Goal: Task Accomplishment & Management: Manage account settings

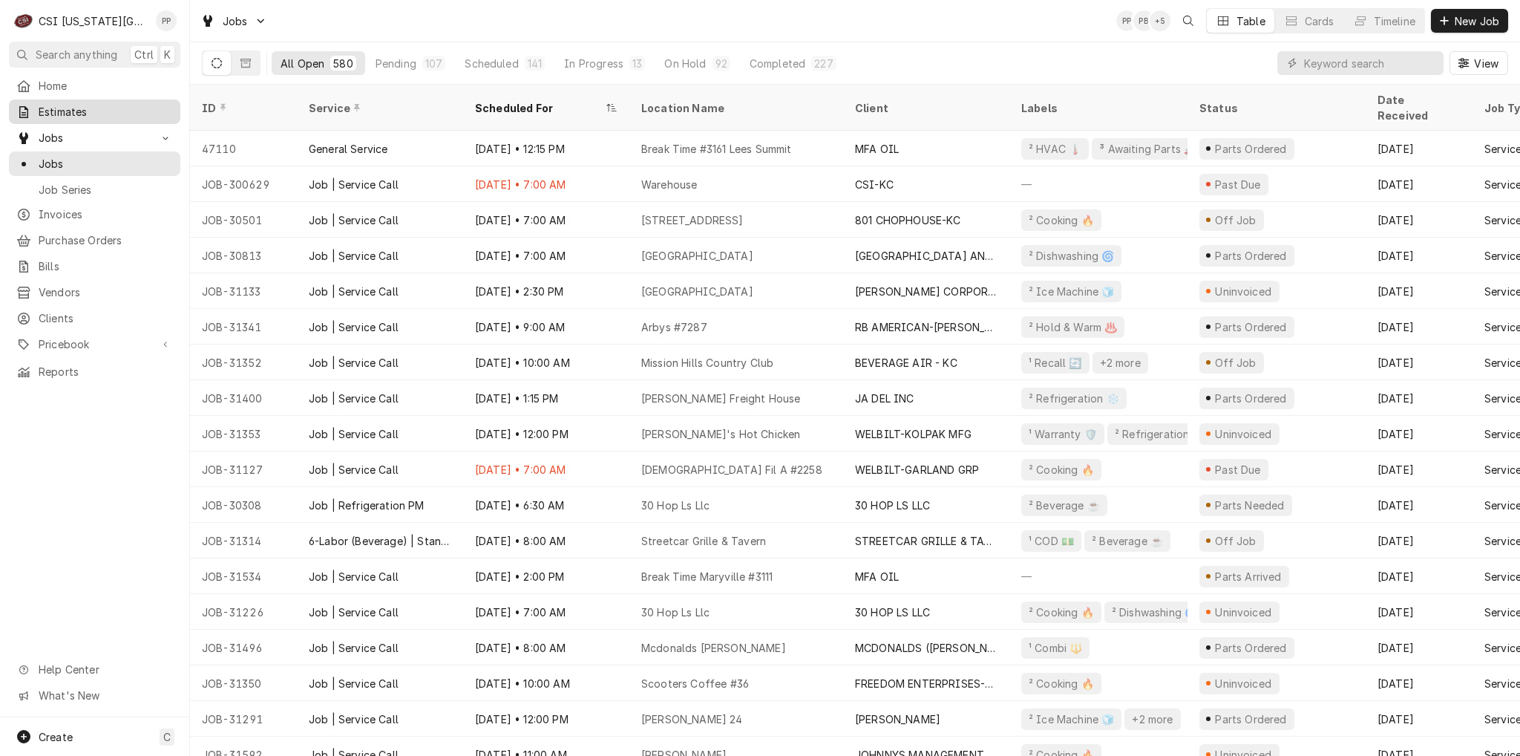
click at [38, 104] on div "Estimates" at bounding box center [94, 112] width 157 height 16
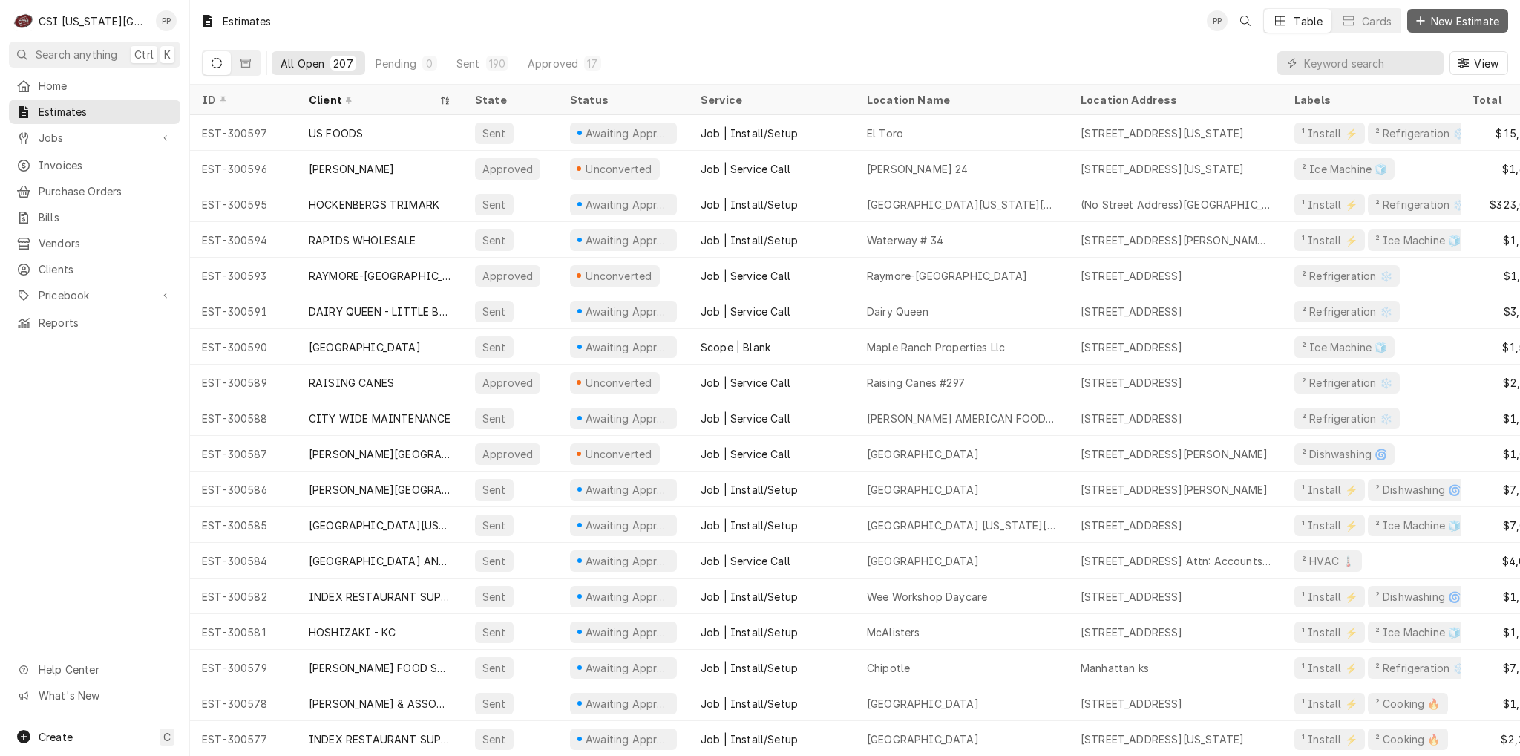
click at [1440, 12] on button "New Estimate" at bounding box center [1457, 21] width 101 height 24
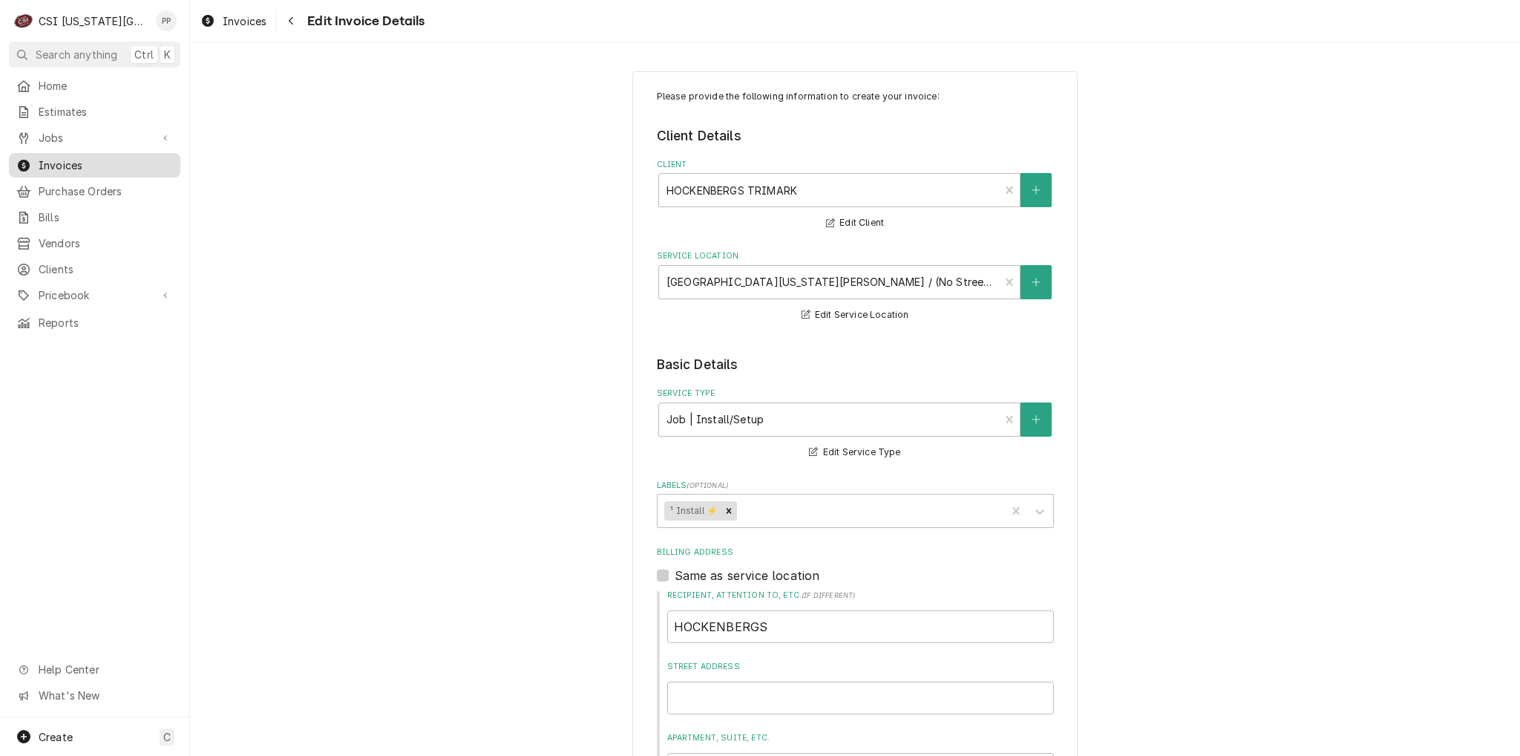
scroll to position [1438, 0]
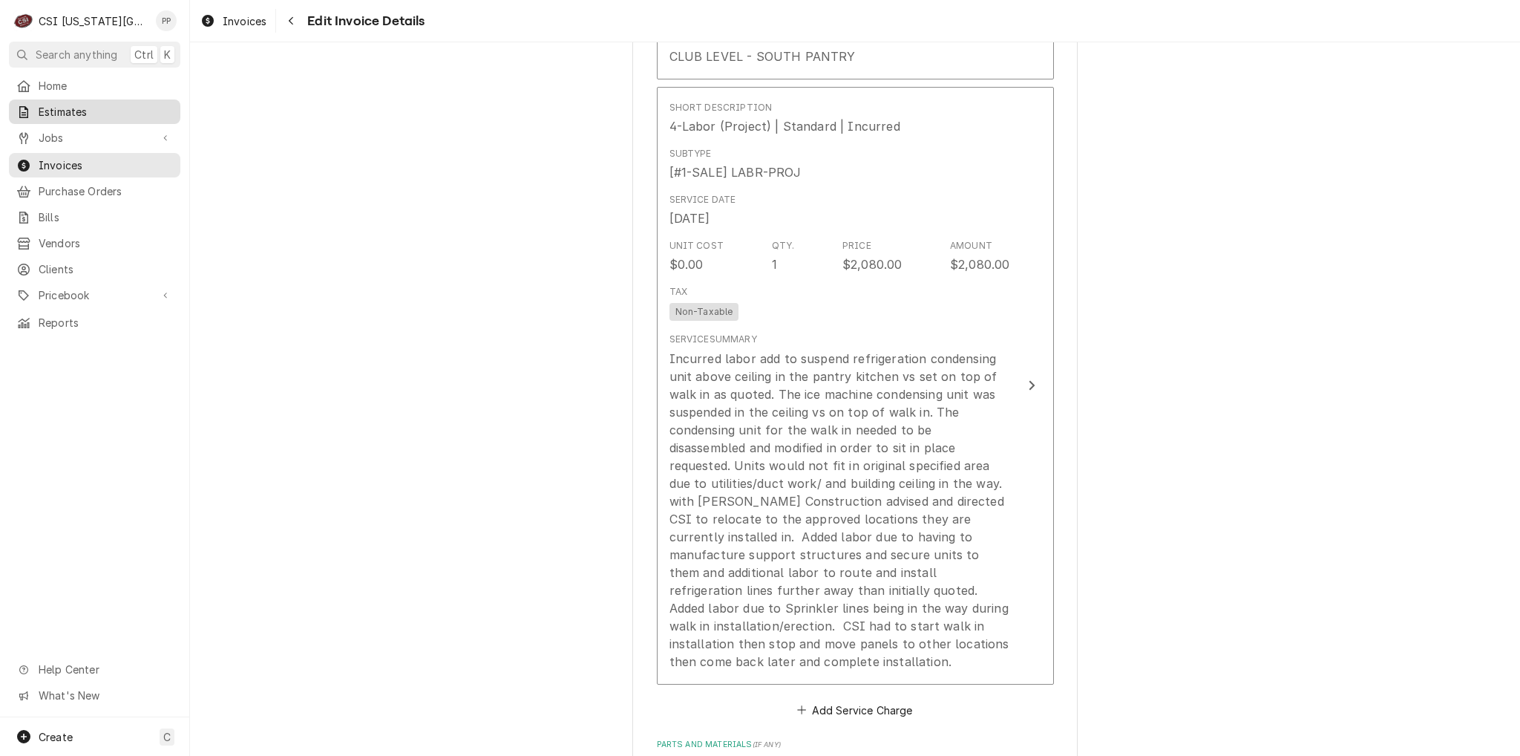
click at [77, 105] on span "Estimates" at bounding box center [106, 112] width 134 height 16
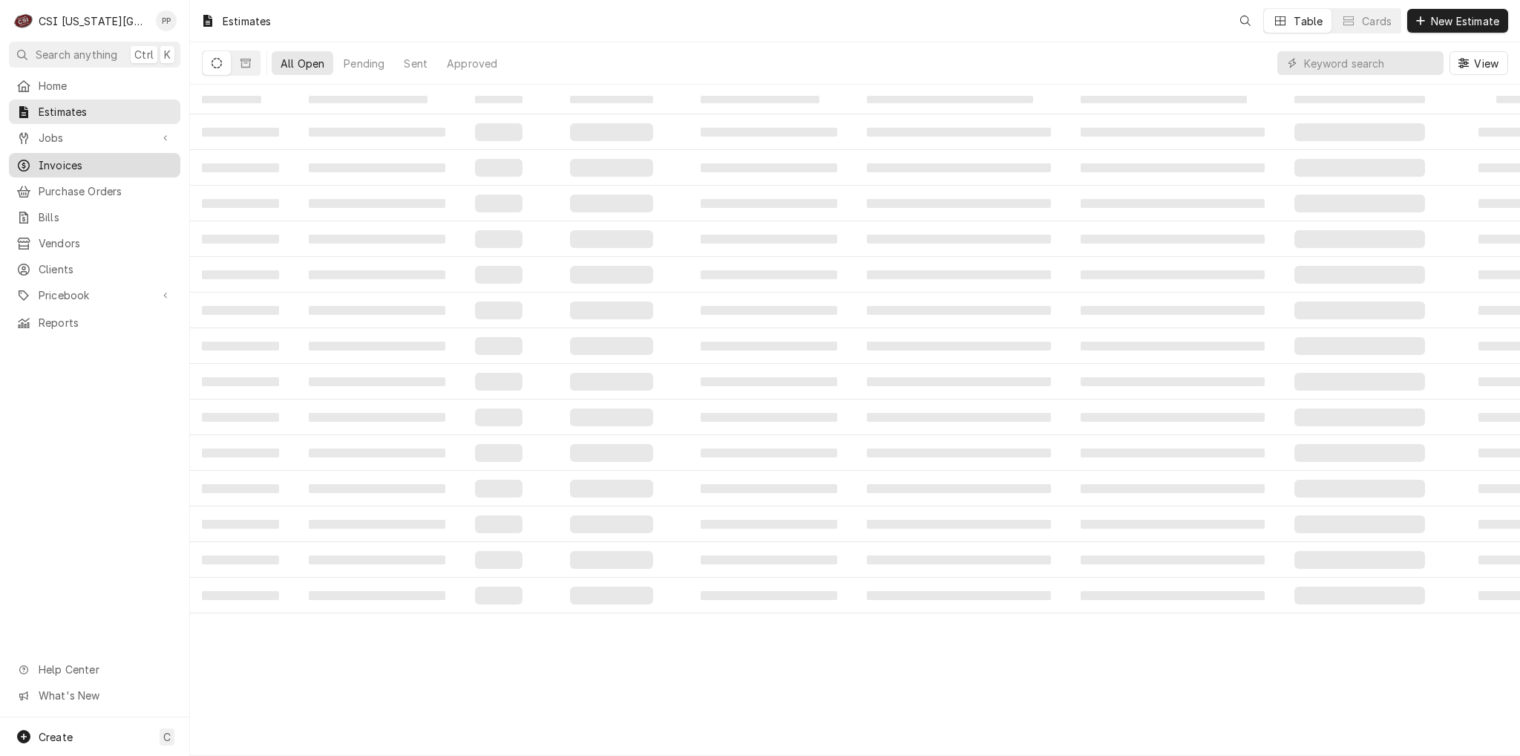
click at [71, 137] on span "Jobs" at bounding box center [95, 138] width 112 height 16
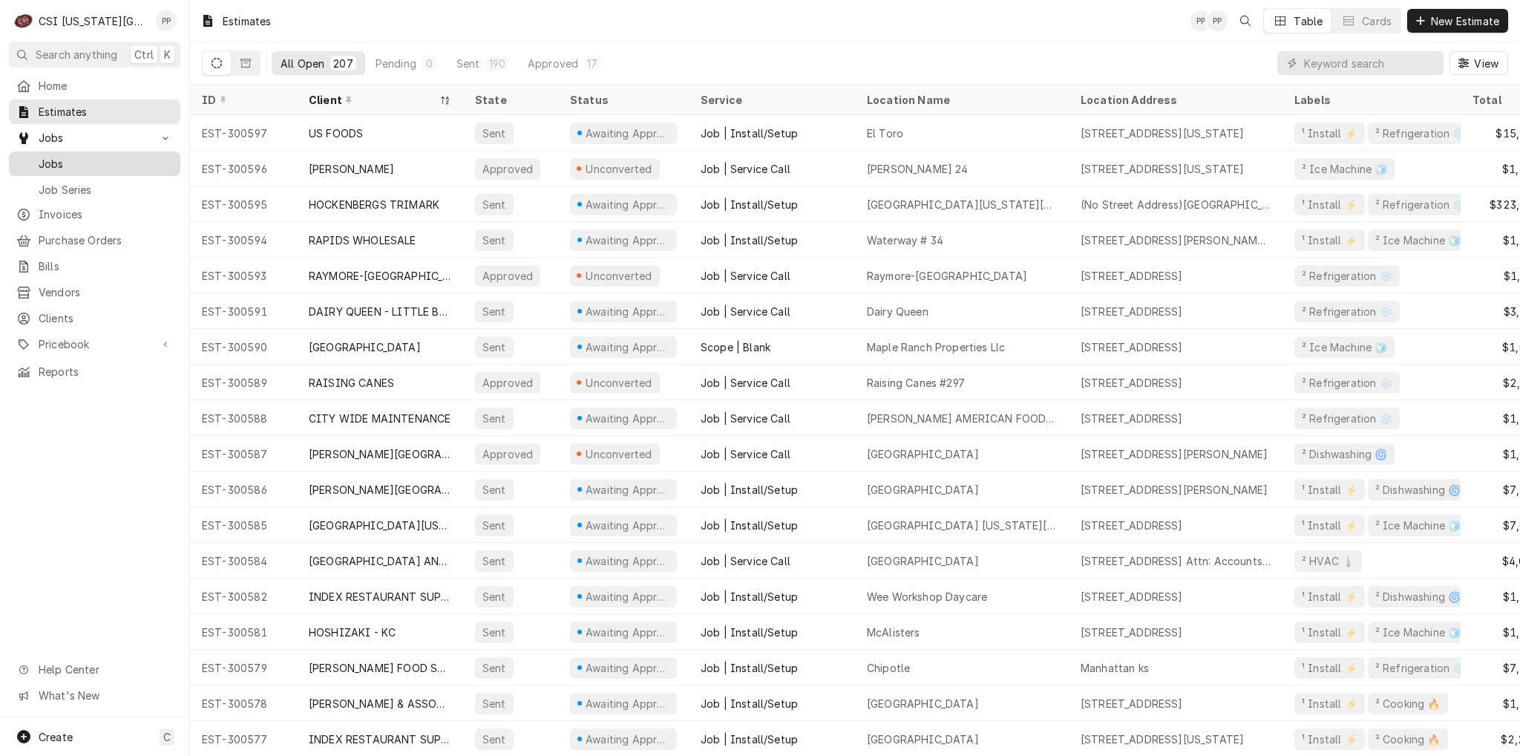
click at [69, 167] on div "Jobs" at bounding box center [94, 163] width 165 height 19
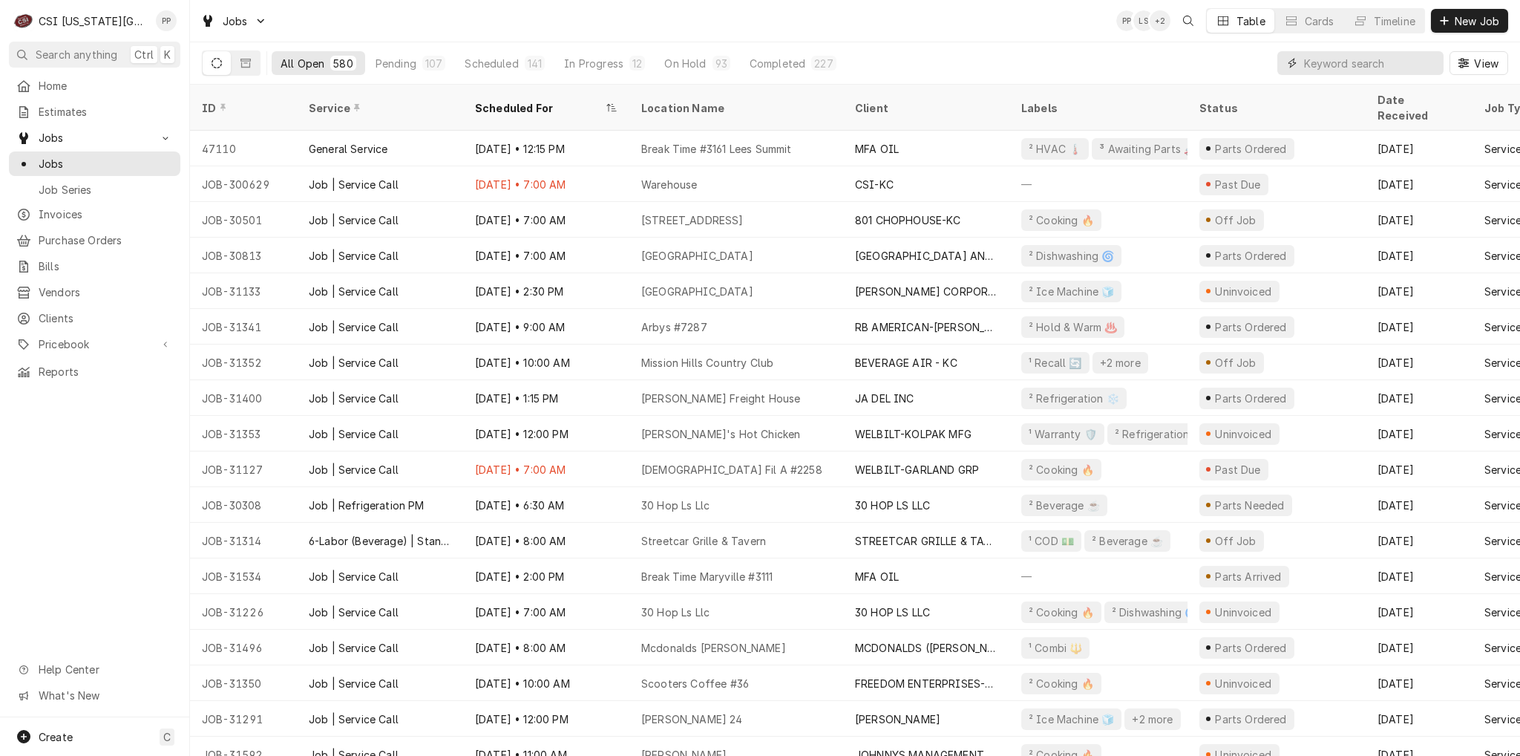
click at [1326, 63] on input "Dynamic Content Wrapper" at bounding box center [1370, 63] width 132 height 24
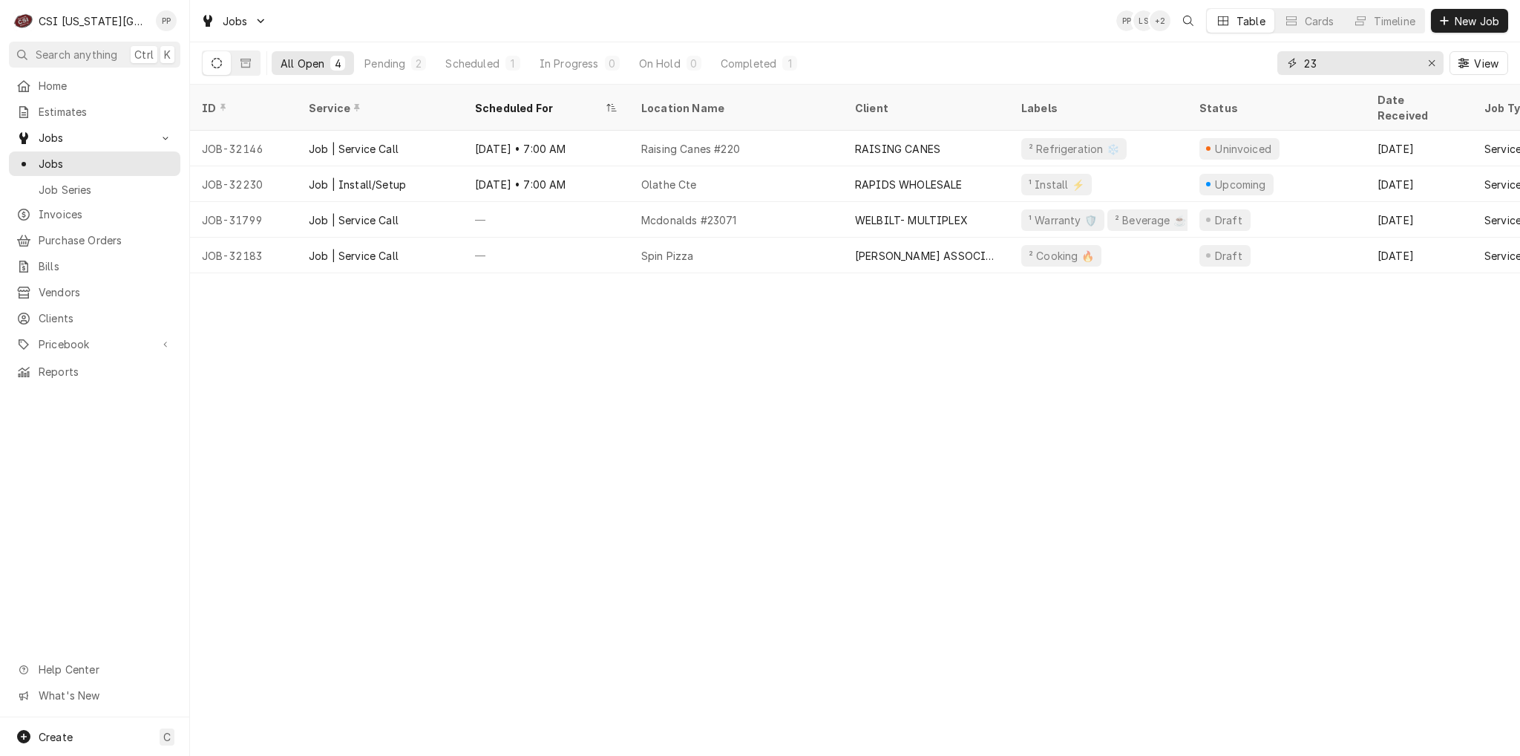
type input "2"
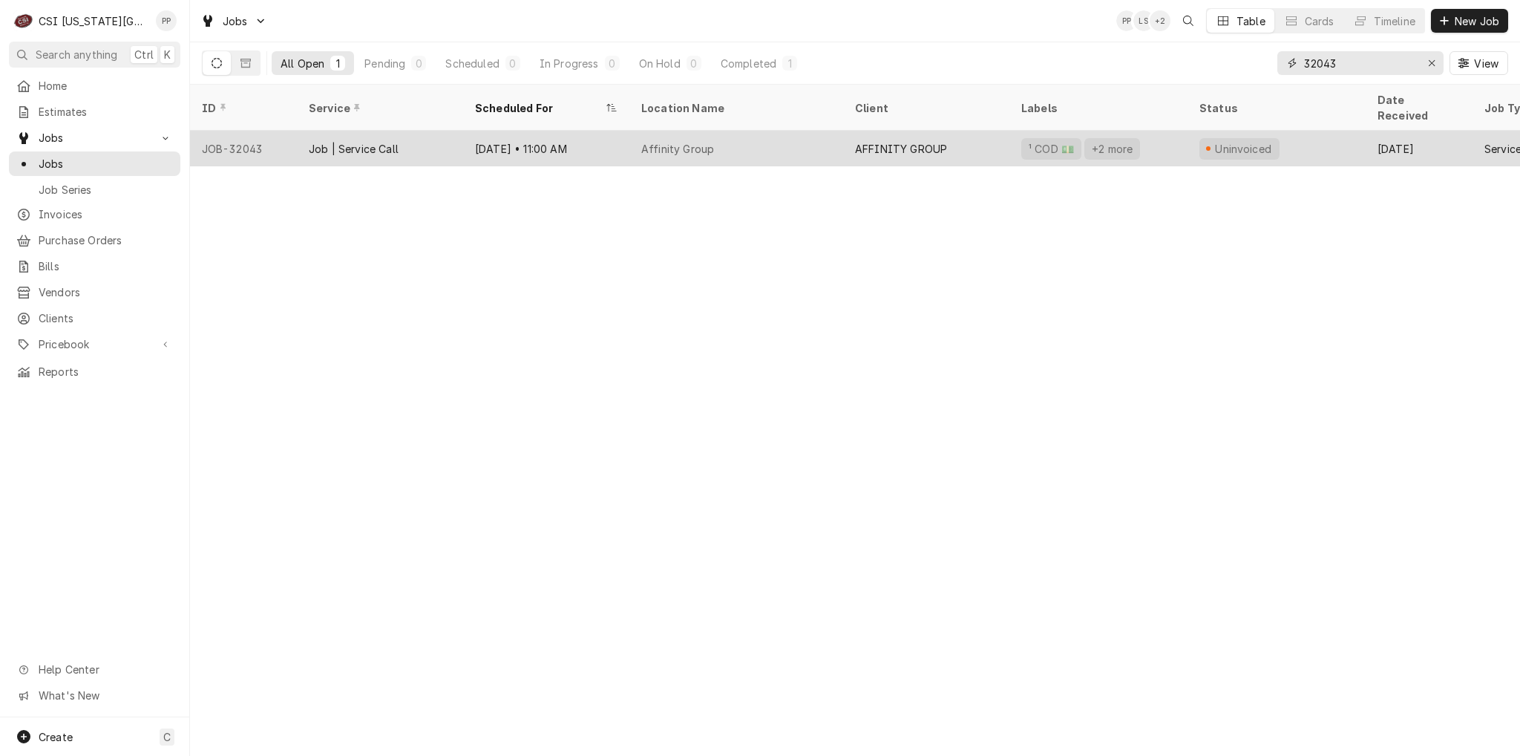
type input "32043"
click at [430, 131] on div "Job | Service Call" at bounding box center [380, 149] width 166 height 36
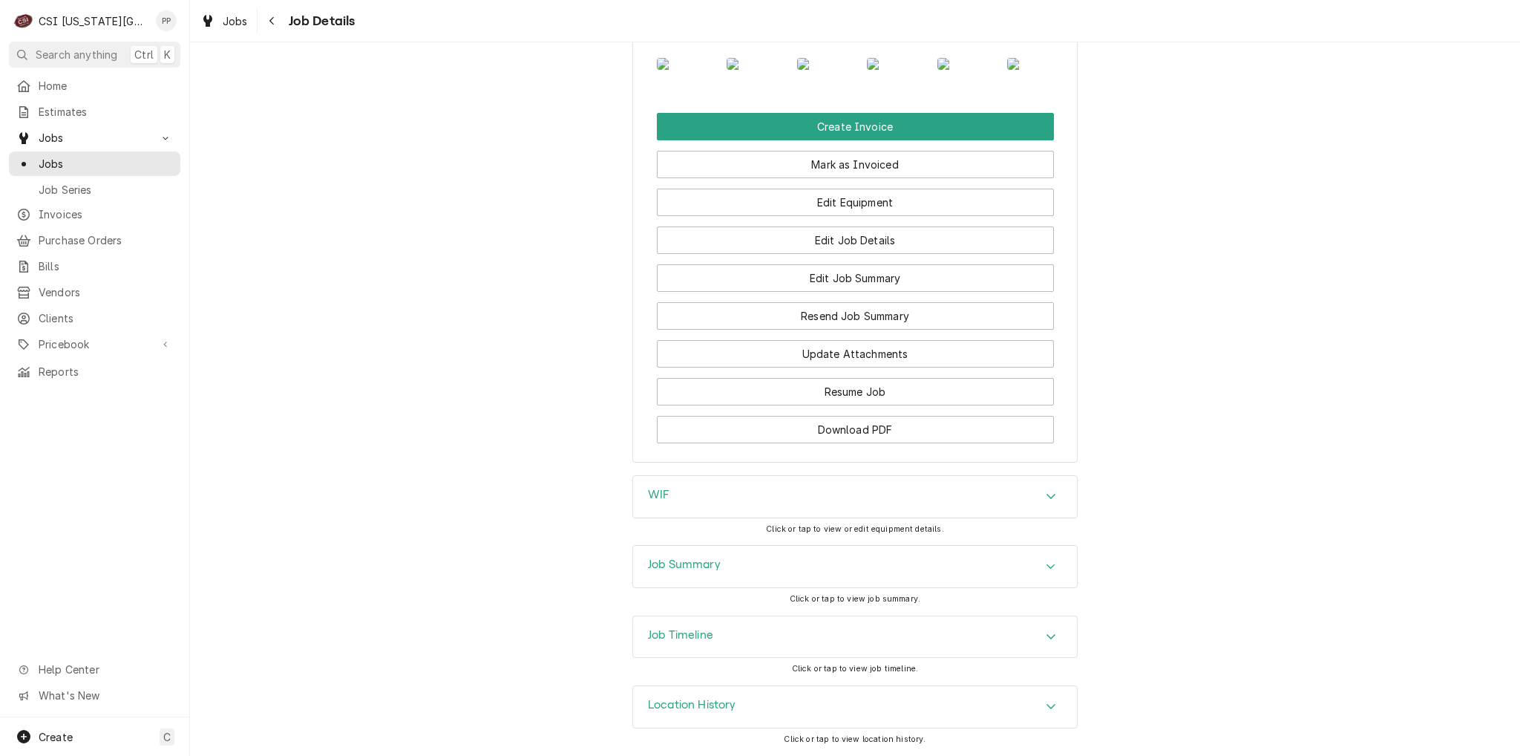
scroll to position [1673, 0]
click at [914, 591] on div "Job Summary Click or tap to view job summary." at bounding box center [854, 580] width 445 height 70
click at [922, 580] on div "Job Summary" at bounding box center [855, 566] width 444 height 42
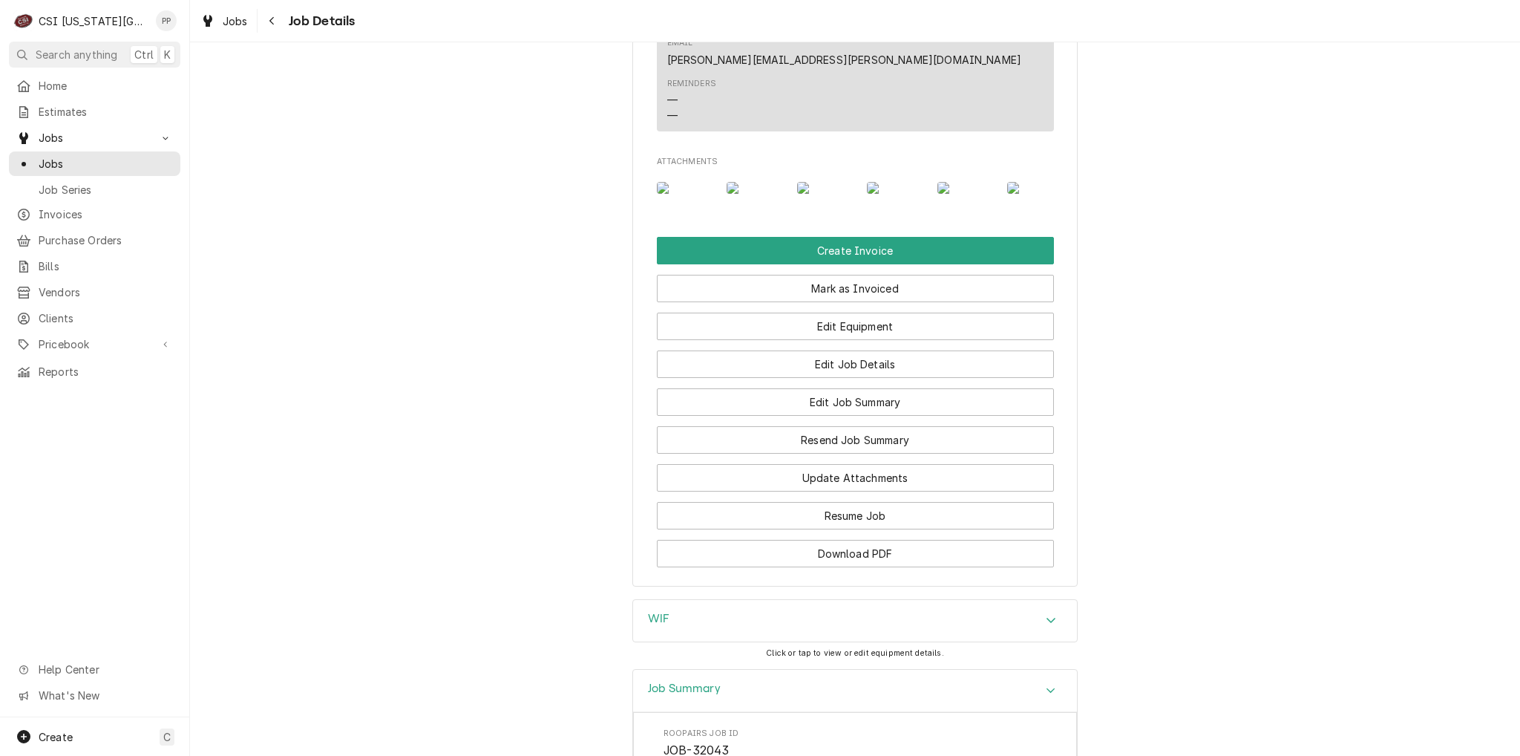
scroll to position [1354, 0]
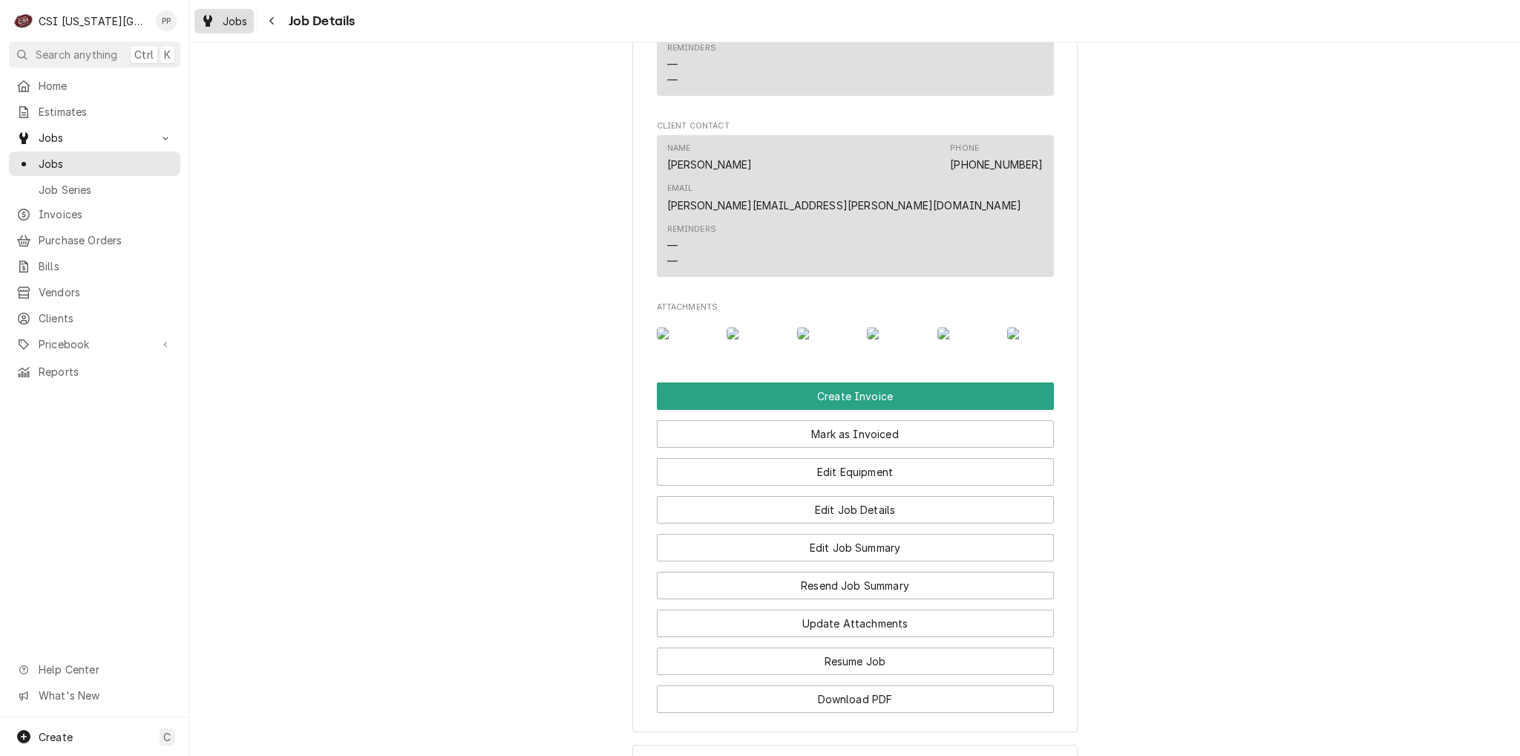
click at [239, 19] on span "Jobs" at bounding box center [235, 21] width 25 height 16
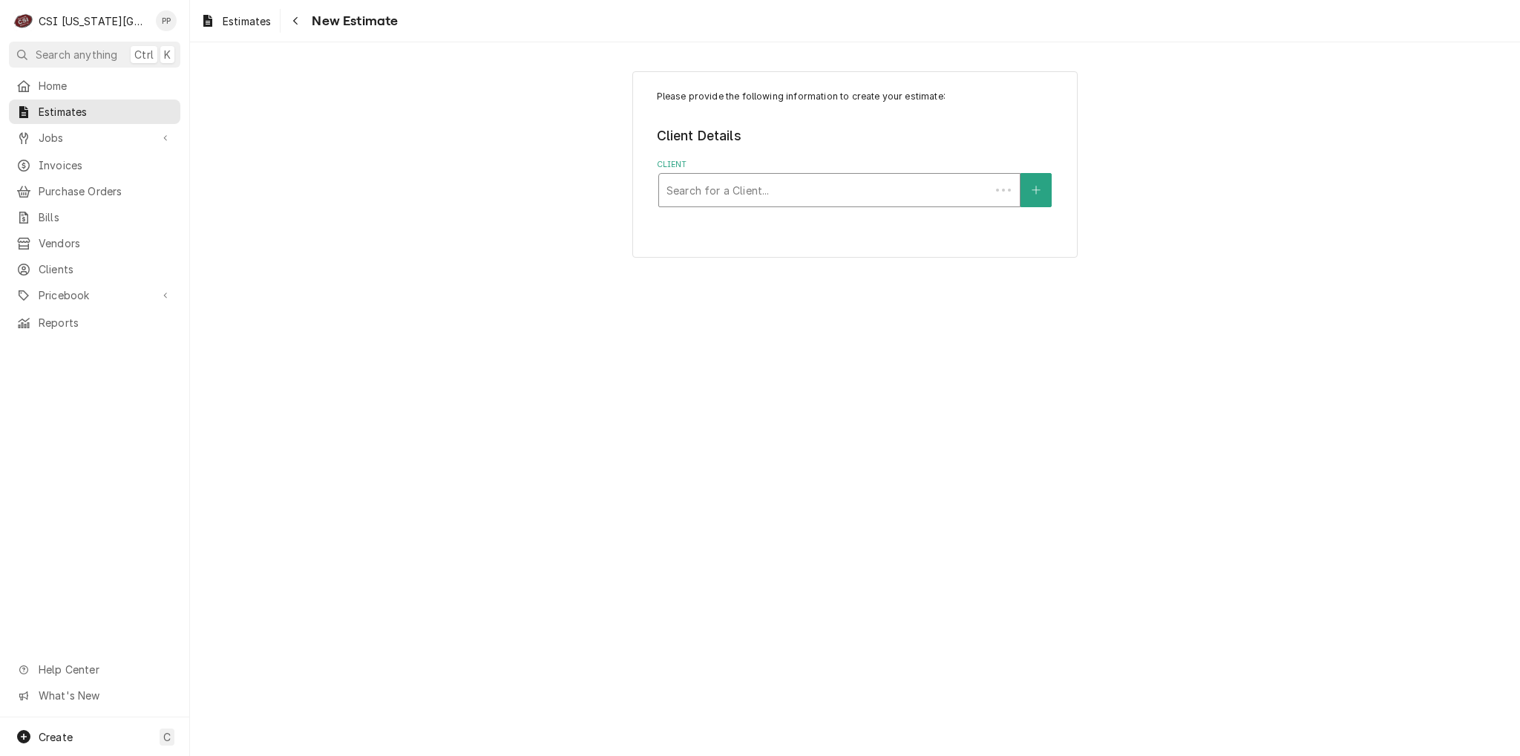
click at [748, 186] on div "Client" at bounding box center [824, 190] width 316 height 27
type input "affinity group"
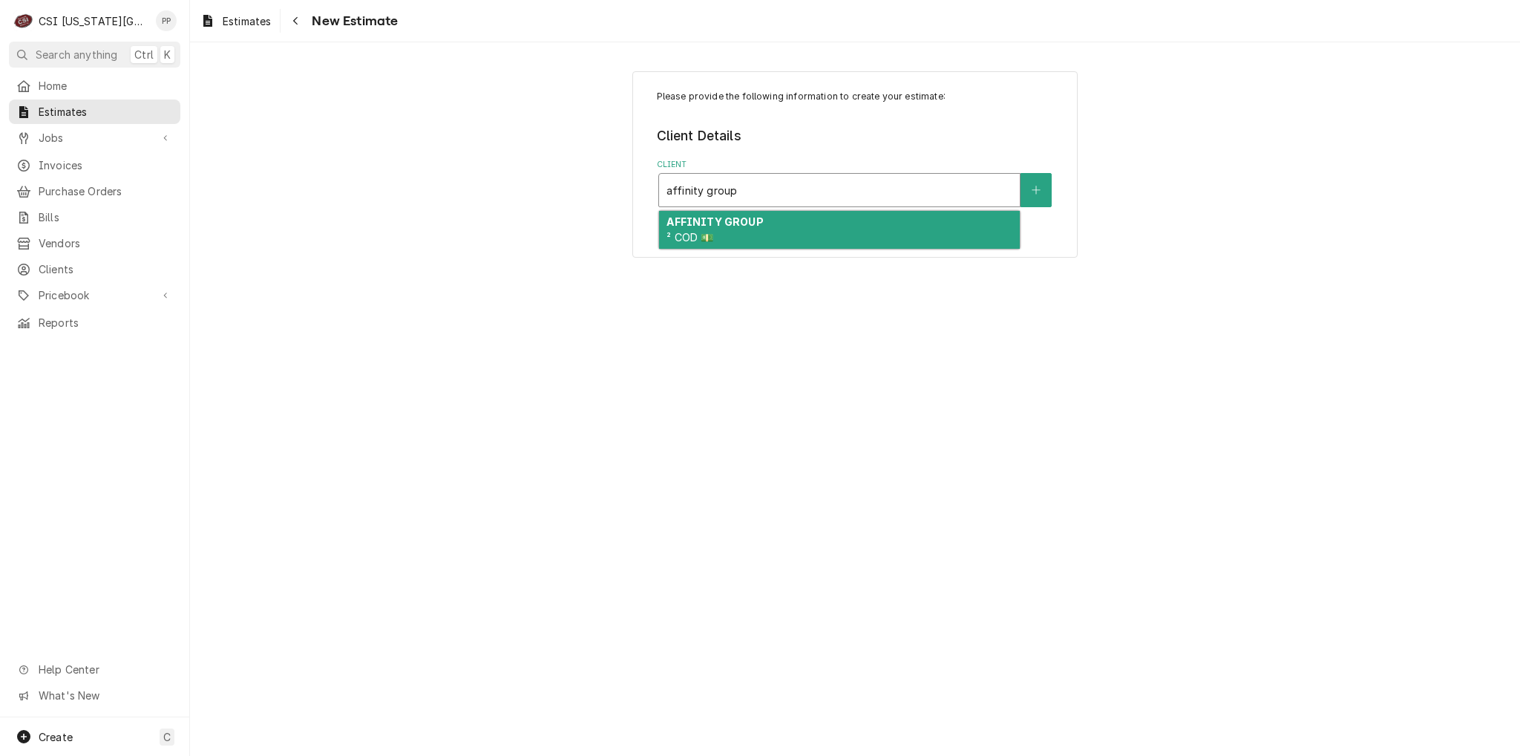
click at [736, 230] on div "AFFINITY GROUP ² COD 💵" at bounding box center [839, 230] width 361 height 39
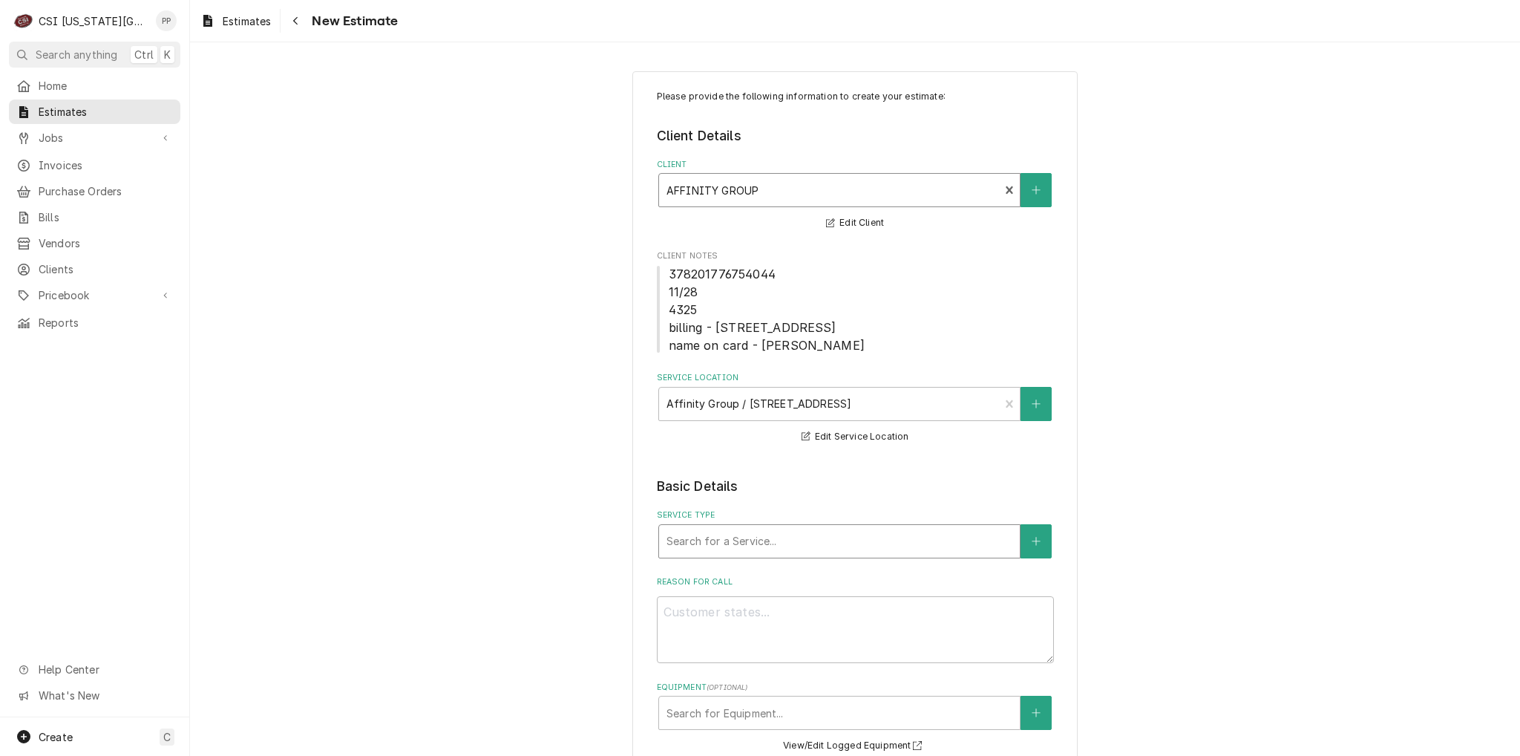
click at [784, 534] on div "Service Type" at bounding box center [839, 541] width 346 height 27
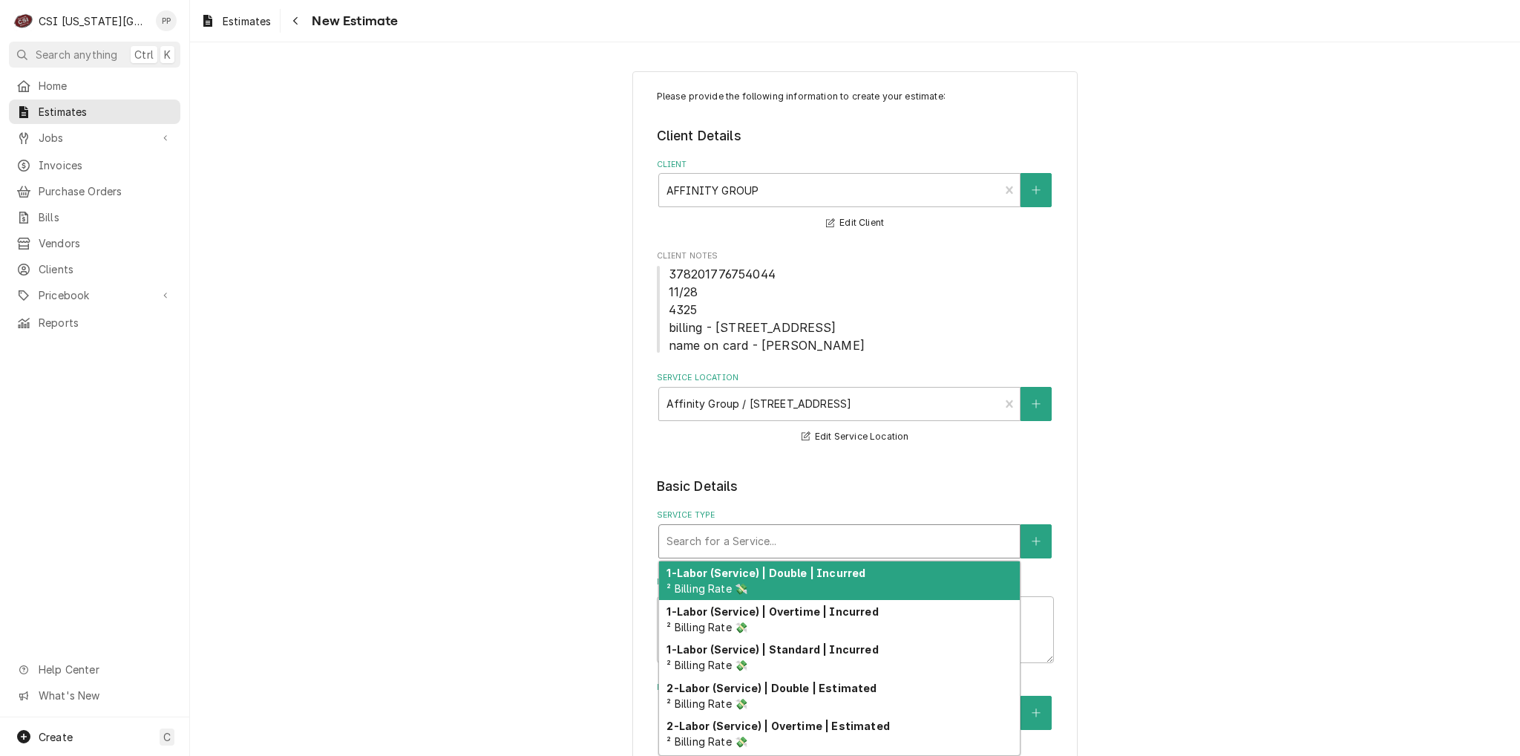
type textarea "x"
type input "j"
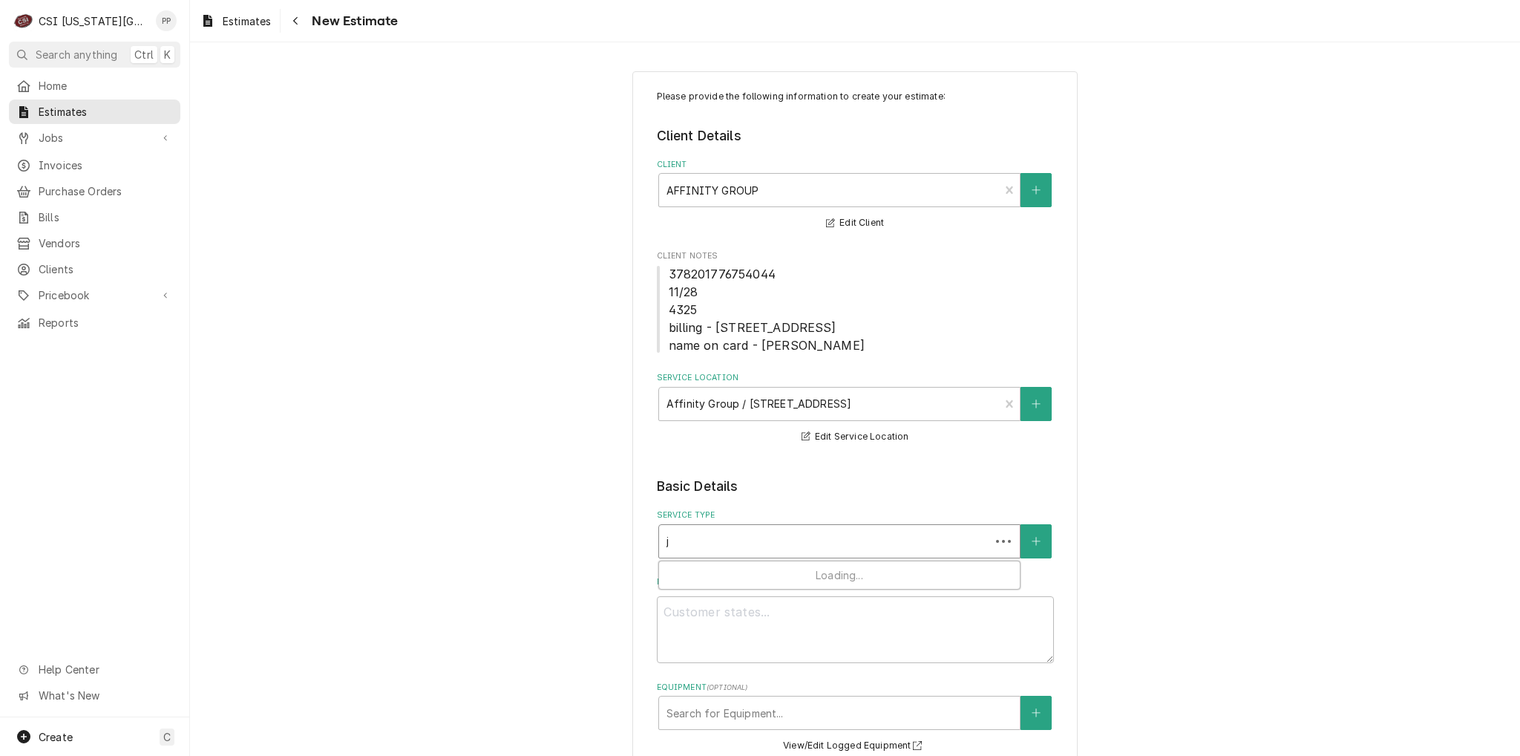
type textarea "x"
type input "jo"
type textarea "x"
type input "job"
type textarea "x"
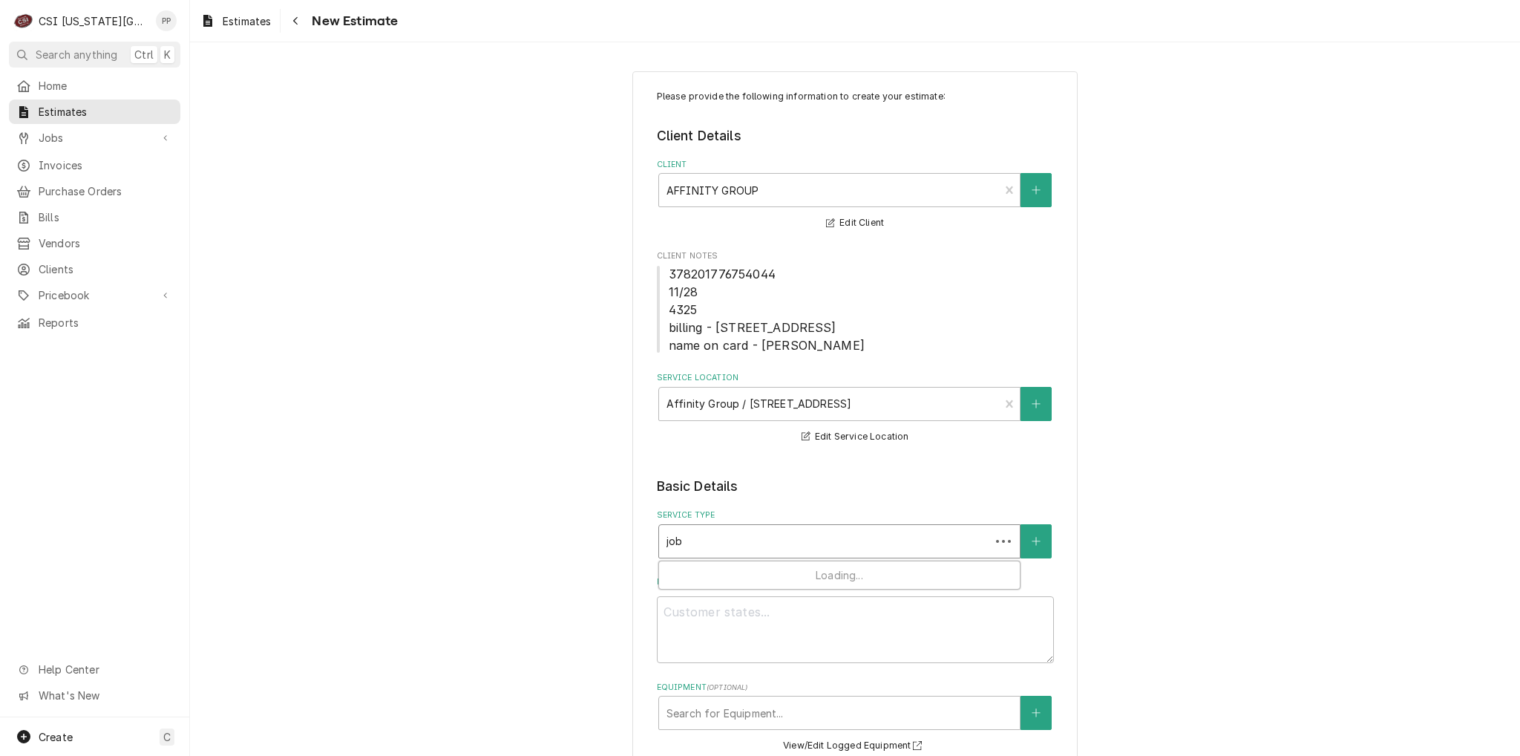
type input "job"
type textarea "x"
type input "job i"
type textarea "x"
type input "job ins"
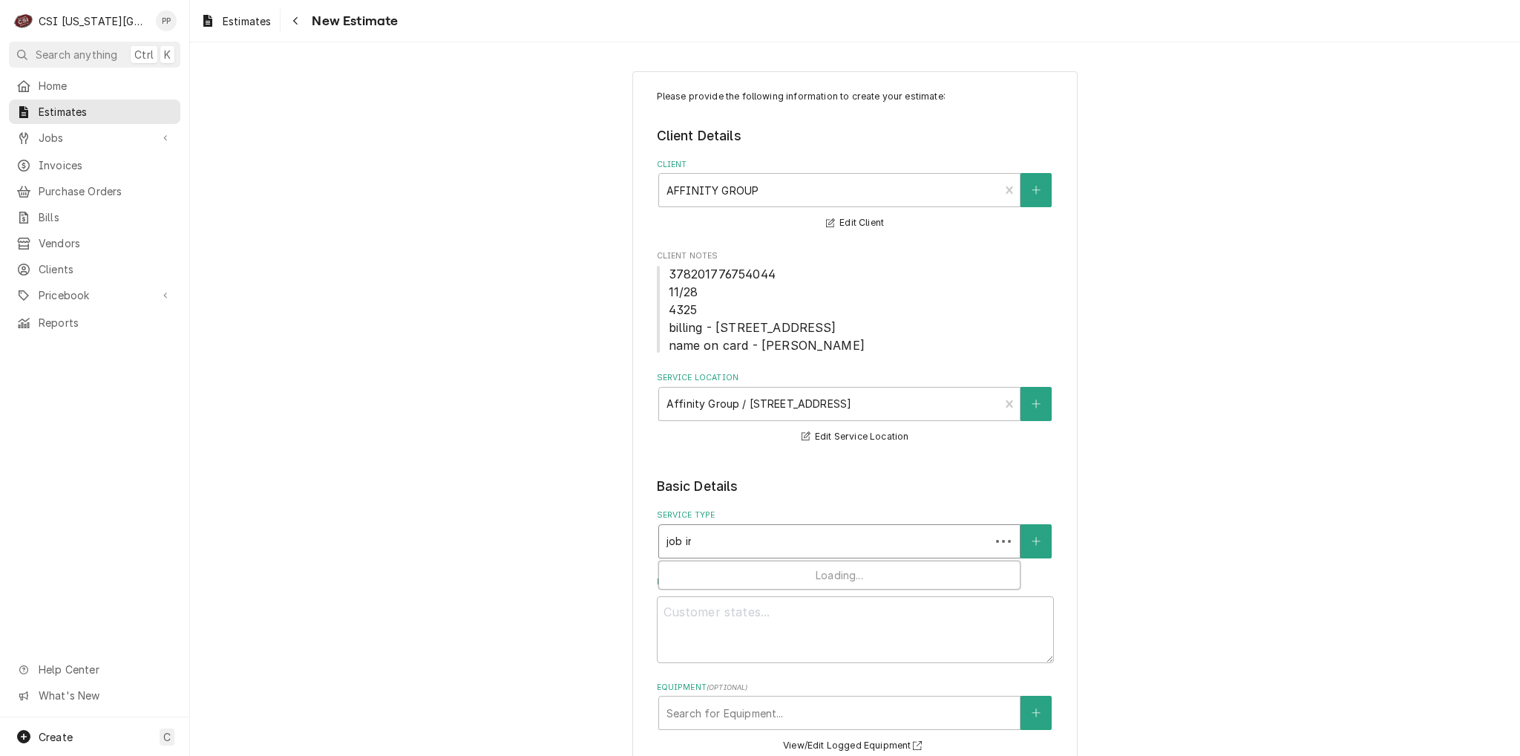
type textarea "x"
type input "job inst"
type textarea "x"
type input "job insta"
type textarea "x"
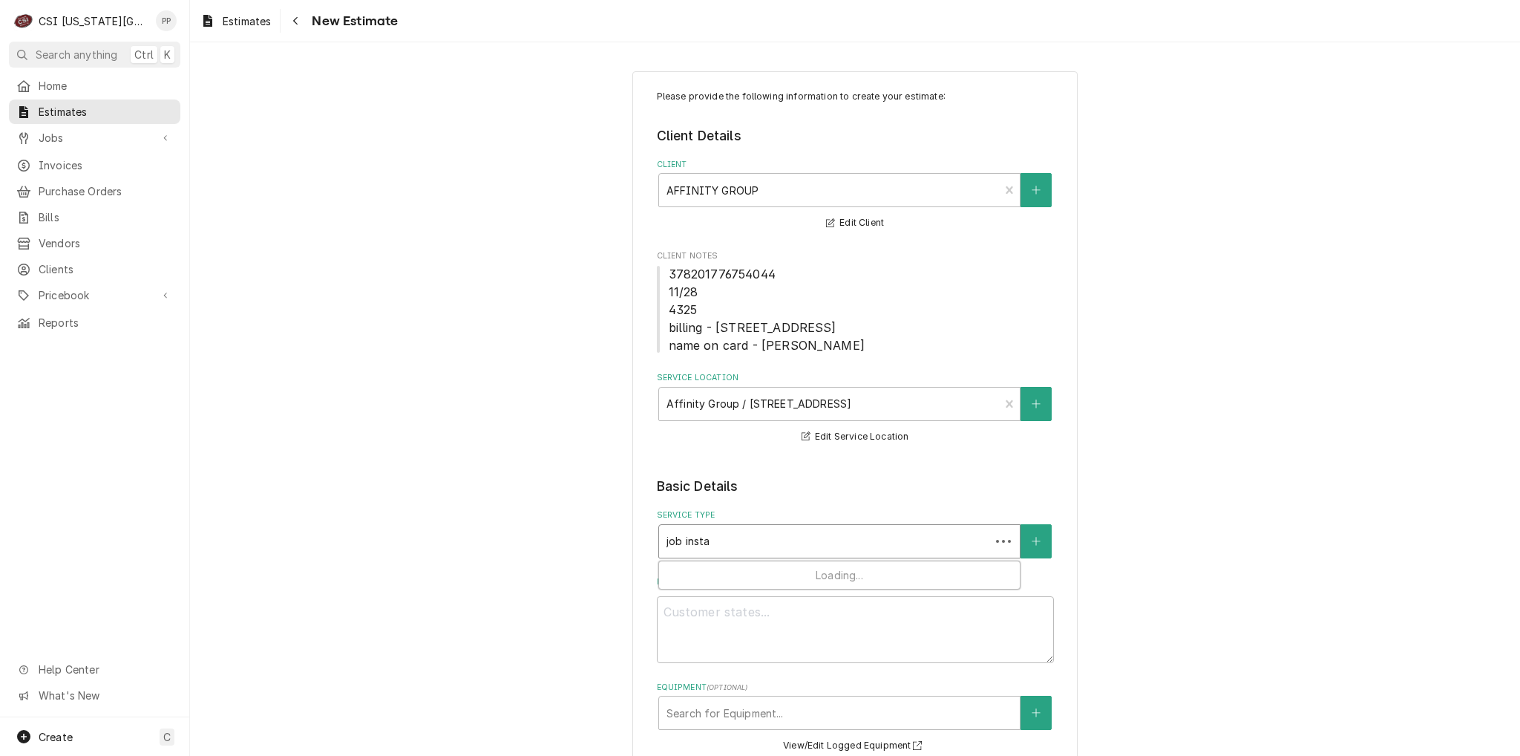
type input "job instal"
type textarea "x"
type input "job install"
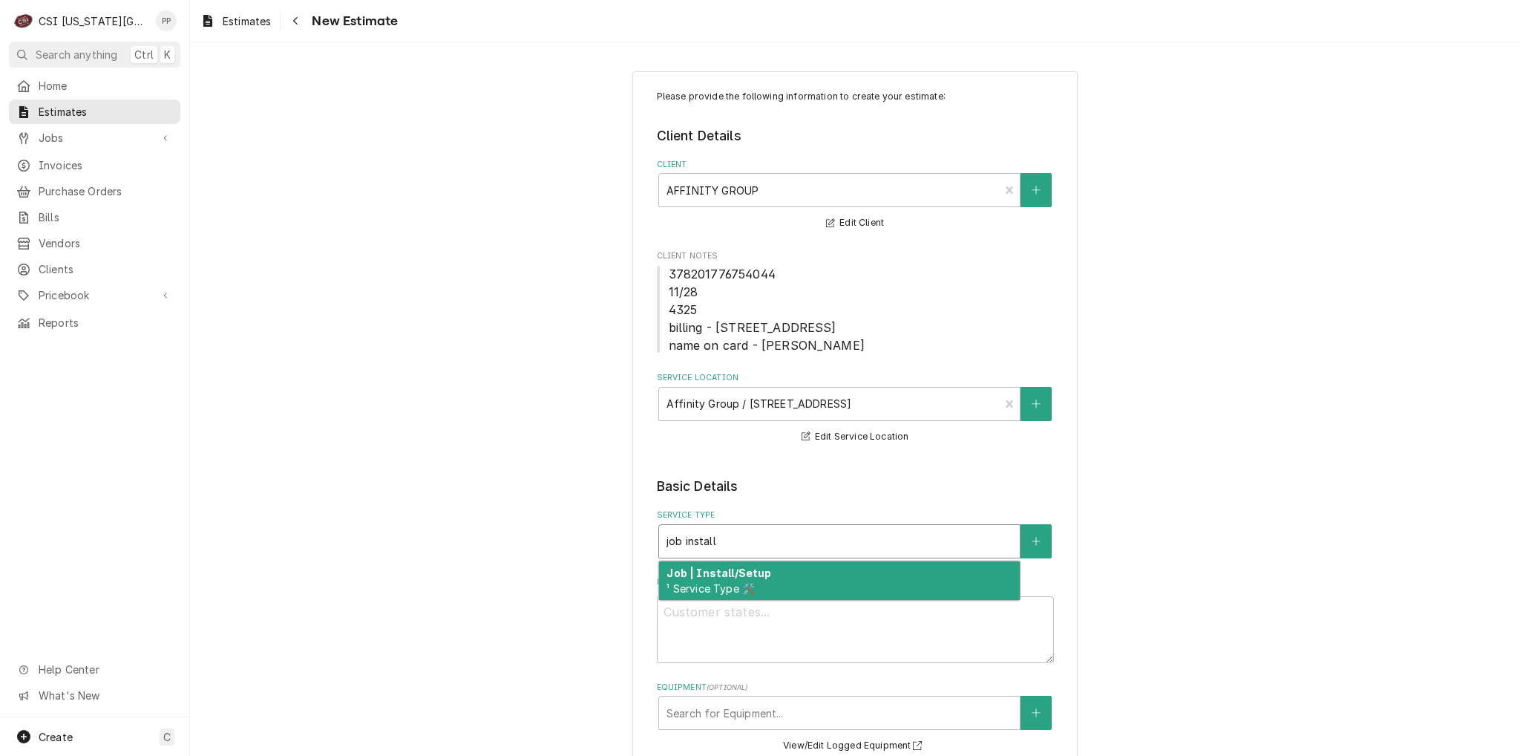
click at [769, 584] on div "Job | Install/Setup ¹ Service Type 🛠️" at bounding box center [839, 580] width 361 height 39
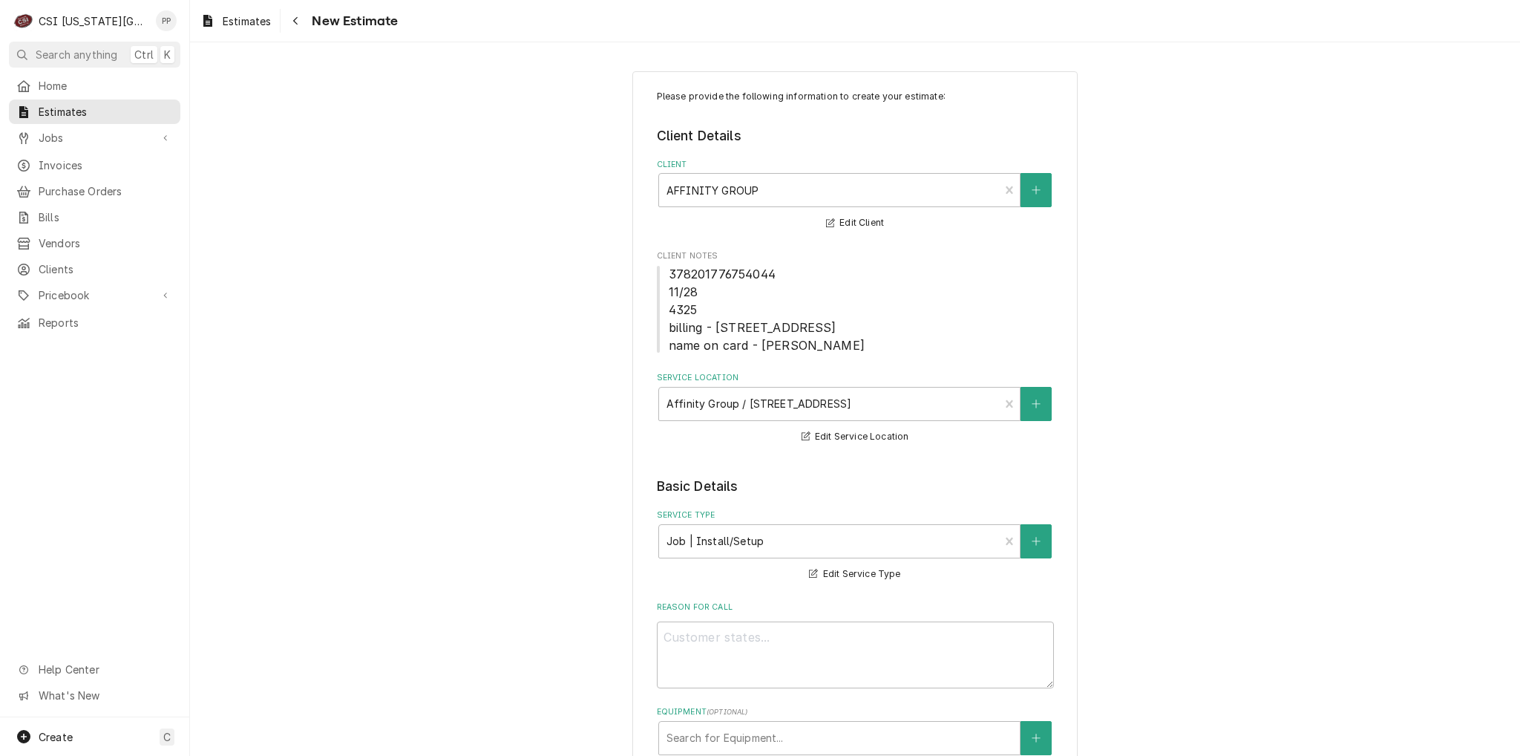
click at [749, 618] on div "Reason For Call" at bounding box center [855, 644] width 397 height 87
click at [748, 643] on textarea "Reason For Call" at bounding box center [855, 654] width 397 height 67
type textarea "x"
type textarea "Q"
type textarea "x"
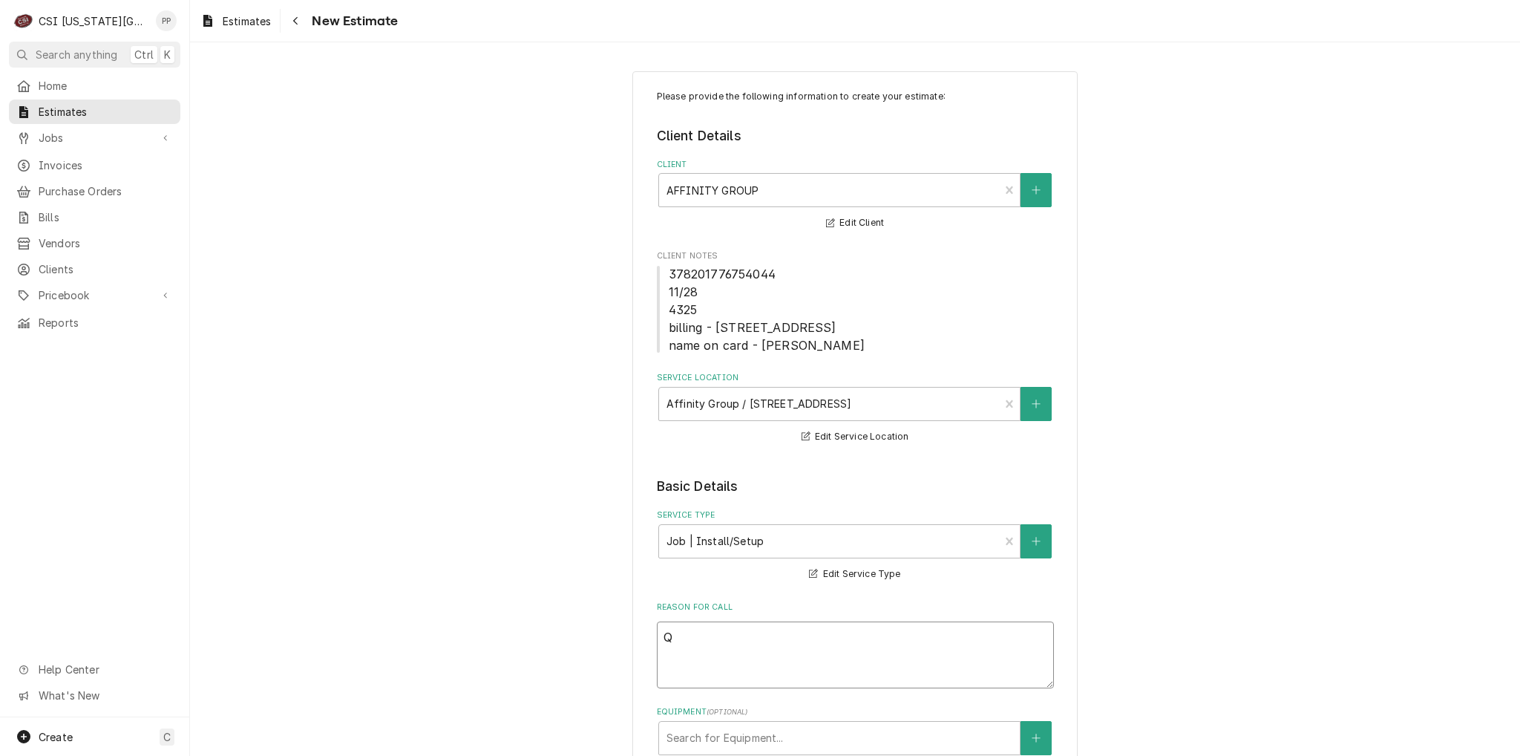
type textarea "Qu"
type textarea "x"
type textarea "Quo"
type textarea "x"
type textarea "Quot"
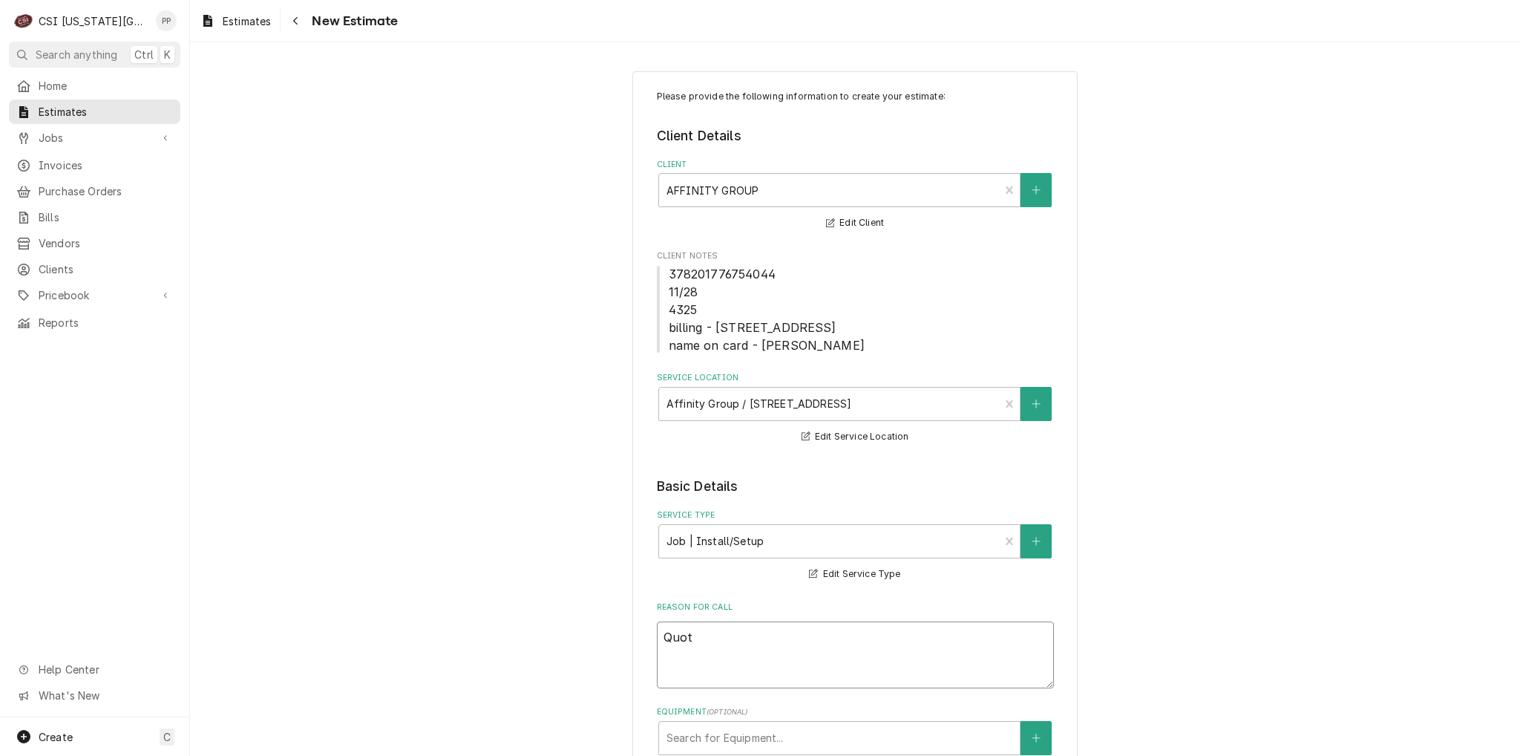
type textarea "x"
type textarea "Quot"
type textarea "x"
type textarea "Quot"
type textarea "x"
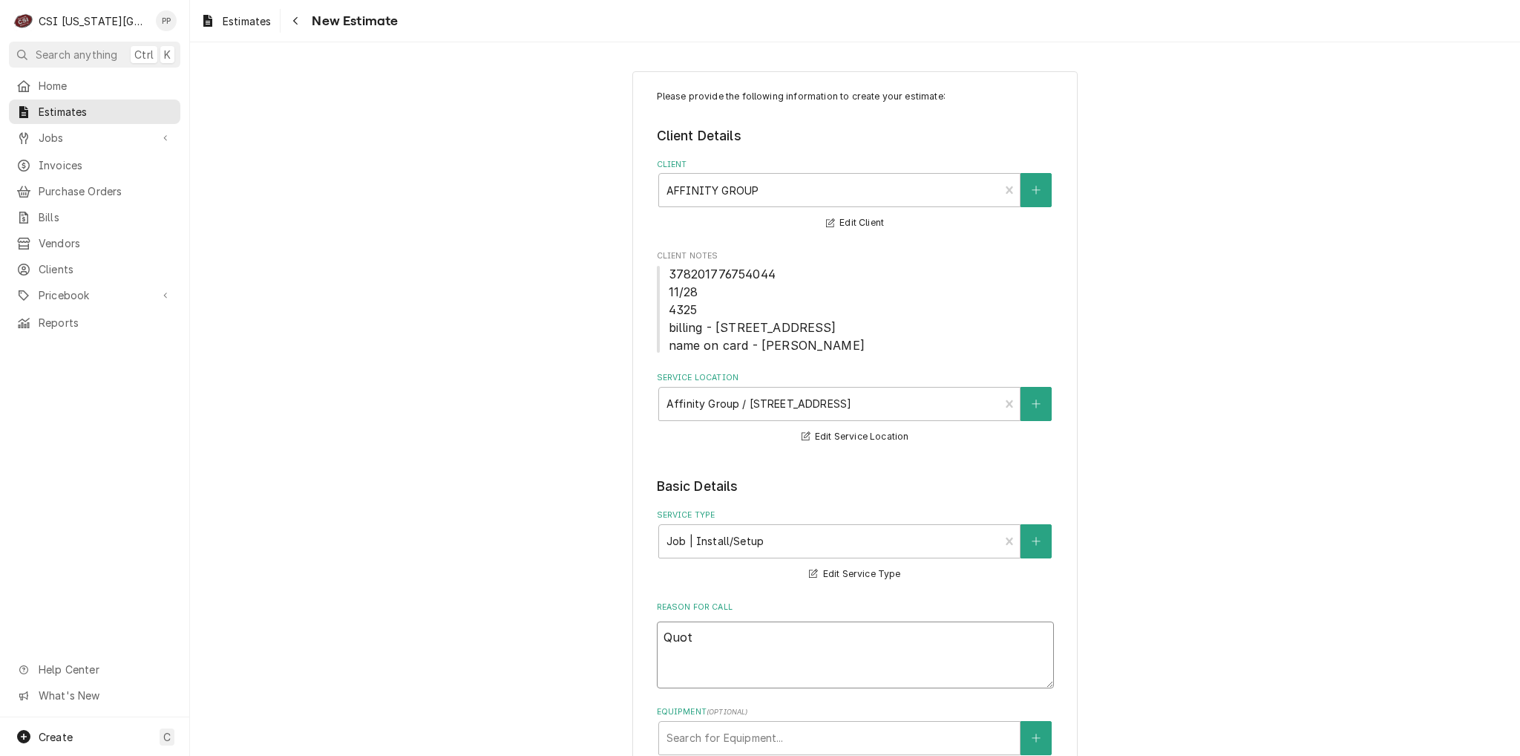
type textarea "Quote"
type textarea "x"
type textarea "Quote"
type textarea "x"
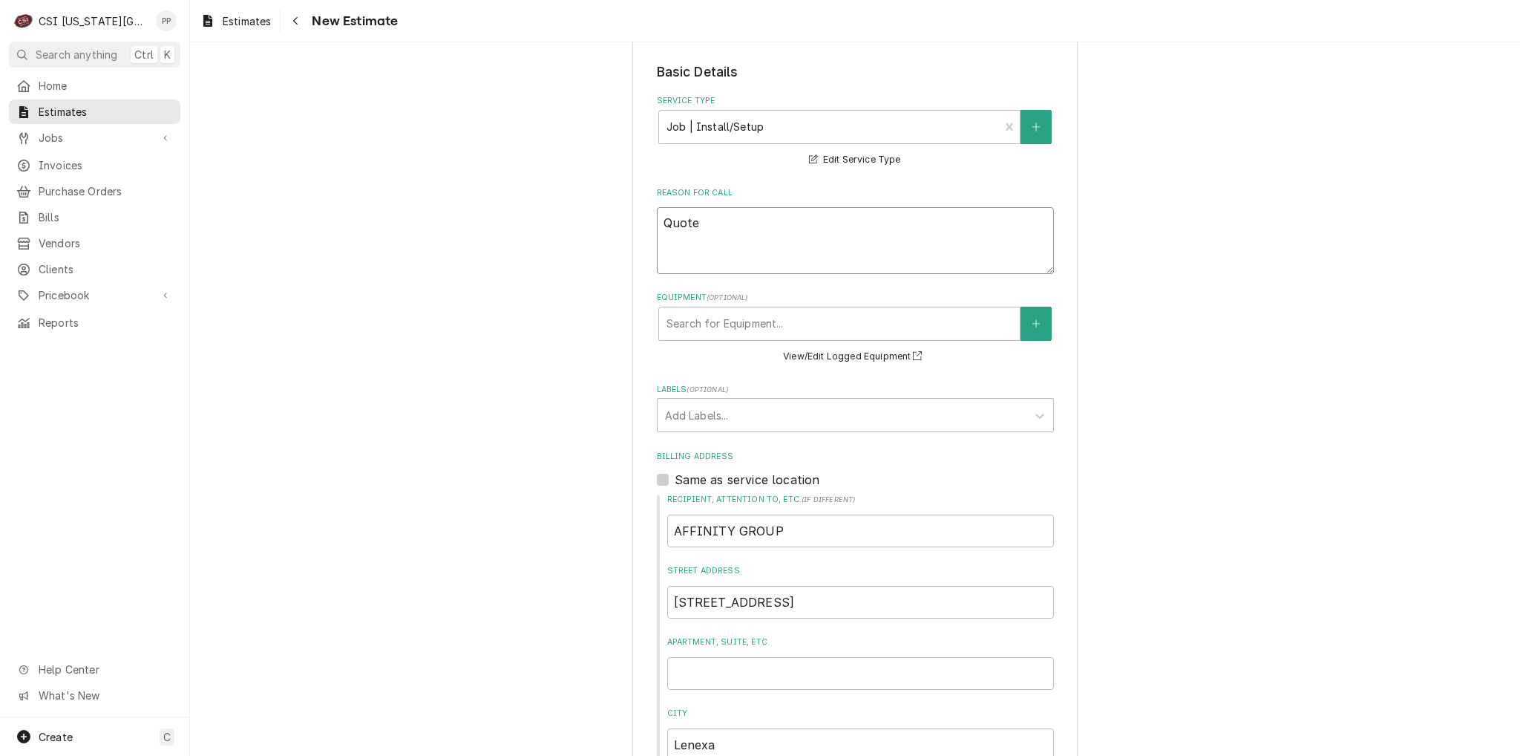
scroll to position [520, 0]
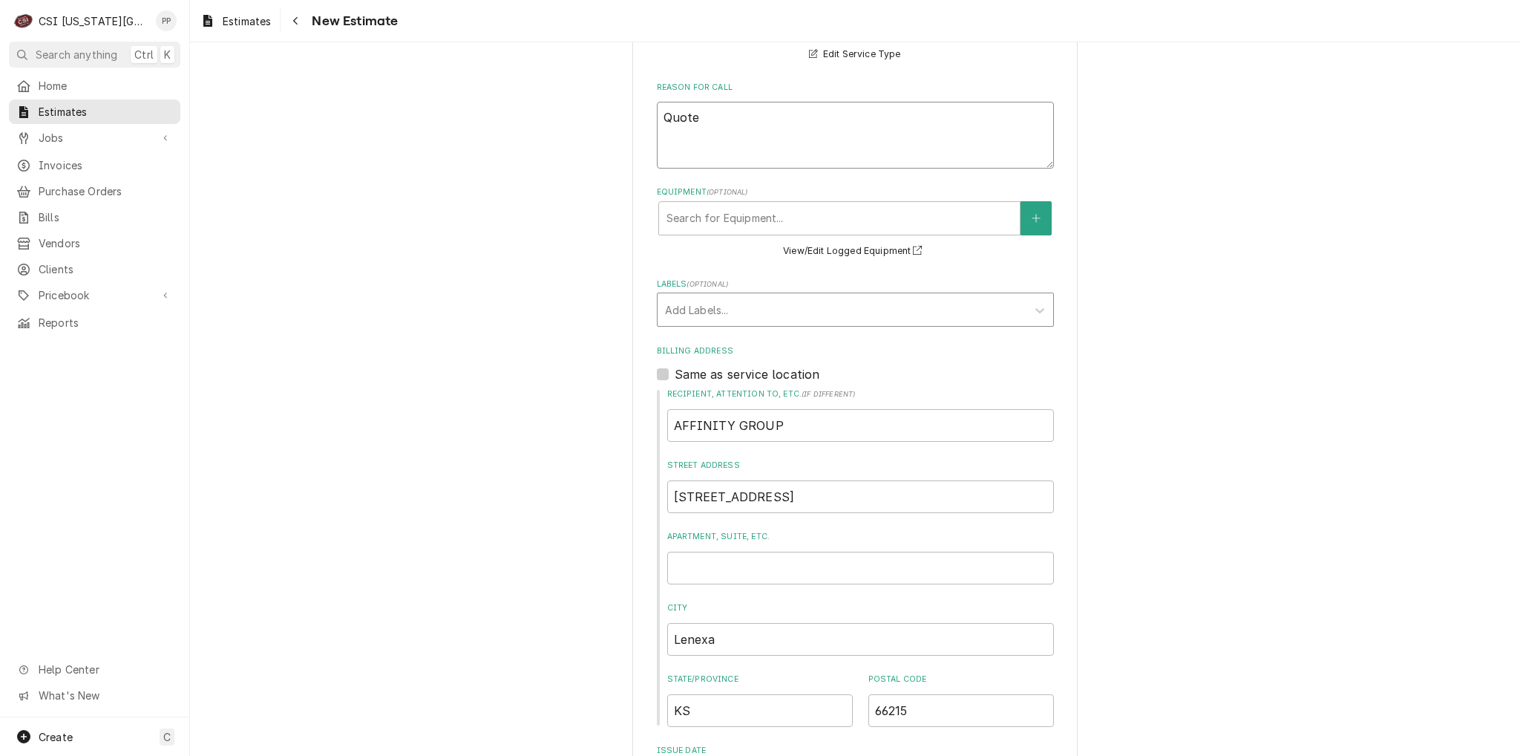
type textarea "Quote"
click at [724, 307] on div "Labels" at bounding box center [842, 309] width 354 height 27
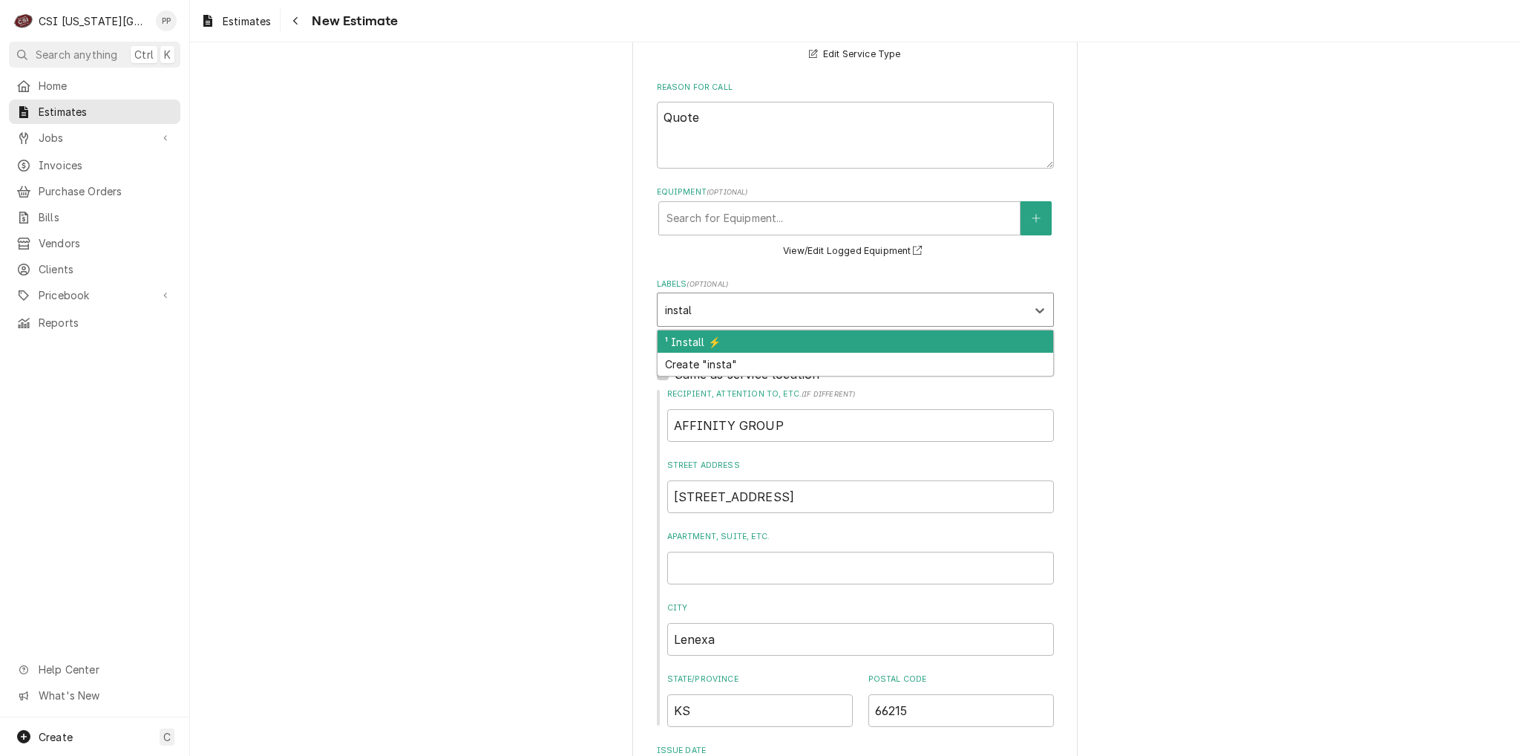
type input "install"
type textarea "x"
type input "re"
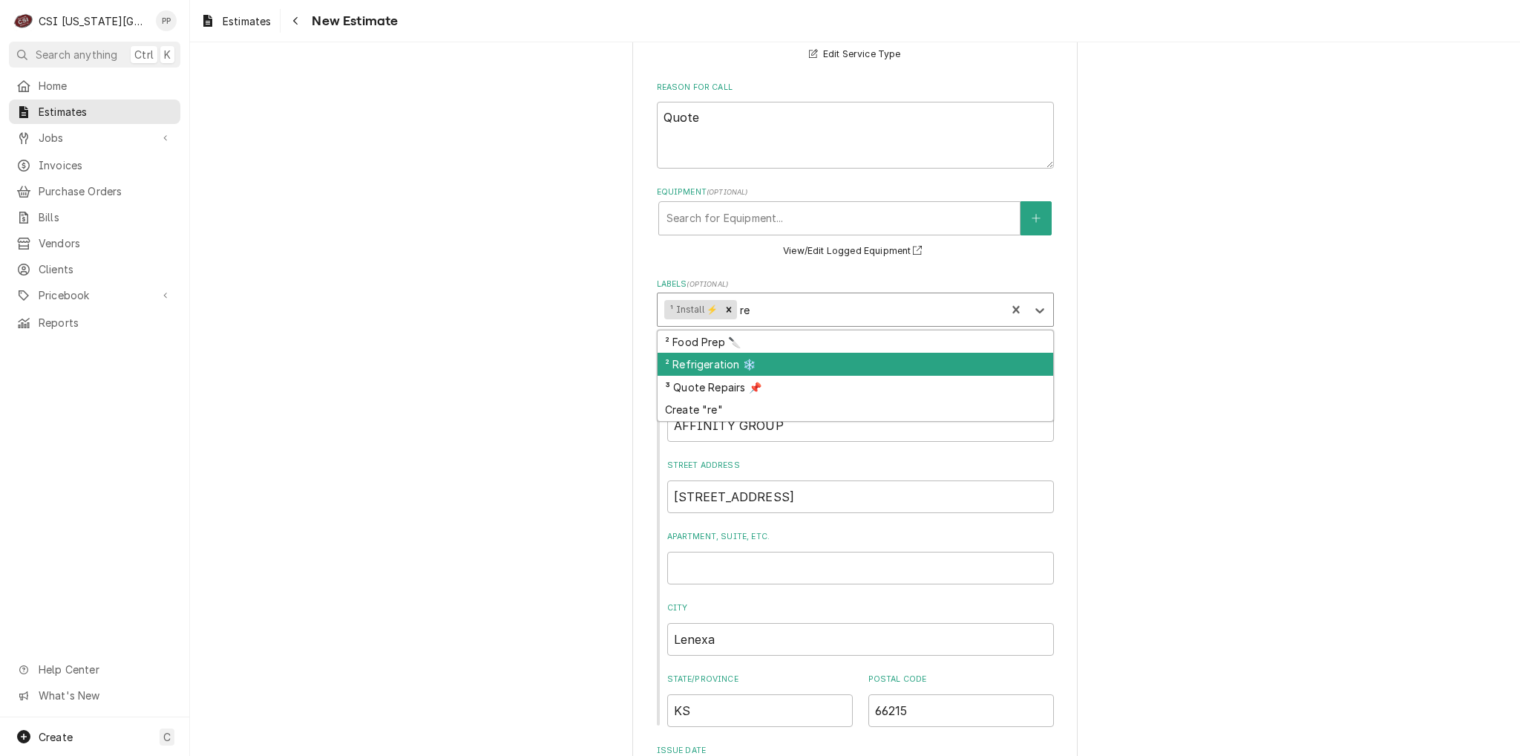
click at [715, 354] on div "² Refrigeration ❄️" at bounding box center [856, 364] width 396 height 23
type textarea "x"
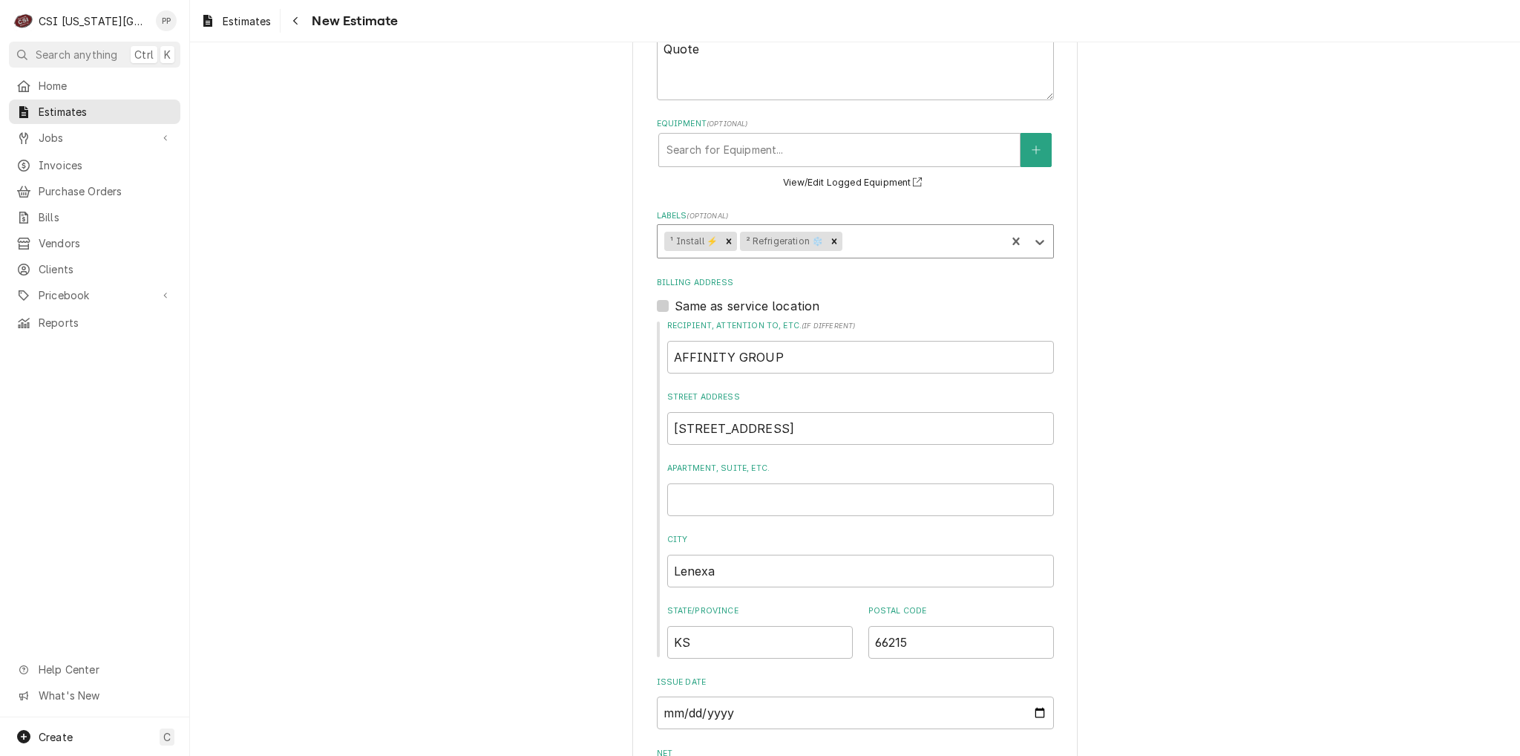
type textarea "x"
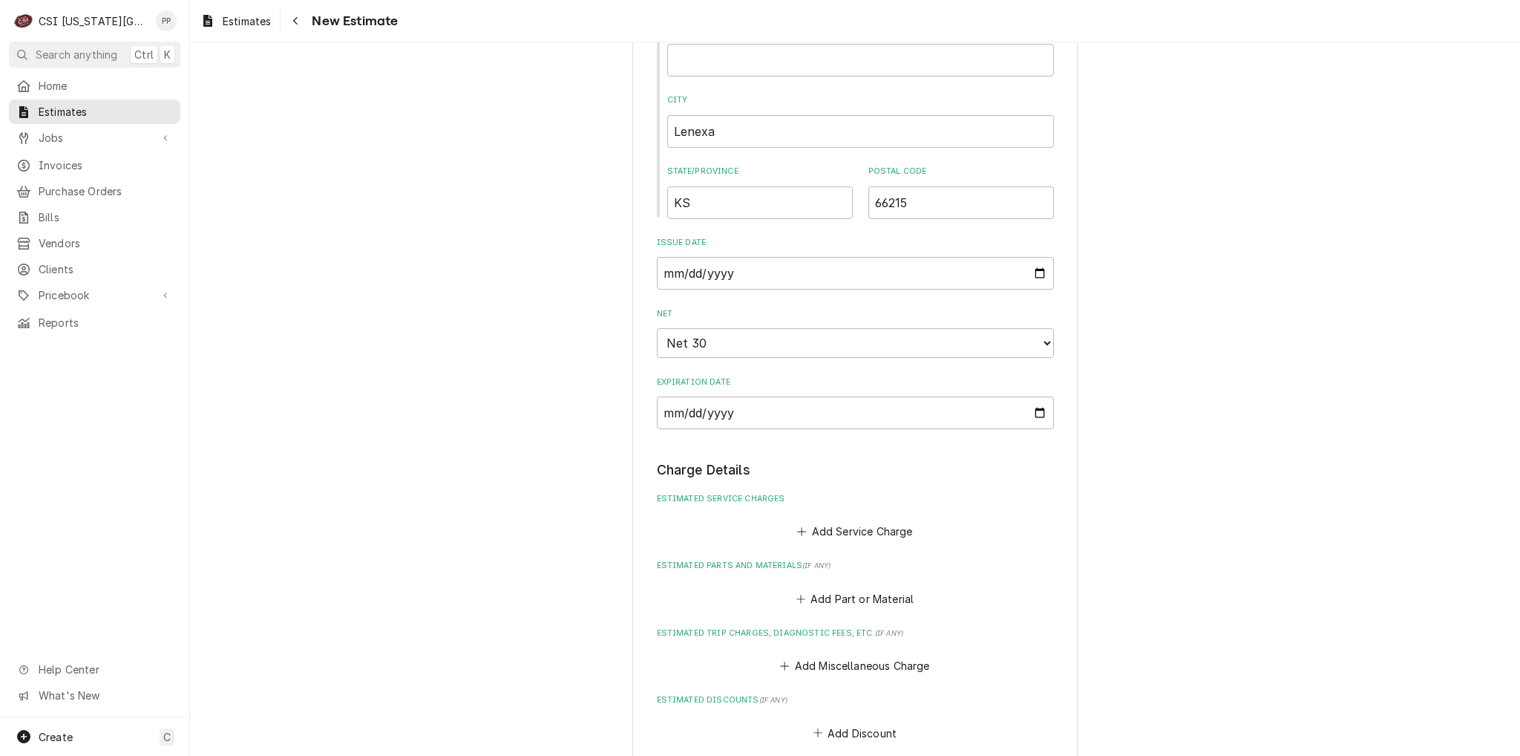
scroll to position [1039, 0]
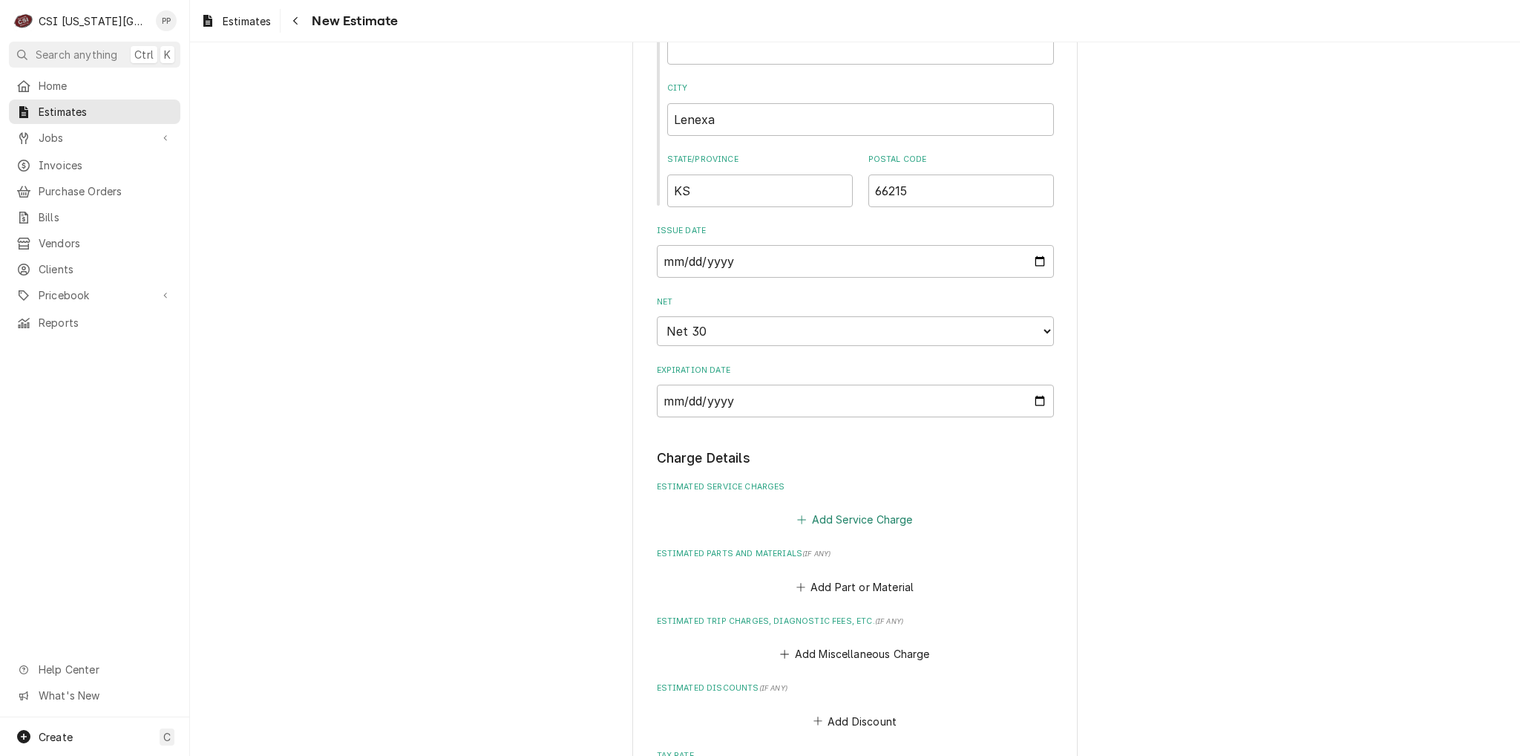
click at [888, 515] on button "Add Service Charge" at bounding box center [855, 519] width 120 height 21
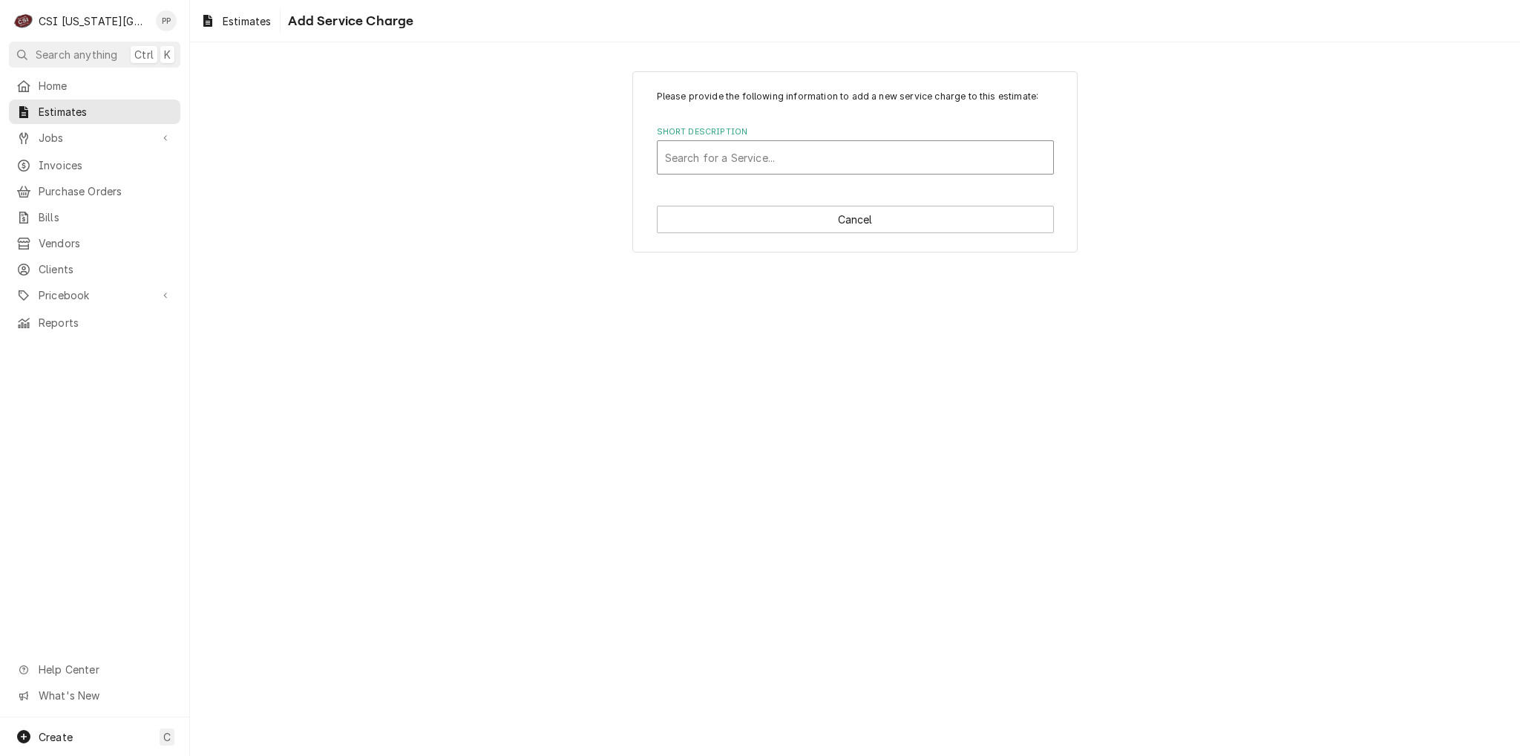
click at [790, 154] on div "Short Description" at bounding box center [855, 157] width 381 height 27
type input "bolt over"
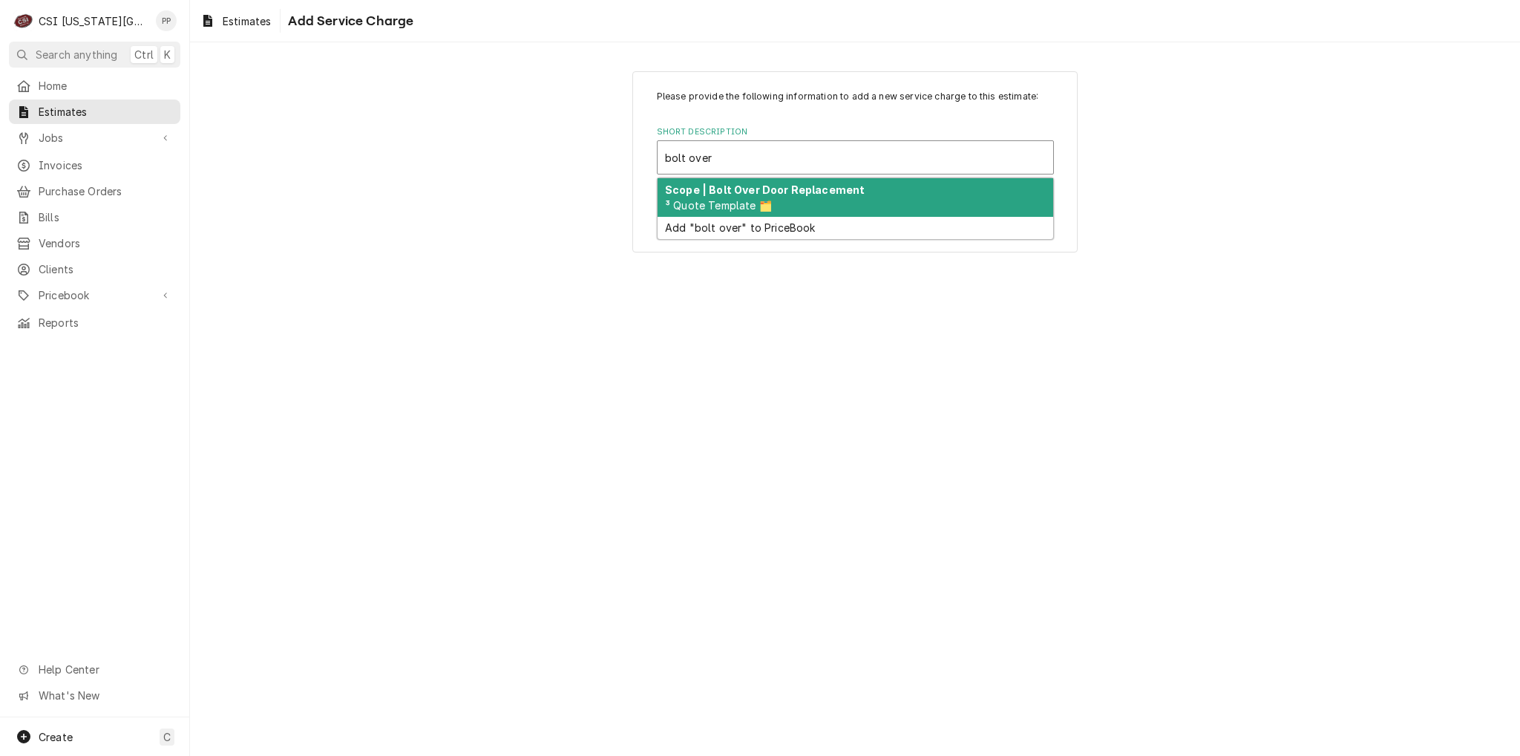
click at [817, 186] on strong "Scope | Bolt Over Door Replacement" at bounding box center [765, 189] width 200 height 13
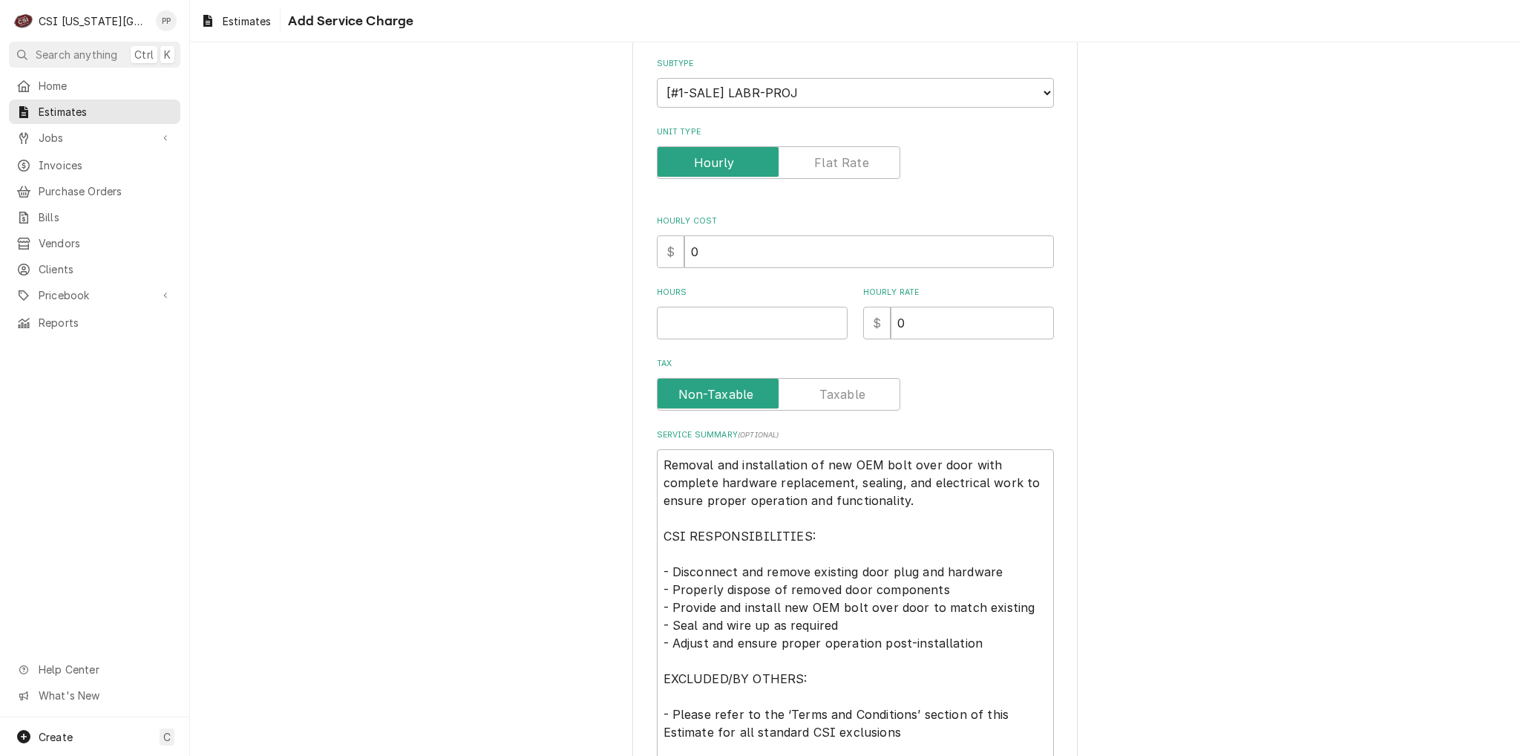
scroll to position [223, 0]
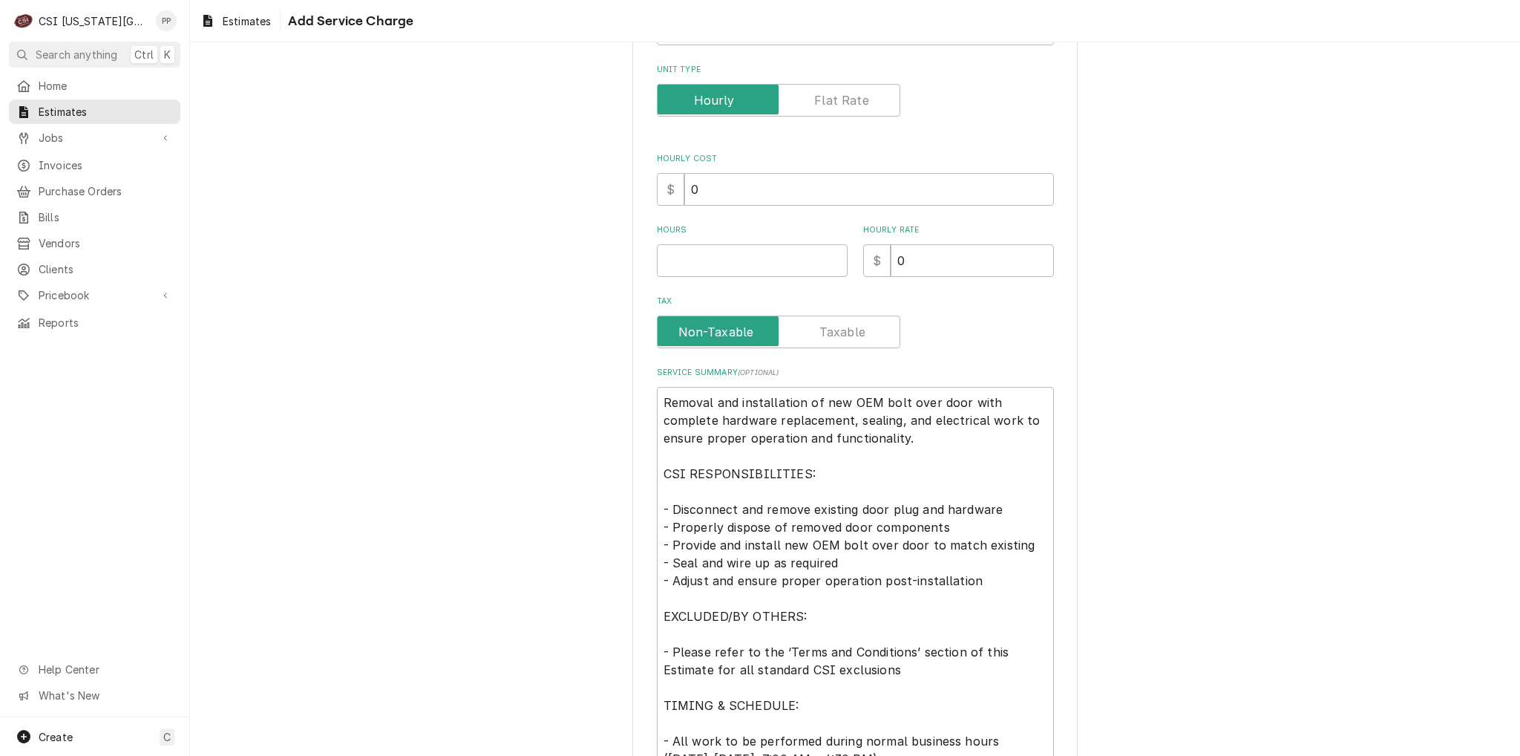
click at [758, 286] on div "Please provide the following information to add a new service charge to this es…" at bounding box center [855, 320] width 397 height 907
click at [748, 272] on input "Hours" at bounding box center [752, 260] width 191 height 33
type textarea "x"
type input "1"
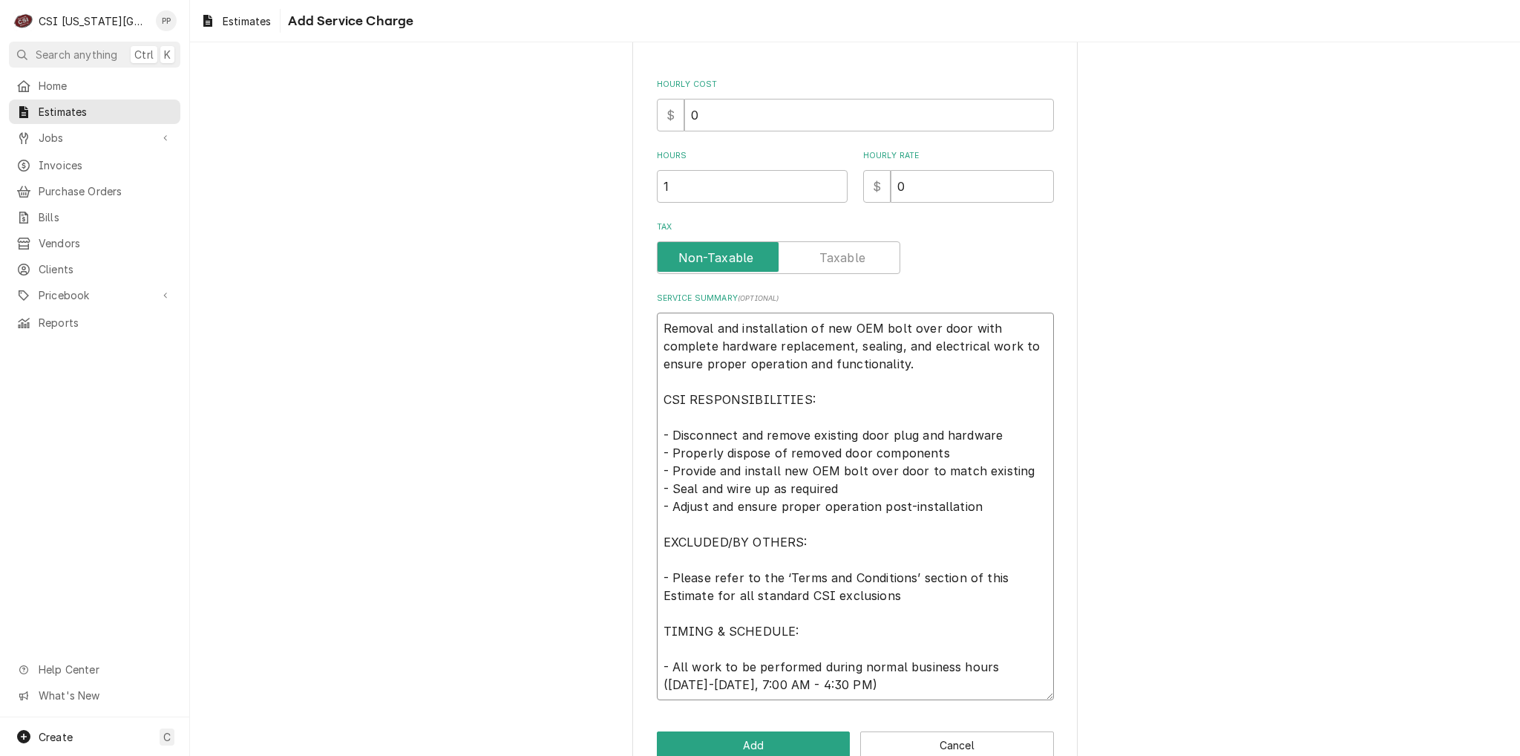
click at [657, 326] on textarea "Removal and installation of new OEM bolt over door with complete hardware repla…" at bounding box center [855, 505] width 397 height 387
click at [906, 359] on textarea "Removal and installation of new OEM bolt over door with complete hardware repla…" at bounding box center [855, 505] width 397 height 387
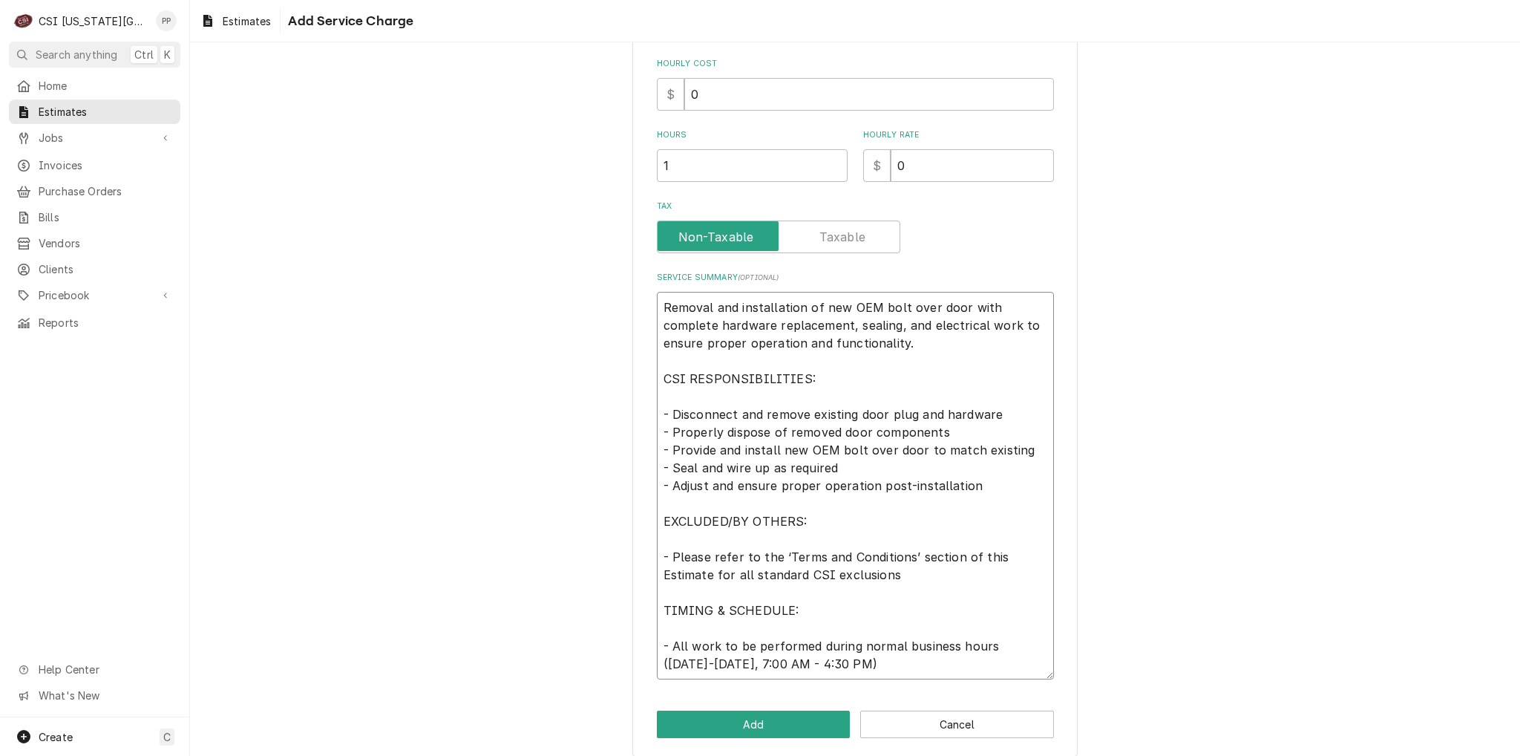
scroll to position [330, 0]
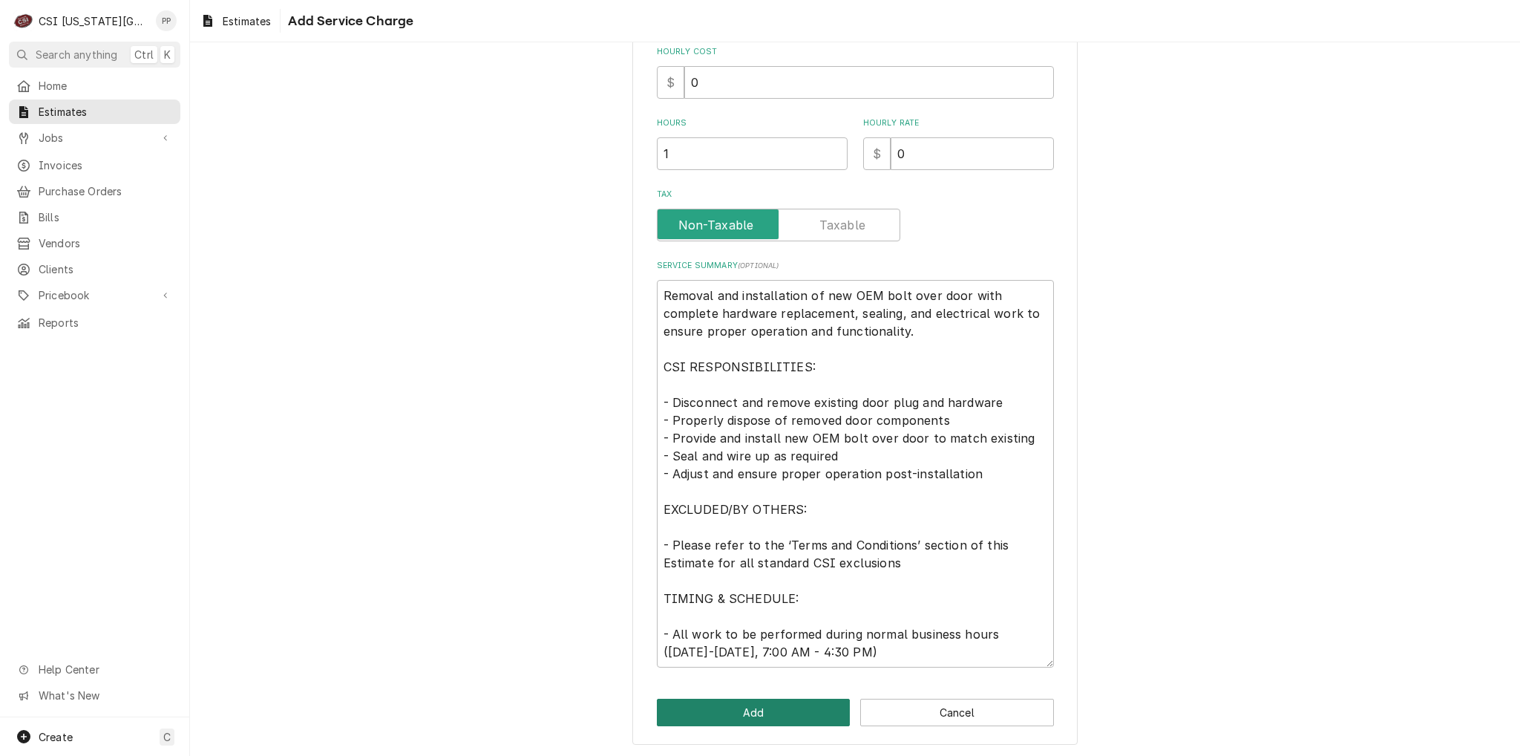
click at [747, 715] on button "Add" at bounding box center [754, 711] width 194 height 27
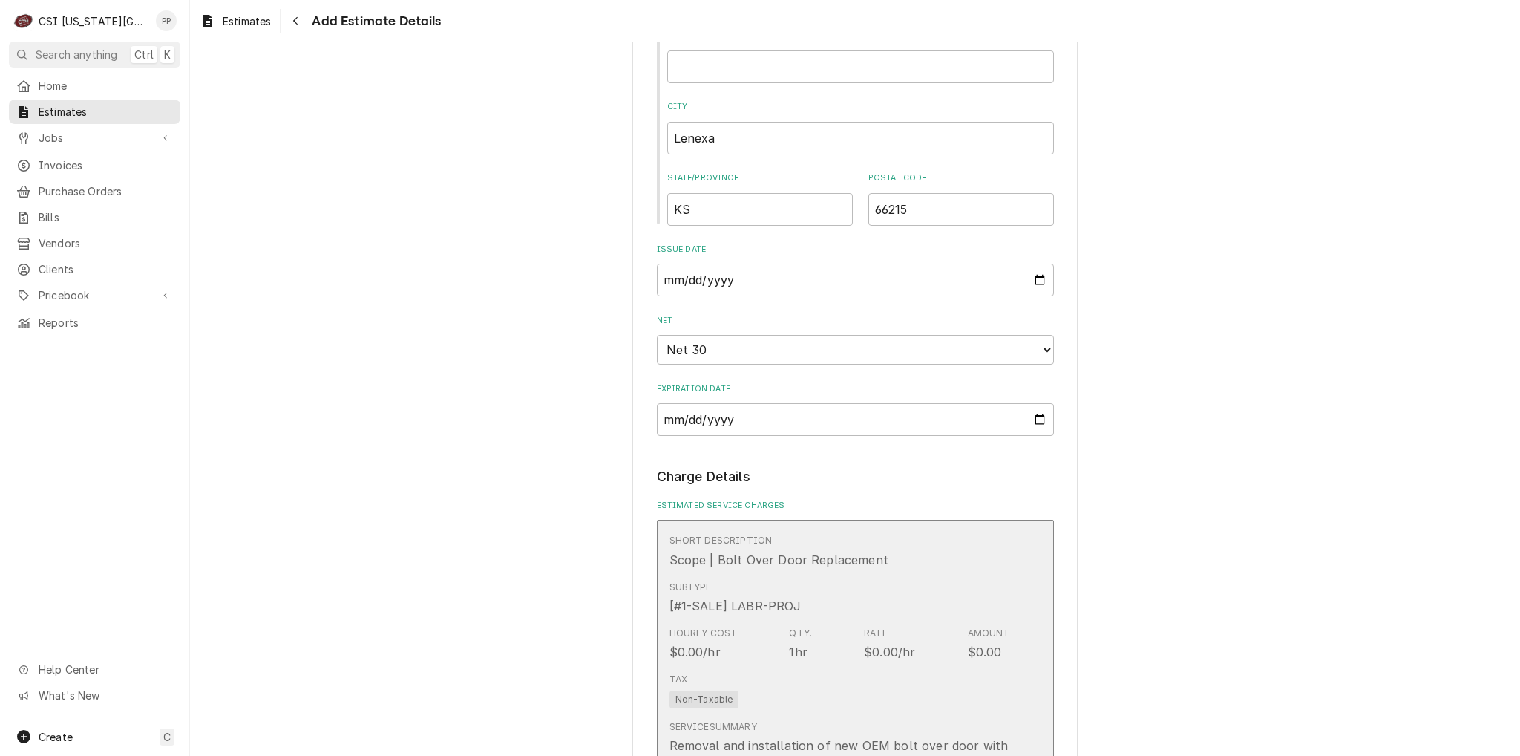
type textarea "x"
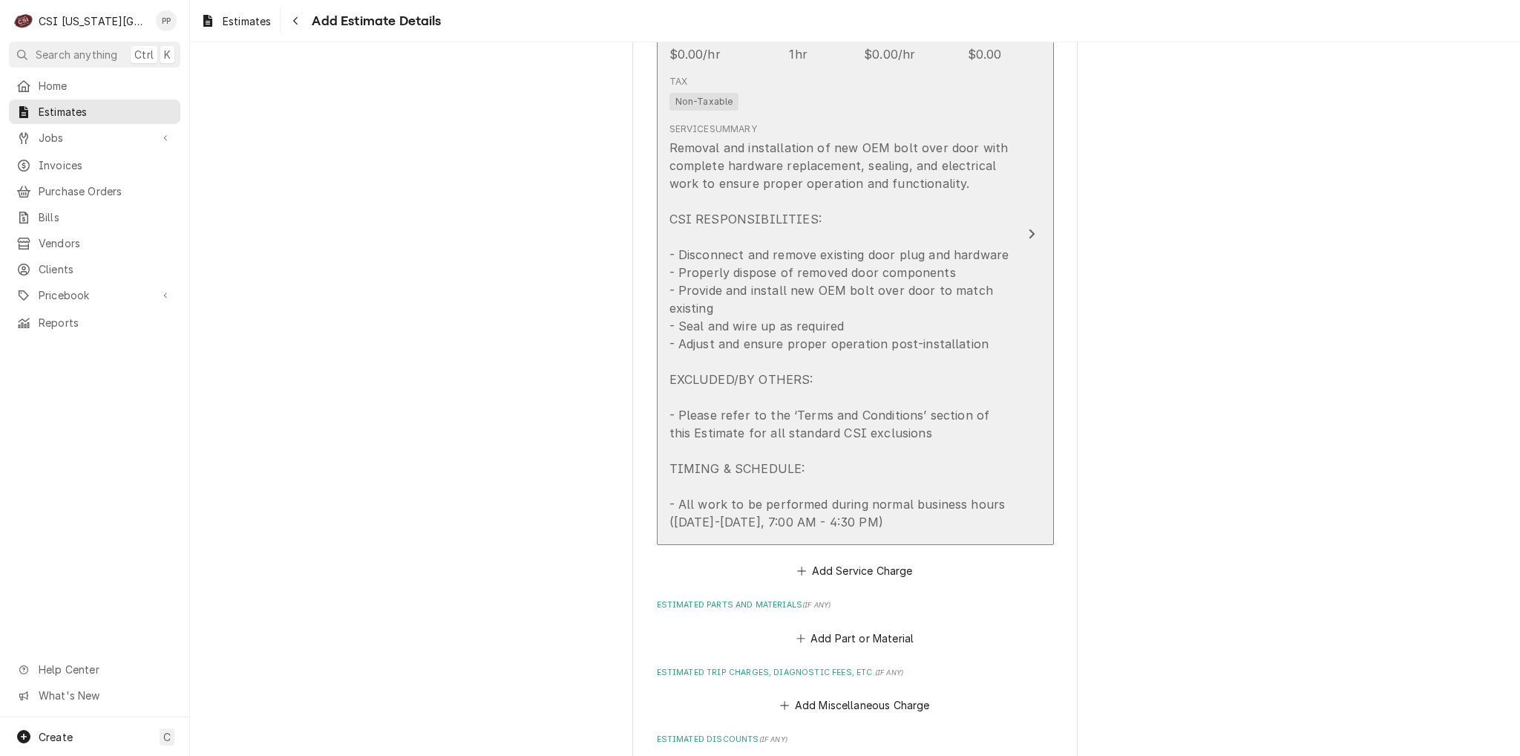
scroll to position [1688, 0]
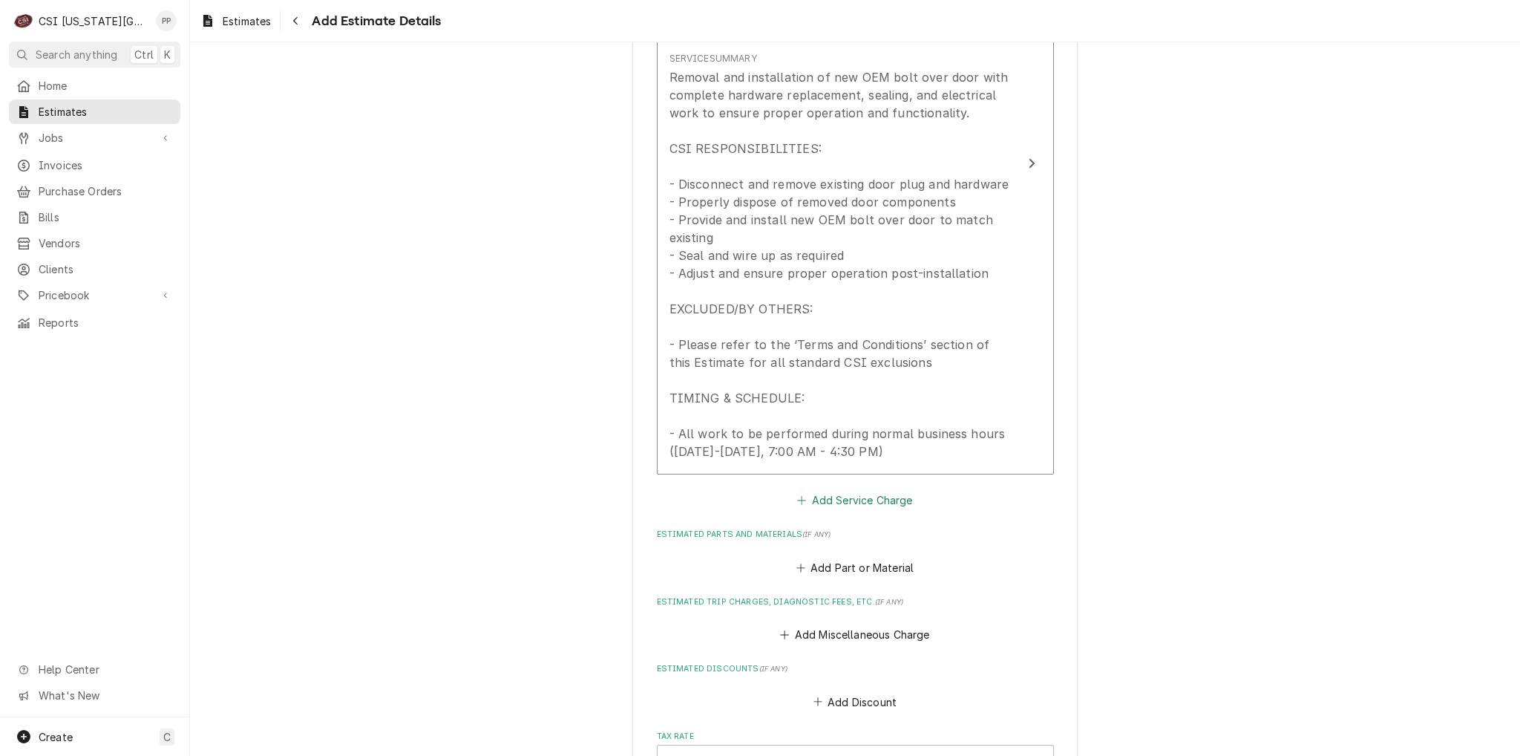
click at [888, 498] on button "Add Service Charge" at bounding box center [855, 500] width 120 height 21
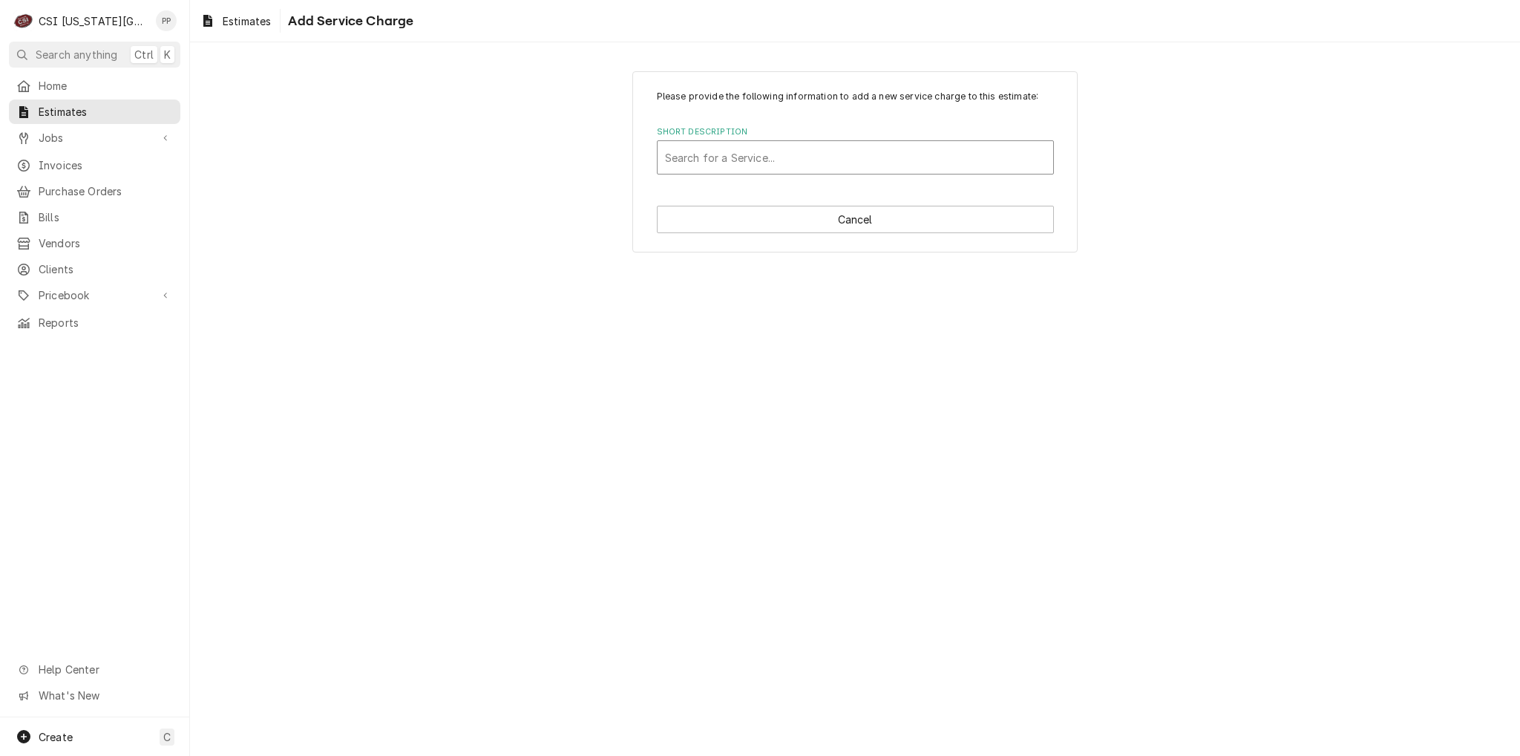
click at [801, 160] on div "Short Description" at bounding box center [855, 157] width 381 height 27
type input "pro lab"
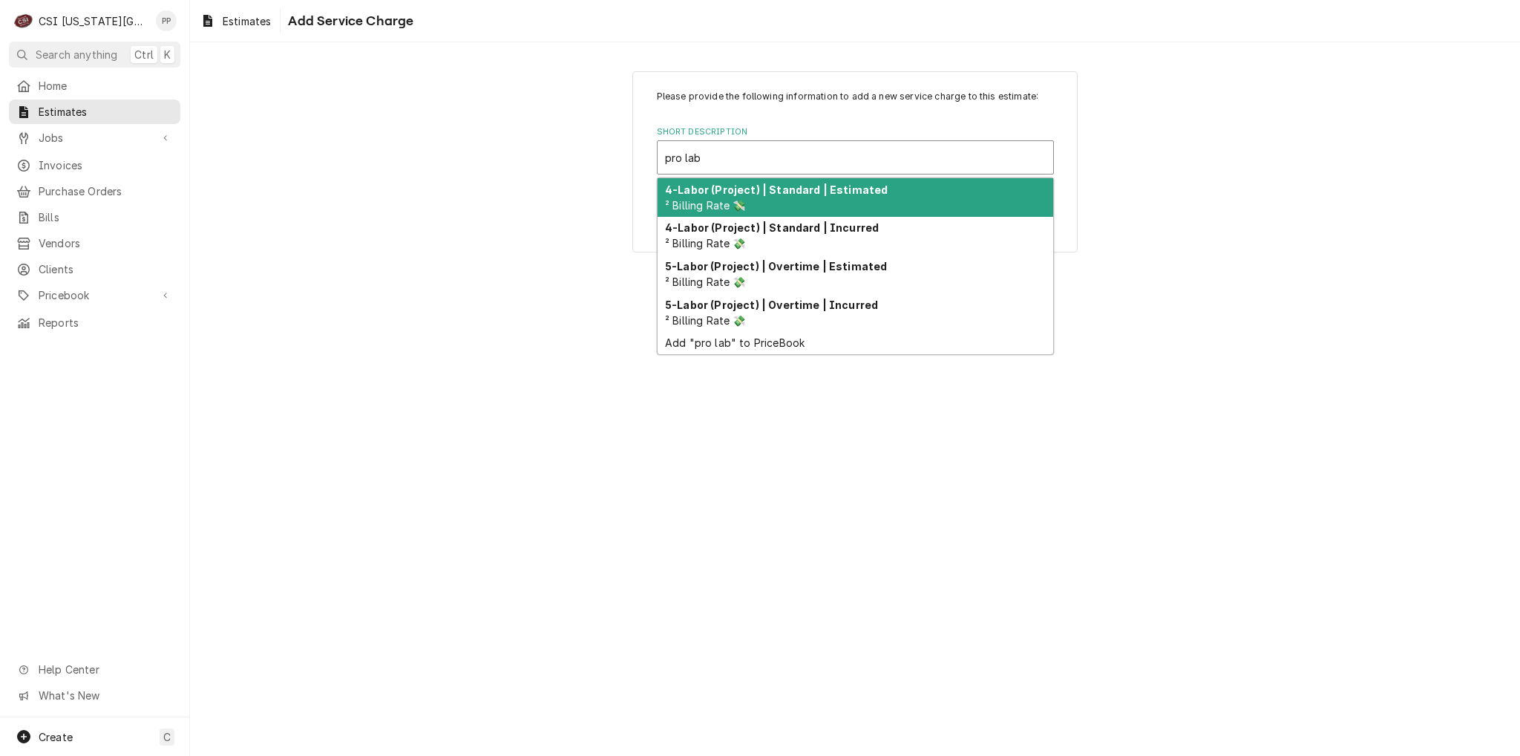
click at [816, 200] on div "4-Labor (Project) | Standard | Estimated ² Billing Rate 💸" at bounding box center [856, 197] width 396 height 39
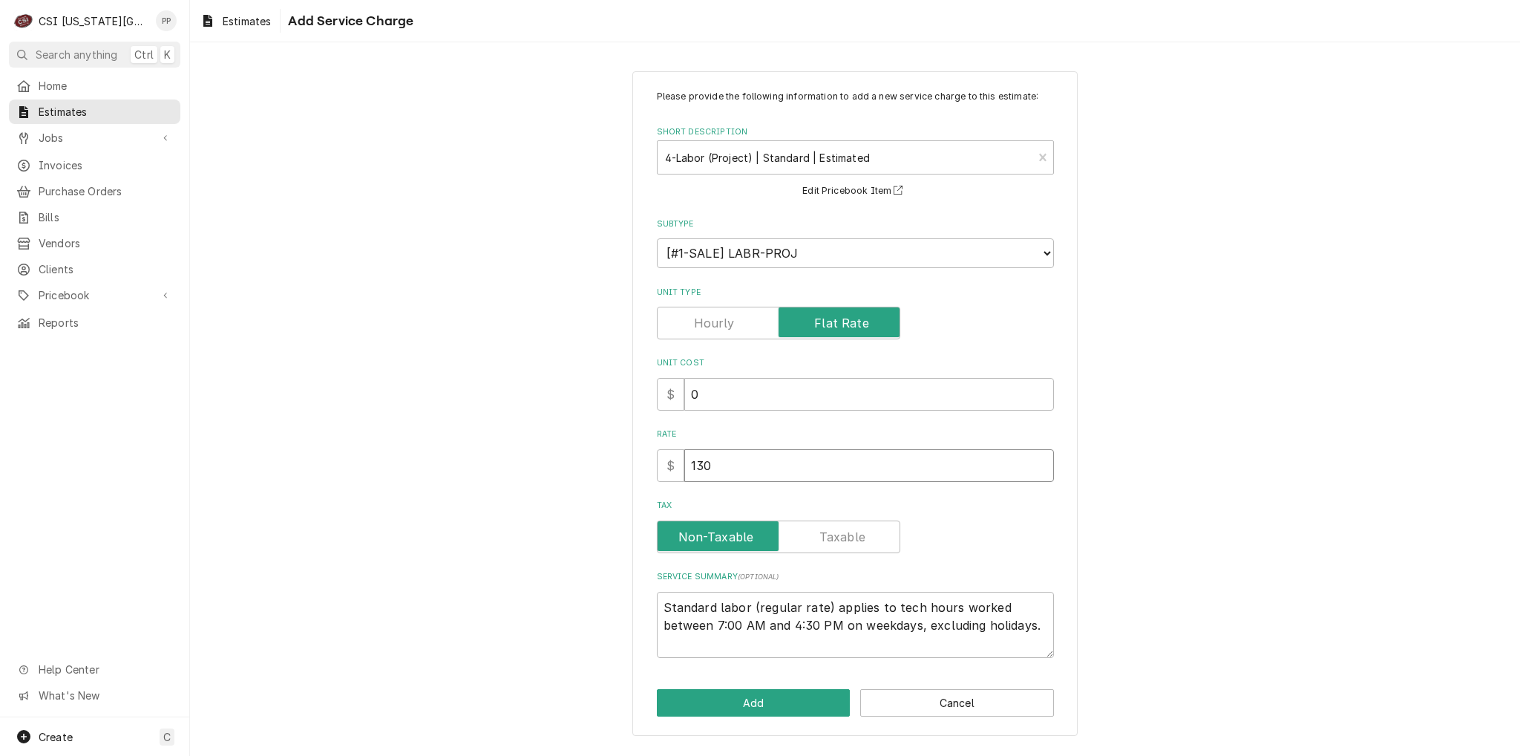
drag, startPoint x: 733, startPoint y: 459, endPoint x: 668, endPoint y: 450, distance: 65.9
click at [698, 450] on input "130" at bounding box center [869, 465] width 370 height 33
type textarea "x"
type input "1"
type textarea "x"
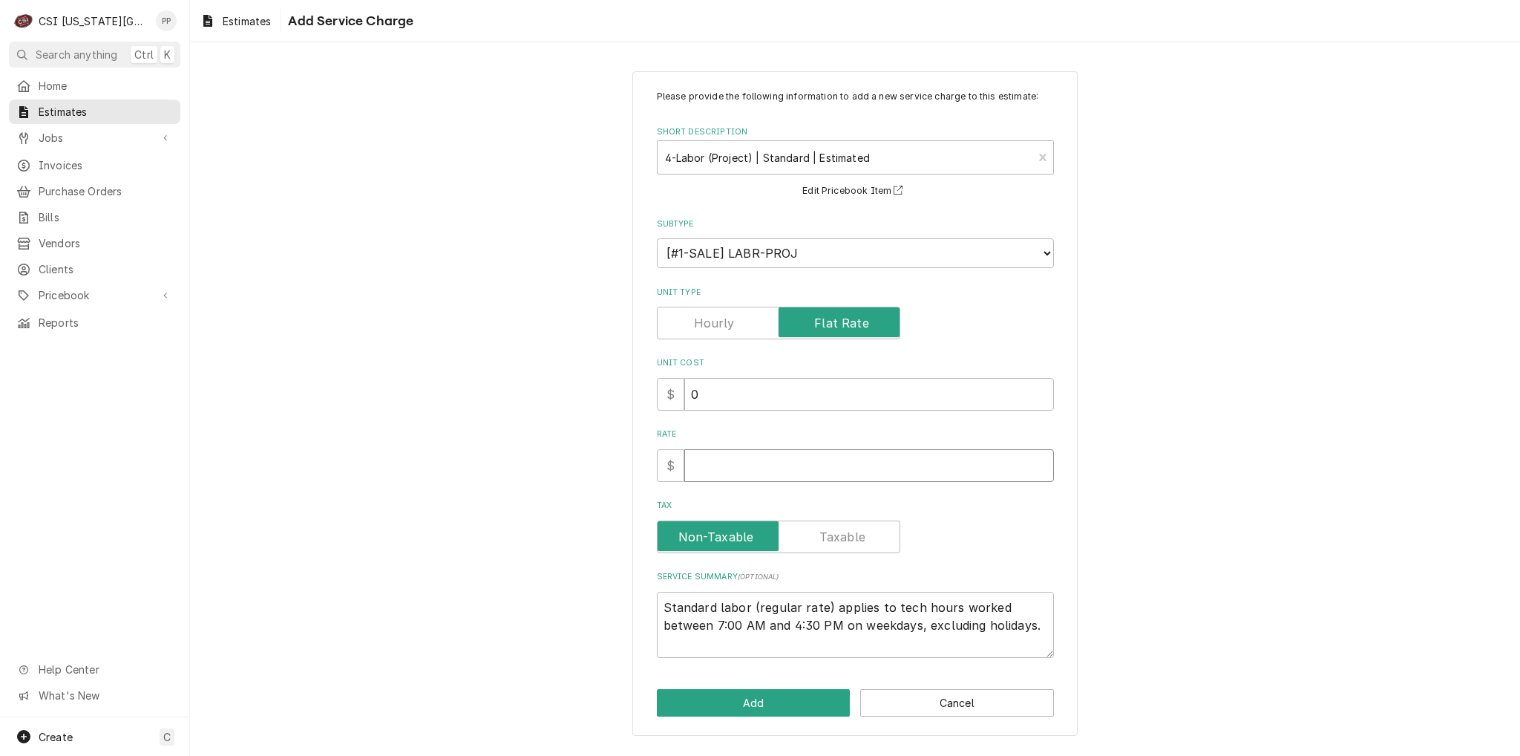
type textarea "x"
type input "2"
type textarea "x"
type input "26"
type textarea "x"
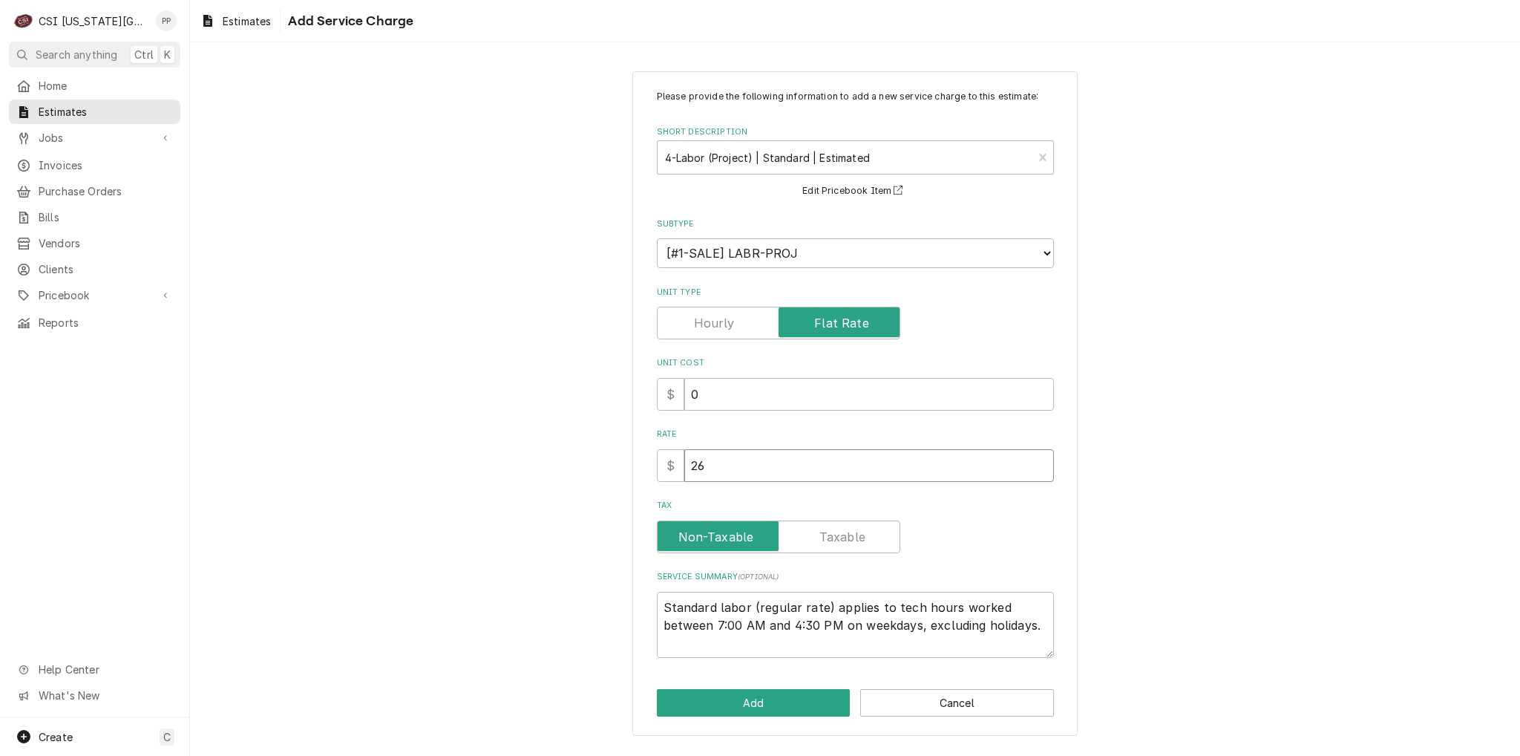
type input "260"
type textarea "x"
type input "2600"
type textarea "x"
type input "2600"
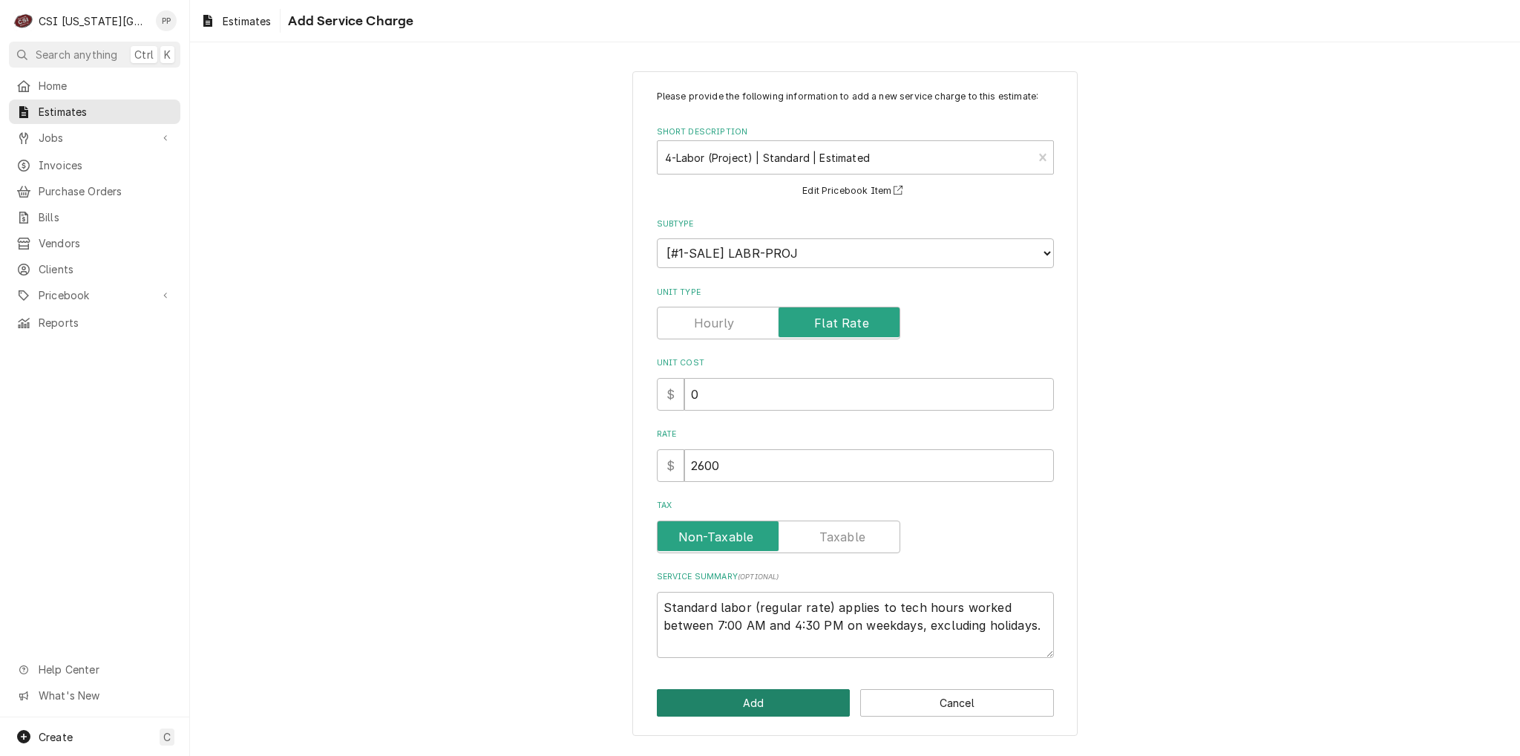
click at [776, 693] on button "Add" at bounding box center [754, 702] width 194 height 27
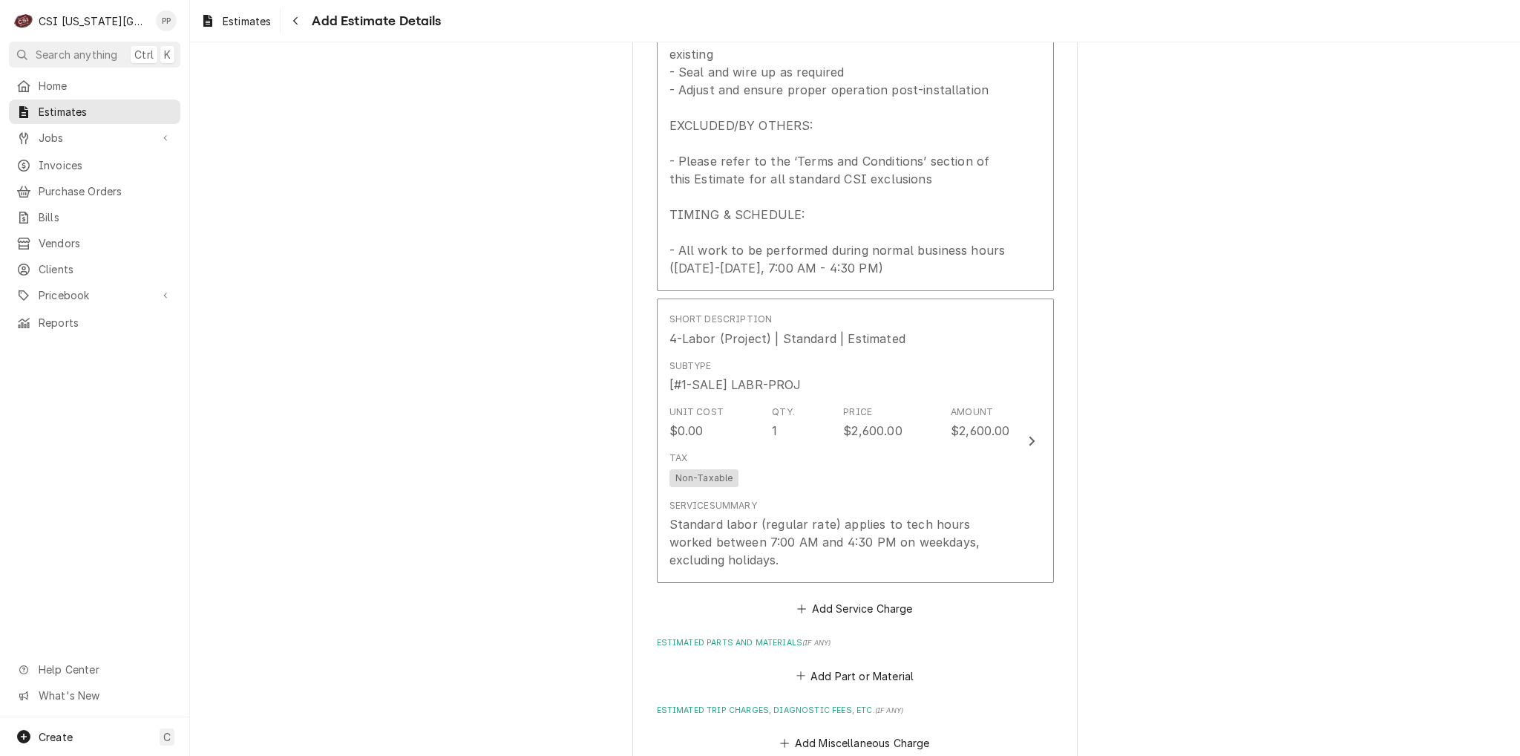
type textarea "x"
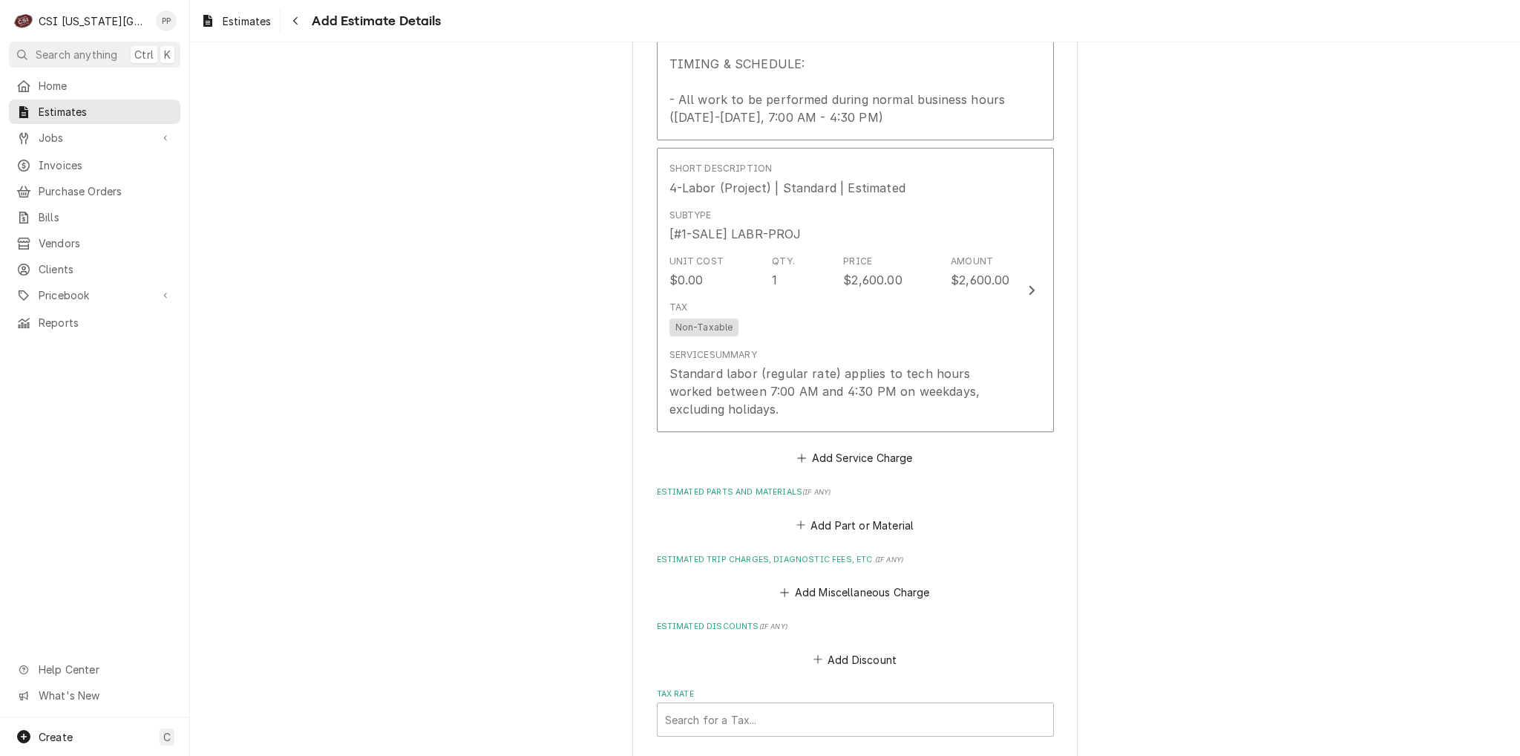
scroll to position [2087, 0]
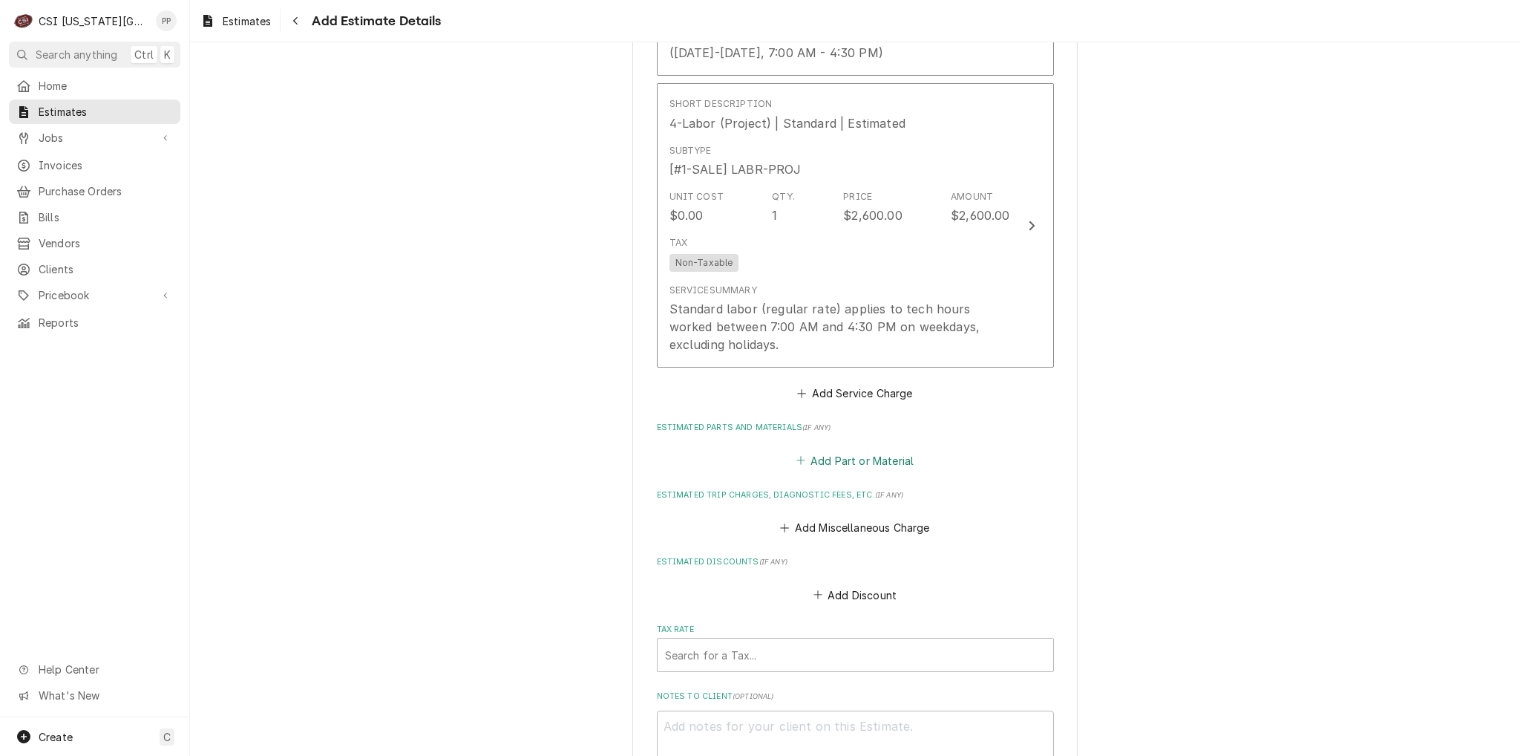
click at [877, 465] on button "Add Part or Material" at bounding box center [854, 460] width 122 height 21
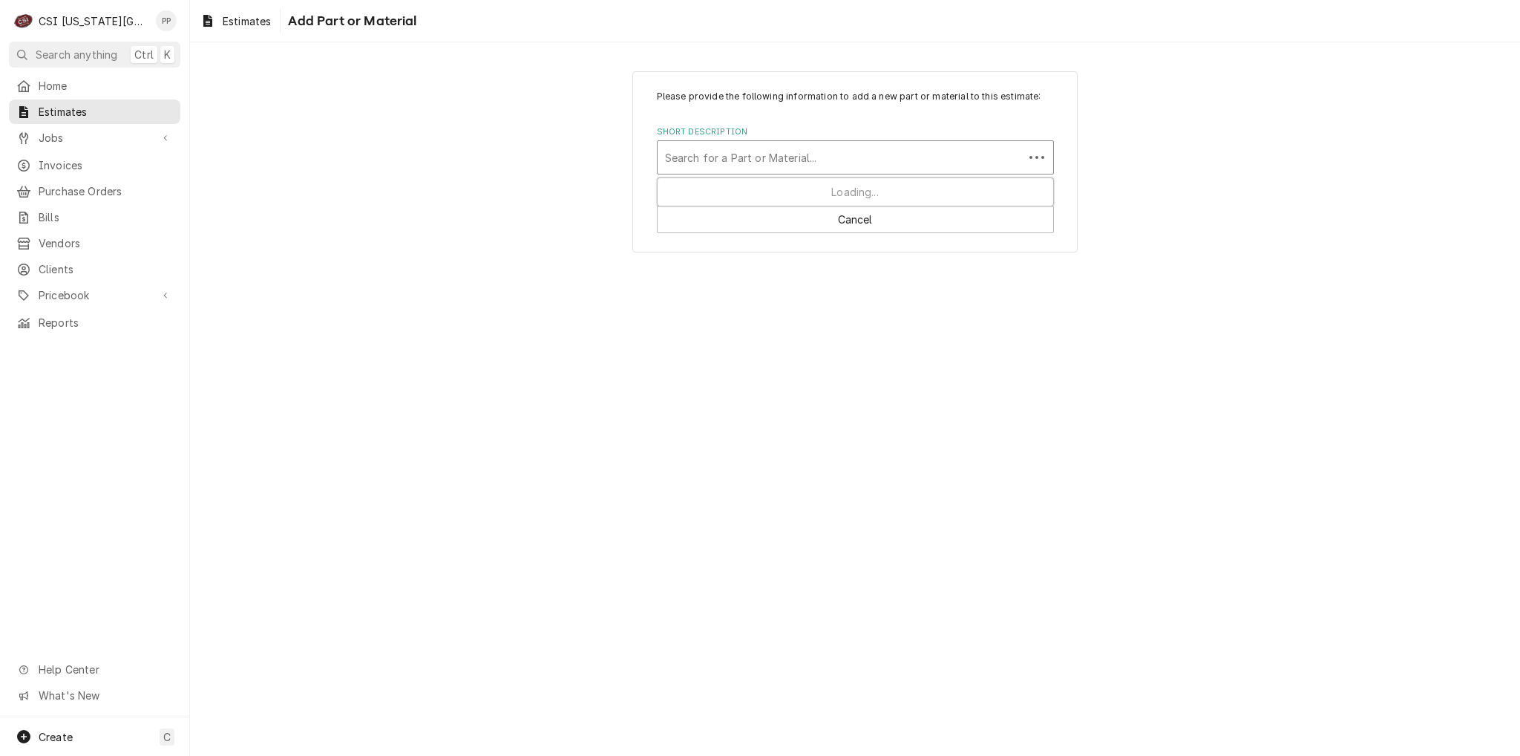
click at [807, 150] on div "Short Description" at bounding box center [840, 157] width 351 height 27
type input "pro mat"
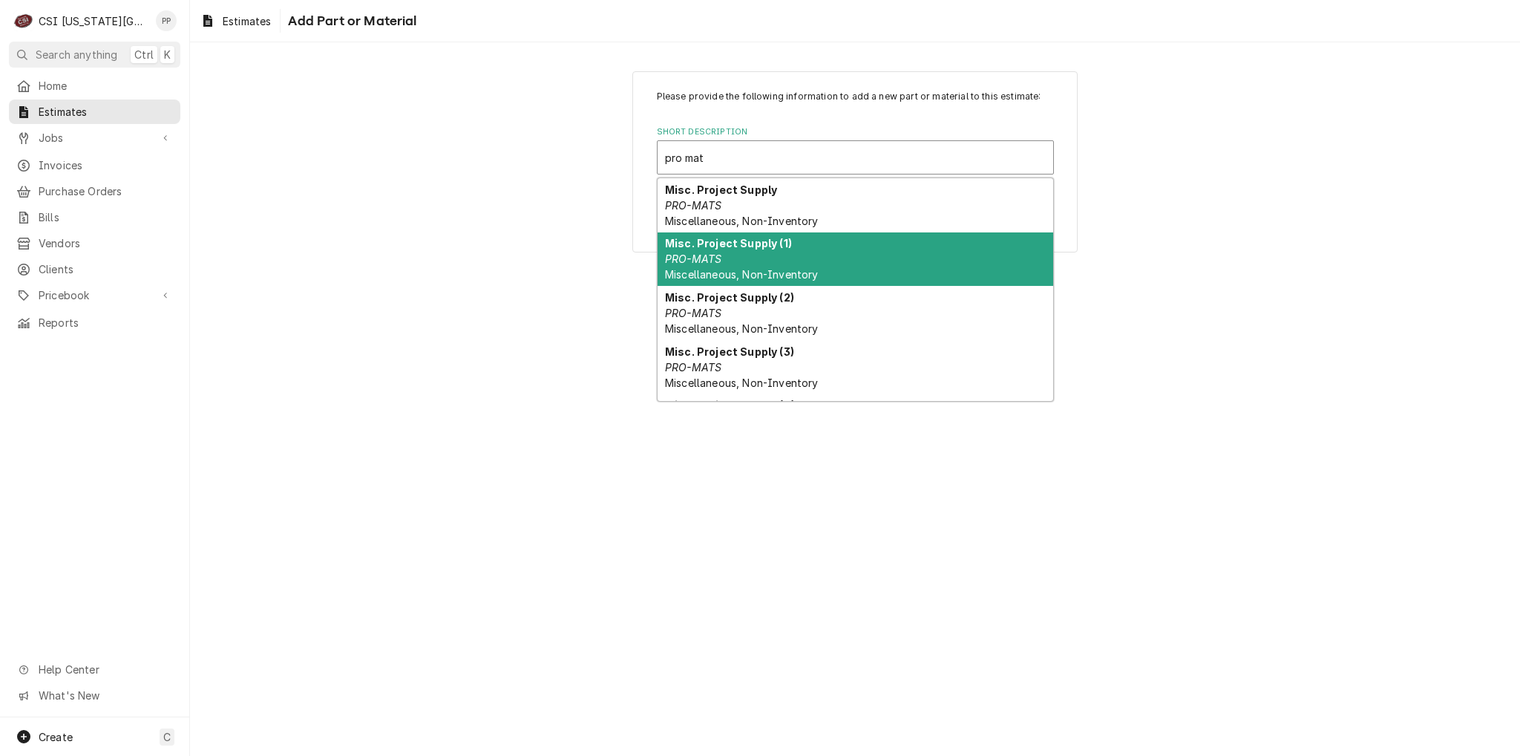
click at [805, 244] on div "Misc. Project Supply (1) PRO-MATS Miscellaneous, Non-Inventory" at bounding box center [856, 259] width 396 height 54
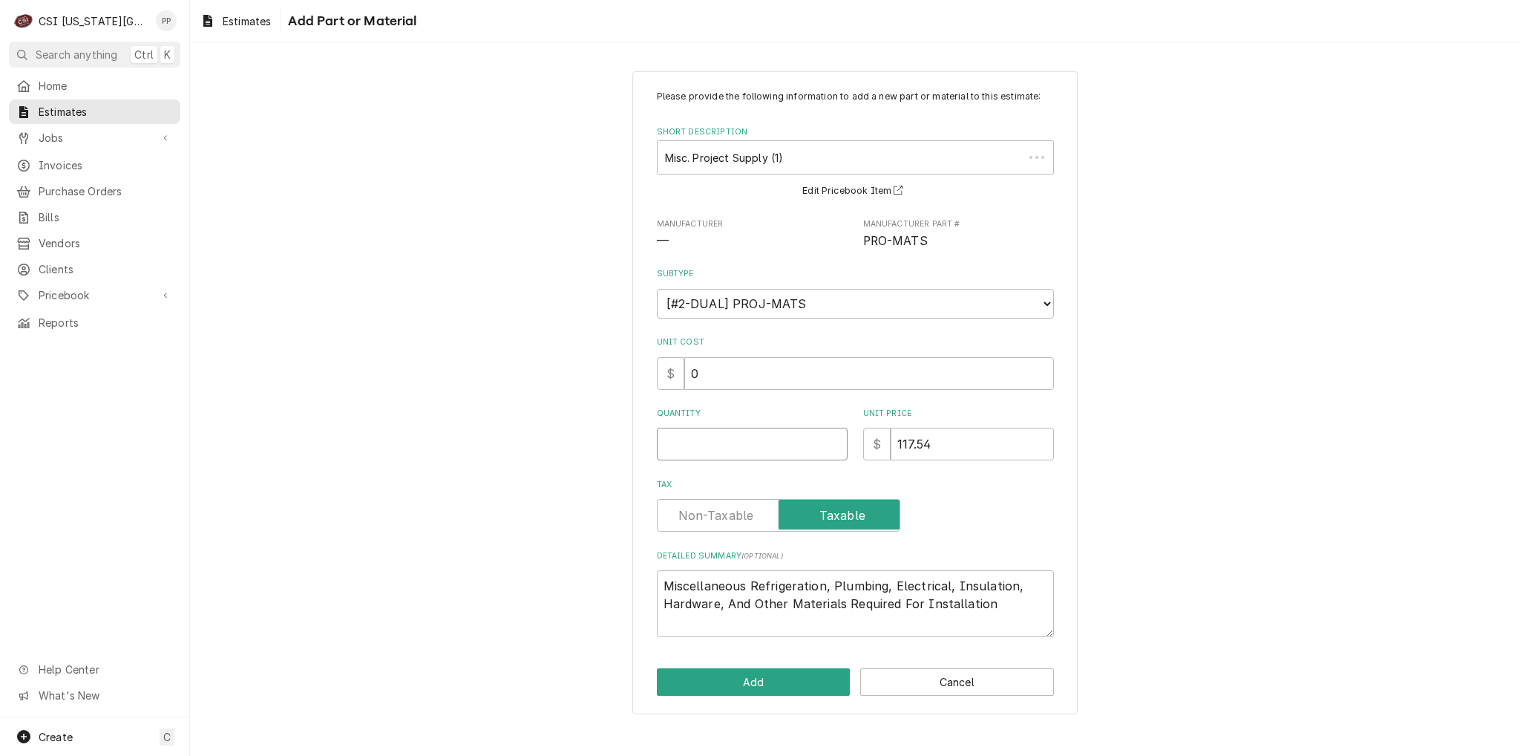
click at [793, 455] on input "Quantity" at bounding box center [752, 443] width 191 height 33
type textarea "x"
type input "1"
type textarea "x"
type input "1"
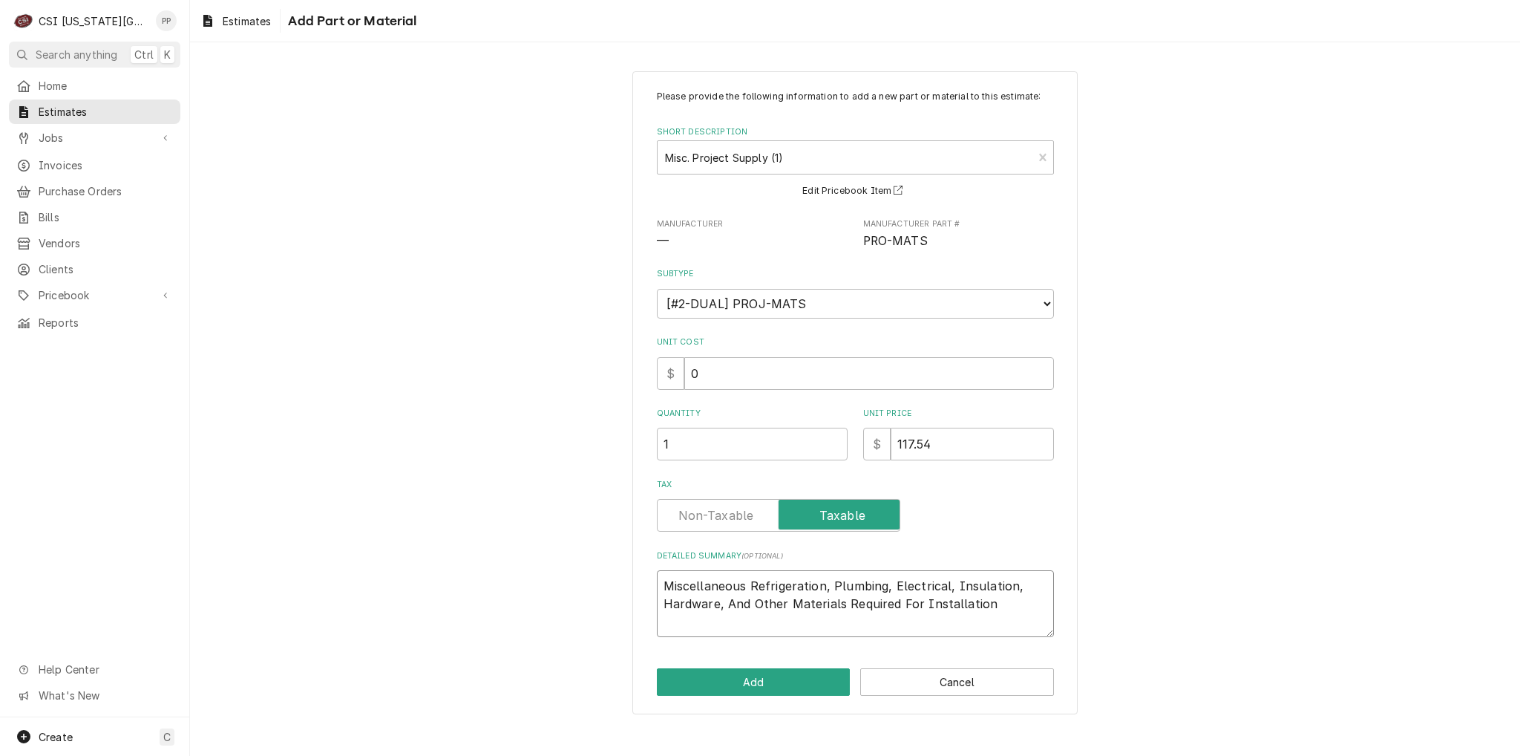
drag, startPoint x: 996, startPoint y: 604, endPoint x: 425, endPoint y: 495, distance: 581.8
click at [425, 496] on div "Please provide the following information to add a new part or material to this …" at bounding box center [855, 392] width 1330 height 669
type textarea "x"
type textarea "K"
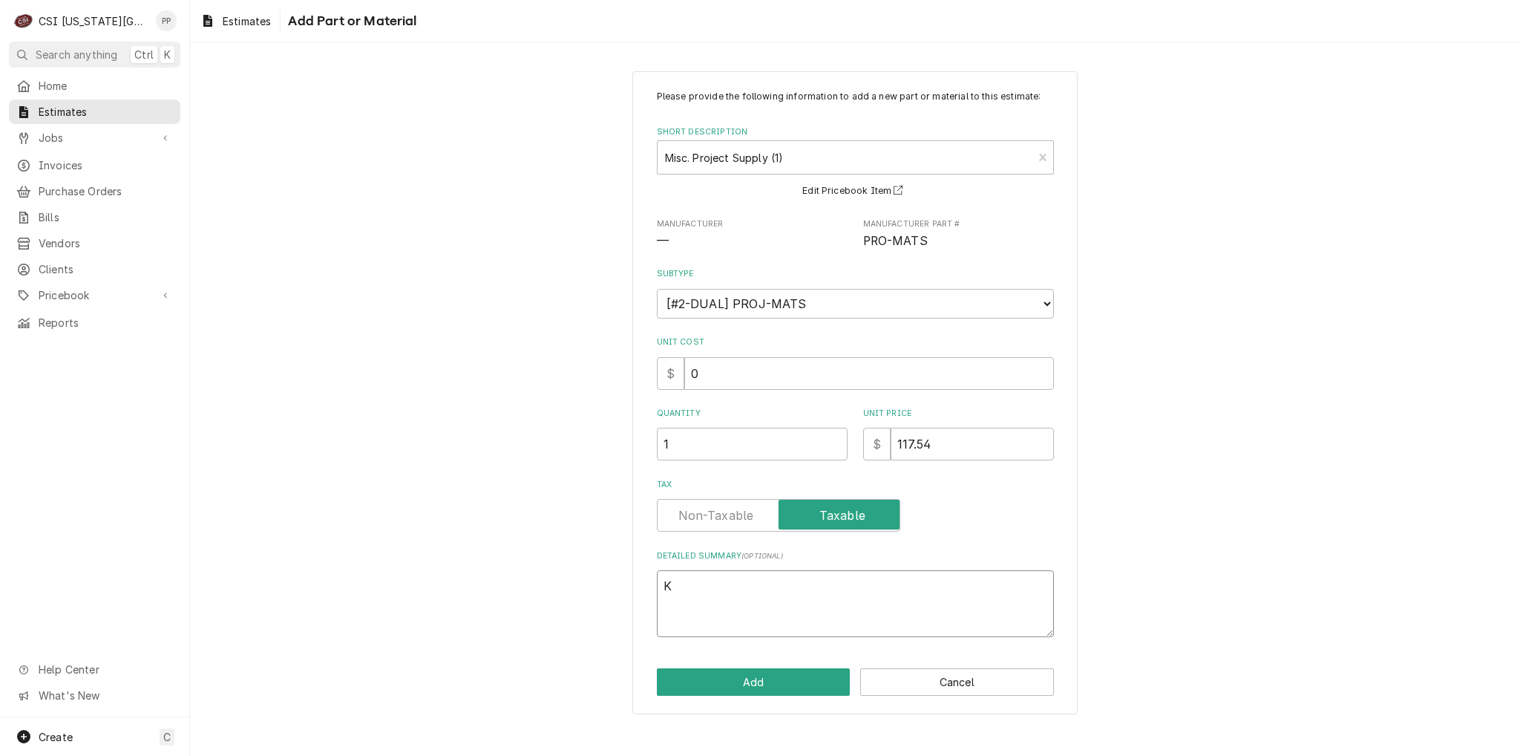
type textarea "x"
type textarea "Ko"
type textarea "x"
type textarea "Kol"
type textarea "x"
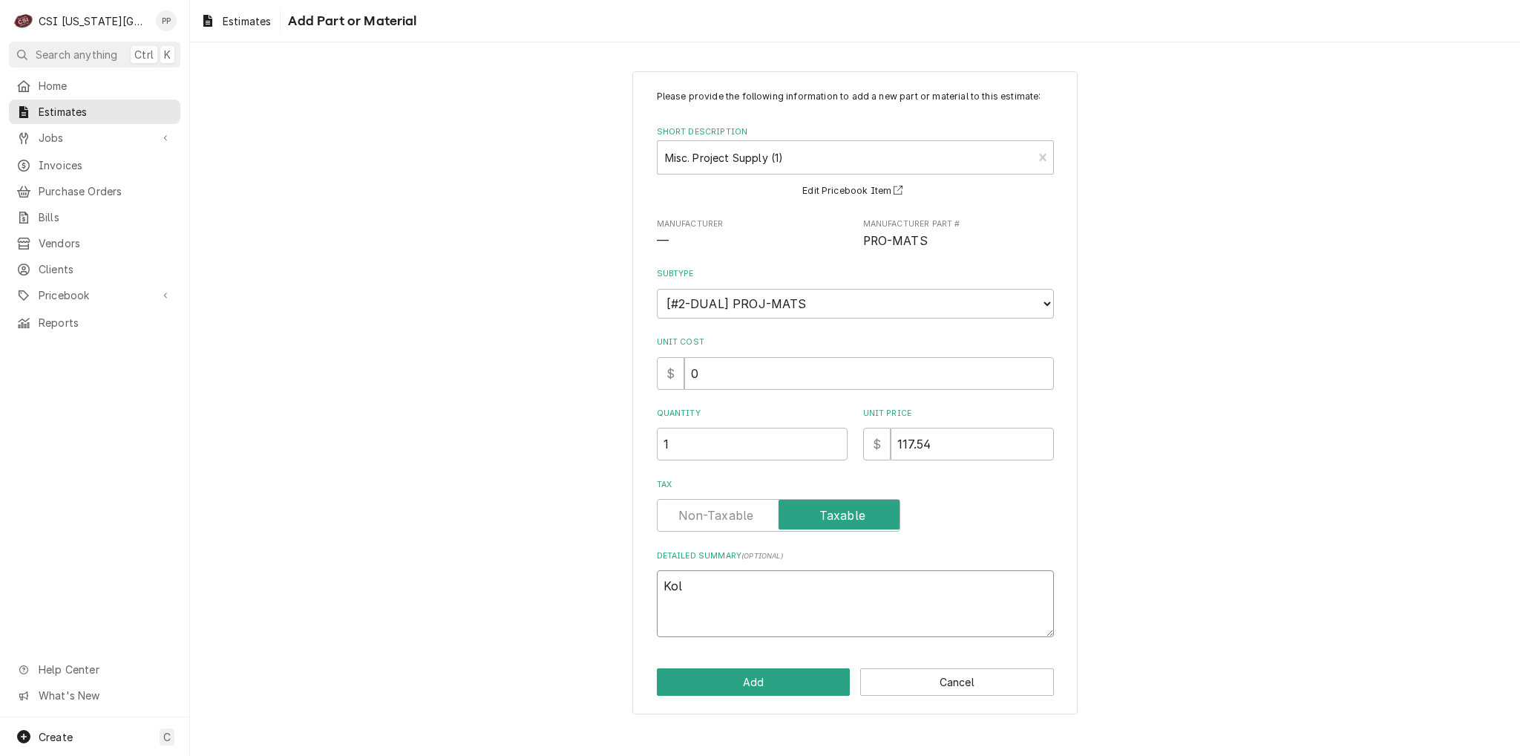
type textarea "Kolp"
type textarea "x"
type textarea "Kolpa"
type textarea "x"
type textarea "Kolpak"
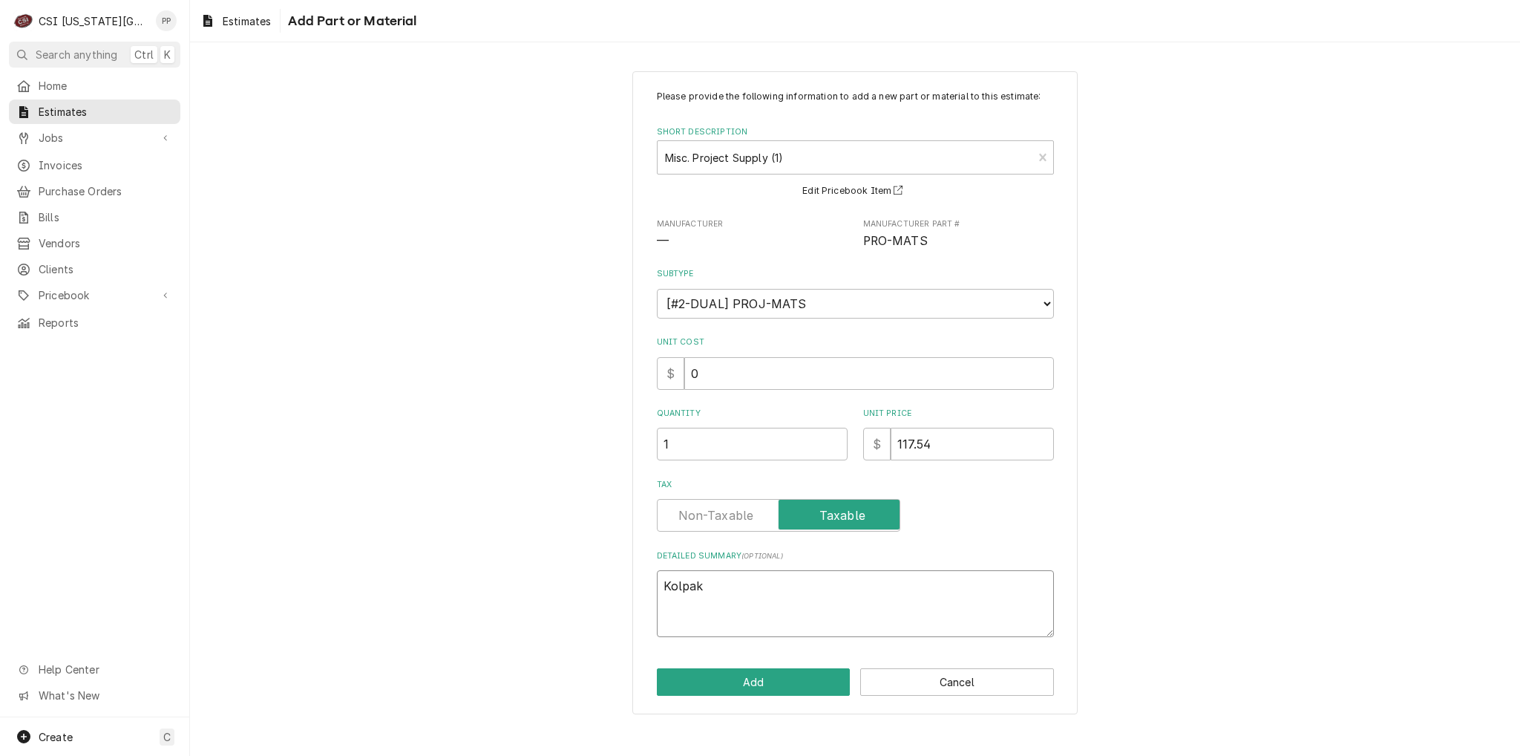
type textarea "x"
type textarea "Kolpak"
type textarea "x"
type textarea "Kolpak O"
type textarea "x"
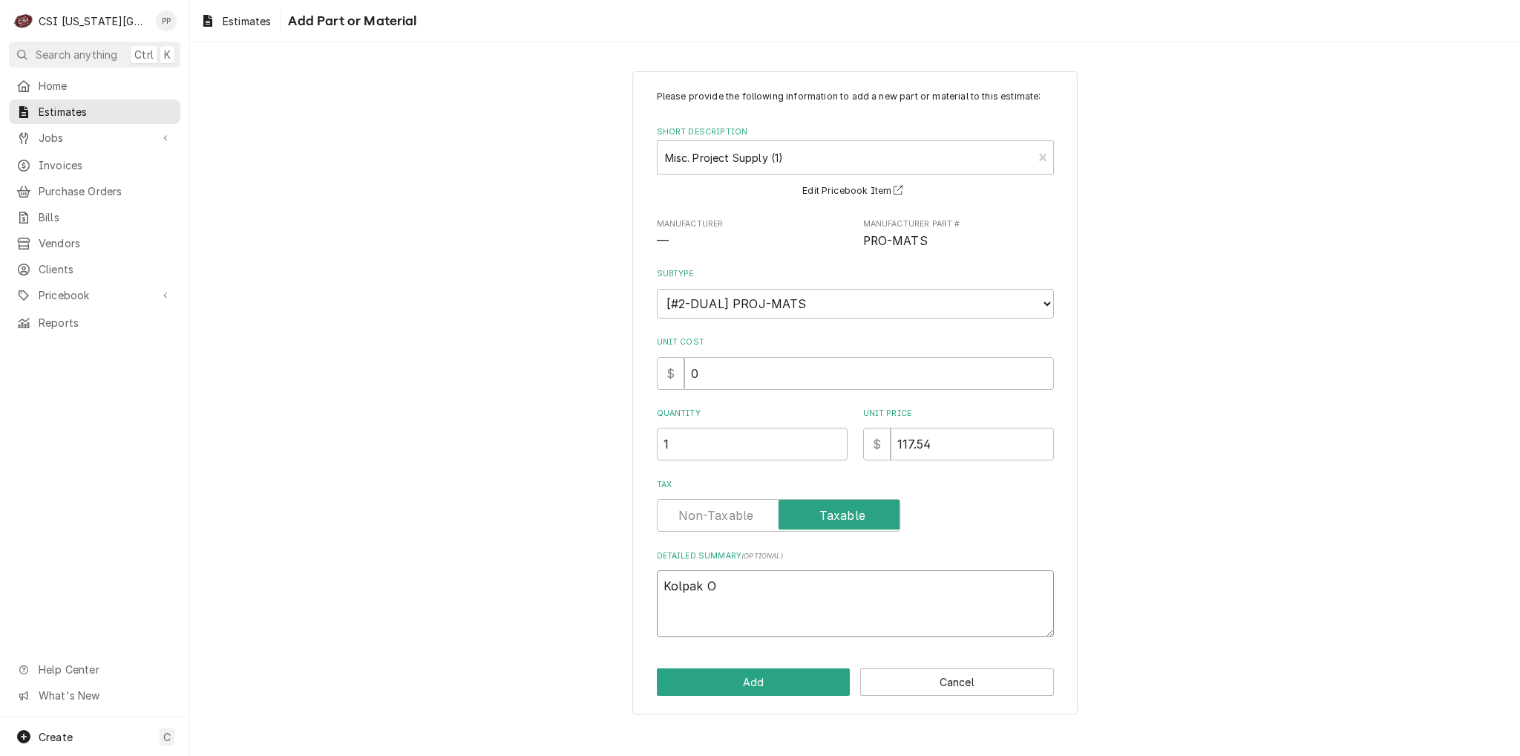
type textarea "Kolpak OE"
type textarea "x"
type textarea "Kolpak OEM"
type textarea "x"
type textarea "Kolpak OEM"
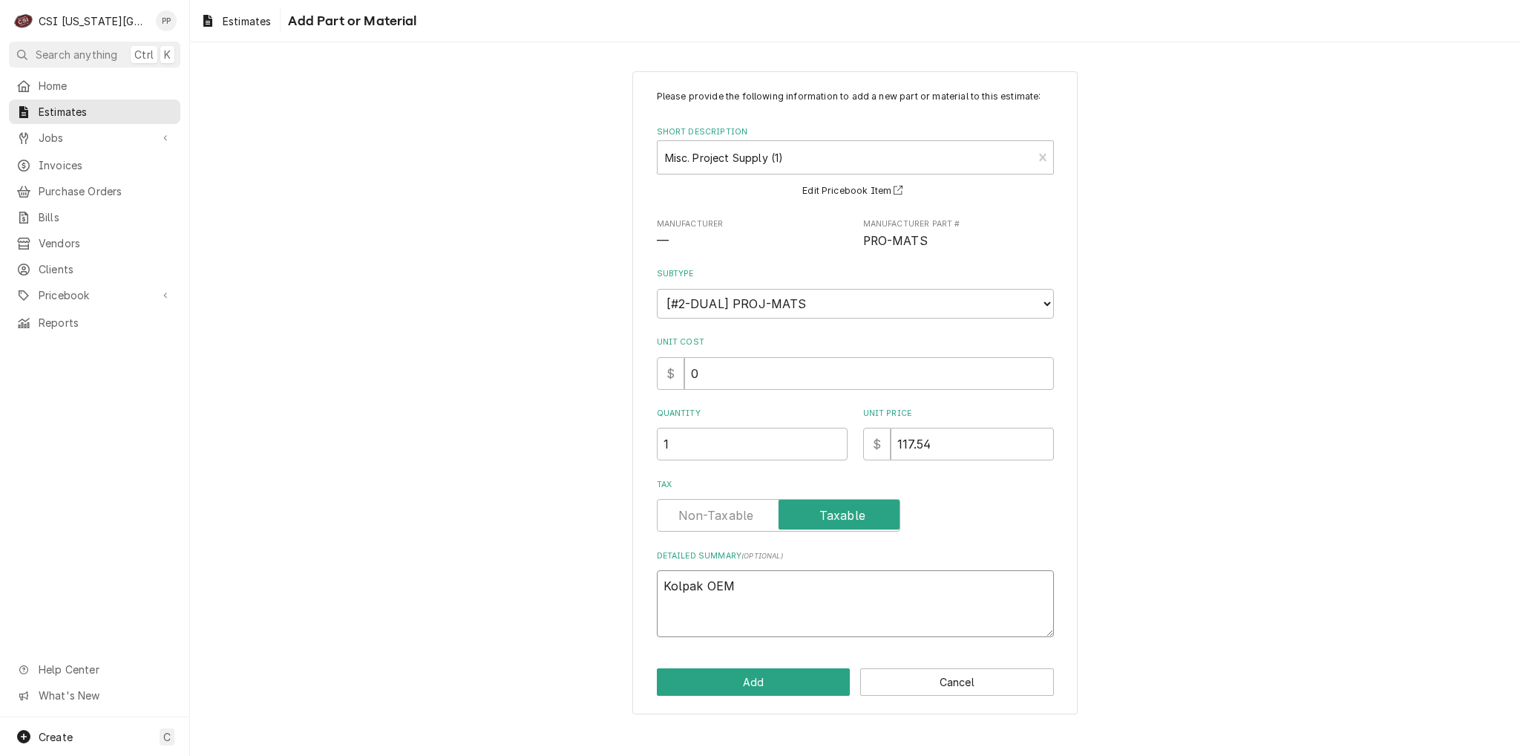
type textarea "x"
type textarea "Kolpak OEM b"
type textarea "x"
type textarea "Kolpak OEM bo"
type textarea "x"
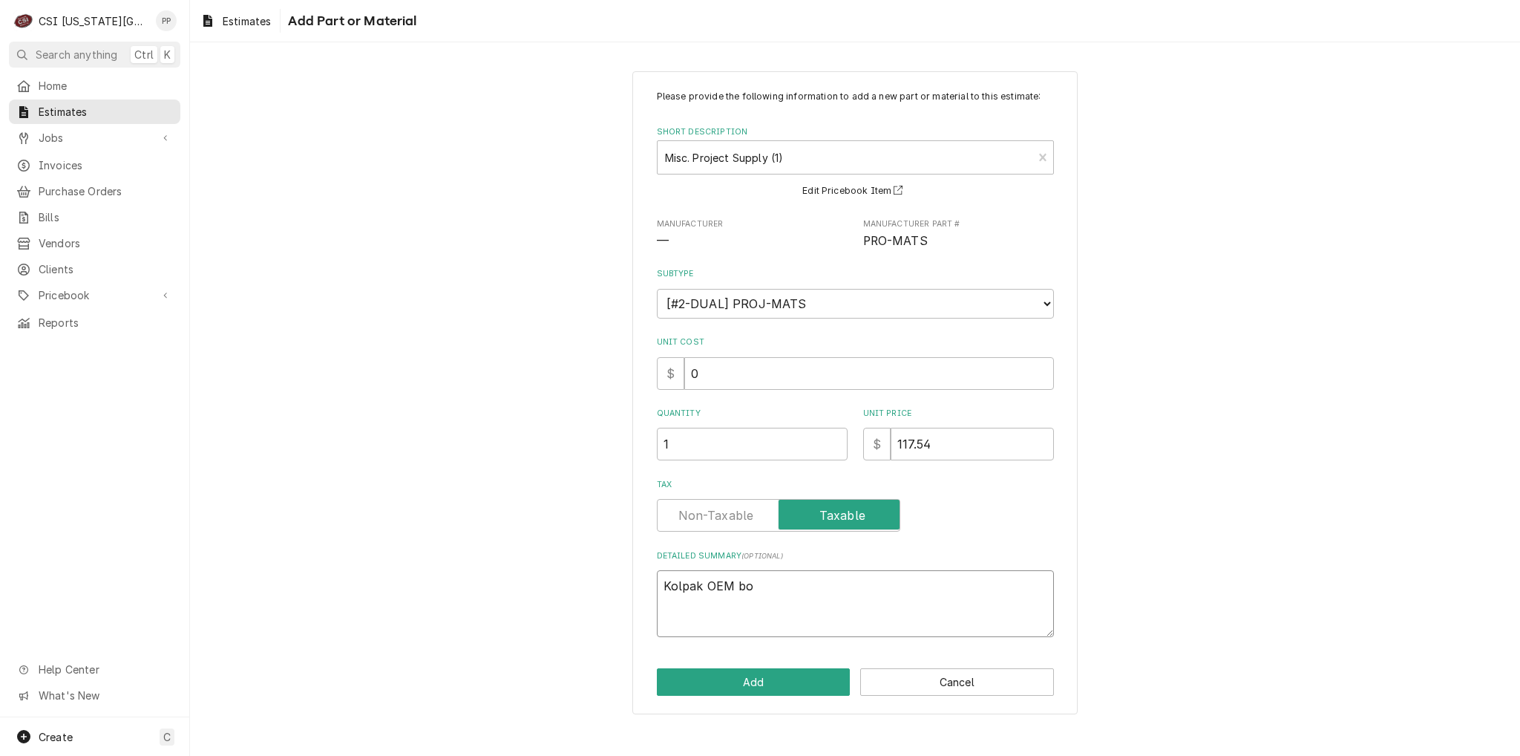
type textarea "Kolpak OEM bol"
type textarea "x"
type textarea "Kolpak OEM bolt"
type textarea "x"
type textarea "Kolpak OEM bolt"
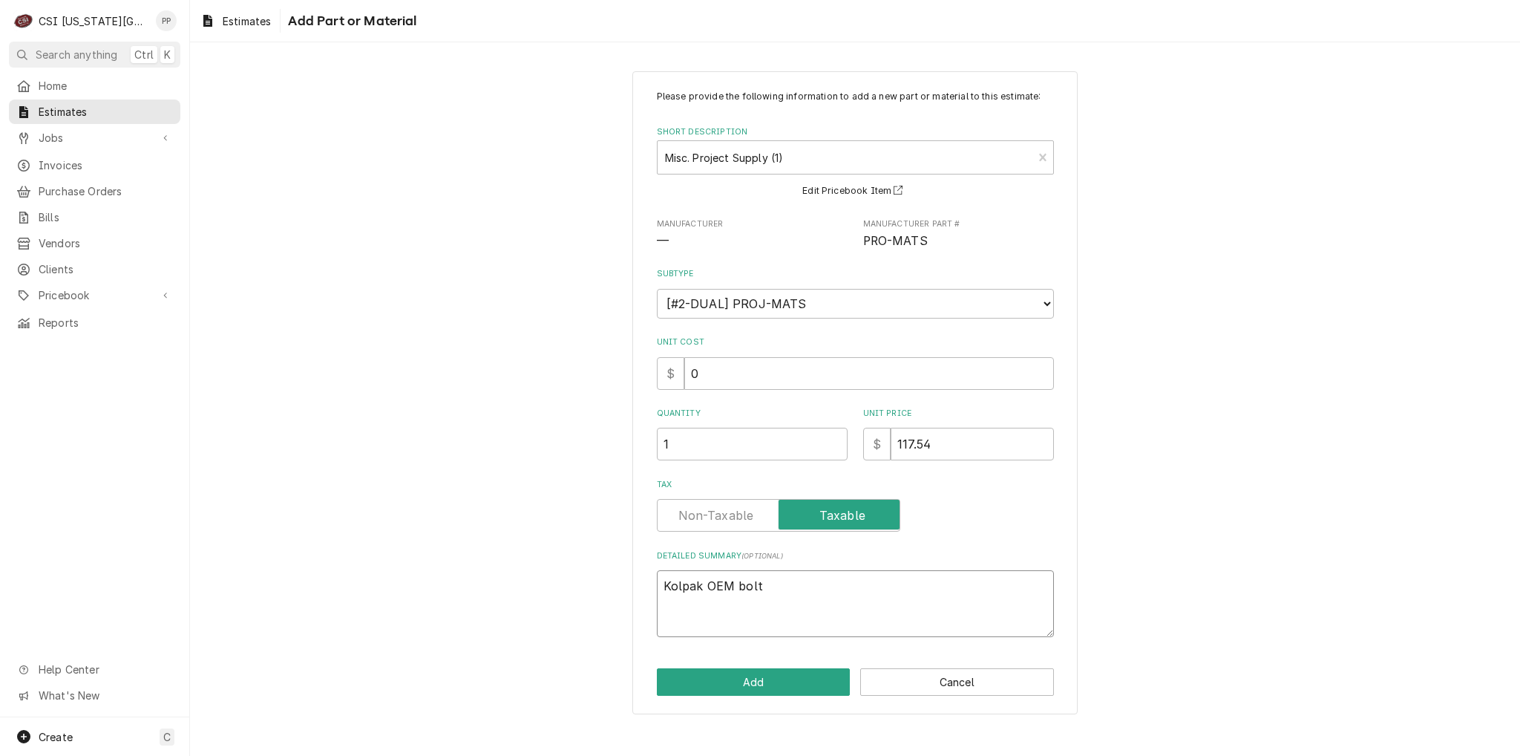
type textarea "x"
type textarea "Kolpak OEM bolt o"
type textarea "x"
type textarea "Kolpak OEM bolt ov"
type textarea "x"
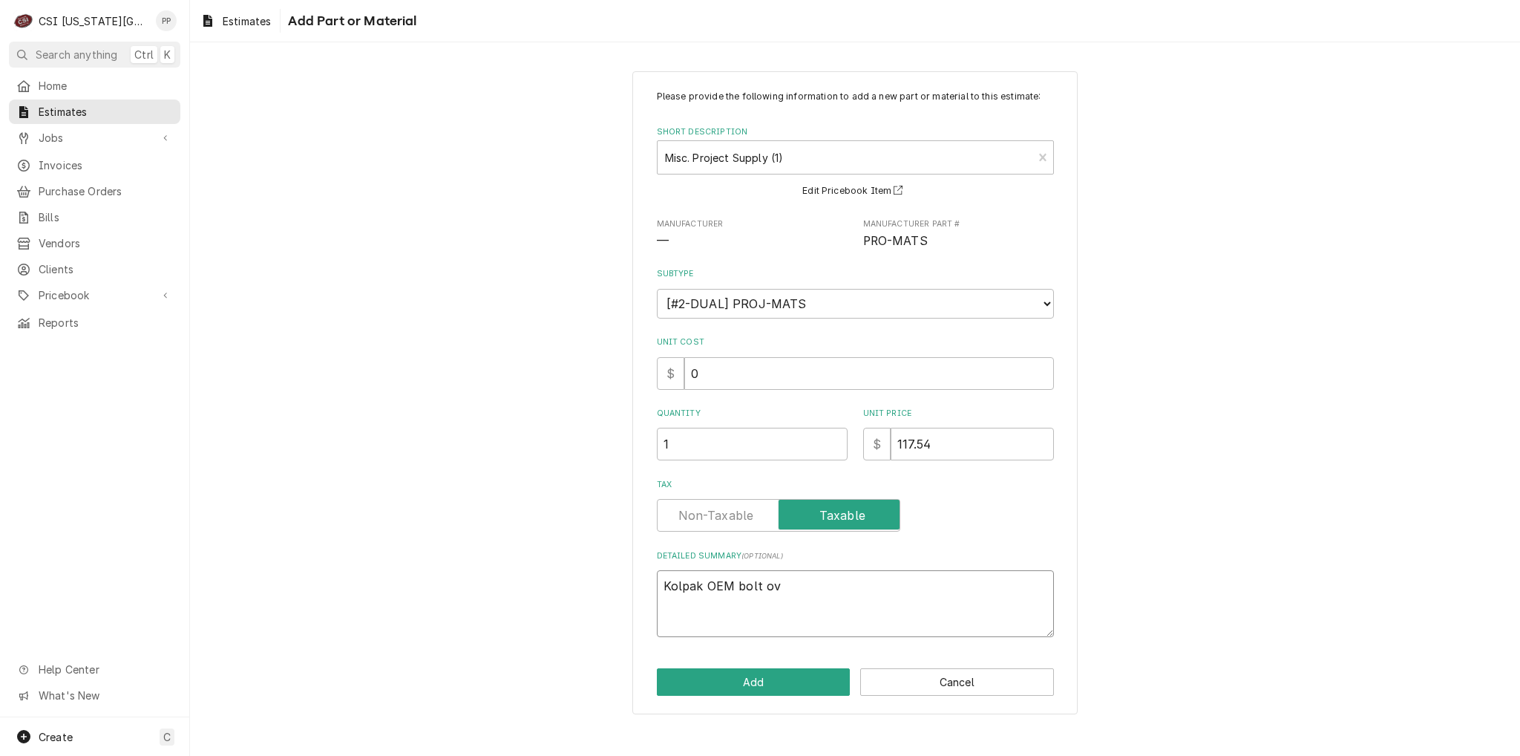
type textarea "Kolpak OEM bolt ove"
type textarea "x"
type textarea "Kolpak OEM bolt over"
type textarea "x"
type textarea "Kolpak OEM bolt over"
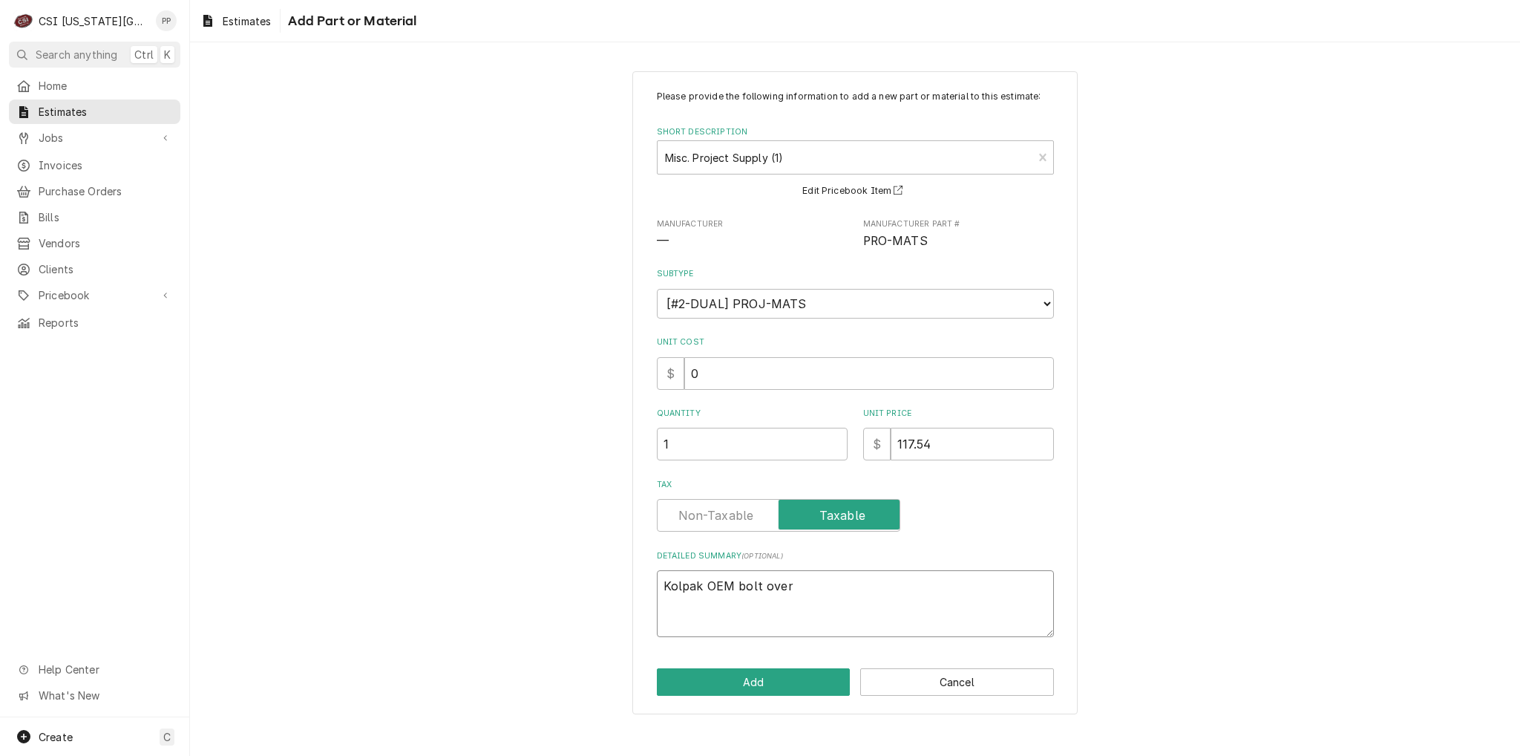
type textarea "x"
type textarea "Kolpak OEM bolt over d"
type textarea "x"
type textarea "Kolpak OEM bolt over do"
type textarea "x"
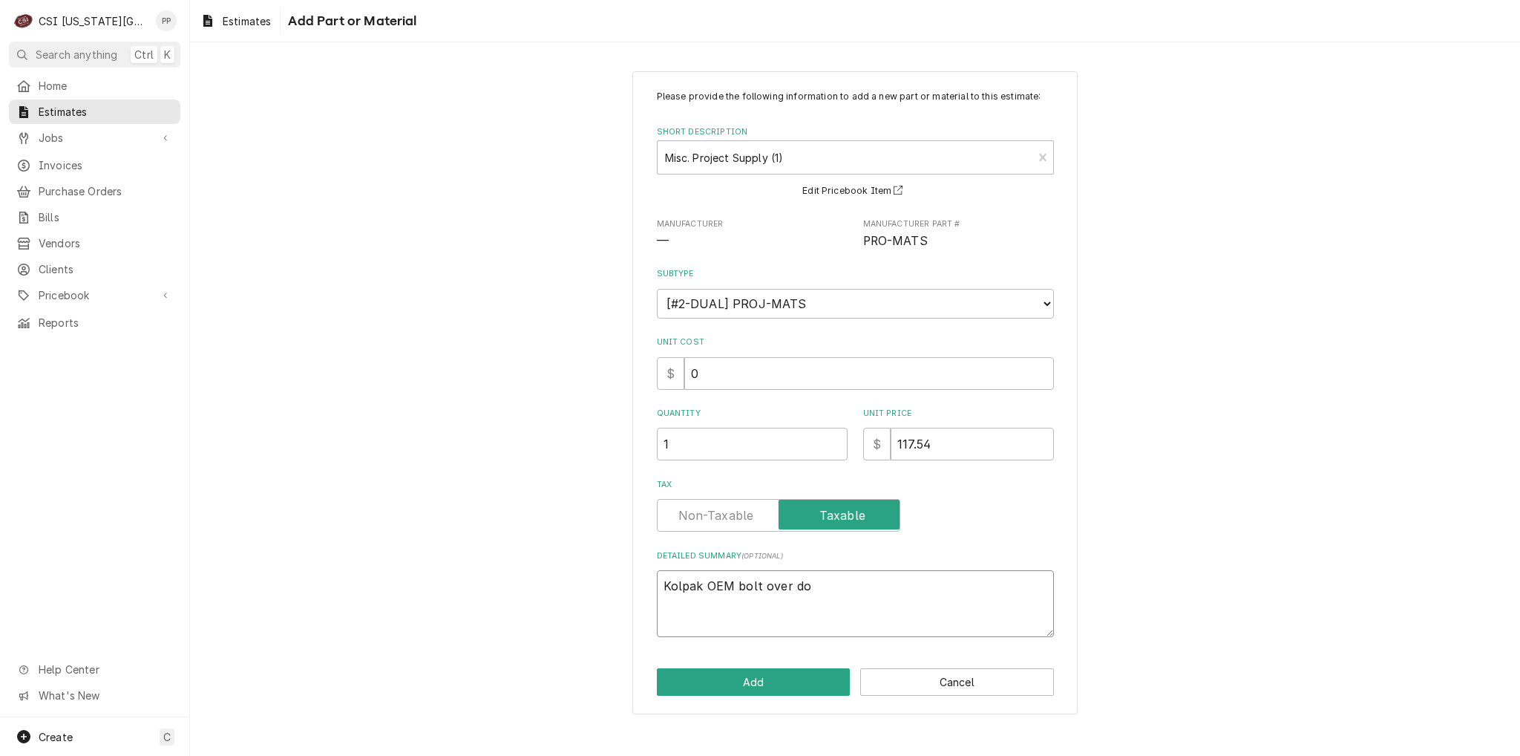
type textarea "Kolpak OEM bolt over doo"
type textarea "x"
type textarea "Kolpak OEM bolt over door"
type textarea "x"
type textarea "Kolpak OEM bolt over doo"
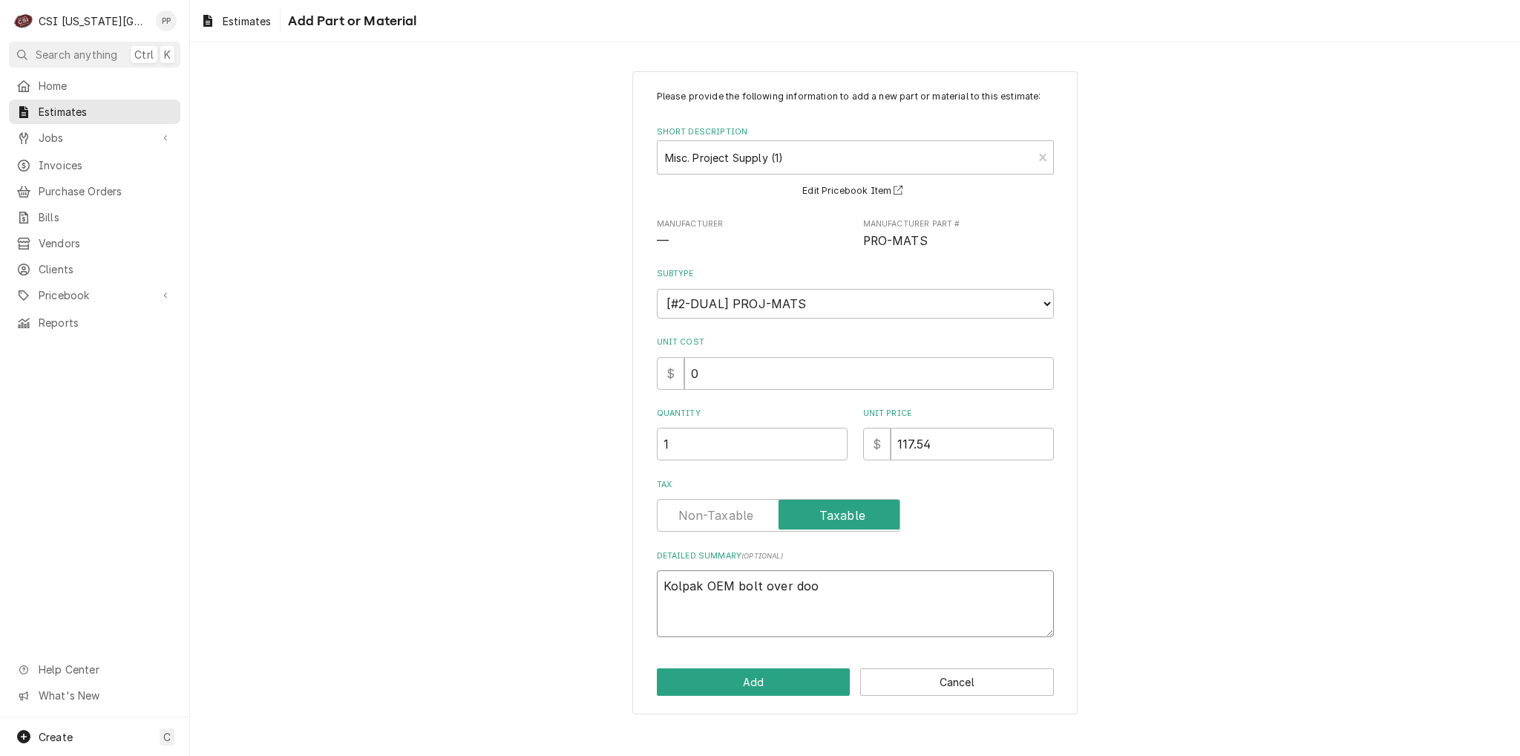
type textarea "x"
type textarea "Kolpak OEM bolt over do"
type textarea "x"
type textarea "Kolpak OEM bolt over d"
type textarea "x"
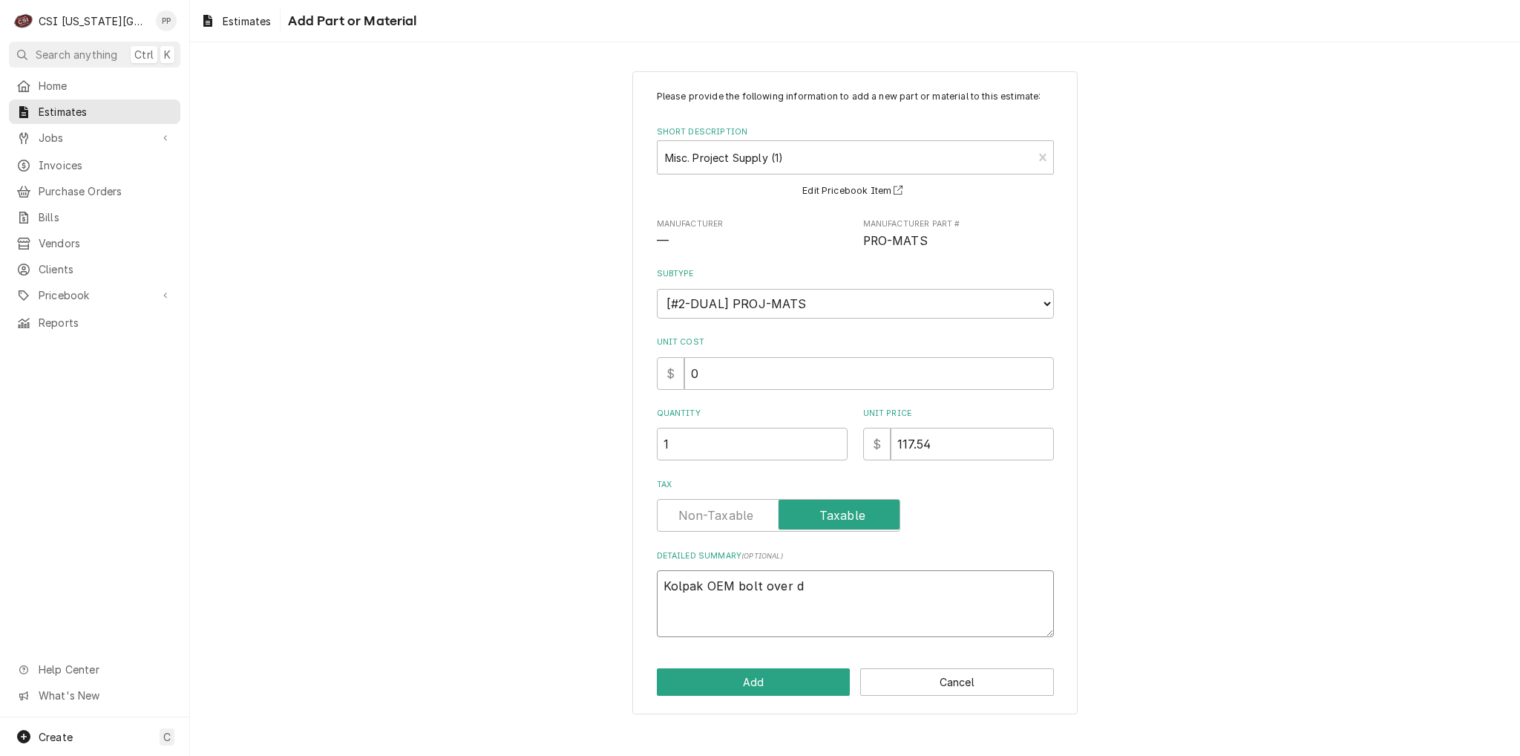
type textarea "Kolpak OEM bolt over"
type textarea "x"
type textarea "Kolpak OEM bolt over"
type textarea "x"
type textarea "Kolpak OEM bolt over"
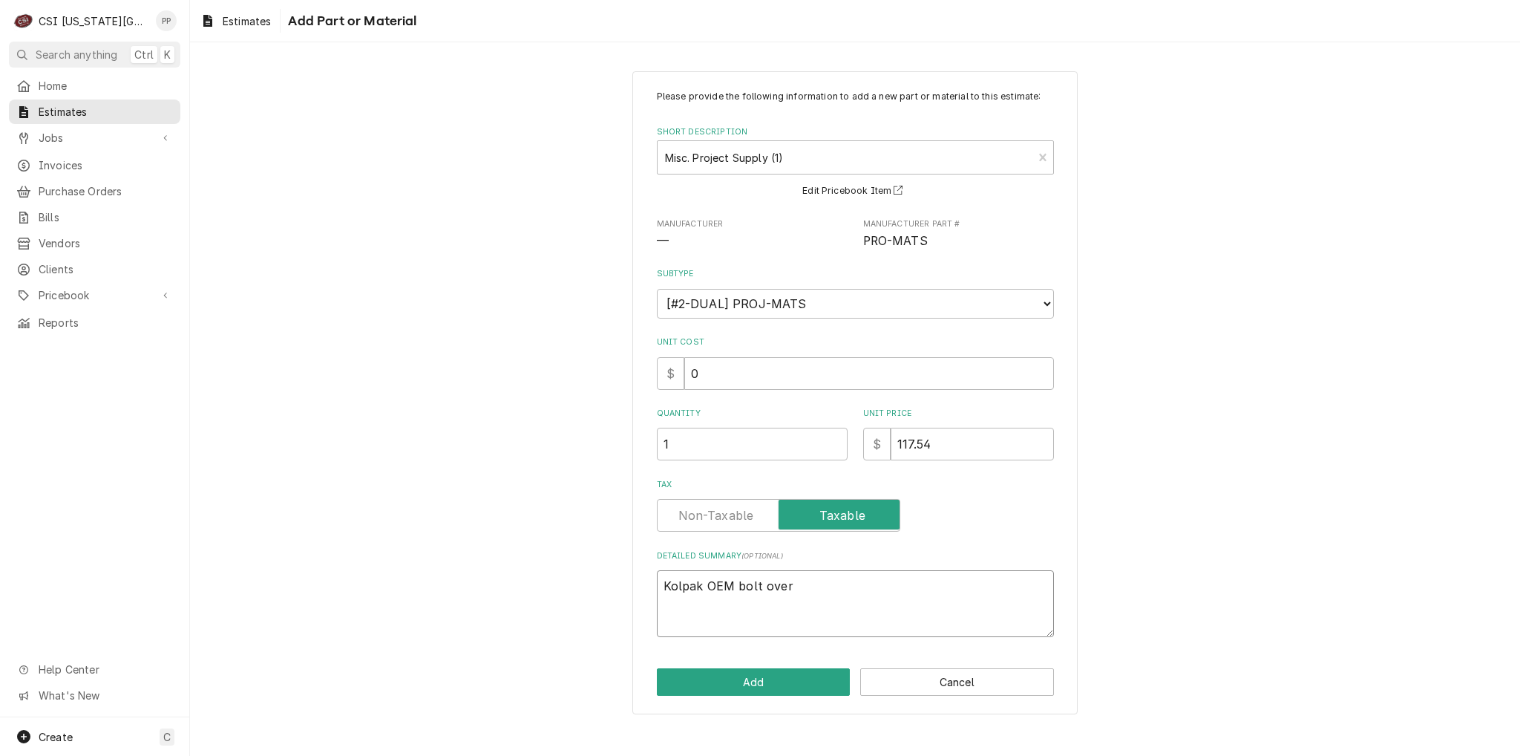
type textarea "x"
type textarea "Kolpak OEM bolt over f"
type textarea "x"
type textarea "Kolpak OEM bolt over fr"
type textarea "x"
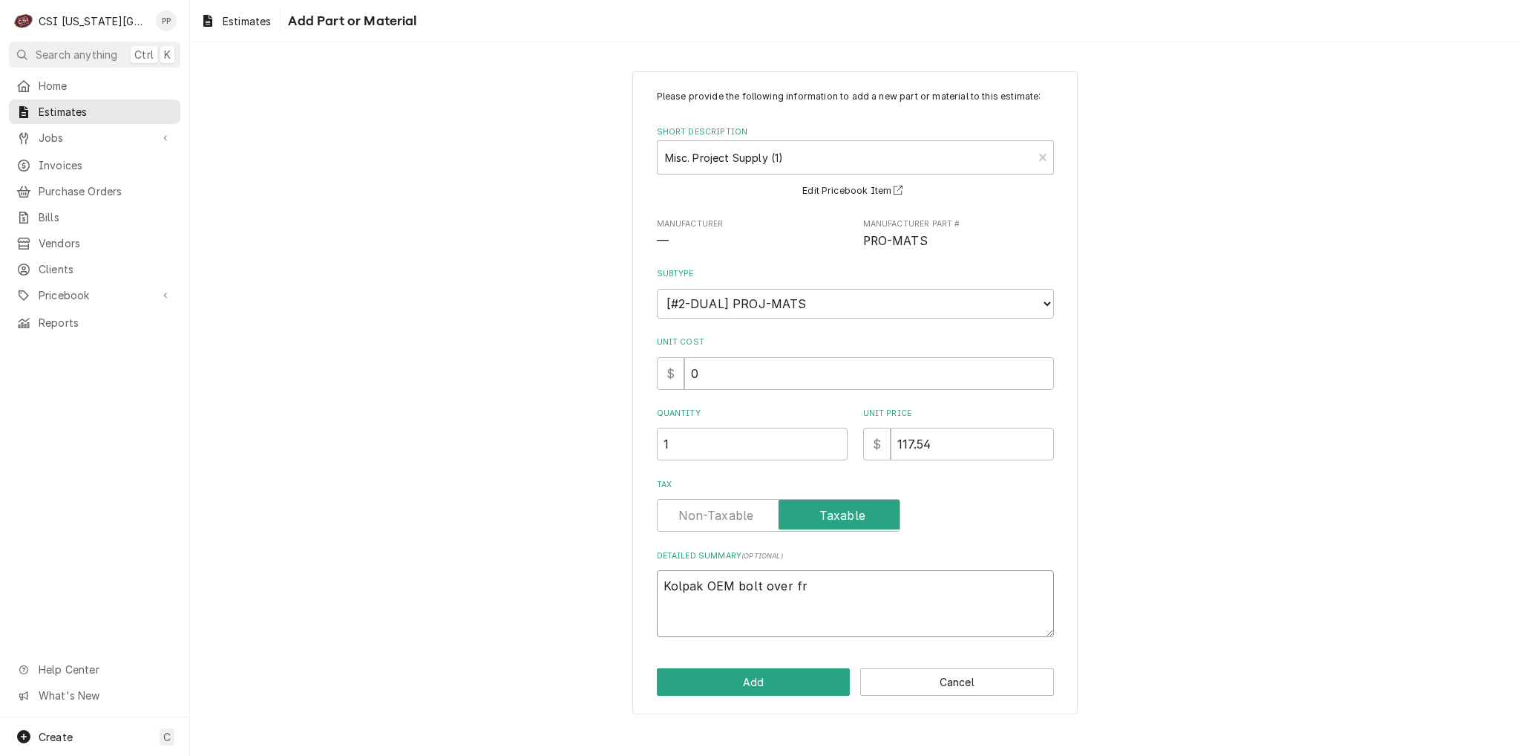
type textarea "Kolpak OEM bolt over fre"
type textarea "x"
type textarea "Kolpak OEM bolt over free"
type textarea "x"
type textarea "Kolpak OEM bolt over freez"
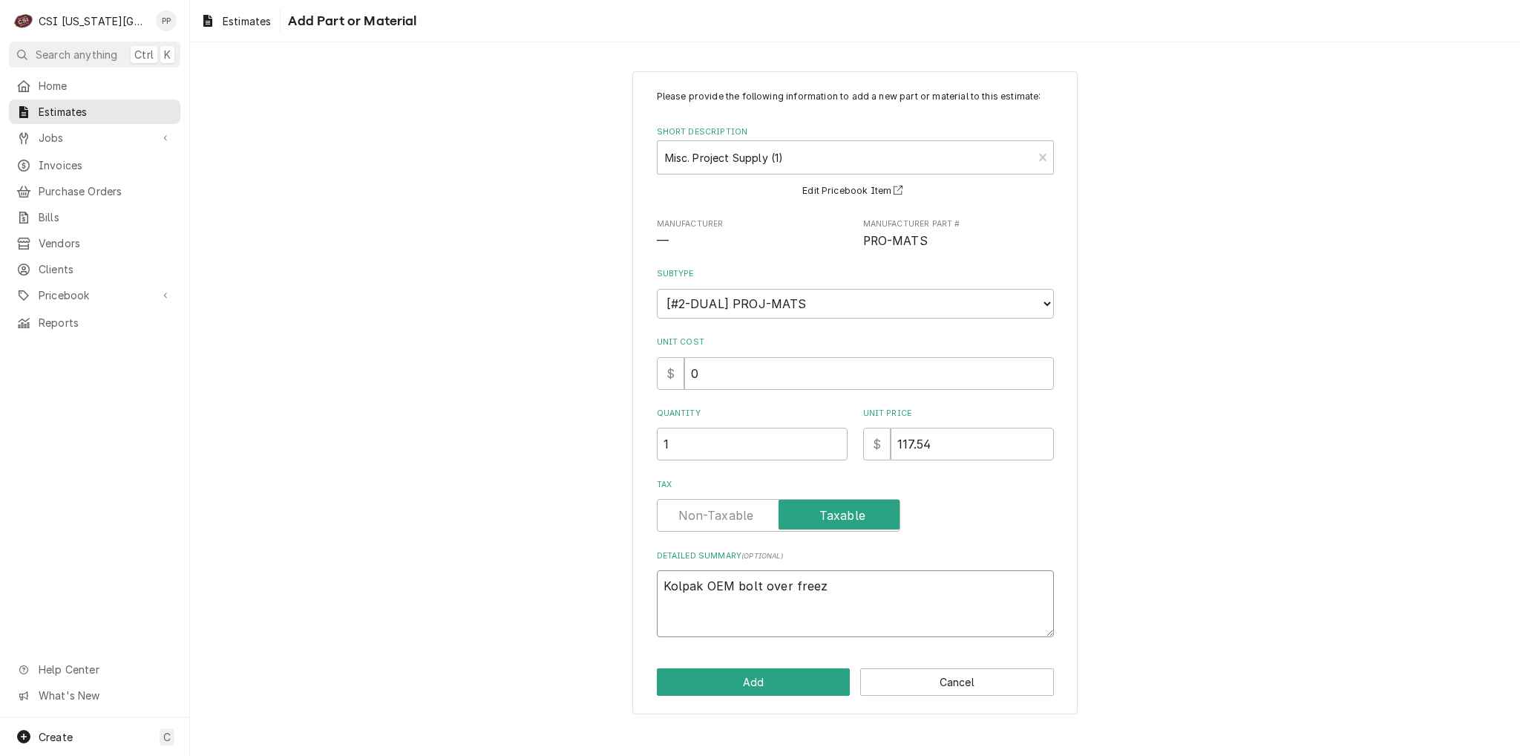
type textarea "x"
type textarea "Kolpak OEM bolt over freeze"
type textarea "x"
type textarea "Kolpak OEM bolt over freezer"
type textarea "x"
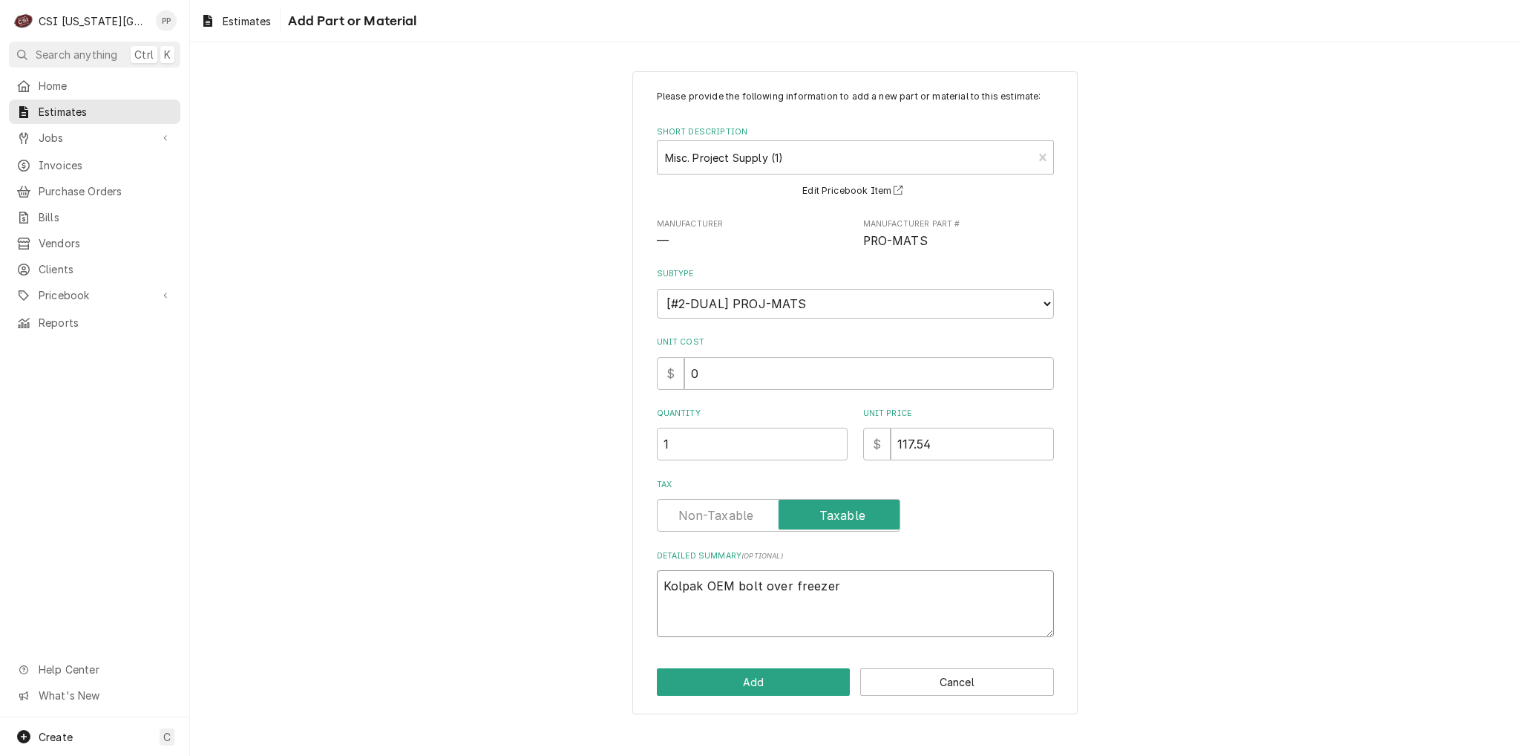
type textarea "Kolpak OEM bolt over freezer"
type textarea "x"
type textarea "Kolpak OEM bolt over freezer d"
type textarea "x"
type textarea "Kolpak OEM bolt over freezer do"
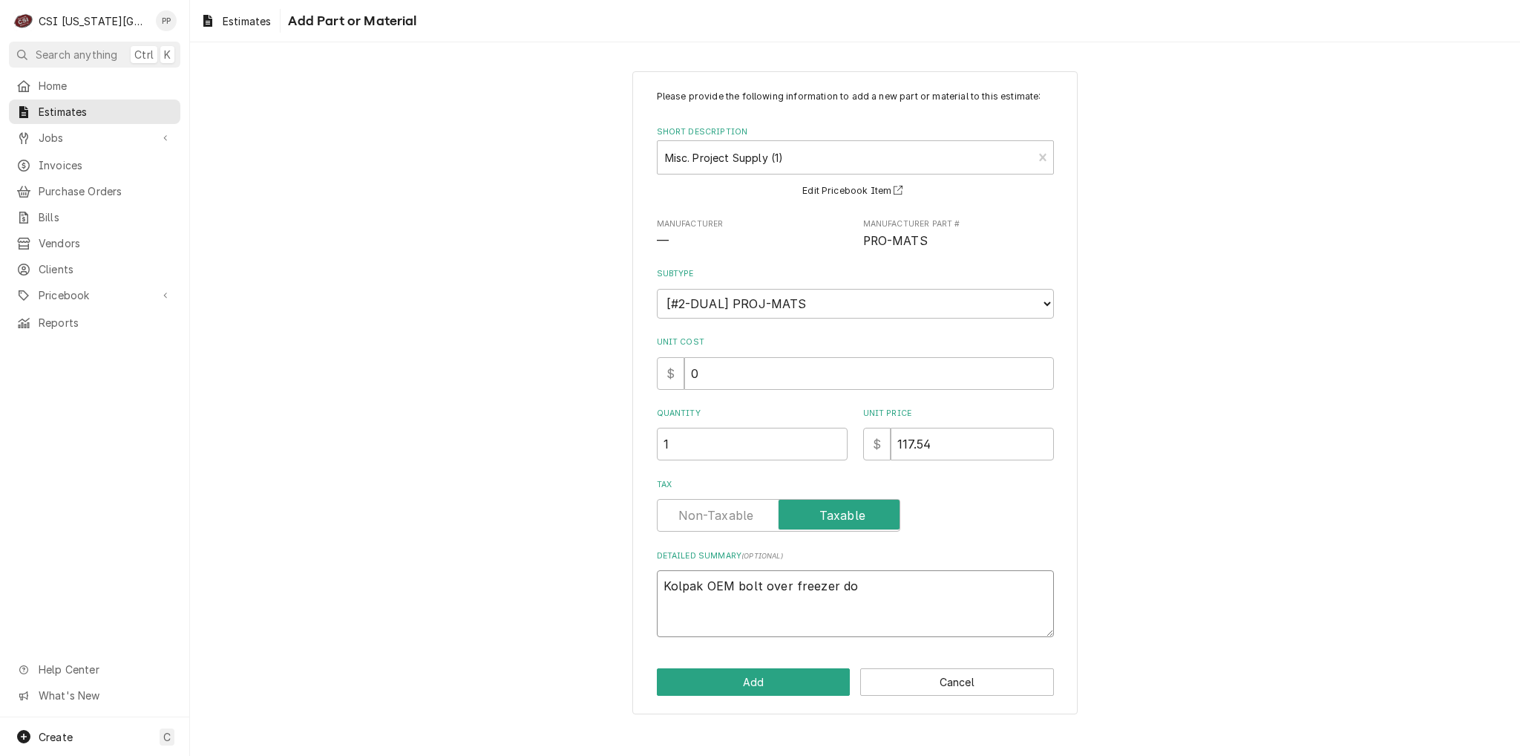
type textarea "x"
type textarea "Kolpak OEM bolt over freezer doo"
type textarea "x"
type textarea "Kolpak OEM bolt over freezer door"
type textarea "x"
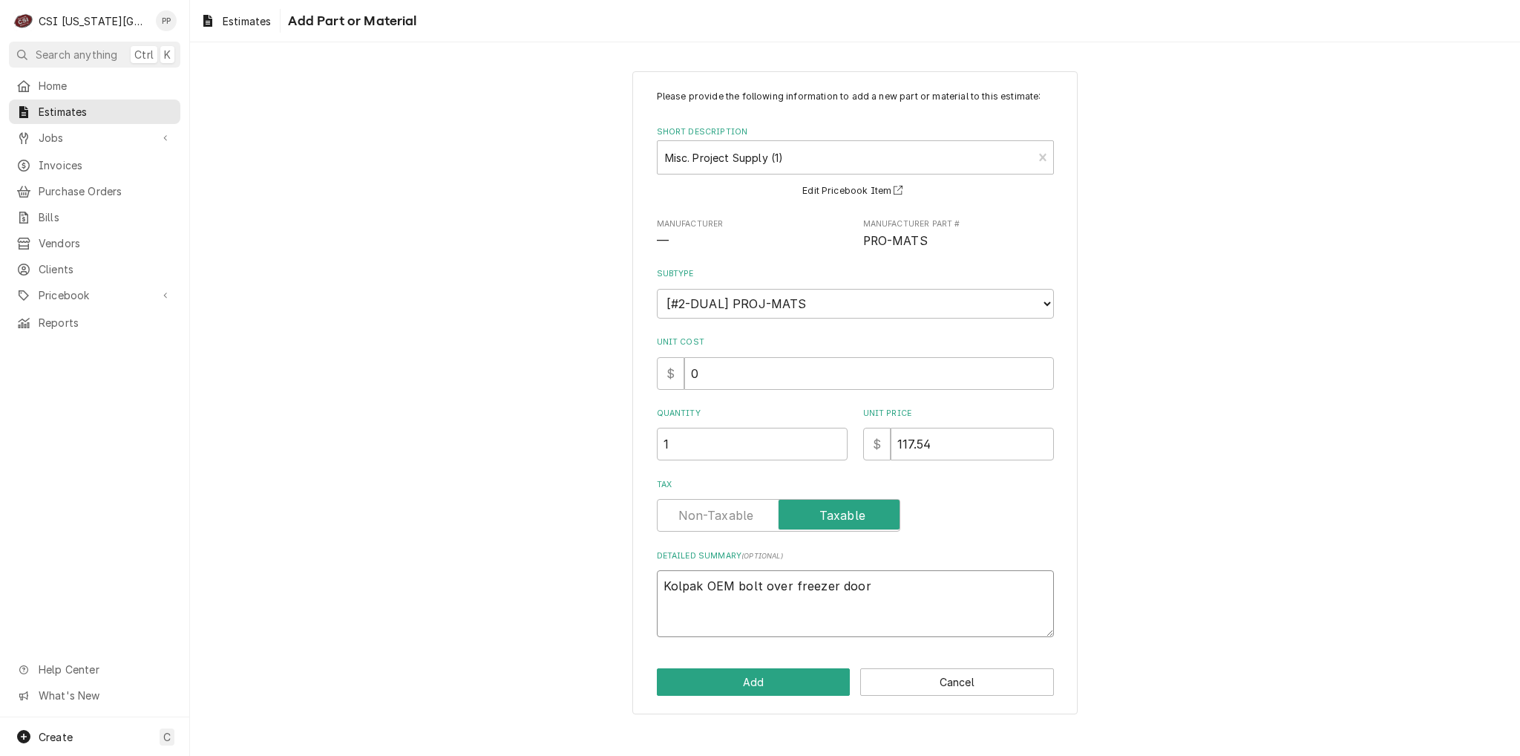
type textarea "Kolpak OEM bolt over freezer door"
type textarea "x"
type textarea "Kolpak OEM bolt over freezer door s"
type textarea "x"
type textarea "Kolpak OEM bolt over freezer door"
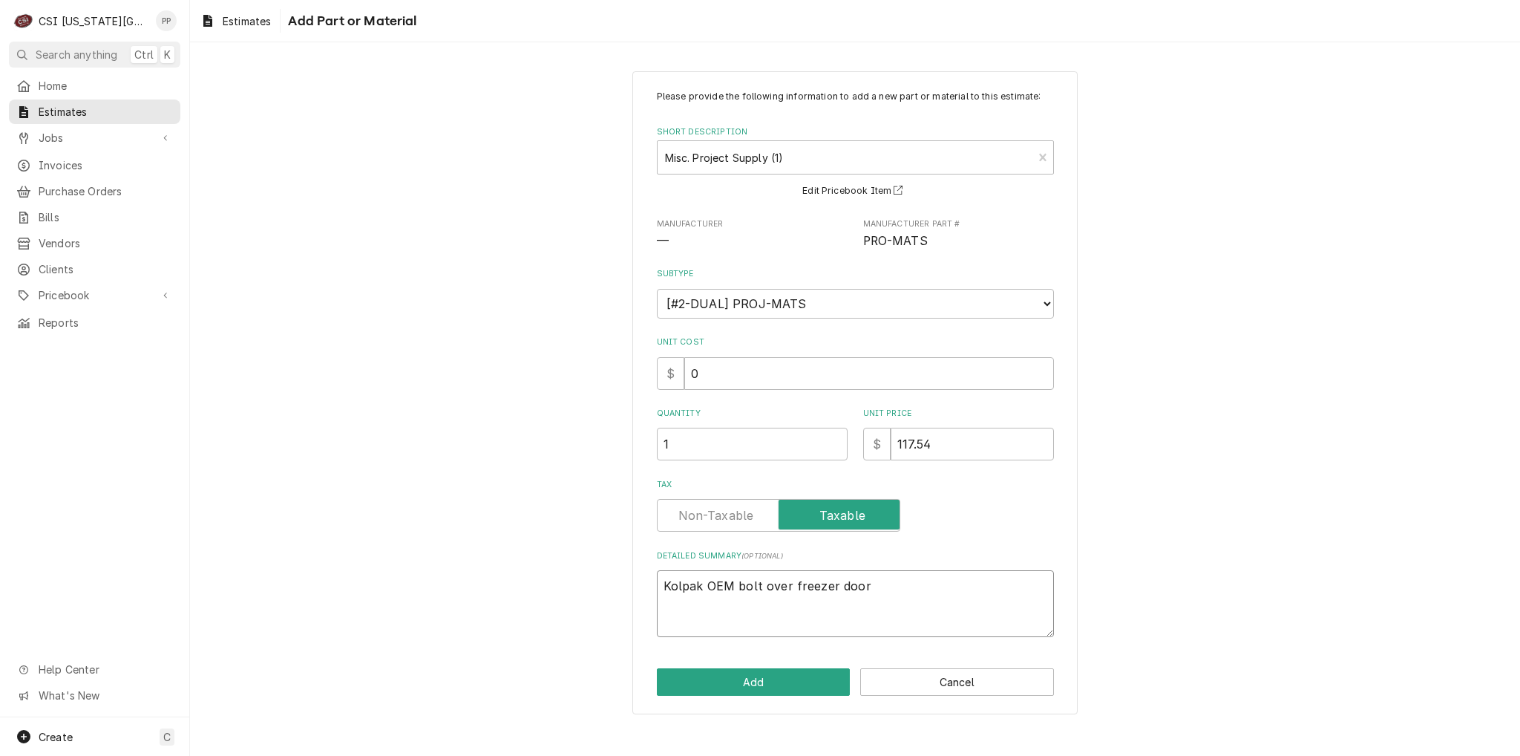
type textarea "x"
type textarea "Kolpak OEM bolt over freezer door"
drag, startPoint x: 934, startPoint y: 589, endPoint x: 924, endPoint y: 583, distance: 11.3
click at [933, 589] on textarea "Kolpak OEM bolt over freezer door" at bounding box center [855, 603] width 397 height 67
drag, startPoint x: 924, startPoint y: 583, endPoint x: 475, endPoint y: 553, distance: 450.0
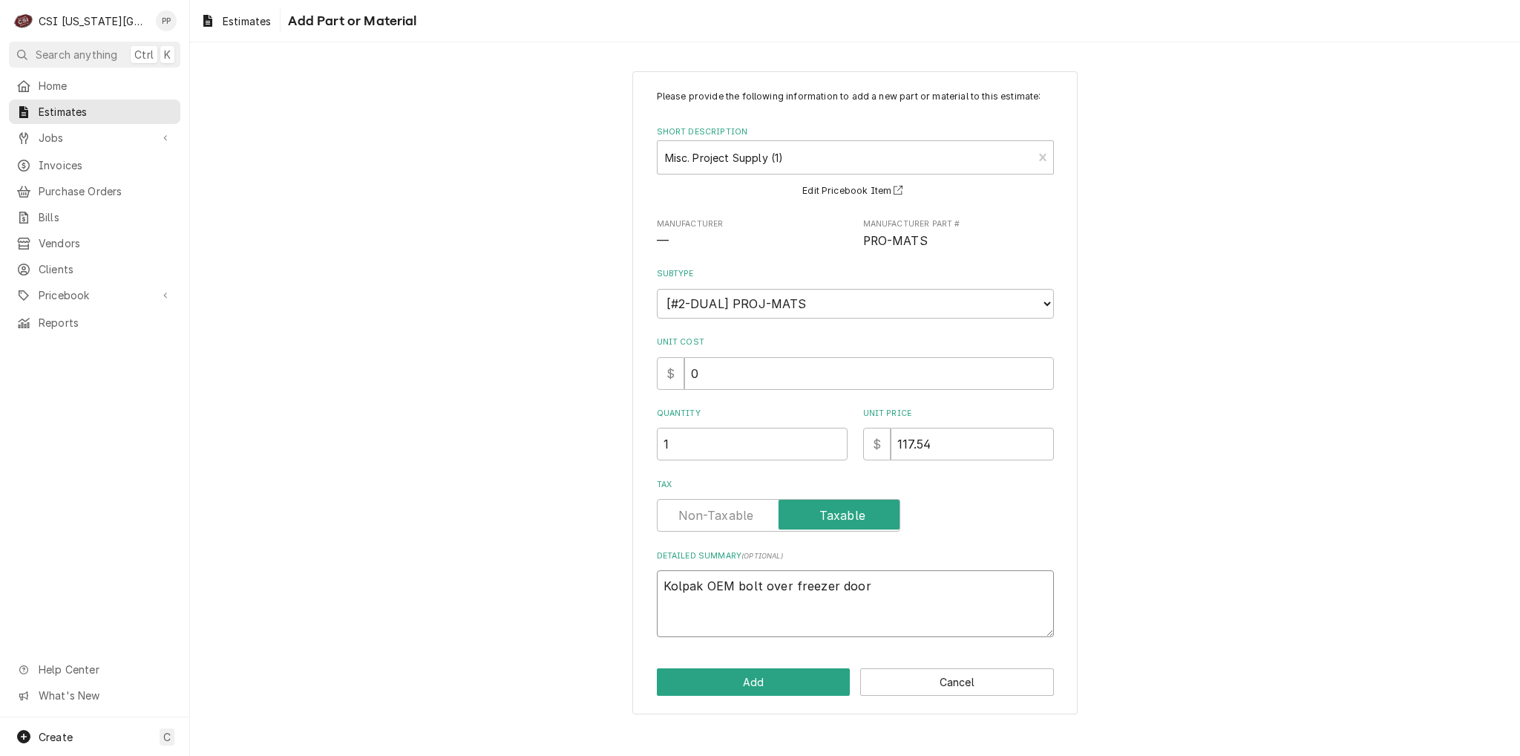
click at [392, 550] on div "Please provide the following information to add a new part or material to this …" at bounding box center [855, 392] width 1330 height 669
paste textarea "BOLTOVER FREEZER DOOR SECTION - RH 4" SILL FRAME: 46" X 86.25" GALV/GALV DOOR: …"
type textarea "x"
type textarea "BOLTOVER FREEZER DOOR SECTION - RH 4" SILL FRAME: 46" X 86.25" GALV/GALV DOOR: …"
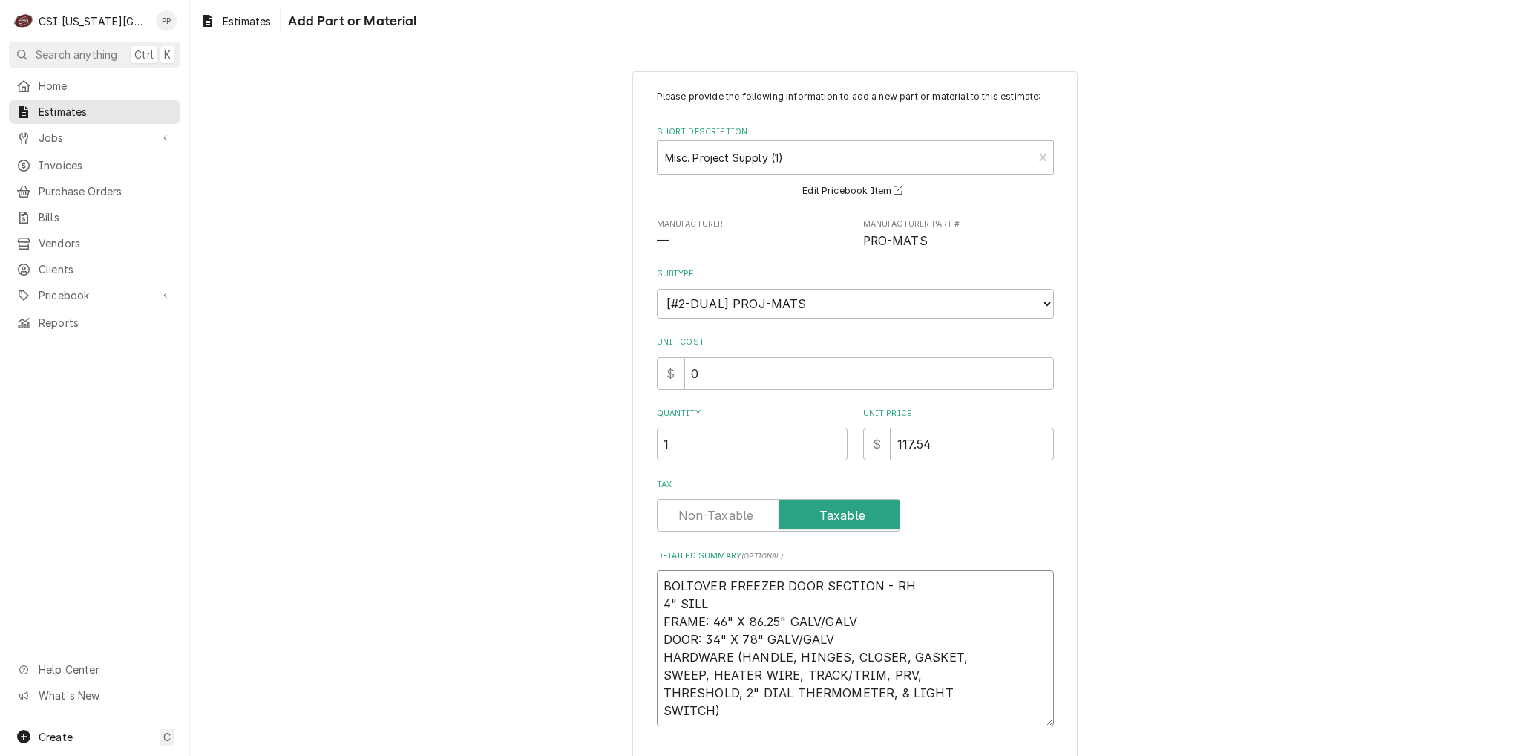
drag, startPoint x: 655, startPoint y: 606, endPoint x: 738, endPoint y: 636, distance: 88.3
click at [660, 606] on textarea "BOLTOVER FREEZER DOOR SECTION - RH 4" SILL FRAME: 46" X 86.25" GALV/GALV DOOR: …" at bounding box center [855, 648] width 397 height 156
type textarea "x"
type textarea "BOLTOVER FREEZER DOOR SECTION - RH4" SILL FRAME: 46" X 86.25" GALV/GALV DOOR: 3…"
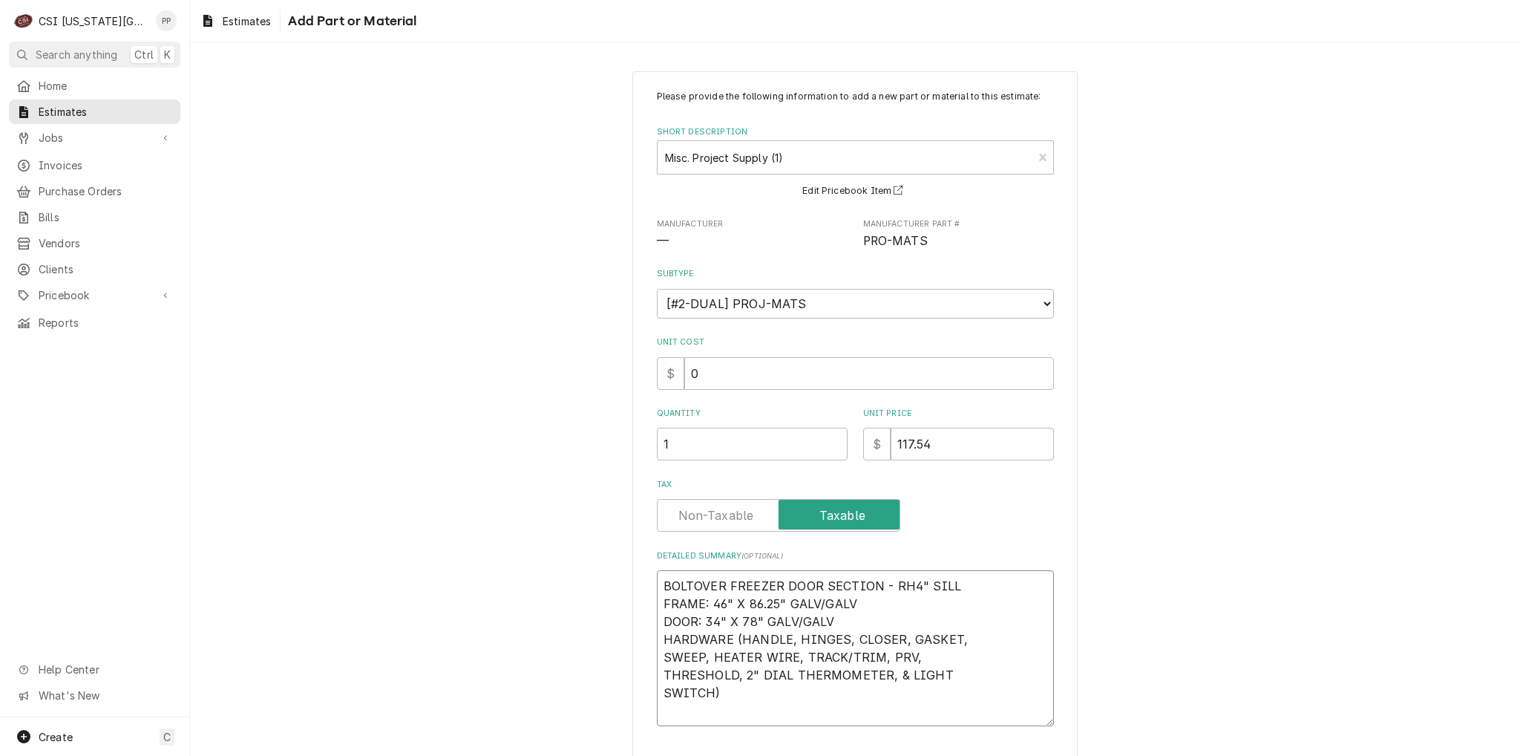
type textarea "x"
type textarea "BOLTOVER FREEZER DOOR SECTION - RH 4" SILL FRAME: 46" X 86.25" GALV/GALV DOOR: …"
click at [657, 652] on textarea "BOLTOVER FREEZER DOOR SECTION - RH 4" SILL FRAME: 46" X 86.25" GALV/GALV DOOR: …" at bounding box center [855, 639] width 397 height 138
type textarea "x"
type textarea "BOLTOVER FREEZER DOOR SECTION - RH 4" SILL FRAME: 46" X 86.25" GALV/GALV DOOR: …"
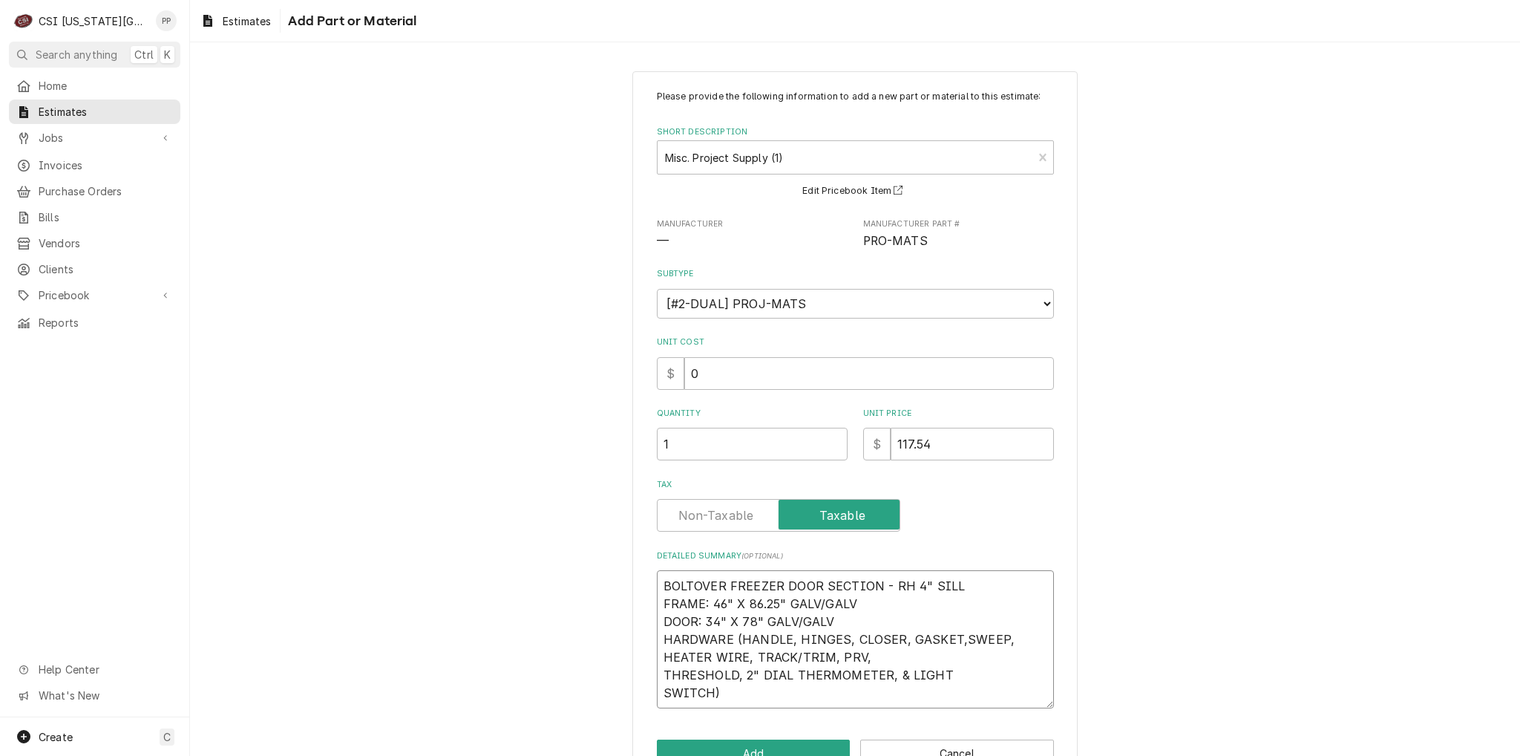
type textarea "x"
type textarea "BOLTOVER FREEZER DOOR SECTION - RH 4" SILL FRAME: 46" X 86.25" GALV/GALV DOOR: …"
click at [657, 653] on textarea "BOLTOVER FREEZER DOOR SECTION - RH 4" SILL FRAME: 46" X 86.25" GALV/GALV DOOR: …" at bounding box center [855, 639] width 397 height 138
type textarea "x"
type textarea "BOLTOVER FREEZER DOOR SECTION - RH 4" SILL FRAME: 46" X 86.25" GALV/GALV DOOR: …"
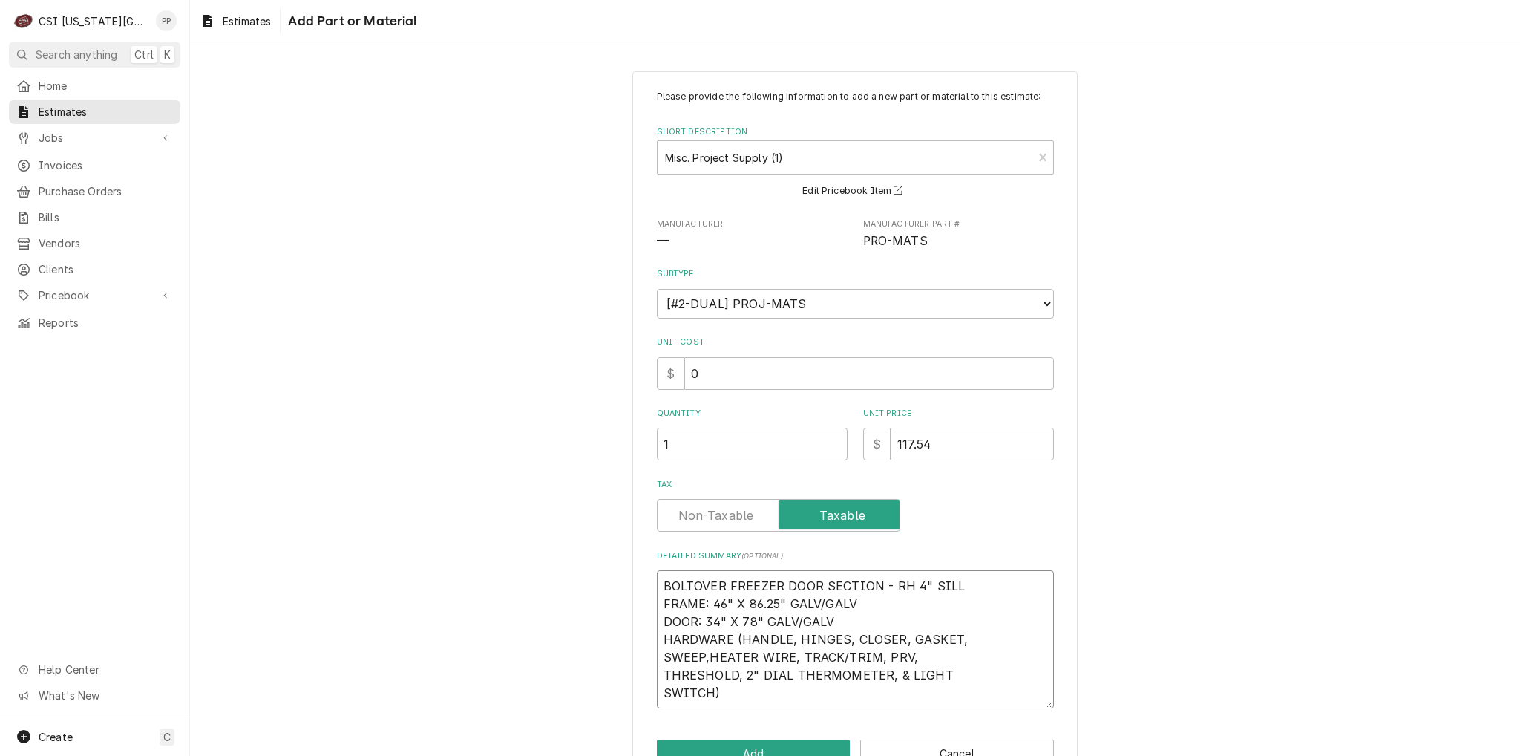
type textarea "x"
type textarea "BOLTOVER FREEZER DOOR SECTION - RH 4" SILL FRAME: 46" X 86.25" GALV/GALV DOOR: …"
click at [658, 675] on textarea "BOLTOVER FREEZER DOOR SECTION - RH 4" SILL FRAME: 46" X 86.25" GALV/GALV DOOR: …" at bounding box center [855, 639] width 397 height 138
type textarea "x"
type textarea "BOLTOVER FREEZER DOOR SECTION - RH 4" SILL FRAME: 46" X 86.25" GALV/GALV DOOR: …"
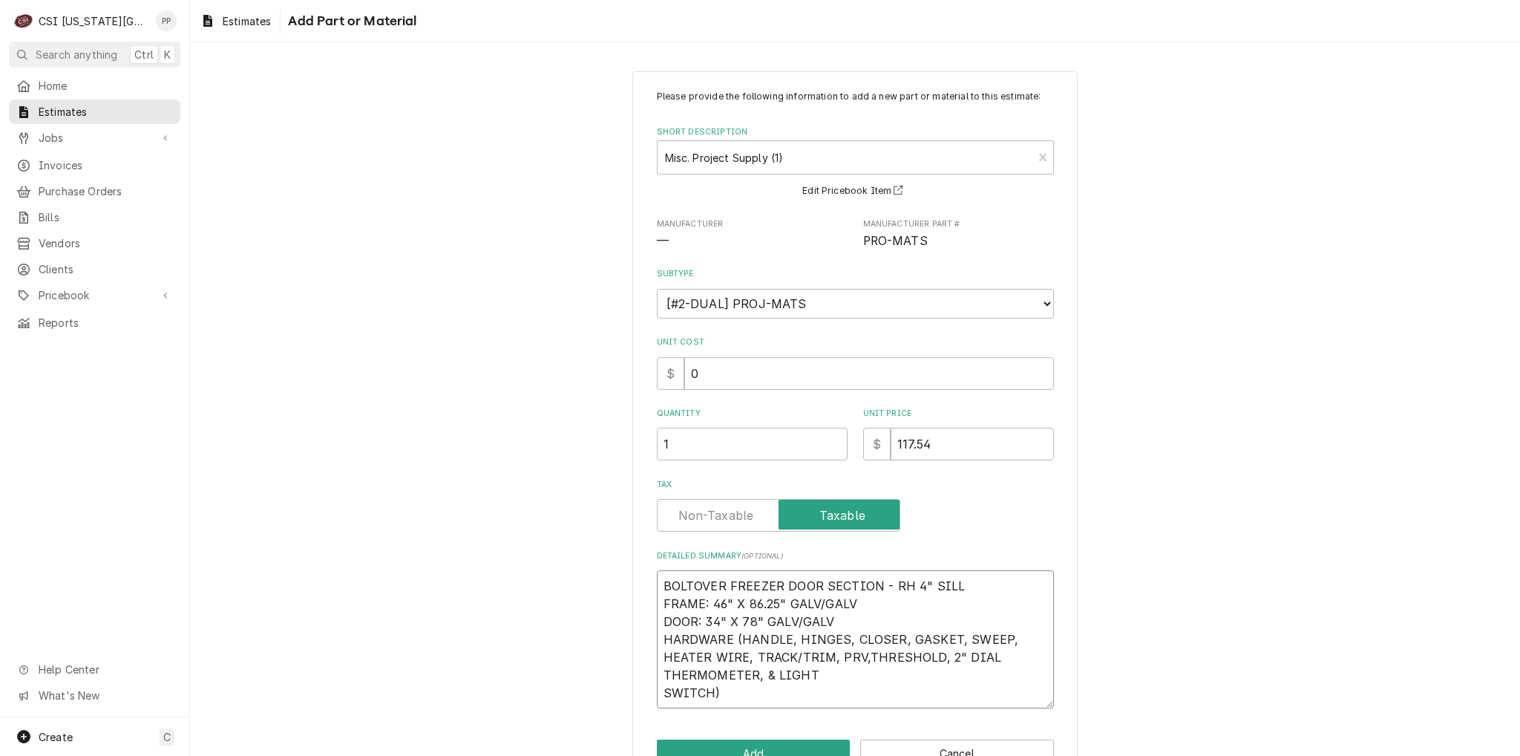
type textarea "x"
type textarea "BOLTOVER FREEZER DOOR SECTION - RH 4" SILL FRAME: 46" X 86.25" GALV/GALV DOOR: …"
click at [657, 669] on textarea "BOLTOVER FREEZER DOOR SECTION - RH 4" SILL FRAME: 46" X 86.25" GALV/GALV DOOR: …" at bounding box center [855, 639] width 397 height 138
type textarea "x"
type textarea "BOLTOVER FREEZER DOOR SECTION - RH 4" SILL FRAME: 46" X 86.25" GALV/GALV DOOR: …"
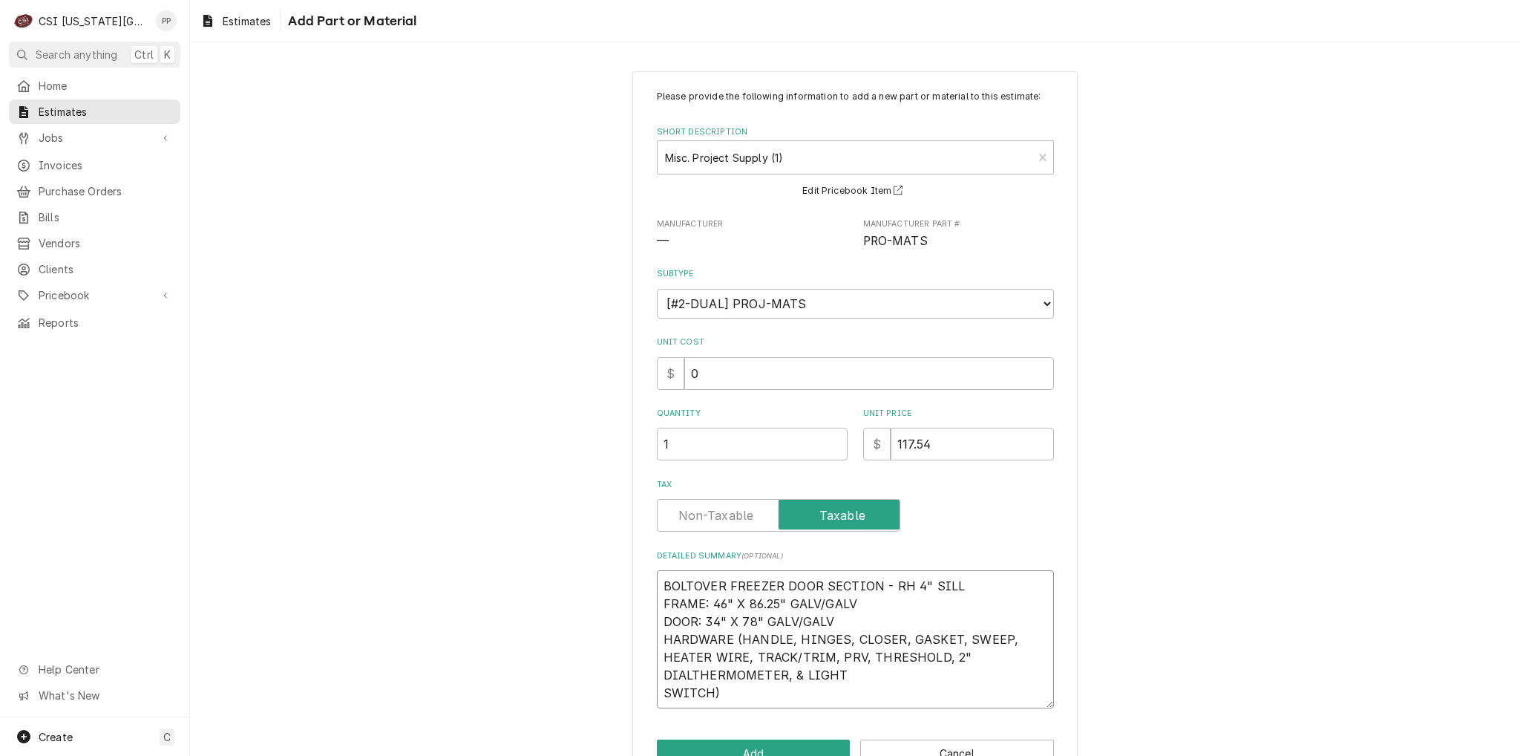
type textarea "x"
type textarea "BOLTOVER FREEZER DOOR SECTION - RH 4" SILL FRAME: 46" X 86.25" GALV/GALV DOOR: …"
click at [657, 688] on textarea "BOLTOVER FREEZER DOOR SECTION - RH 4" SILL FRAME: 46" X 86.25" GALV/GALV DOOR: …" at bounding box center [855, 639] width 397 height 138
type textarea "x"
type textarea "BOLTOVER FREEZER DOOR SECTION - RH 4" SILL FRAME: 46" X 86.25" GALV/GALV DOOR: …"
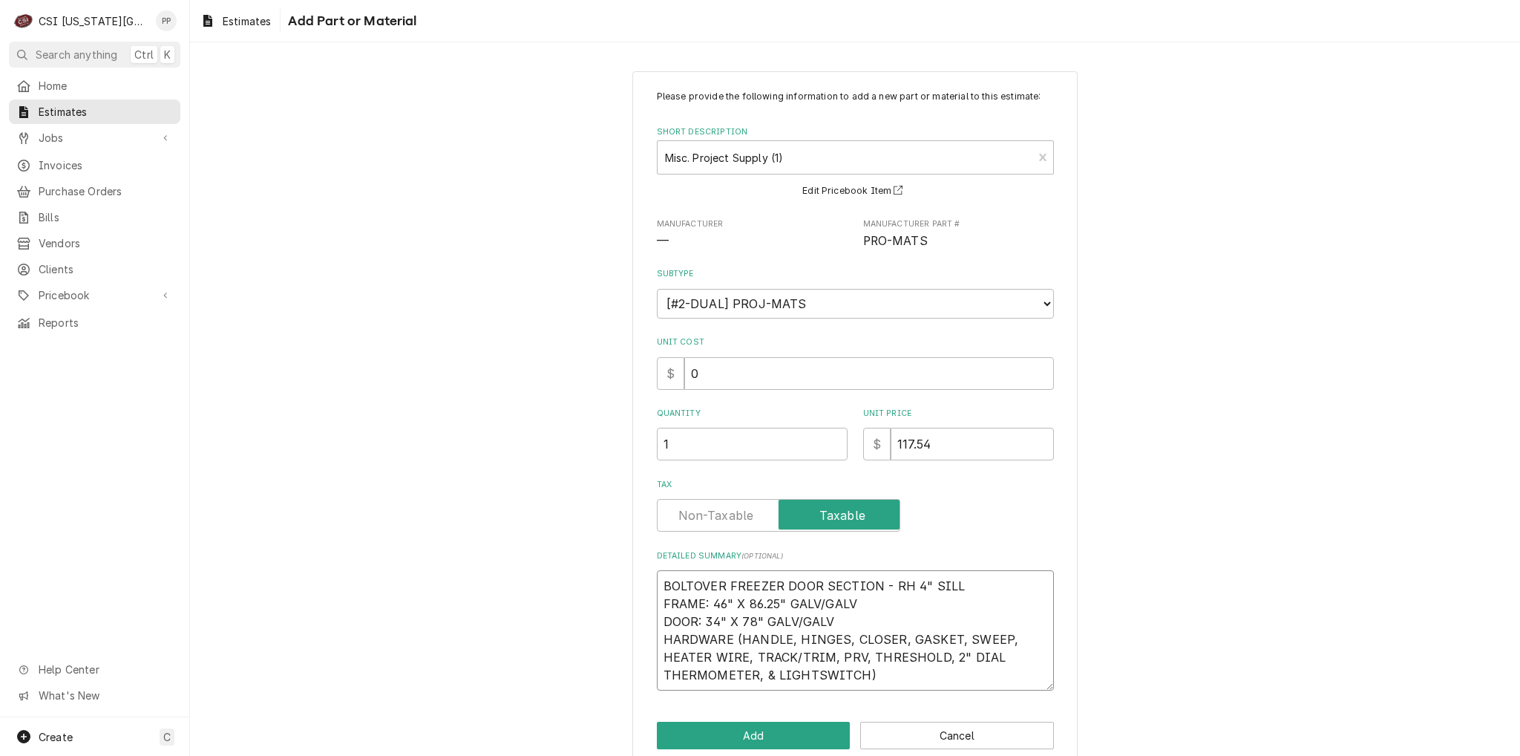
type textarea "x"
type textarea "BOLTOVER FREEZER DOOR SECTION - RH 4" SILL FRAME: 46" X 86.25" GALV/GALV DOOR: …"
click at [657, 601] on textarea "BOLTOVER FREEZER DOOR SECTION - RH 4" SILL FRAME: 46" X 86.25" GALV/GALV DOOR: …" at bounding box center [855, 630] width 397 height 120
type textarea "x"
type textarea "BOLTOVER FREEZER DOOR SECTION - RH 4" SILLFRAME: 46" X 86.25" GALV/GALV DOOR: 3…"
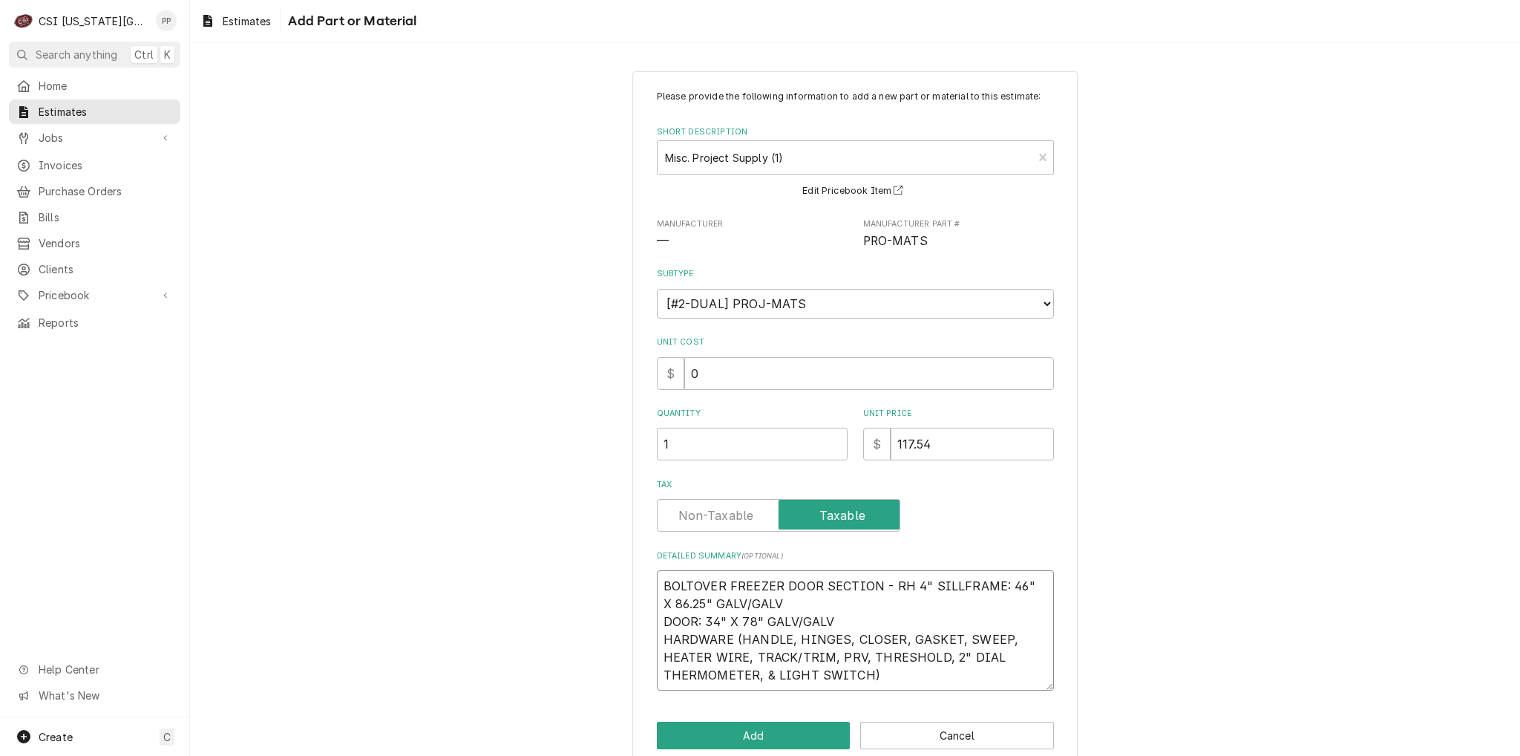
type textarea "x"
click at [657, 602] on textarea "BOLTOVER FREEZER DOOR SECTION - RH 4" SILL FRAME: 46" X 86.25" GALV/GALV DOOR: …" at bounding box center [855, 630] width 397 height 120
click at [657, 620] on textarea "BOLTOVER FREEZER DOOR SECTION - RH 4" SILL FRAME: 46" X 86.25" GALV/GALV DOOR: …" at bounding box center [855, 630] width 397 height 120
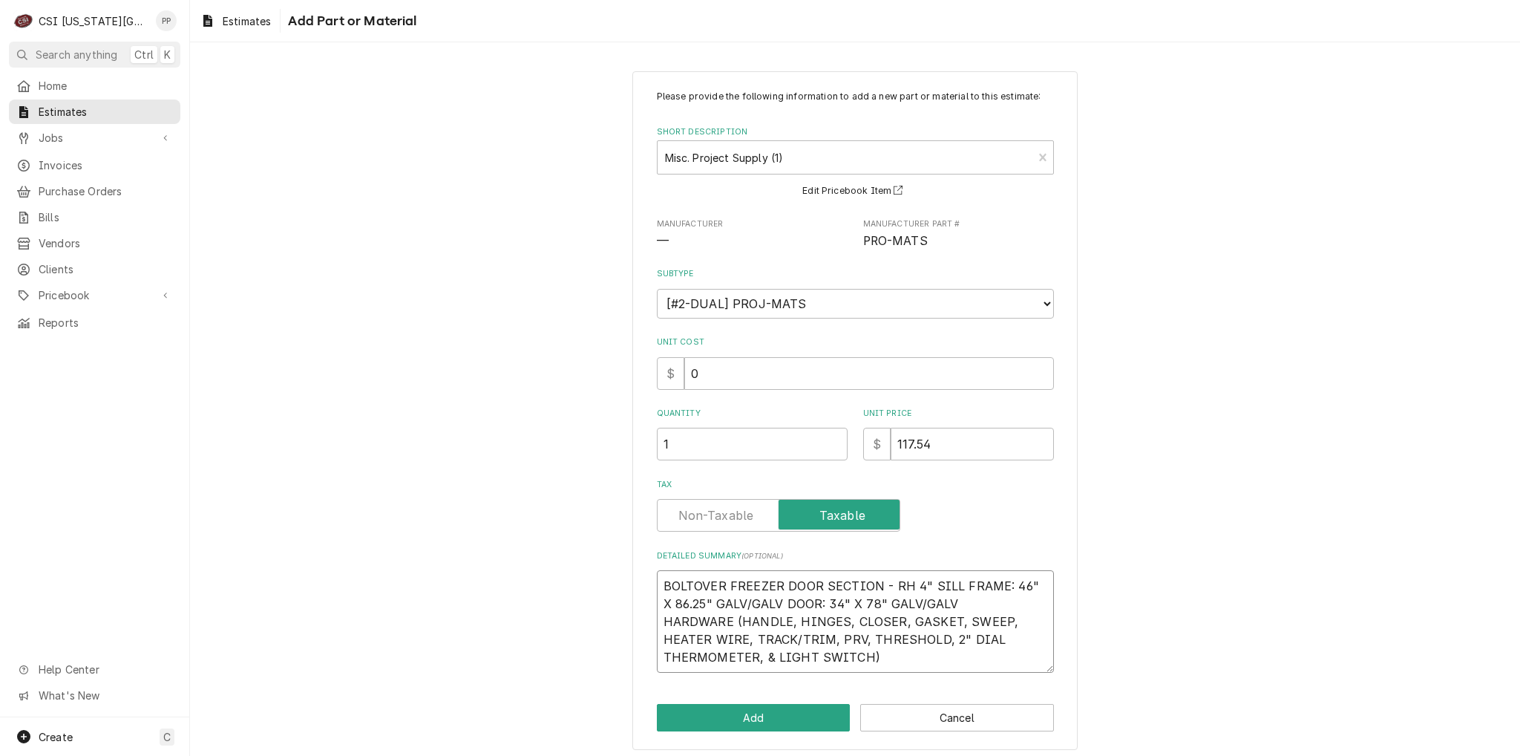
drag, startPoint x: 658, startPoint y: 616, endPoint x: 695, endPoint y: 624, distance: 37.3
click at [658, 617] on textarea "BOLTOVER FREEZER DOOR SECTION - RH 4" SILL FRAME: 46" X 86.25" GALV/GALV DOOR: …" at bounding box center [855, 621] width 397 height 102
click at [787, 675] on div "Please provide the following information to add a new part or material to this …" at bounding box center [854, 410] width 445 height 679
click at [782, 646] on textarea "BOLTOVER FREEZER DOOR SECTION - RH 4" SILL FRAME: 46" X 86.25" GALV/GALV DOOR: …" at bounding box center [855, 621] width 397 height 102
click at [941, 450] on input "117.54" at bounding box center [972, 443] width 163 height 33
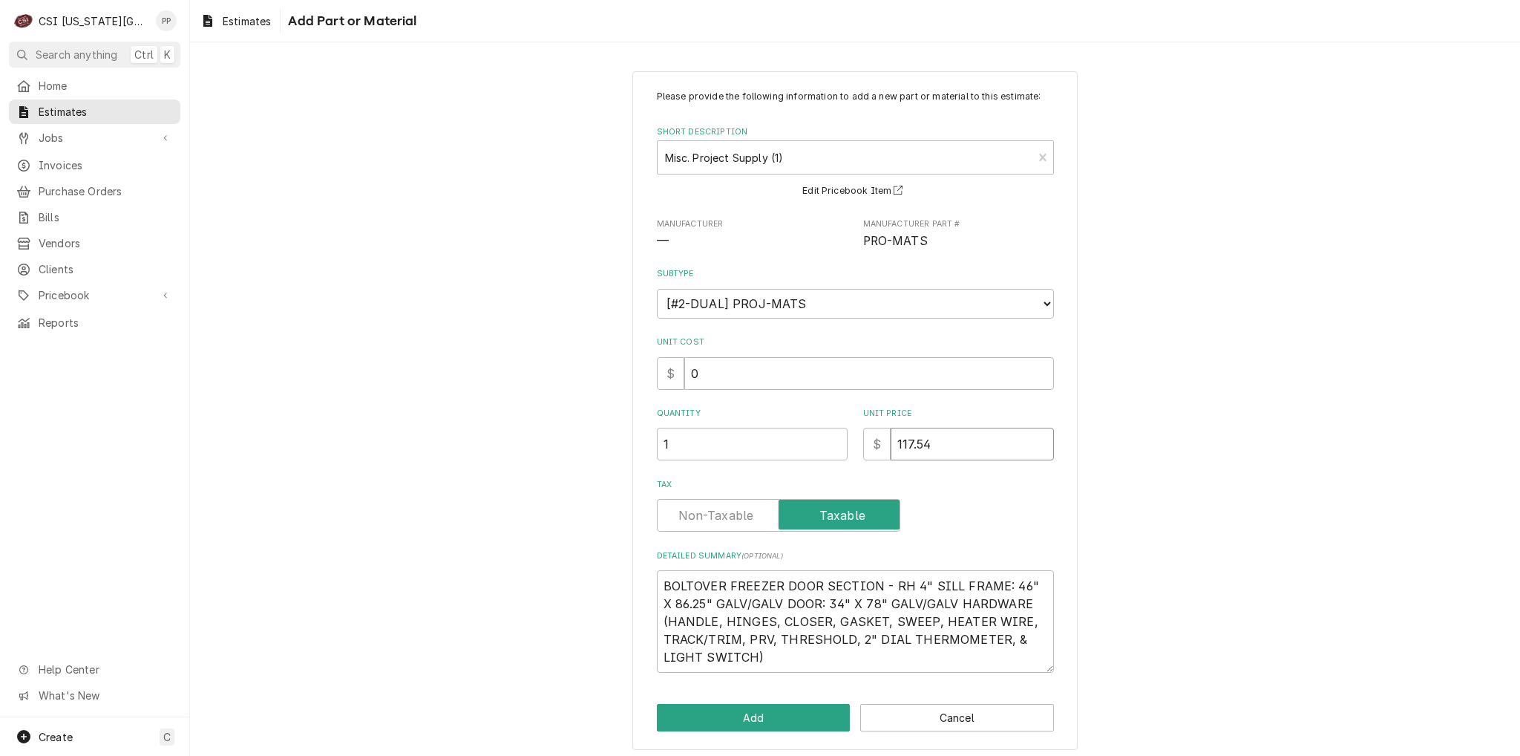
drag, startPoint x: 914, startPoint y: 443, endPoint x: 883, endPoint y: 442, distance: 30.5
click at [882, 443] on div "$ 117.54" at bounding box center [958, 443] width 191 height 33
click at [775, 727] on button "Add" at bounding box center [754, 717] width 194 height 27
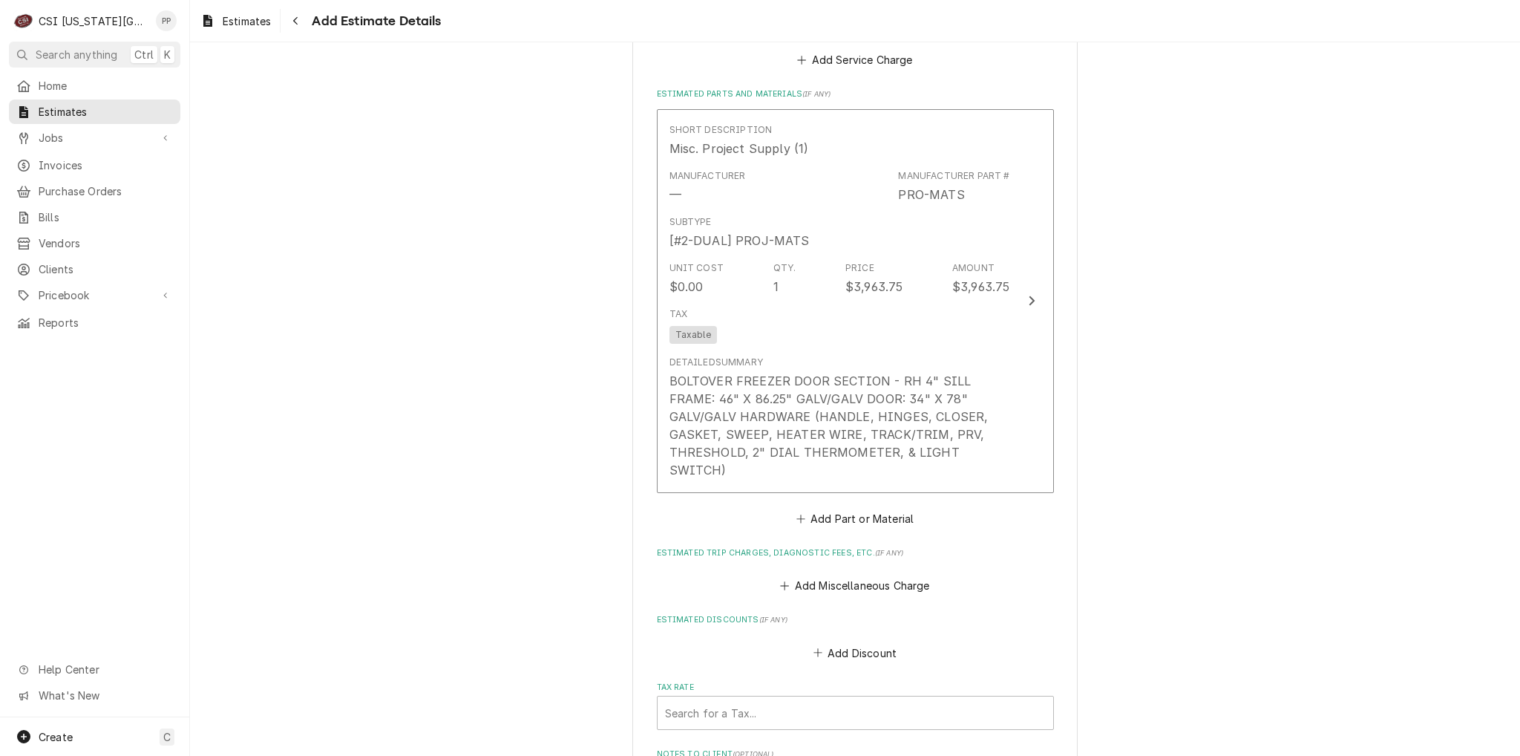
scroll to position [2440, 0]
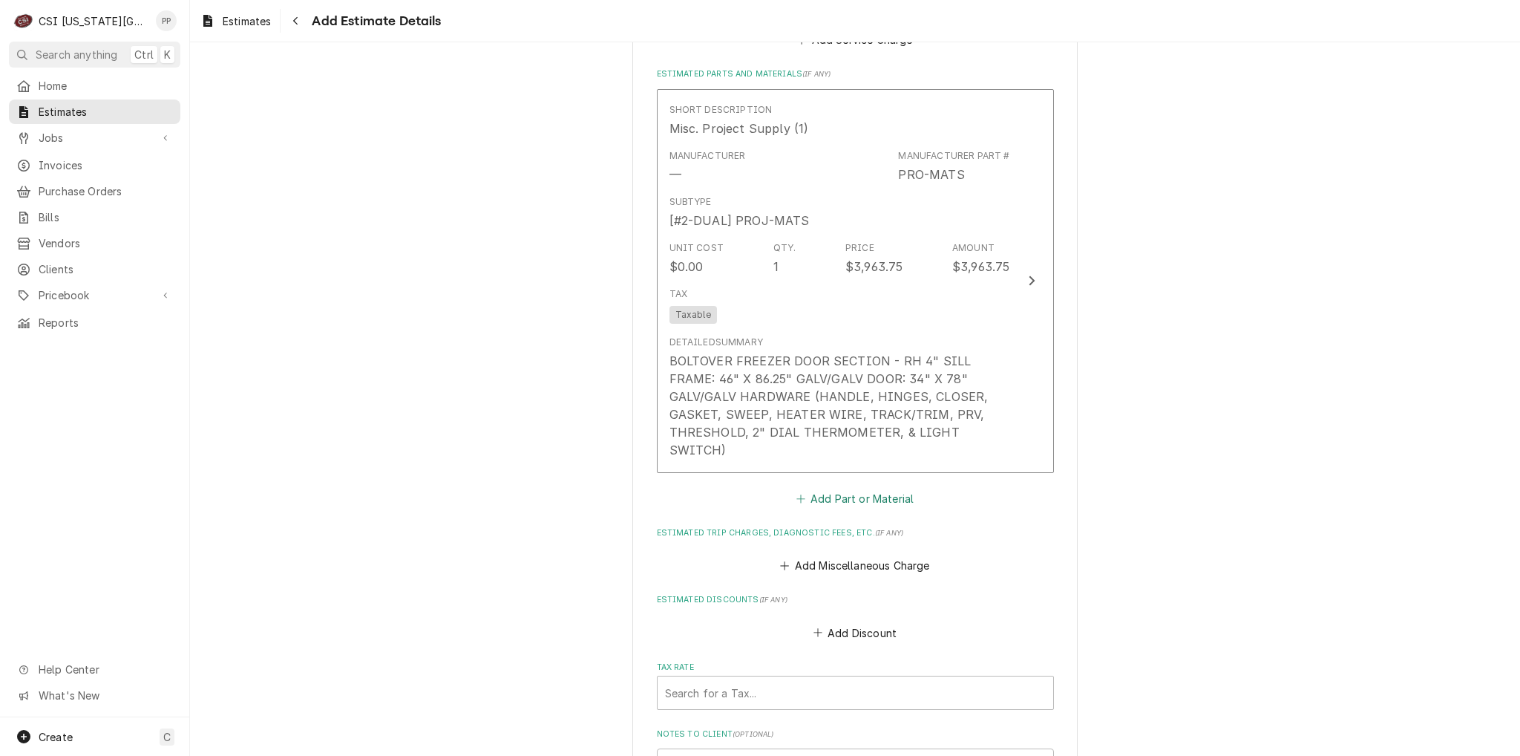
drag, startPoint x: 892, startPoint y: 468, endPoint x: 892, endPoint y: 458, distance: 10.4
click at [892, 488] on button "Add Part or Material" at bounding box center [854, 498] width 122 height 21
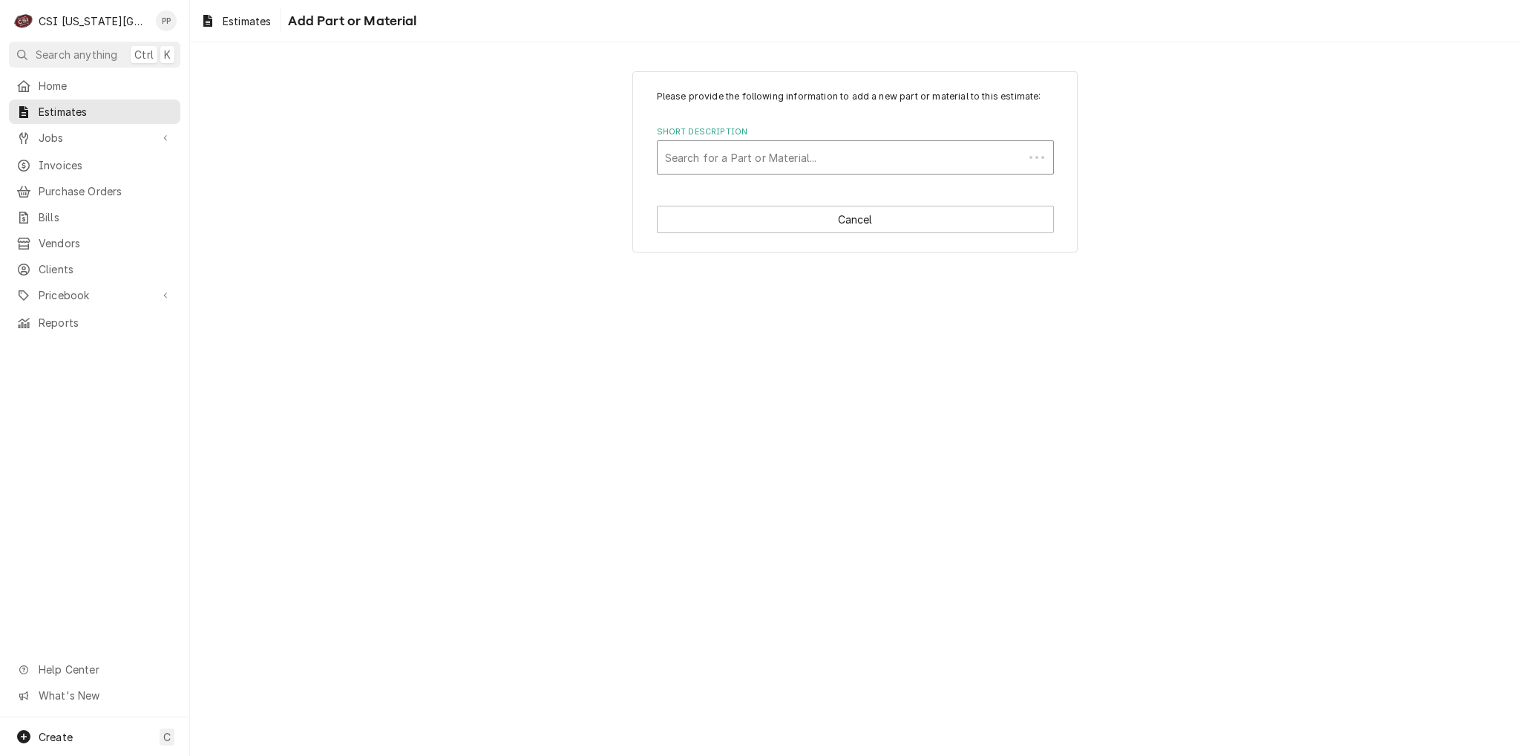
click at [850, 155] on div "Short Description" at bounding box center [840, 157] width 351 height 27
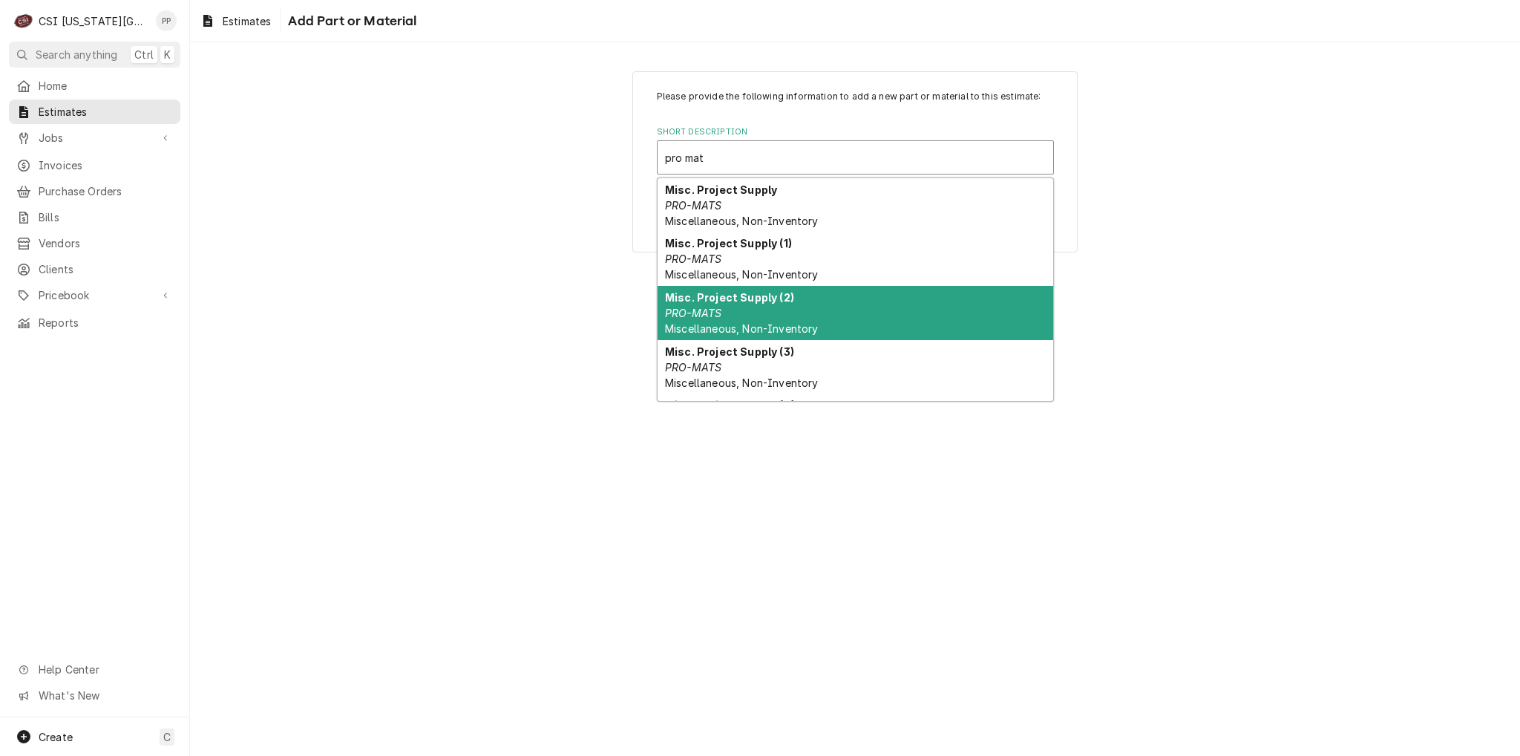
click at [842, 290] on div "Misc. Project Supply (2) PRO-MATS Miscellaneous, Non-Inventory" at bounding box center [856, 313] width 396 height 54
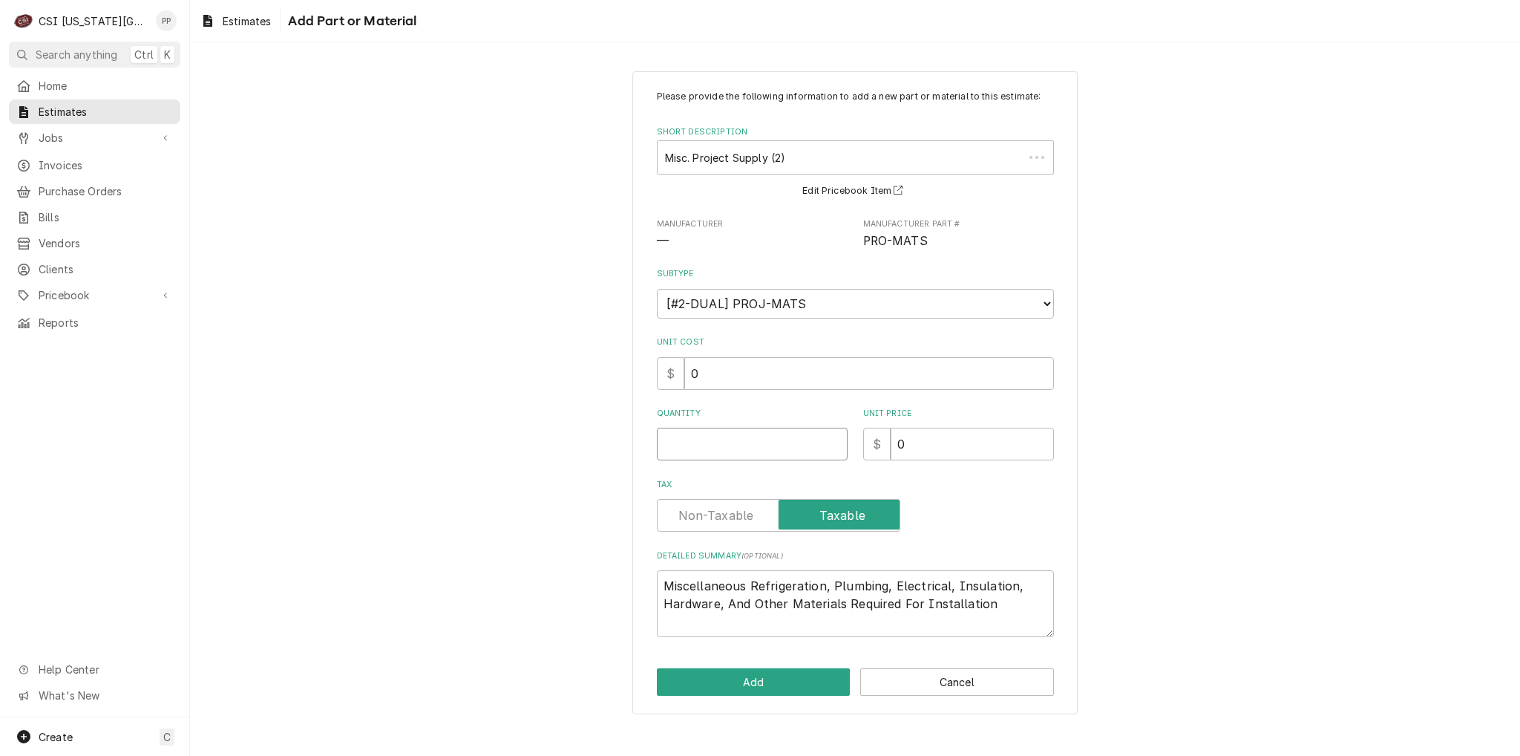
click at [793, 434] on input "Quantity" at bounding box center [752, 443] width 191 height 33
drag, startPoint x: 893, startPoint y: 580, endPoint x: 747, endPoint y: 579, distance: 146.2
click at [747, 579] on textarea "Miscellaneous Refrigeration, Plumbing, Electrical, Insulation, Hardware, And Ot…" at bounding box center [855, 603] width 397 height 67
click at [801, 684] on button "Add" at bounding box center [754, 681] width 194 height 27
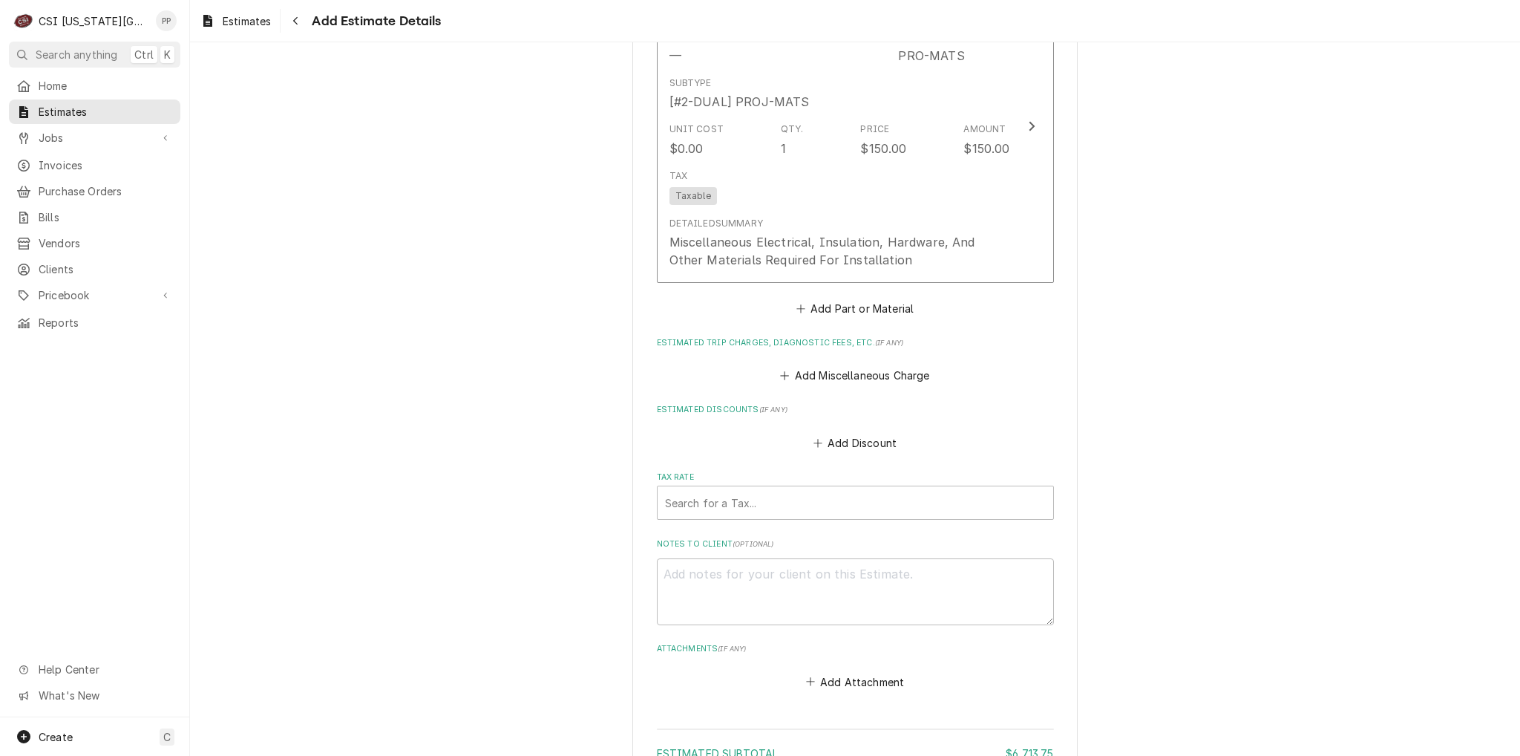
scroll to position [2960, 0]
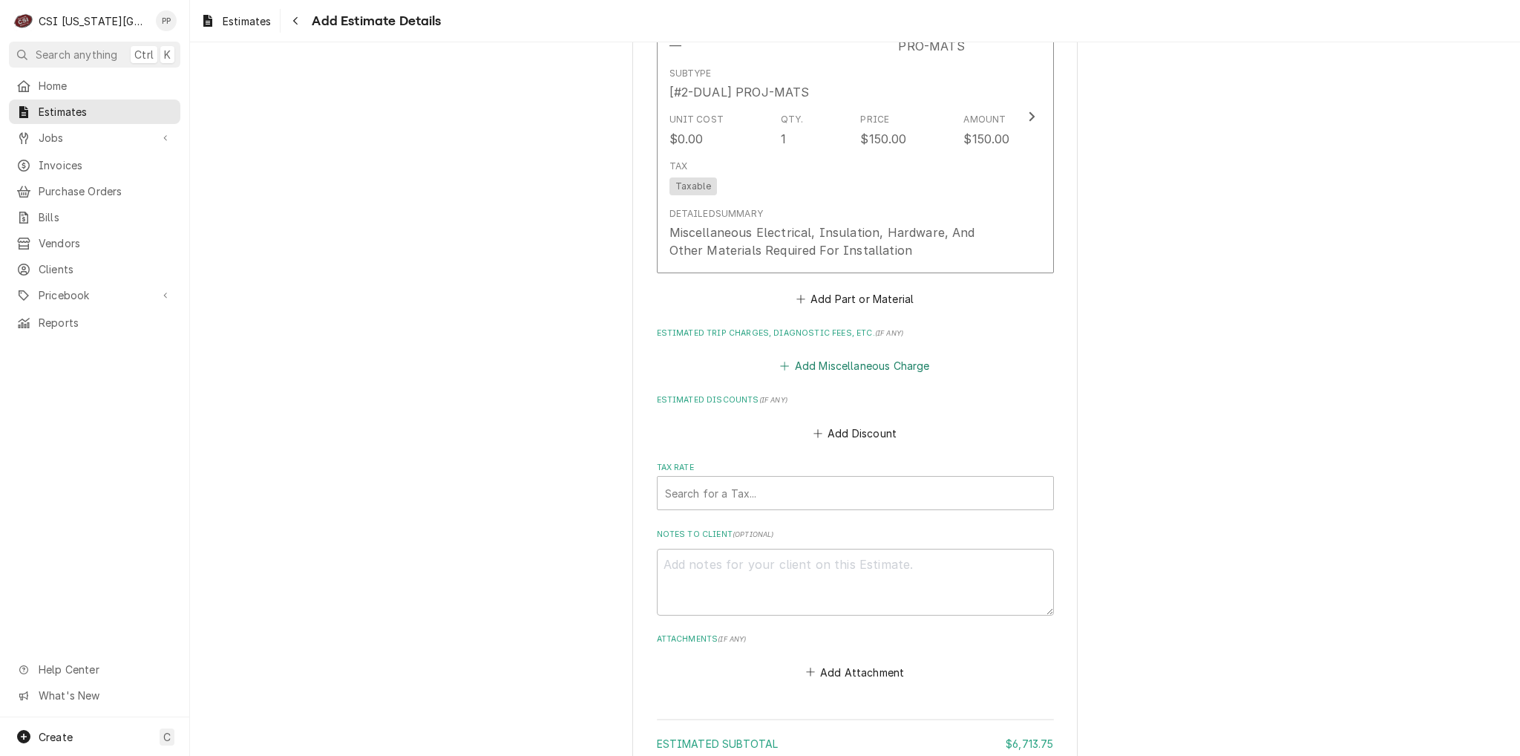
click at [846, 355] on button "Add Miscellaneous Charge" at bounding box center [855, 365] width 154 height 21
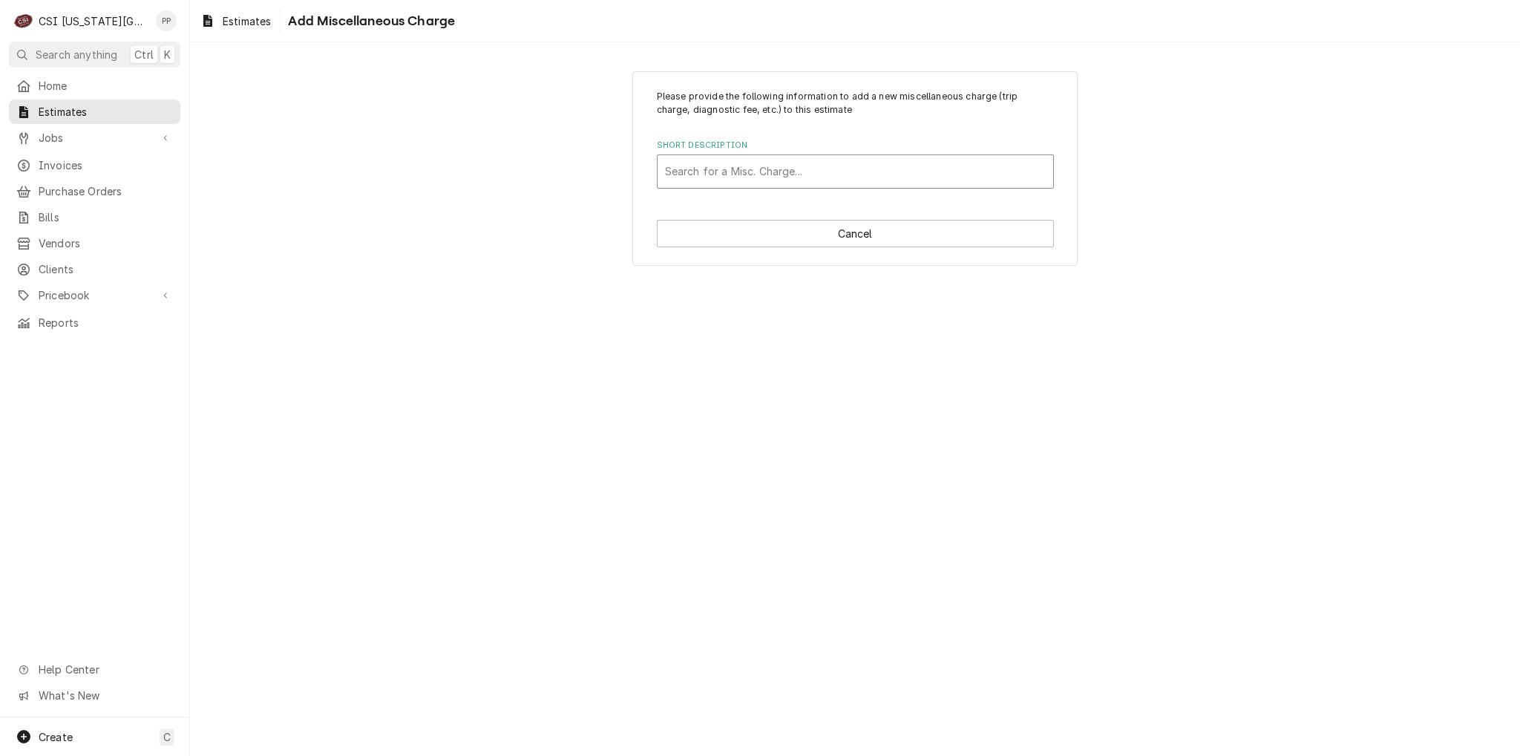
click at [758, 176] on div "Short Description" at bounding box center [855, 171] width 381 height 27
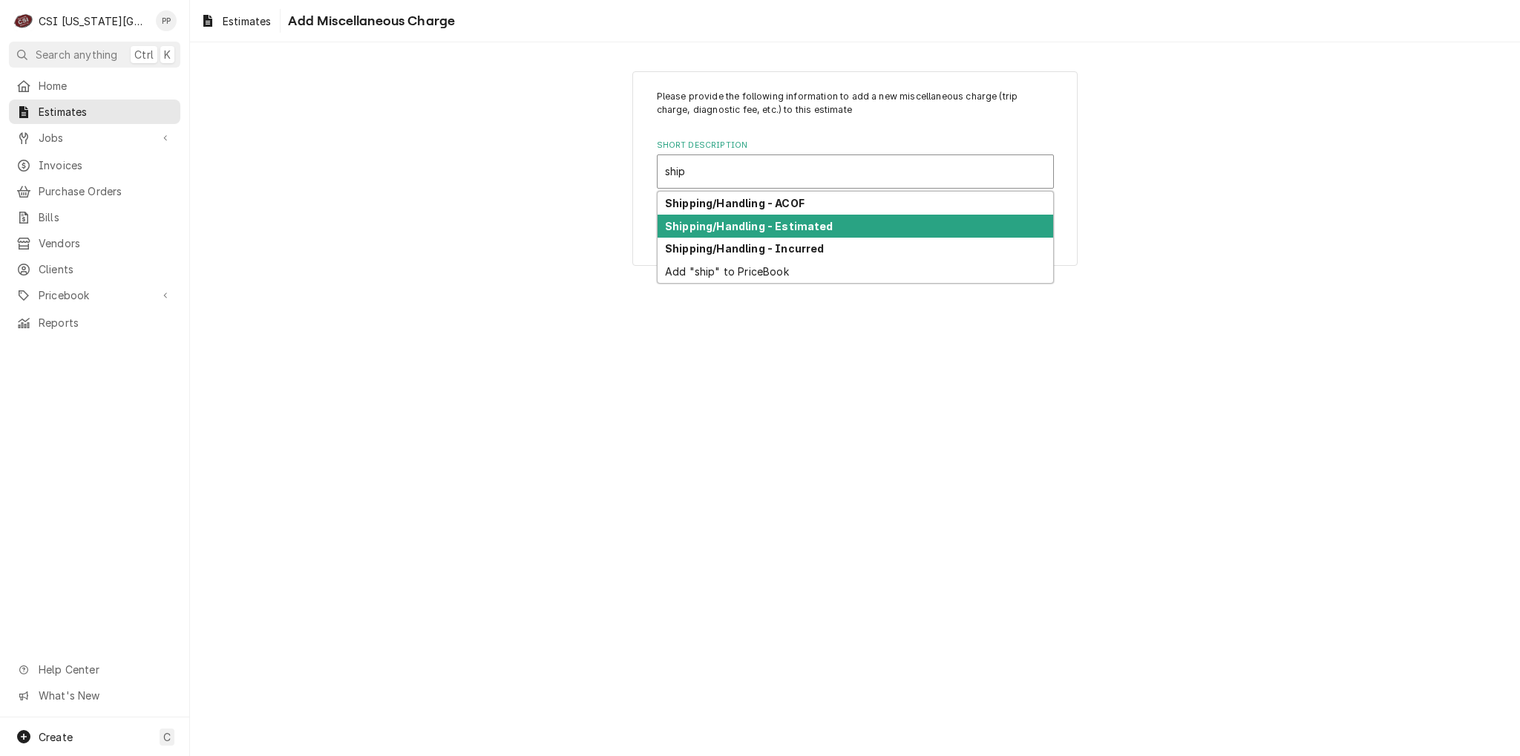
click at [776, 234] on div "Shipping/Handling - Estimated" at bounding box center [856, 225] width 396 height 23
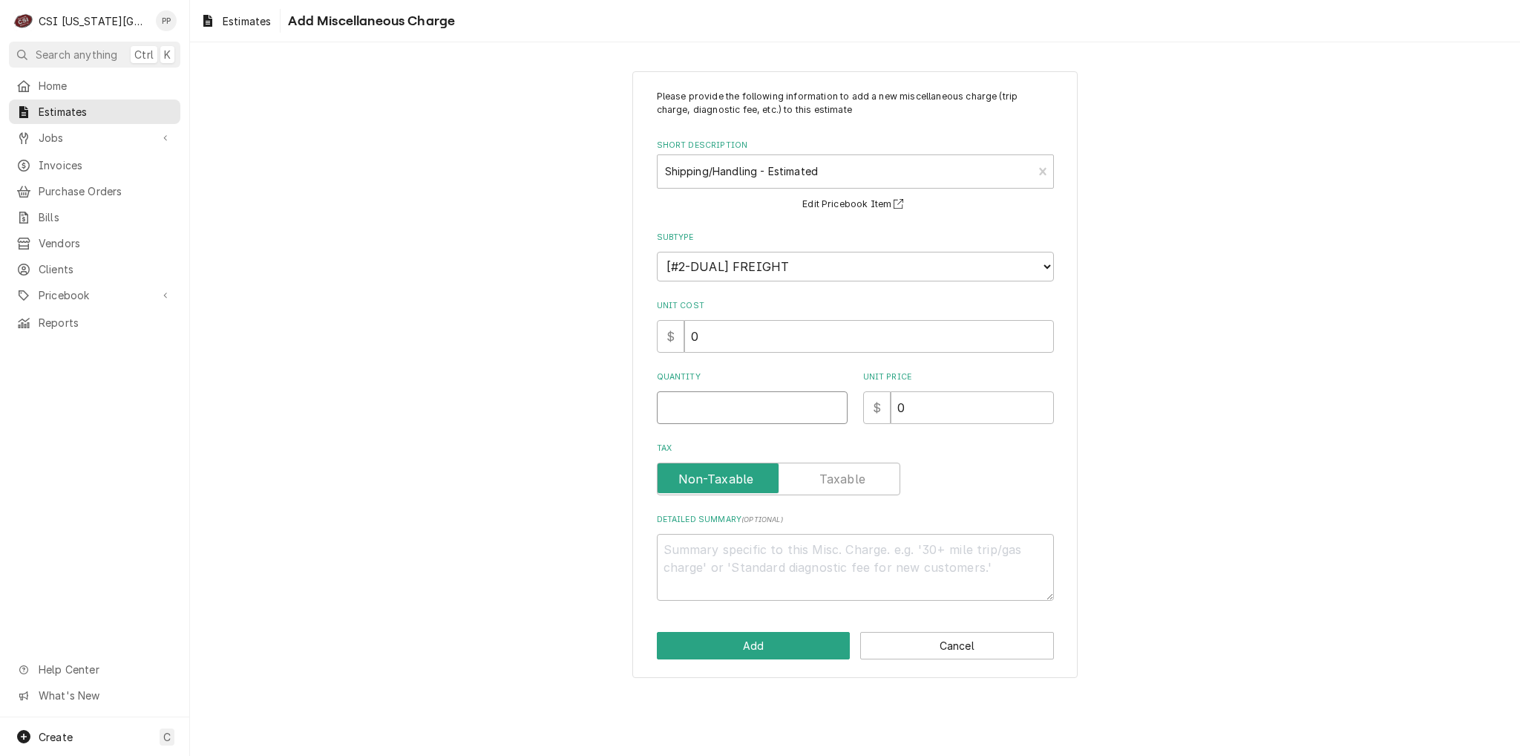
click at [760, 396] on input "Quantity" at bounding box center [752, 407] width 191 height 33
click at [769, 638] on button "Add" at bounding box center [754, 645] width 194 height 27
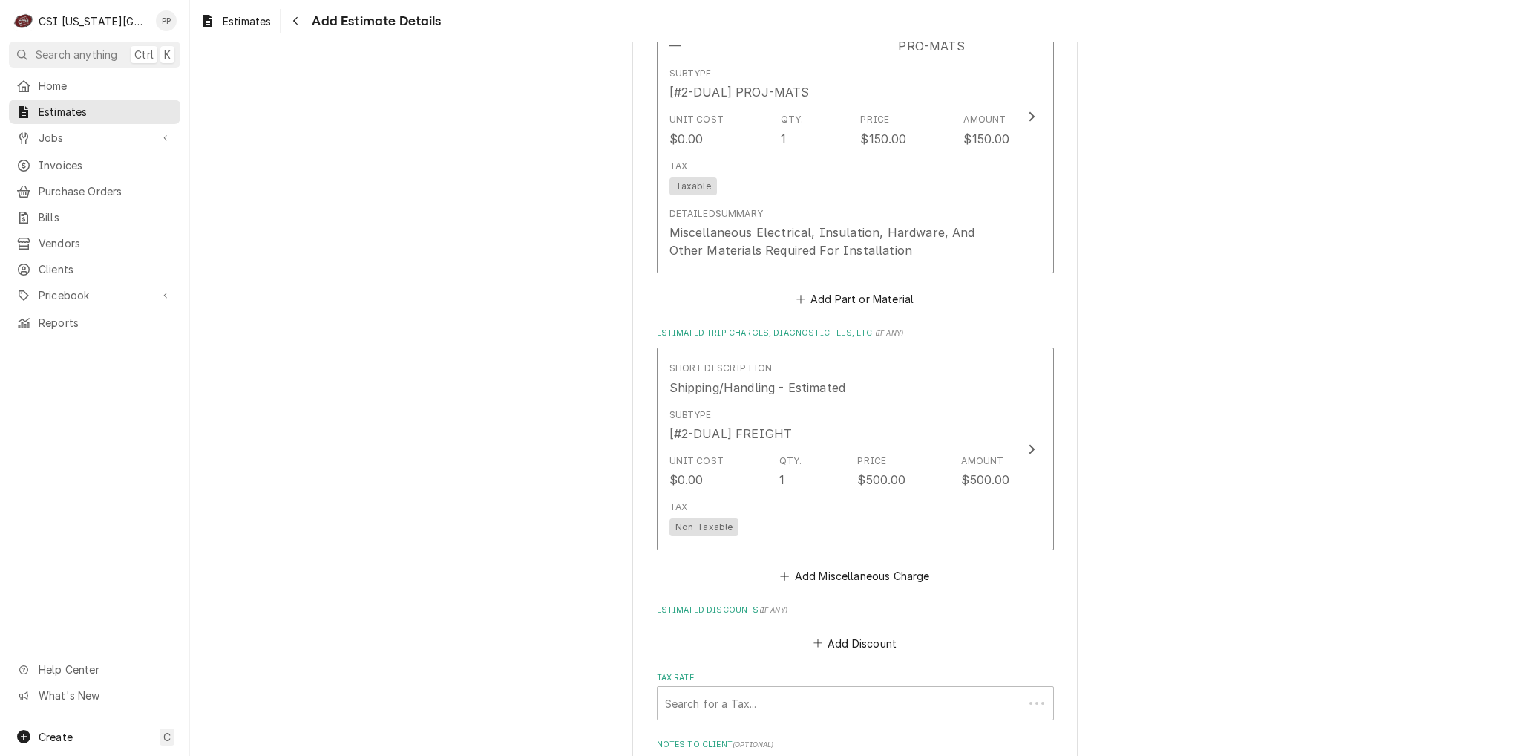
scroll to position [3126, 0]
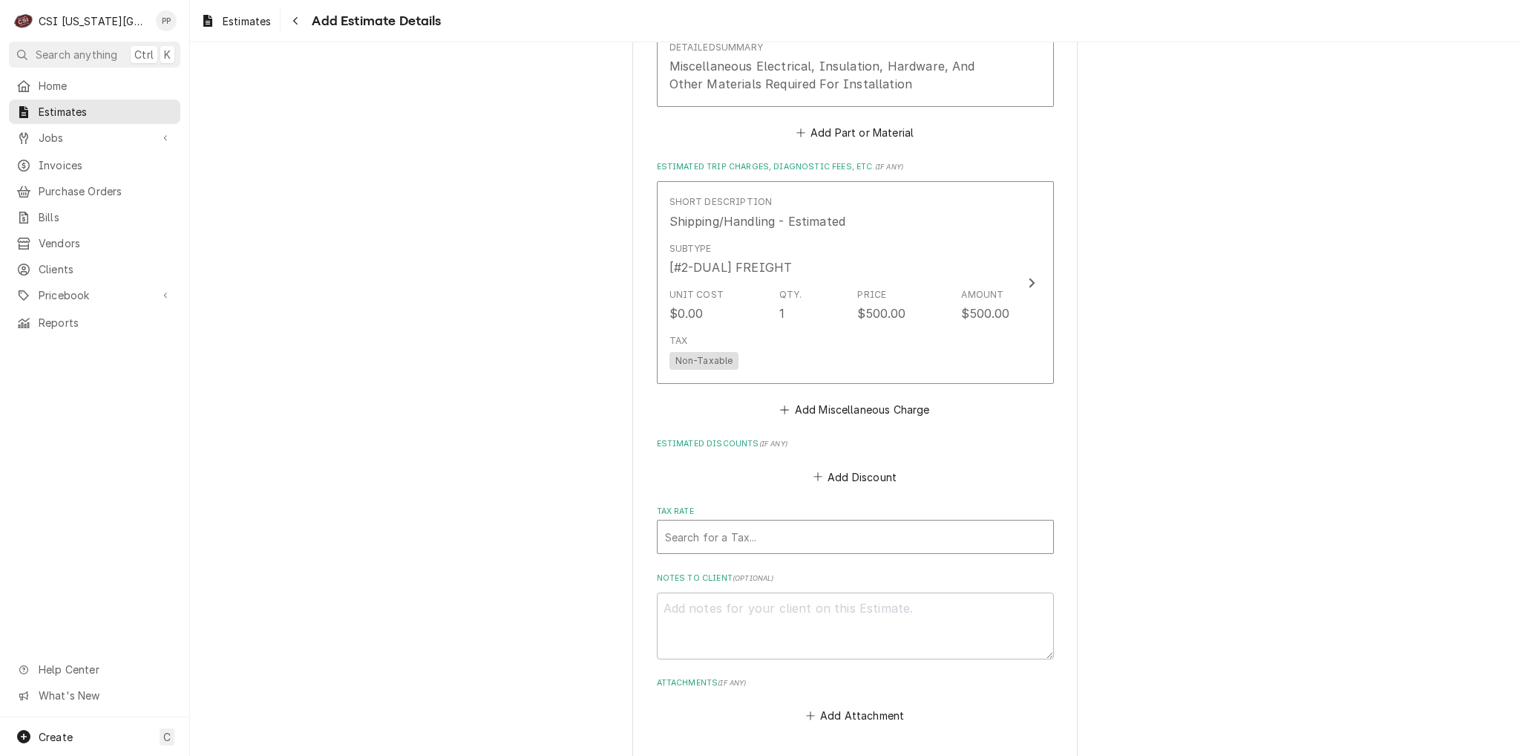
click at [853, 523] on div "Tax Rate" at bounding box center [855, 536] width 381 height 27
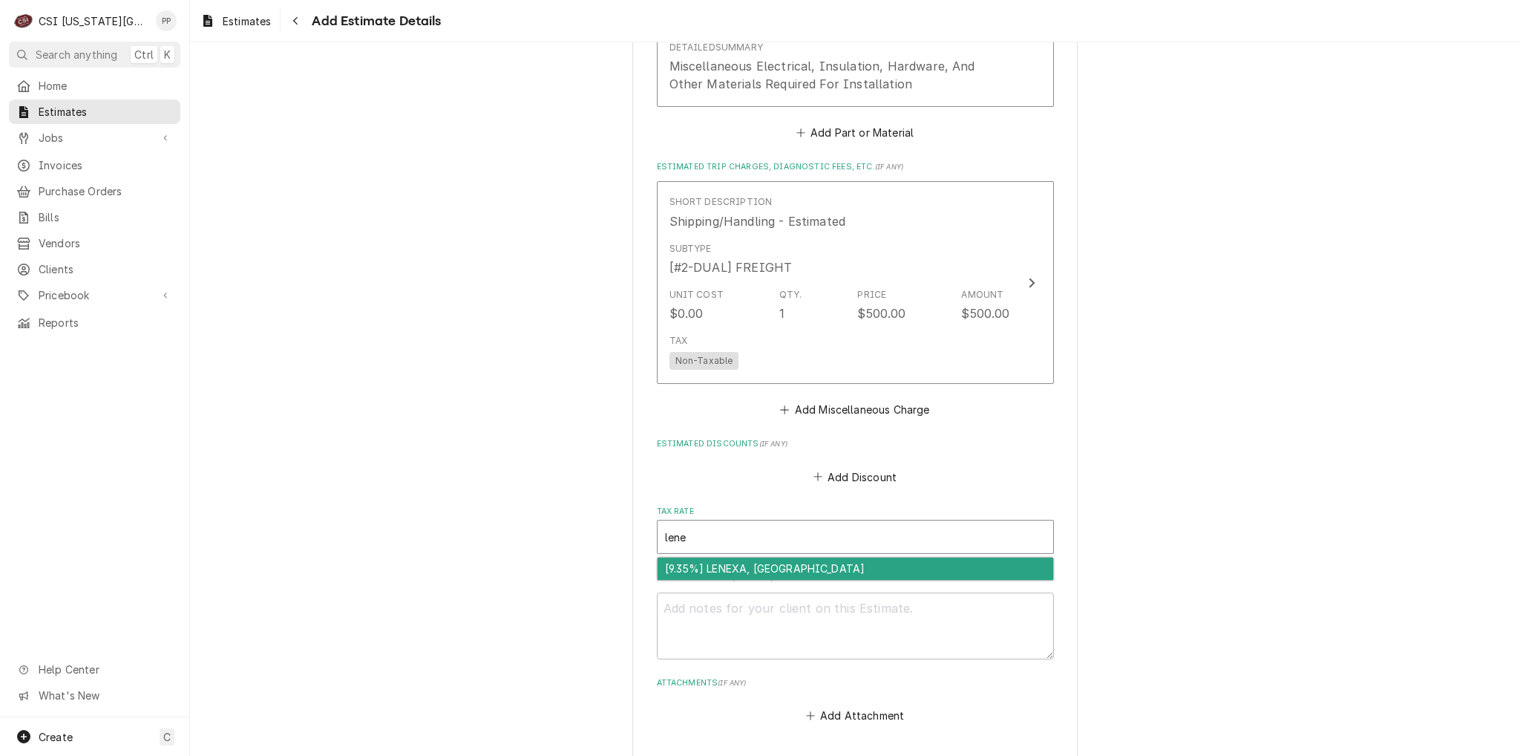
click at [846, 557] on div "[9.35%] LENEXA, KS" at bounding box center [856, 568] width 396 height 23
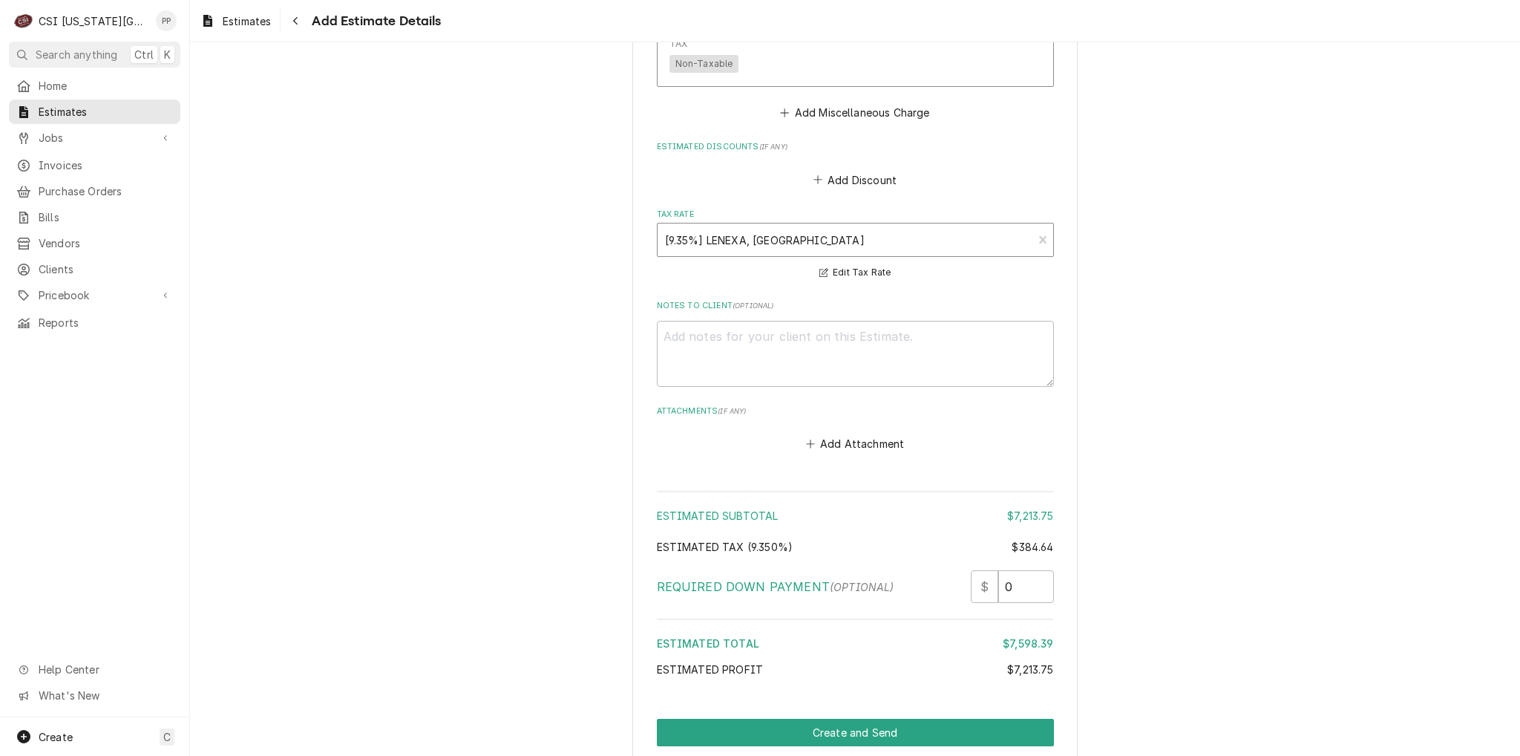
scroll to position [3458, 0]
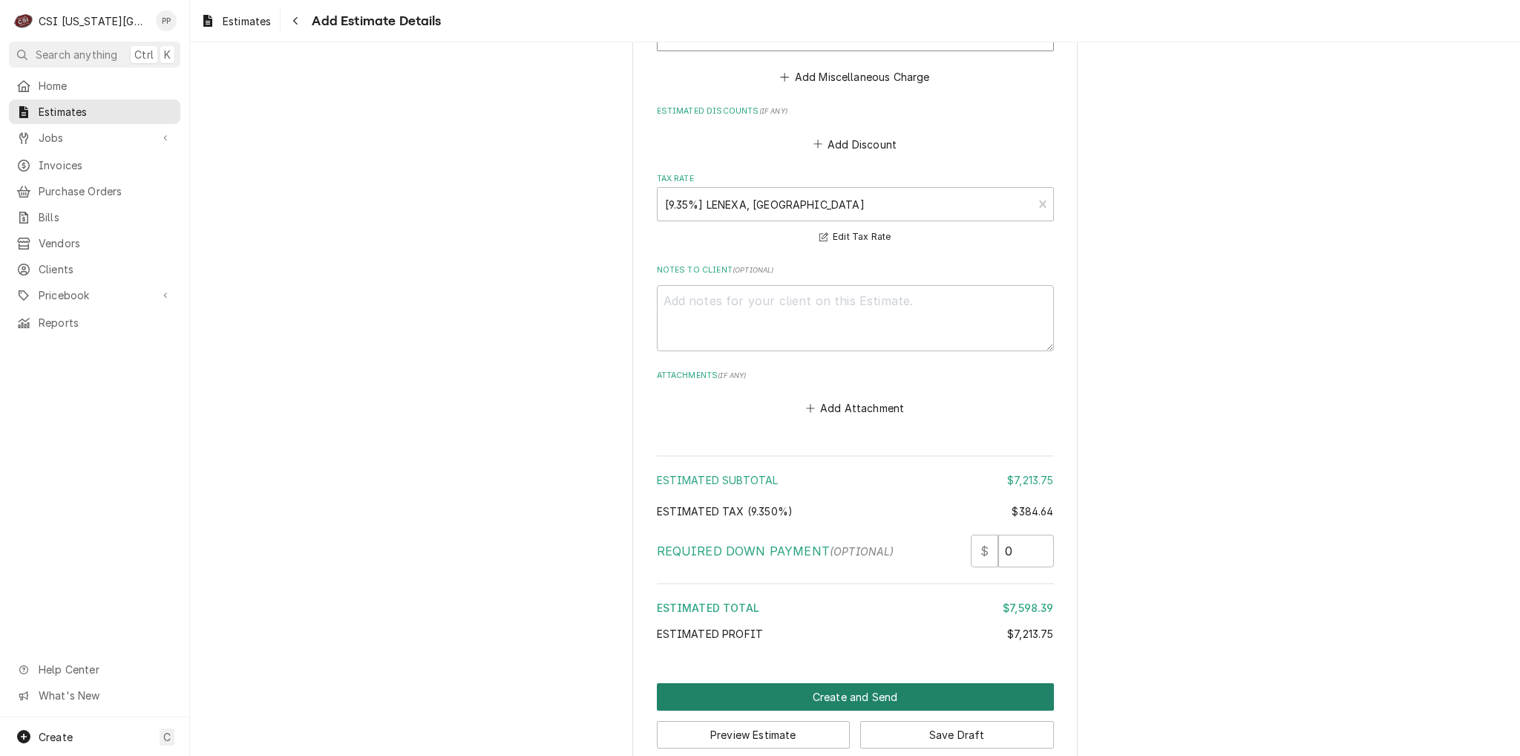
click at [856, 683] on button "Create and Send" at bounding box center [855, 696] width 397 height 27
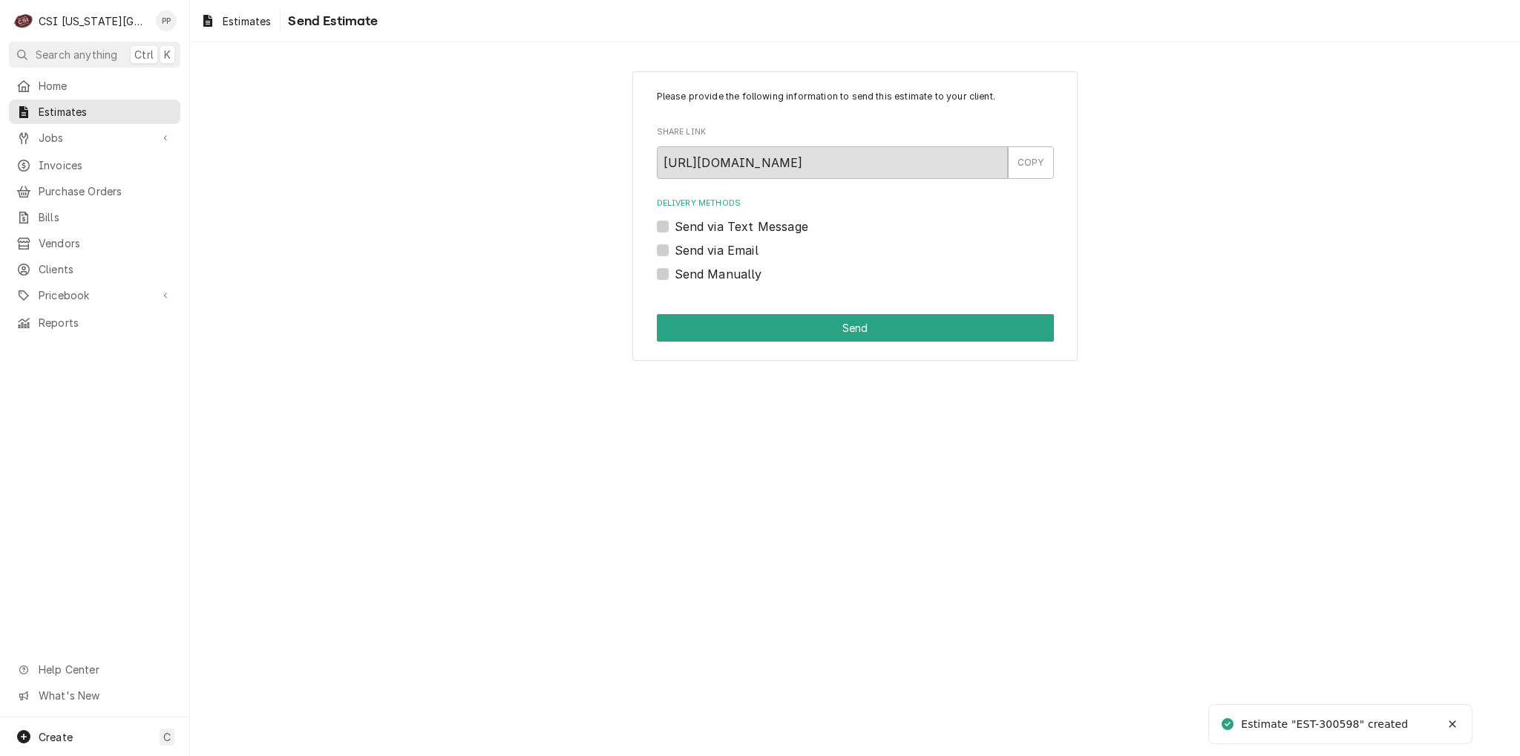
drag, startPoint x: 661, startPoint y: 249, endPoint x: 674, endPoint y: 255, distance: 13.9
click at [675, 249] on label "Send via Email" at bounding box center [717, 250] width 84 height 18
click at [675, 249] on input "Send via Email" at bounding box center [873, 257] width 397 height 33
checkbox input "true"
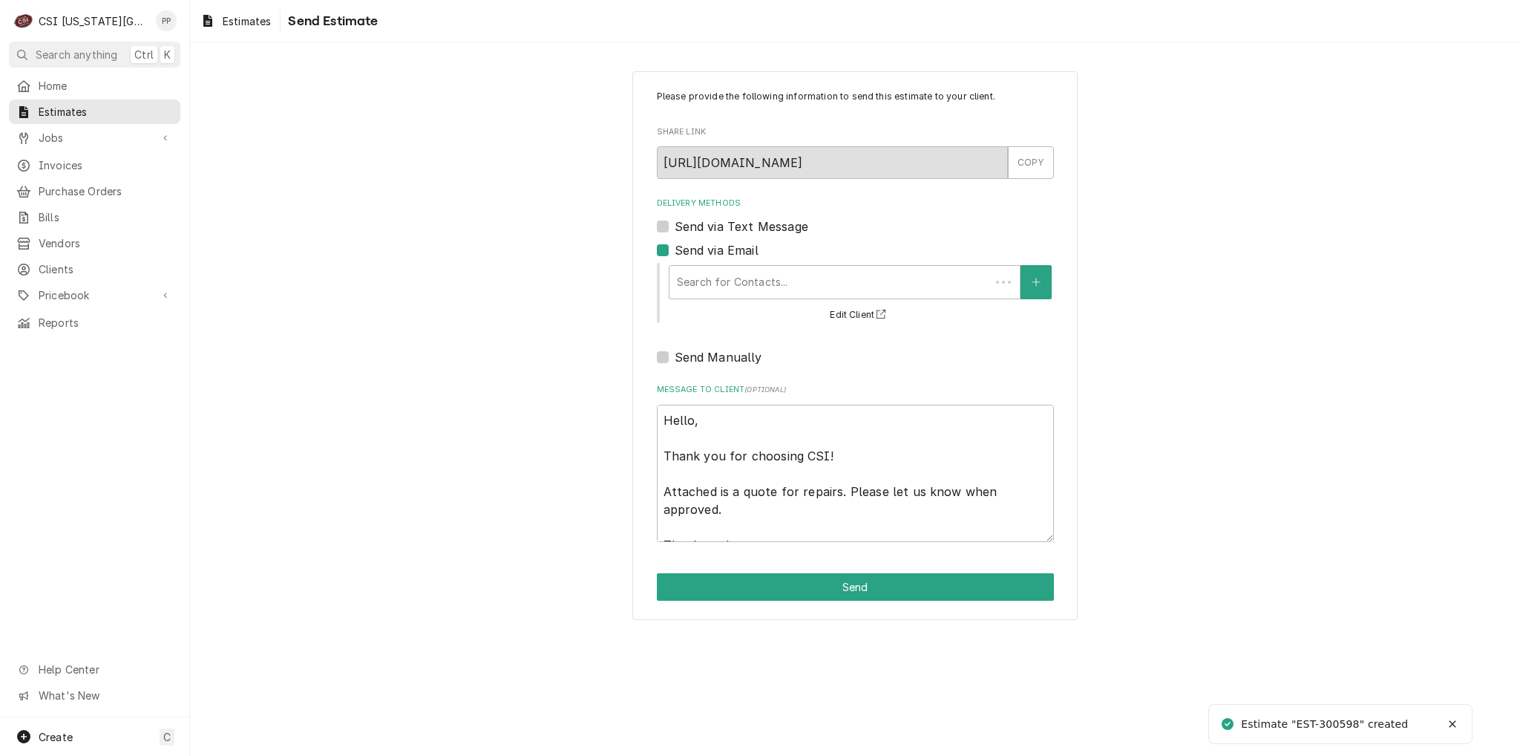
click at [709, 275] on div "Delivery Methods" at bounding box center [830, 282] width 306 height 27
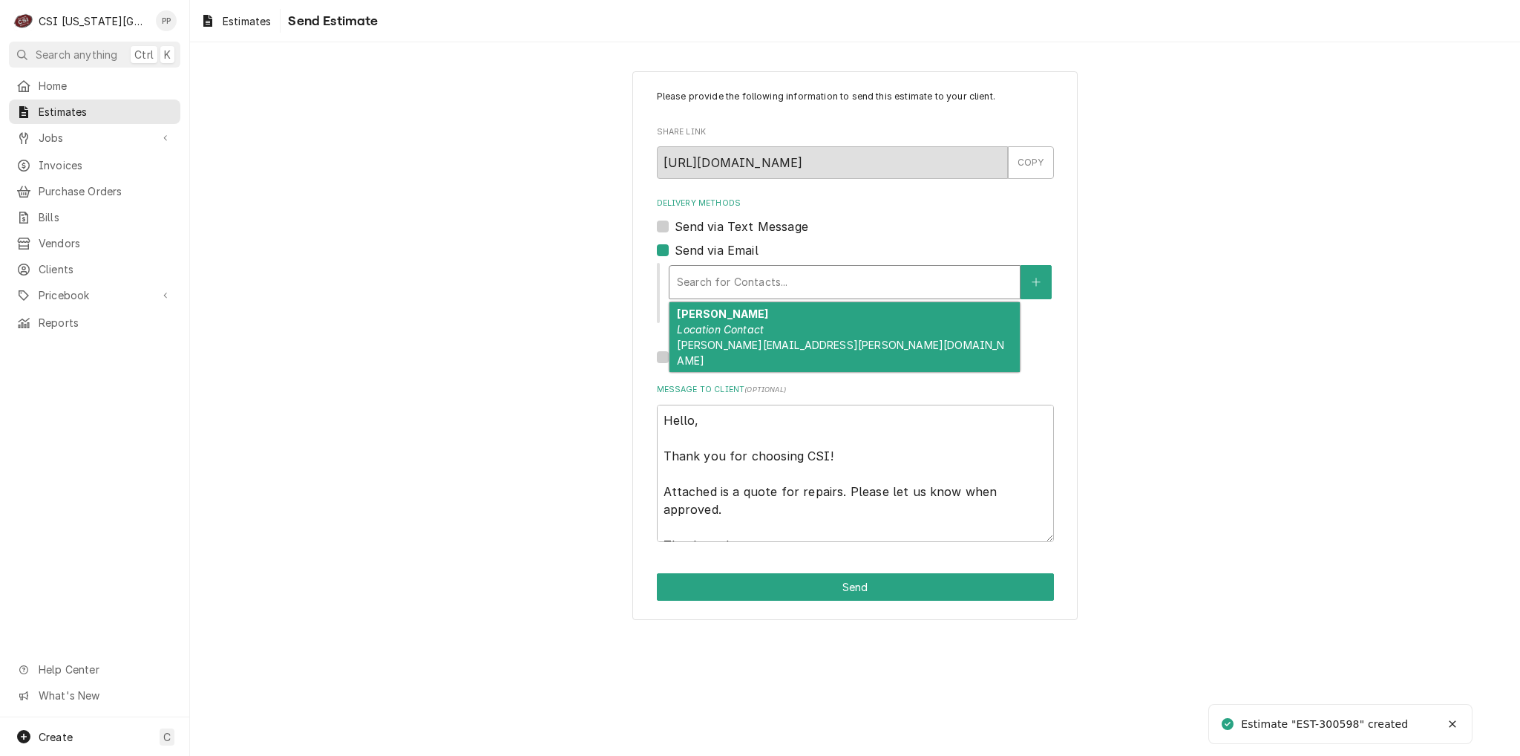
click at [754, 333] on em "Location Contact" at bounding box center [720, 329] width 87 height 13
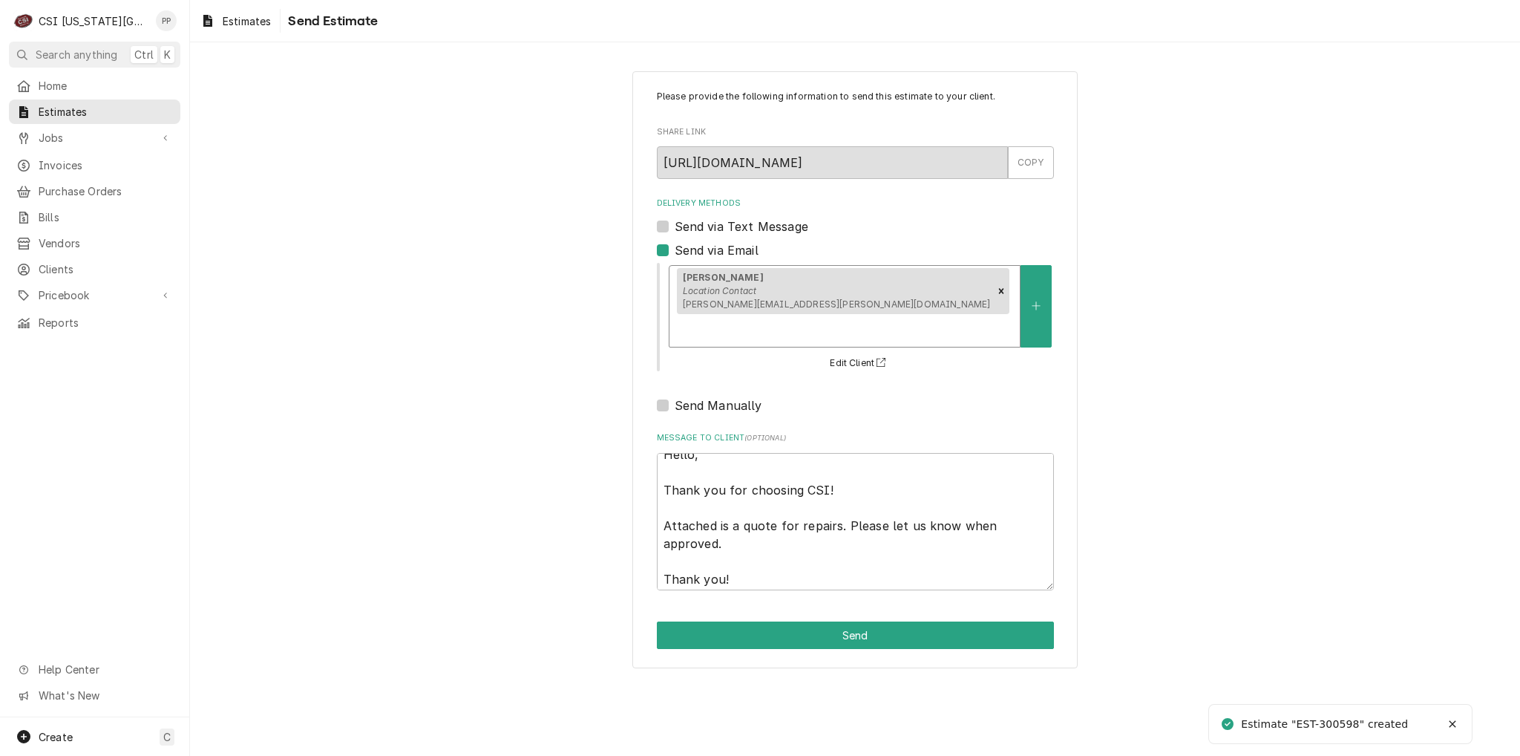
scroll to position [18, 0]
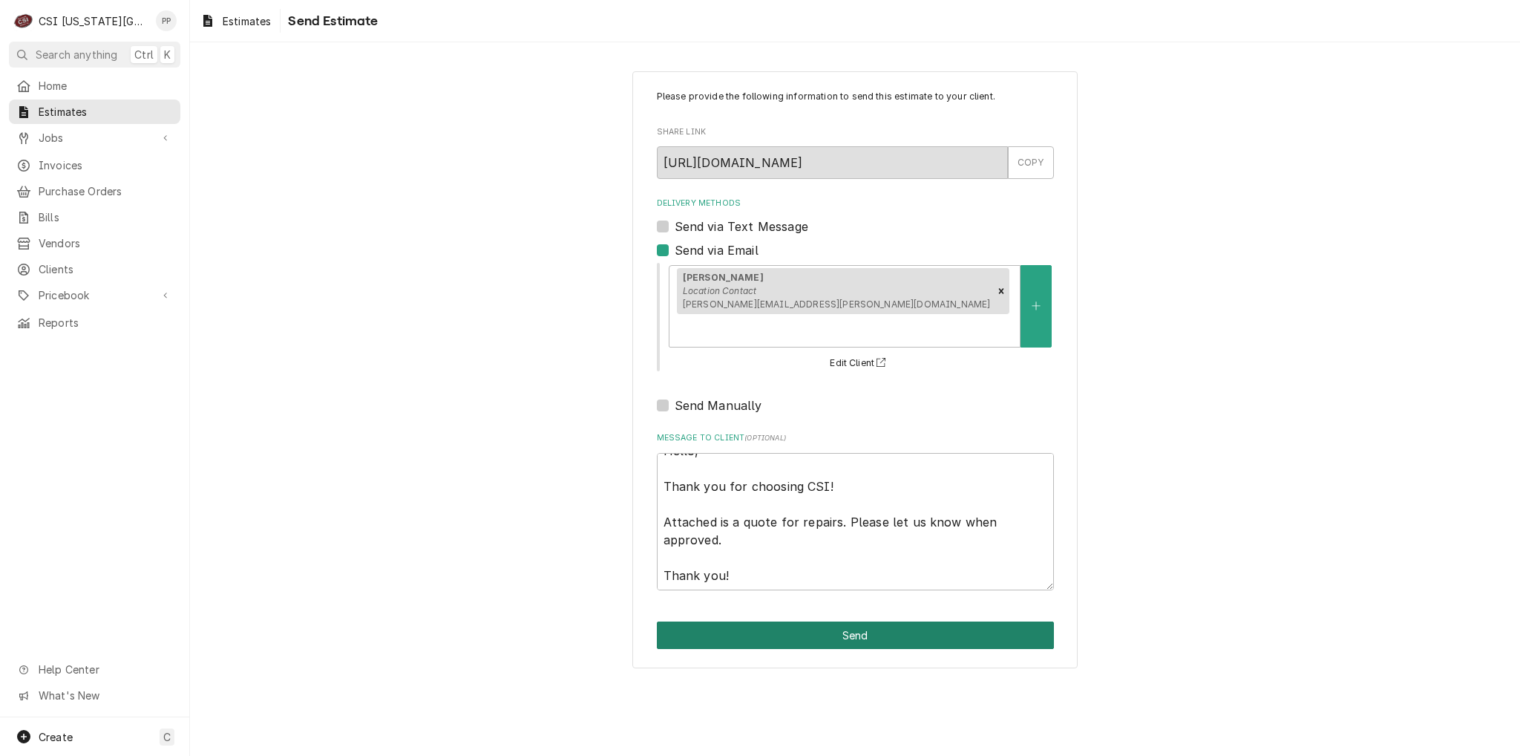
click at [882, 621] on button "Send" at bounding box center [855, 634] width 397 height 27
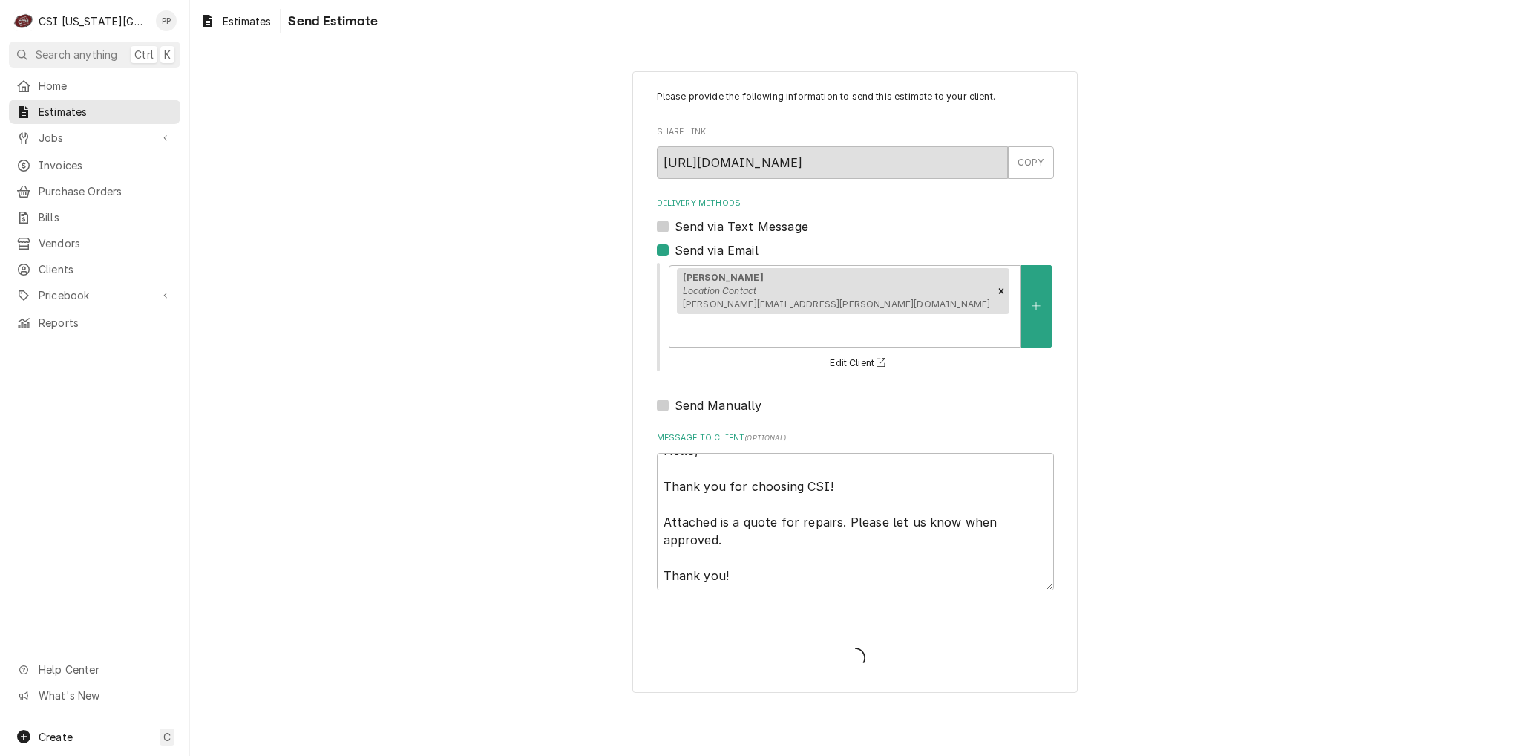
type textarea "x"
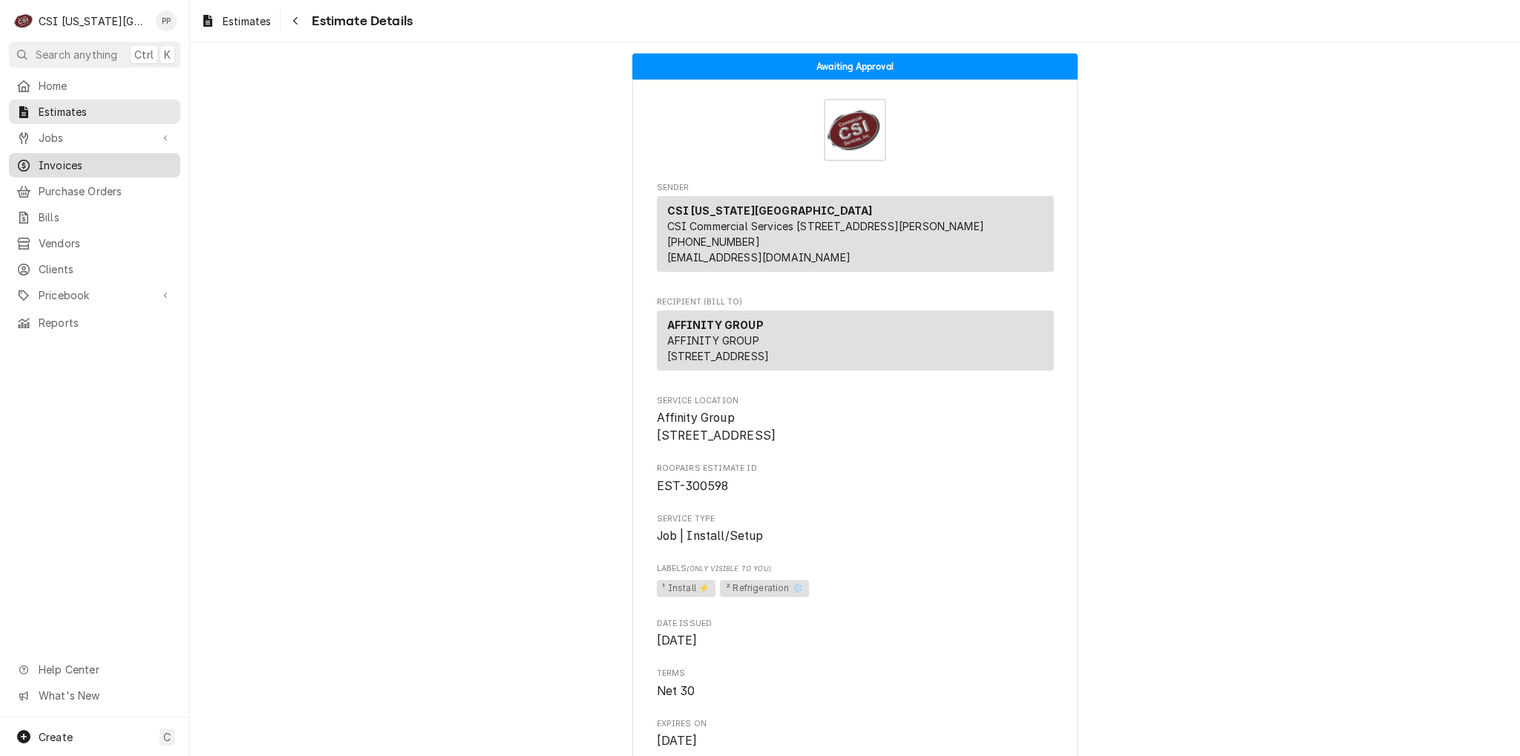
click at [85, 158] on span "Invoices" at bounding box center [106, 165] width 134 height 16
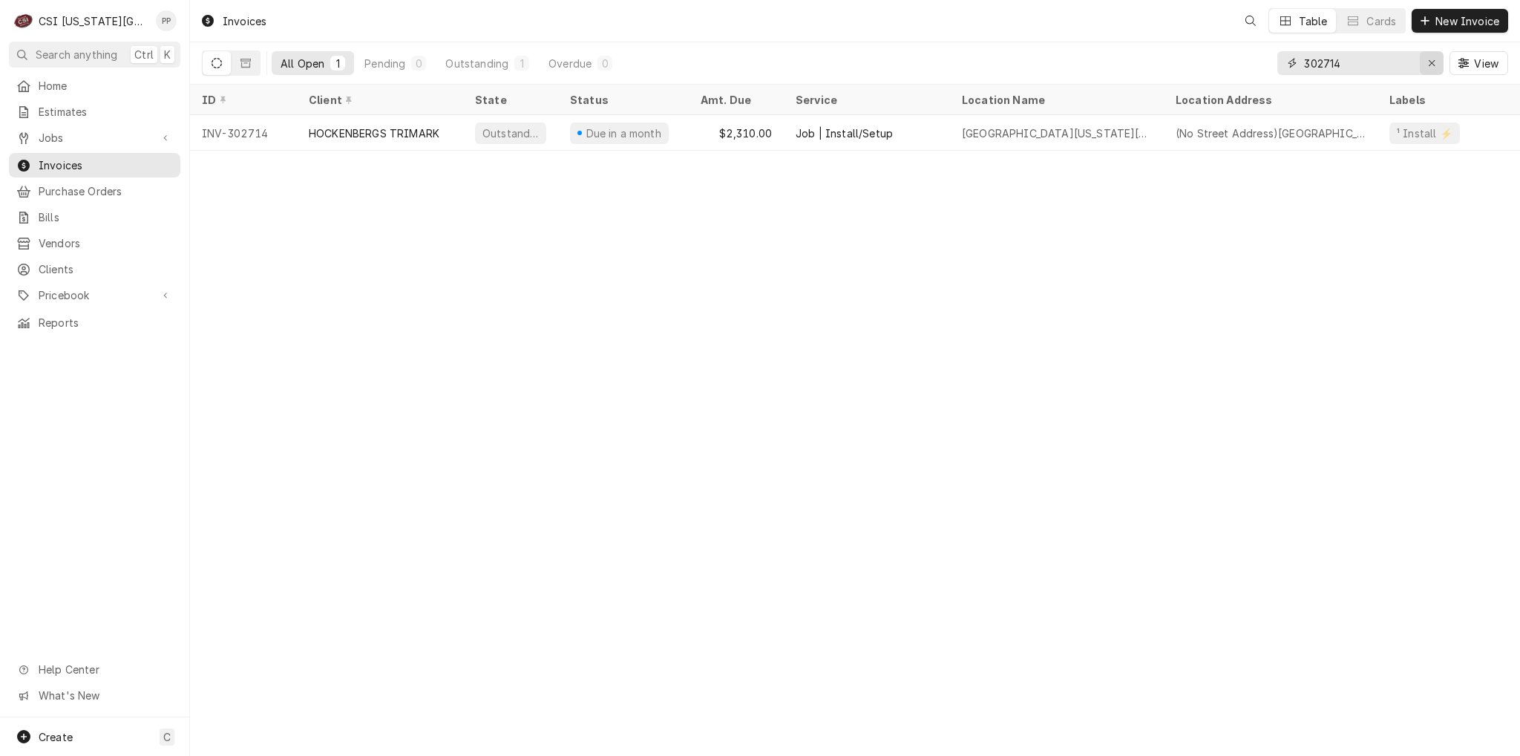
click at [1434, 69] on div "Erase input" at bounding box center [1431, 63] width 15 height 15
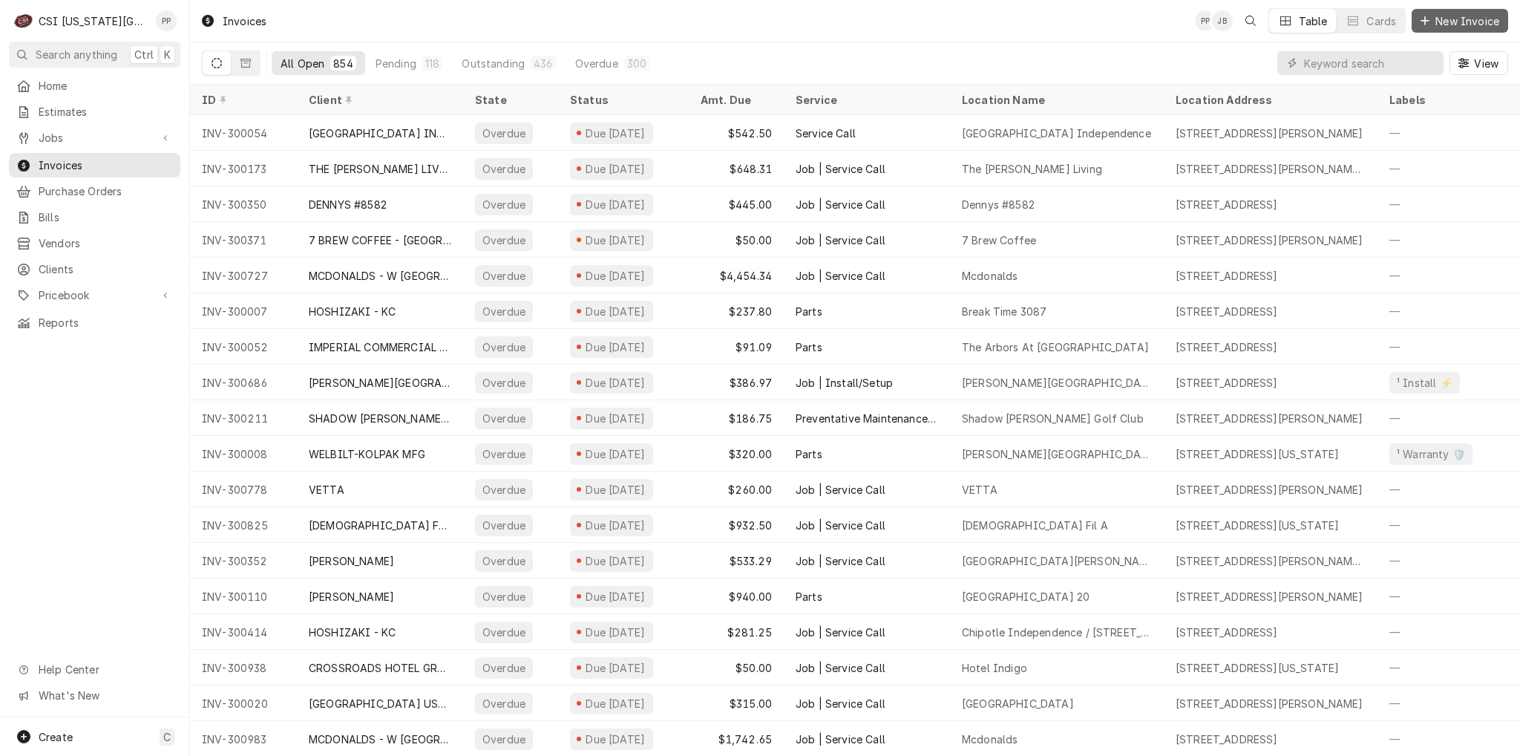
click at [1473, 19] on span "New Invoice" at bounding box center [1467, 21] width 70 height 16
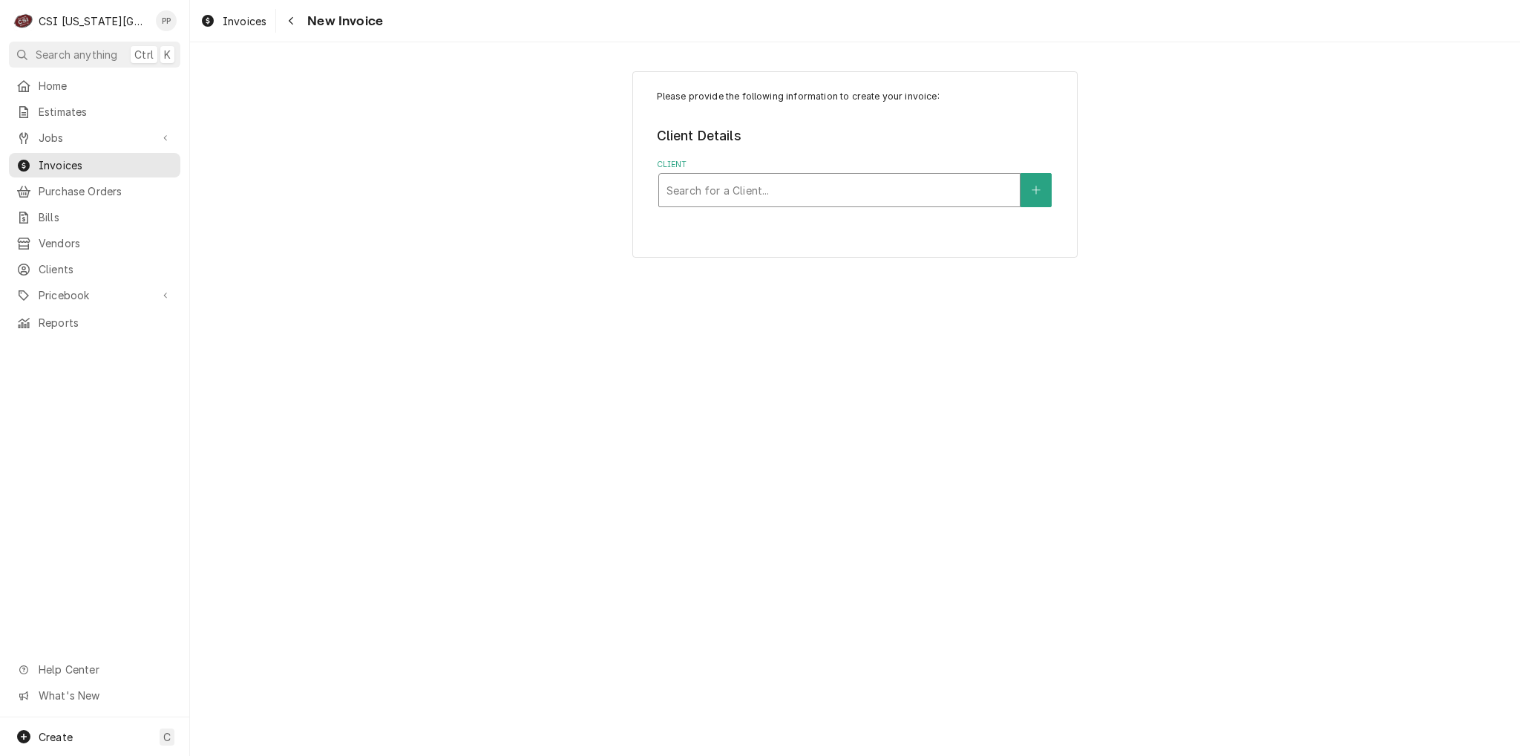
click at [866, 191] on div "Client" at bounding box center [839, 190] width 346 height 27
type input "hockenbergs"
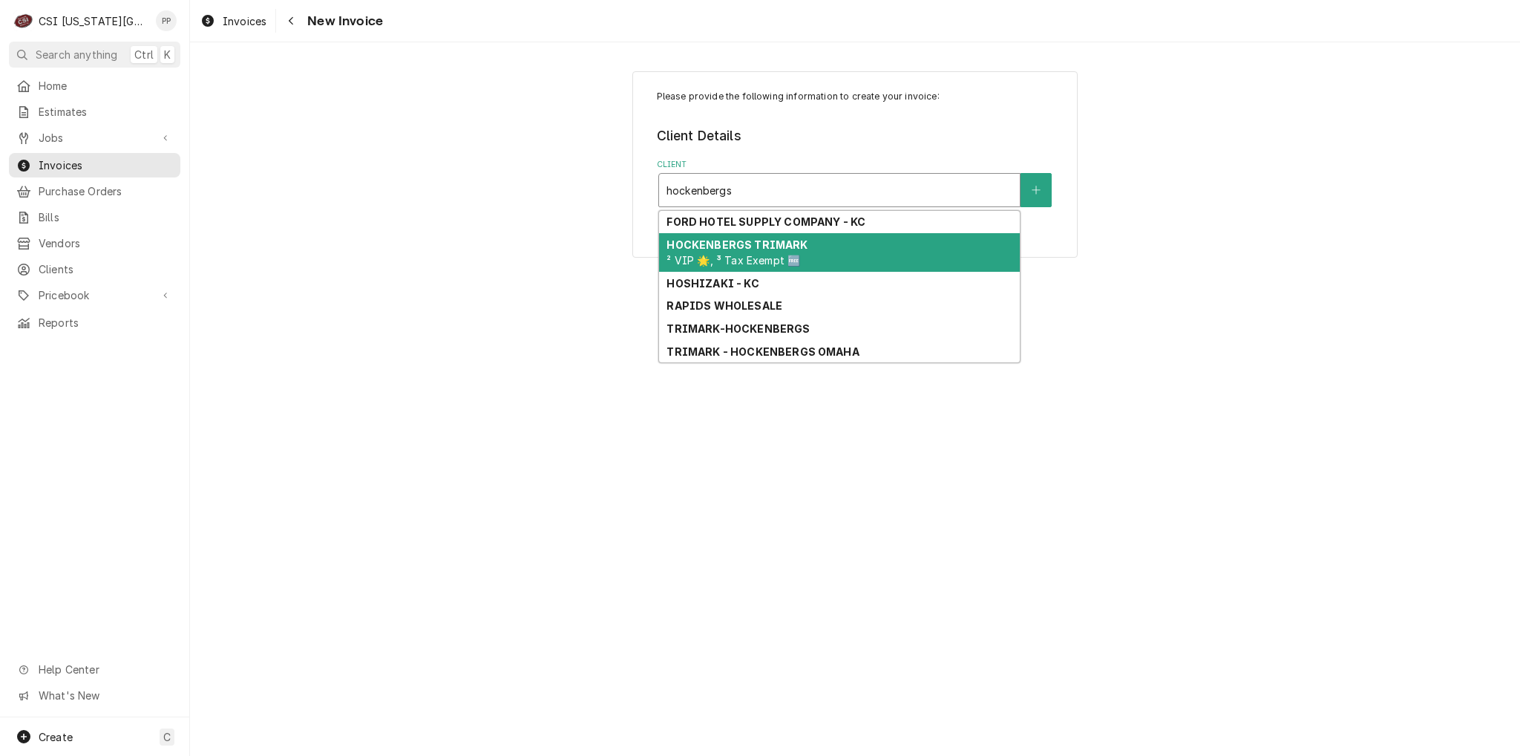
click at [823, 237] on div "HOCKENBERGS TRIMARK ² VIP 🌟, ³ Tax Exempt 🆓" at bounding box center [839, 252] width 361 height 39
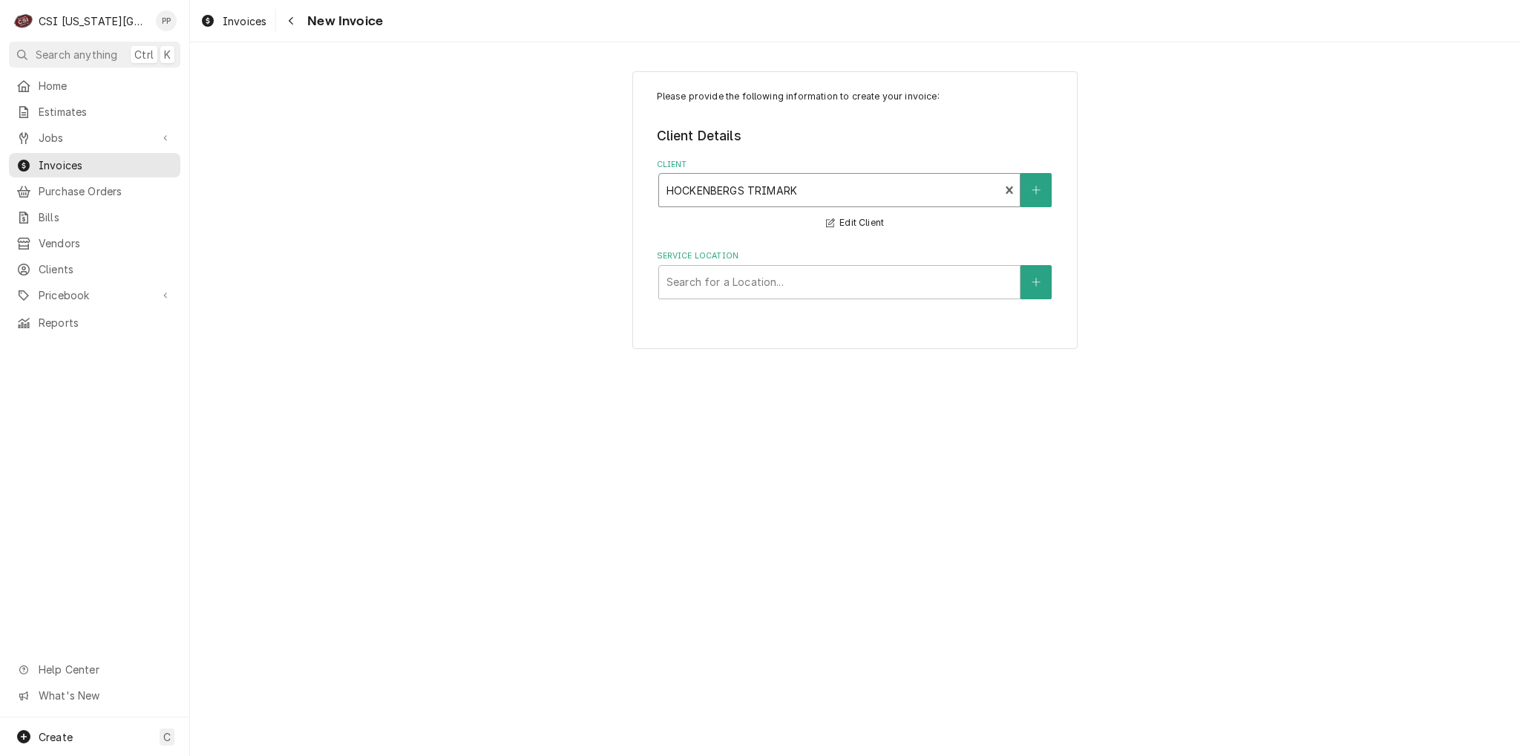
click at [832, 284] on div "Service Location" at bounding box center [839, 282] width 346 height 27
type input "david booth"
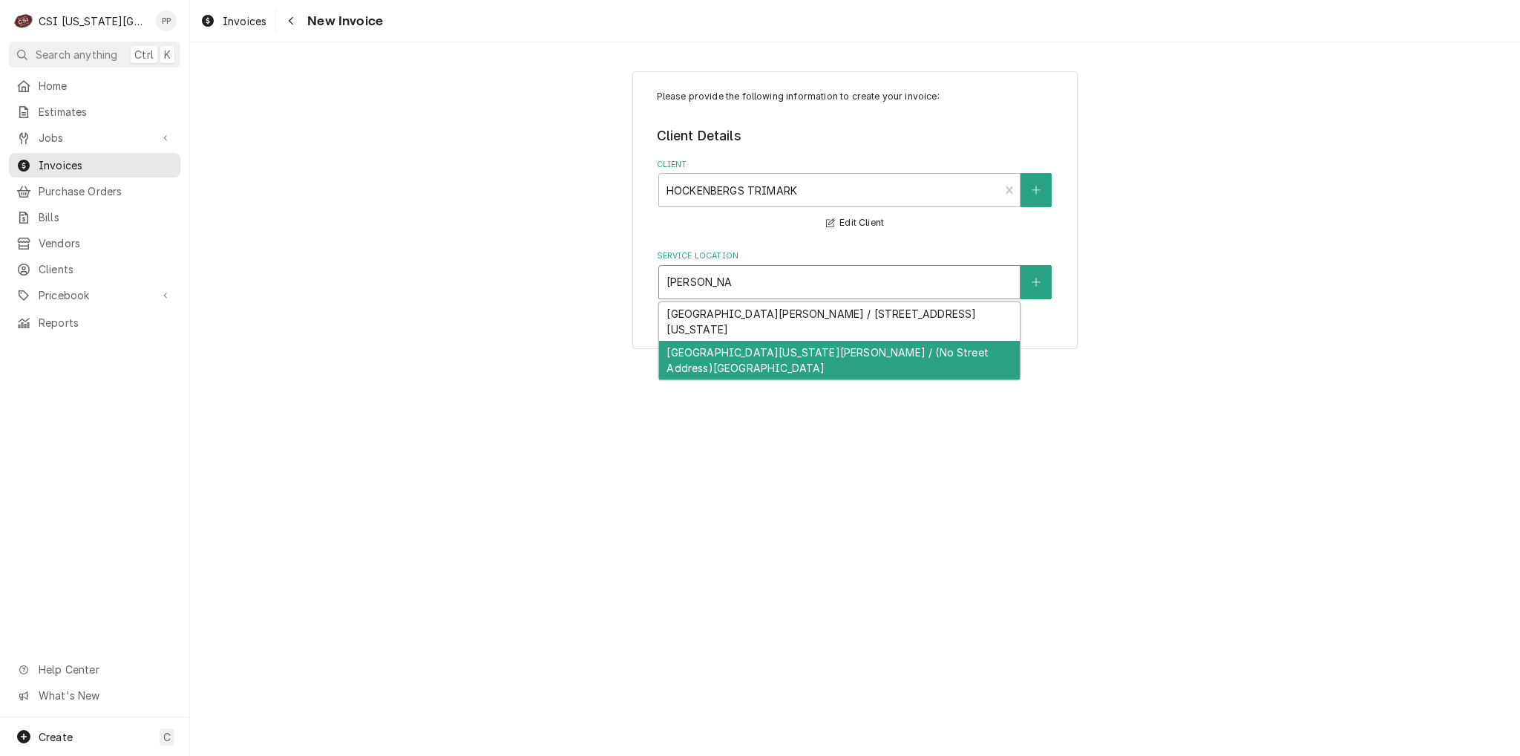
click at [822, 344] on div "University Of Kansas David Booth Memorial Stadium / (No Street Address), Lawren…" at bounding box center [839, 360] width 361 height 39
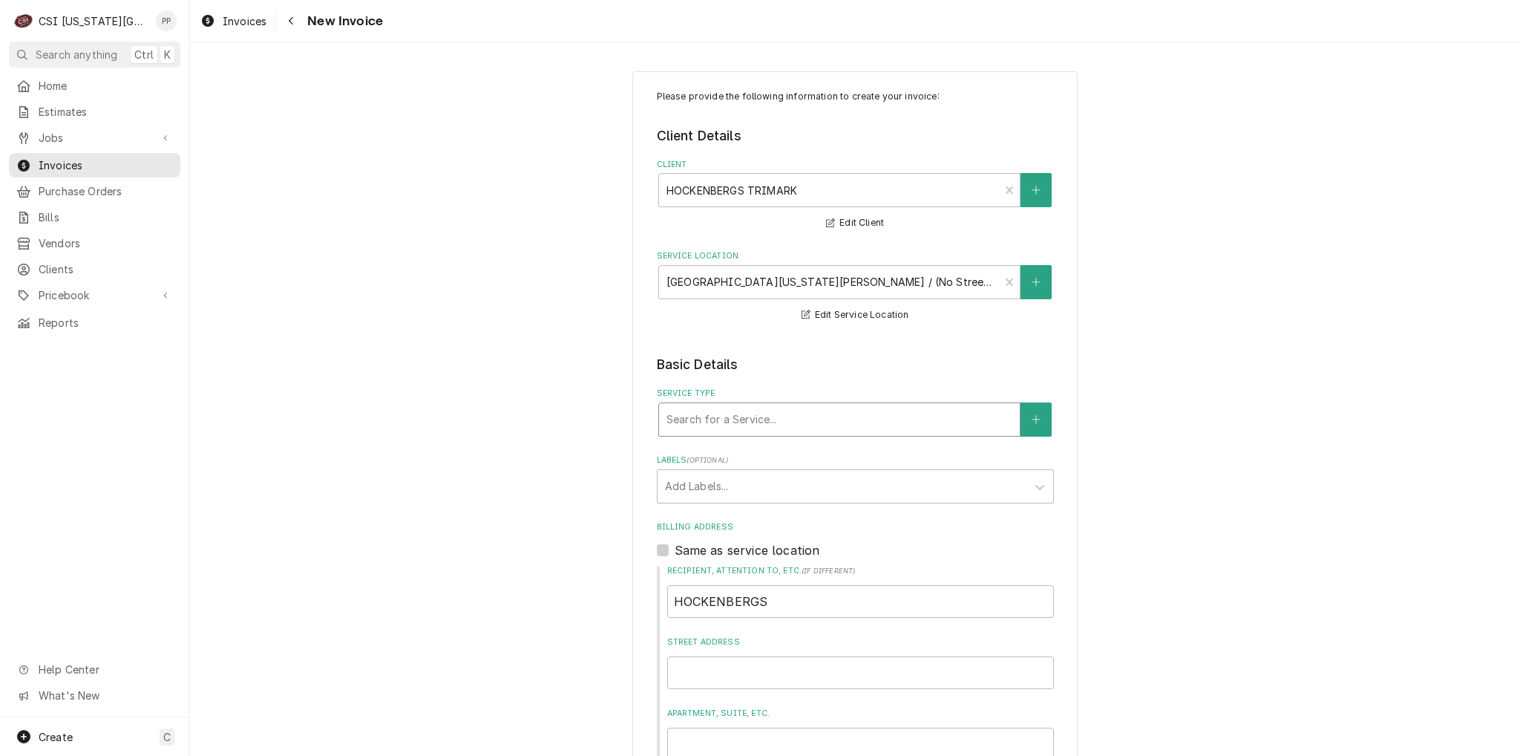
click at [764, 407] on div "Service Type" at bounding box center [839, 419] width 346 height 27
type input "job install"
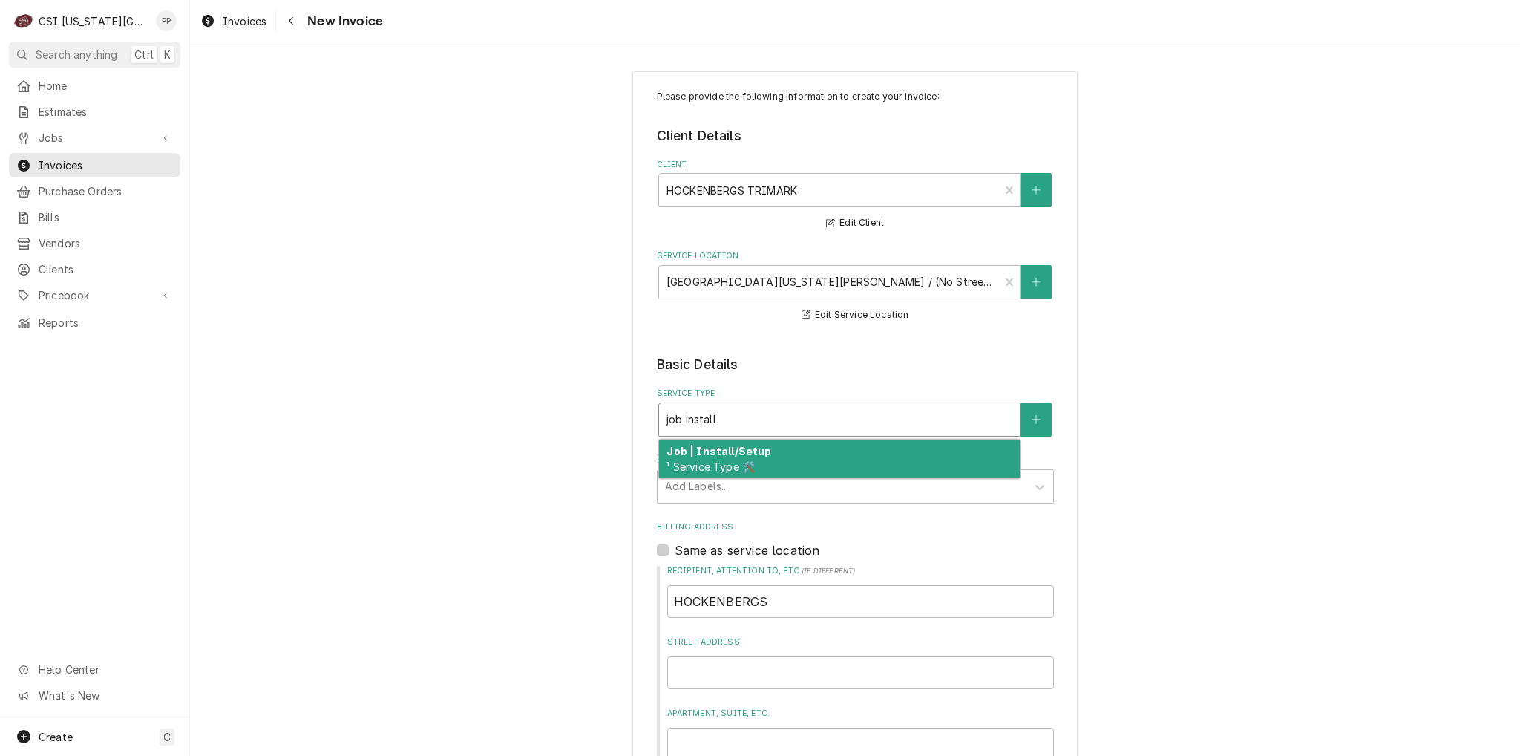
click at [773, 450] on div "Job | Install/Setup ¹ Service Type 🛠️" at bounding box center [839, 458] width 361 height 39
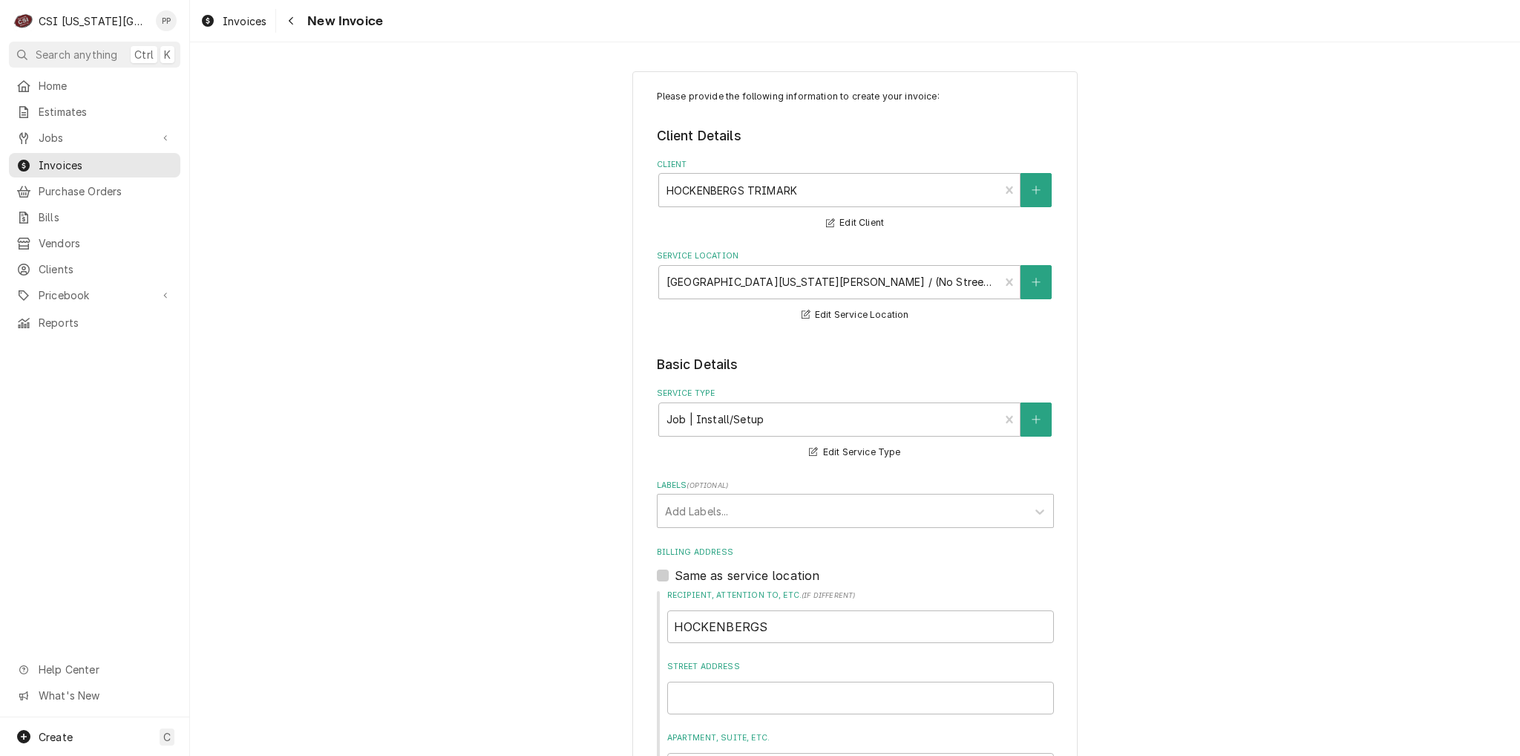
click at [772, 477] on fieldset "Basic Details Service Type Job | Install/Setup ¹ Service Type 🛠️ Edit Service T…" at bounding box center [855, 746] width 397 height 783
click at [777, 505] on div "Labels" at bounding box center [842, 510] width 354 height 27
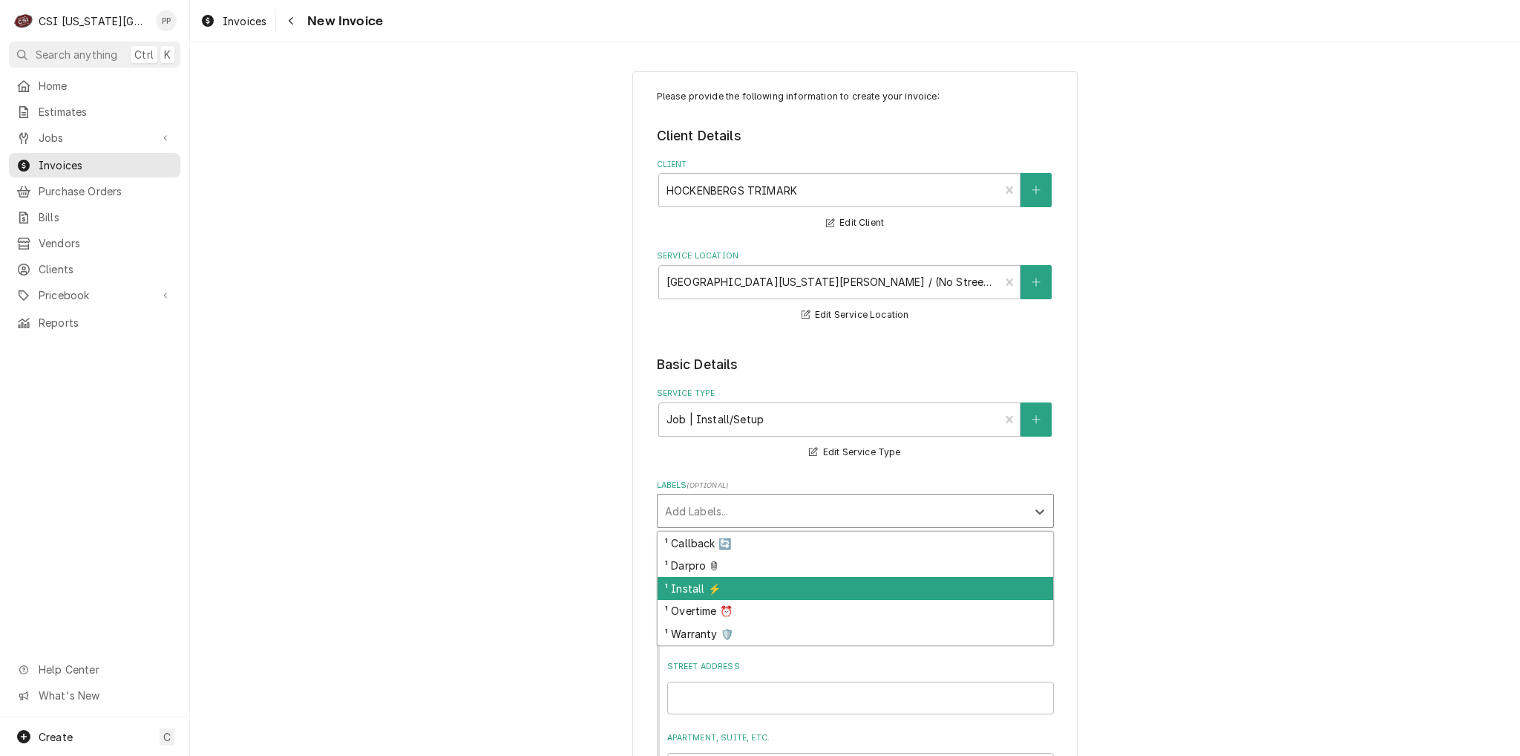
click at [730, 582] on div "¹ Install ⚡️" at bounding box center [856, 588] width 396 height 23
type textarea "x"
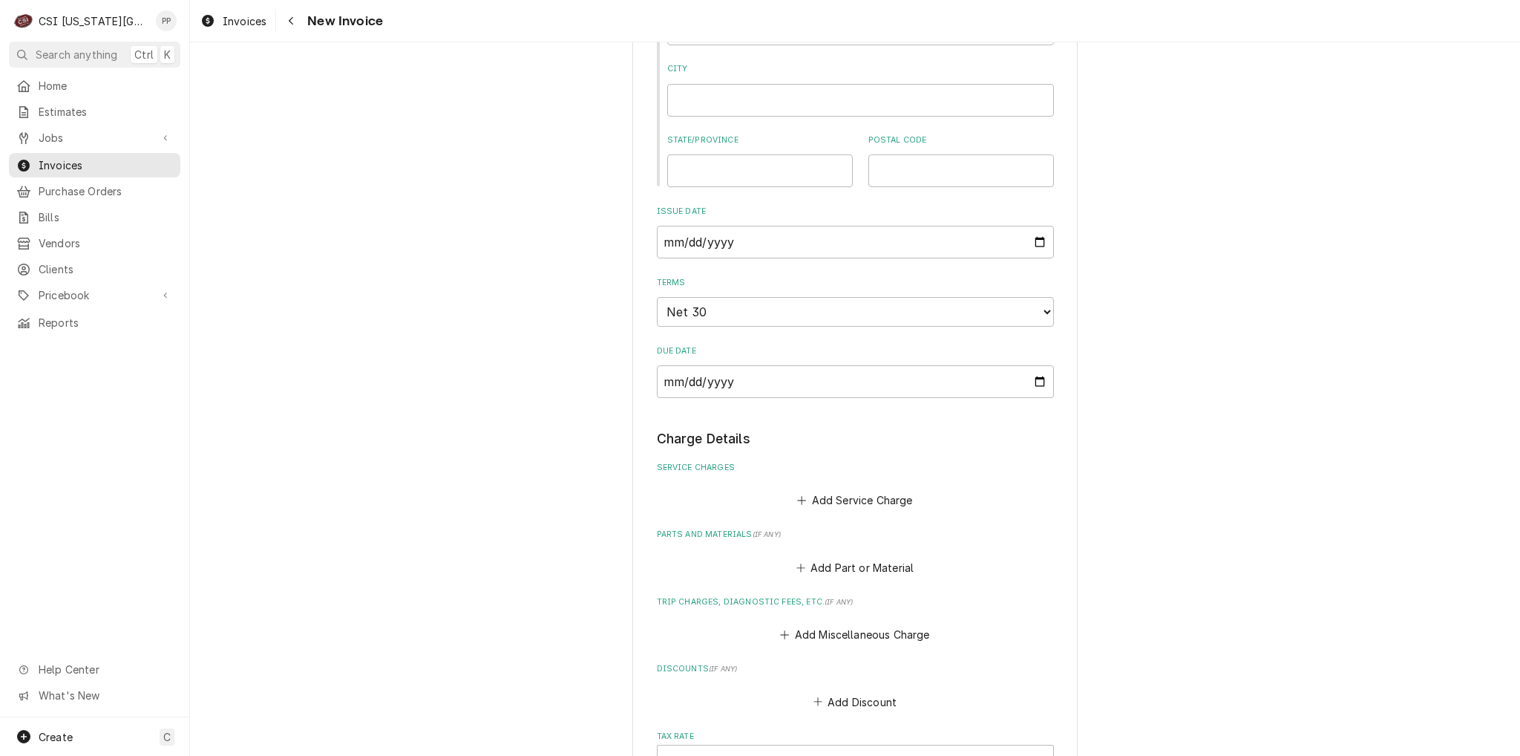
scroll to position [742, 0]
click at [846, 494] on button "Add Service Charge" at bounding box center [855, 498] width 120 height 21
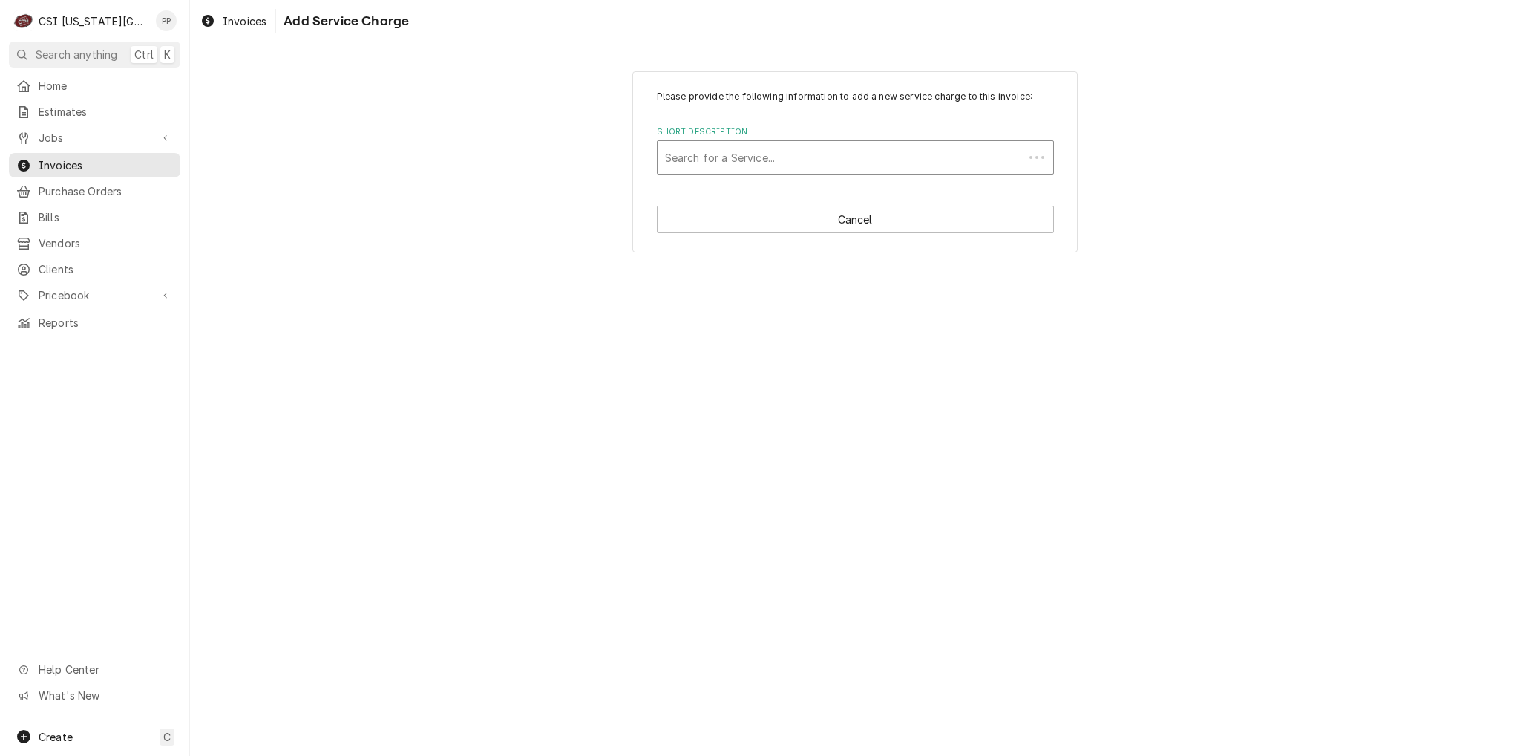
click at [793, 144] on div "Short Description" at bounding box center [840, 157] width 351 height 27
type input "scope blank"
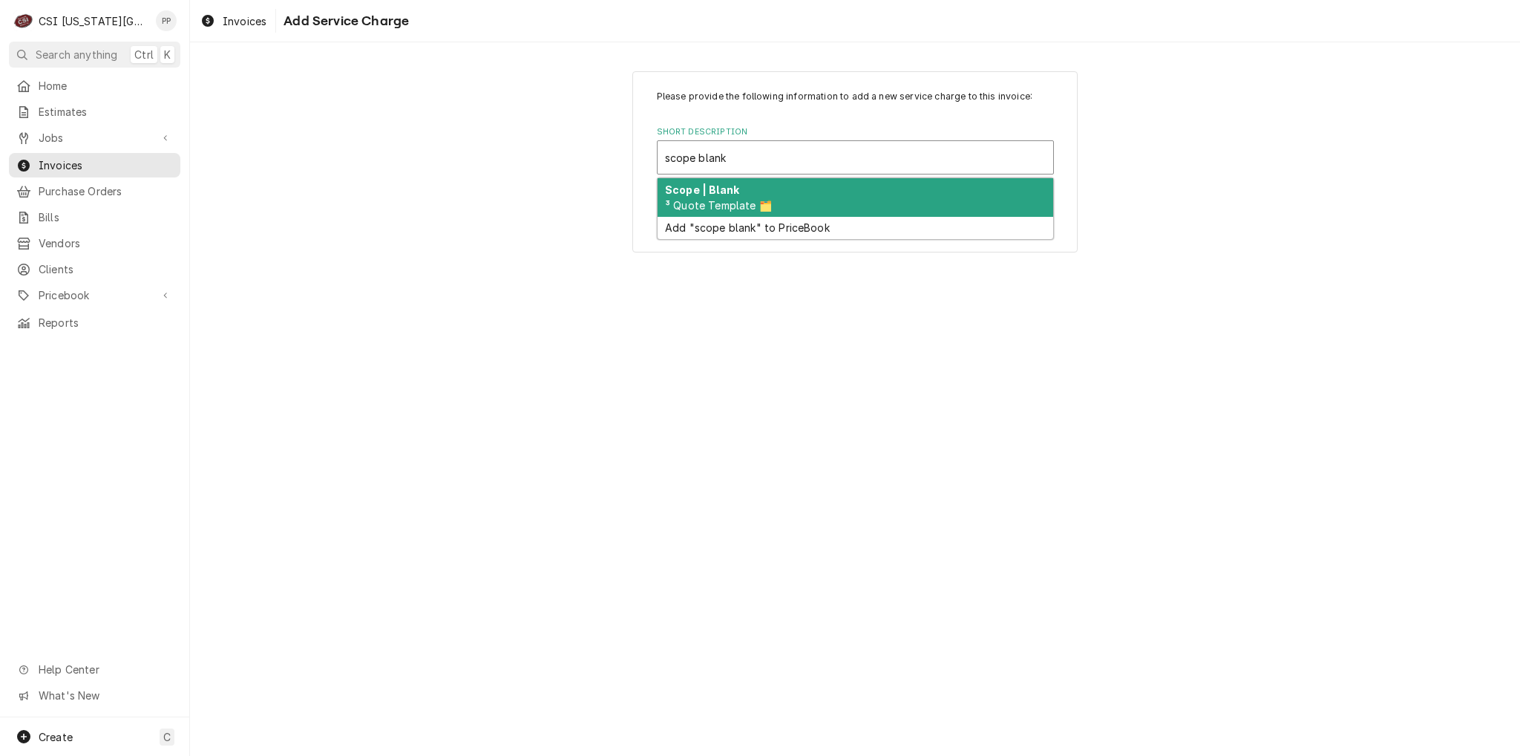
drag, startPoint x: 781, startPoint y: 193, endPoint x: 764, endPoint y: 269, distance: 77.6
click at [781, 194] on div "Scope | Blank ³ Quote Template 🗂️" at bounding box center [856, 197] width 396 height 39
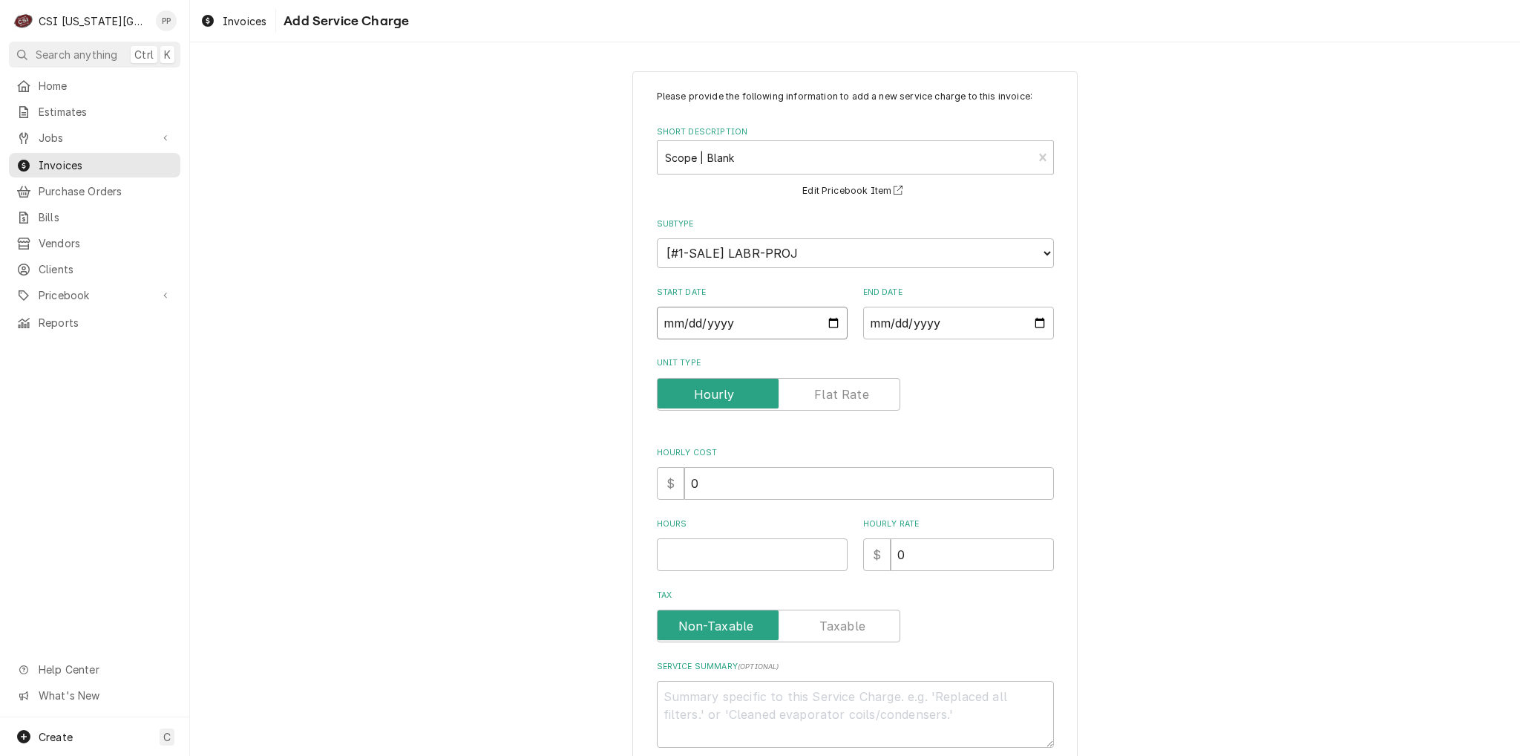
click at [819, 318] on input "Start Date" at bounding box center [752, 323] width 191 height 33
type textarea "x"
type input "2025-08-22"
drag, startPoint x: 1046, startPoint y: 324, endPoint x: 1037, endPoint y: 321, distance: 9.6
click at [1045, 324] on input "End Date" at bounding box center [958, 323] width 191 height 33
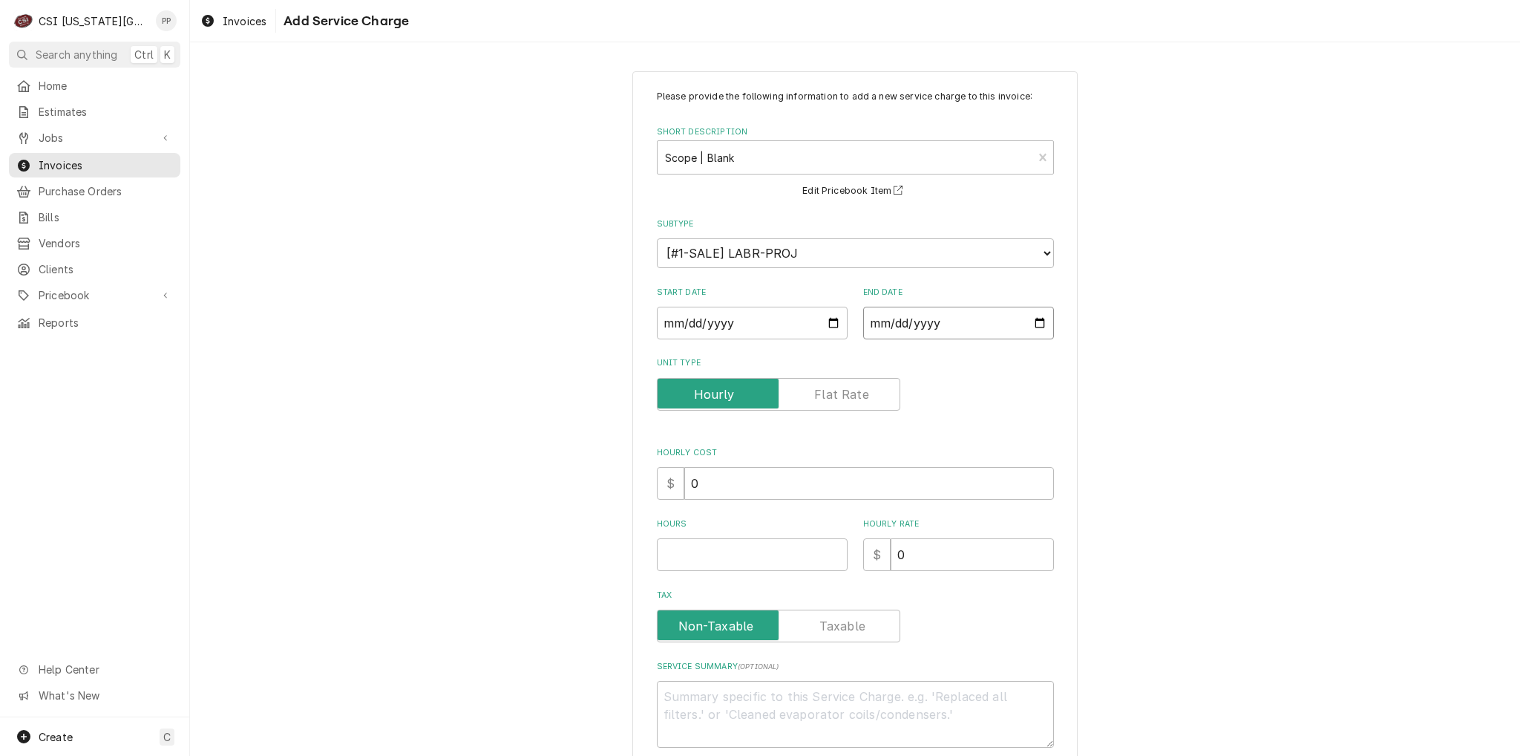
click at [1037, 321] on input "End Date" at bounding box center [958, 323] width 191 height 33
type textarea "x"
type input "[DATE]"
click at [721, 550] on input "Hours" at bounding box center [752, 554] width 191 height 33
type textarea "x"
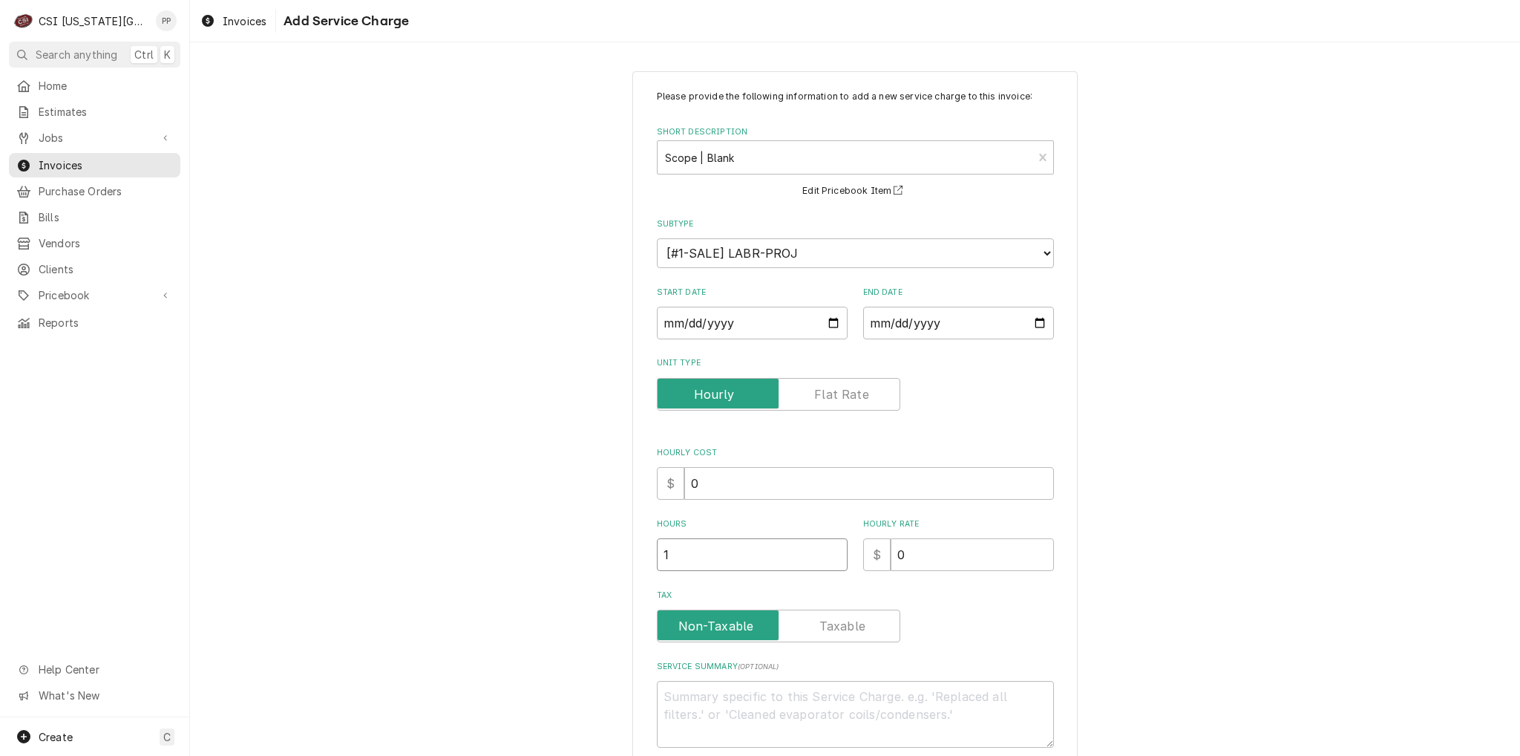
type input "1"
click at [703, 707] on textarea "Service Summary ( optional )" at bounding box center [855, 714] width 397 height 67
type textarea "x"
type textarea "M"
type textarea "x"
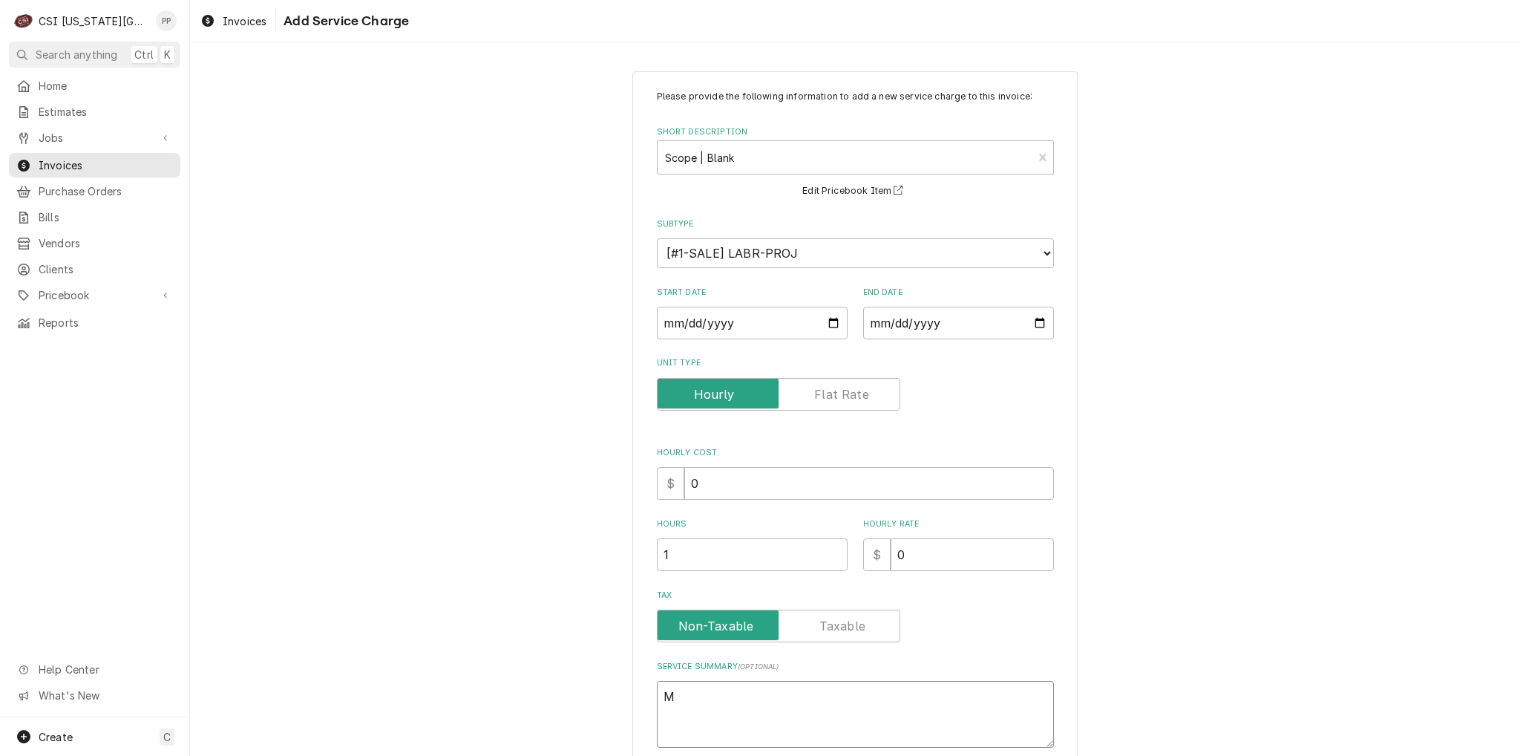
type textarea "MA"
type textarea "x"
type textarea "MAI"
type textarea "x"
type textarea "MAIN"
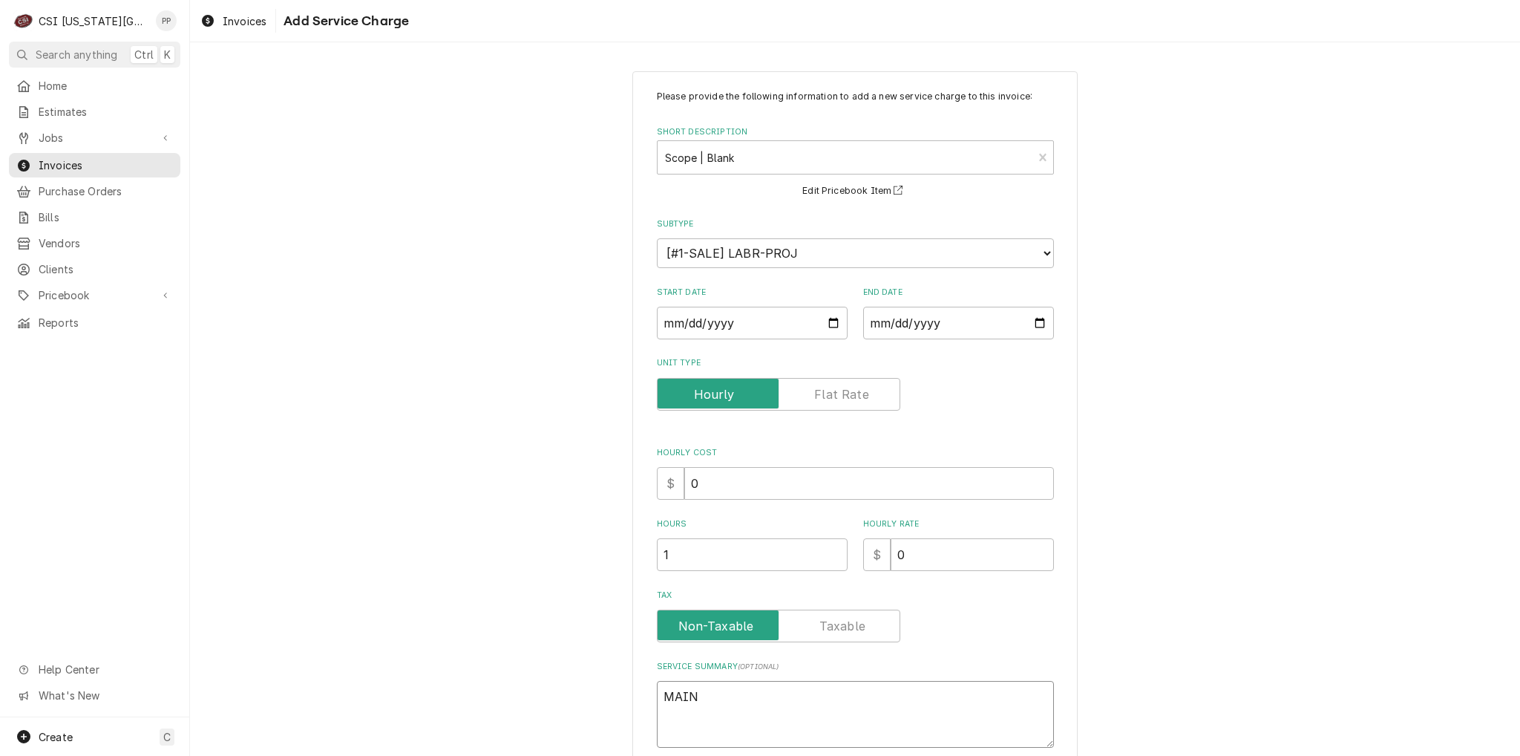
type textarea "x"
type textarea "MAIN"
type textarea "x"
type textarea "MAIN L"
type textarea "x"
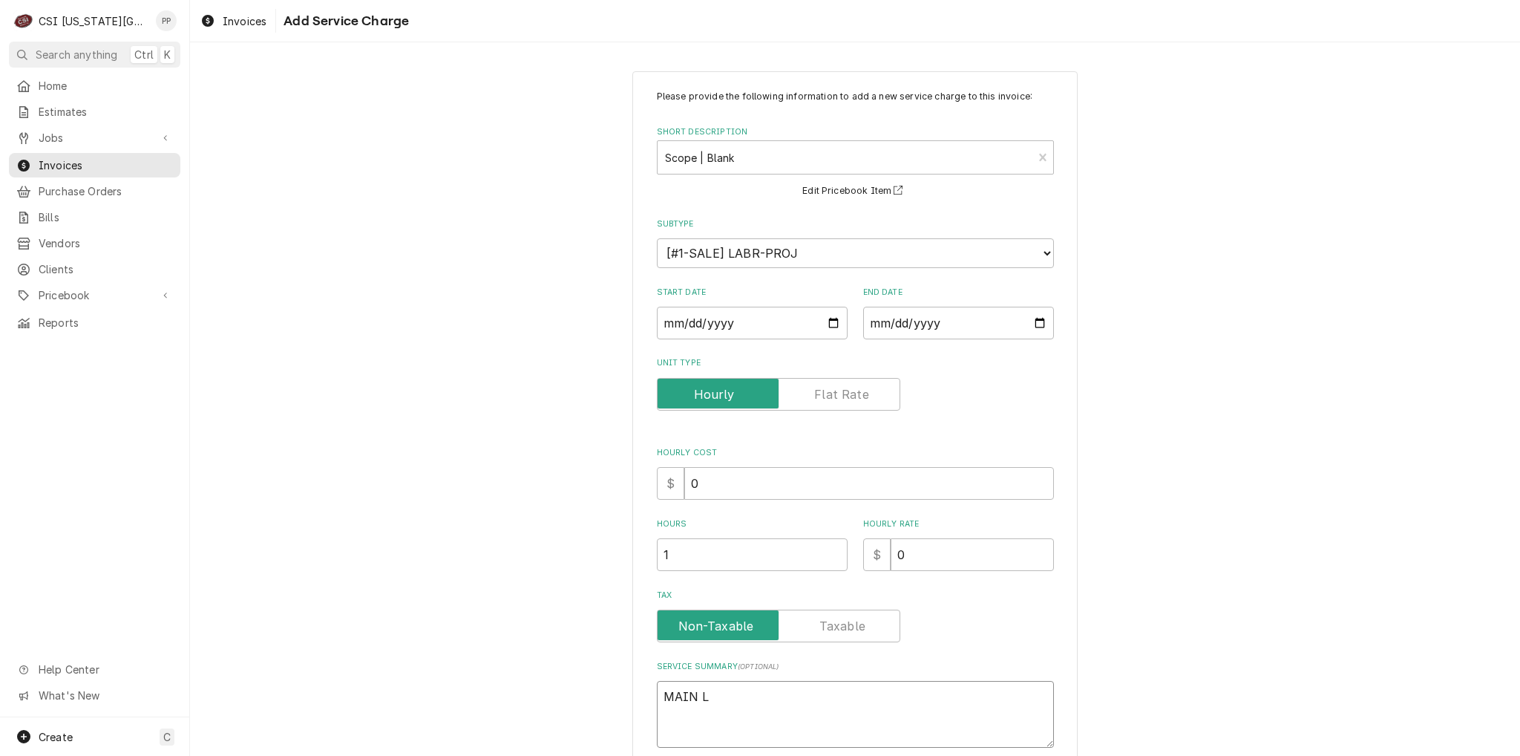
type textarea "MAIN LE"
type textarea "x"
type textarea "MAIN LEV"
type textarea "x"
type textarea "MAIN LEVB"
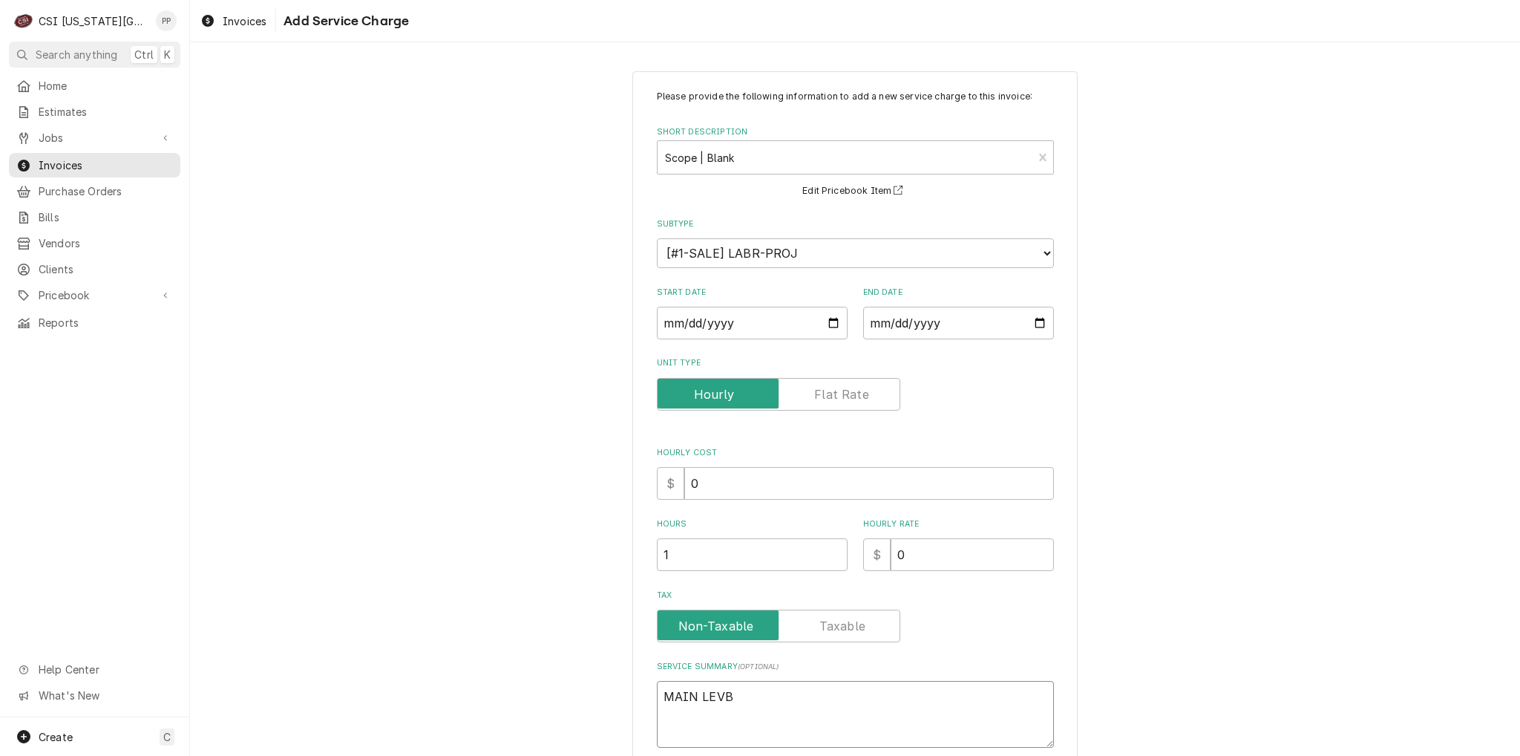
type textarea "x"
type textarea "MAIN LEVBE"
type textarea "x"
type textarea "MAIN LEVBEL"
type textarea "x"
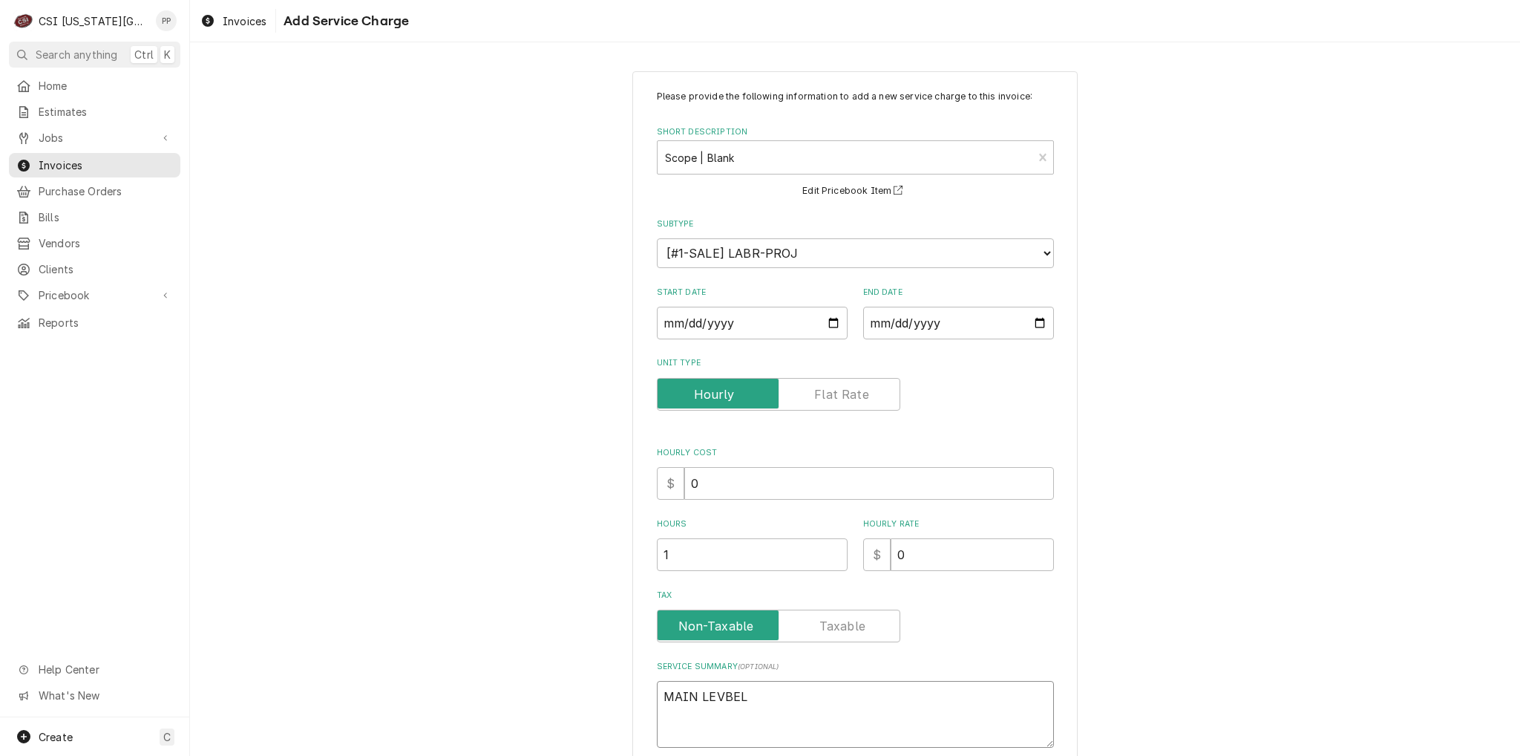
type textarea "MAIN LEVBEL"
type textarea "x"
type textarea "MAIN LEVBEL"
type textarea "x"
type textarea "MAIN LEVBE"
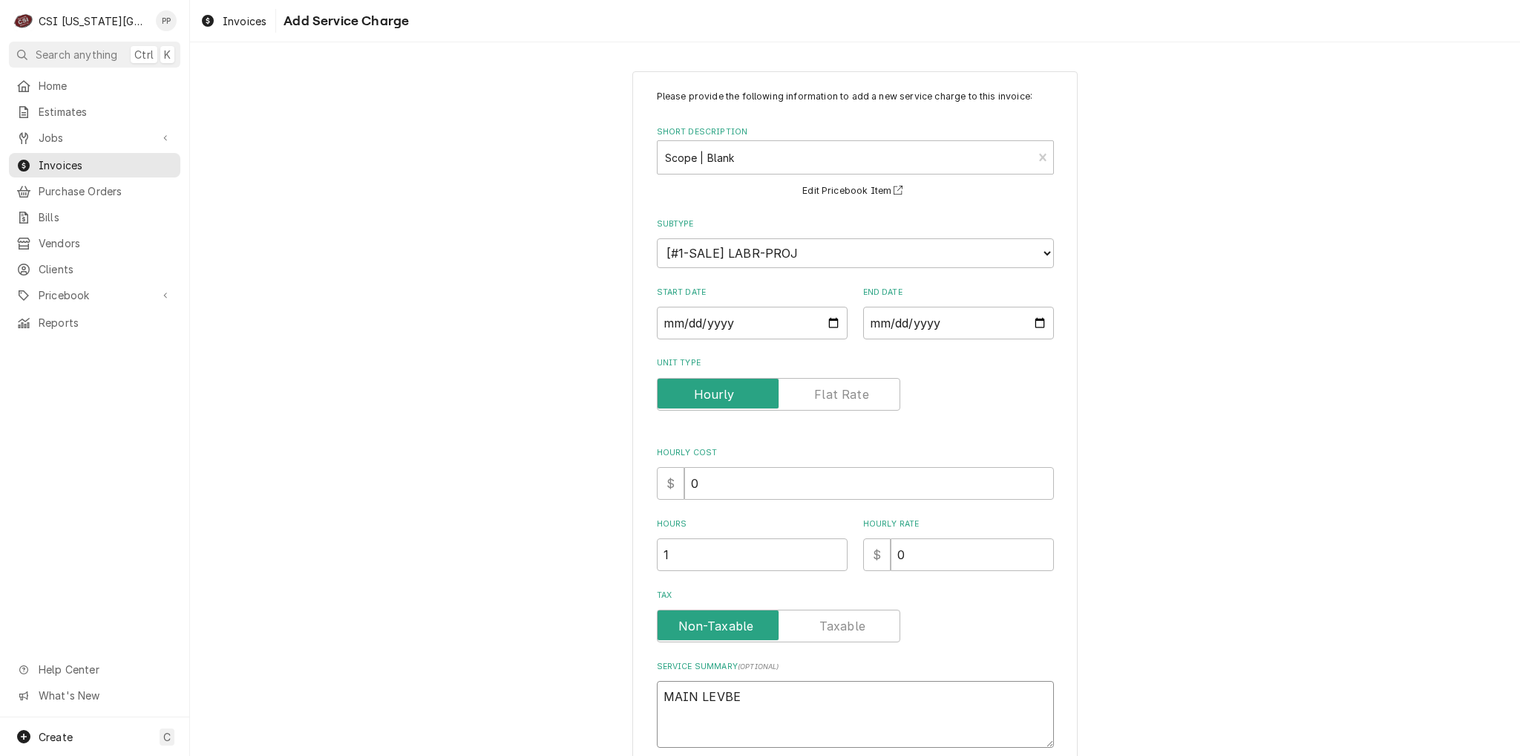
type textarea "x"
type textarea "MAIN LEVB"
type textarea "x"
type textarea "MAIN LEV"
type textarea "x"
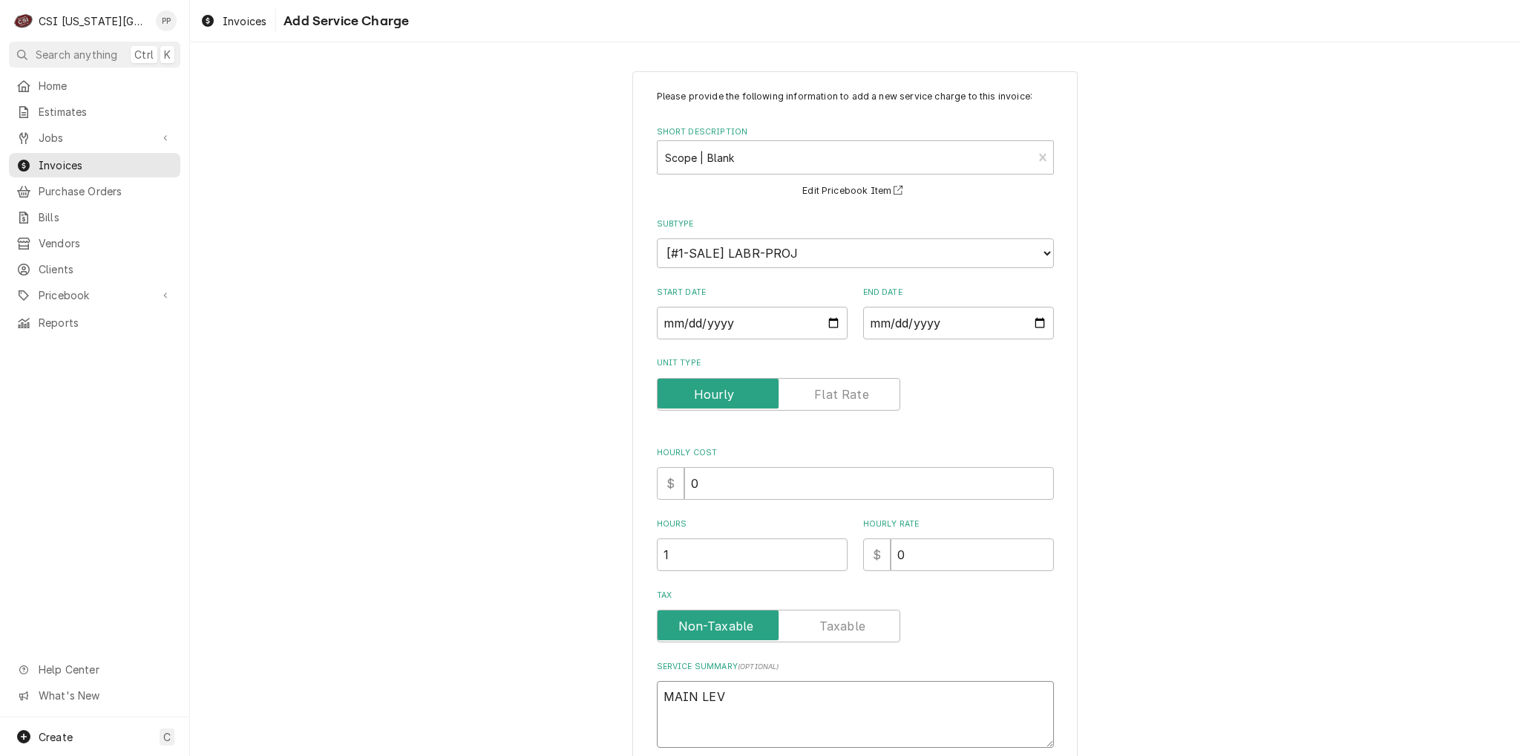
type textarea "MAIN LEVE"
type textarea "x"
type textarea "MAIN LEVEL"
type textarea "x"
type textarea "MAIN LEVEL"
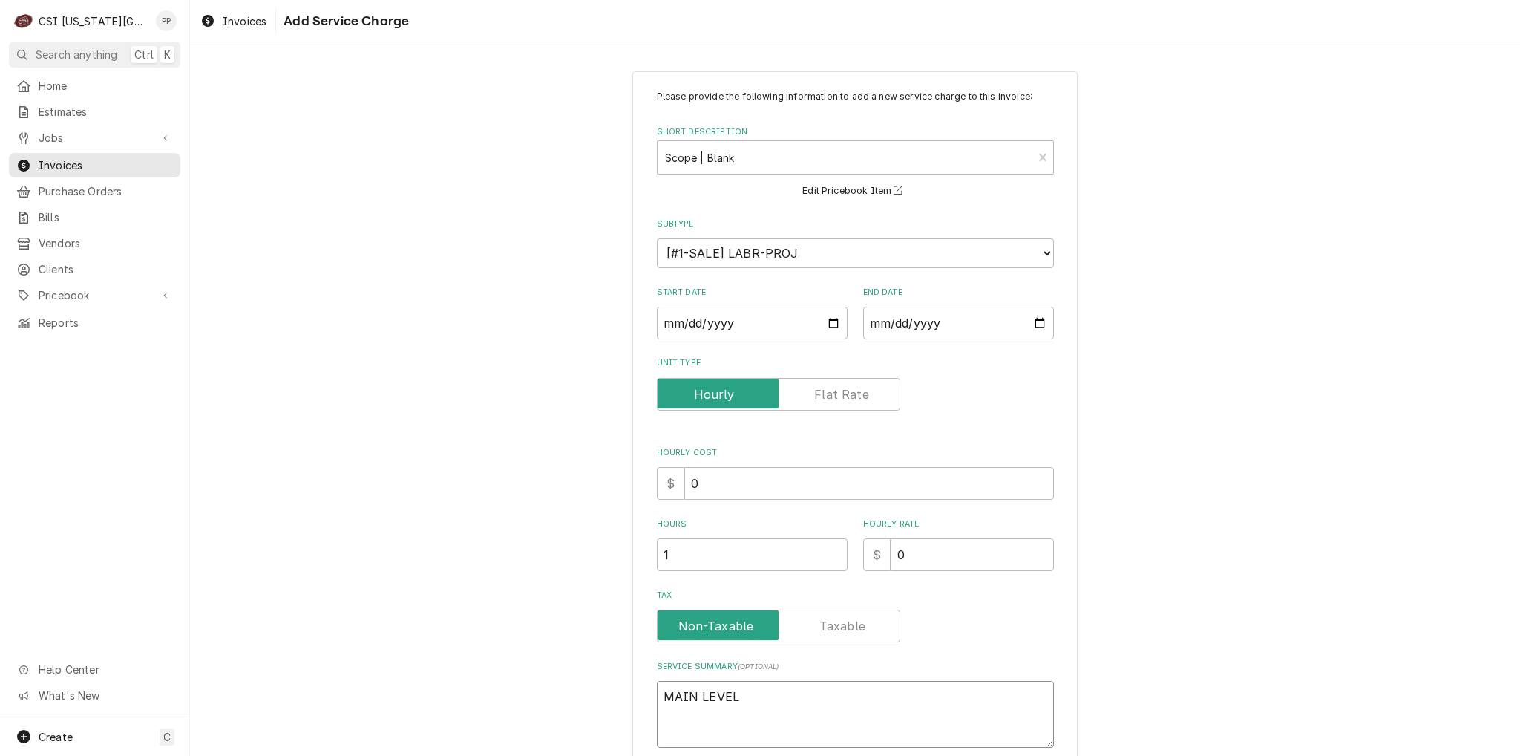
type textarea "x"
type textarea "MAIN LEVEL -"
type textarea "x"
type textarea "MAIN LEVEL -"
type textarea "x"
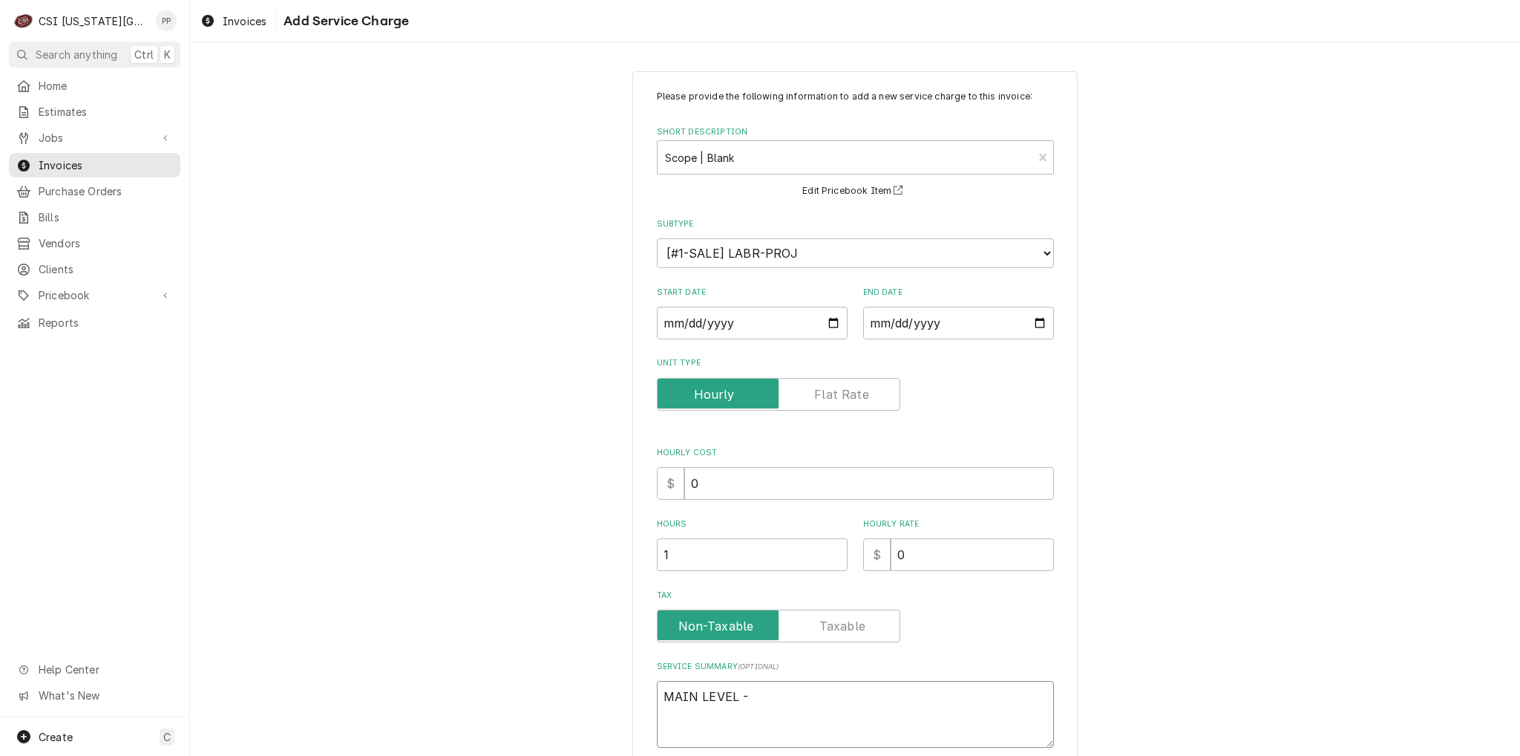
type textarea "MAIN LEVEL - J"
type textarea "x"
type textarea "MAIN LEVEL - JA"
type textarea "x"
type textarea "MAIN LEVEL - JAY"
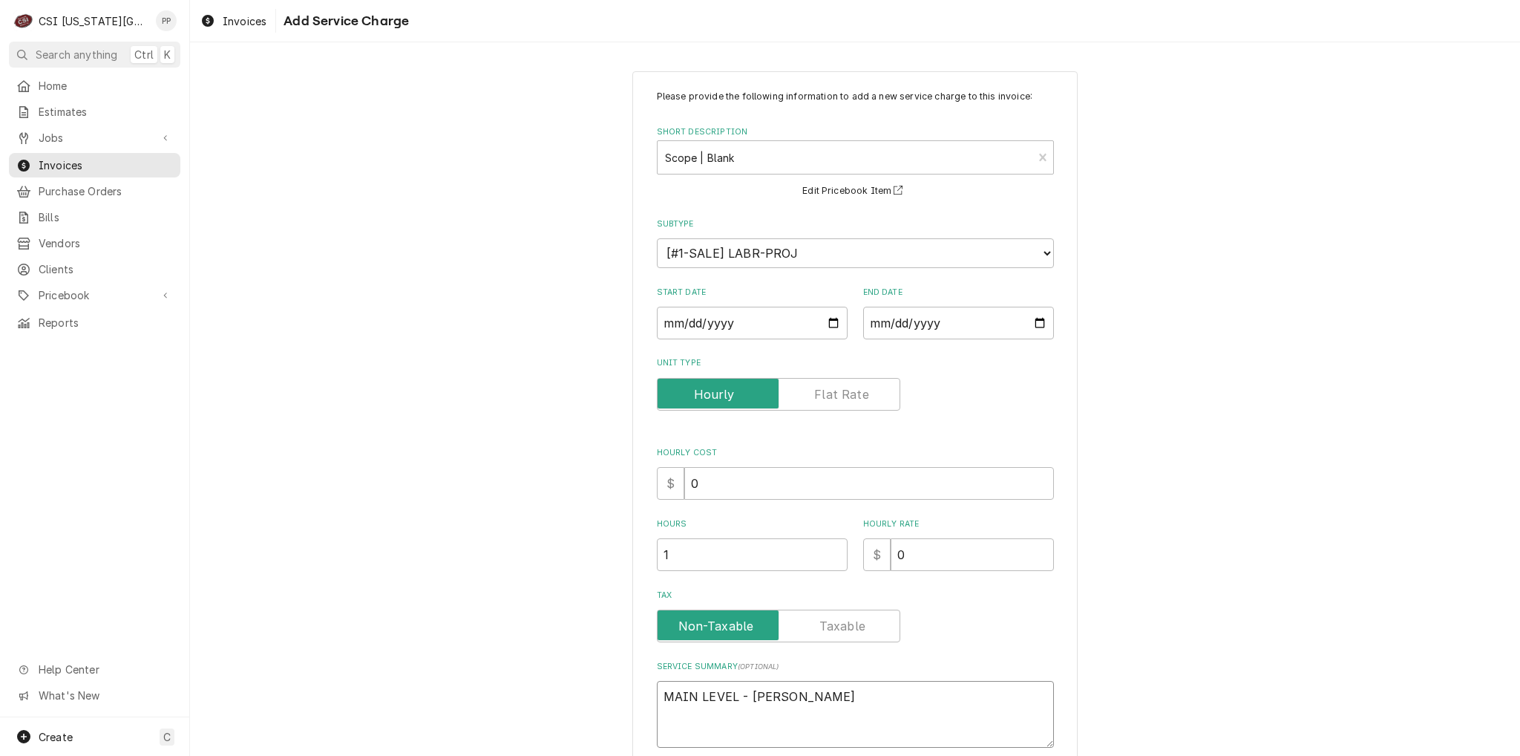
type textarea "x"
type textarea "MAIN LEVEL - JAY"
type textarea "x"
type textarea "MAIN LEVEL - JAY H"
type textarea "x"
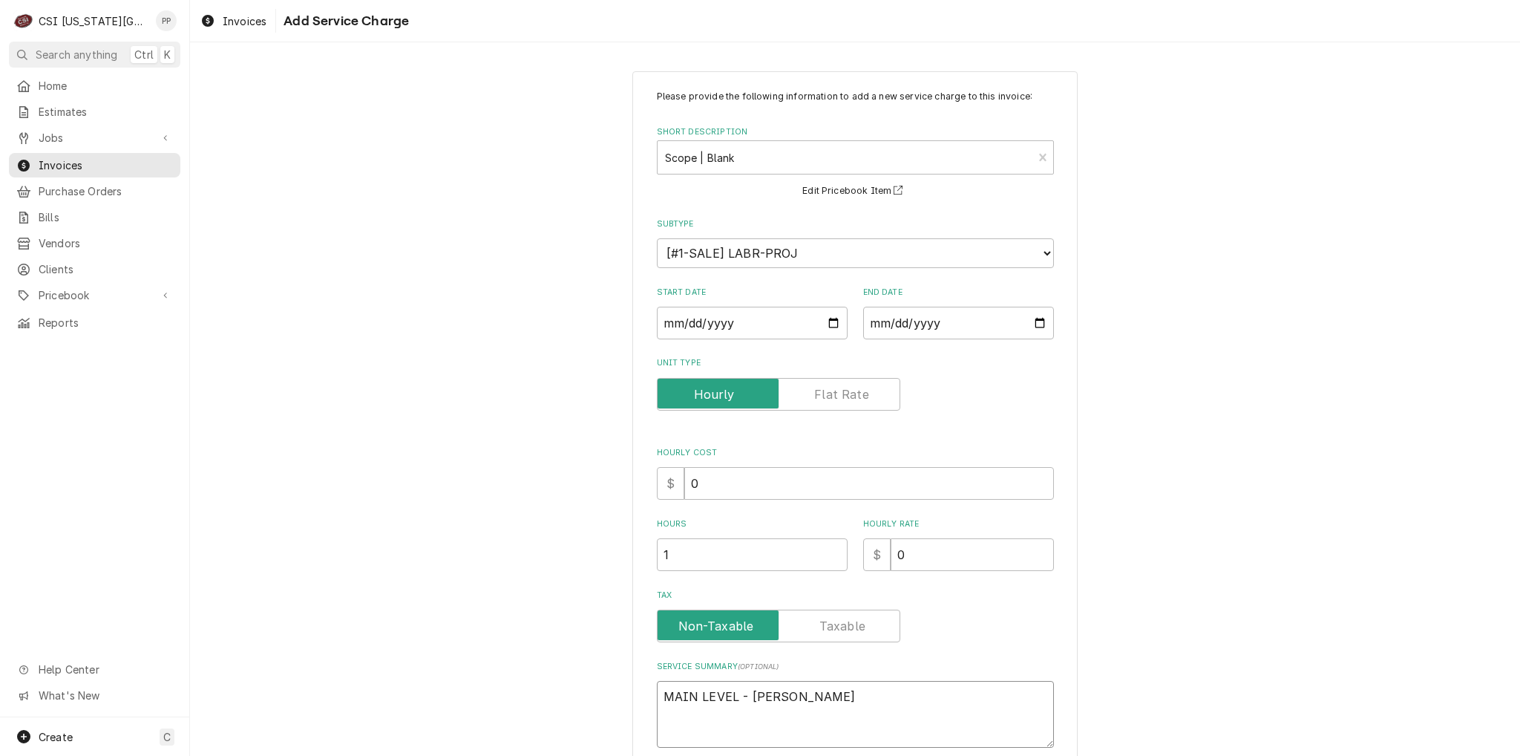
type textarea "MAIN LEVEL - JAY HA"
type textarea "x"
type textarea "MAIN LEVEL - JAY HAW"
type textarea "x"
type textarea "MAIN LEVEL - JAY HAWK"
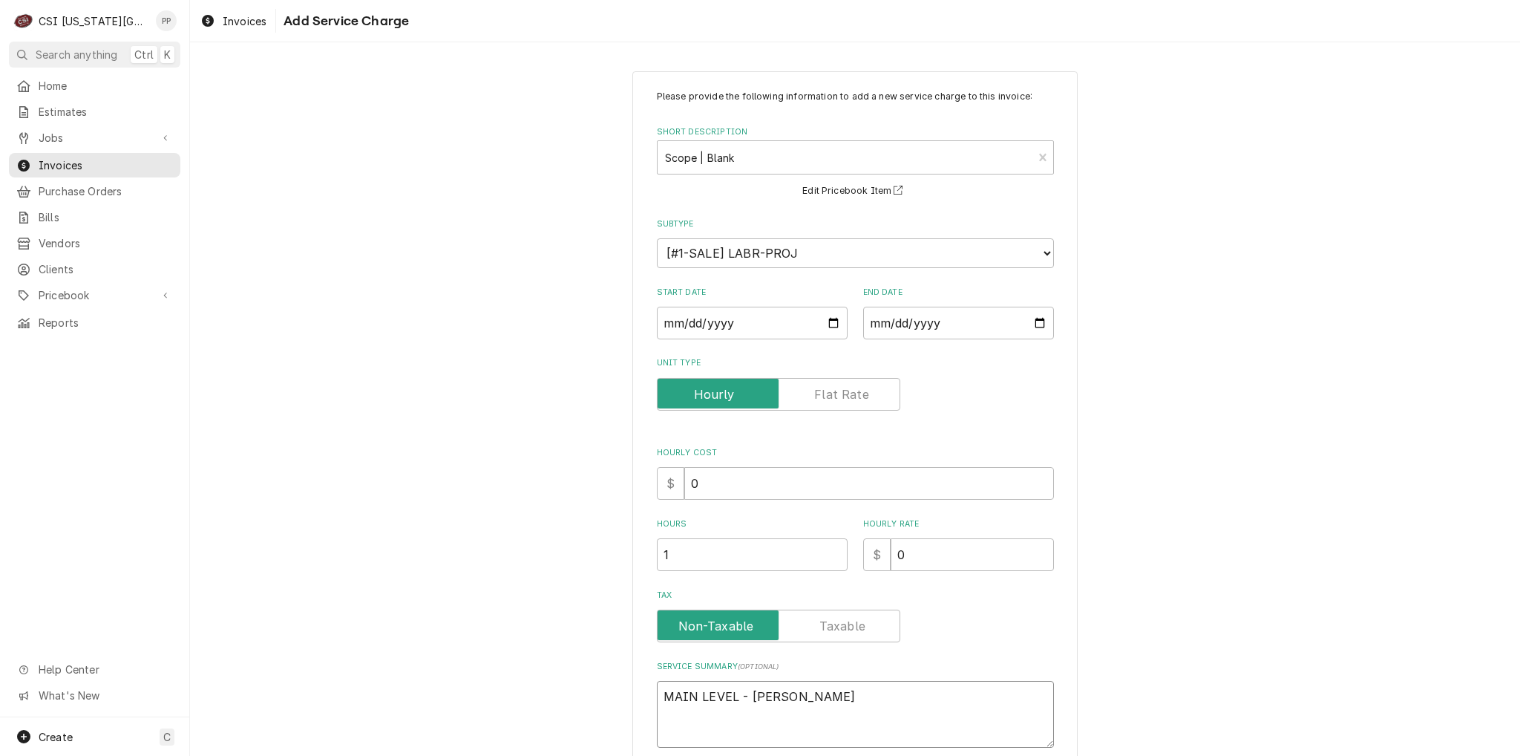
type textarea "x"
type textarea "MAIN LEVEL - JAY HAWK"
type textarea "x"
type textarea "MAIN LEVEL - JAY HAWK C"
type textarea "x"
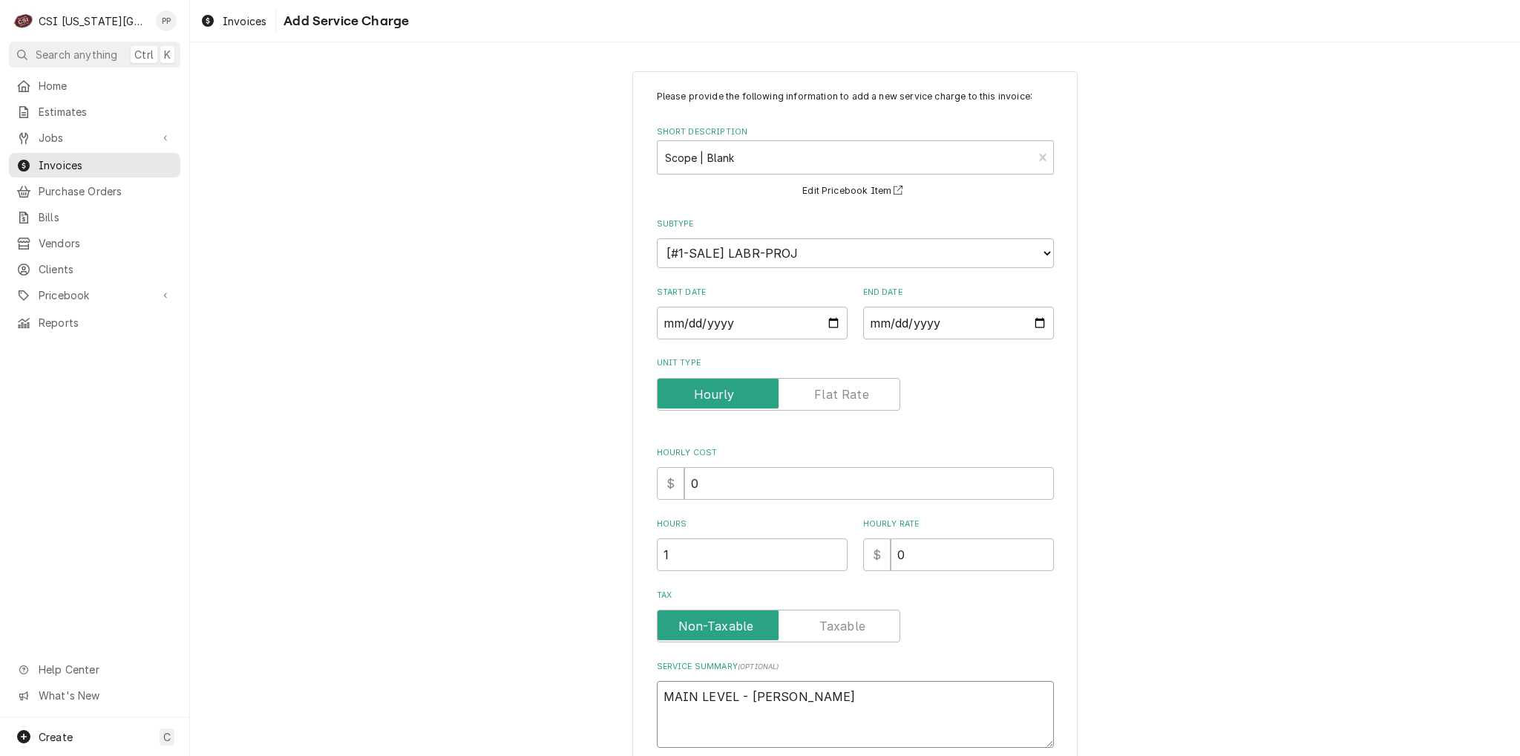
type textarea "MAIN LEVEL - JAY HAWK CL"
type textarea "x"
type textarea "MAIN LEVEL - JAY HAWK CLU"
type textarea "x"
type textarea "MAIN LEVEL - JAY HAWK CLUB"
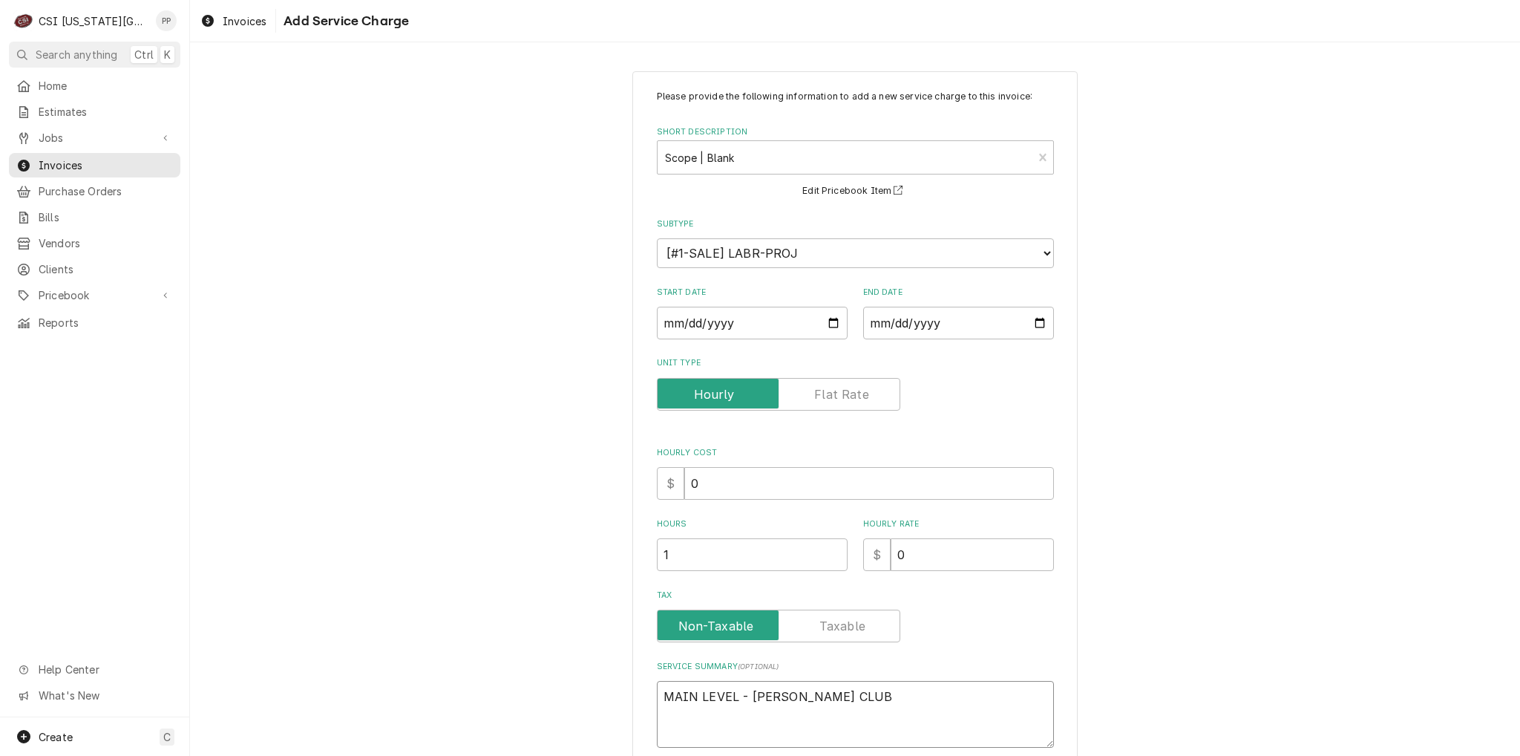
type textarea "x"
type textarea "MAIN LEVEL - JAY HAWK CLUB"
type textarea "x"
type textarea "MAIN LEVEL - JAY HAWK CLUB N"
type textarea "x"
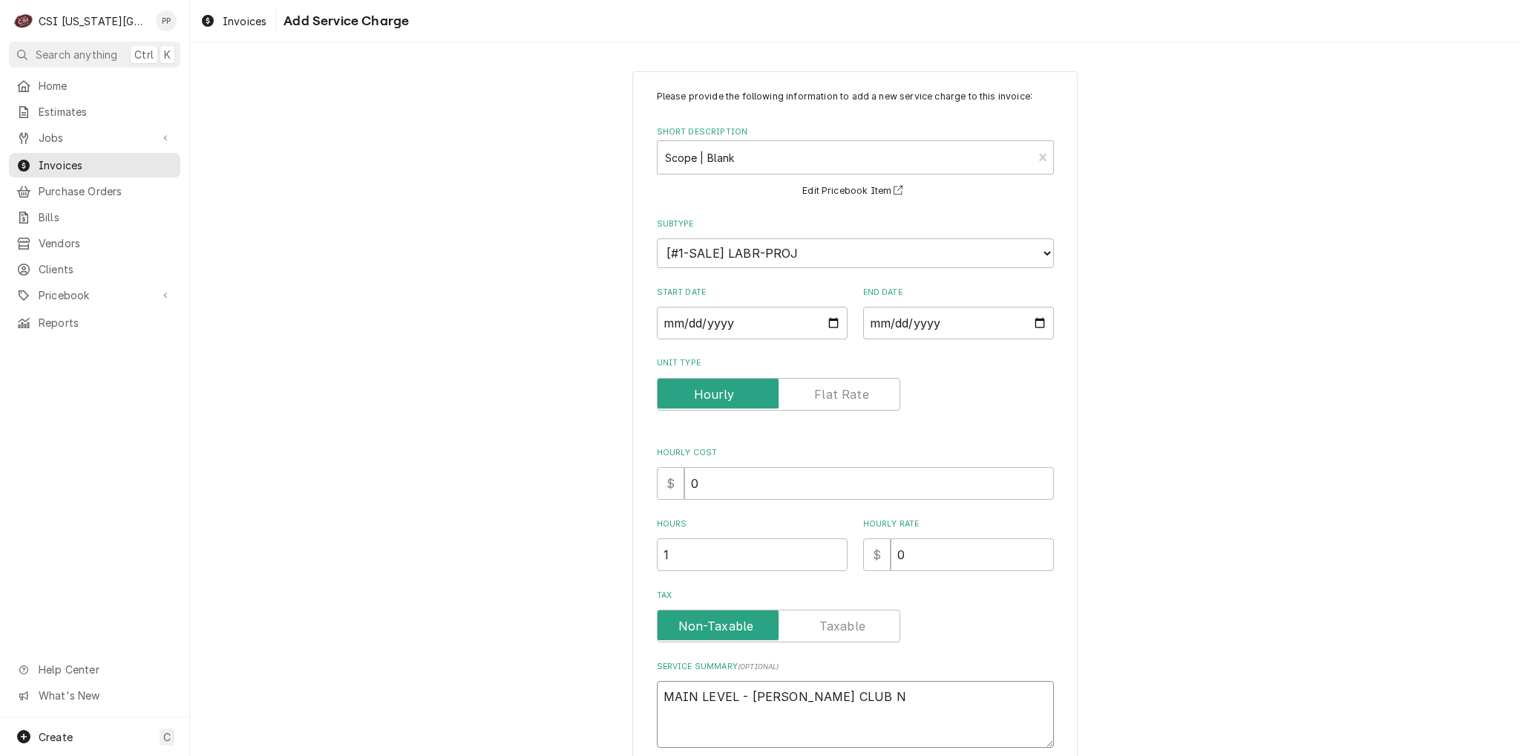
type textarea "MAIN LEVEL - JAY HAWK CLUB NO"
type textarea "x"
type textarea "MAIN LEVEL - JAY HAWK CLUB NOR"
type textarea "x"
type textarea "MAIN LEVEL - JAY HAWK CLUB NORT"
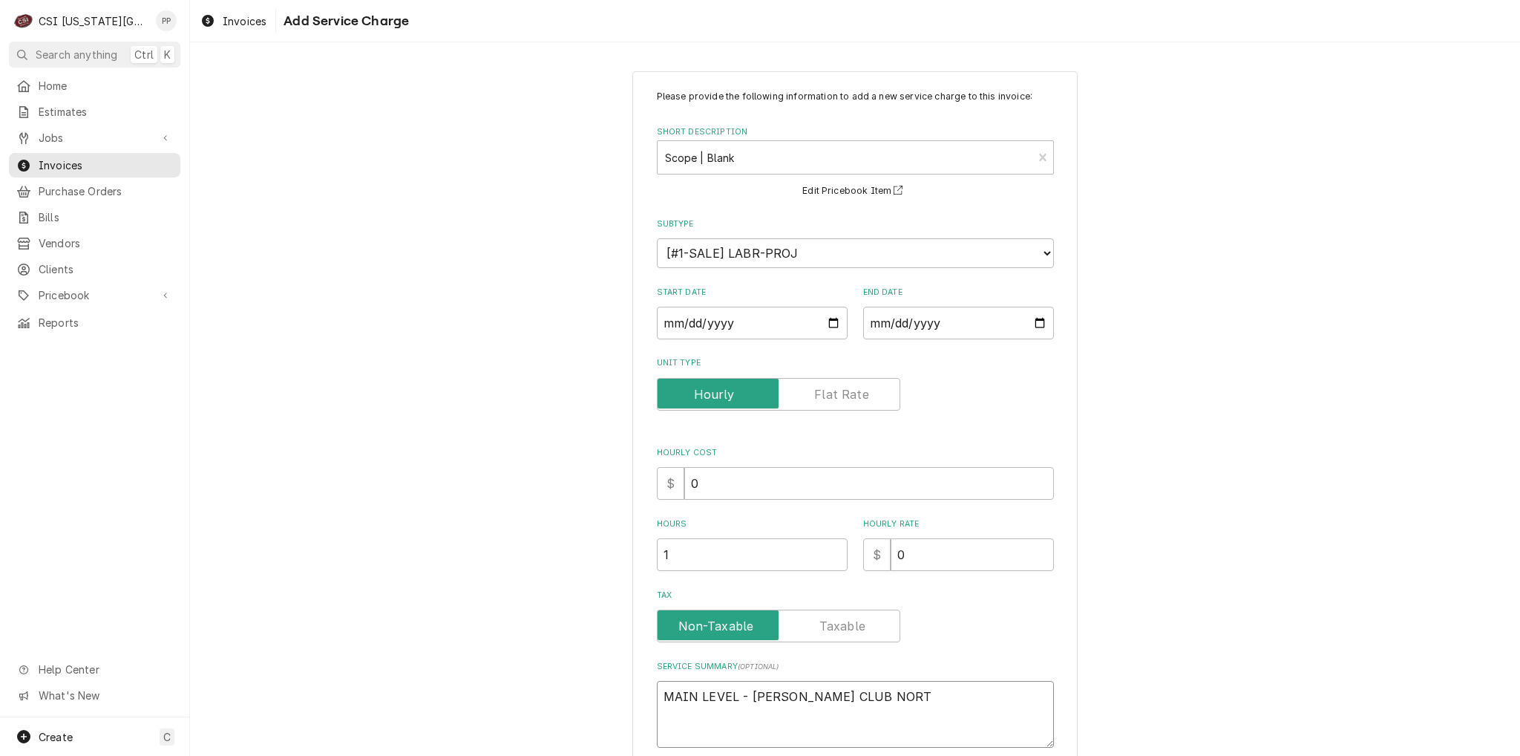
type textarea "x"
type textarea "MAIN LEVEL - JAY HAWK CLUB NORTH"
type textarea "x"
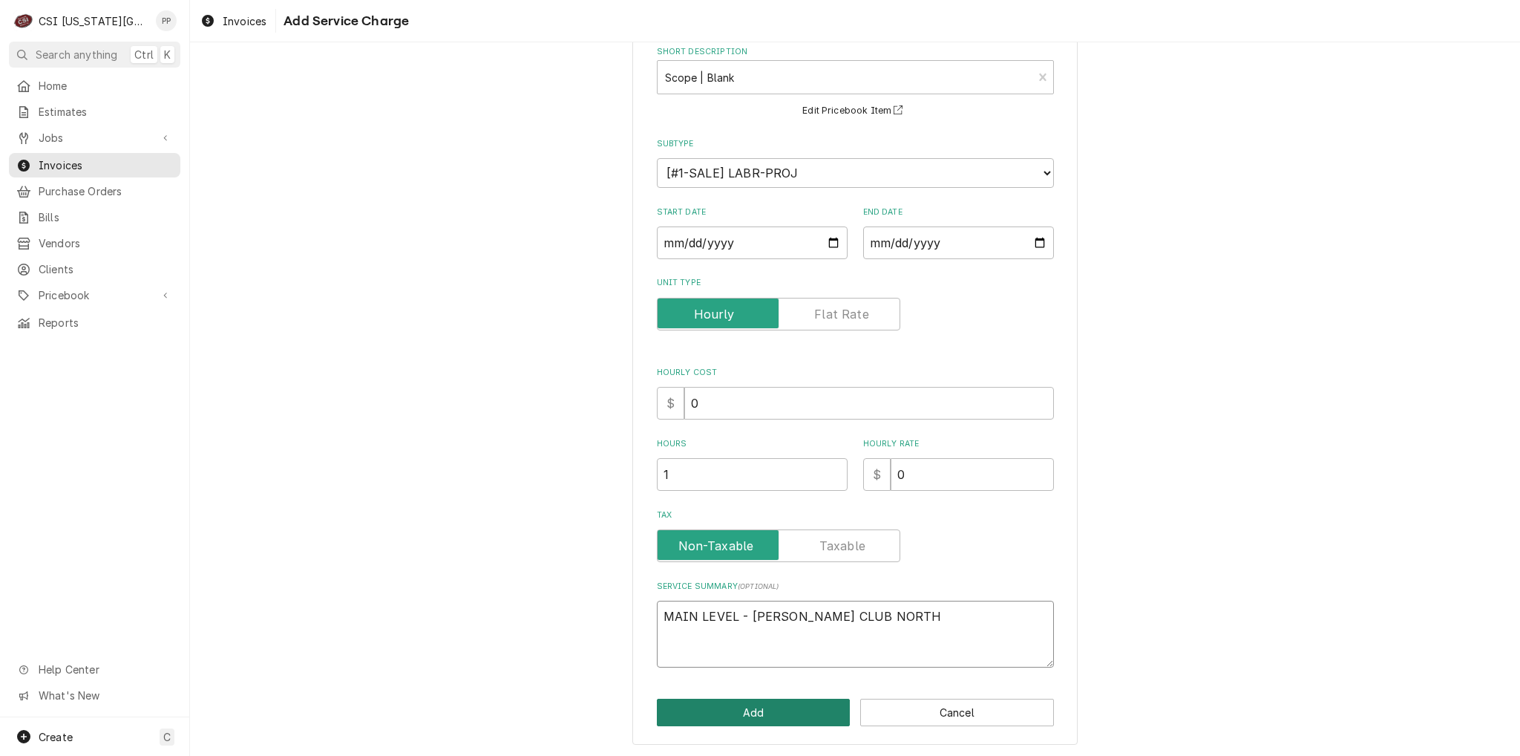
type textarea "MAIN LEVEL - JAY HAWK CLUB NORTH"
click at [789, 703] on button "Add" at bounding box center [754, 711] width 194 height 27
type textarea "x"
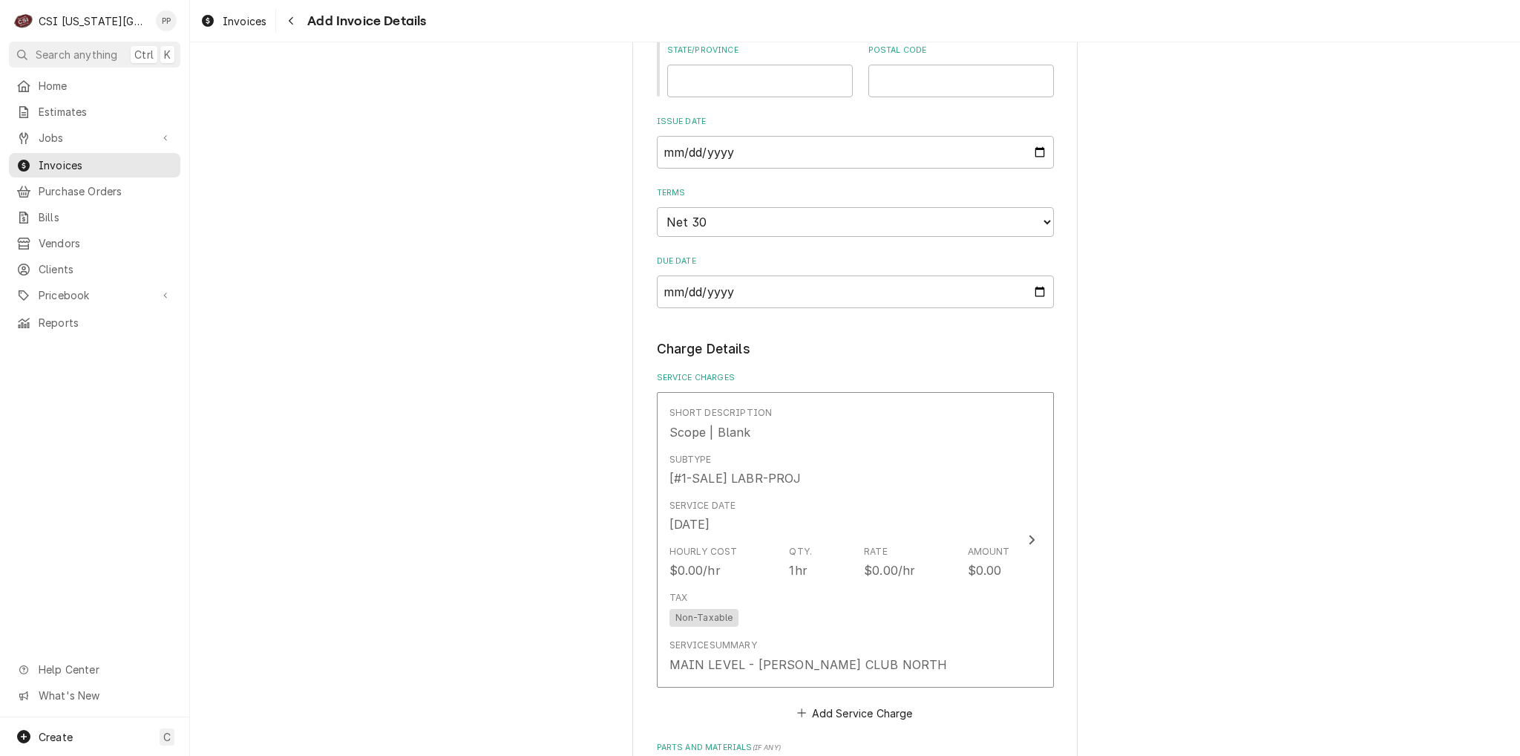
scroll to position [1020, 0]
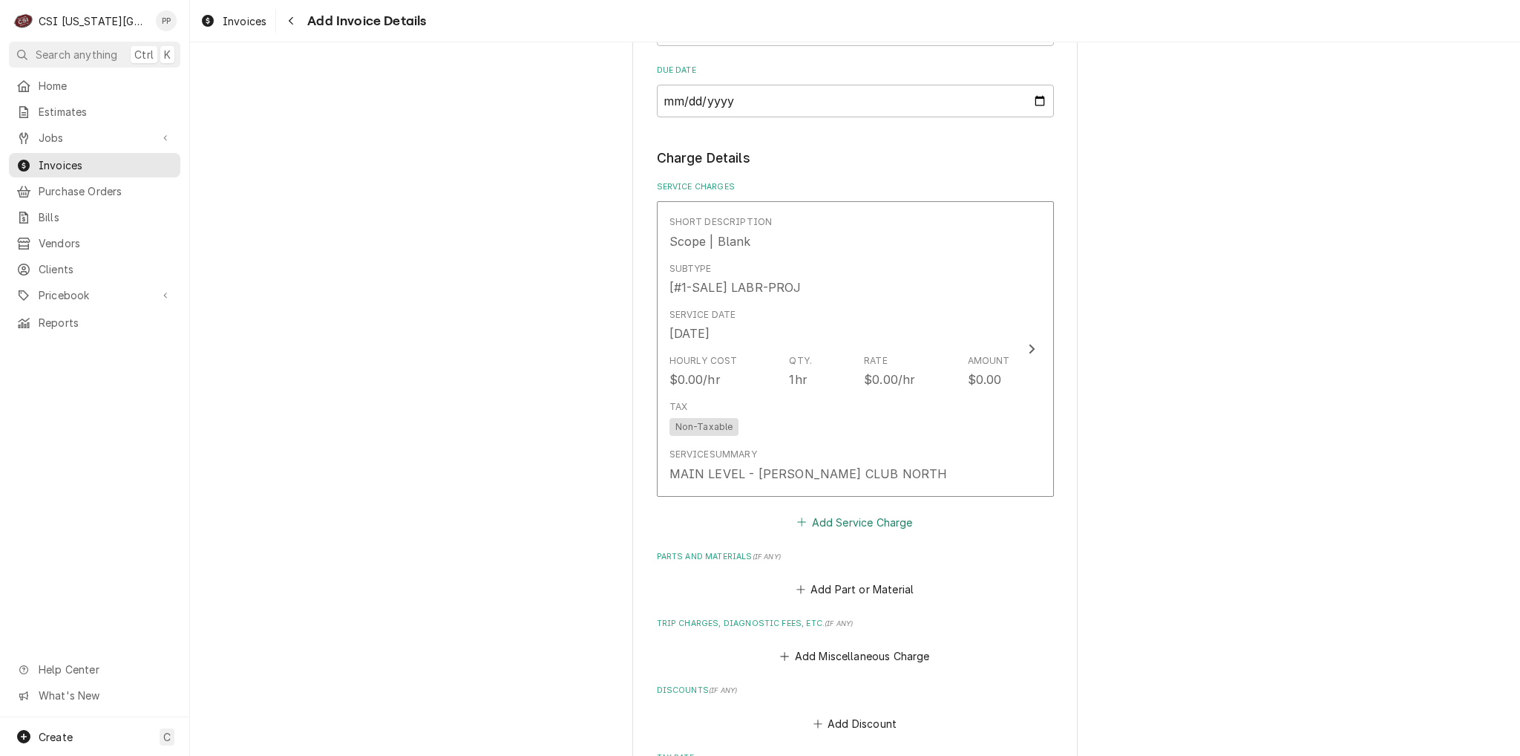
click at [871, 524] on button "Add Service Charge" at bounding box center [855, 521] width 120 height 21
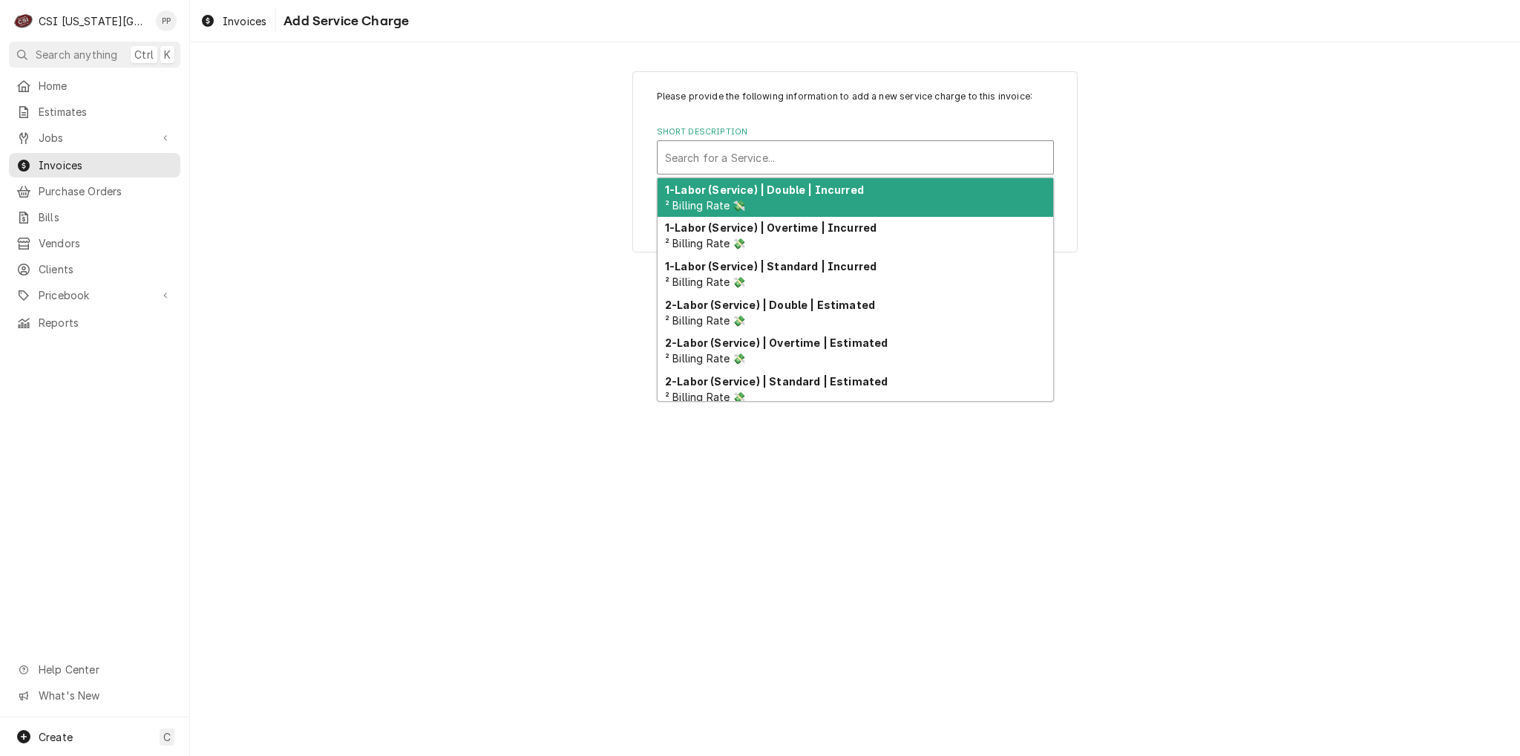
click at [799, 160] on div "Short Description" at bounding box center [855, 157] width 381 height 27
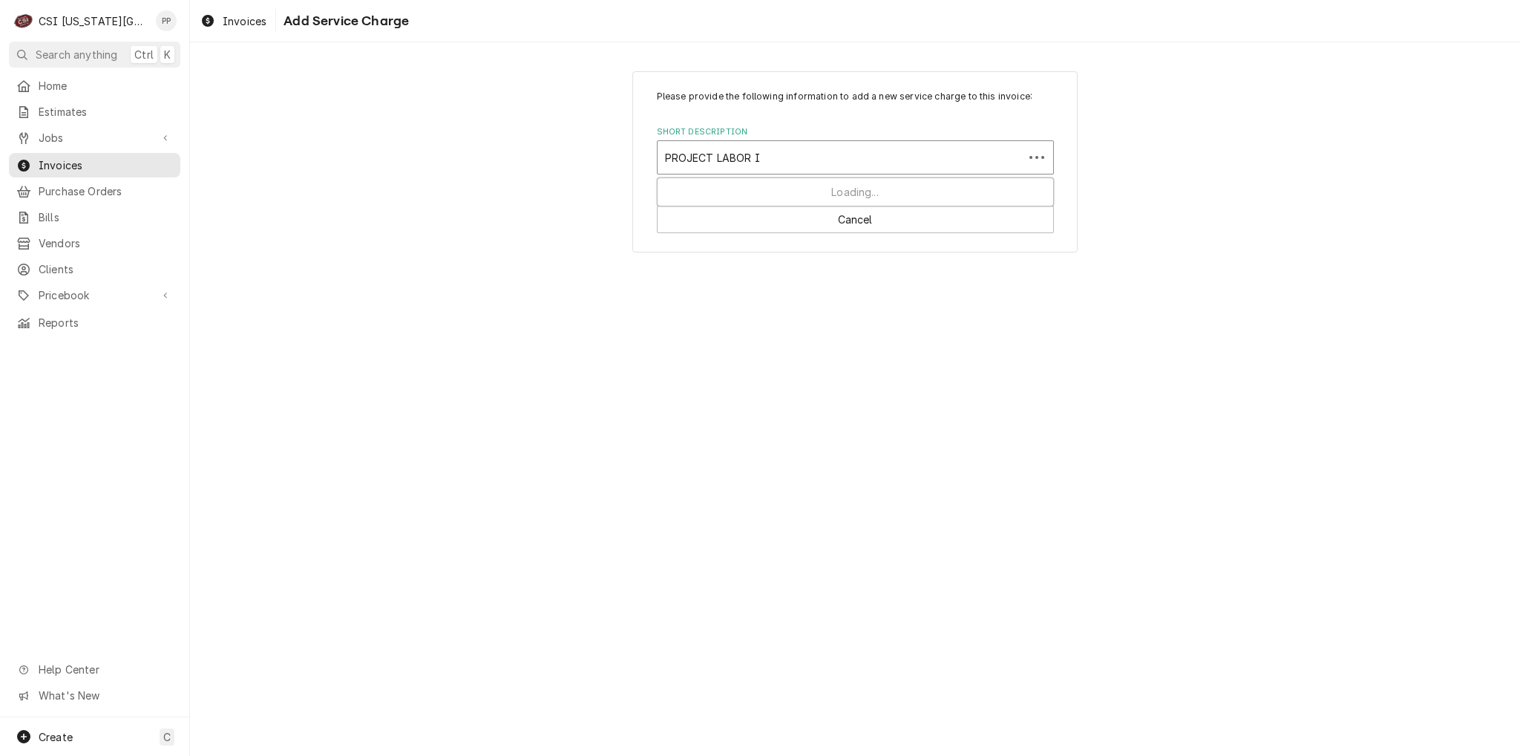
type input "PROJECT LABOR IN"
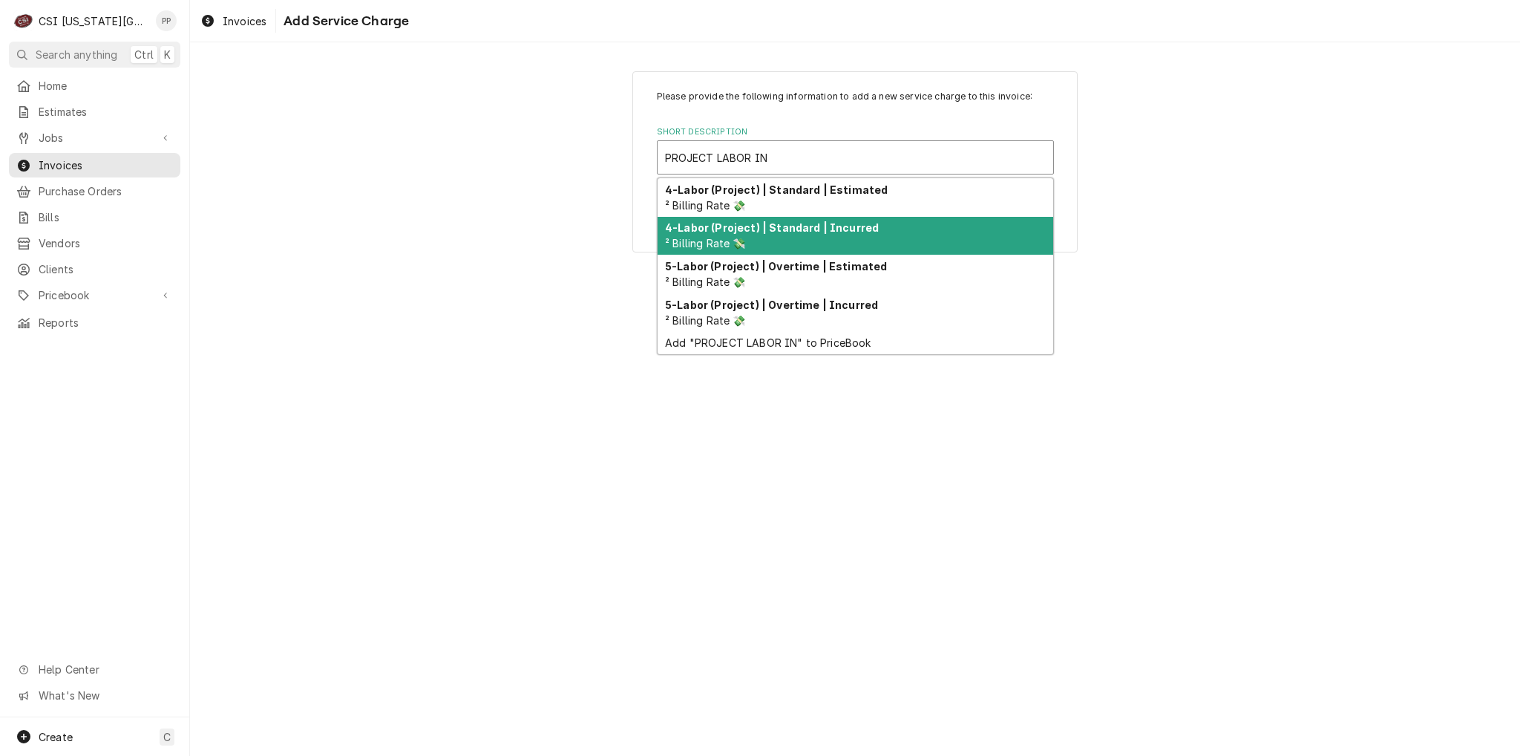
click at [799, 223] on strong "4-Labor (Project) | Standard | Incurred" at bounding box center [772, 227] width 214 height 13
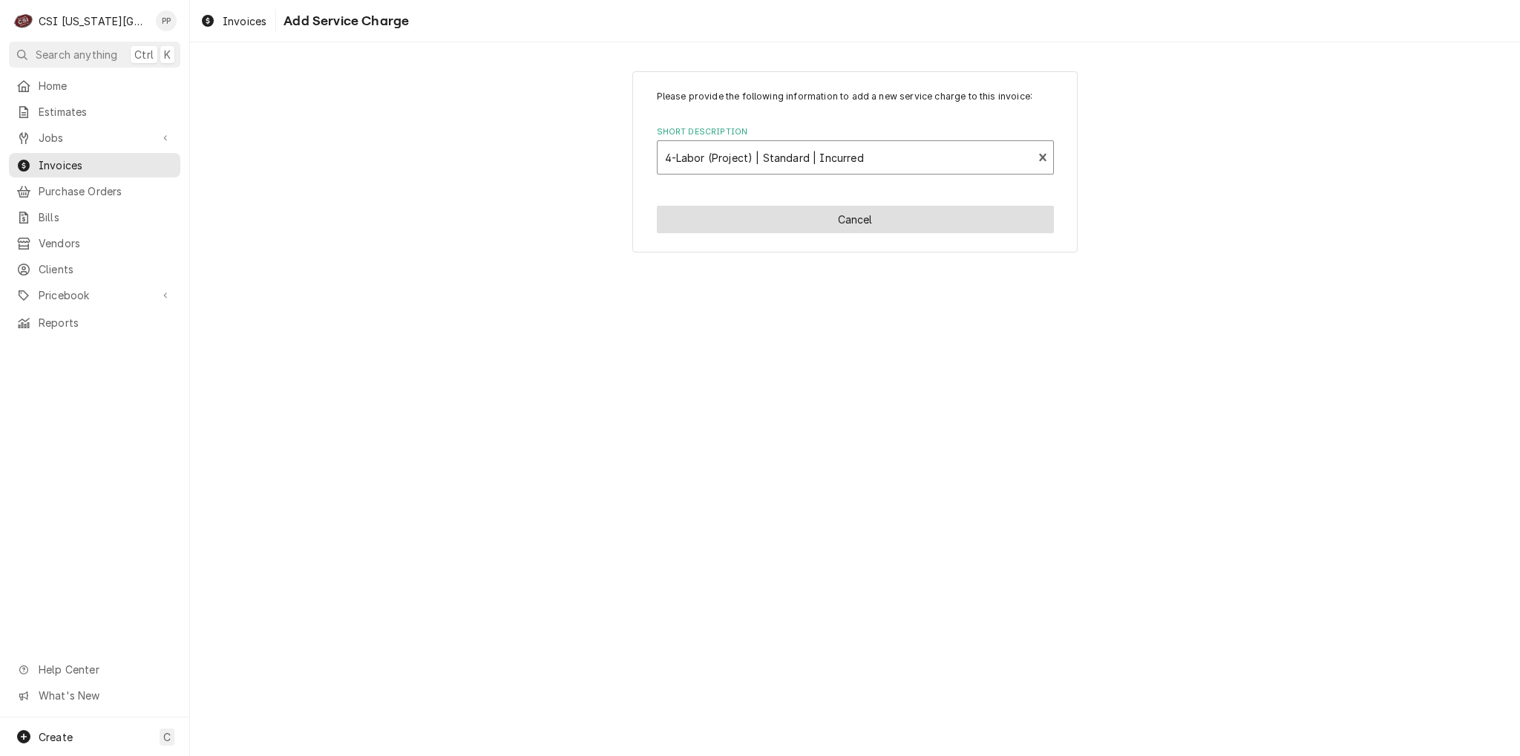
type textarea "x"
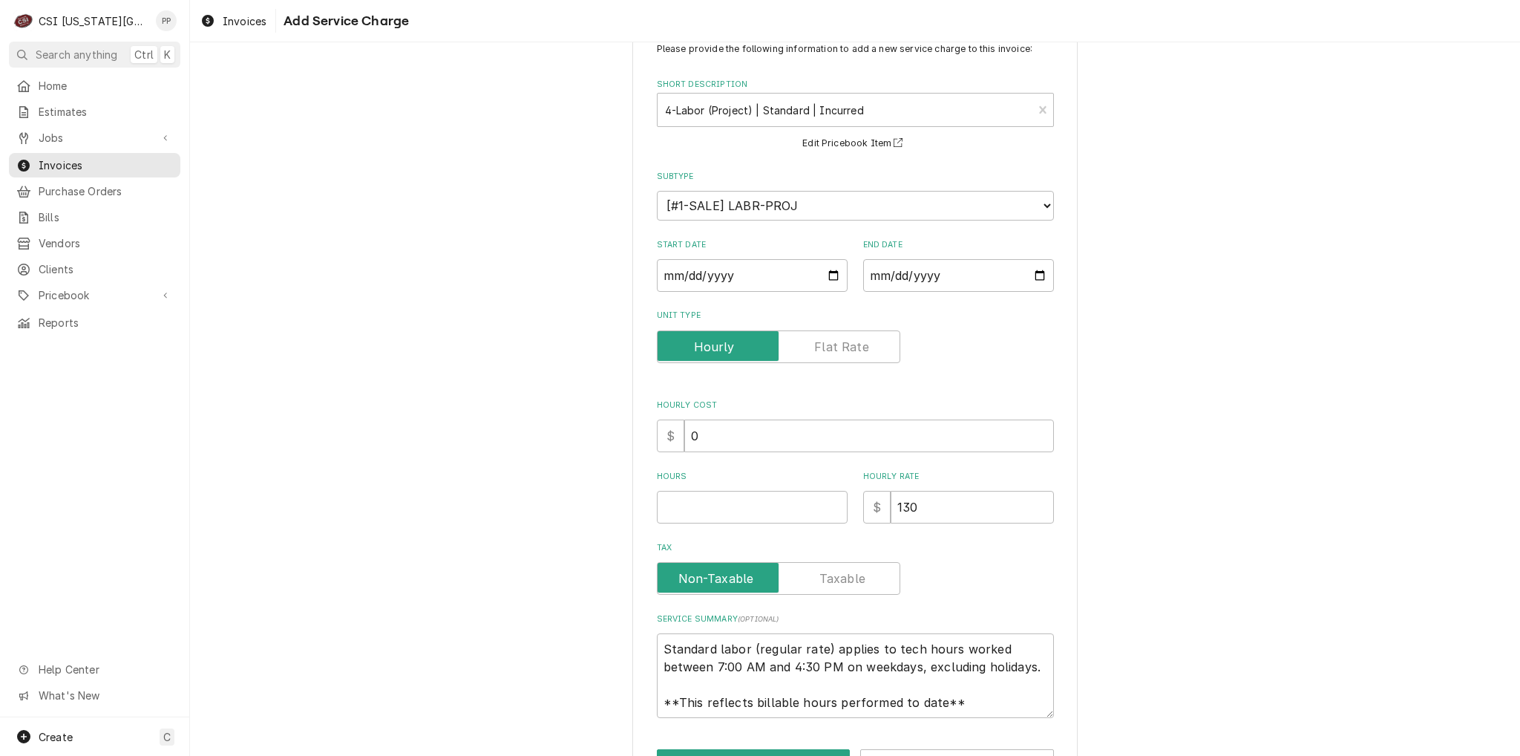
scroll to position [74, 0]
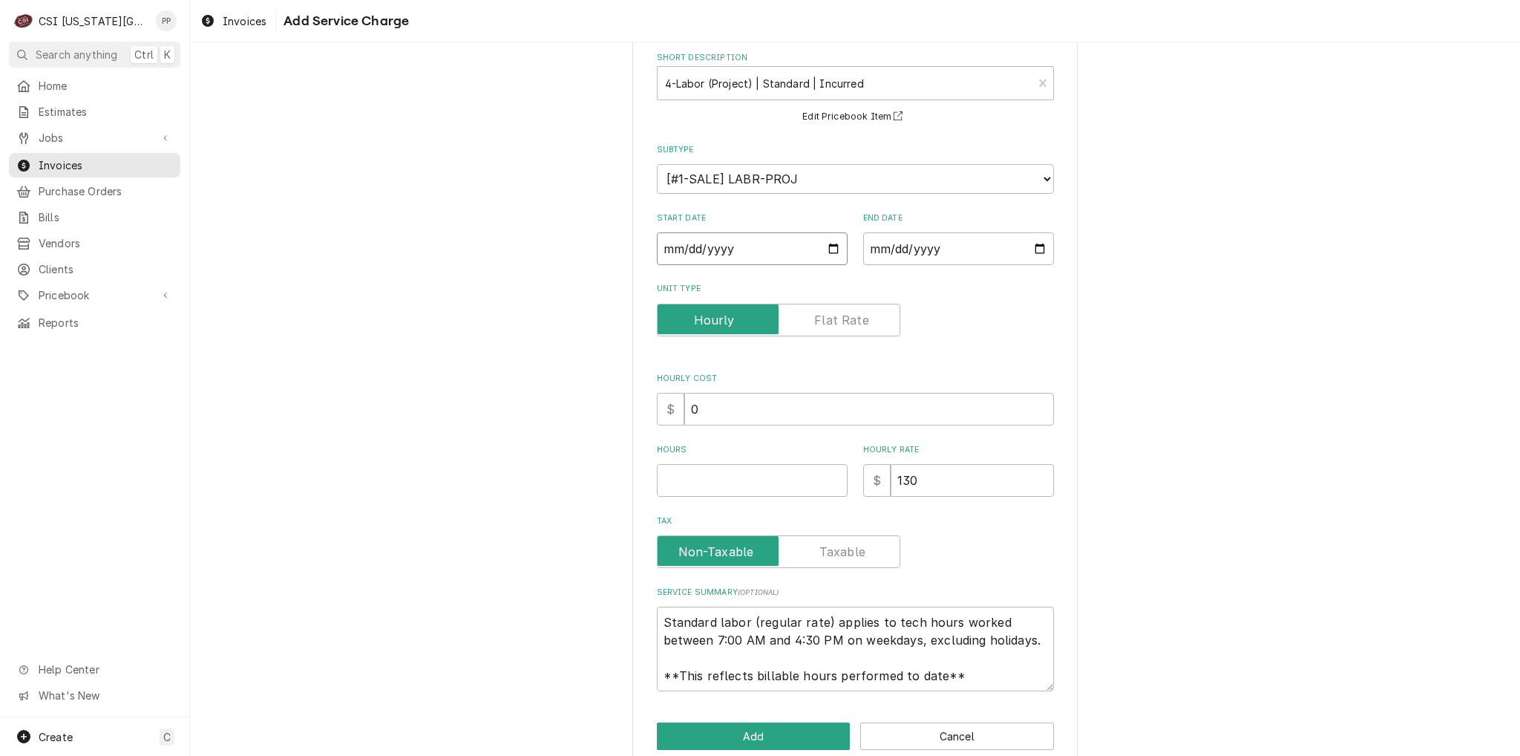
click at [824, 252] on input "Start Date" at bounding box center [752, 248] width 191 height 33
type input "2025-08-22"
click at [1027, 251] on input "End Date" at bounding box center [958, 248] width 191 height 33
type textarea "x"
type input "2025-08-22"
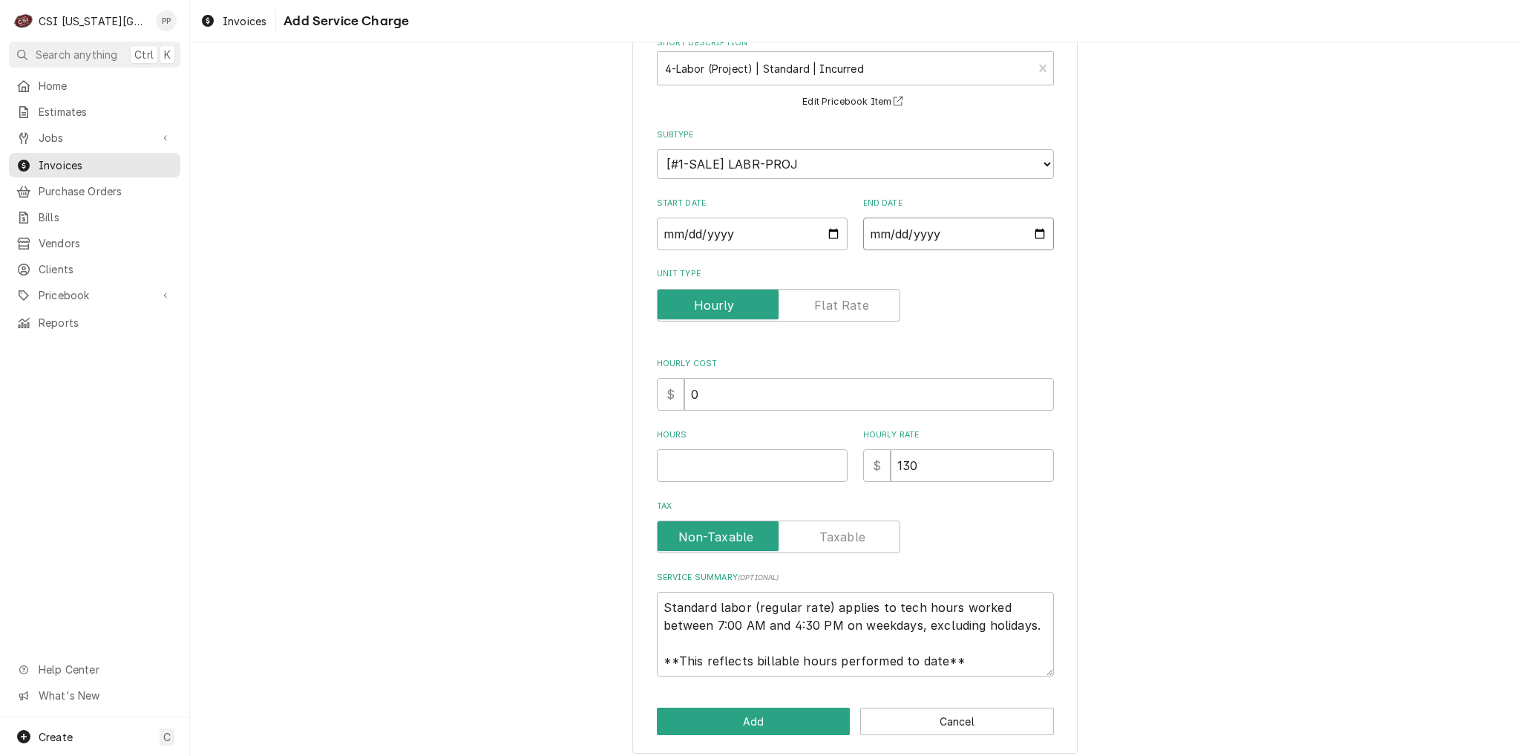
scroll to position [98, 0]
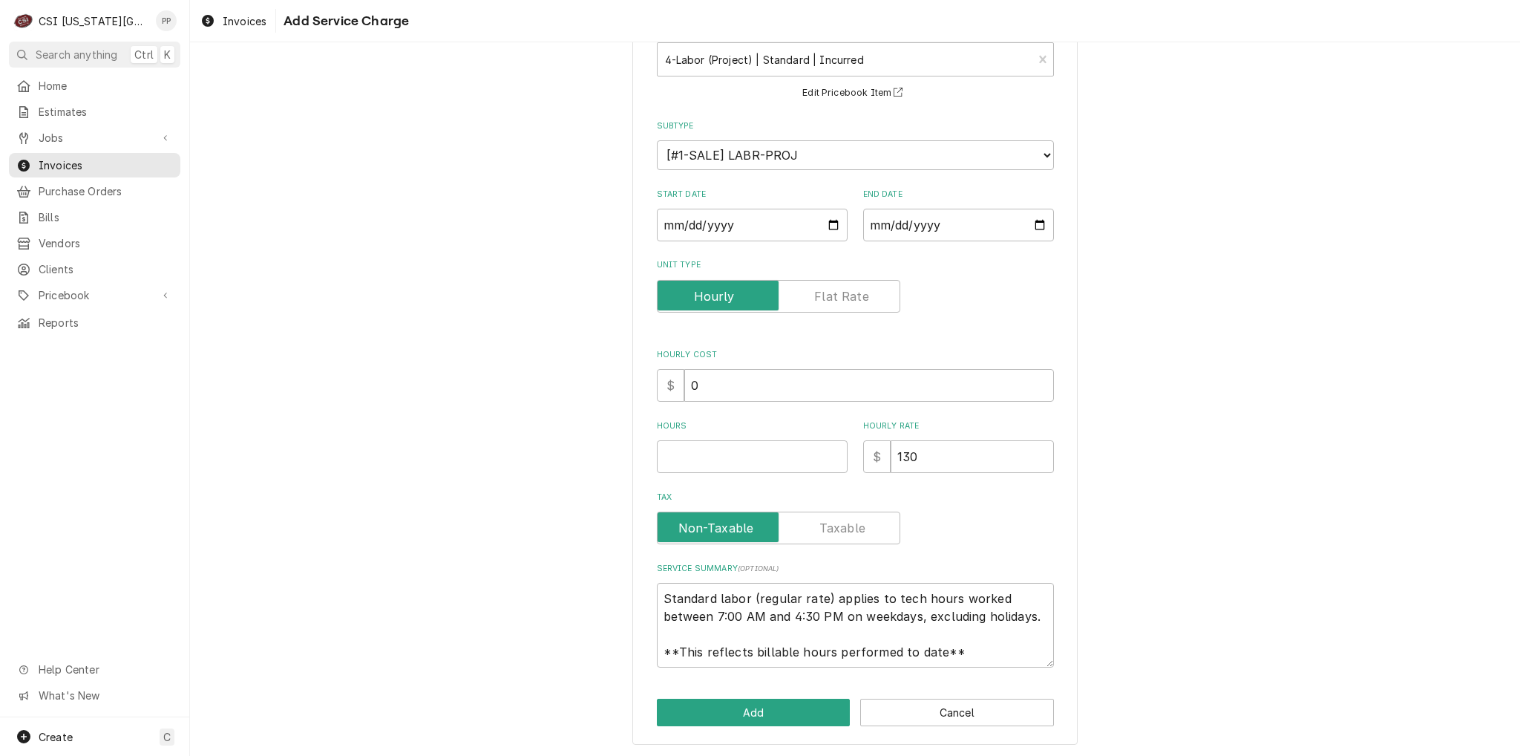
click at [843, 288] on label "Unit Type" at bounding box center [778, 296] width 243 height 33
click at [843, 288] on input "Unit Type" at bounding box center [778, 296] width 230 height 33
checkbox input "true"
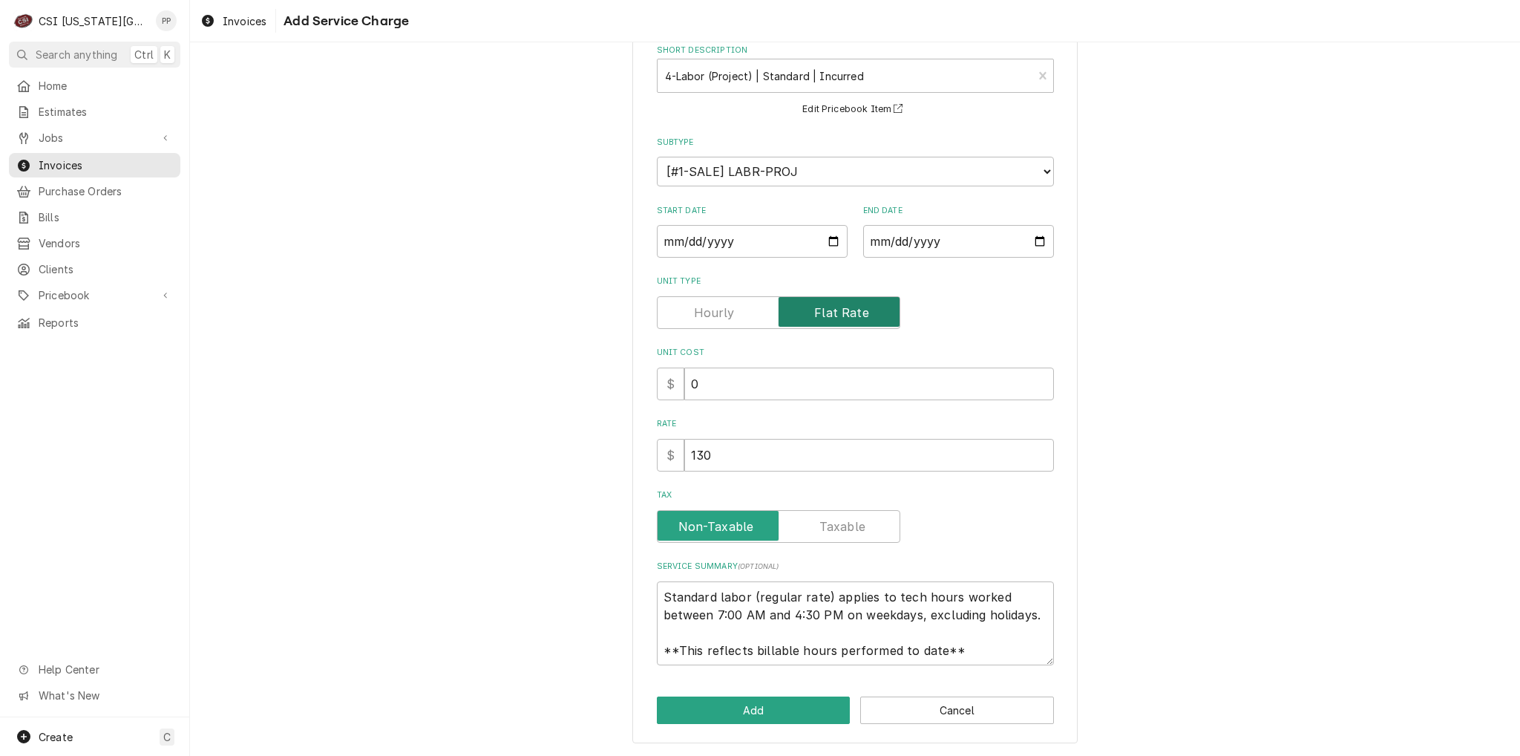
scroll to position [79, 0]
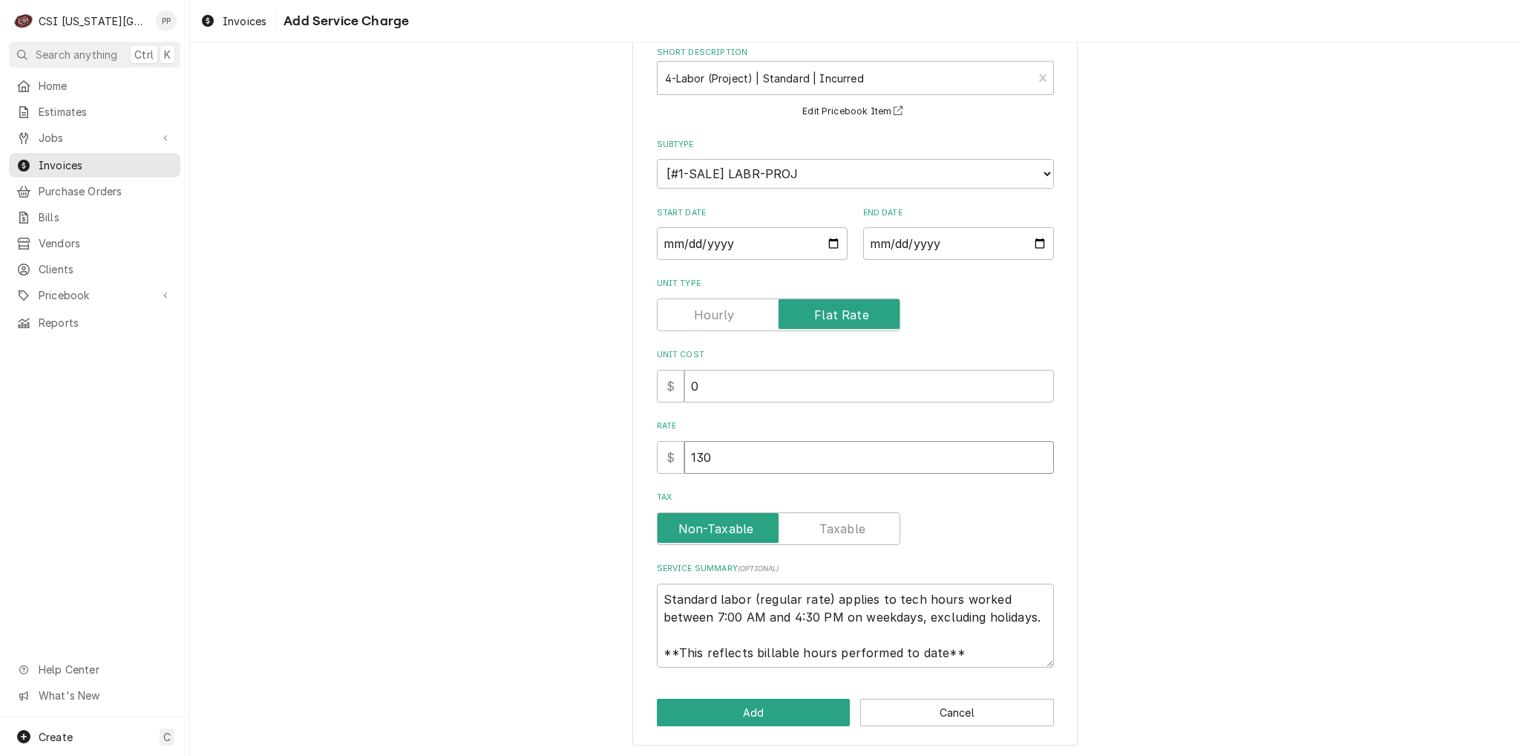
drag, startPoint x: 737, startPoint y: 467, endPoint x: 659, endPoint y: 461, distance: 78.2
click at [647, 456] on div "Please provide the following information to add a new service charge to this in…" at bounding box center [854, 368] width 445 height 753
type textarea "x"
type input "2"
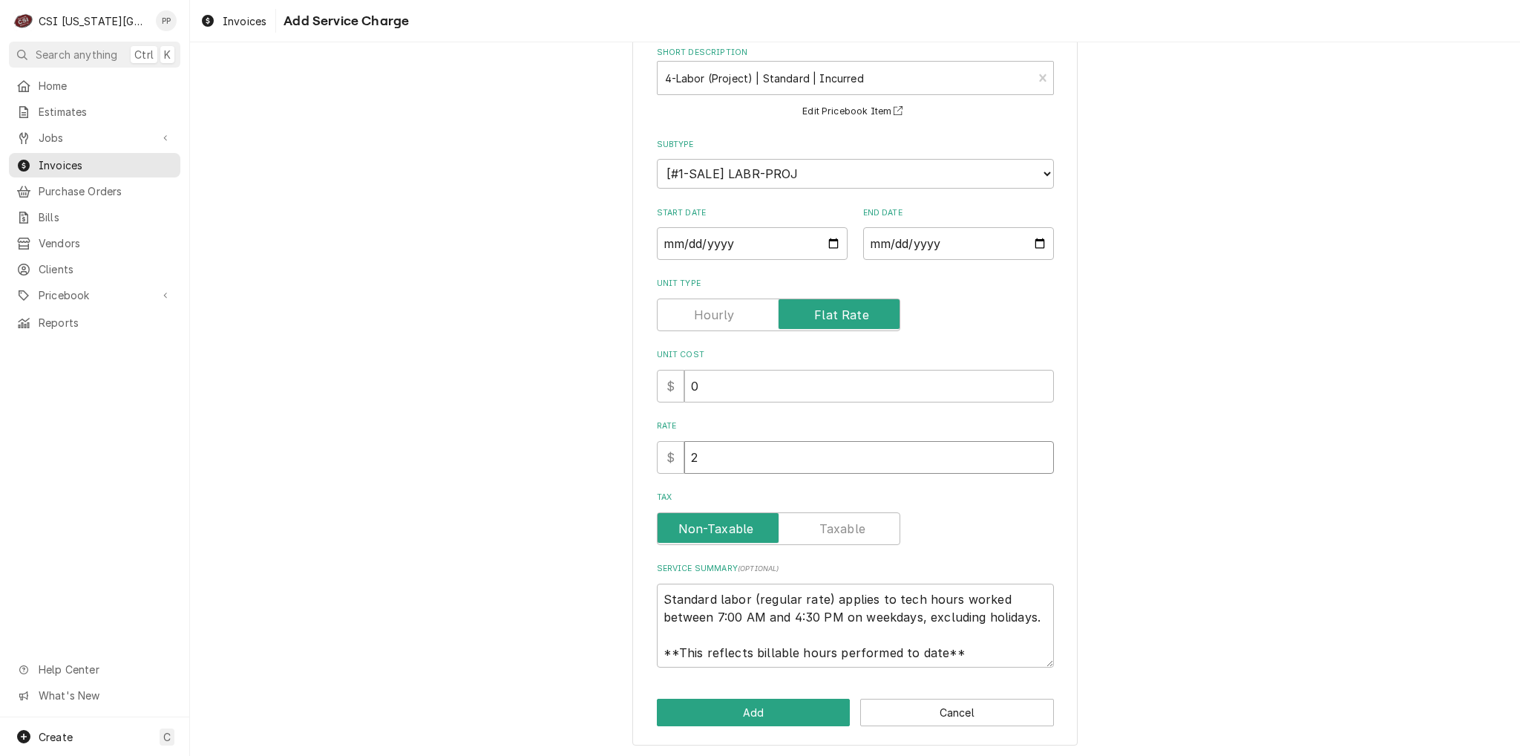
type textarea "x"
type input "26"
type textarea "x"
type input "260"
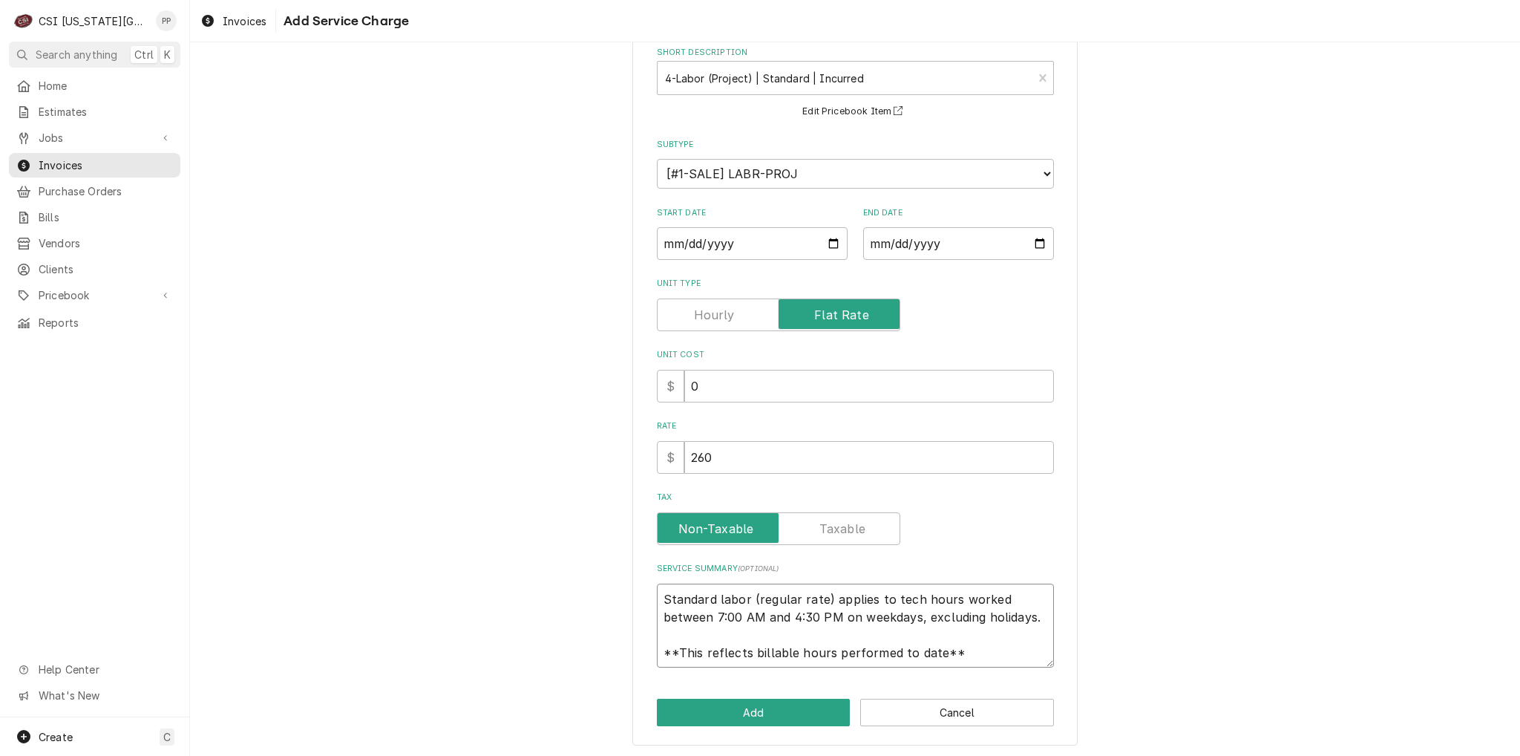
drag, startPoint x: 947, startPoint y: 647, endPoint x: 543, endPoint y: 559, distance: 413.3
click at [543, 559] on div "Please provide the following information to add a new service charge to this in…" at bounding box center [855, 367] width 1330 height 779
type textarea "x"
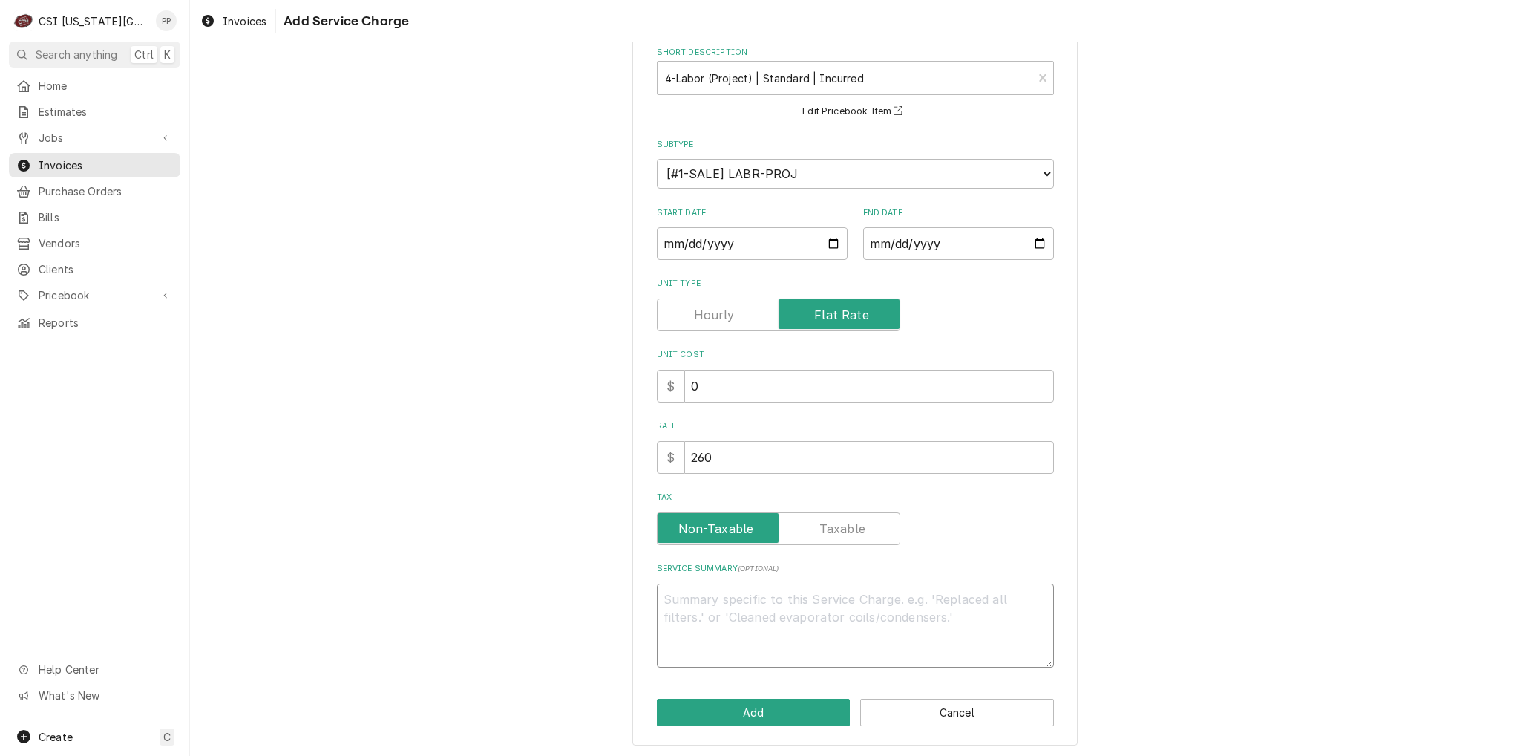
scroll to position [62, 0]
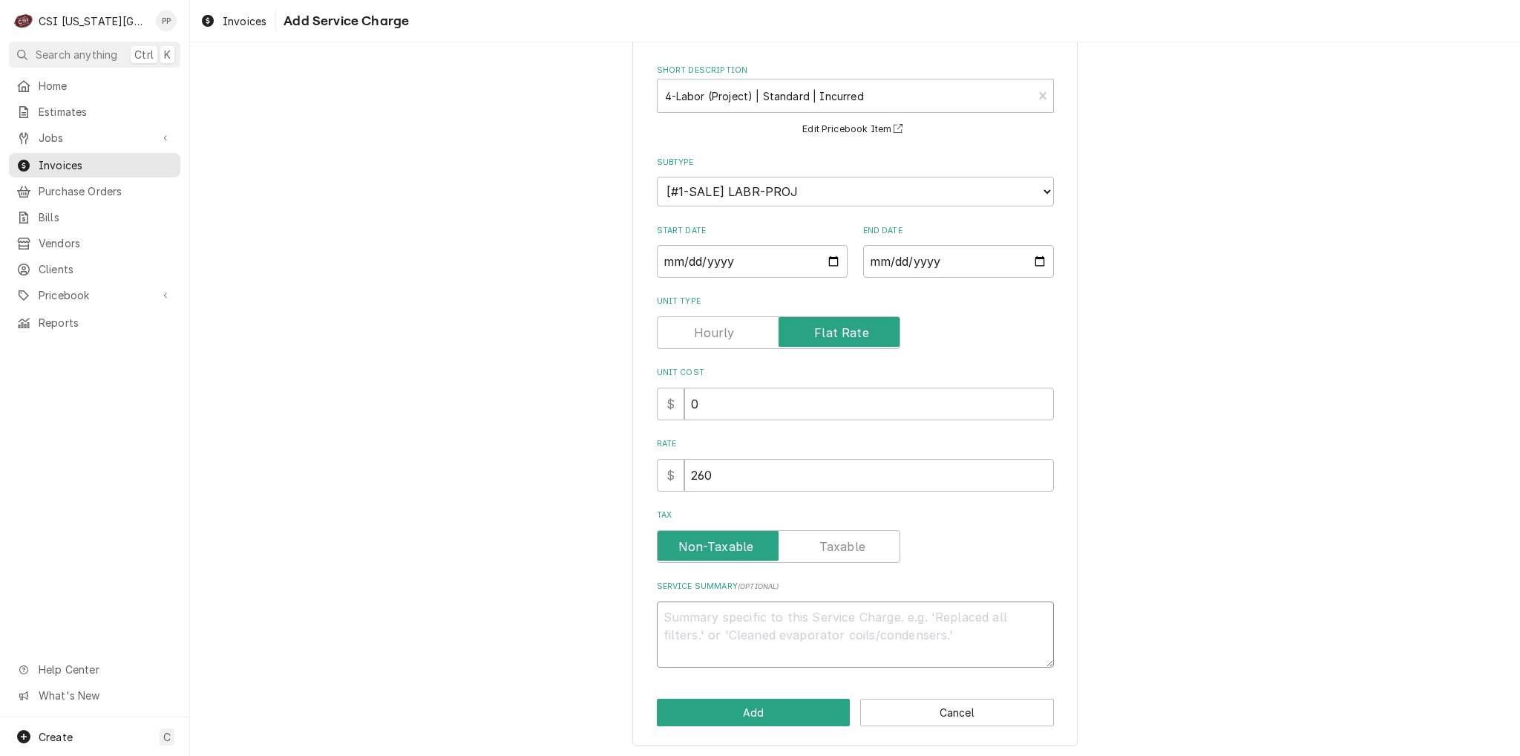
type textarea "x"
type textarea "i"
type textarea "x"
type textarea "iN"
type textarea "x"
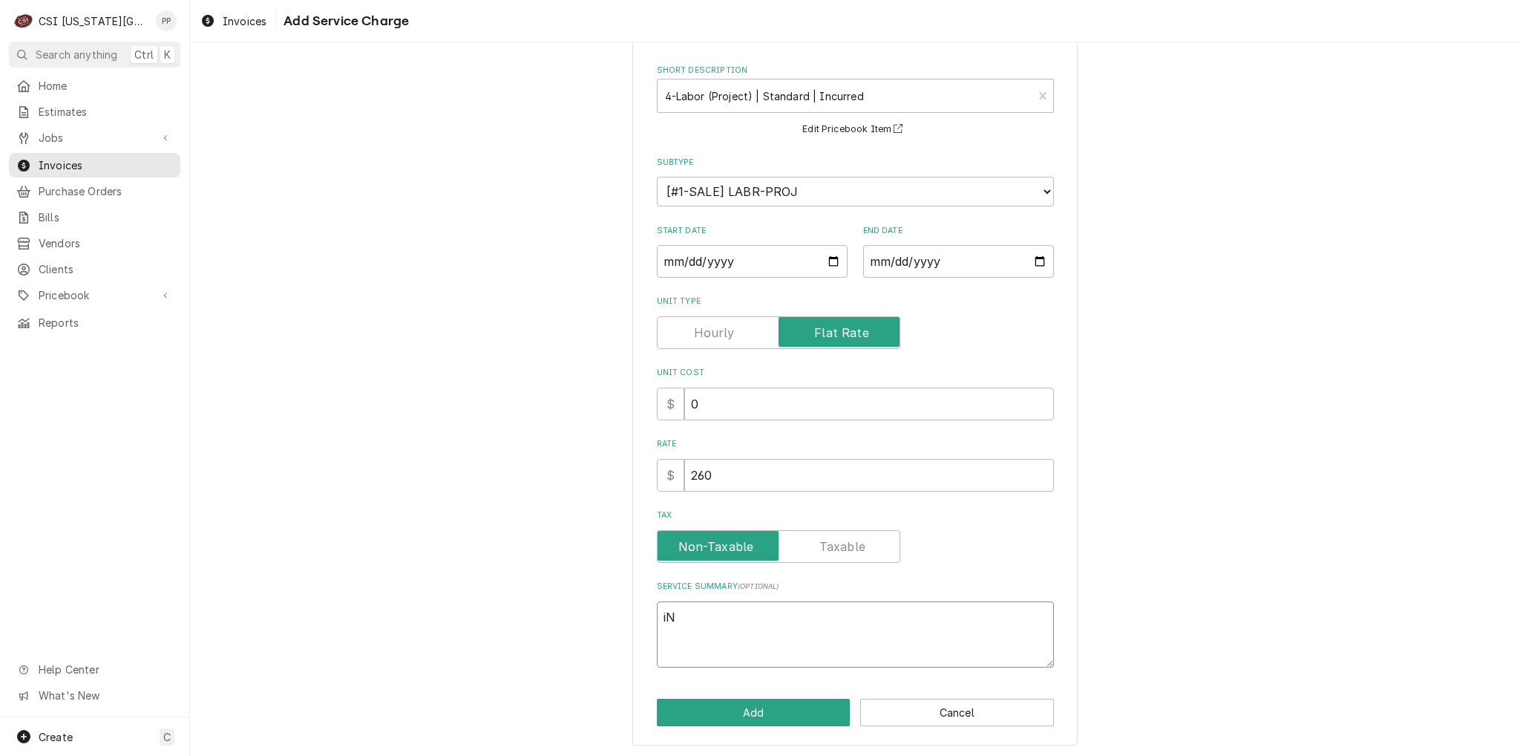
type textarea "iND"
type textarea "x"
type textarea "iNDD"
type textarea "x"
type textarea "iND"
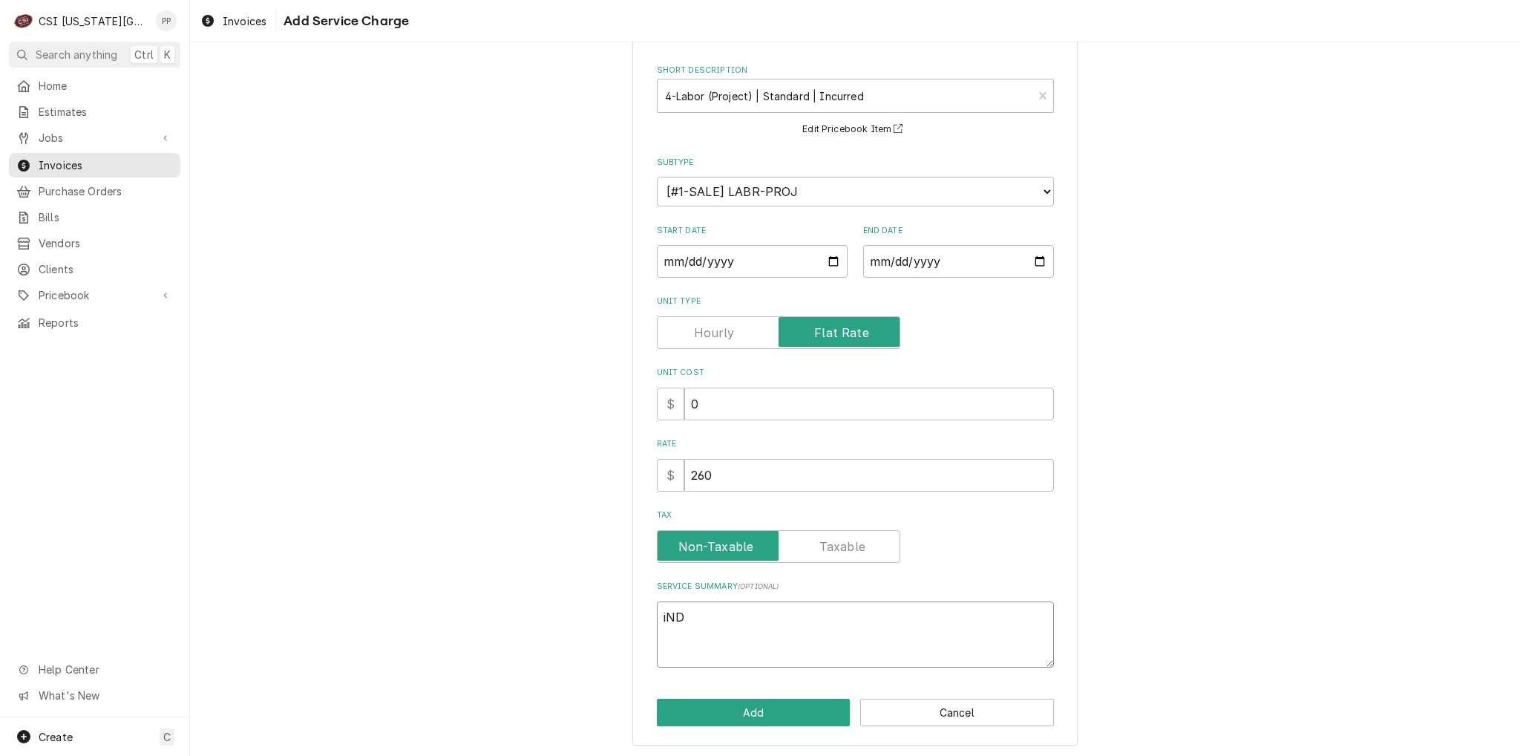
type textarea "x"
type textarea "iN"
type textarea "x"
type textarea "iNC"
type textarea "x"
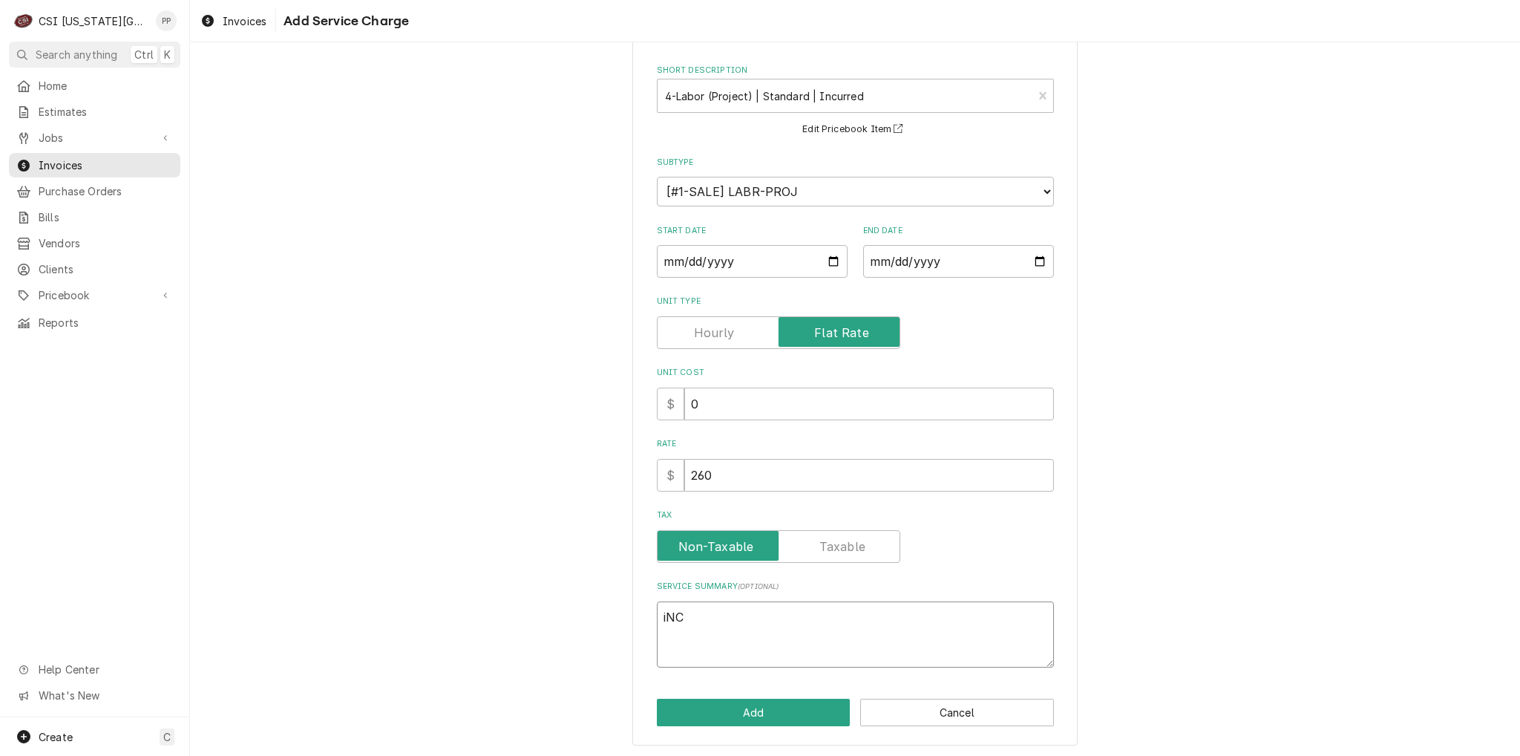
type textarea "iN"
type textarea "x"
type textarea "i"
type textarea "x"
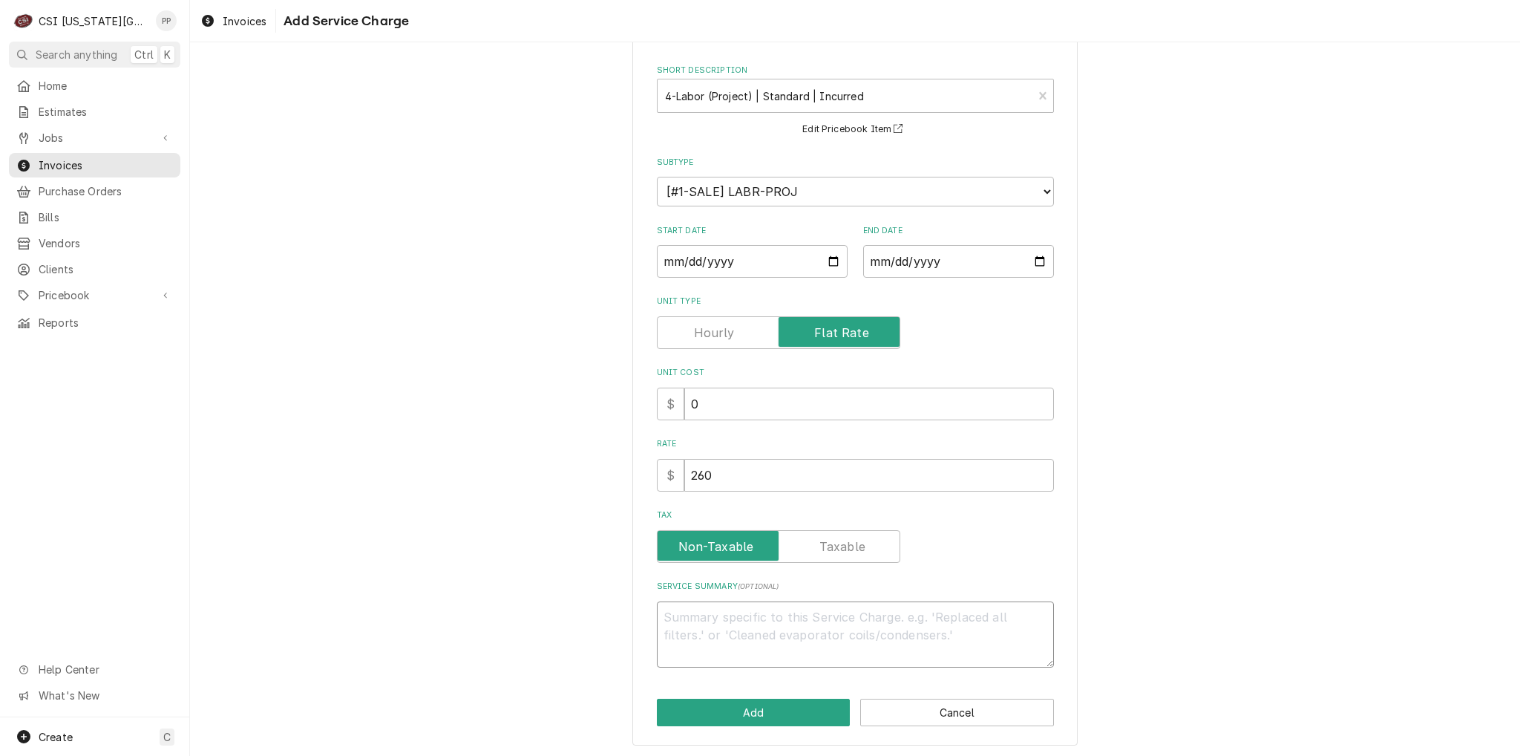
type textarea "I"
type textarea "x"
type textarea "IN"
type textarea "x"
type textarea "INC"
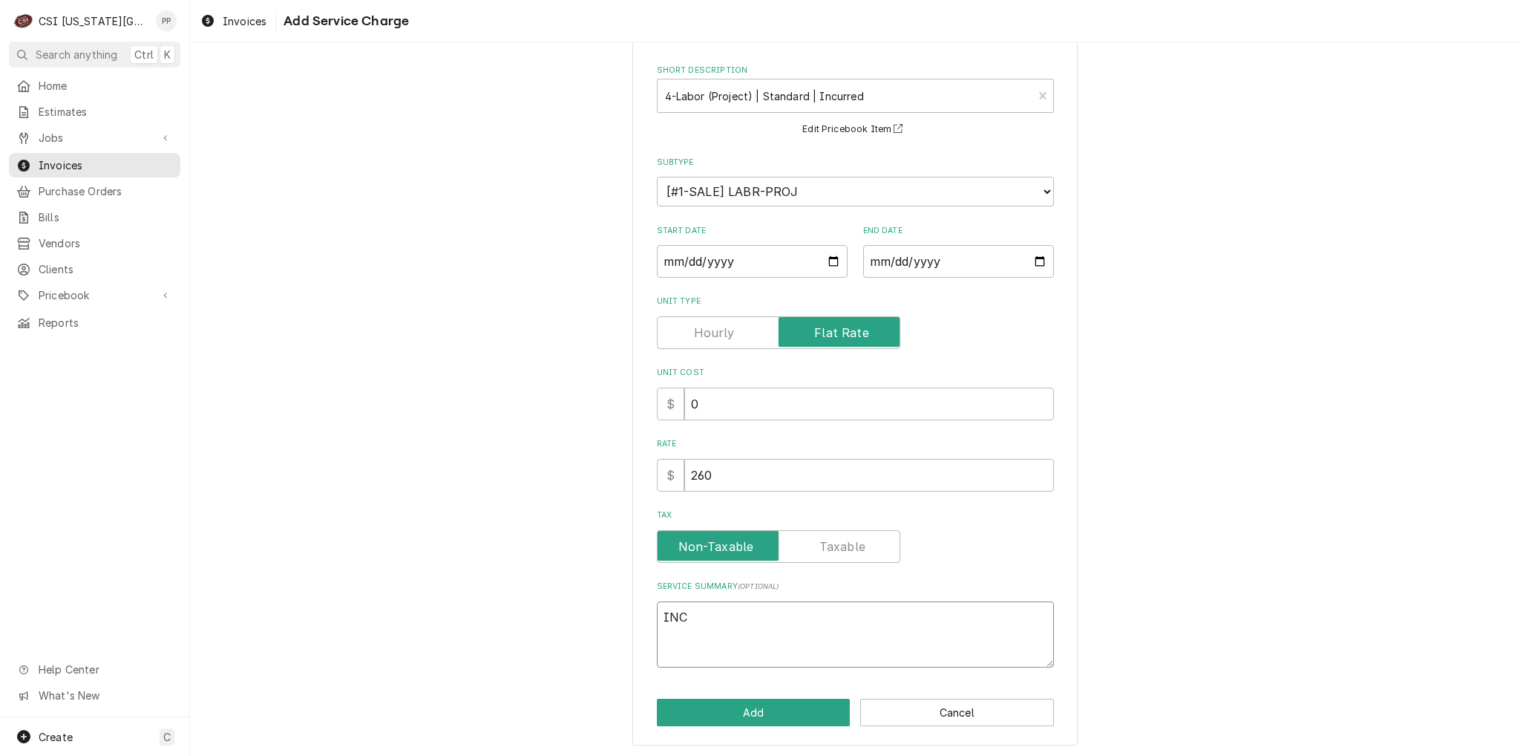
type textarea "x"
type textarea "INCU"
type textarea "x"
type textarea "INCUR"
type textarea "x"
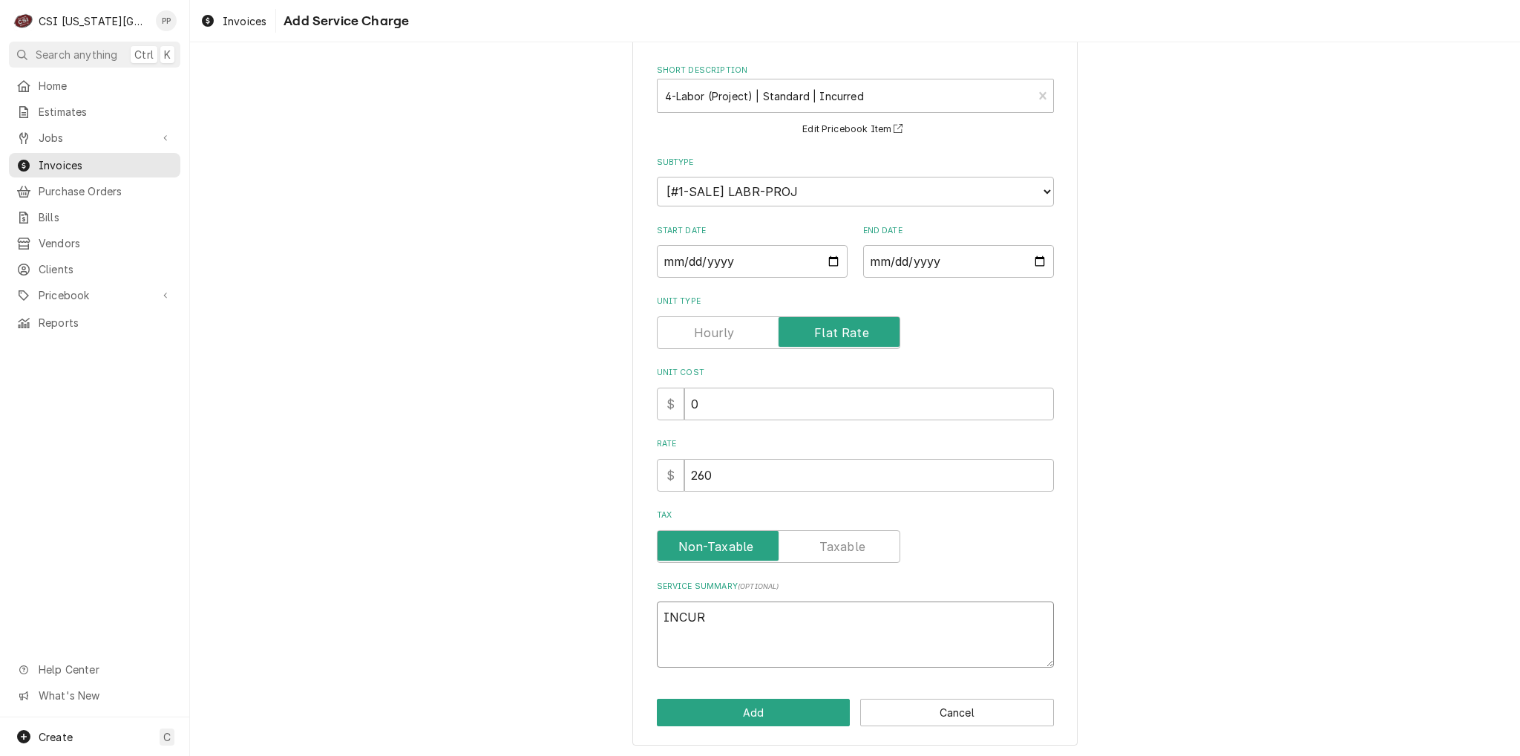
type textarea "INCURR"
type textarea "x"
type textarea "INCURRE"
type textarea "x"
type textarea "INCURRED"
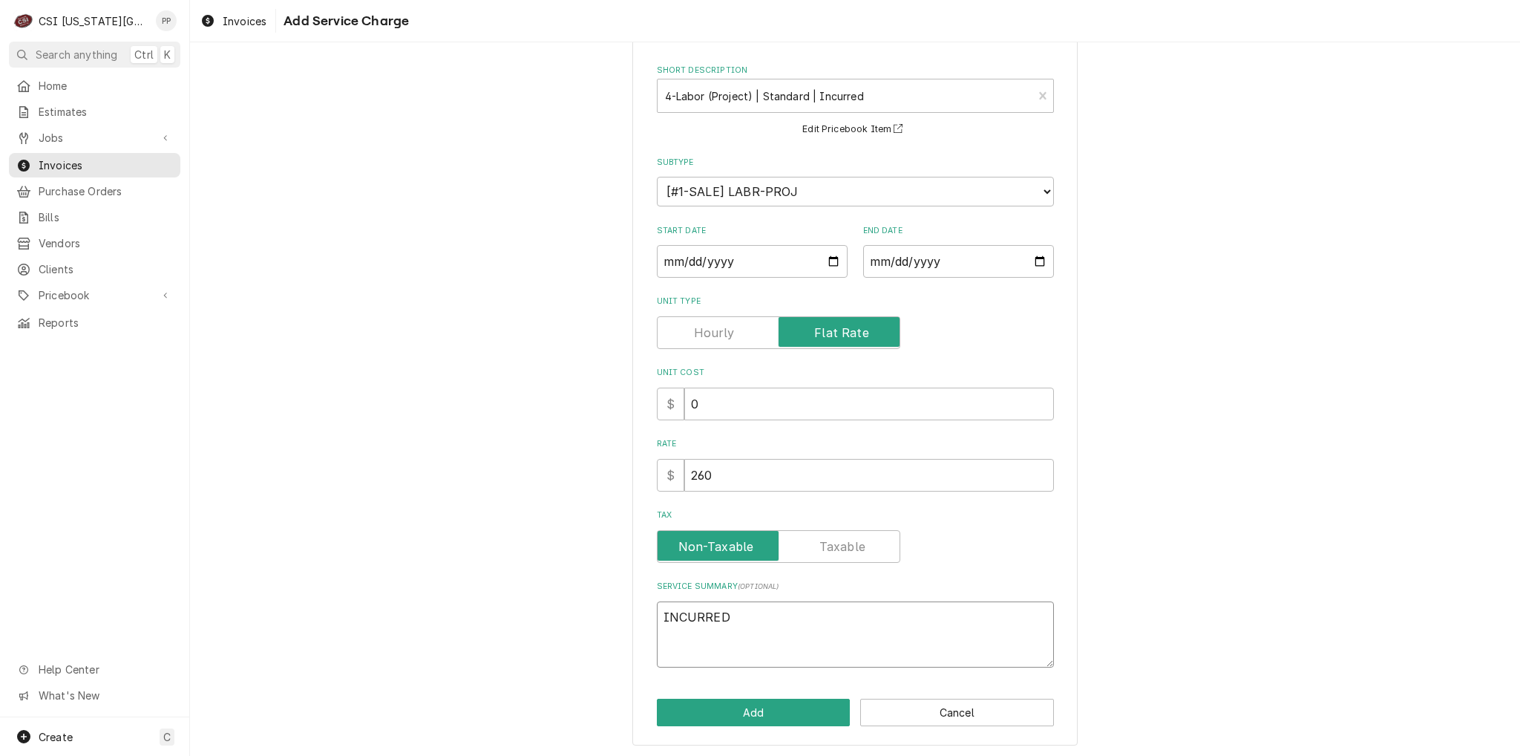
type textarea "x"
type textarea "INCURRED"
type textarea "x"
type textarea "INCURRED L"
type textarea "x"
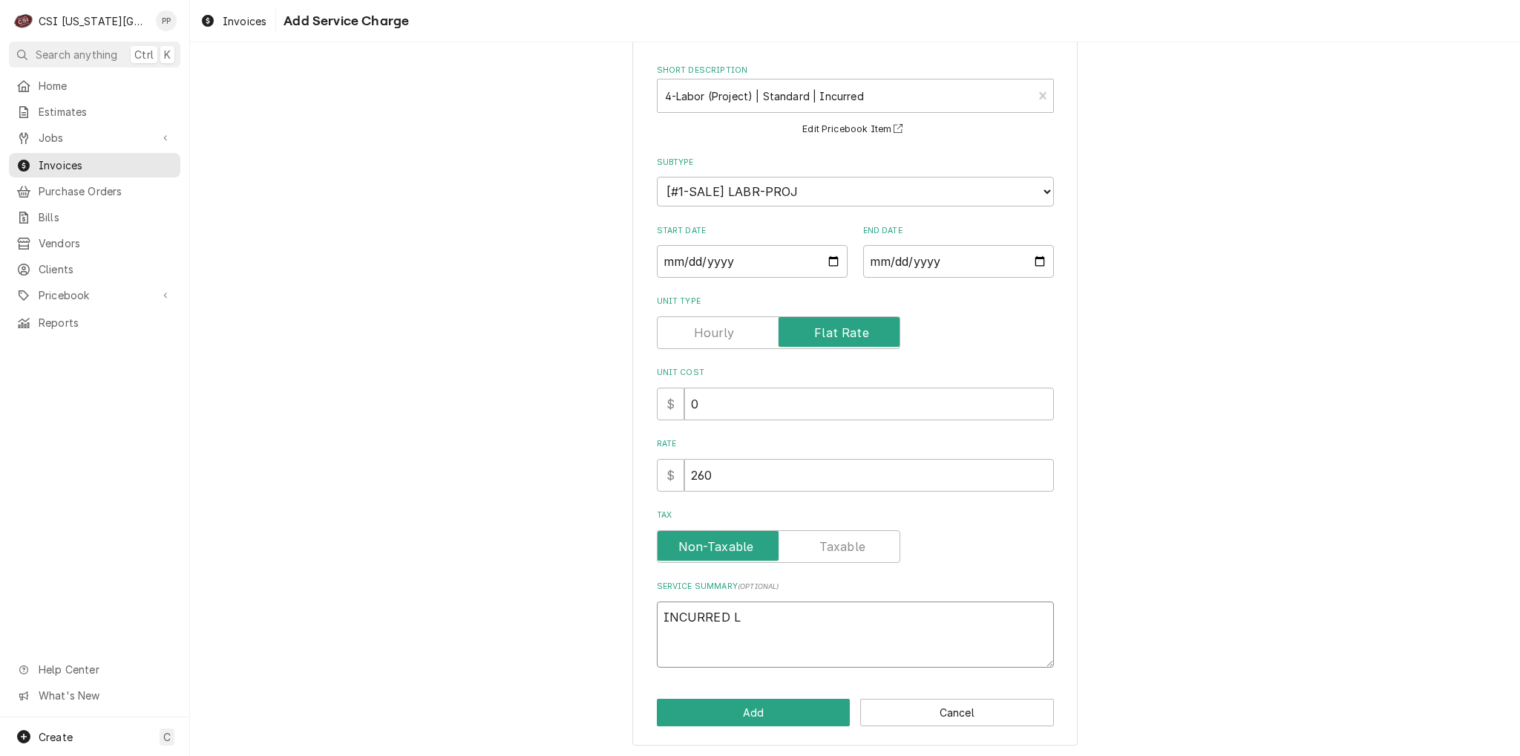
type textarea "INCURRED LA"
type textarea "x"
type textarea "INCURRED LAB"
type textarea "x"
type textarea "INCURRED LABO"
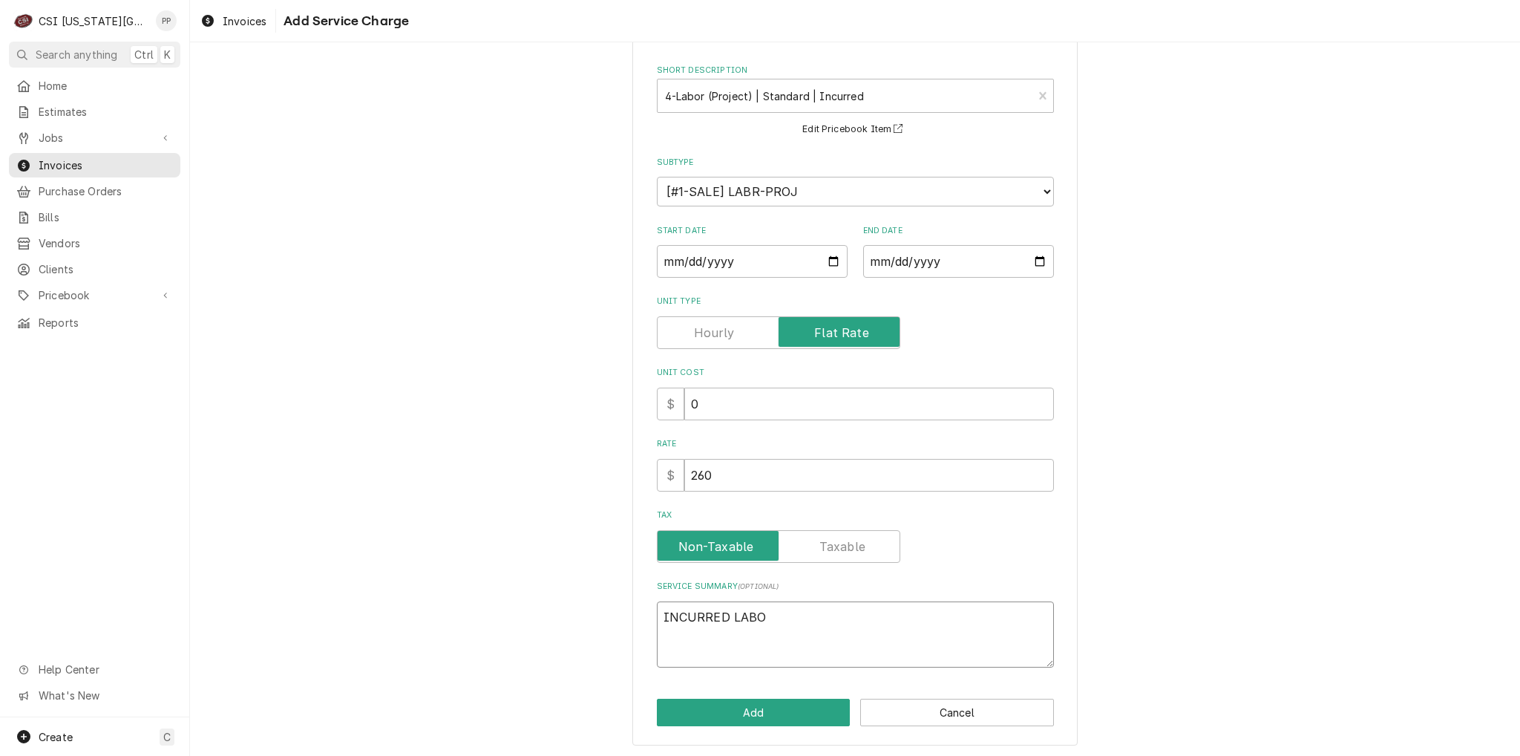
type textarea "x"
type textarea "INCURRED LABOR"
type textarea "x"
type textarea "INCURRED LABOR"
type textarea "x"
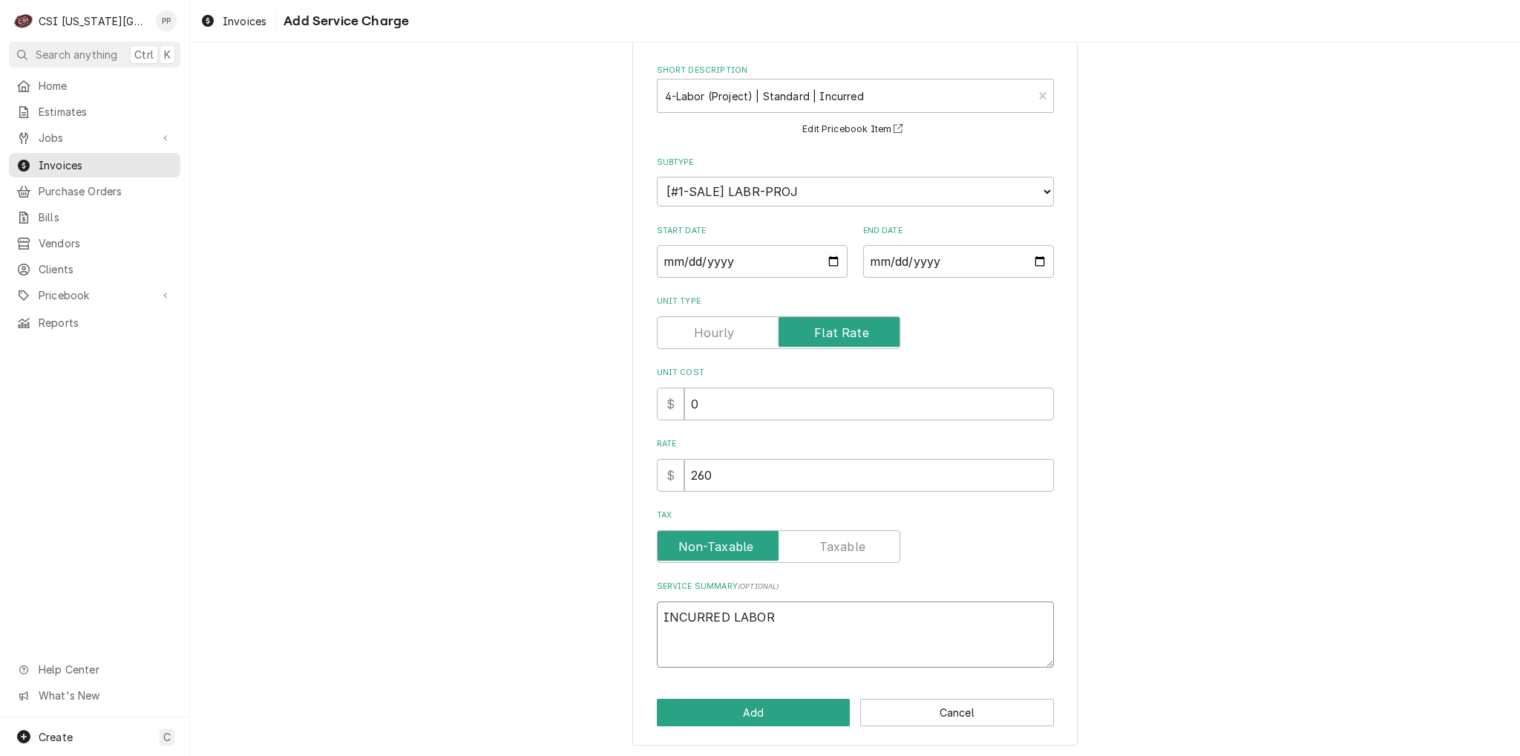
type textarea "INCURRED LABOR"
type textarea "x"
type textarea "INCURRED LABO"
type textarea "x"
type textarea "INCURRED LAB"
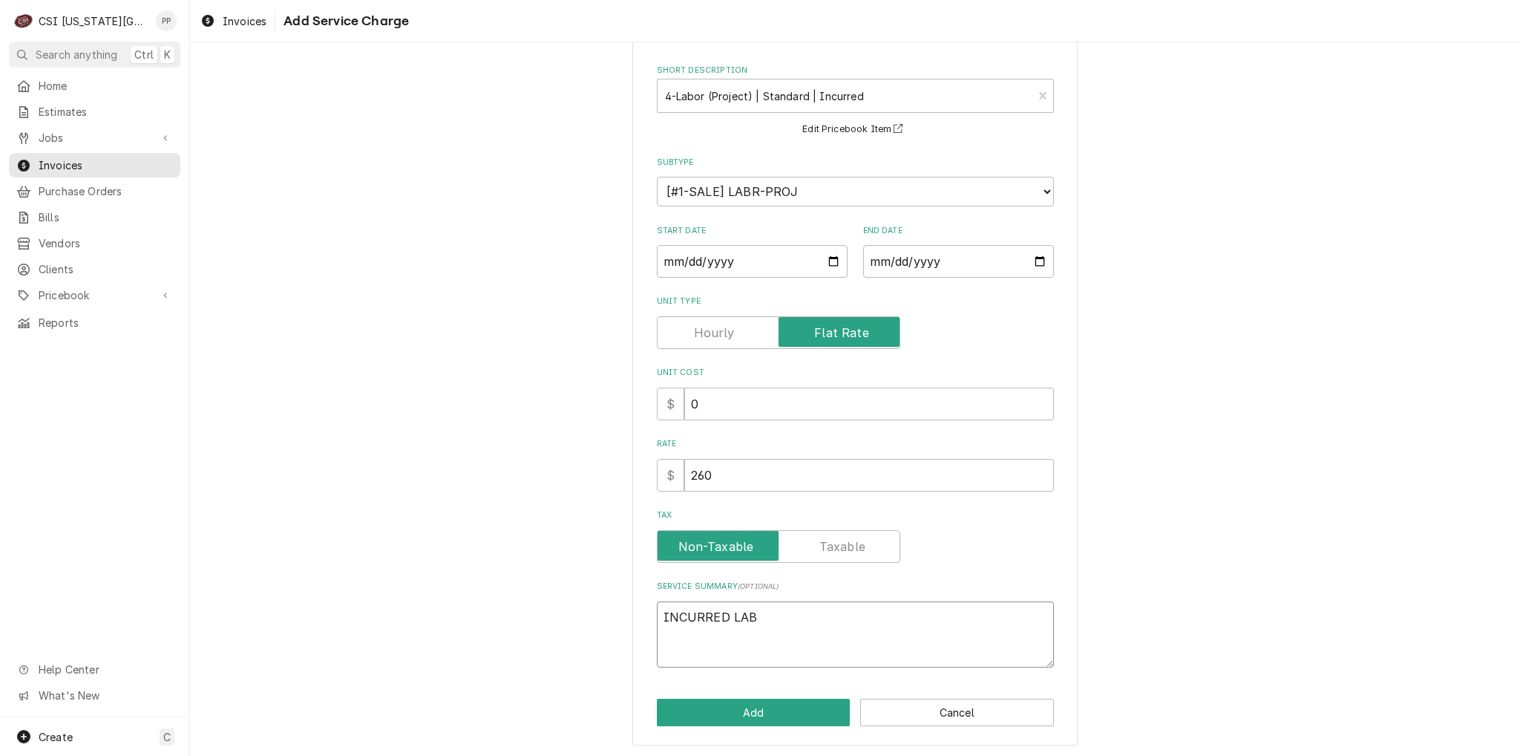
type textarea "x"
type textarea "INCURRED LA"
type textarea "x"
type textarea "INCURRED L"
type textarea "x"
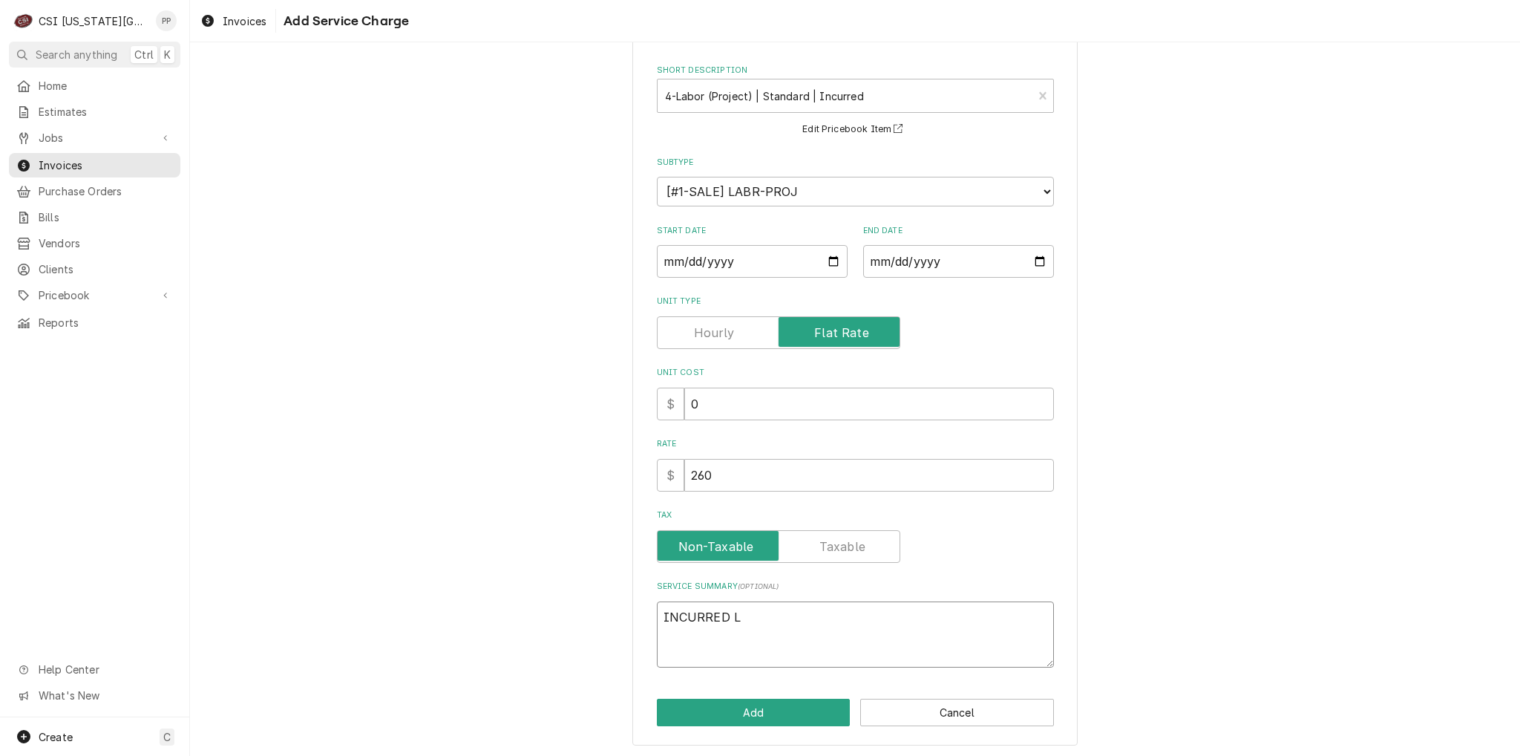
type textarea "INCURRED"
type textarea "x"
type textarea "INCURRED"
type textarea "x"
type textarea "INCURRE"
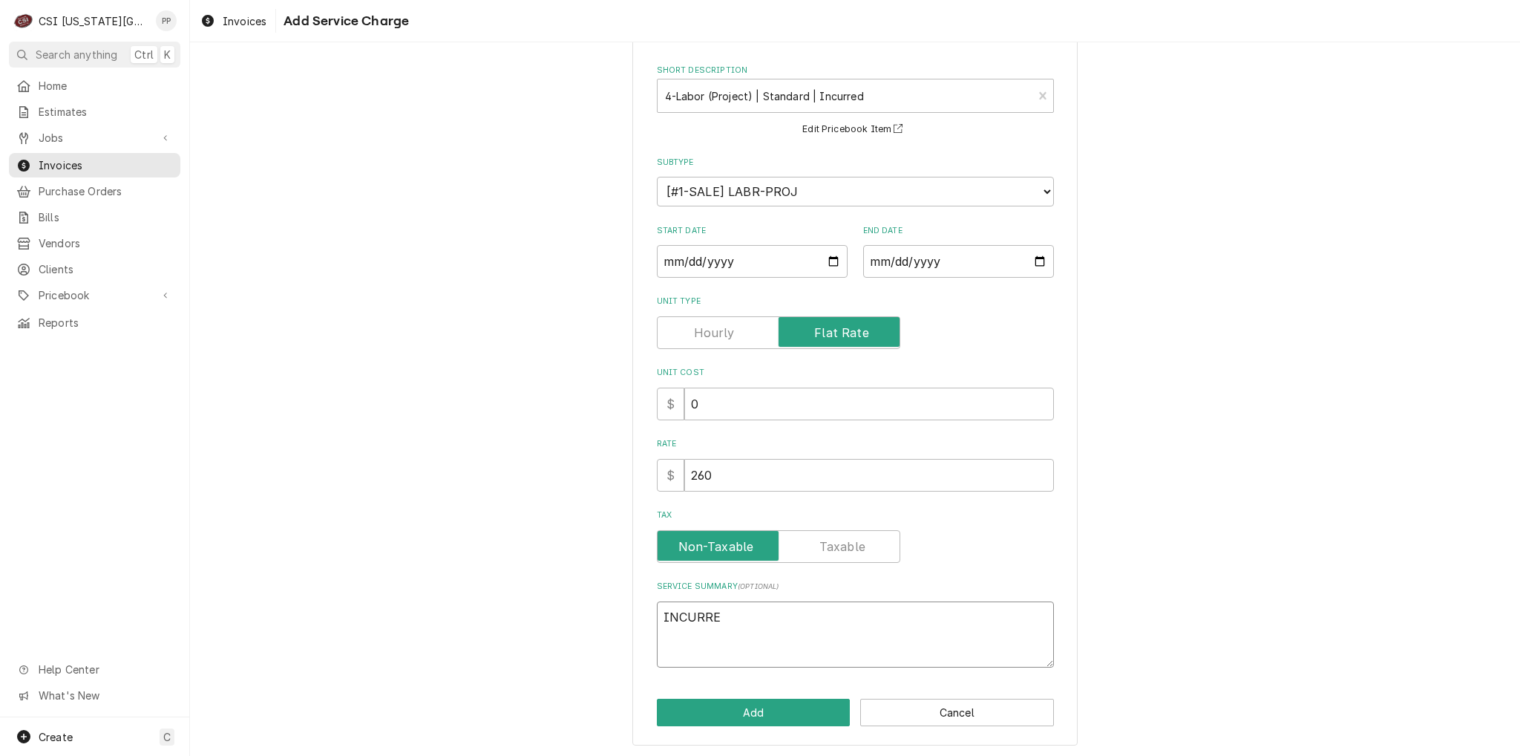
type textarea "x"
type textarea "INCURR"
type textarea "x"
type textarea "INCUR"
type textarea "x"
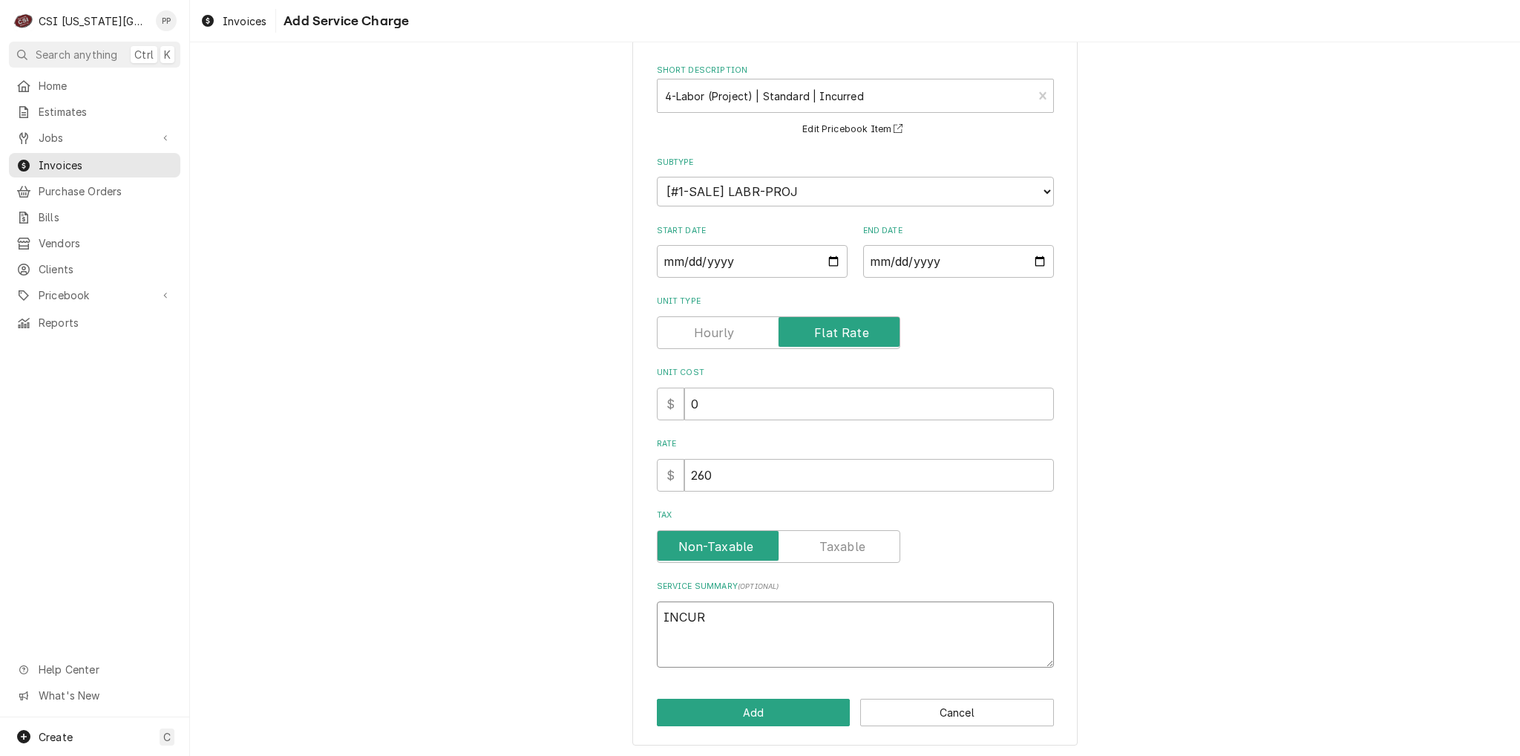
type textarea "INCU"
type textarea "x"
type textarea "INC"
type textarea "x"
type textarea "IN"
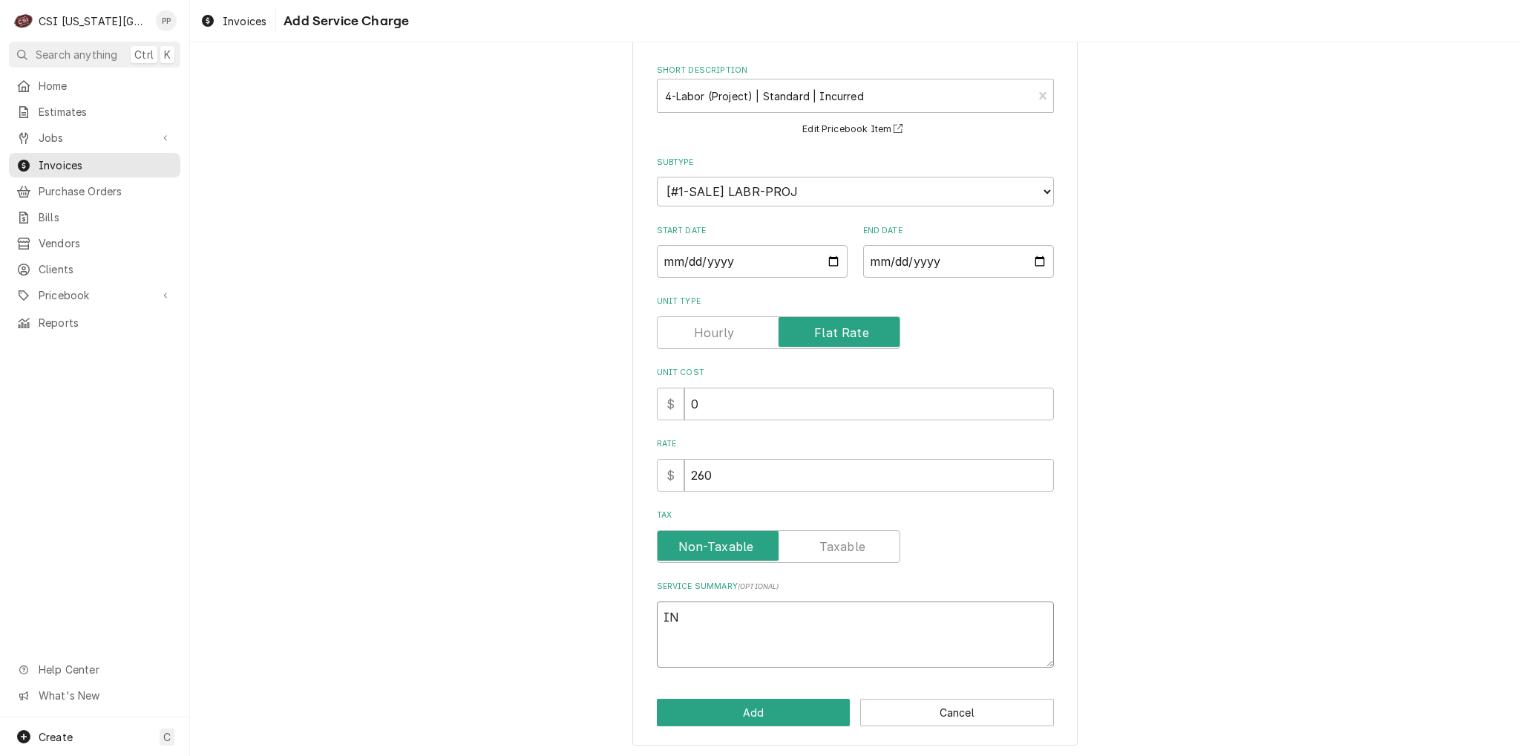
type textarea "x"
type textarea "I"
type textarea "x"
type textarea "In"
type textarea "x"
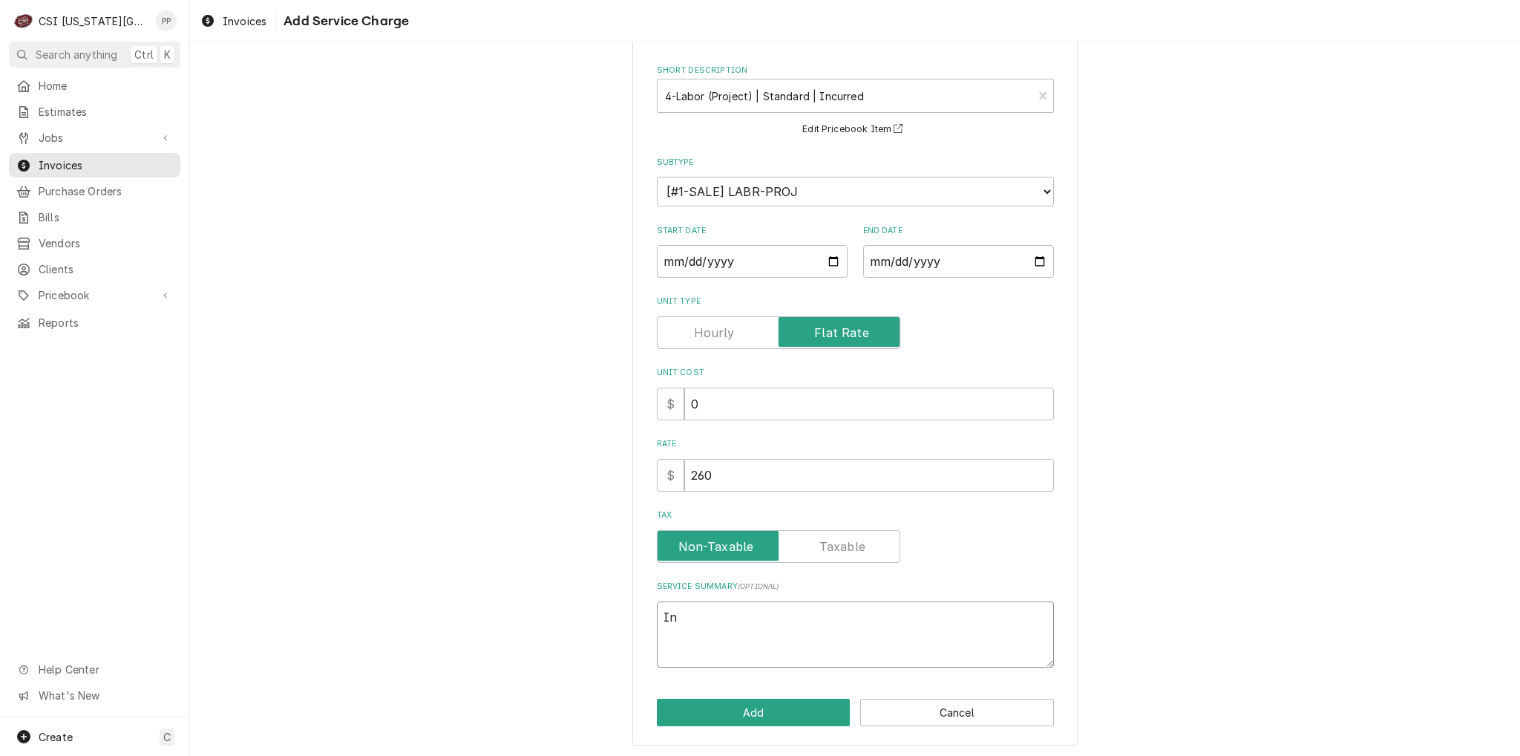
type textarea "Inc"
type textarea "x"
type textarea "Incu"
type textarea "x"
click at [863, 613] on textarea "Incurred labor add to remove celing panels and" at bounding box center [855, 634] width 397 height 67
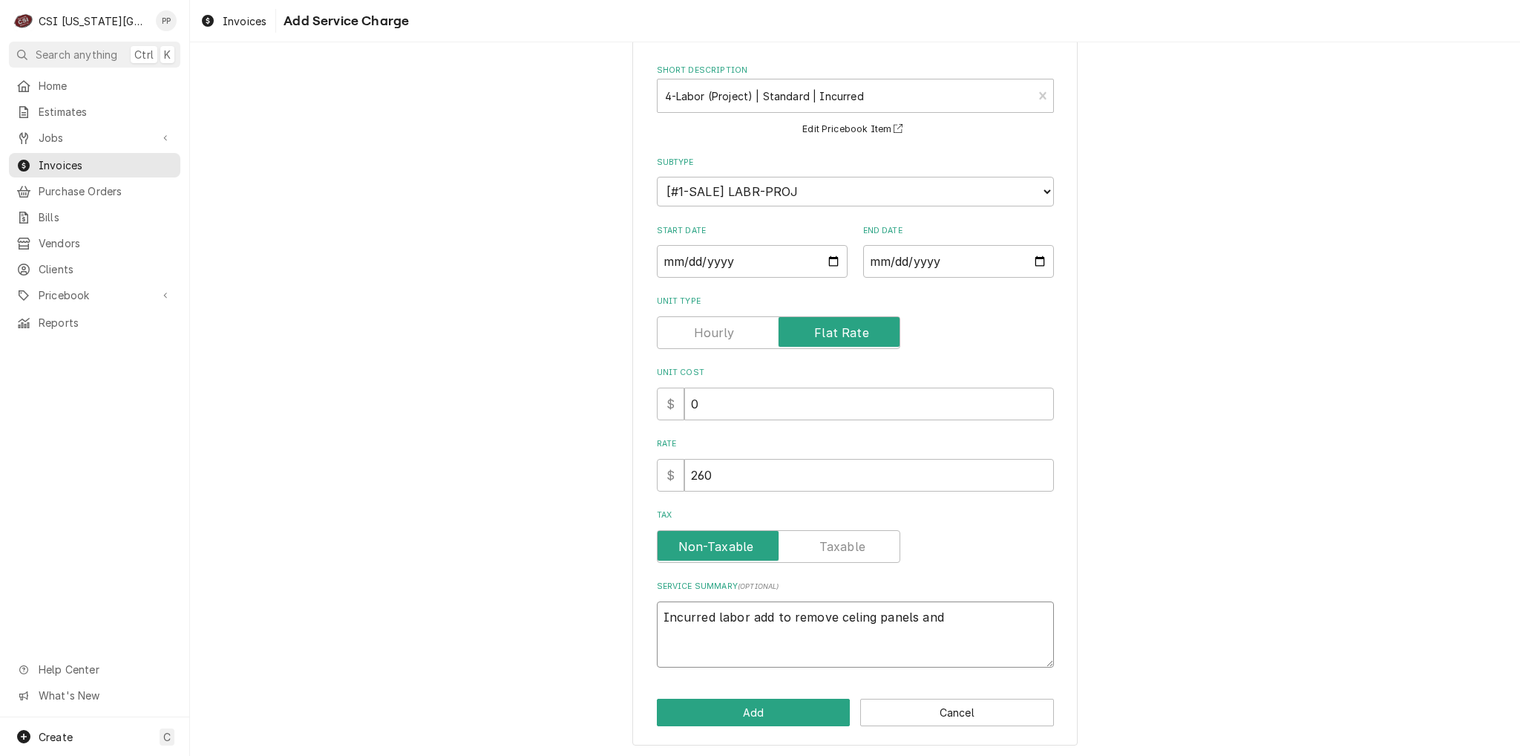
click at [842, 614] on textarea "Incurred labor add to remove celing panels and" at bounding box center [855, 634] width 397 height 67
click at [948, 618] on textarea "Incurred labor add to remove ceiling panels and" at bounding box center [855, 634] width 397 height 67
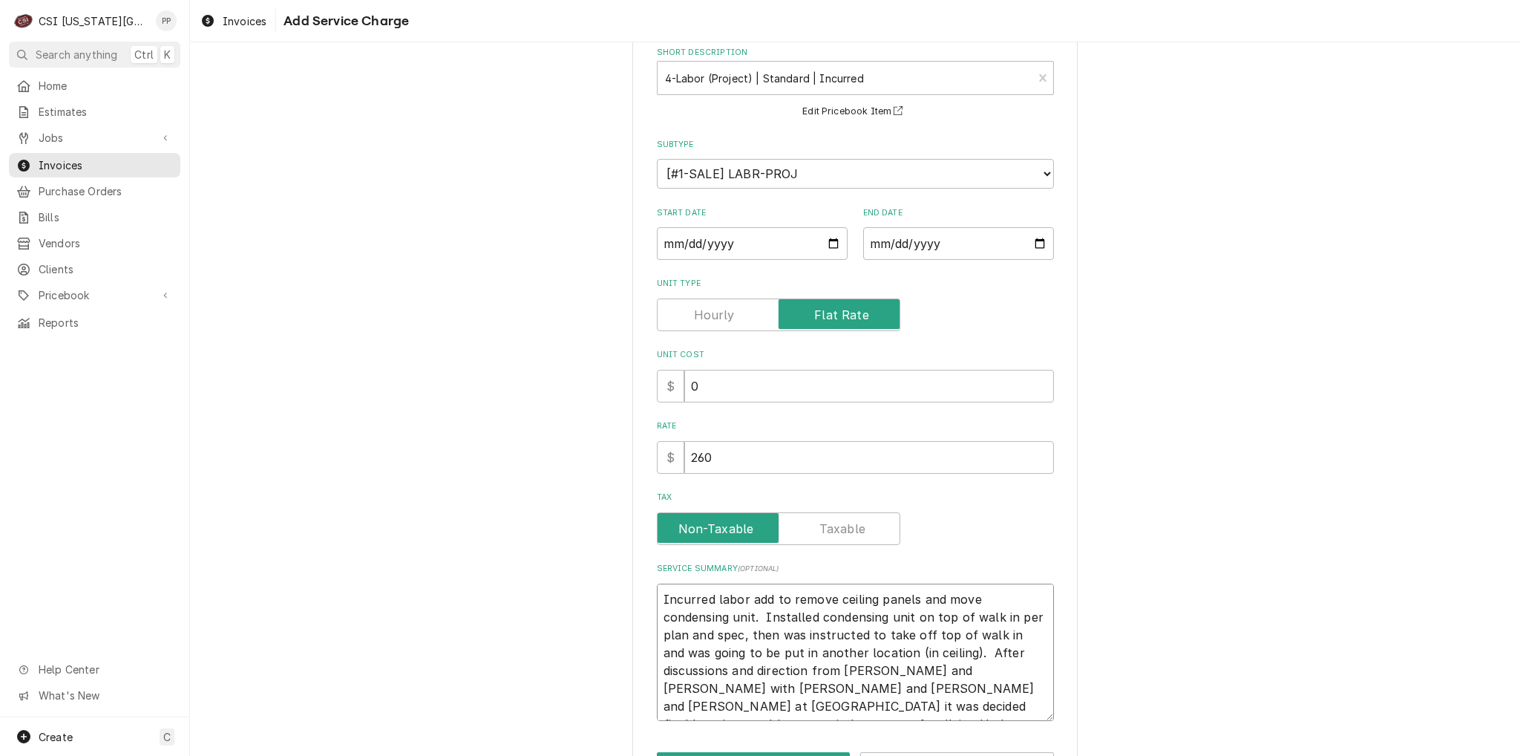
click at [984, 666] on textarea "Incurred labor add to remove ceiling panels and move condensing unit. Installed…" at bounding box center [855, 652] width 397 height 138
click at [848, 718] on textarea "Incurred labor add to remove ceiling panels and move condensing unit. Installed…" at bounding box center [855, 661] width 397 height 156
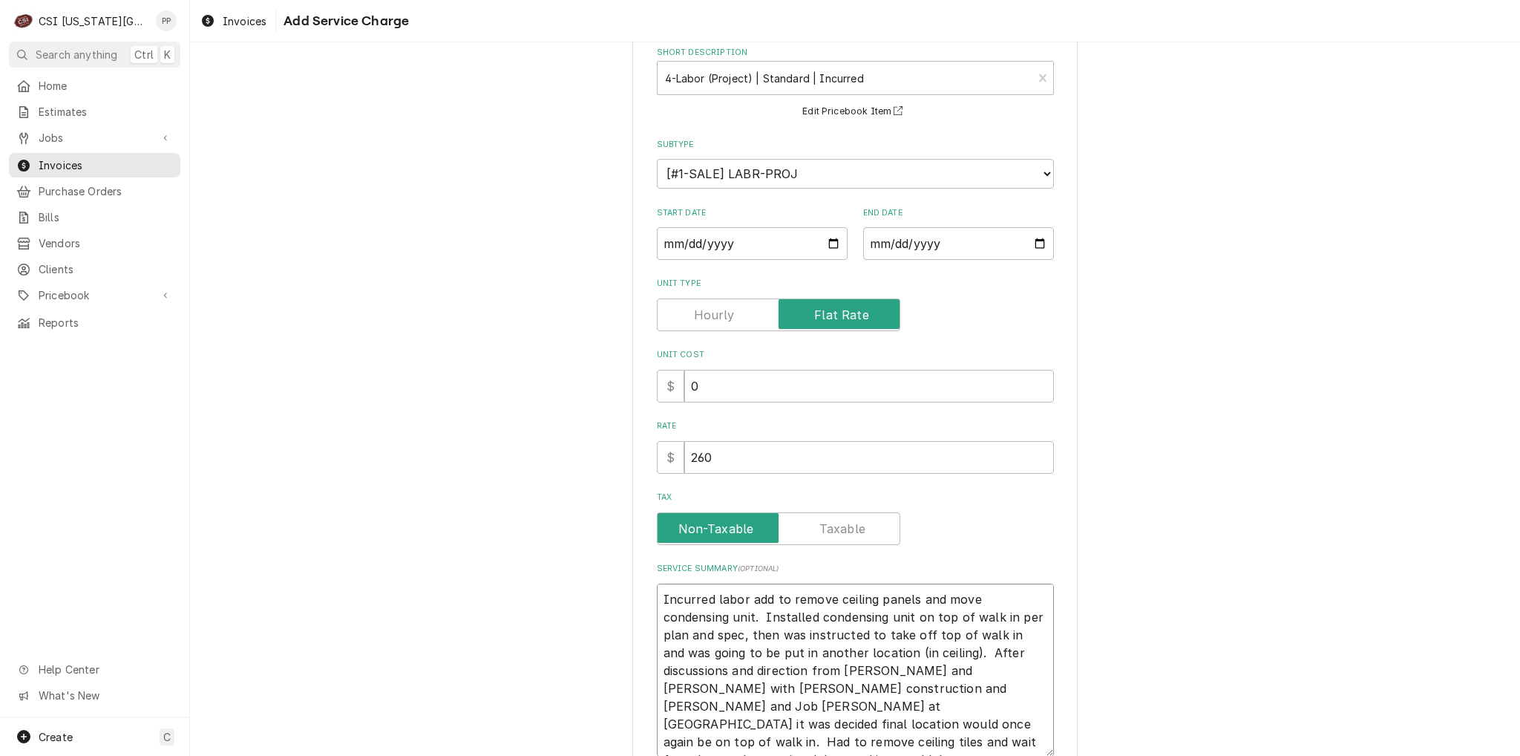
scroll to position [168, 0]
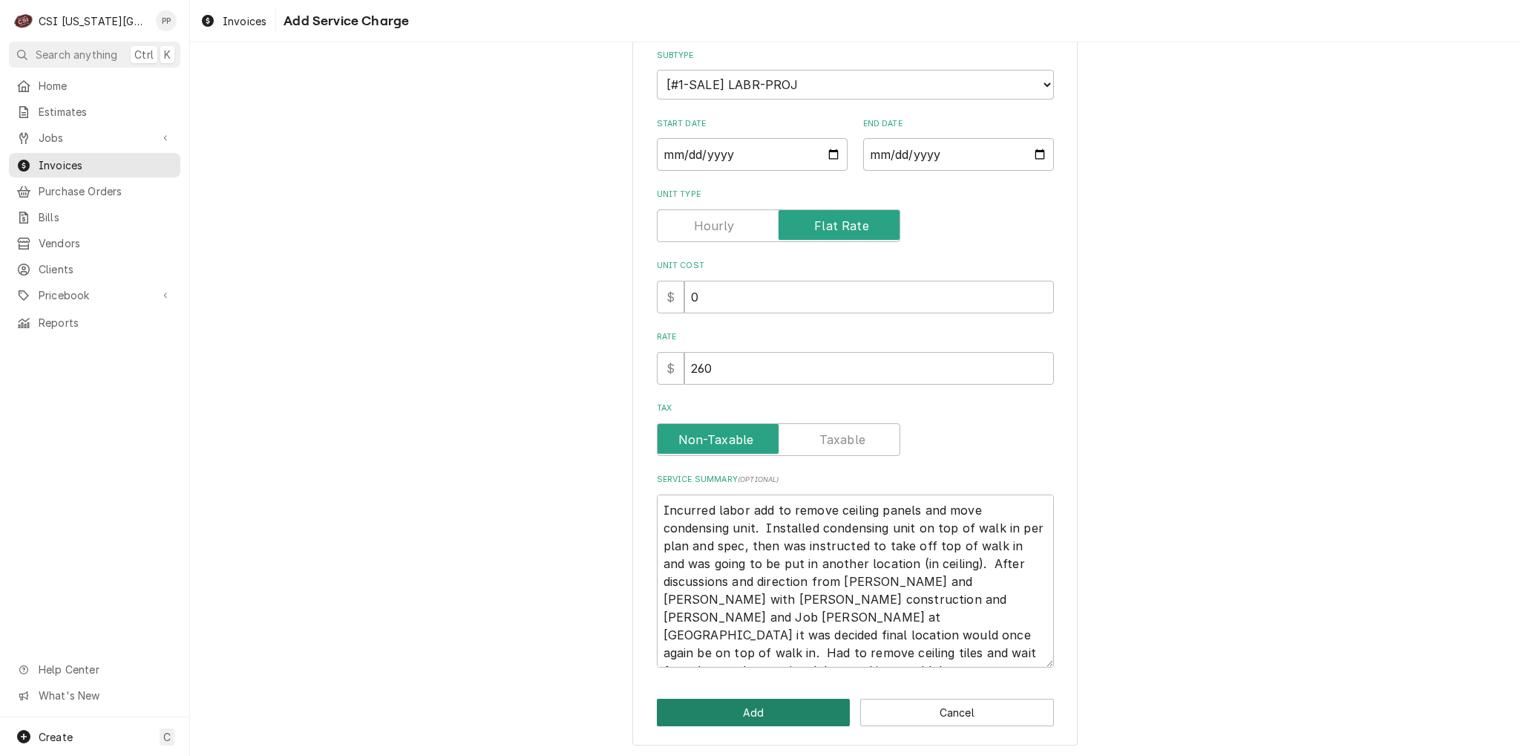
click at [775, 718] on button "Add" at bounding box center [754, 711] width 194 height 27
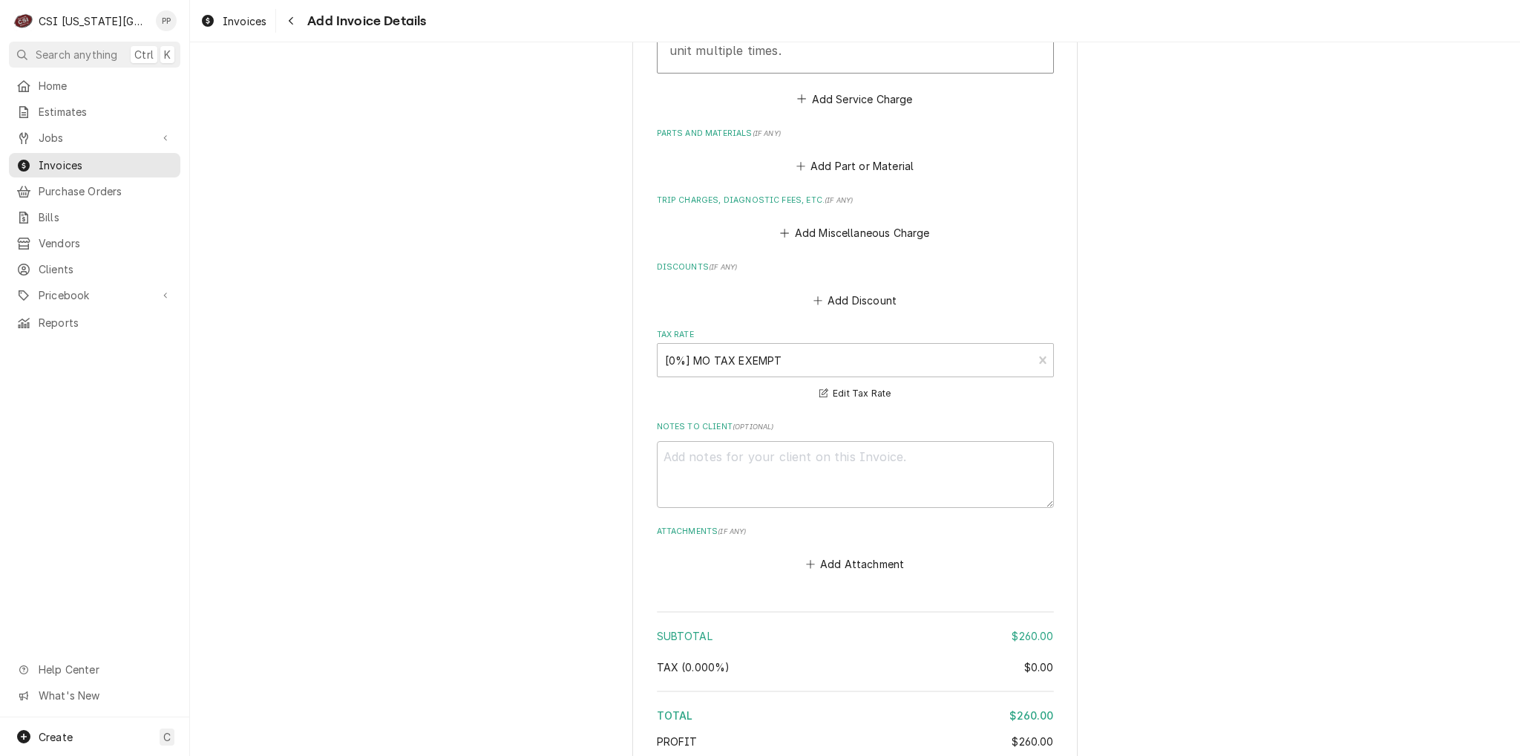
scroll to position [1967, 0]
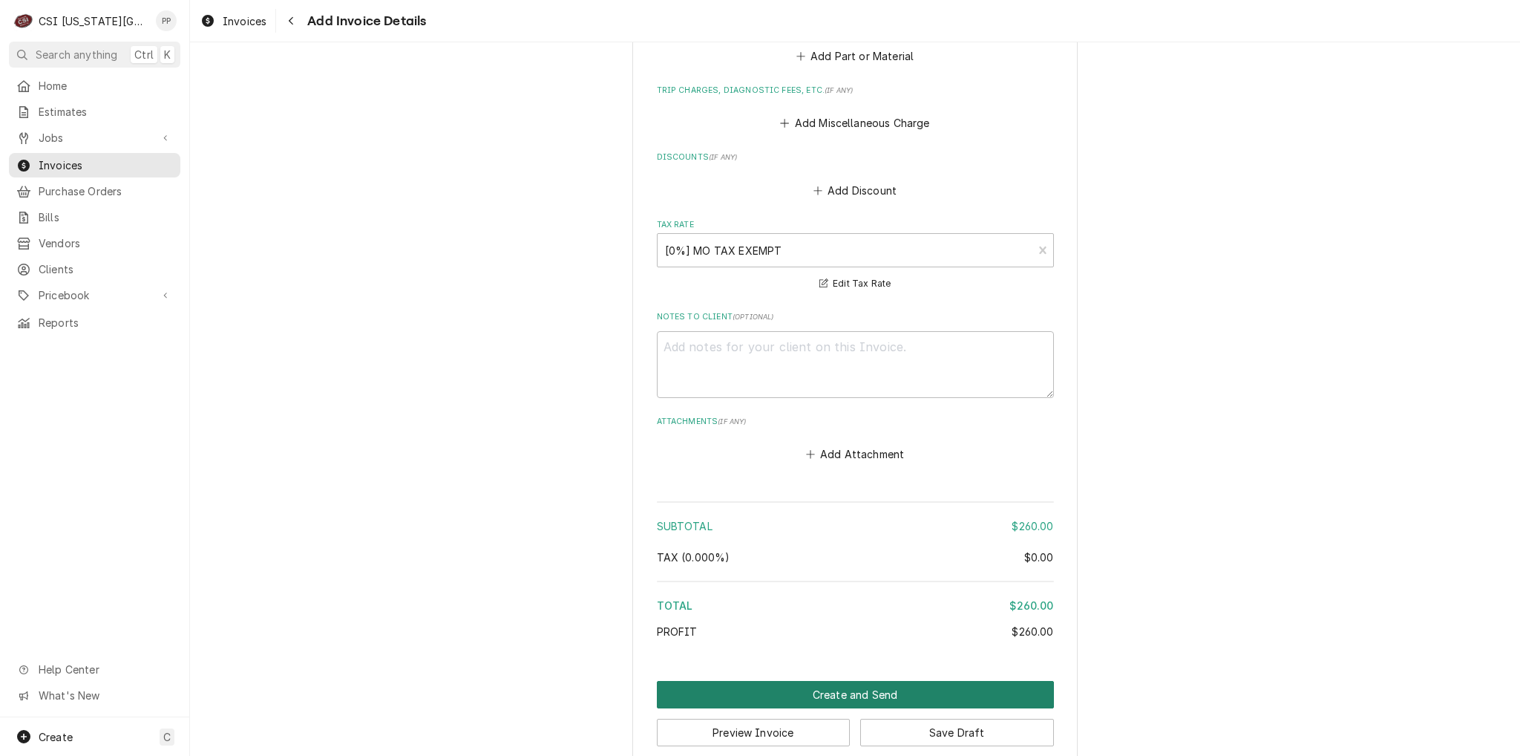
click at [896, 681] on button "Create and Send" at bounding box center [855, 694] width 397 height 27
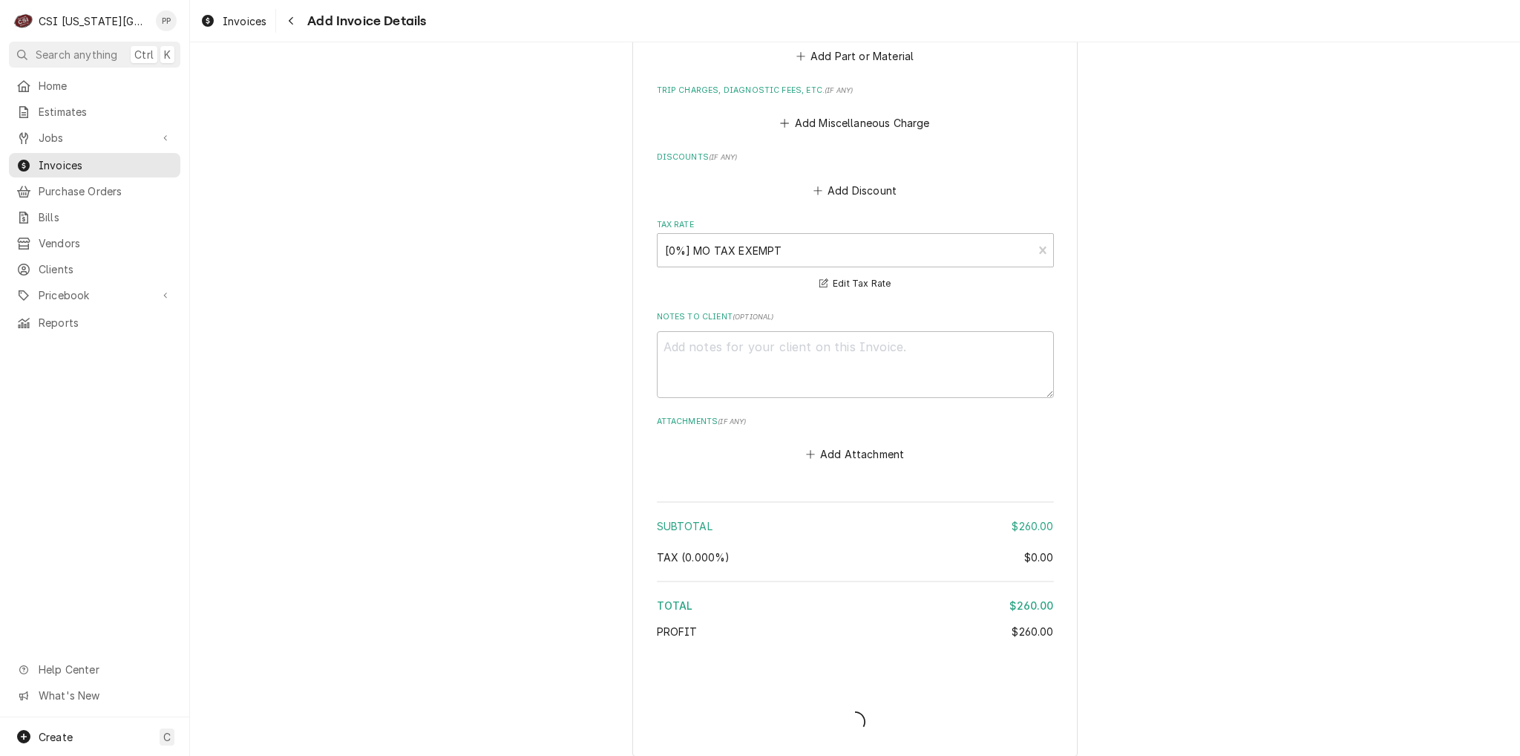
scroll to position [2044, 0]
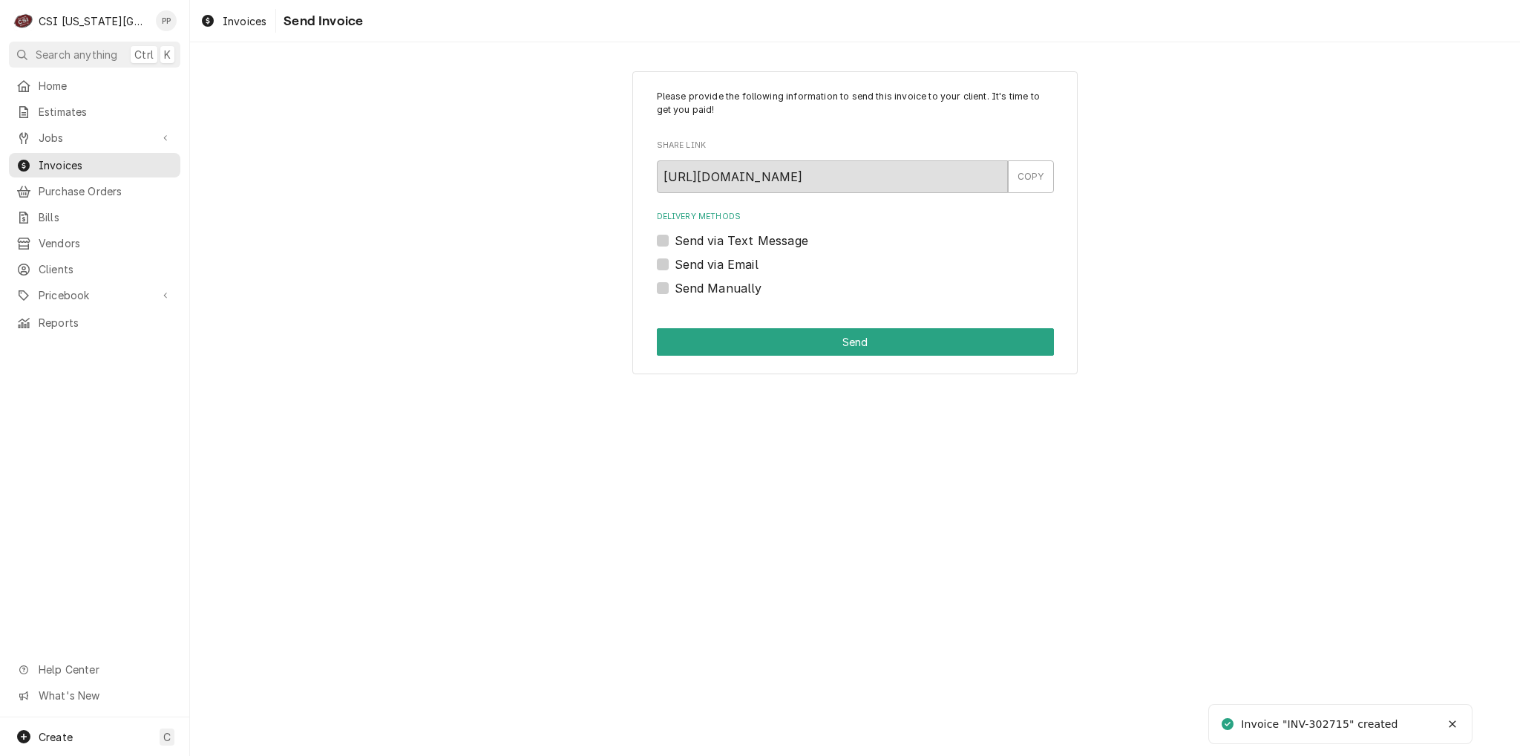
click at [675, 262] on label "Send via Email" at bounding box center [717, 264] width 84 height 18
click at [675, 262] on input "Send via Email" at bounding box center [873, 271] width 397 height 33
checkbox input "true"
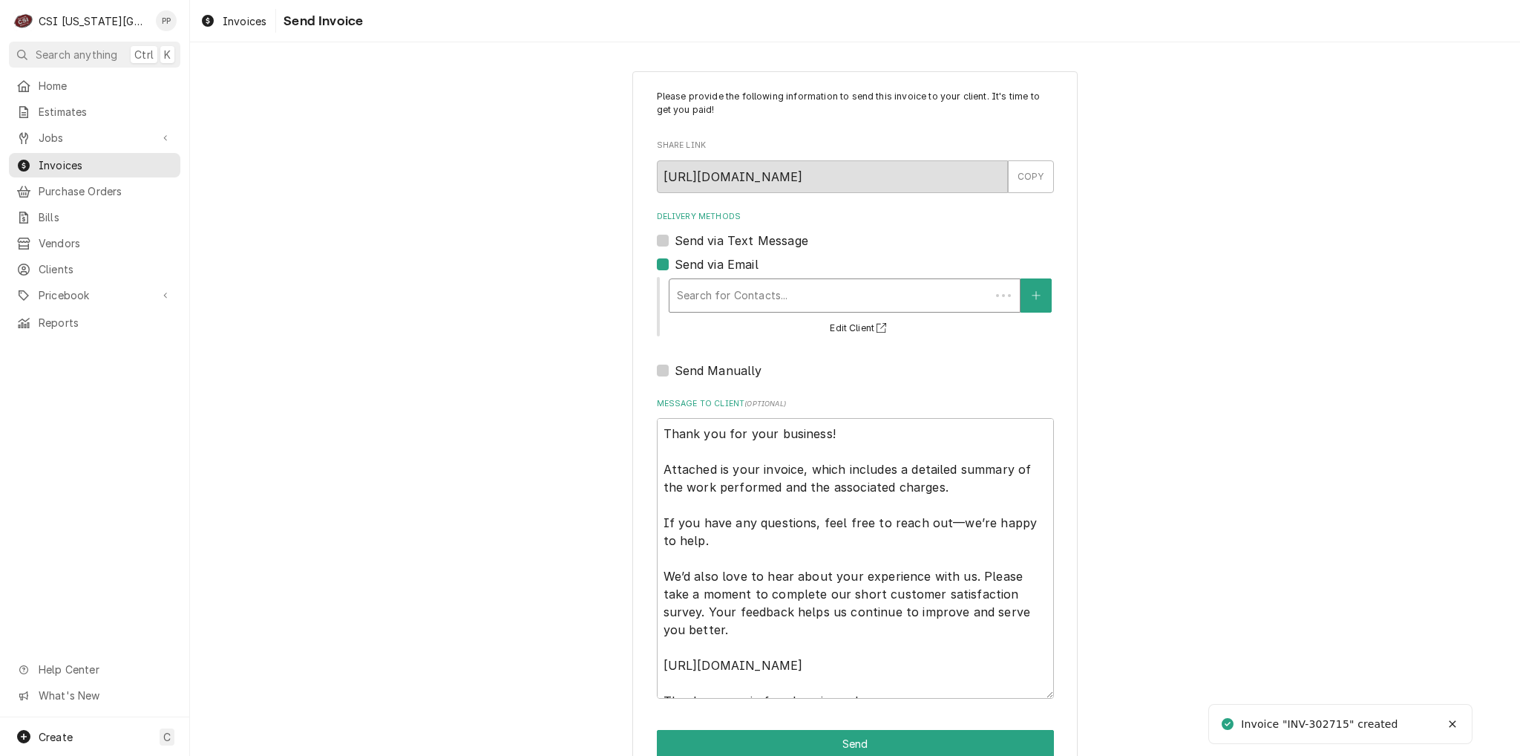
click at [733, 299] on div "Delivery Methods" at bounding box center [830, 295] width 306 height 27
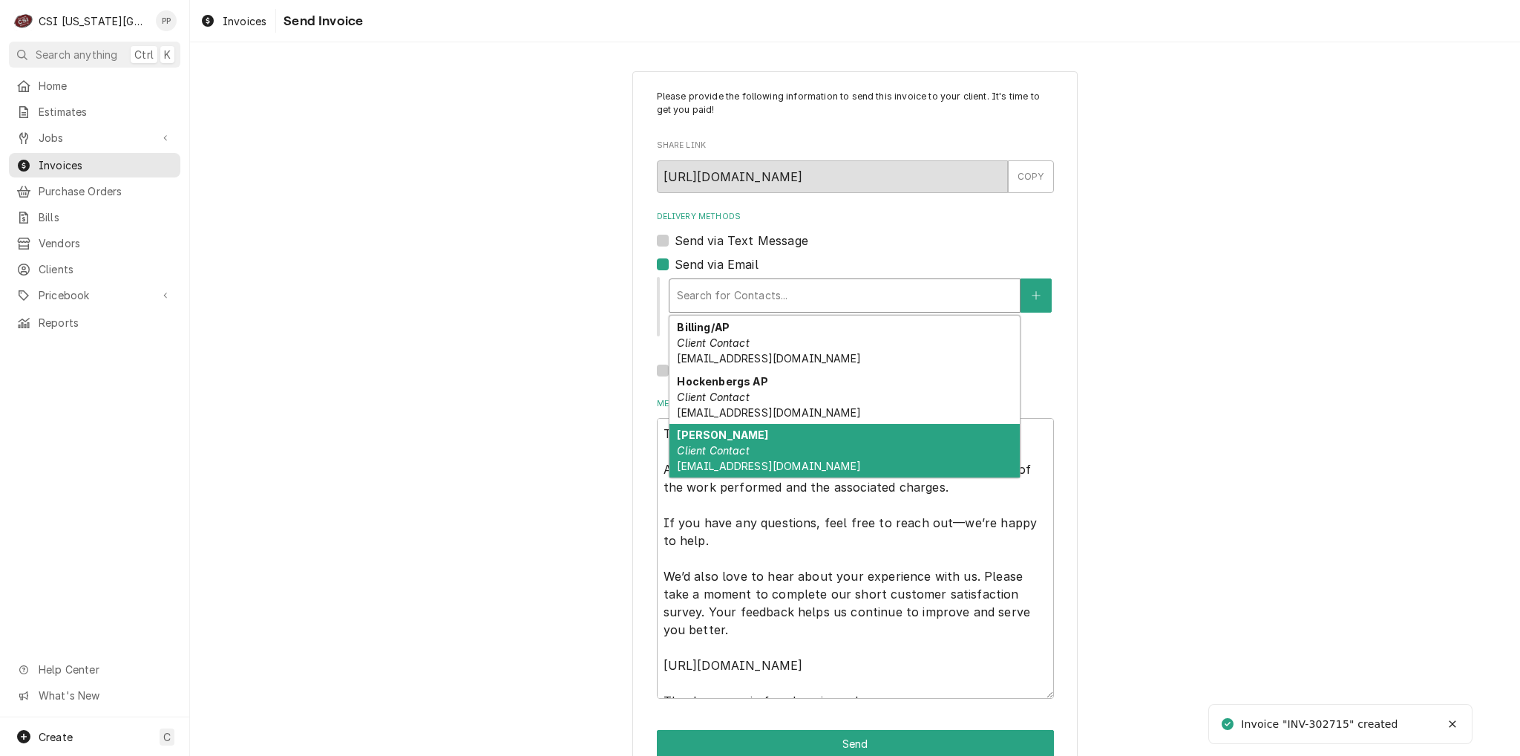
click at [764, 461] on div "Phil Potter Client Contact Phil@csi1.com" at bounding box center [844, 451] width 350 height 54
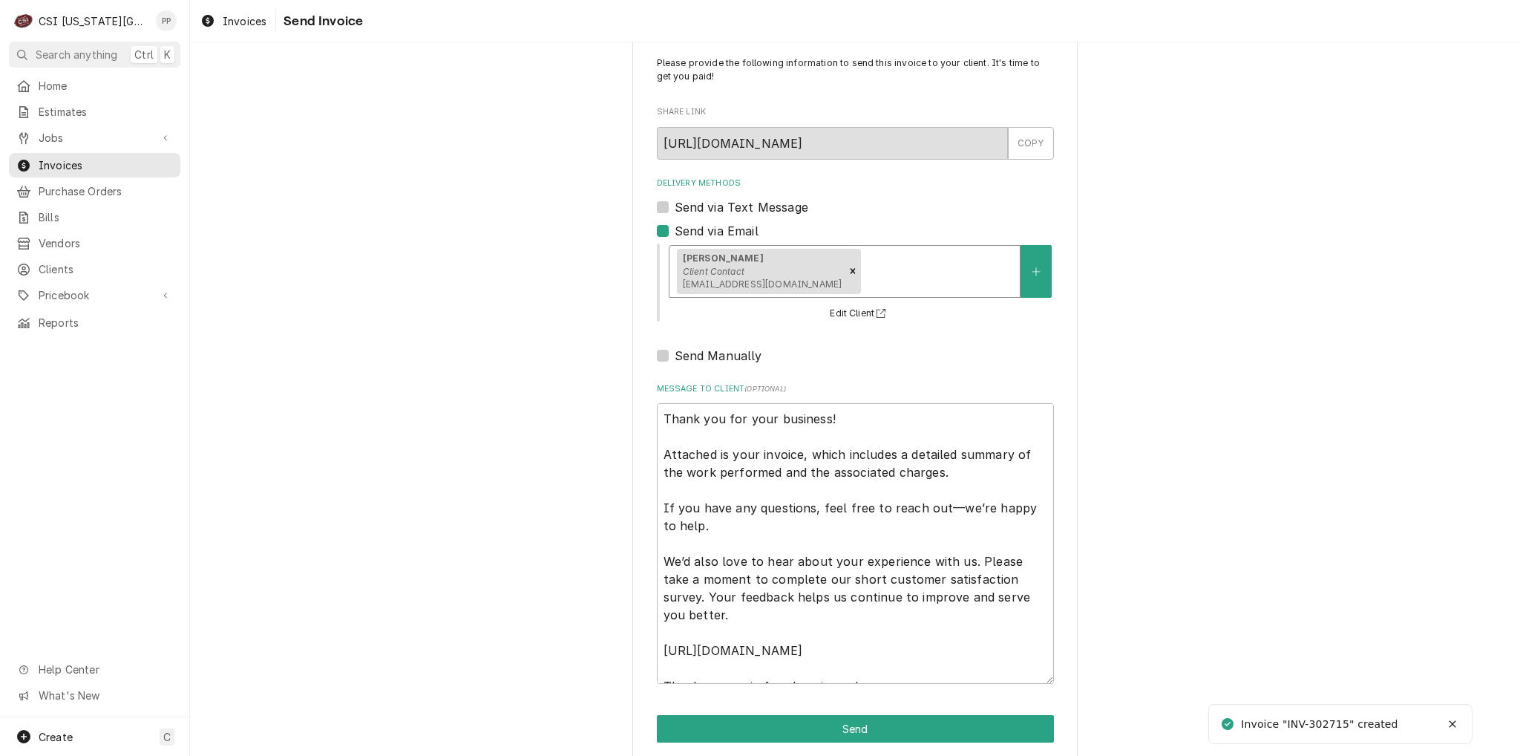
scroll to position [50, 0]
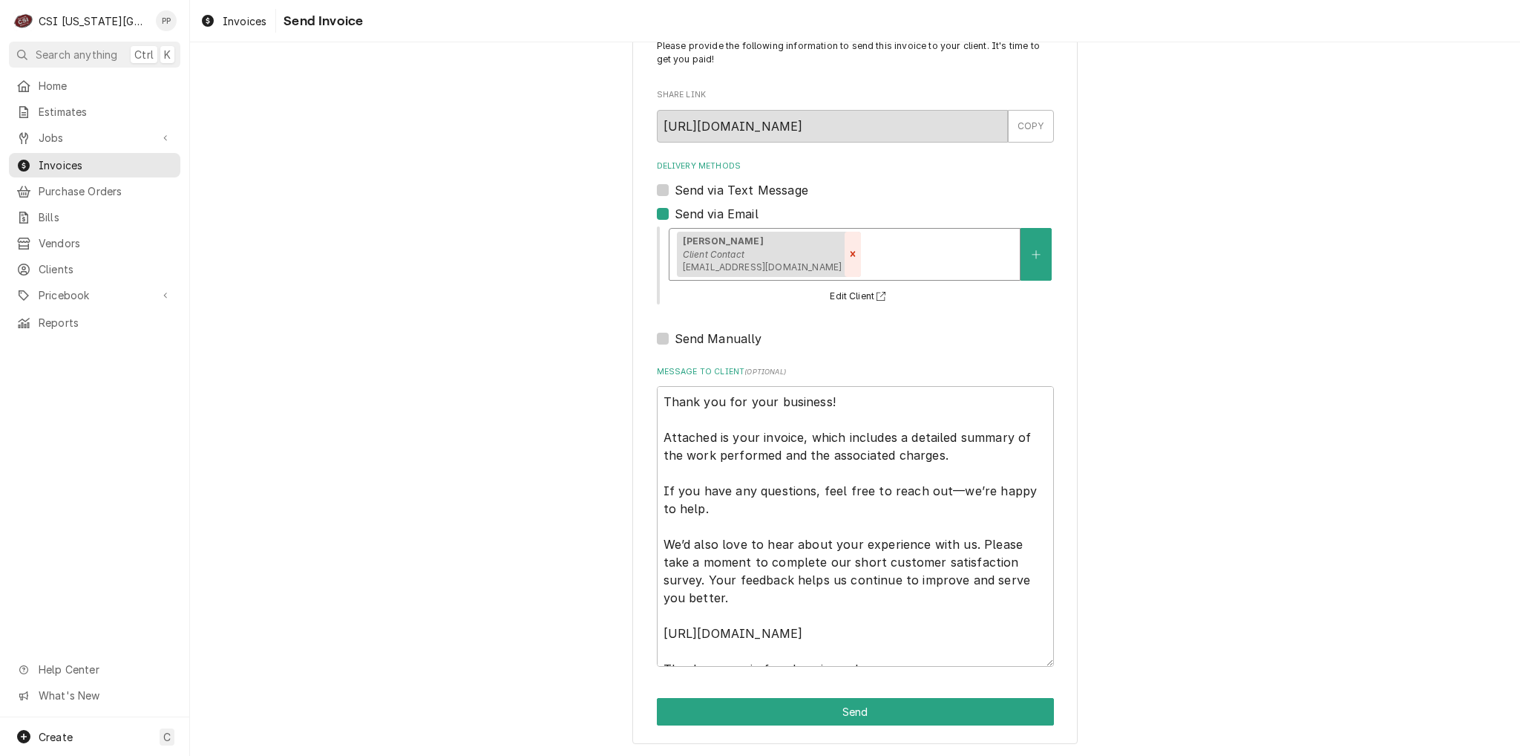
click at [851, 253] on icon "Remove [object Object]" at bounding box center [853, 254] width 5 height 5
type textarea "x"
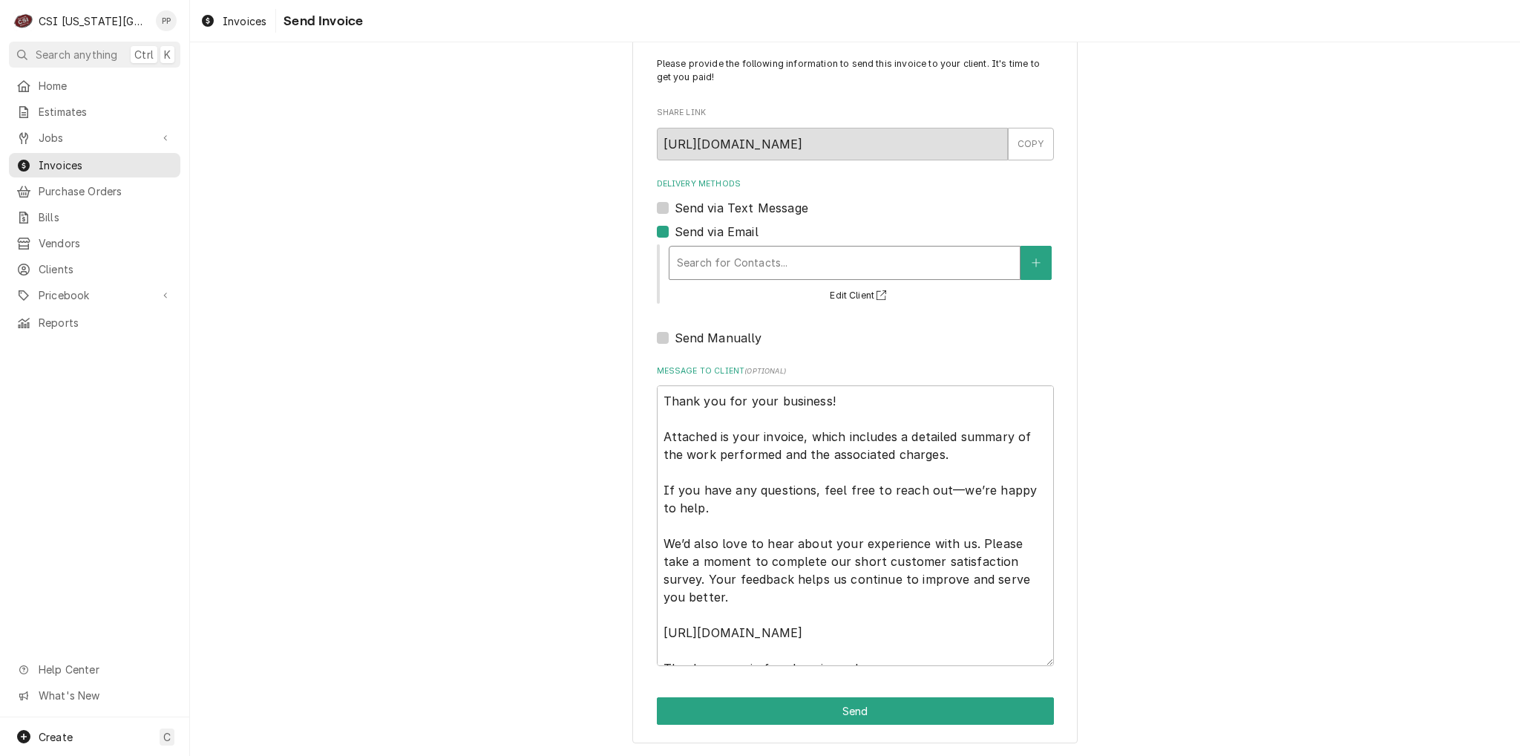
click at [663, 230] on div "Send via Email" at bounding box center [855, 232] width 397 height 18
click at [675, 235] on label "Send via Email" at bounding box center [717, 232] width 84 height 18
click at [675, 235] on input "Send via Email" at bounding box center [873, 239] width 397 height 33
checkbox input "false"
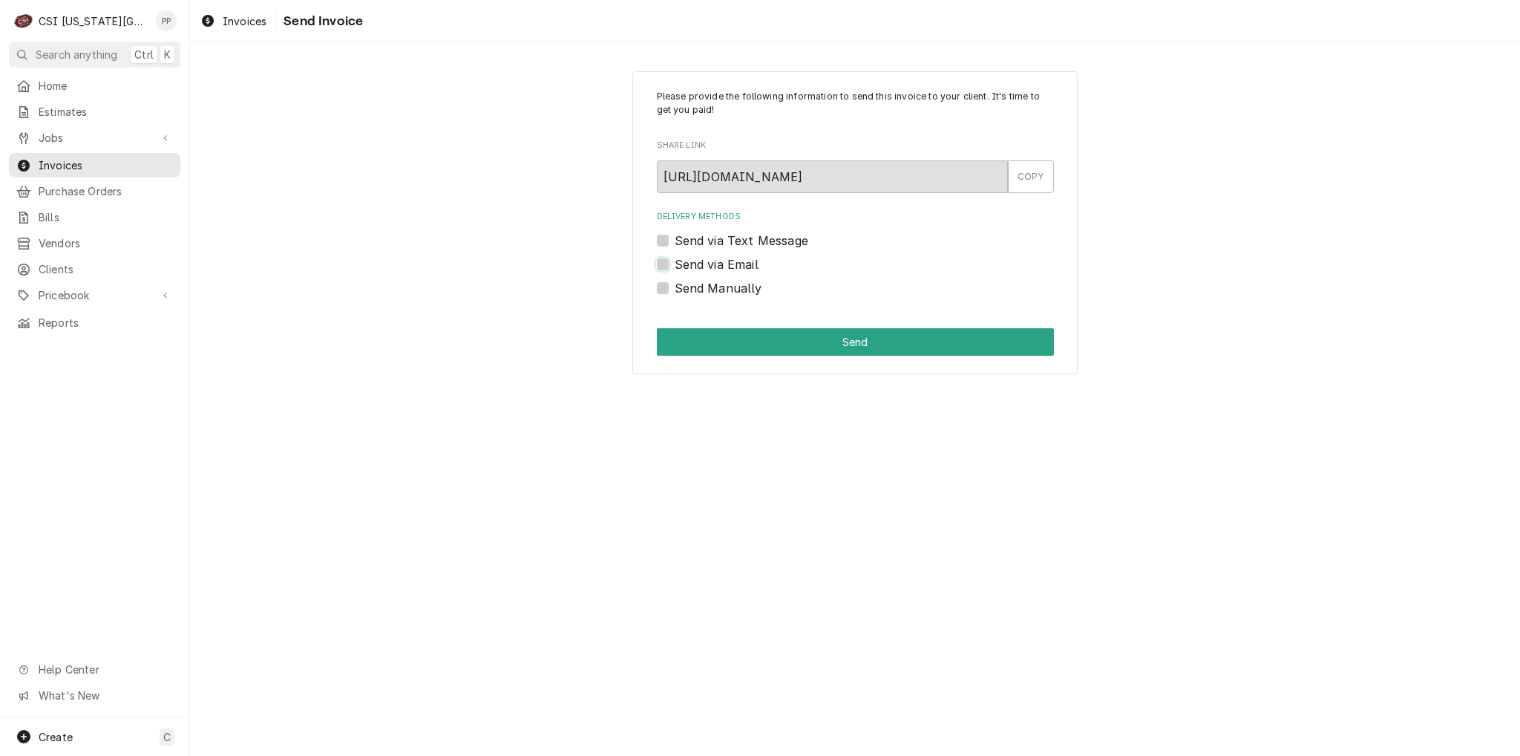
scroll to position [0, 0]
click at [675, 289] on label "Send Manually" at bounding box center [719, 288] width 88 height 18
click at [675, 289] on input "Send Manually" at bounding box center [873, 295] width 397 height 33
checkbox input "true"
click at [781, 346] on button "Send" at bounding box center [855, 341] width 397 height 27
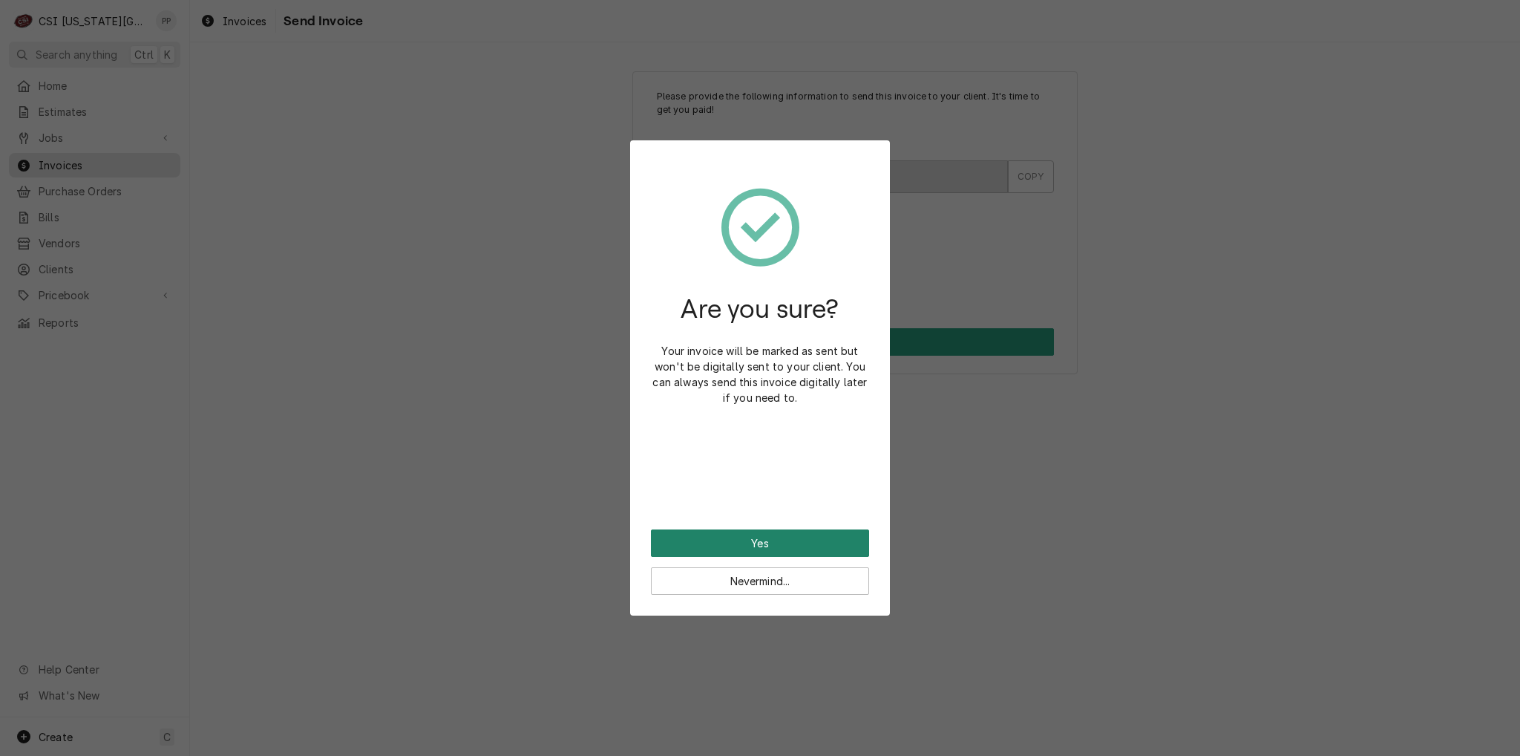
click at [807, 535] on button "Yes" at bounding box center [760, 542] width 218 height 27
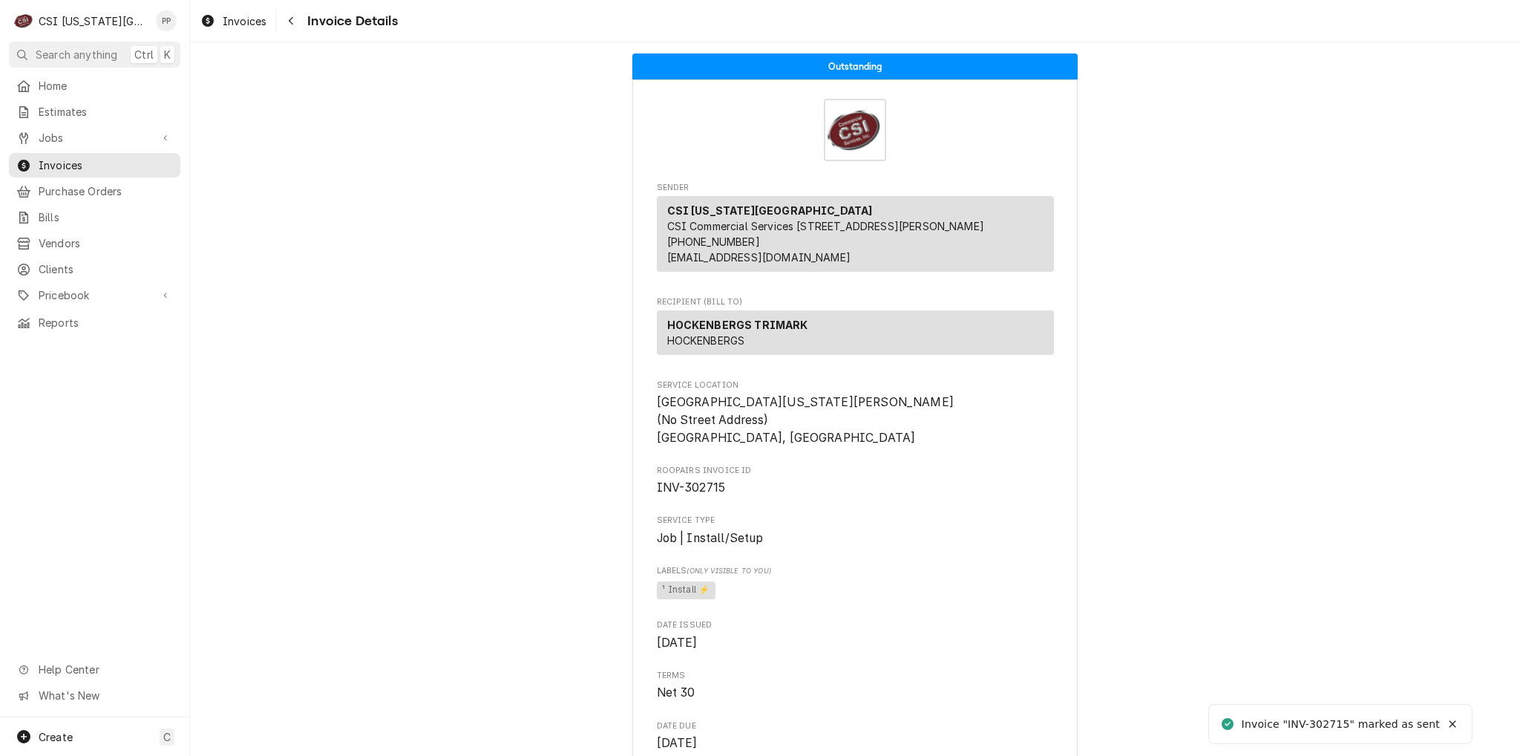
click at [1360, 724] on div "Invoice "INV-302715" marked as sent" at bounding box center [1341, 724] width 199 height 16
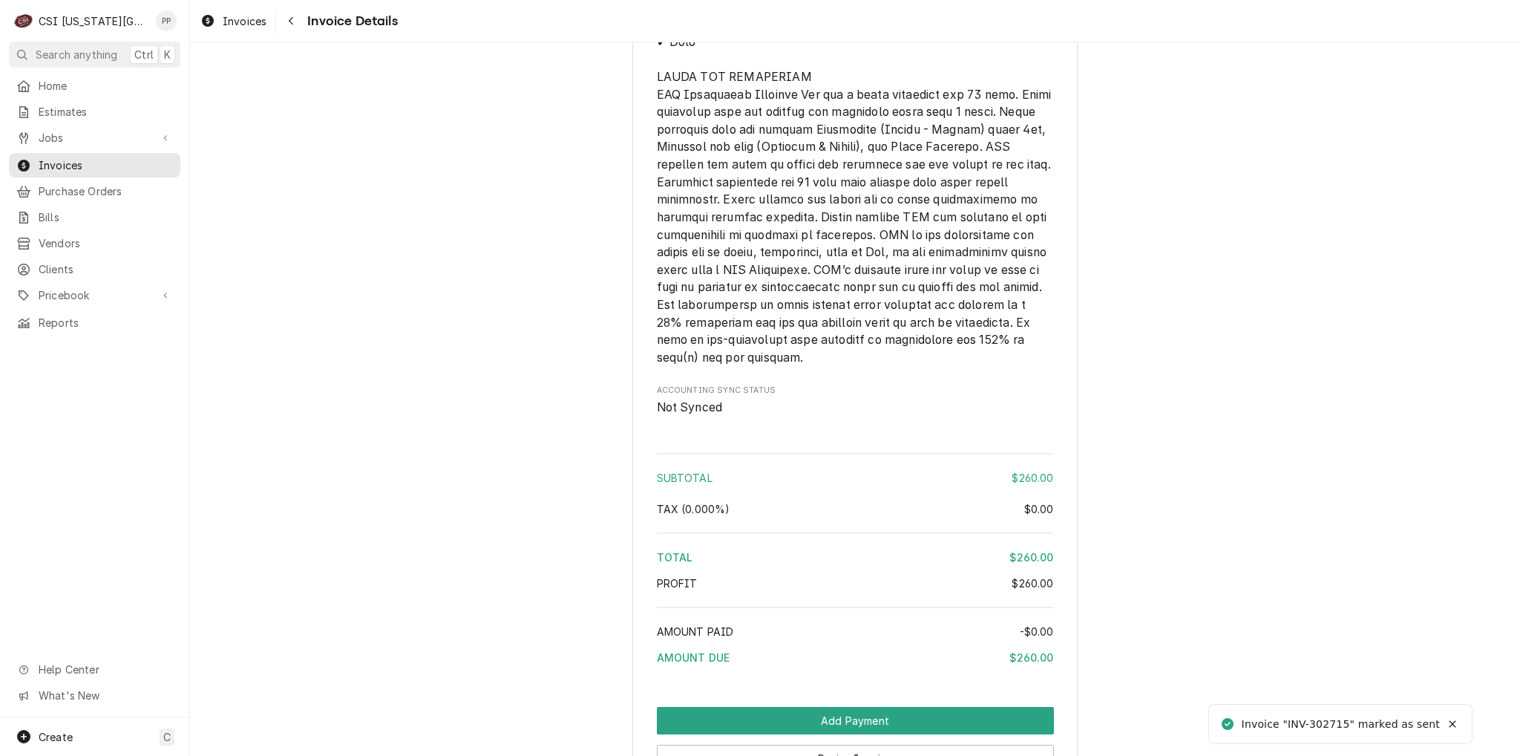
scroll to position [2268, 0]
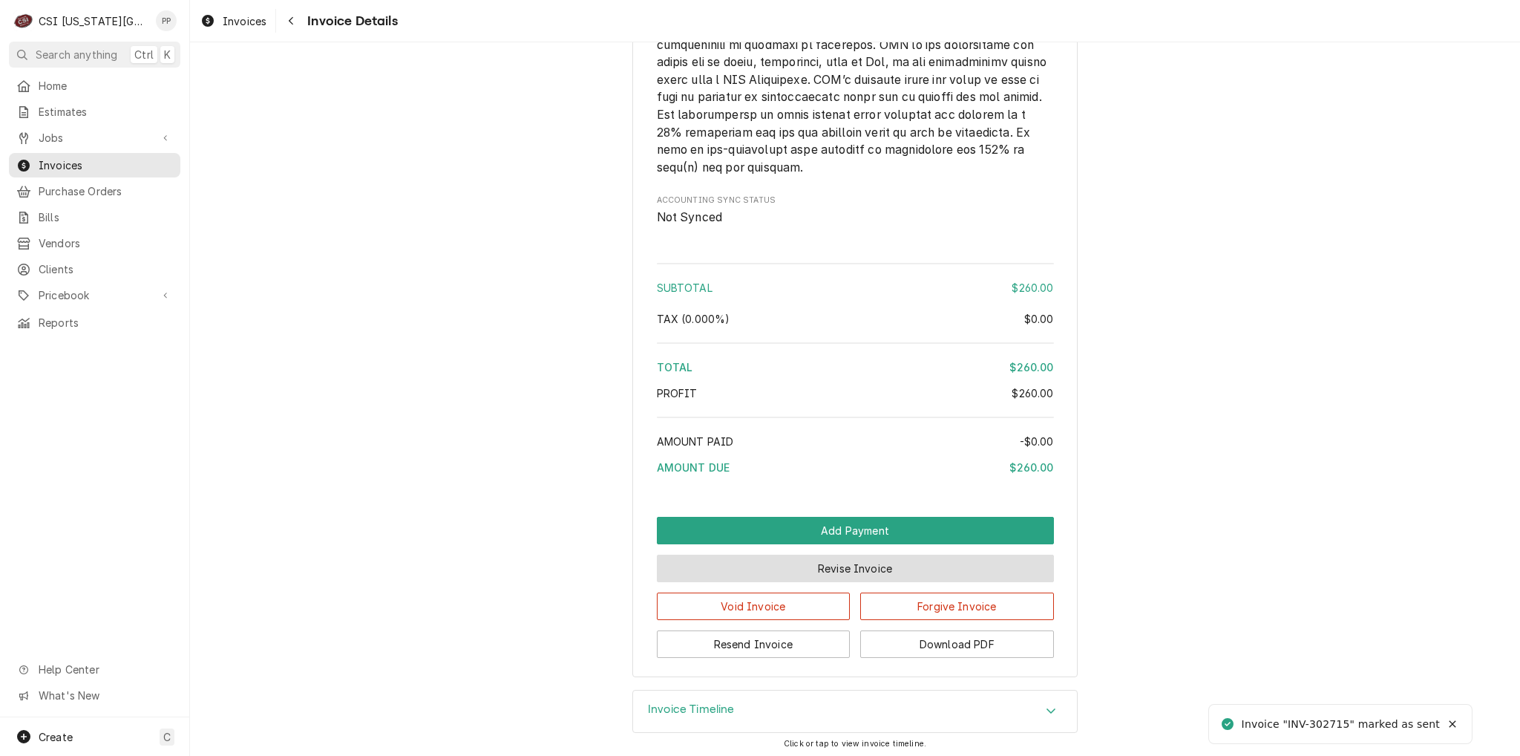
click at [803, 568] on button "Revise Invoice" at bounding box center [855, 567] width 397 height 27
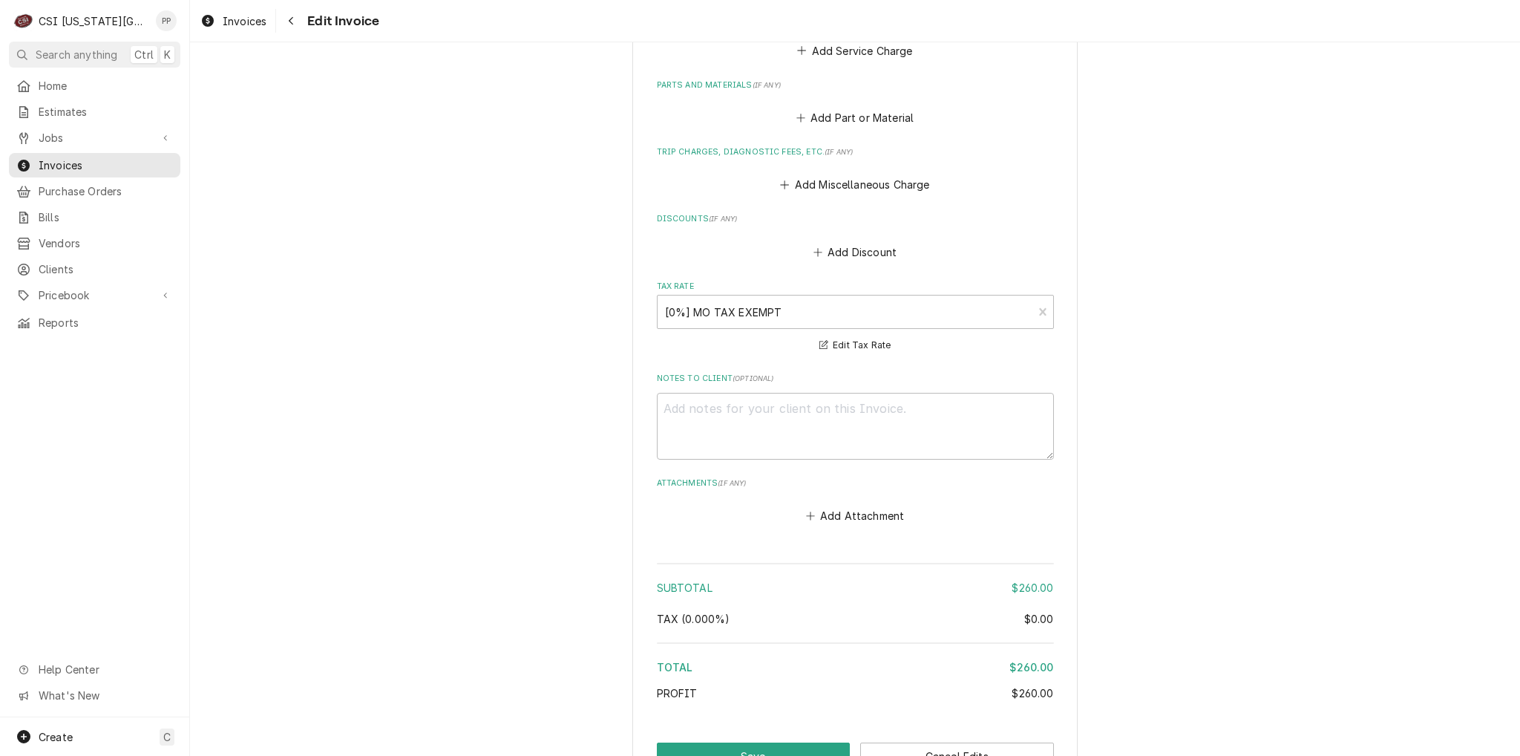
scroll to position [2078, 0]
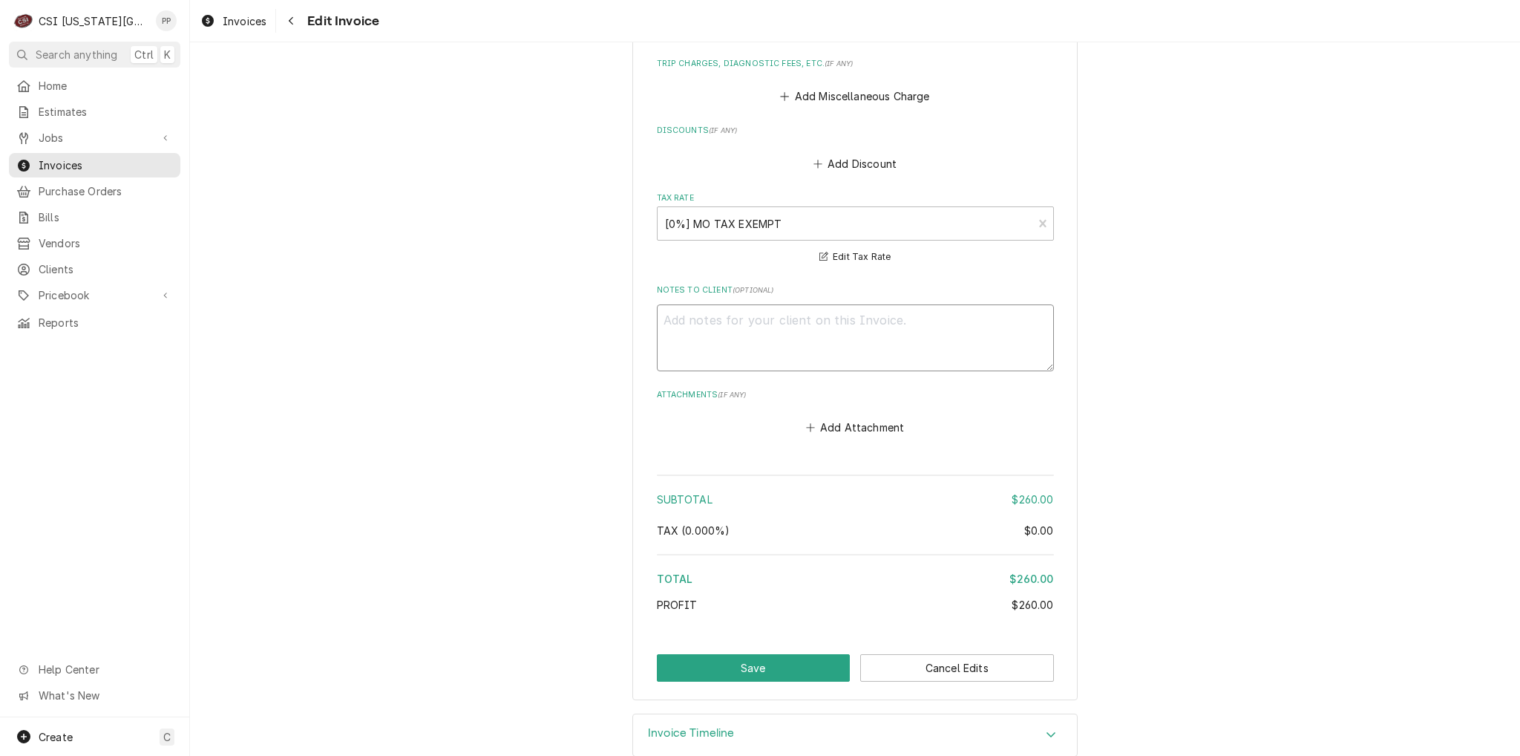
click at [772, 304] on textarea "Notes to Client ( optional )" at bounding box center [855, 337] width 397 height 67
type textarea "x"
type textarea "P"
type textarea "x"
type textarea "PO"
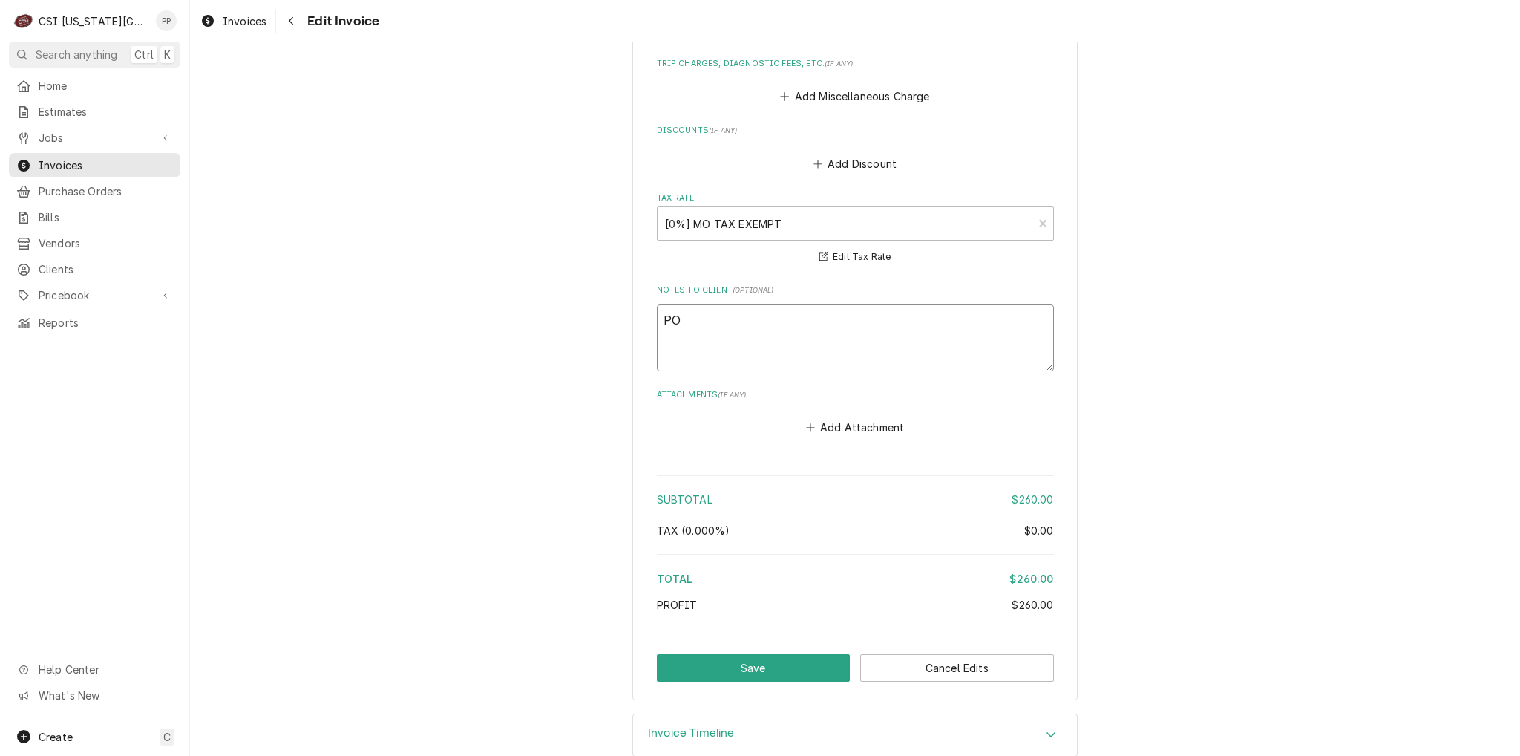
type textarea "x"
type textarea "PO"
type textarea "x"
type textarea "PO -"
type textarea "x"
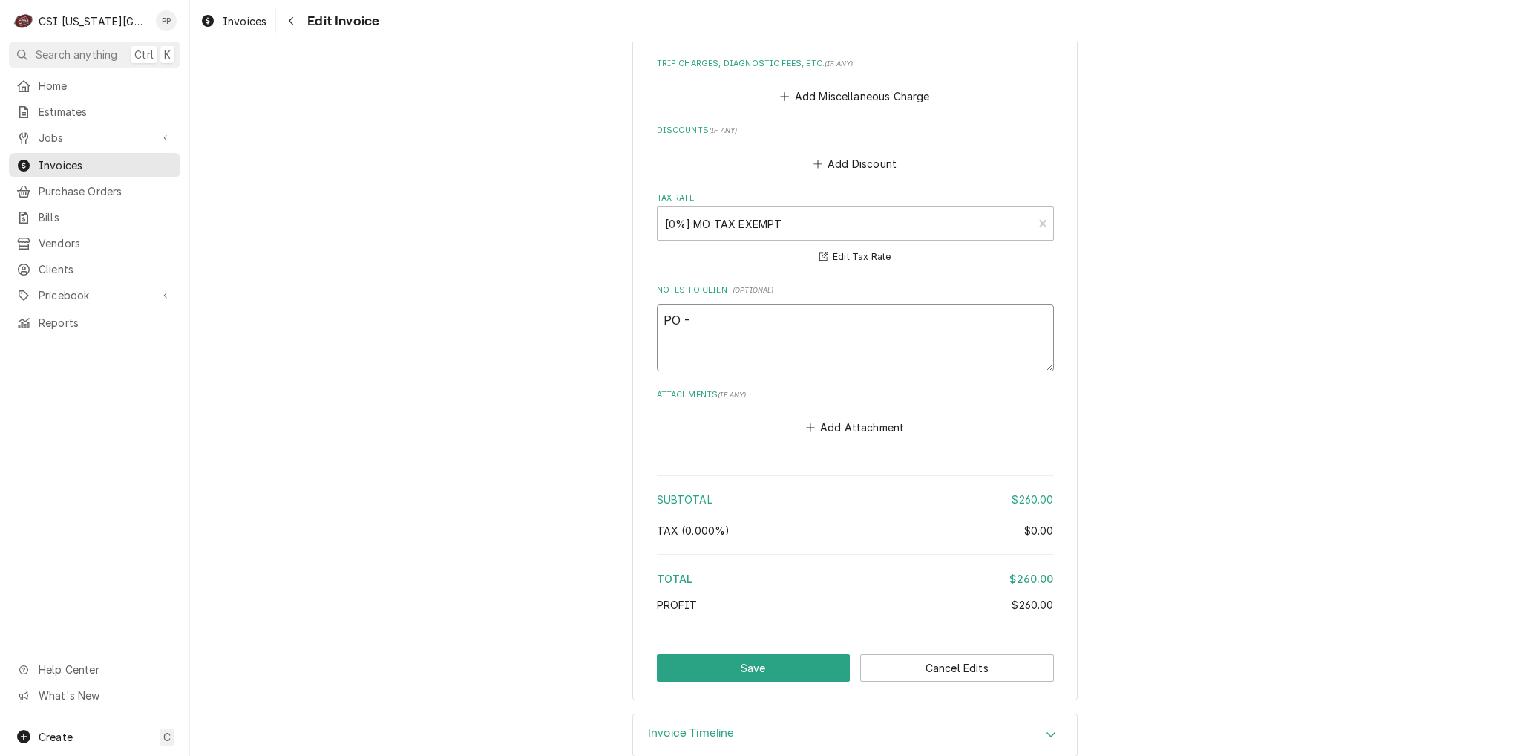
type textarea "PO -"
type textarea "x"
type textarea "PO - T"
type textarea "x"
type textarea "PO - Te"
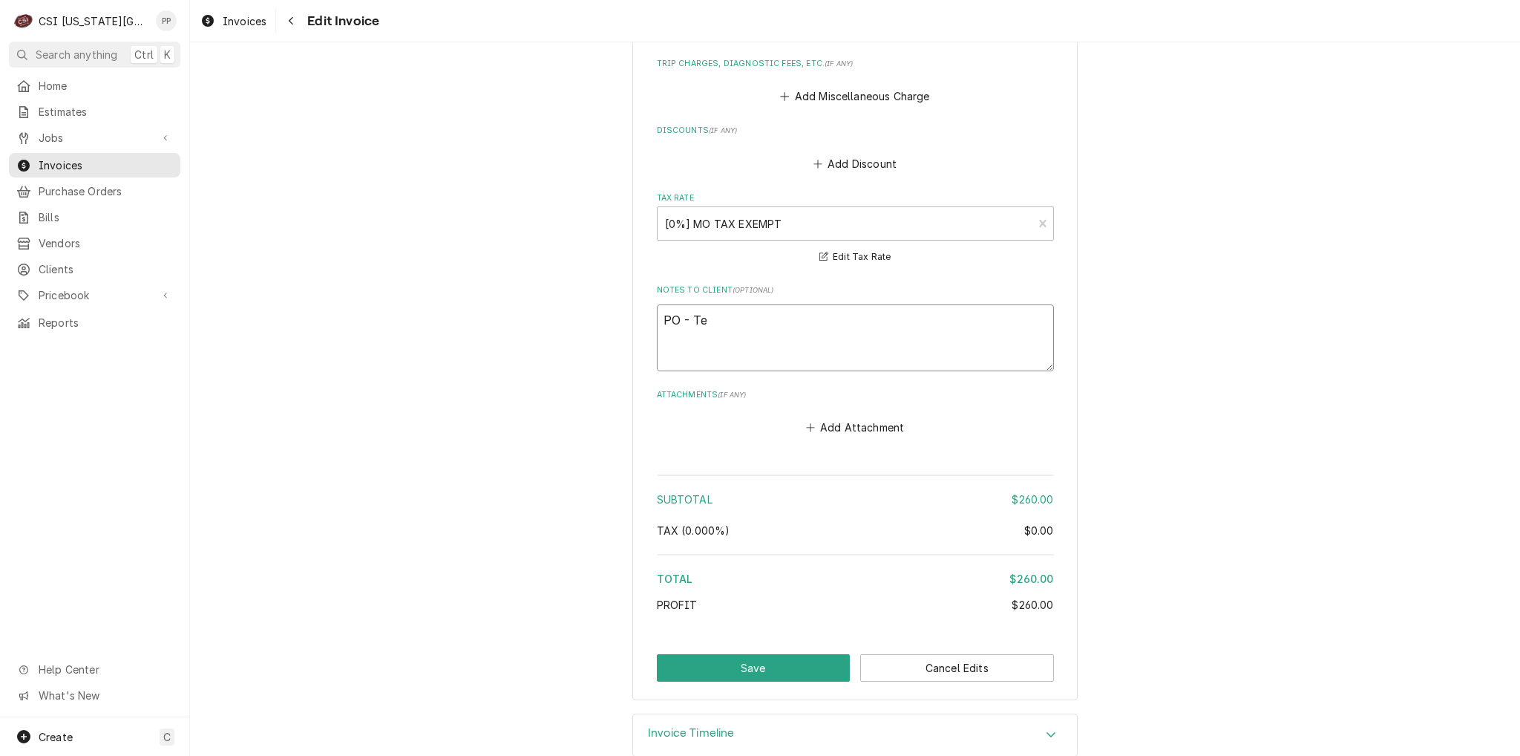
type textarea "x"
type textarea "PO - Ter"
type textarea "x"
type textarea "PO - Terr"
type textarea "x"
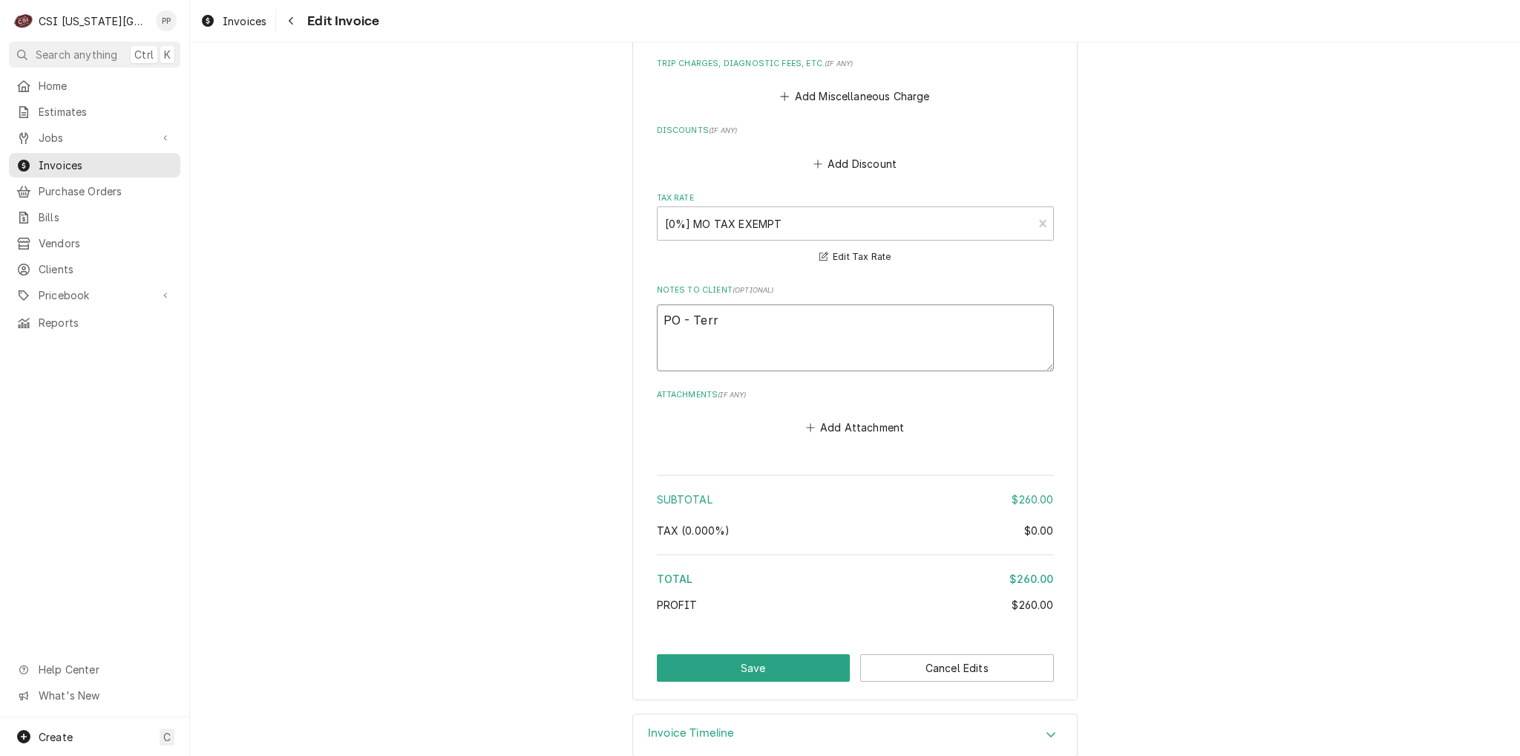
type textarea "PO - Terry"
type textarea "x"
type textarea "PO - Terry"
type textarea "x"
type textarea "PO - Terry A"
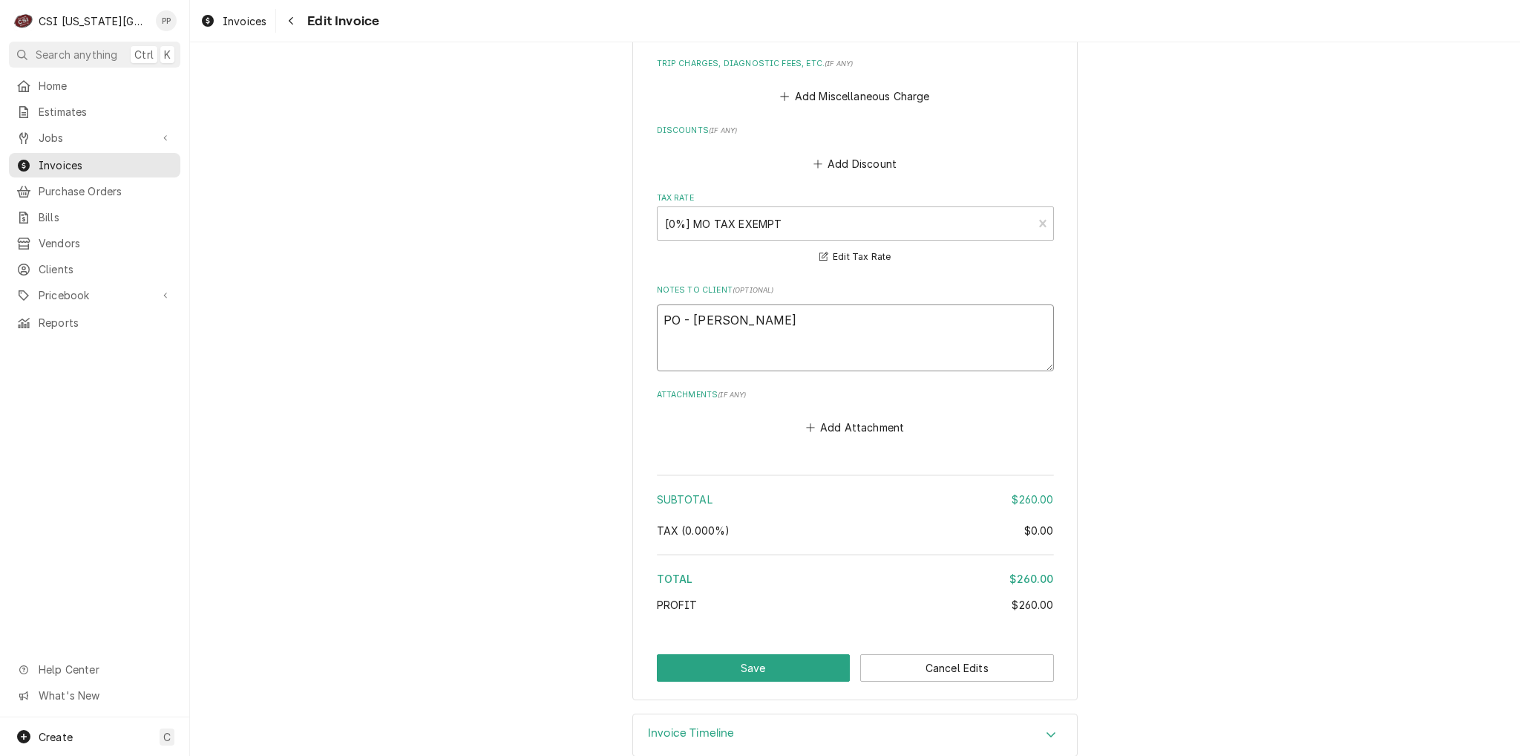
type textarea "x"
type textarea "PO - Terry An"
type textarea "x"
type textarea "PO - Terry And"
type textarea "x"
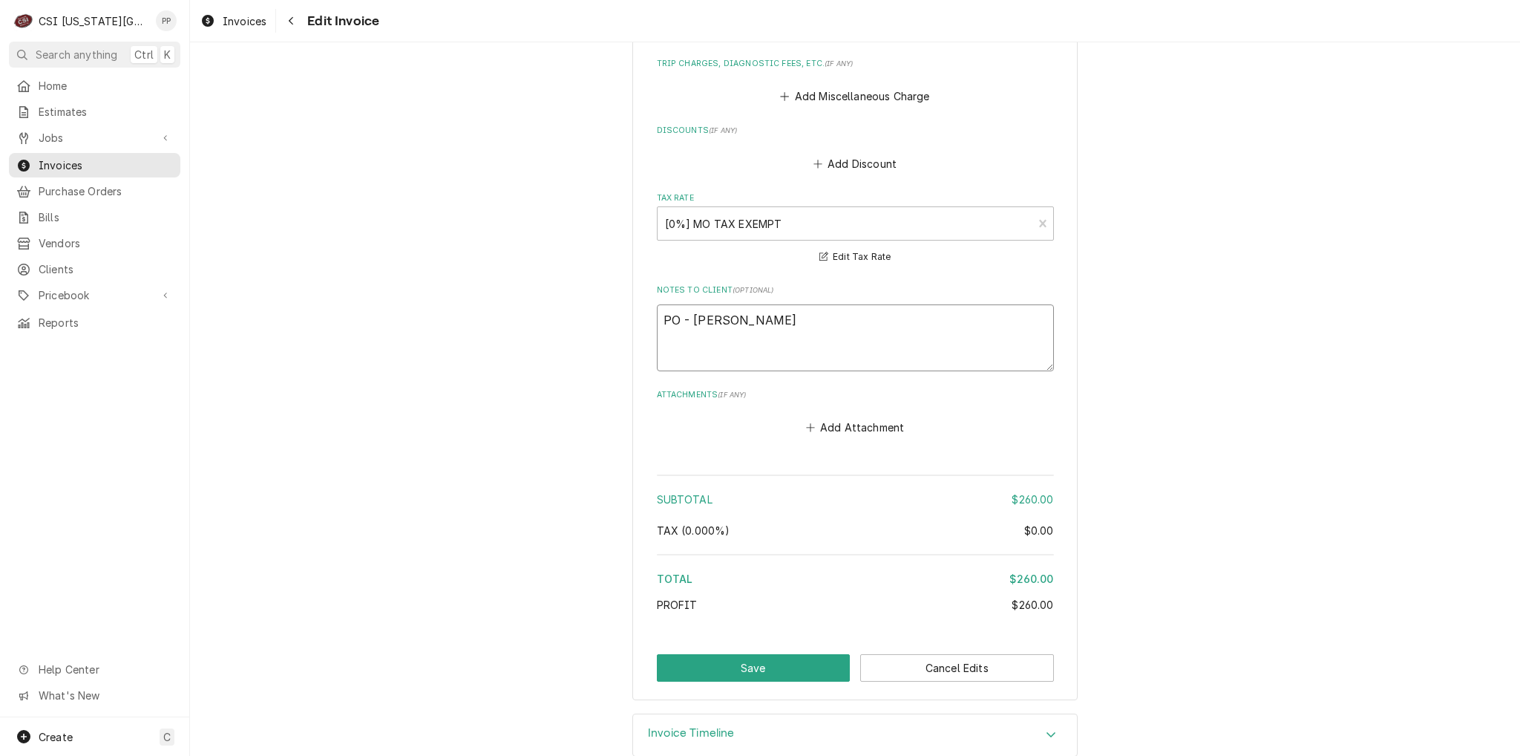
type textarea "PO - Terry Ande"
type textarea "x"
type textarea "PO - Terry Ander"
type textarea "x"
type textarea "PO - Terry Anders"
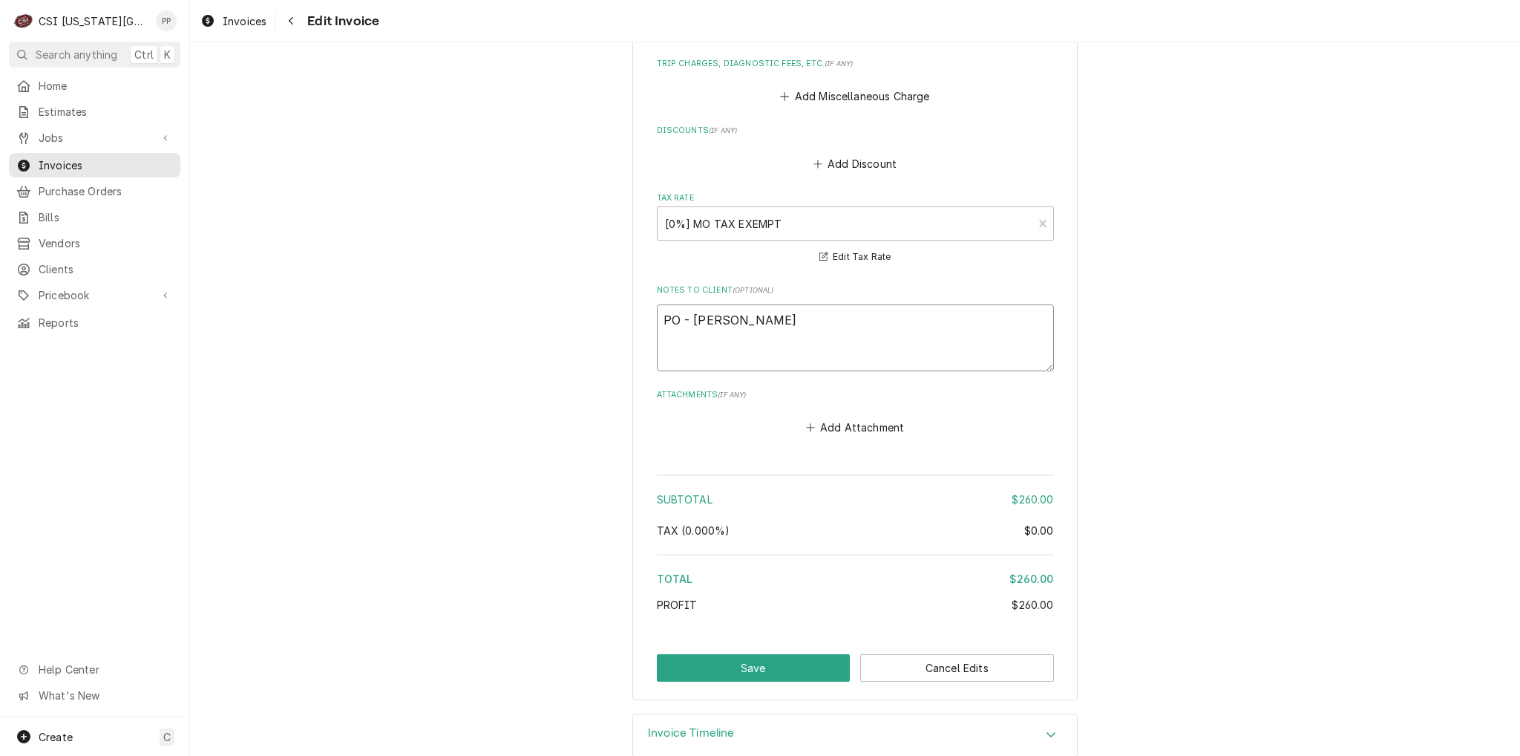
type textarea "x"
type textarea "PO - Terry Anderso"
type textarea "x"
type textarea "PO - [PERSON_NAME]"
type textarea "x"
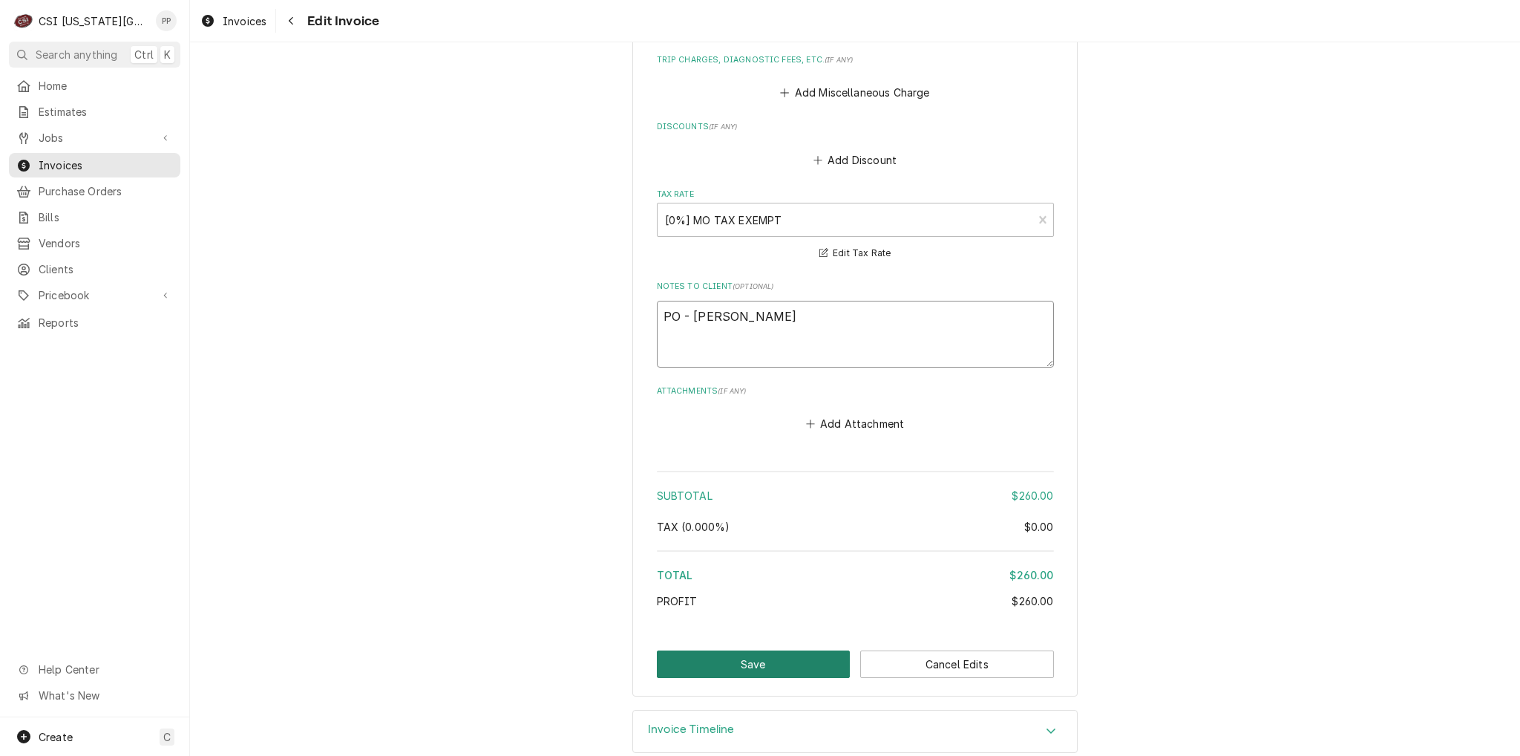
scroll to position [2084, 0]
type textarea "PO - [PERSON_NAME]"
click at [807, 648] on button "Save" at bounding box center [754, 661] width 194 height 27
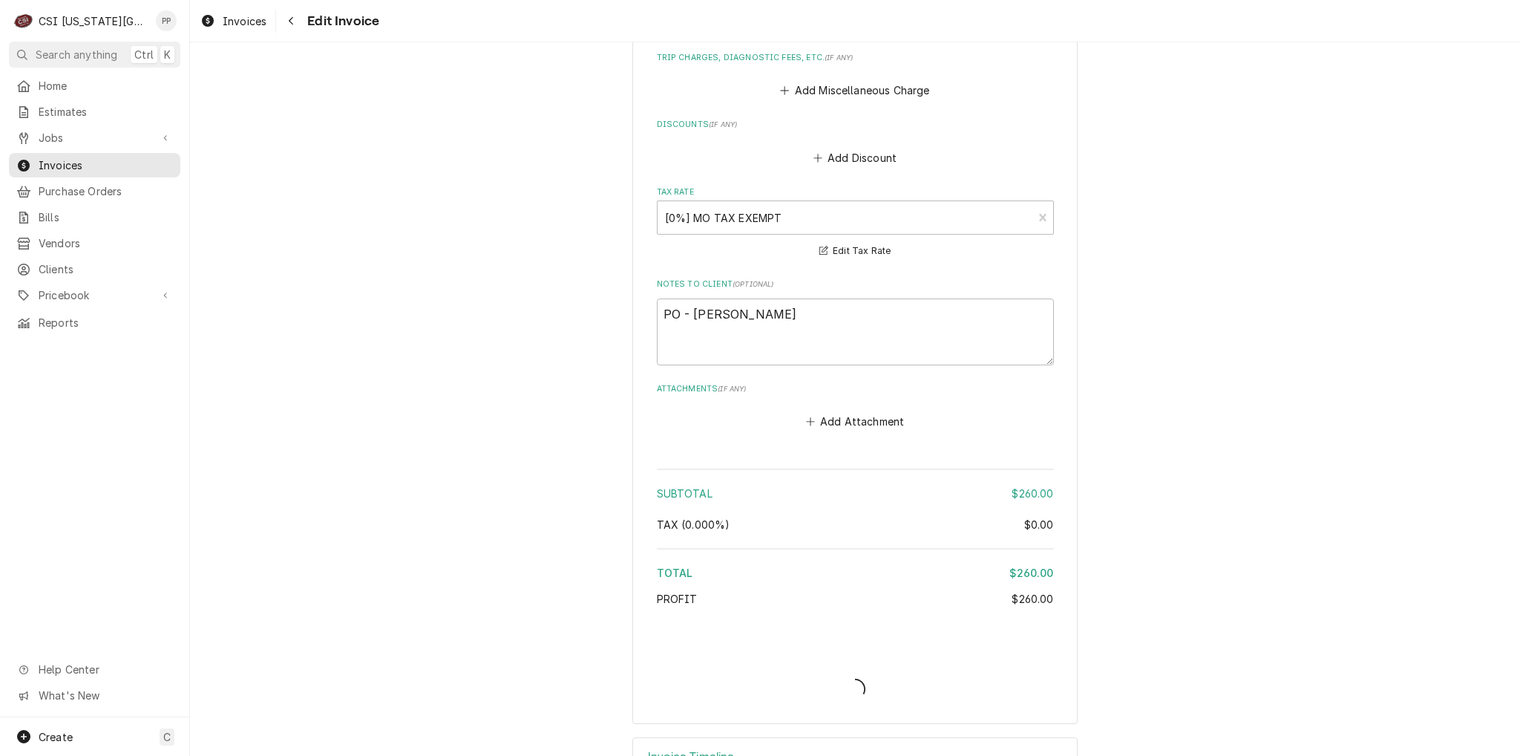
type textarea "x"
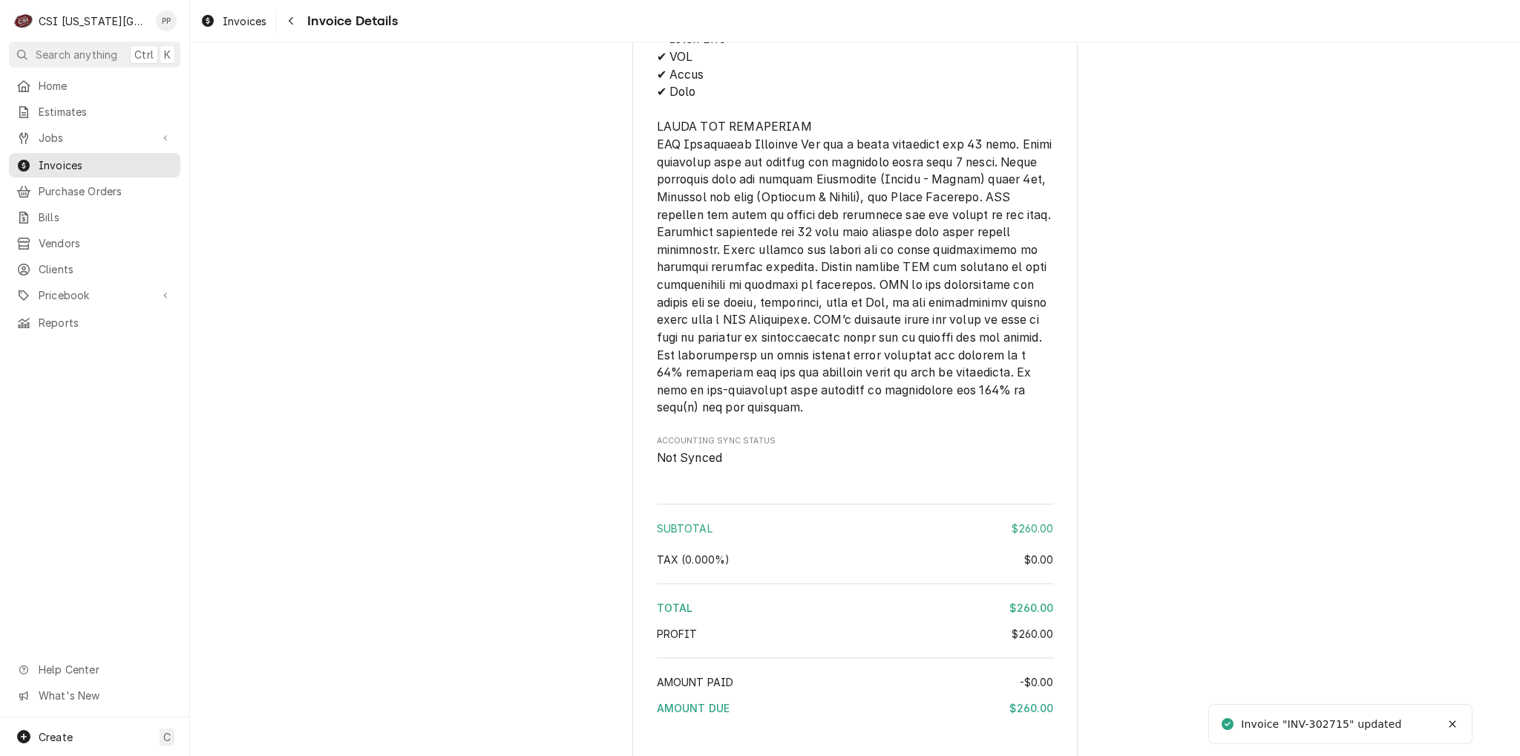
scroll to position [2318, 0]
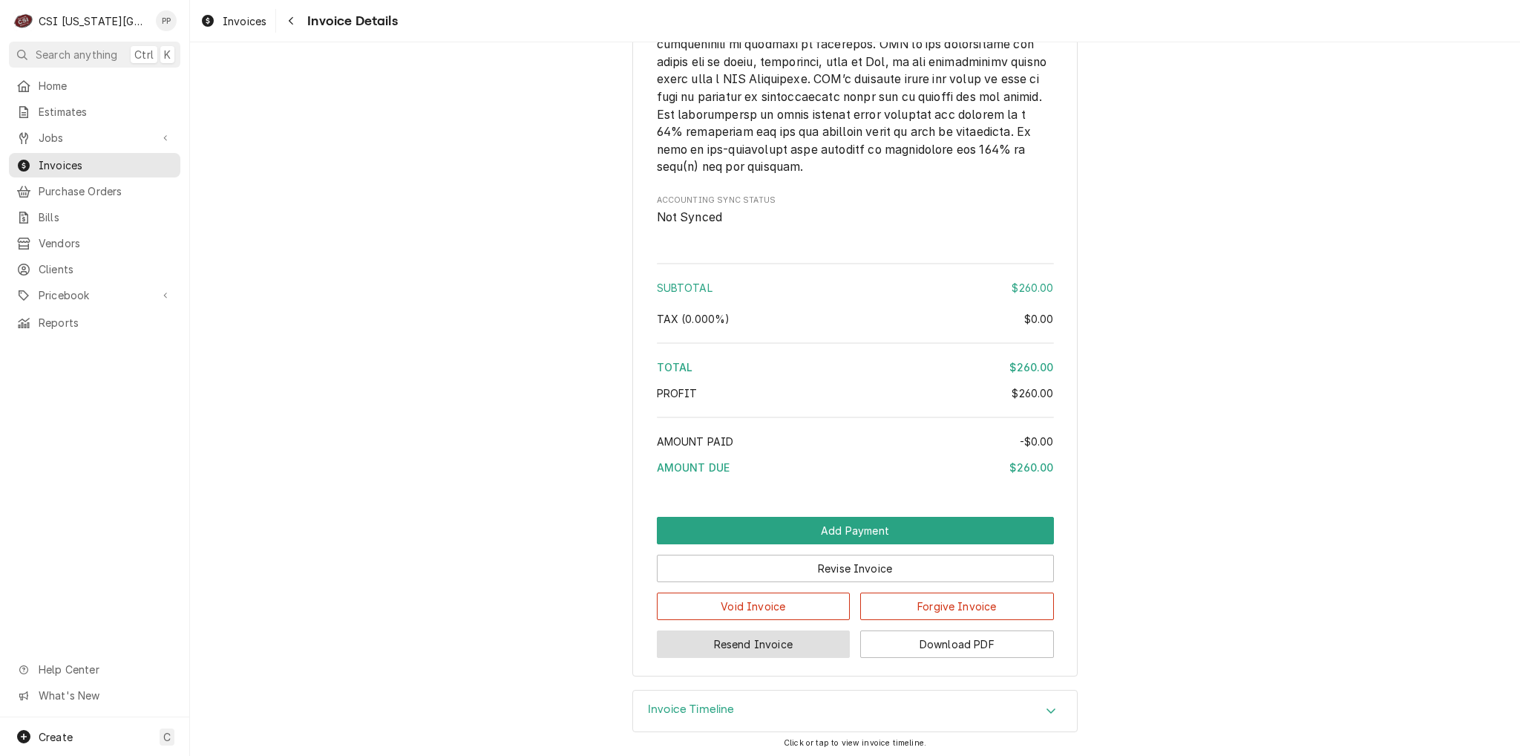
click at [760, 644] on button "Resend Invoice" at bounding box center [754, 643] width 194 height 27
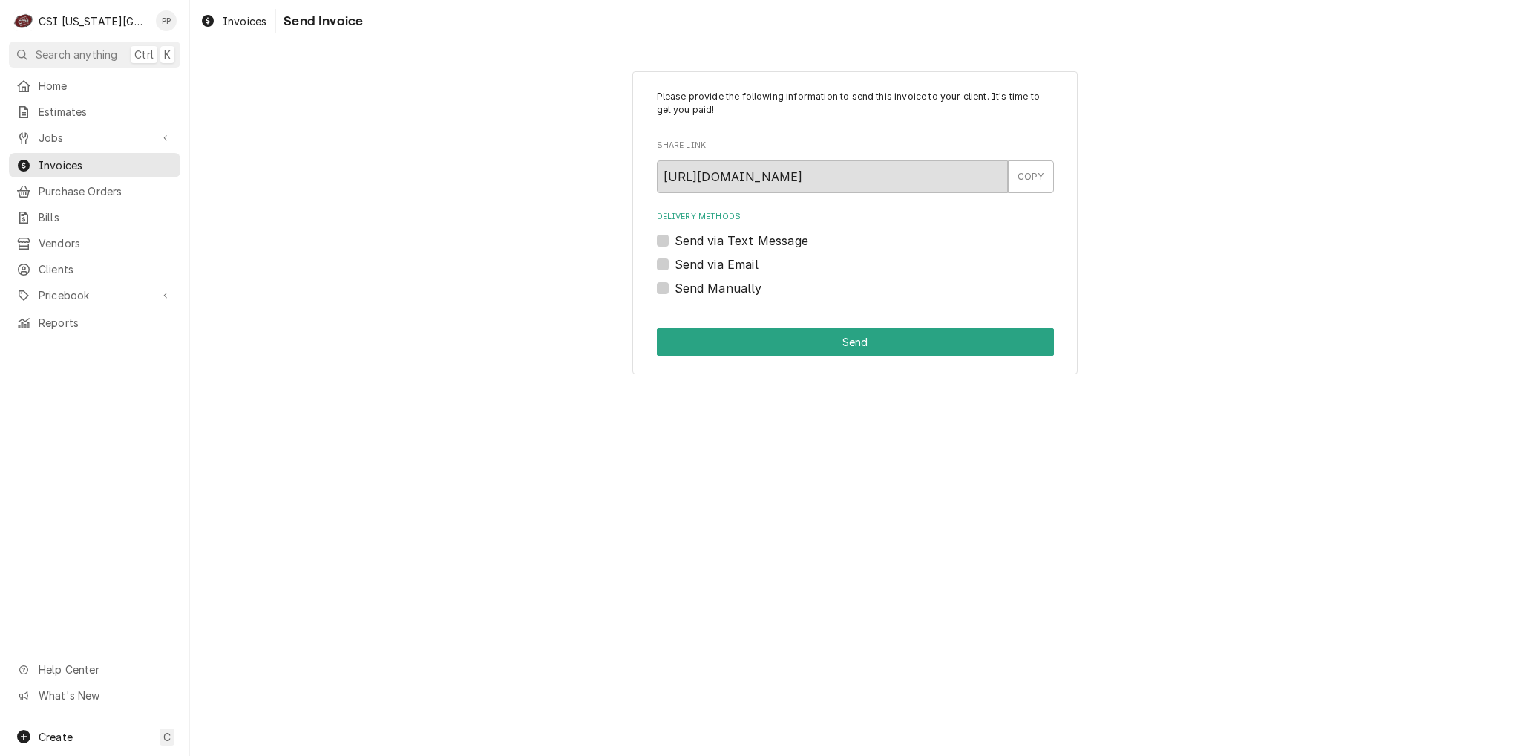
click at [675, 260] on label "Send via Email" at bounding box center [717, 264] width 84 height 18
click at [675, 260] on input "Send via Email" at bounding box center [873, 271] width 397 height 33
checkbox input "true"
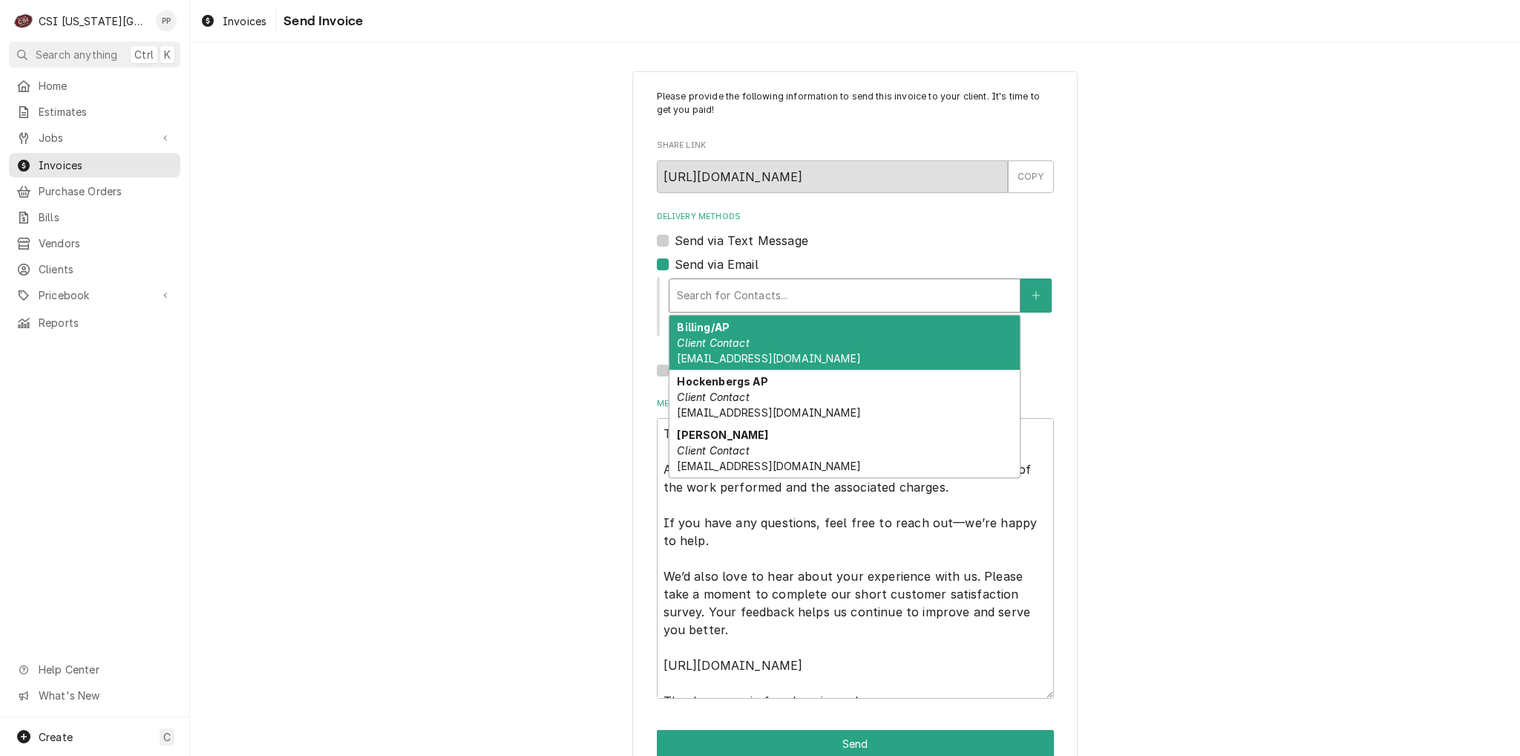
click at [694, 289] on div "Delivery Methods" at bounding box center [844, 295] width 335 height 27
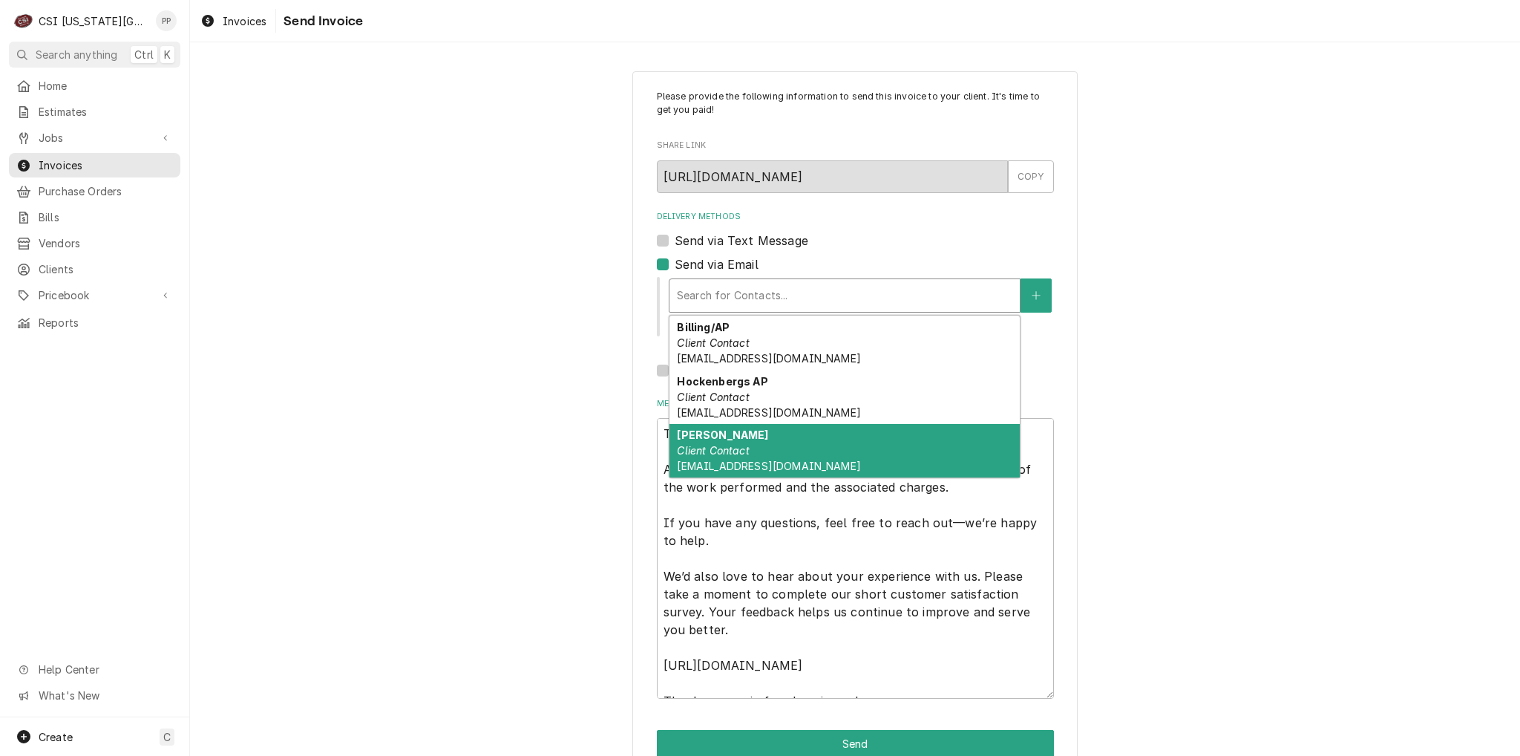
click at [778, 441] on div "Phil Potter Client Contact Phil@csi1.com" at bounding box center [844, 451] width 350 height 54
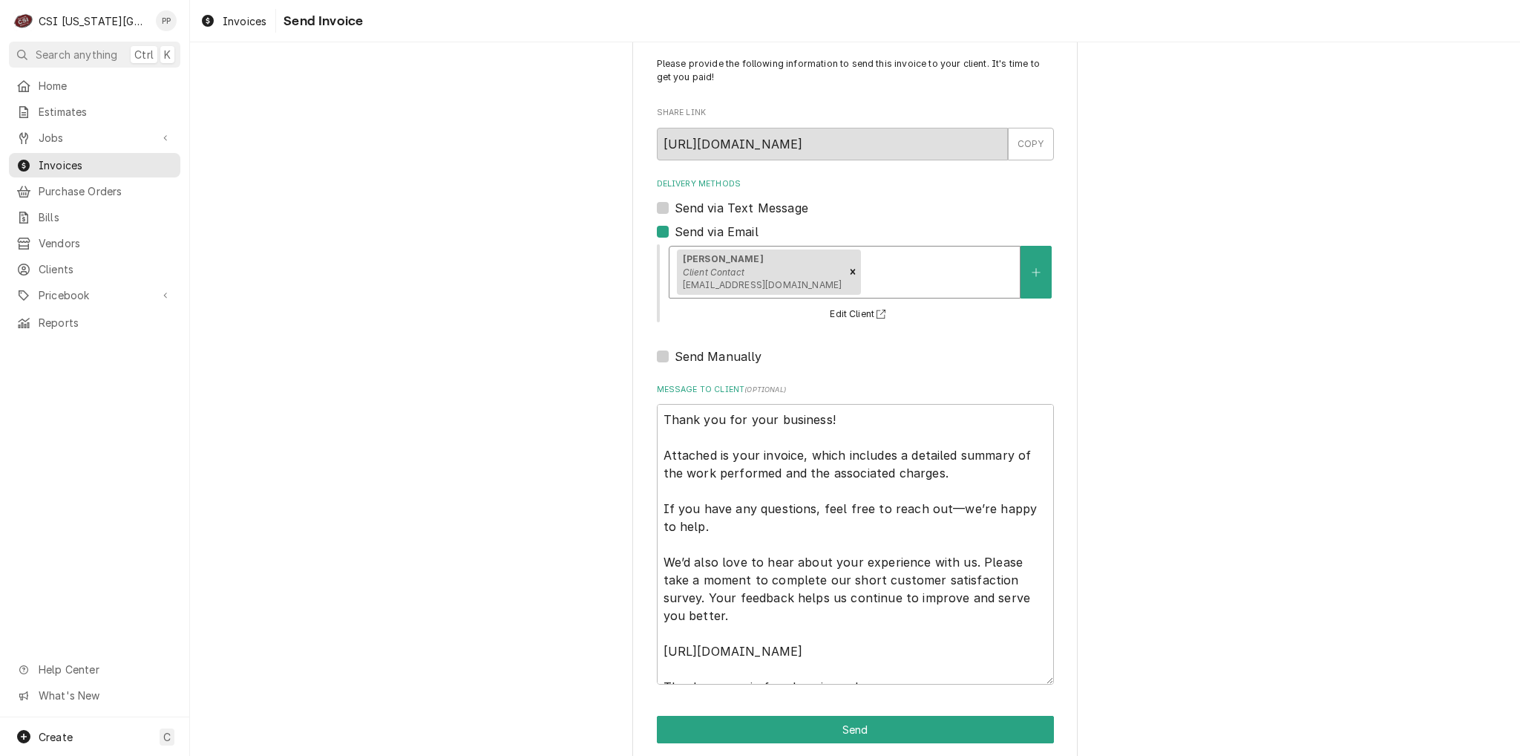
scroll to position [50, 0]
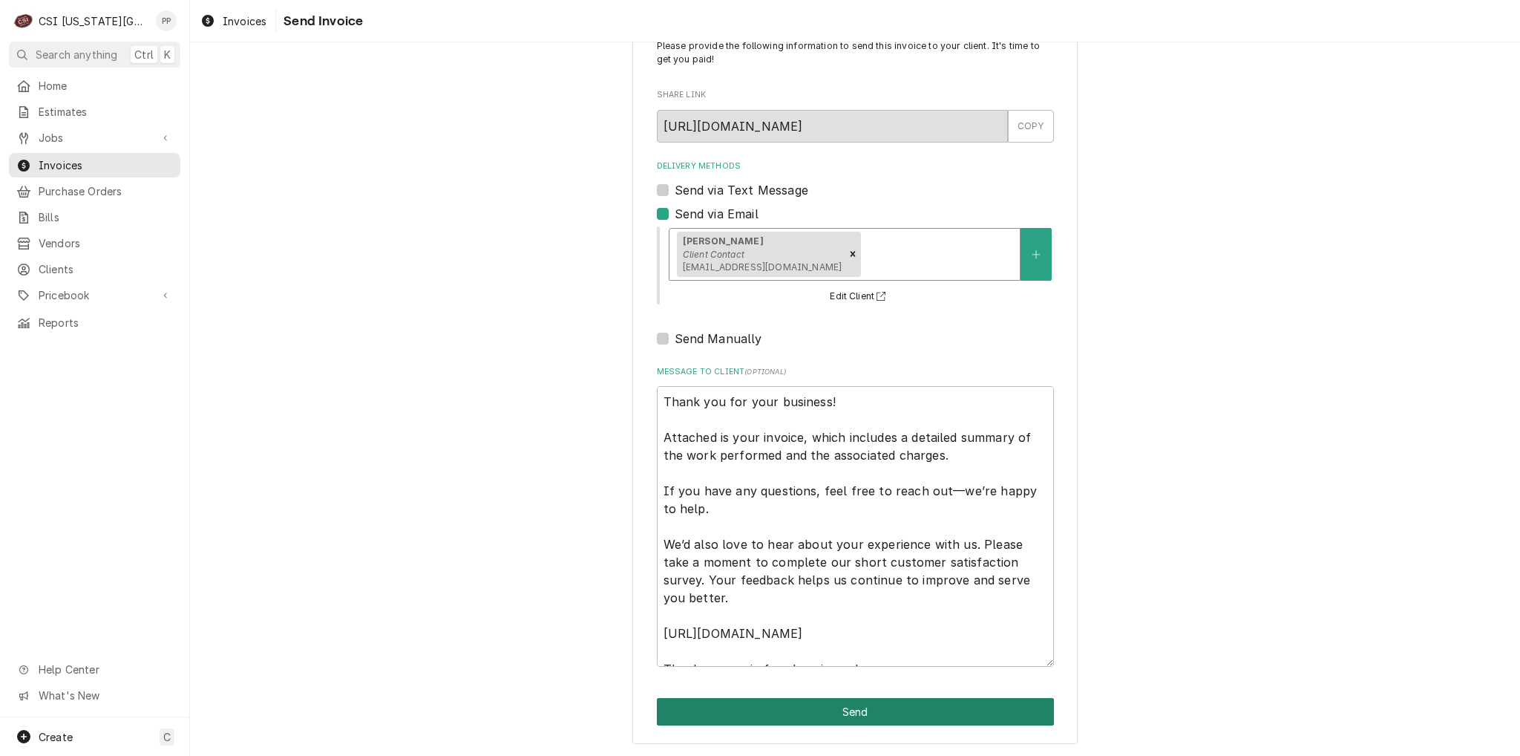
click at [859, 718] on button "Send" at bounding box center [855, 711] width 397 height 27
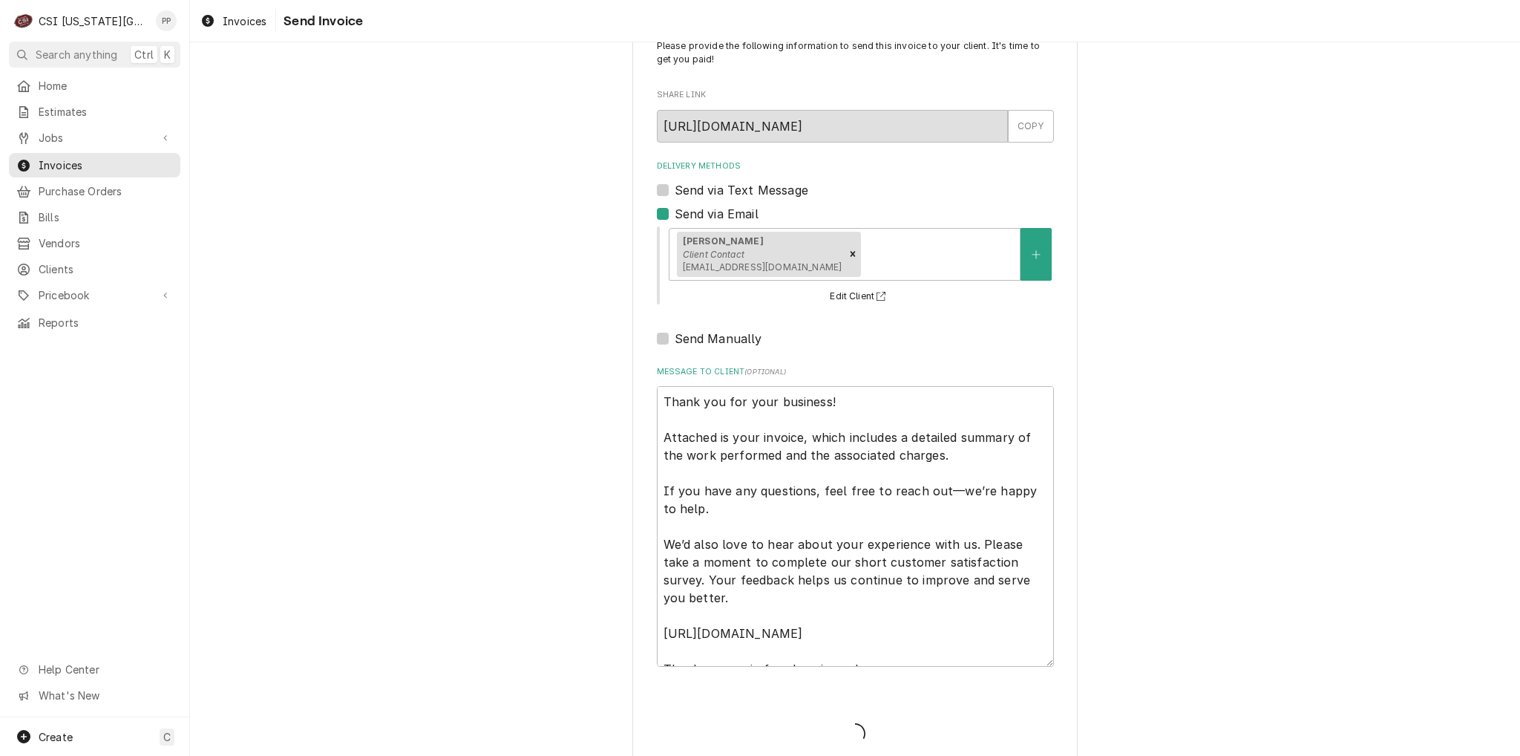
type textarea "x"
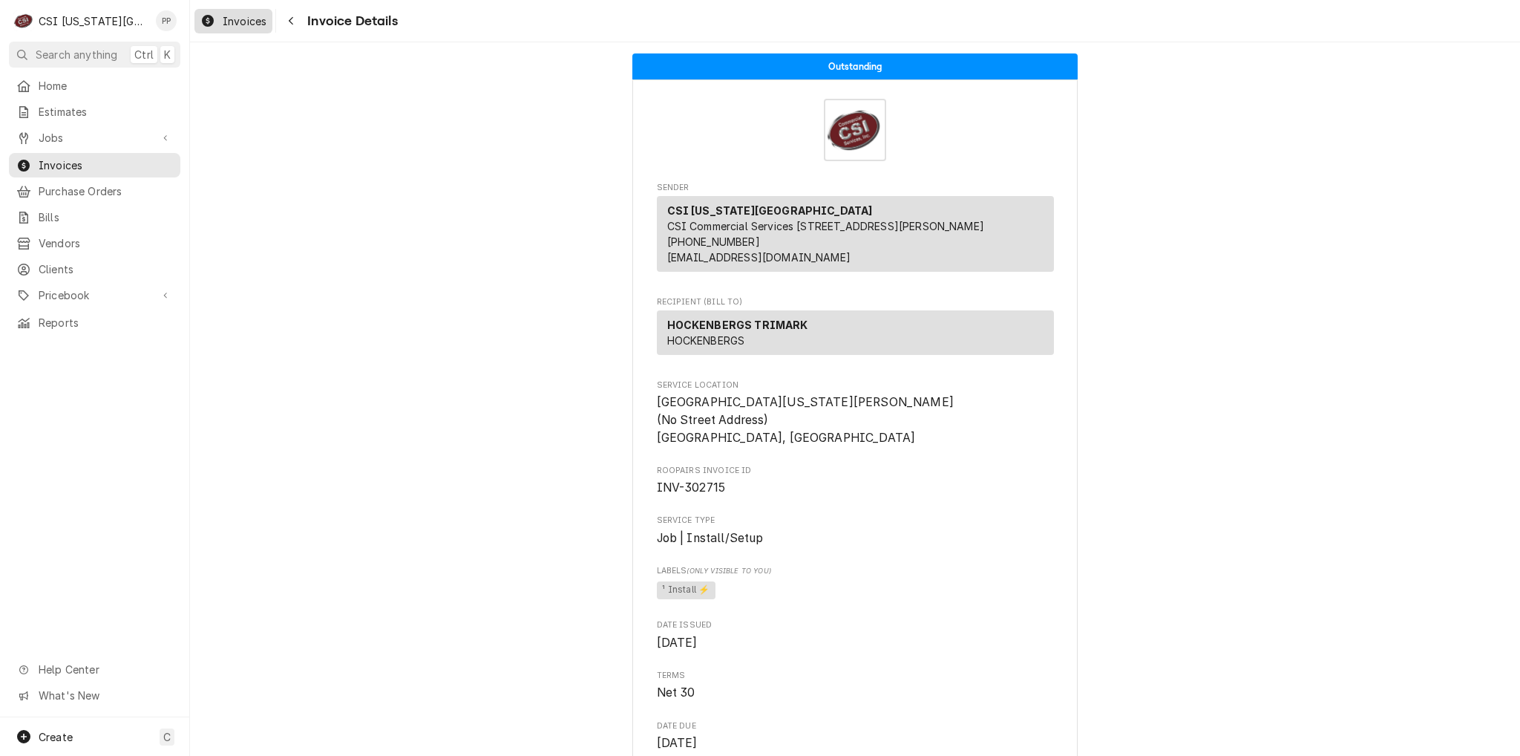
click at [228, 17] on span "Invoices" at bounding box center [245, 21] width 44 height 16
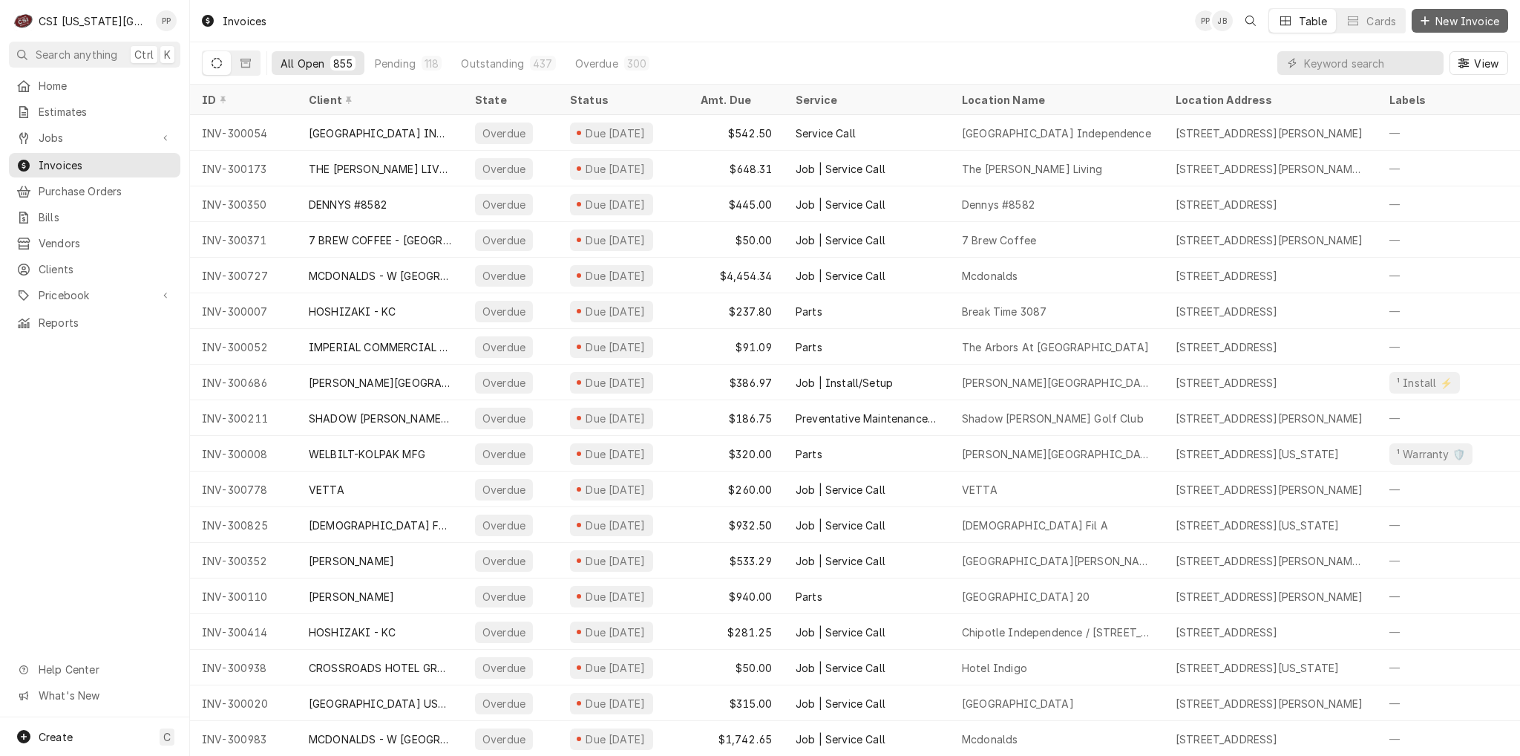
click at [1437, 27] on span "New Invoice" at bounding box center [1467, 21] width 70 height 16
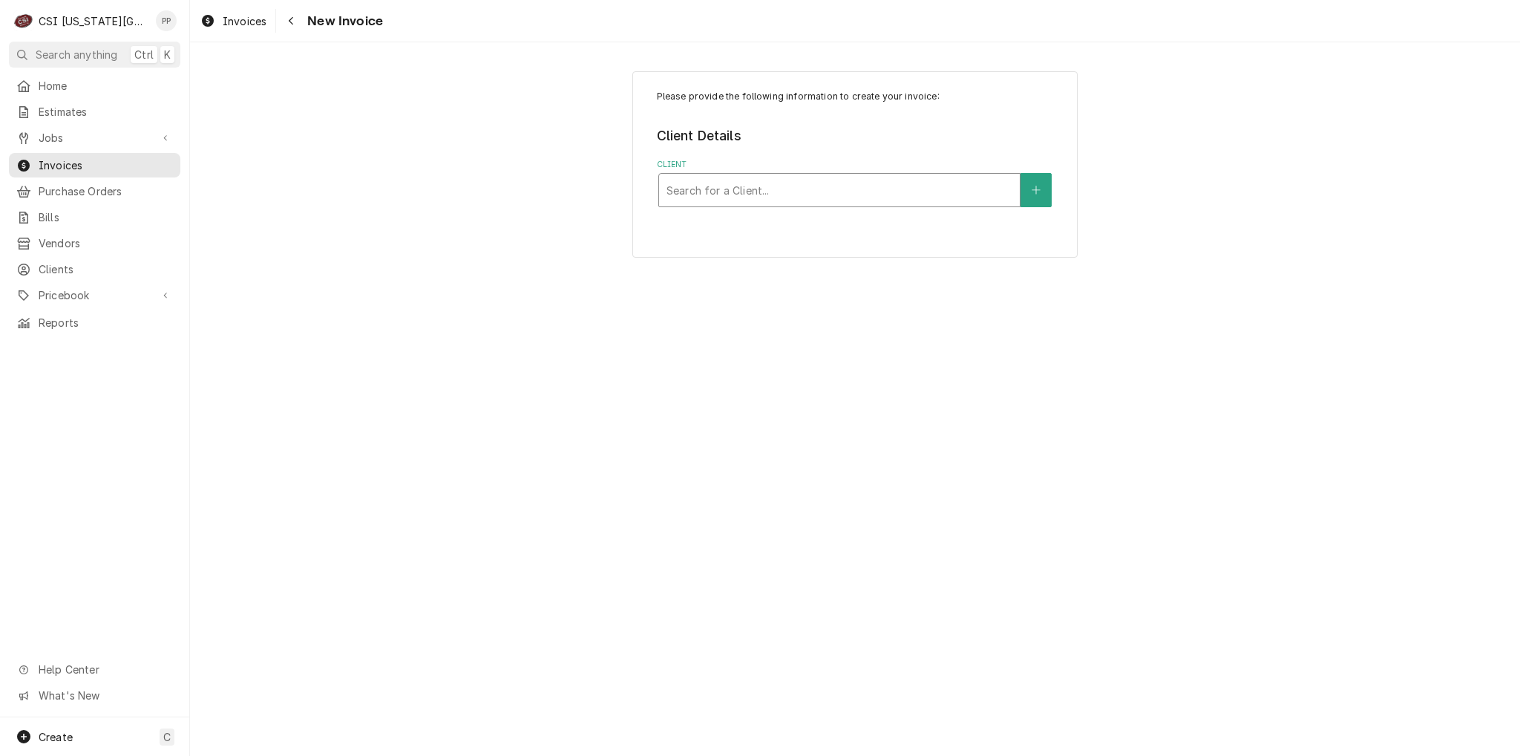
click at [787, 189] on div "Client" at bounding box center [839, 190] width 346 height 27
type input "hockenbergs"
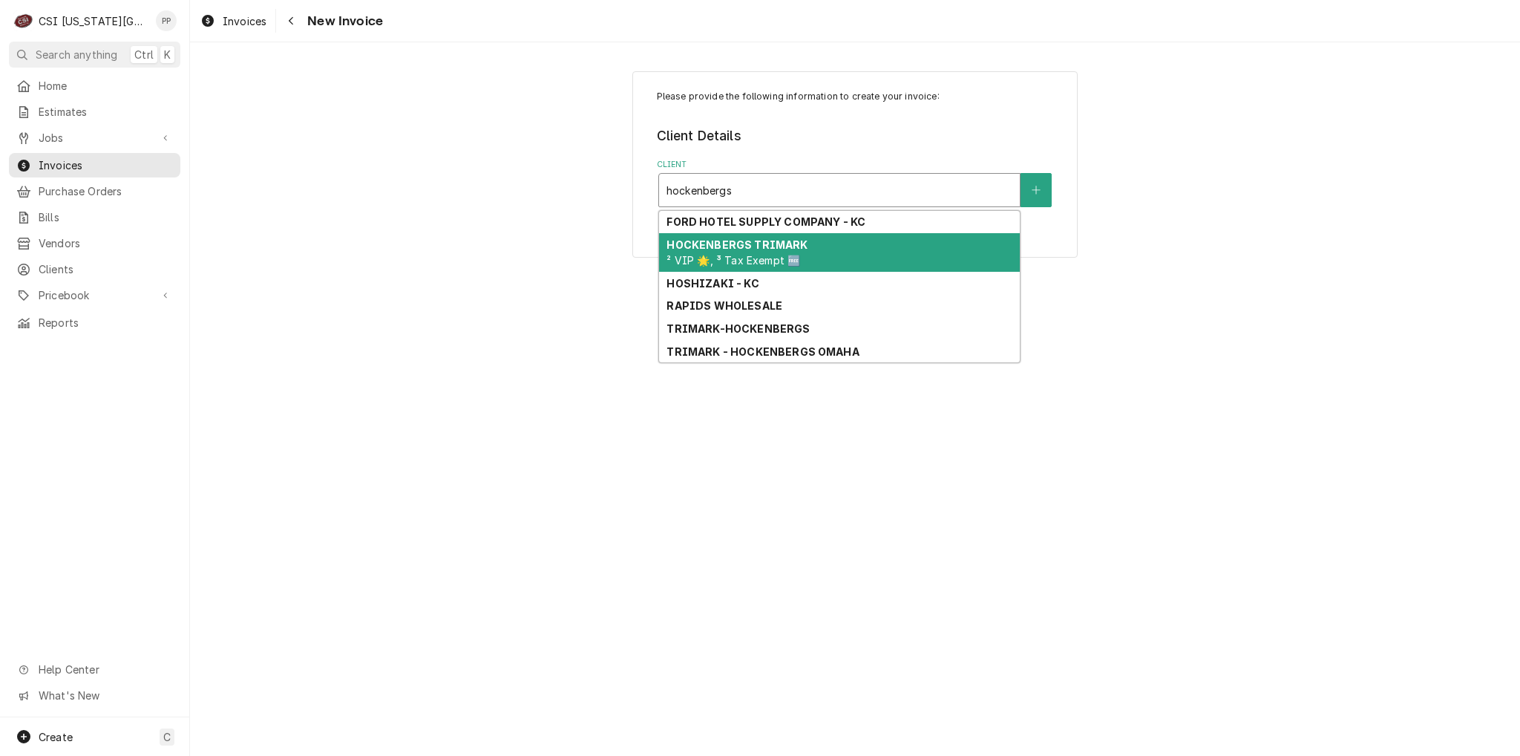
click at [767, 246] on strong "HOCKENBERGS TRIMARK" at bounding box center [736, 244] width 141 height 13
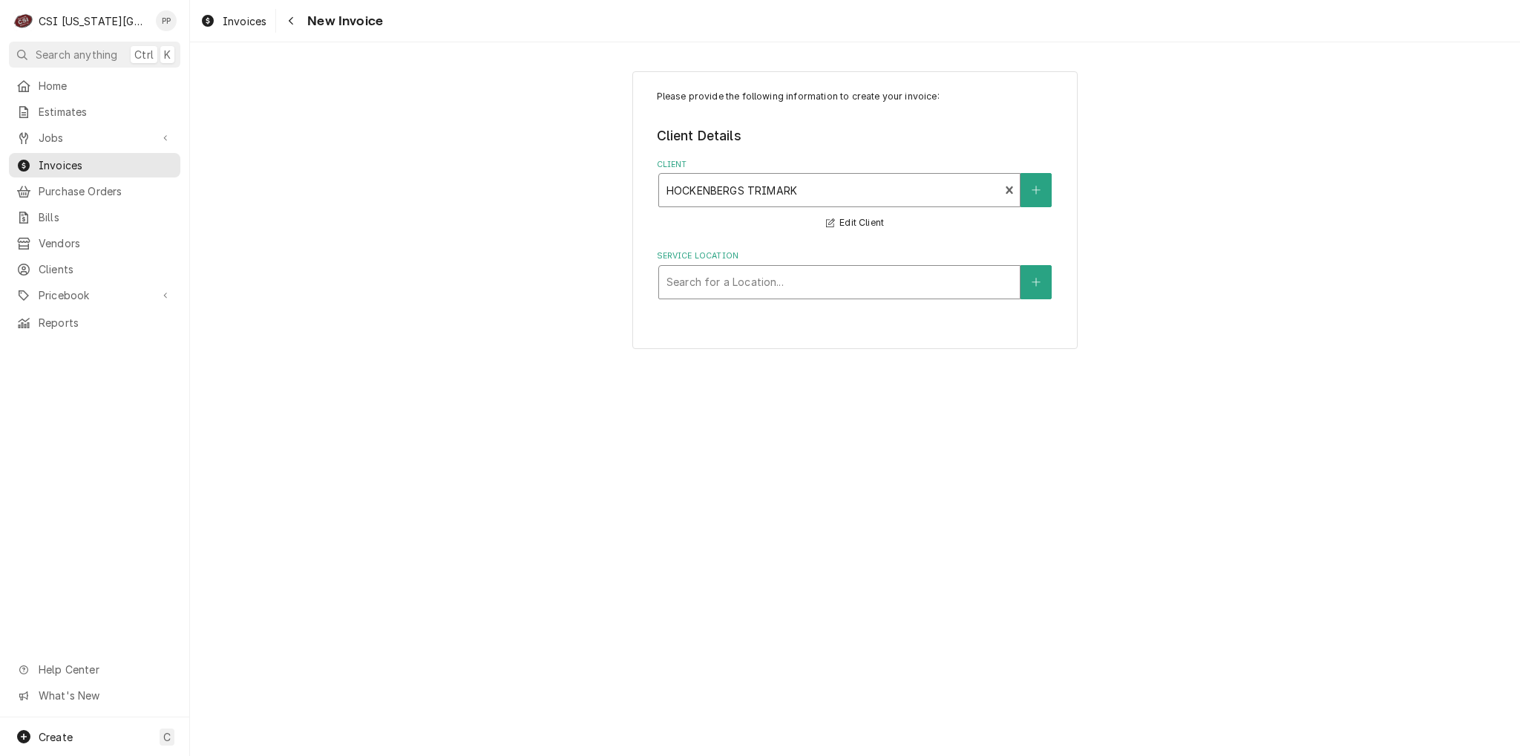
click at [825, 293] on div "Service Location" at bounding box center [839, 282] width 346 height 27
type input "[PERSON_NAME]"
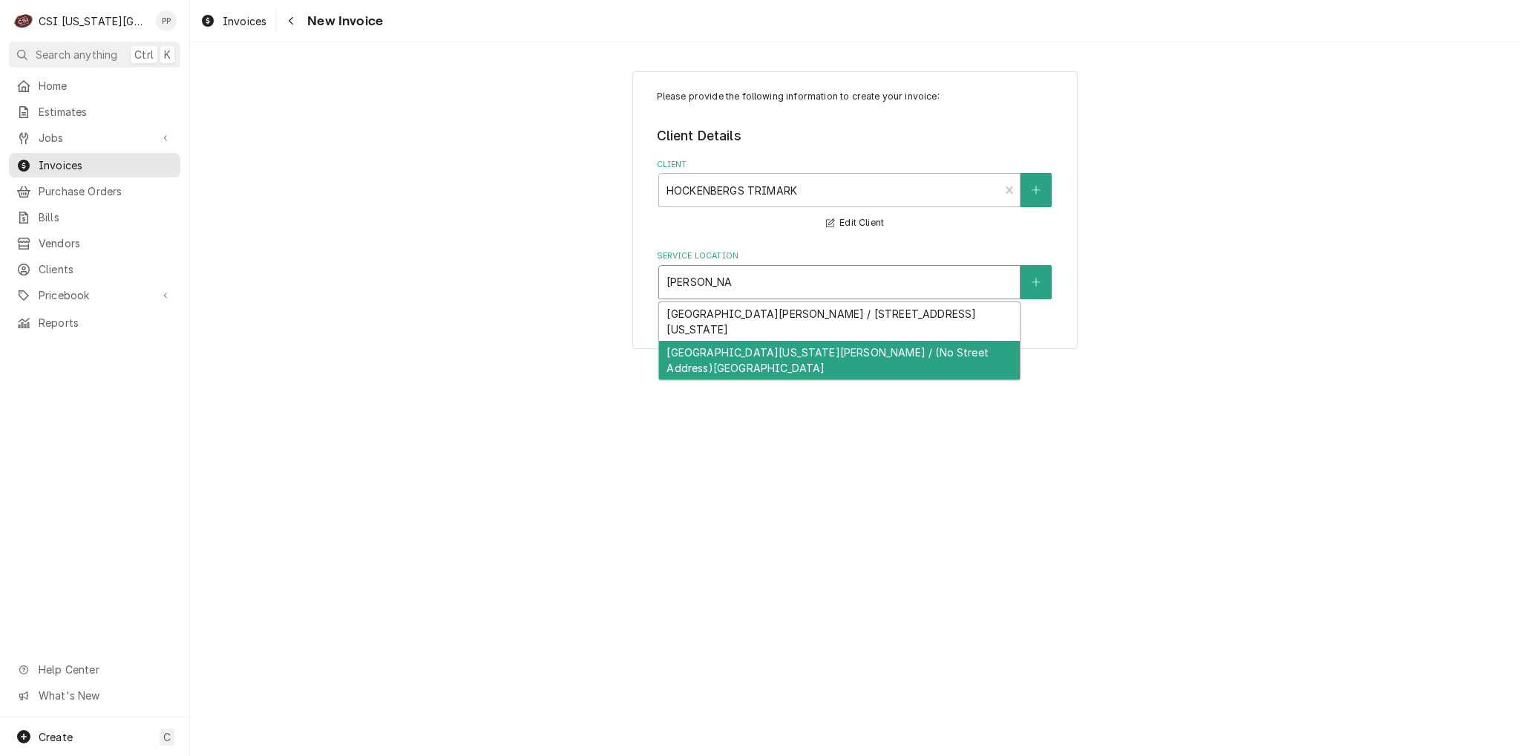
click at [823, 366] on div "[GEOGRAPHIC_DATA][US_STATE][PERSON_NAME] / (No Street Address)[GEOGRAPHIC_DATA]" at bounding box center [839, 360] width 361 height 39
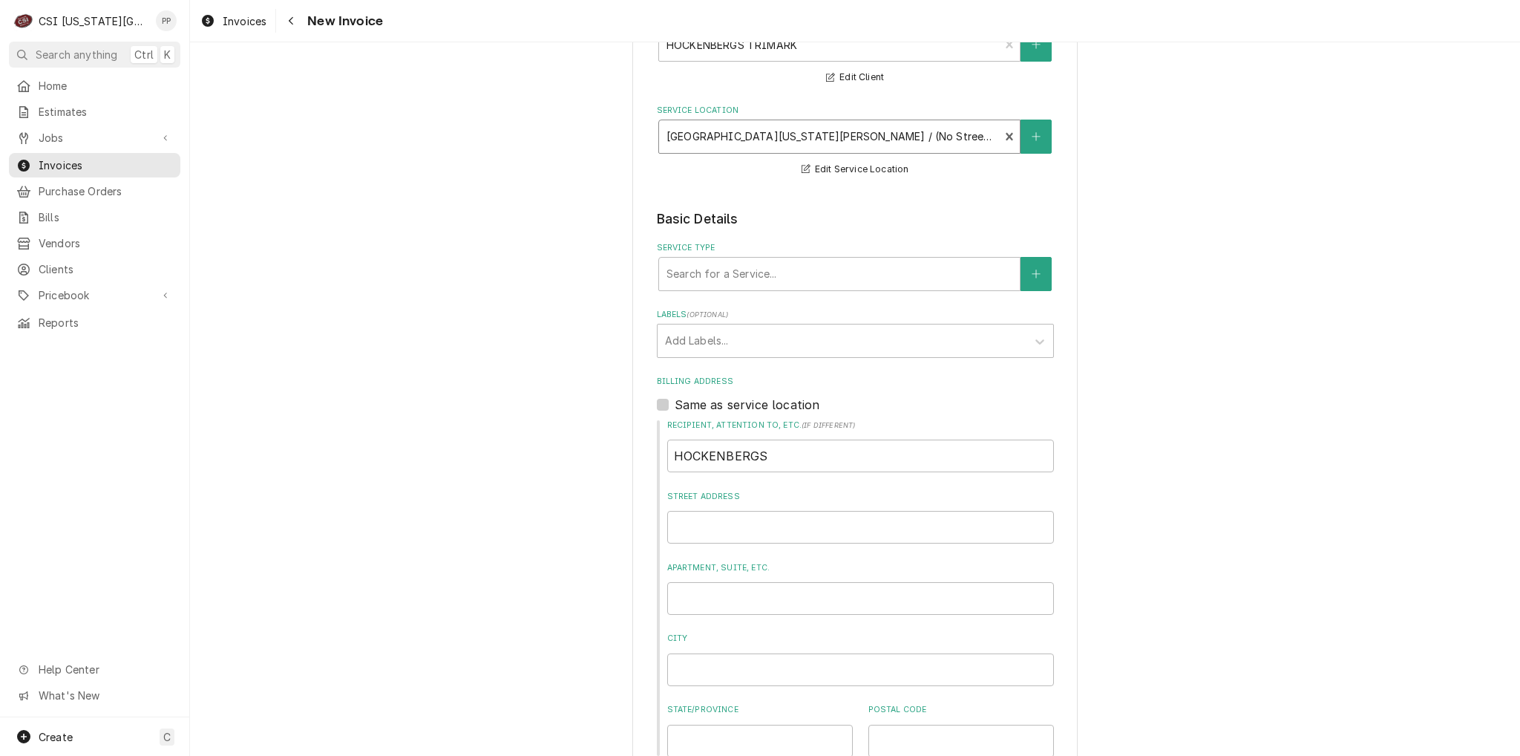
scroll to position [148, 0]
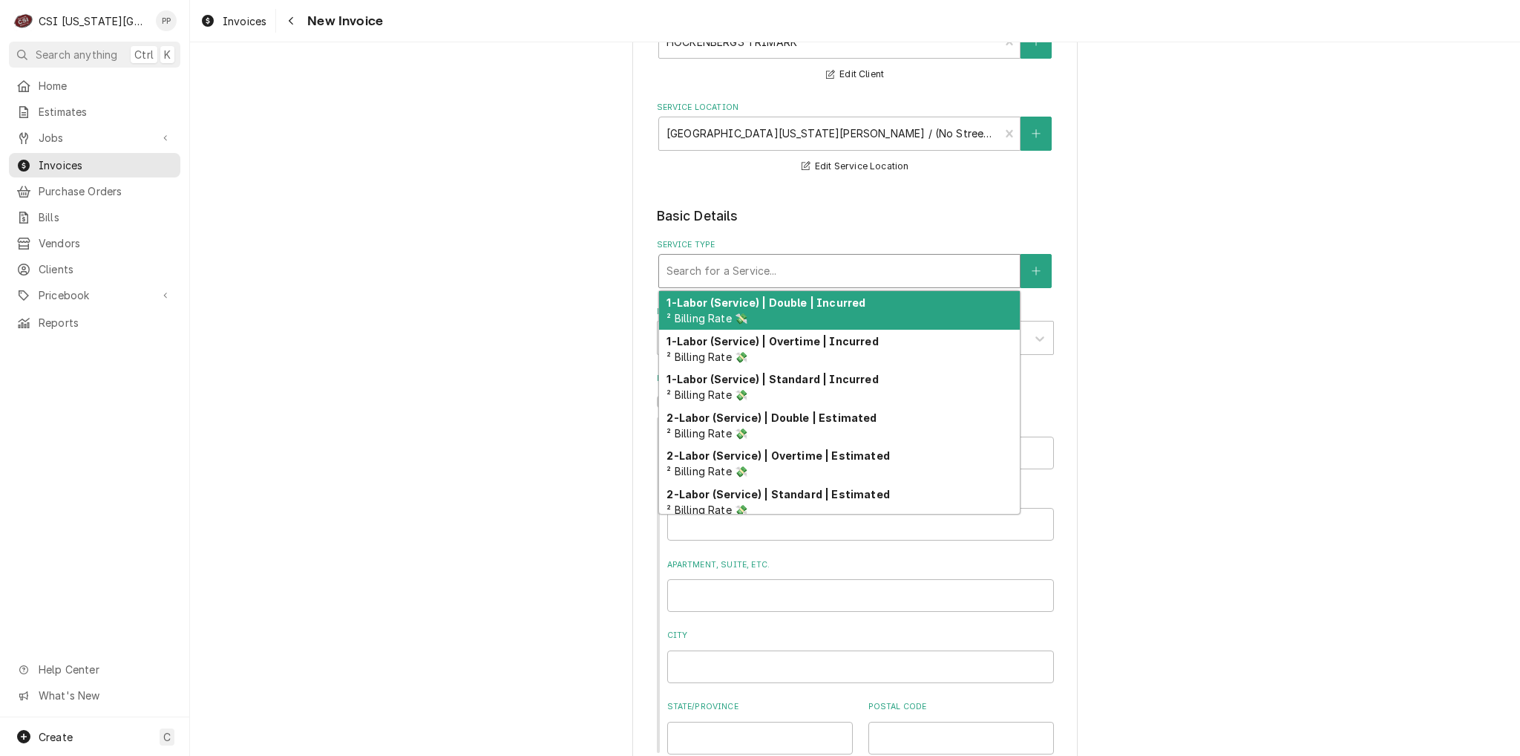
click at [767, 263] on div "Service Type" at bounding box center [839, 271] width 346 height 27
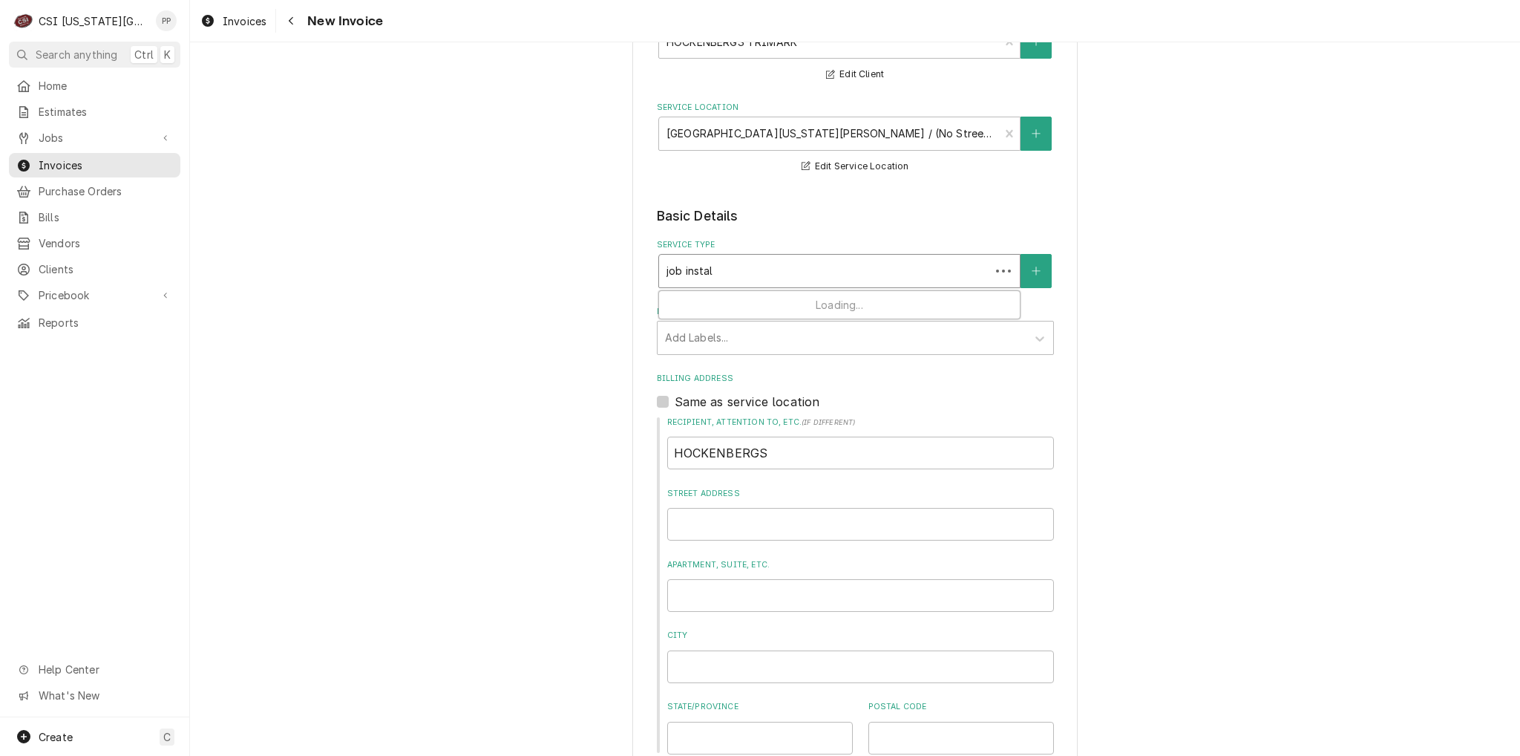
type input "job install"
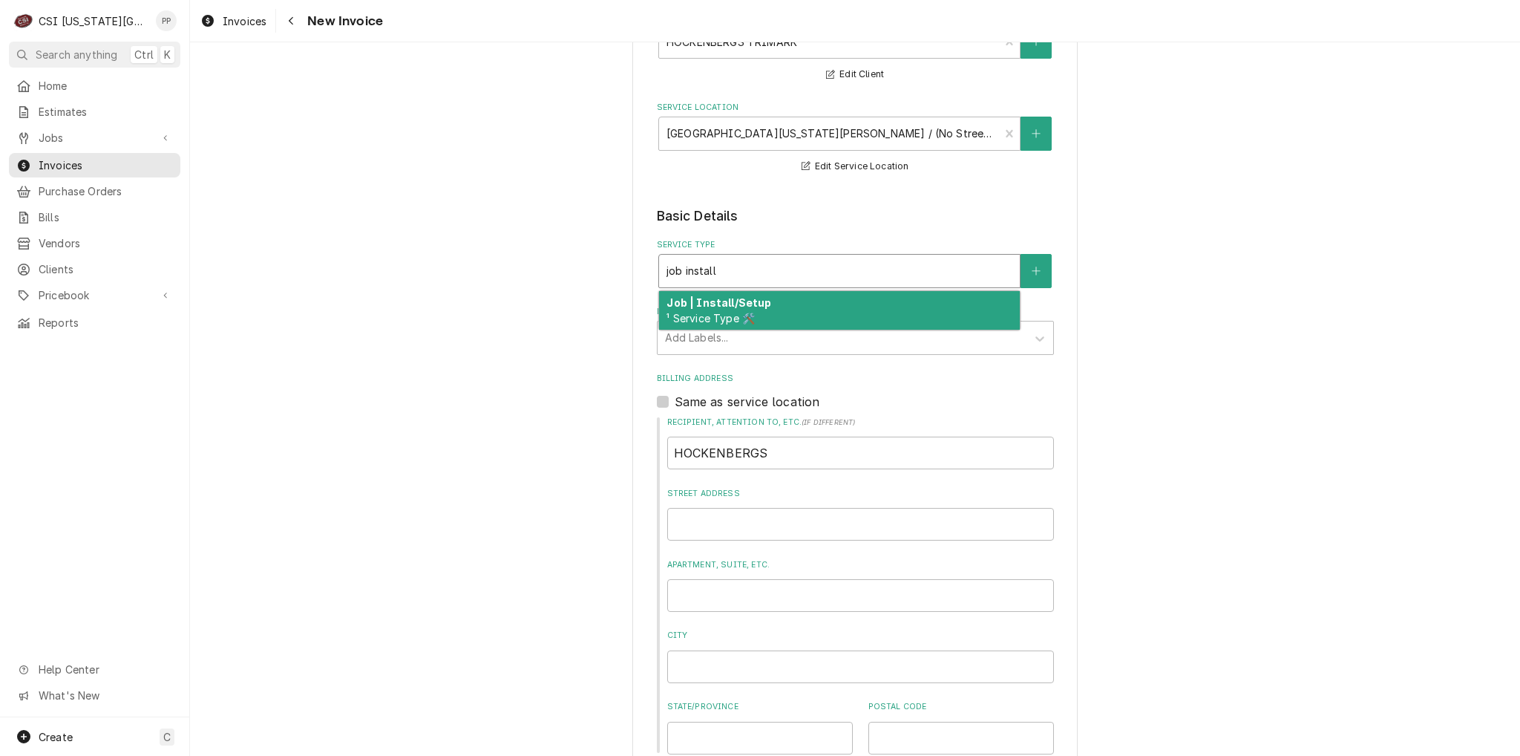
click at [748, 298] on strong "Job | Install/Setup" at bounding box center [718, 302] width 105 height 13
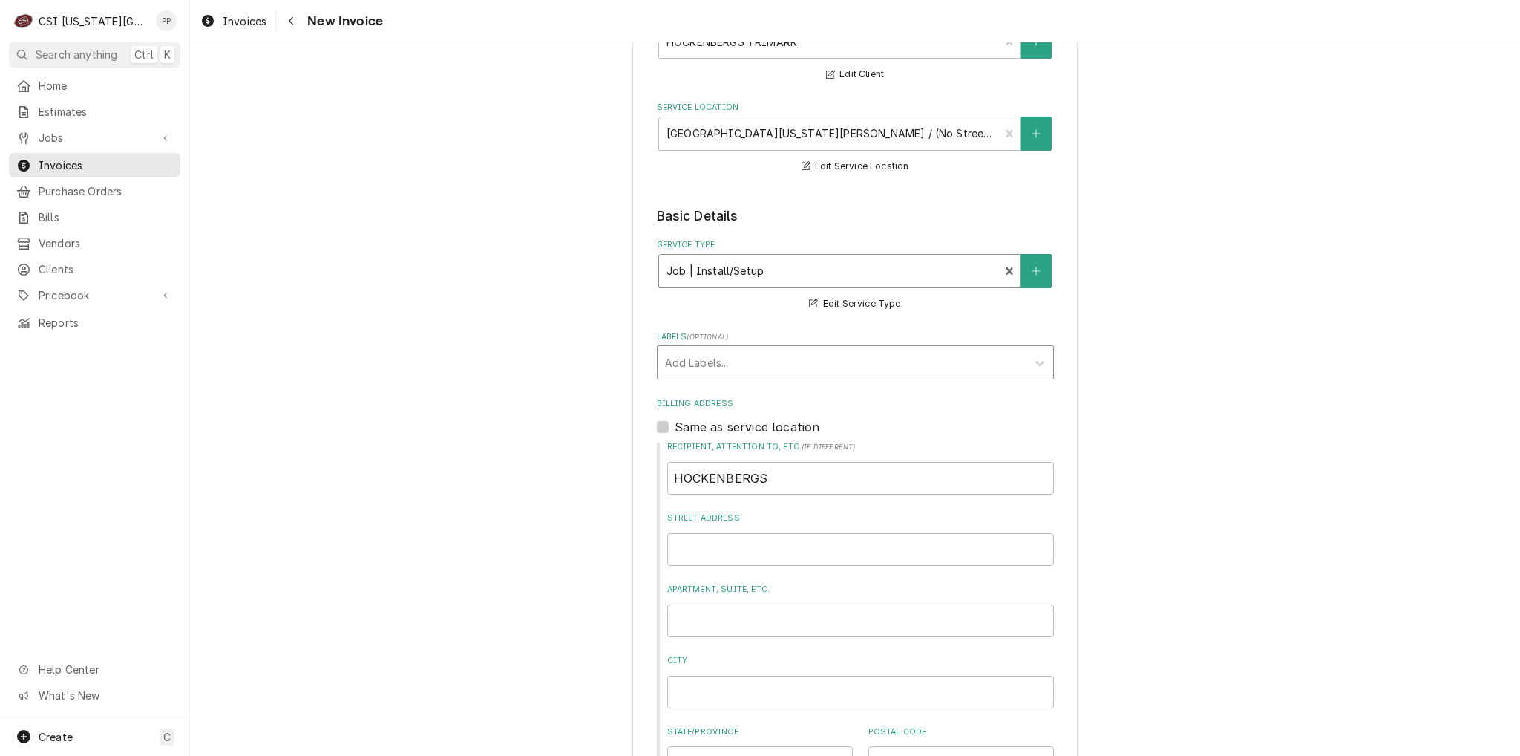
click at [751, 349] on div "Labels" at bounding box center [842, 362] width 354 height 27
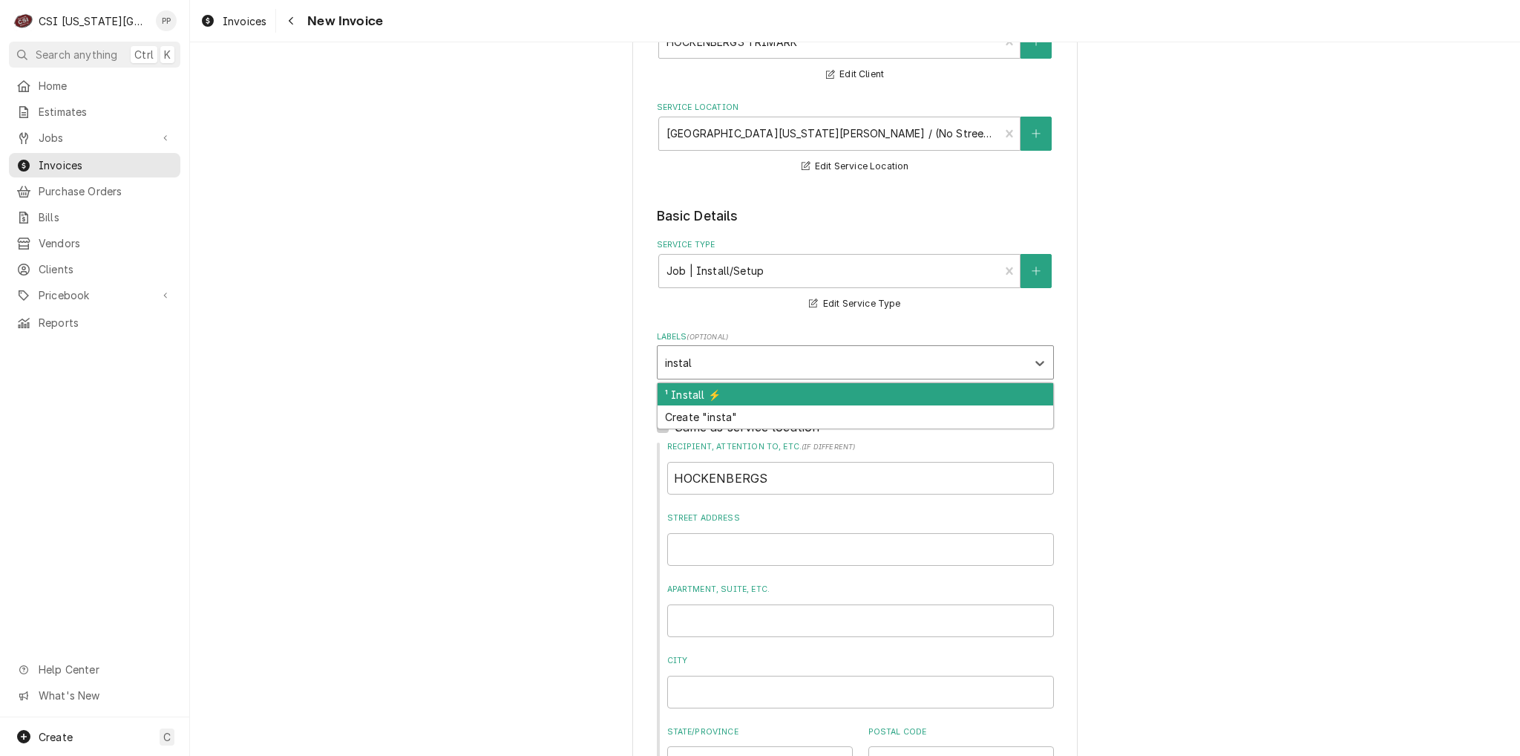
type input "install"
click at [796, 387] on div "¹ Install ⚡️" at bounding box center [856, 394] width 396 height 23
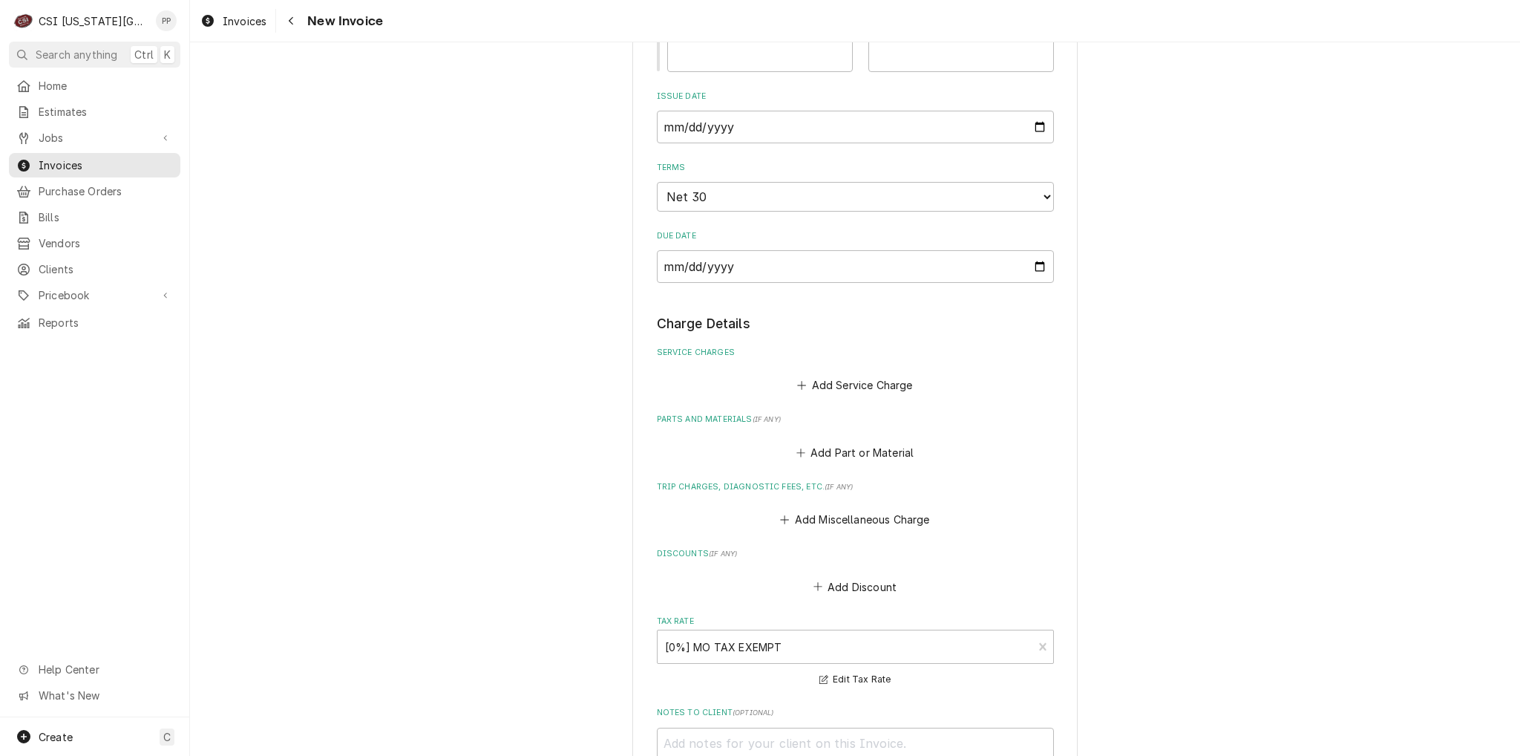
scroll to position [891, 0]
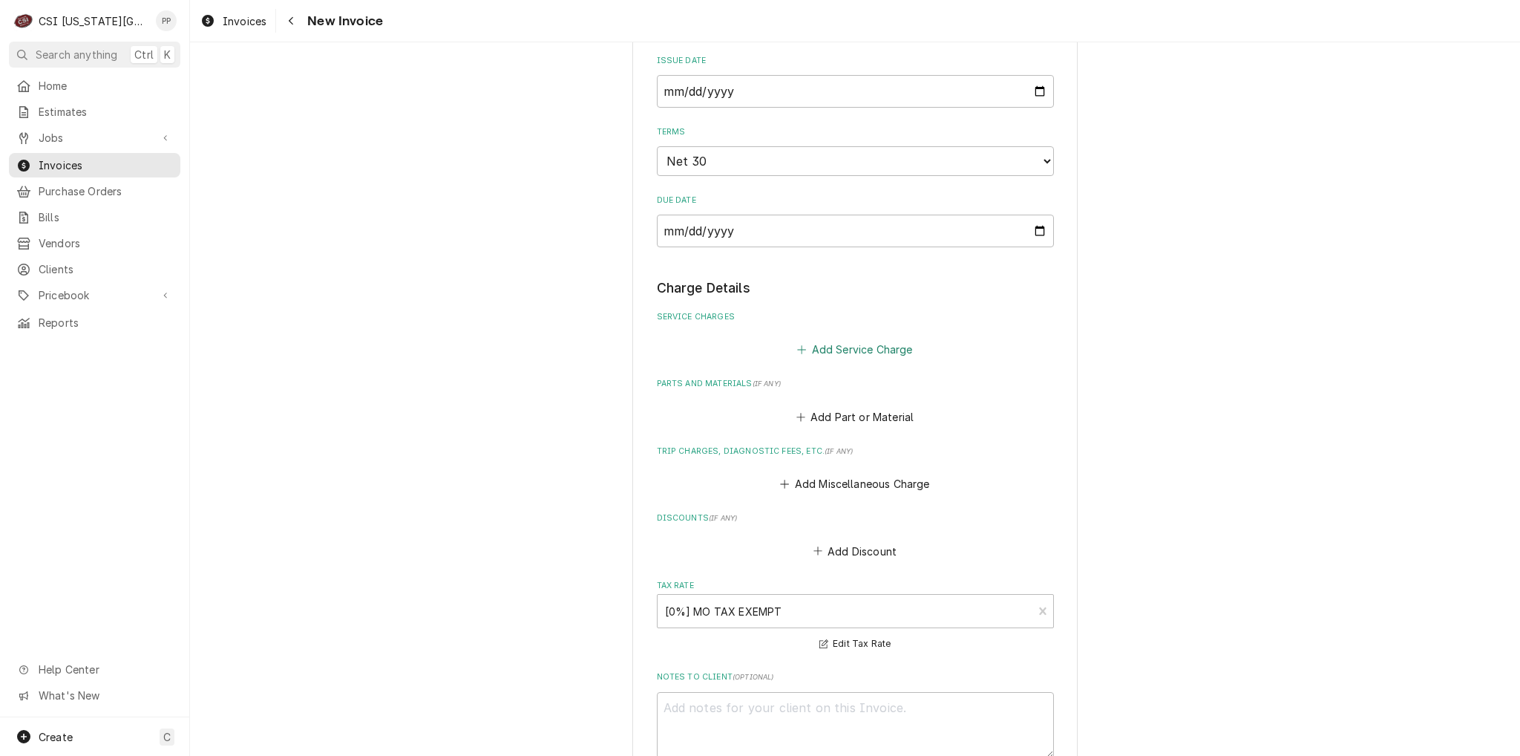
click at [848, 347] on button "Add Service Charge" at bounding box center [855, 349] width 120 height 21
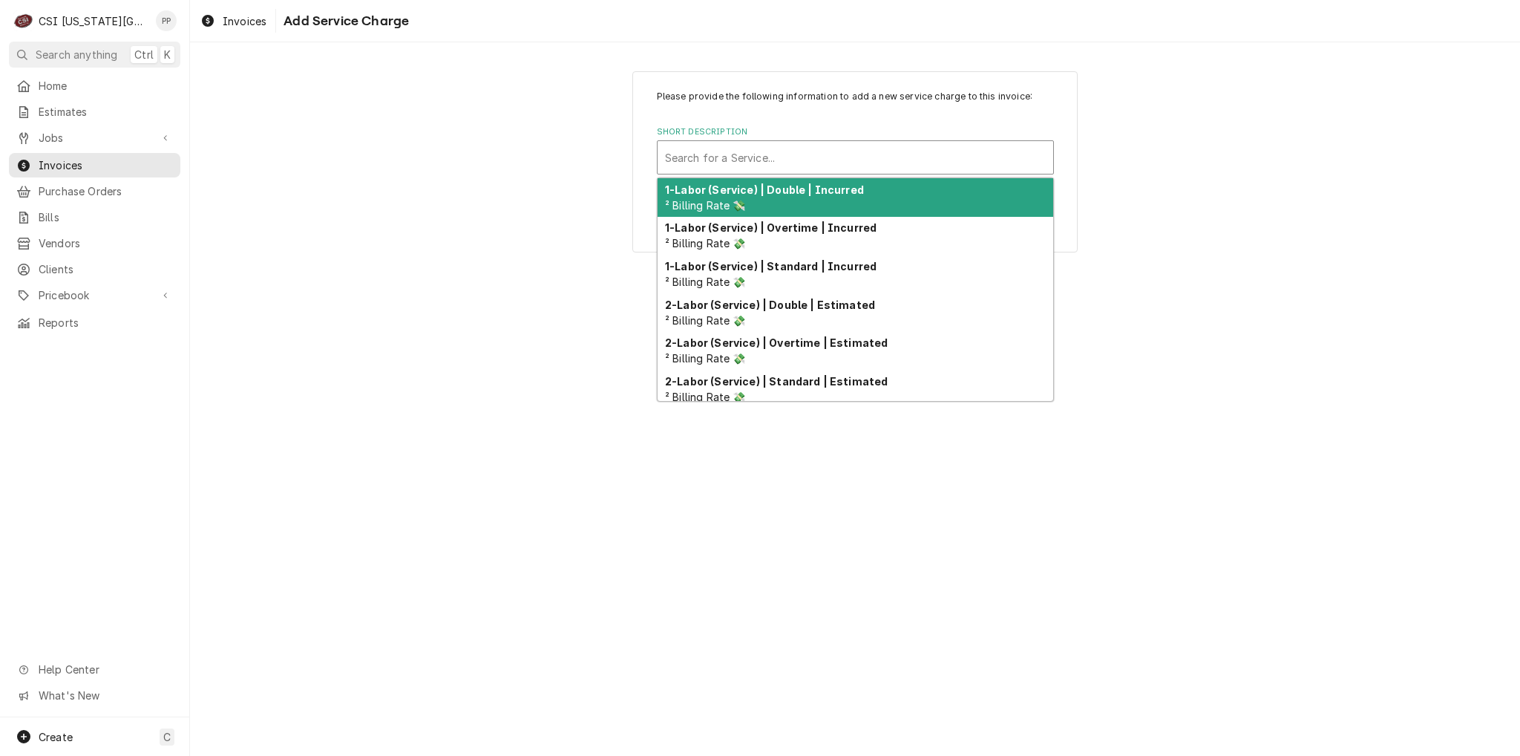
click at [754, 164] on div "Short Description" at bounding box center [855, 157] width 381 height 27
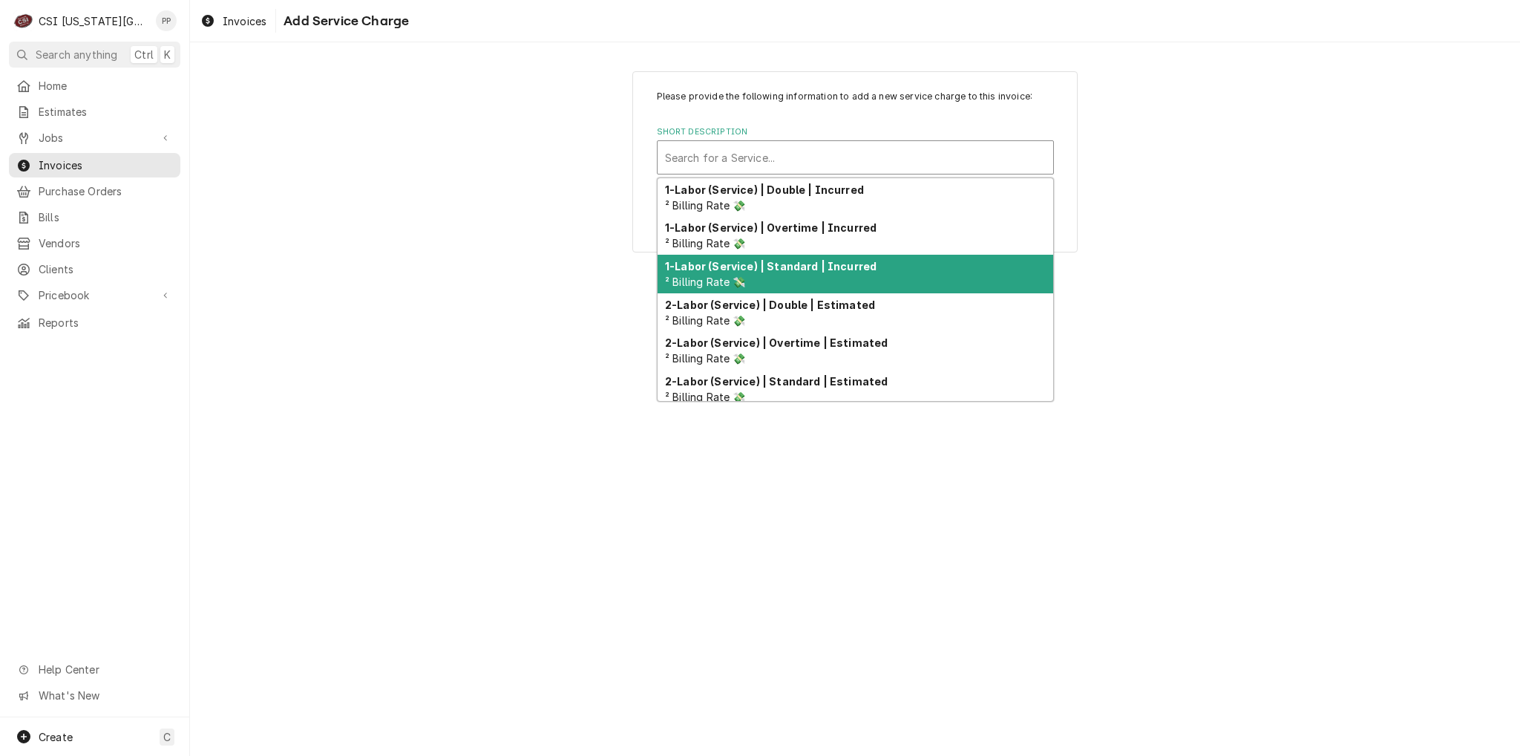
click at [801, 272] on div "1-Labor (Service) | Standard | Incurred ² Billing Rate 💸" at bounding box center [856, 274] width 396 height 39
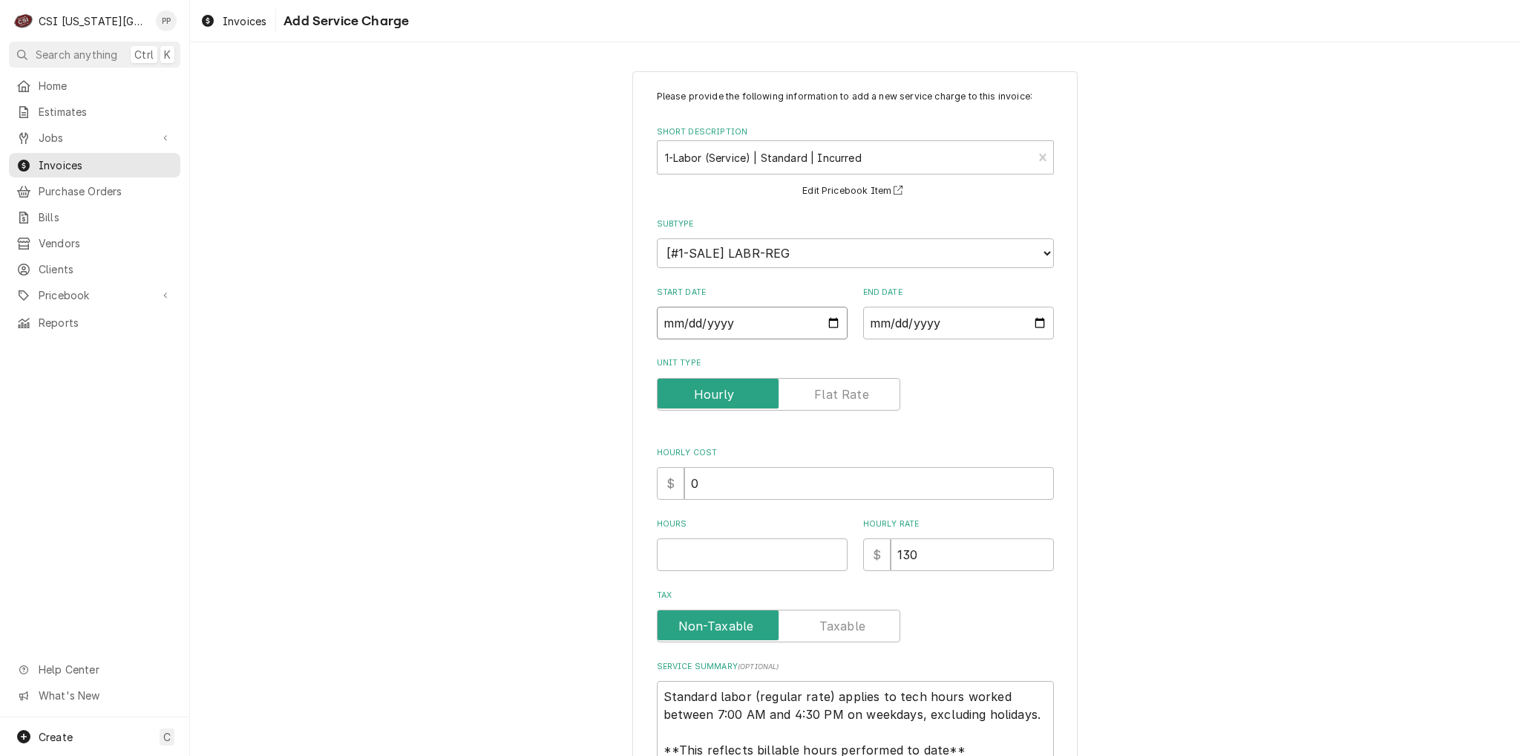
click at [828, 322] on input "Start Date" at bounding box center [752, 323] width 191 height 33
click at [899, 403] on div "Unit Type" at bounding box center [855, 394] width 397 height 33
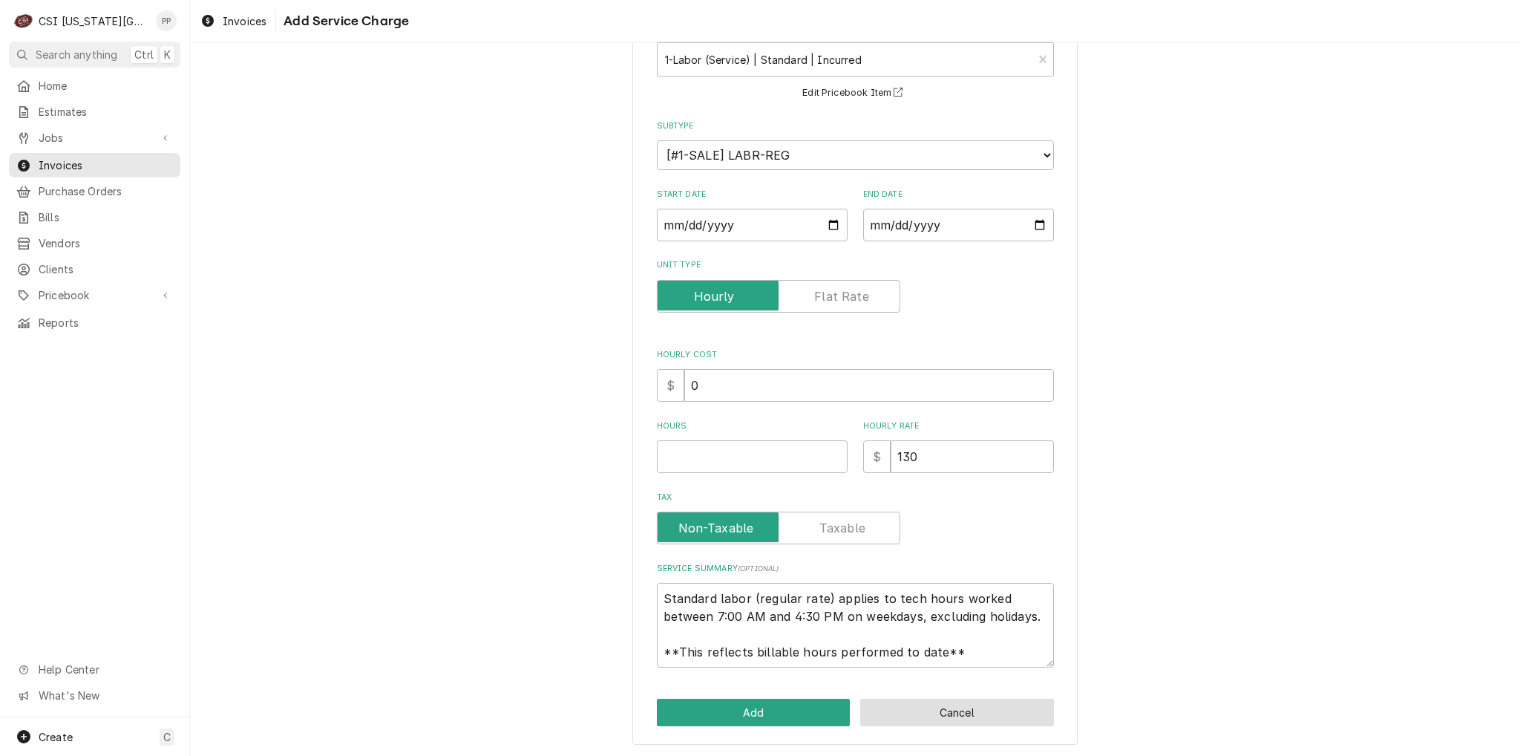
click at [917, 709] on button "Cancel" at bounding box center [957, 711] width 194 height 27
type textarea "x"
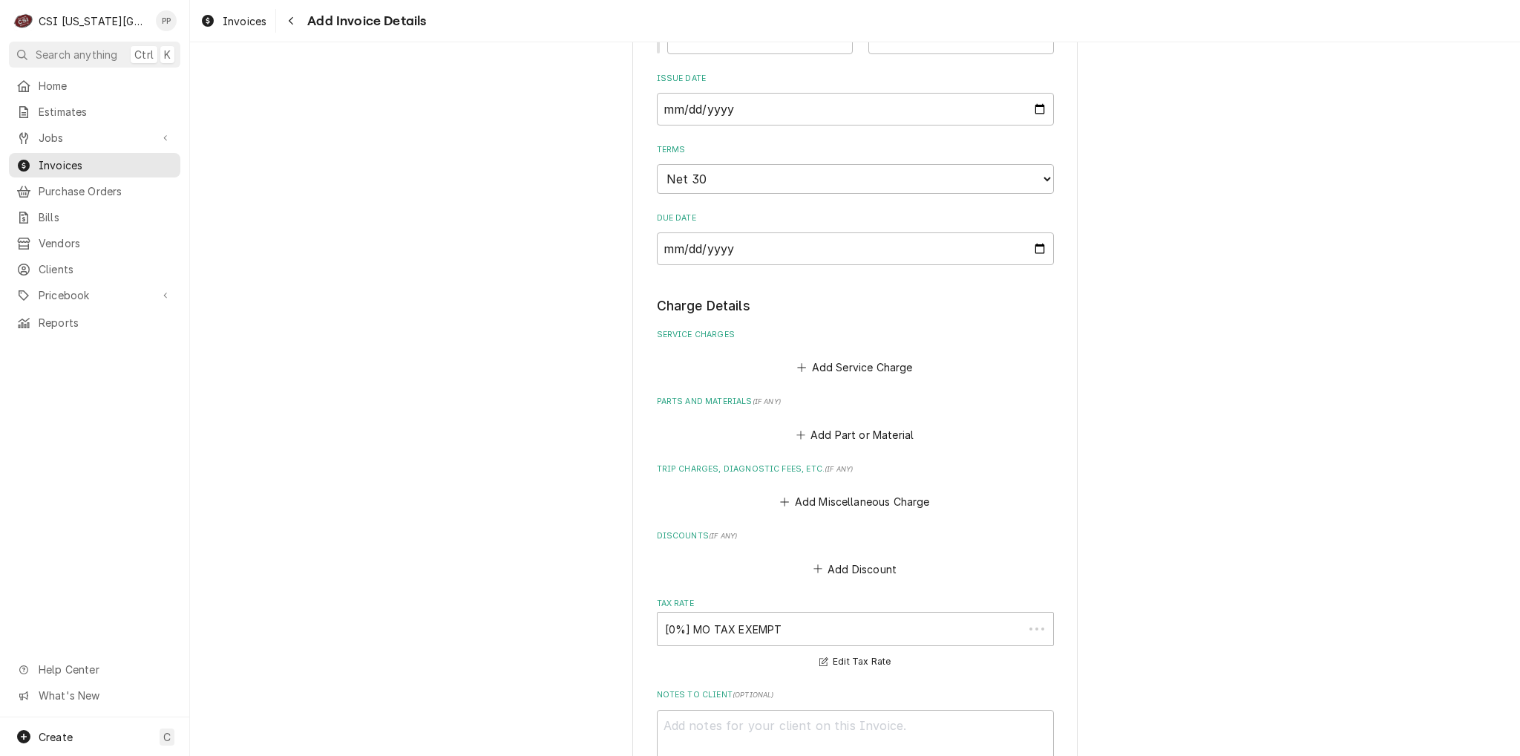
scroll to position [872, 0]
click at [894, 360] on button "Add Service Charge" at bounding box center [855, 368] width 120 height 21
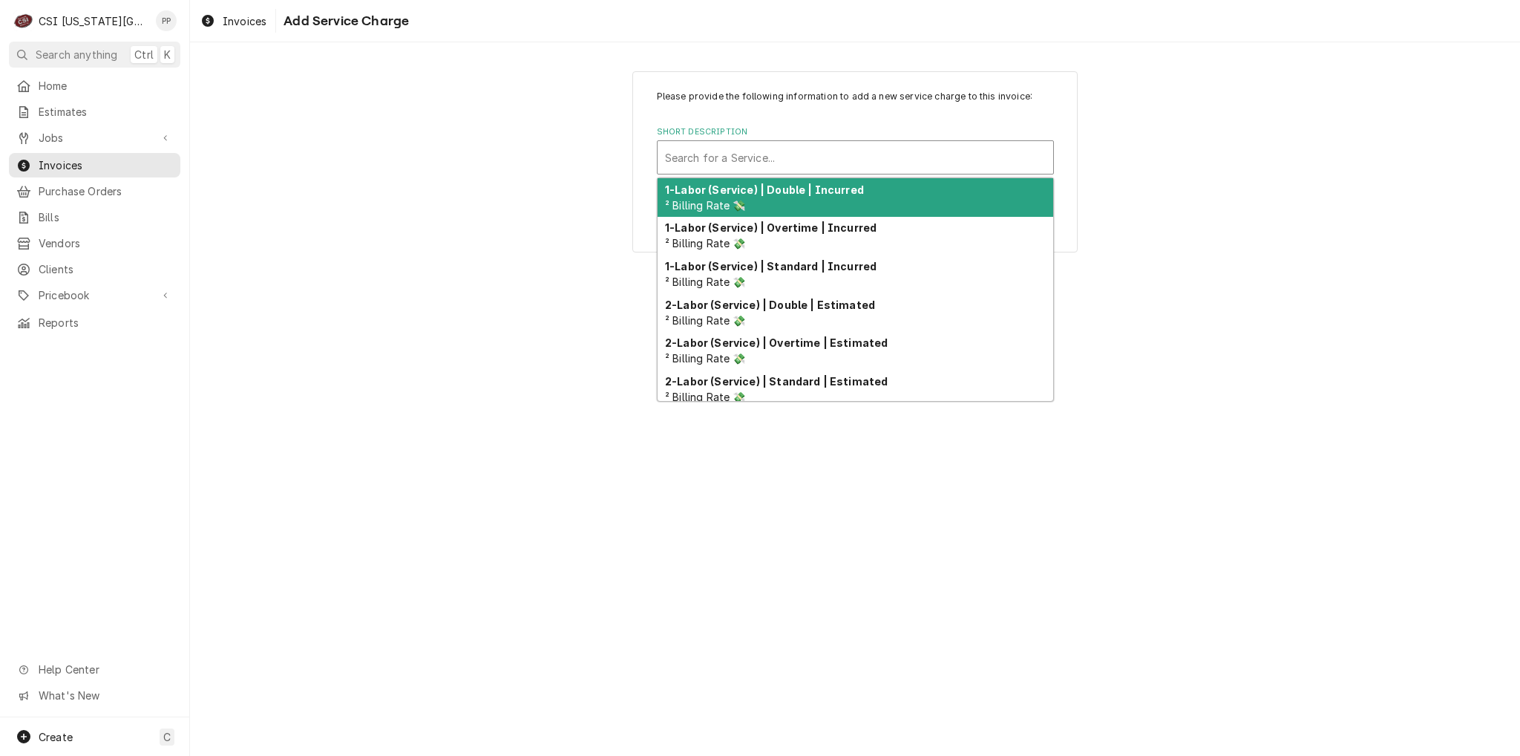
click at [810, 157] on div "Short Description" at bounding box center [855, 157] width 381 height 27
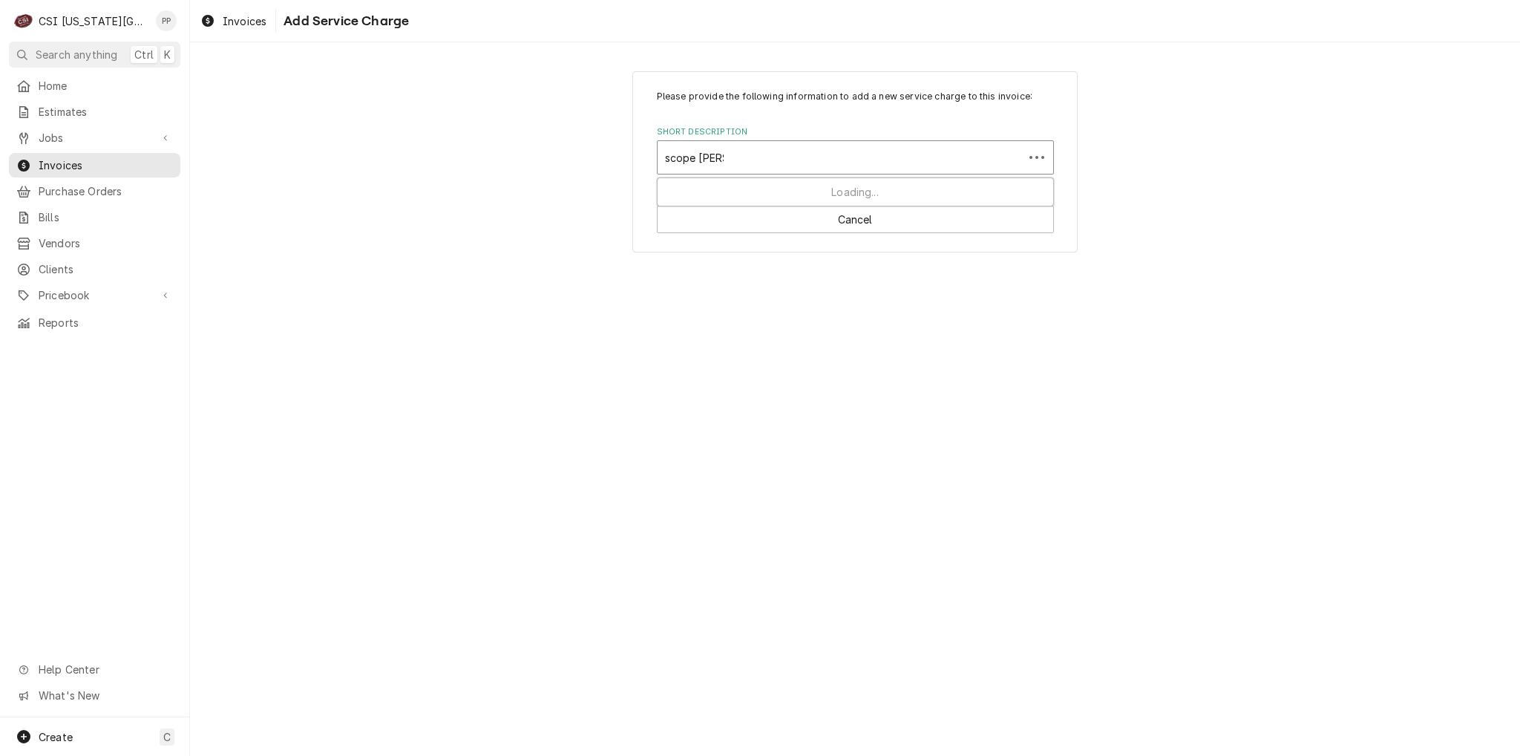
type input "scope blank"
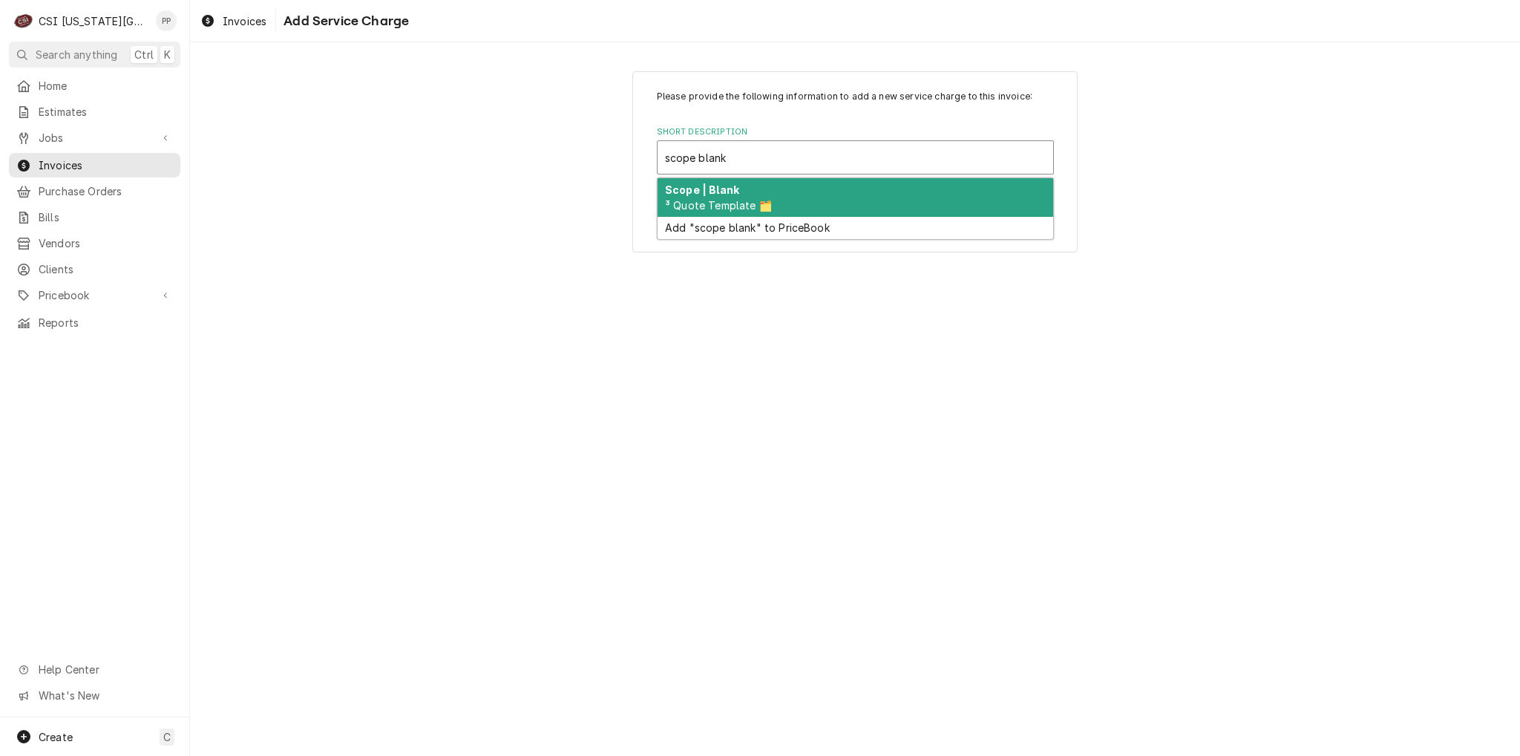
click at [775, 212] on div "Scope | Blank ³ Quote Template 🗂️" at bounding box center [856, 197] width 396 height 39
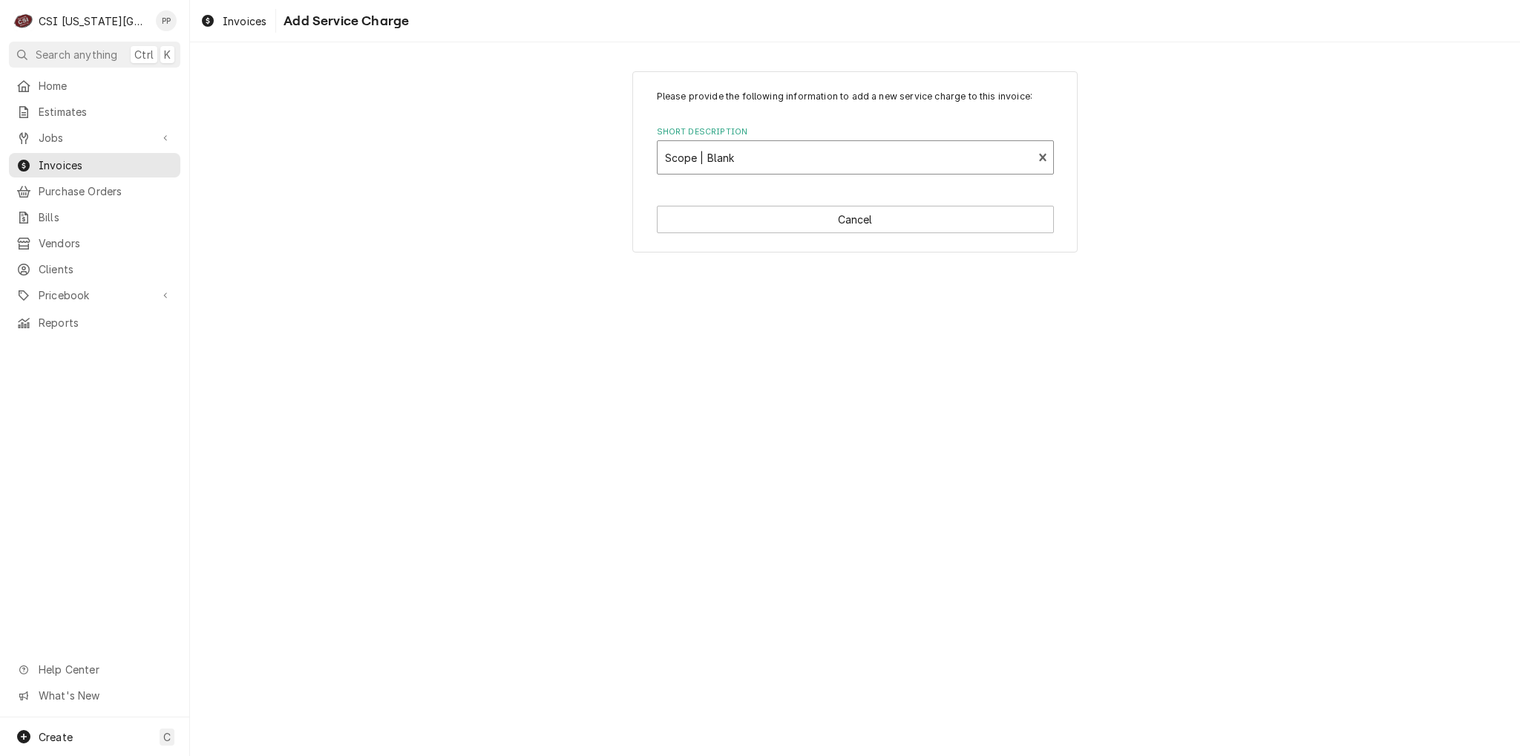
type textarea "x"
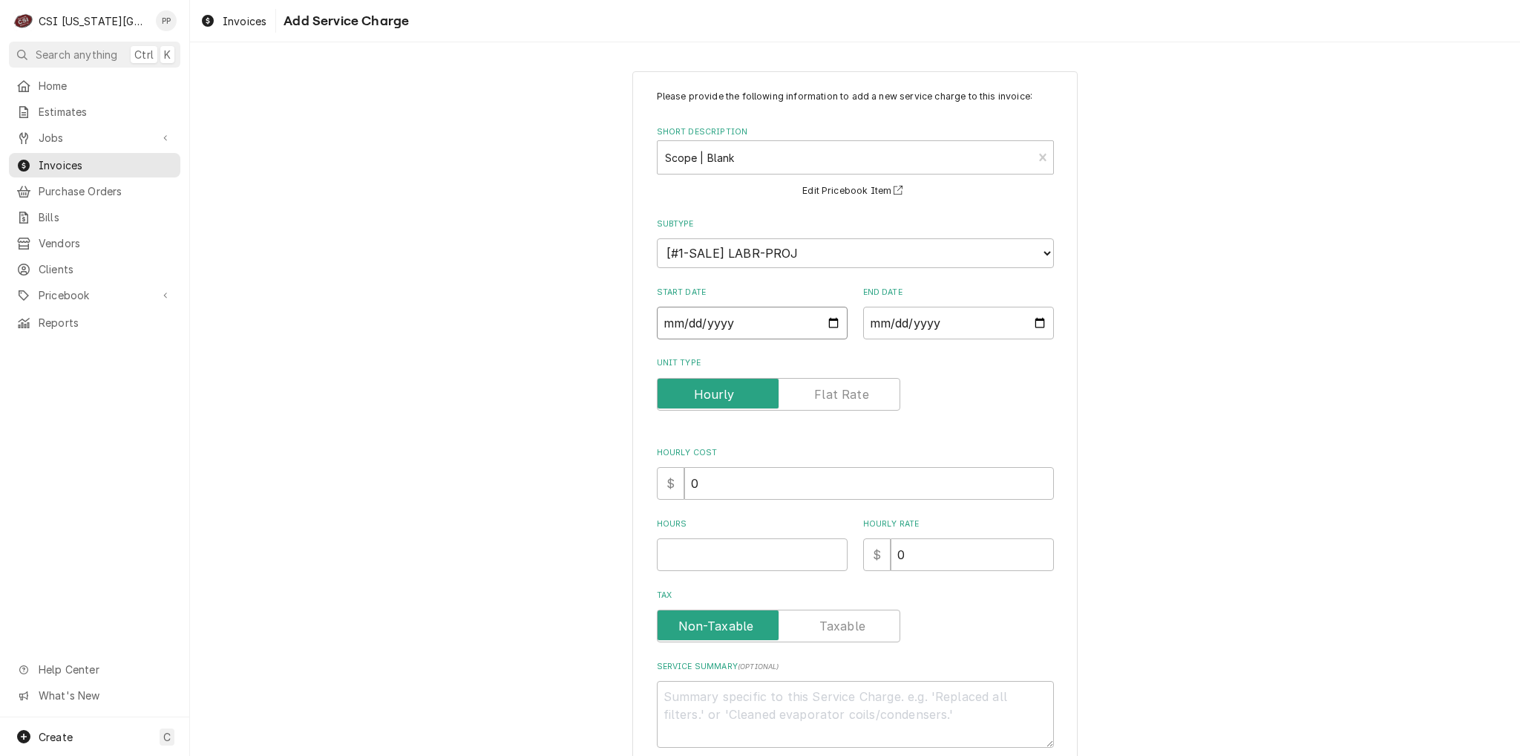
click at [838, 321] on input "Start Date" at bounding box center [752, 323] width 191 height 33
click at [829, 323] on input "Start Date" at bounding box center [752, 323] width 191 height 33
type input "2025-08-22"
type textarea "x"
click at [1026, 313] on input "End Date" at bounding box center [958, 323] width 191 height 33
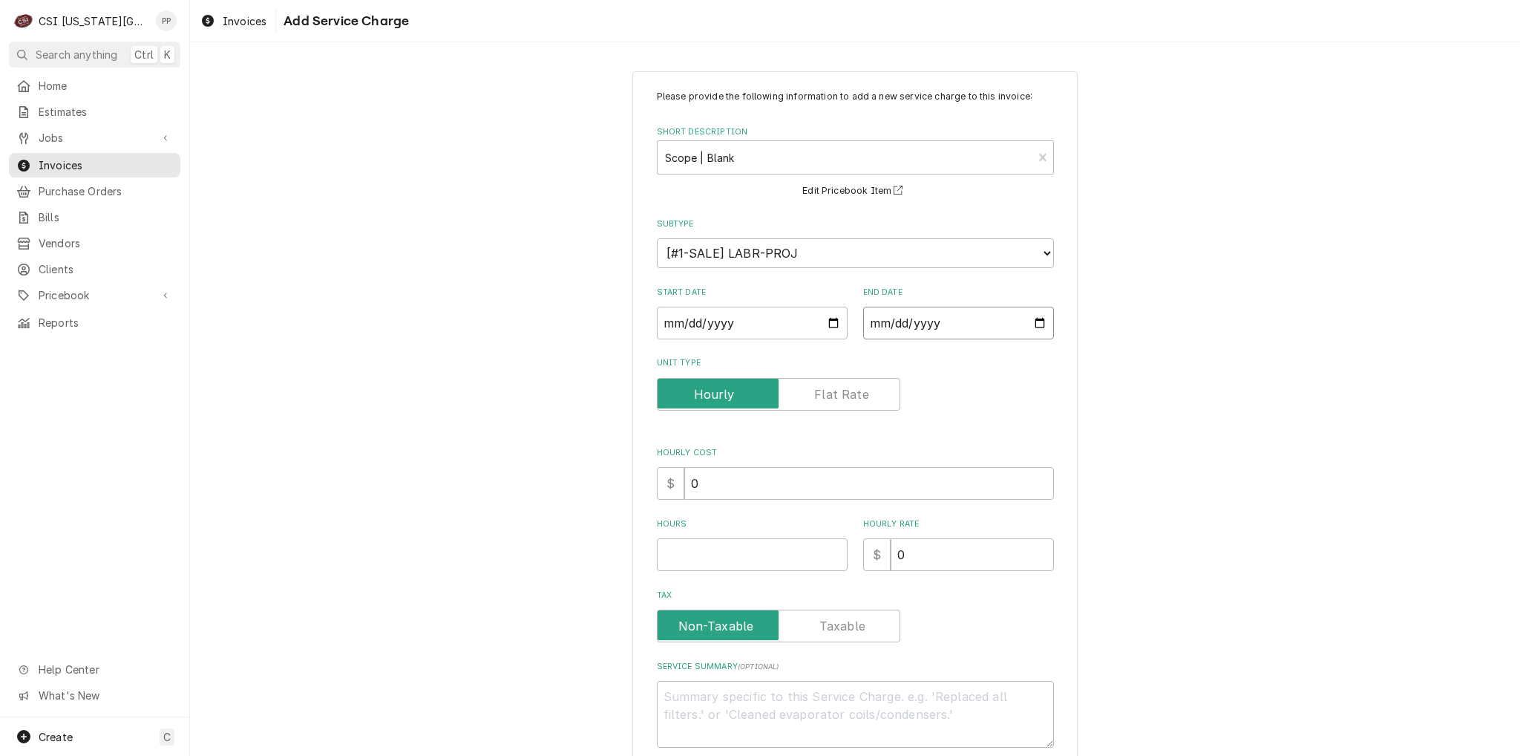
click at [1034, 321] on input "End Date" at bounding box center [958, 323] width 191 height 33
type input "2025-08-22"
click at [767, 539] on input "Hours" at bounding box center [752, 554] width 191 height 33
type textarea "x"
type input "1"
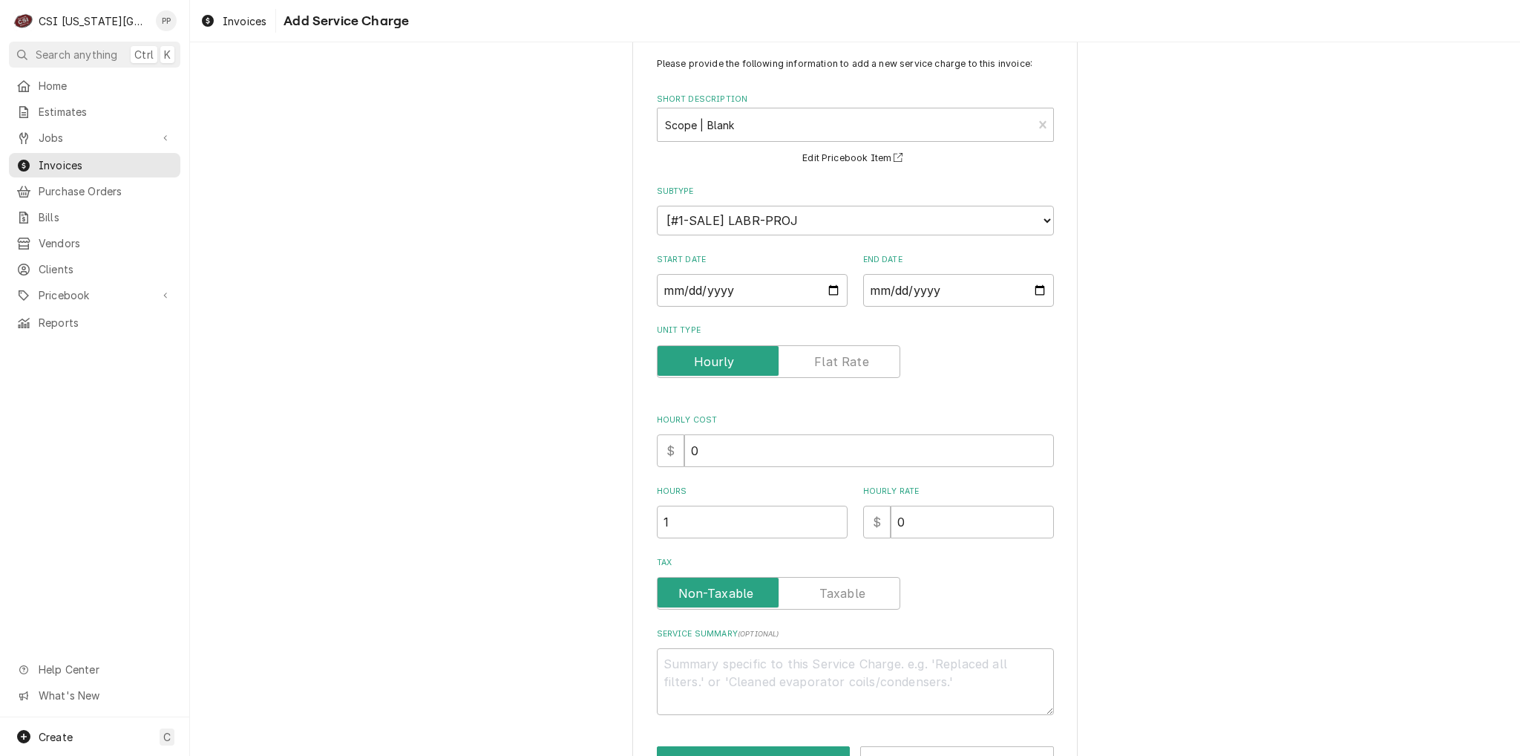
scroll to position [80, 0]
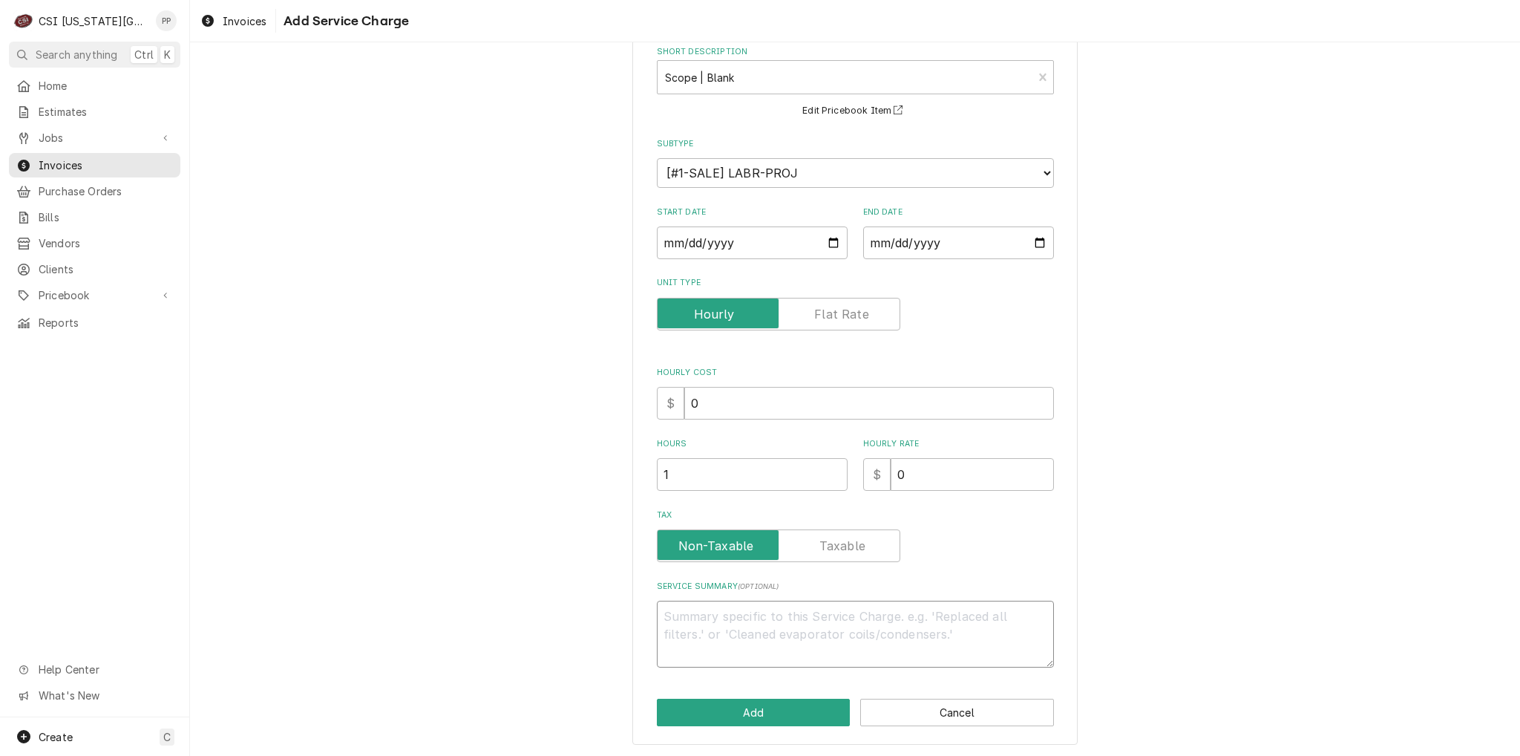
click at [766, 631] on textarea "Service Summary ( optional )" at bounding box center [855, 633] width 397 height 67
type textarea "x"
type textarea "<"
type textarea "x"
type textarea "<a"
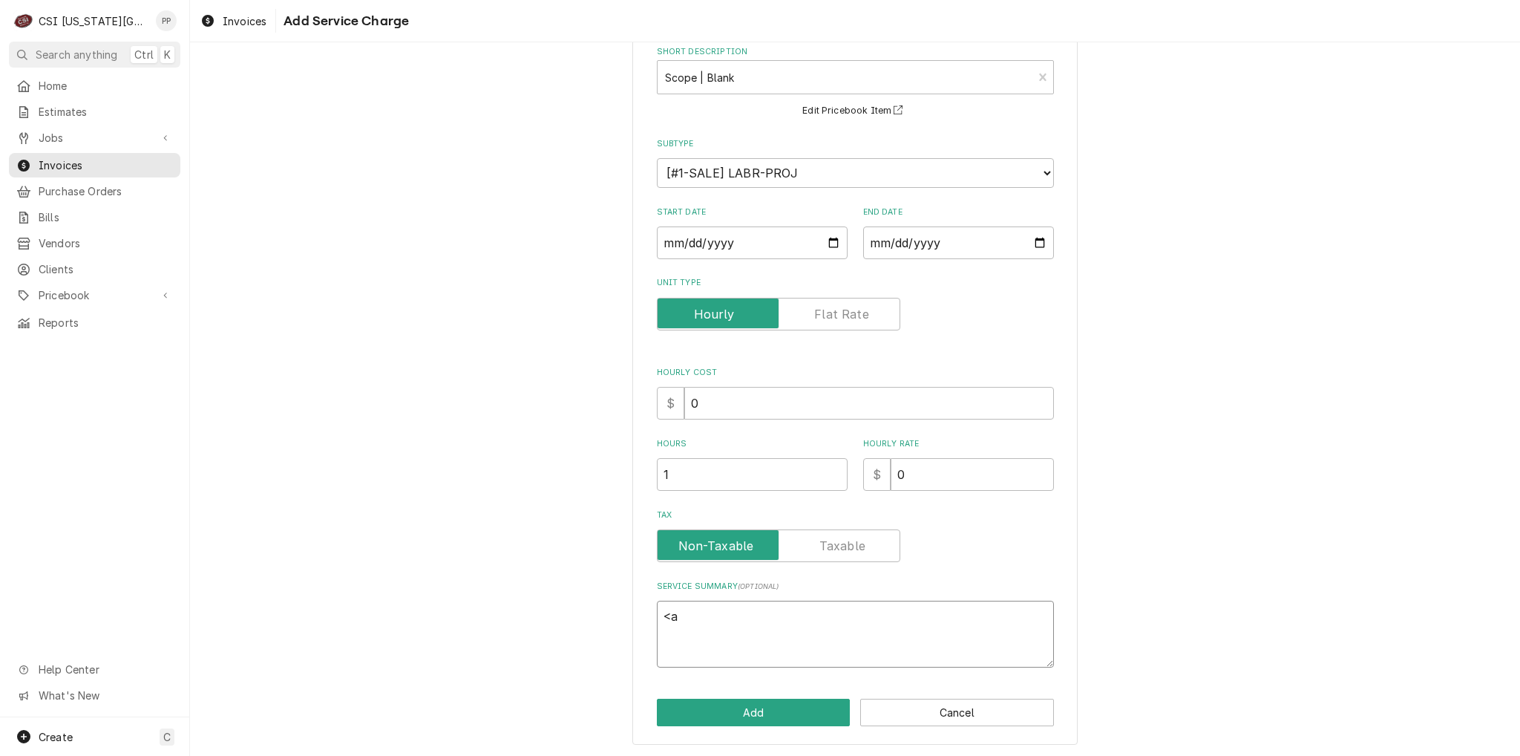
type textarea "x"
type textarea "<ao"
type textarea "x"
type textarea "<a"
type textarea "x"
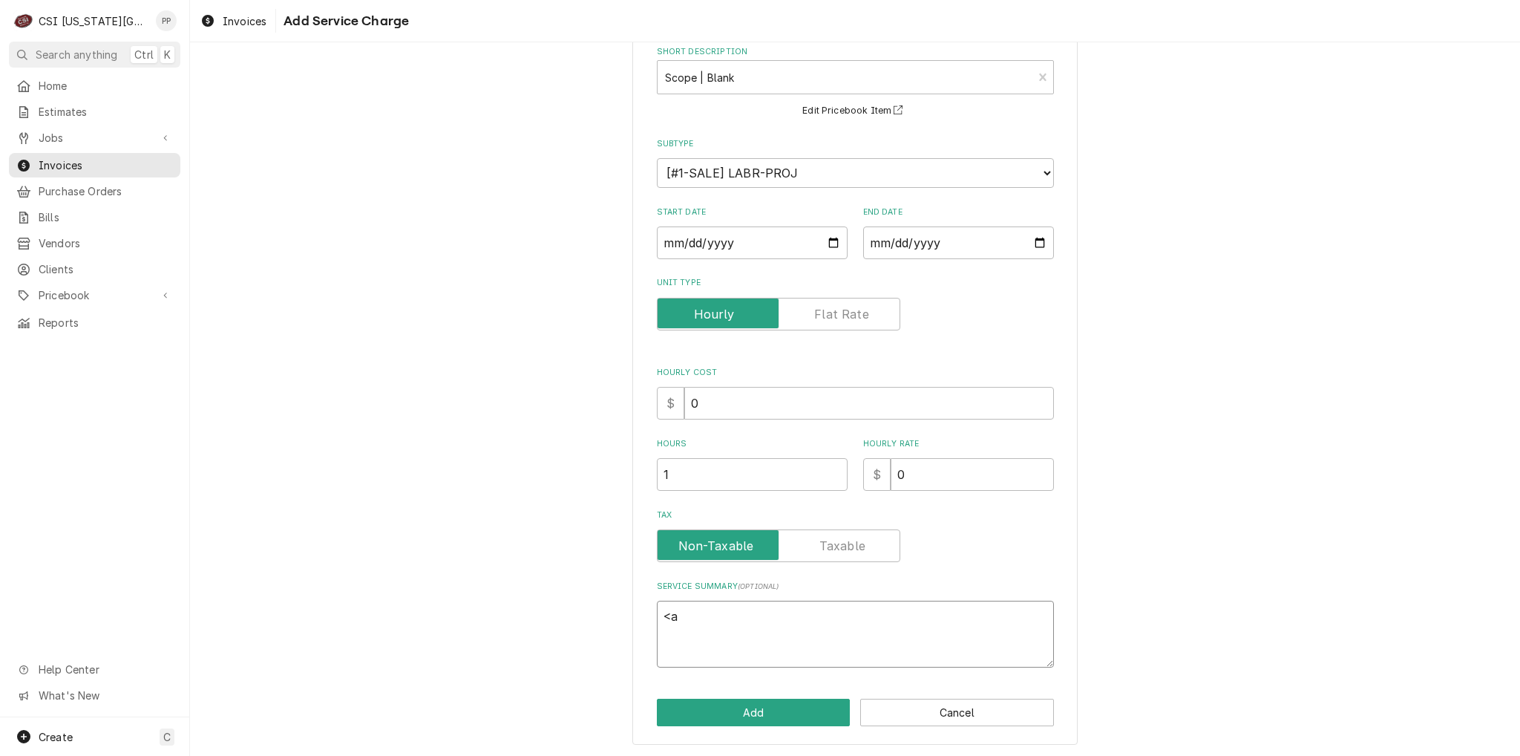
type textarea "<"
type textarea "x"
type textarea "M"
type textarea "x"
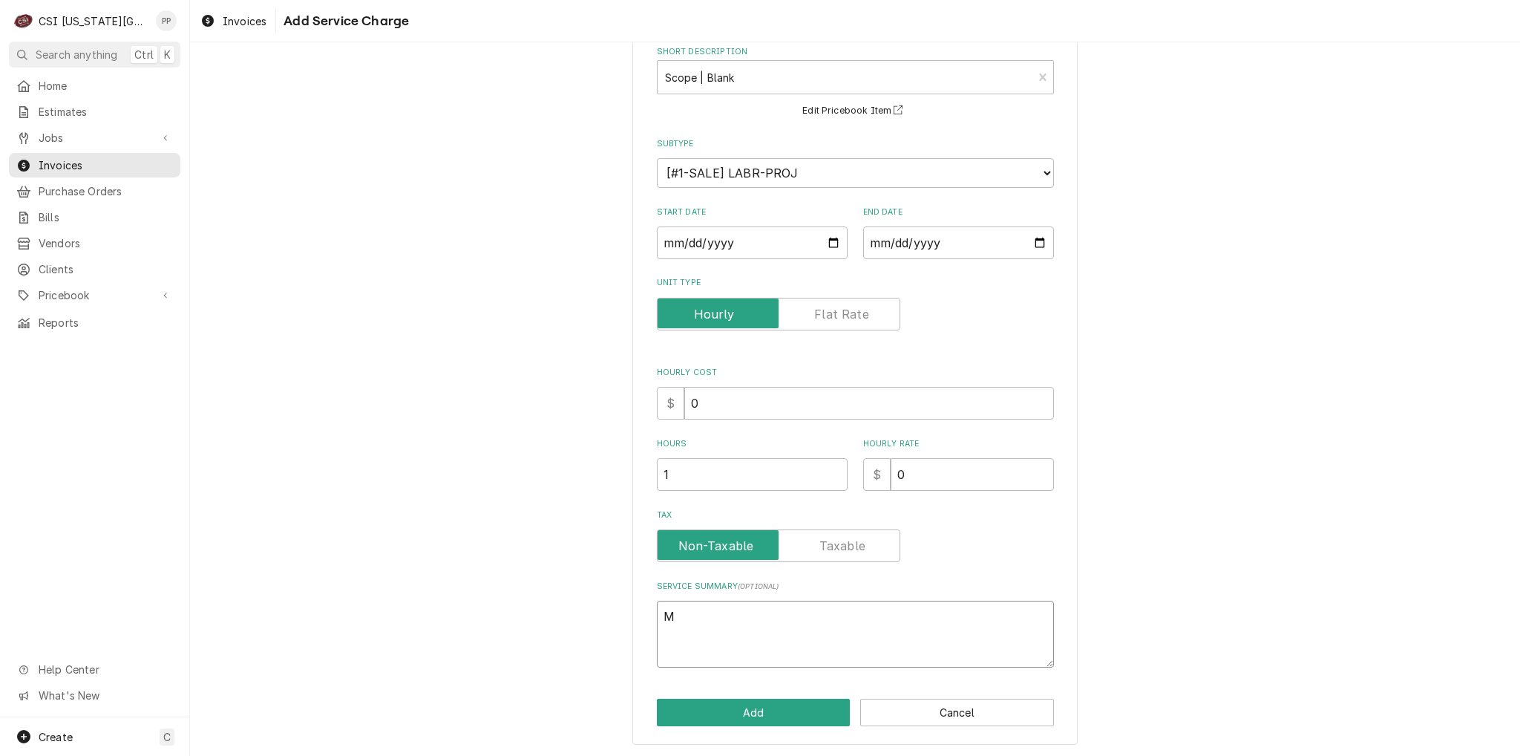
type textarea "Ma"
type textarea "x"
type textarea "Mai"
type textarea "x"
type textarea "Main"
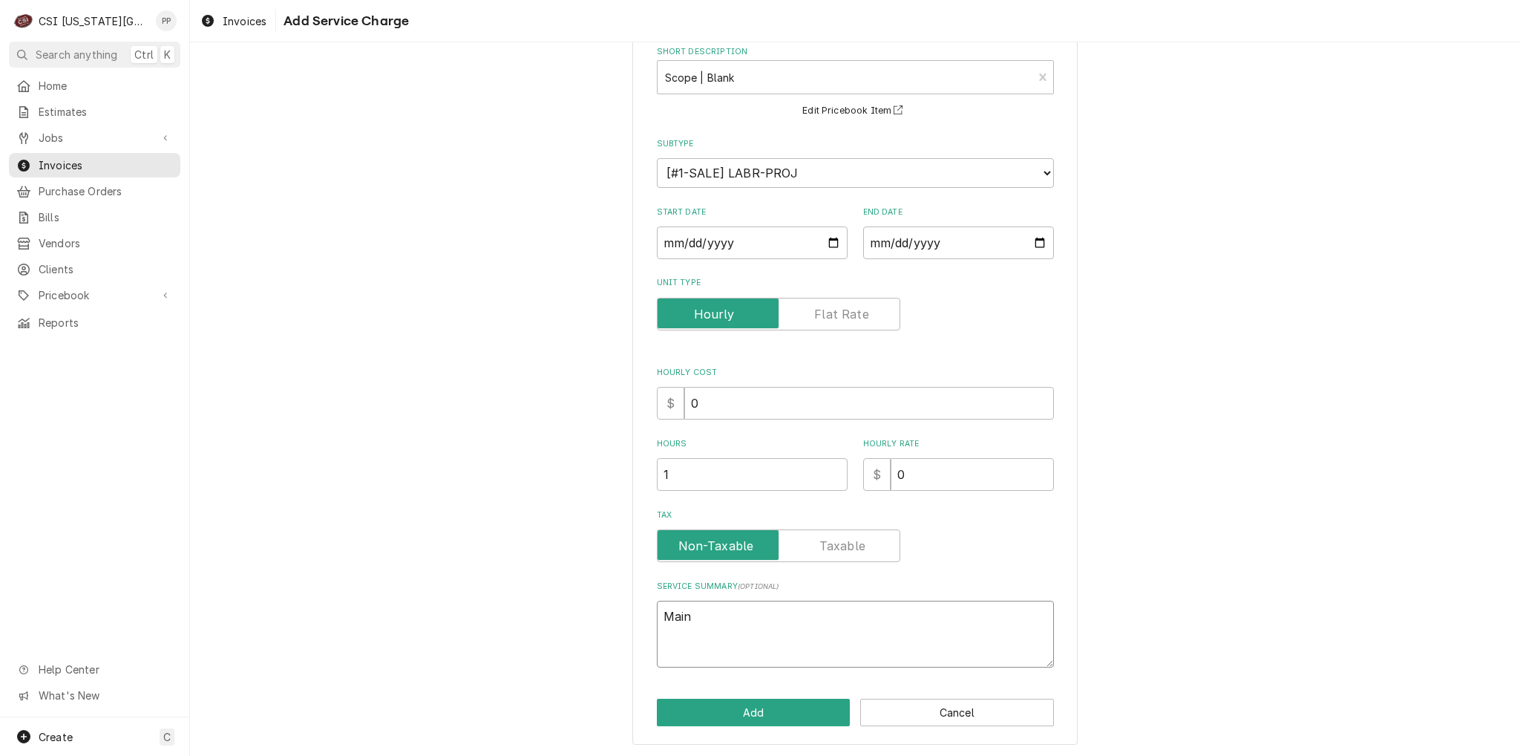
type textarea "x"
type textarea "Main"
type textarea "x"
type textarea "Main L"
type textarea "x"
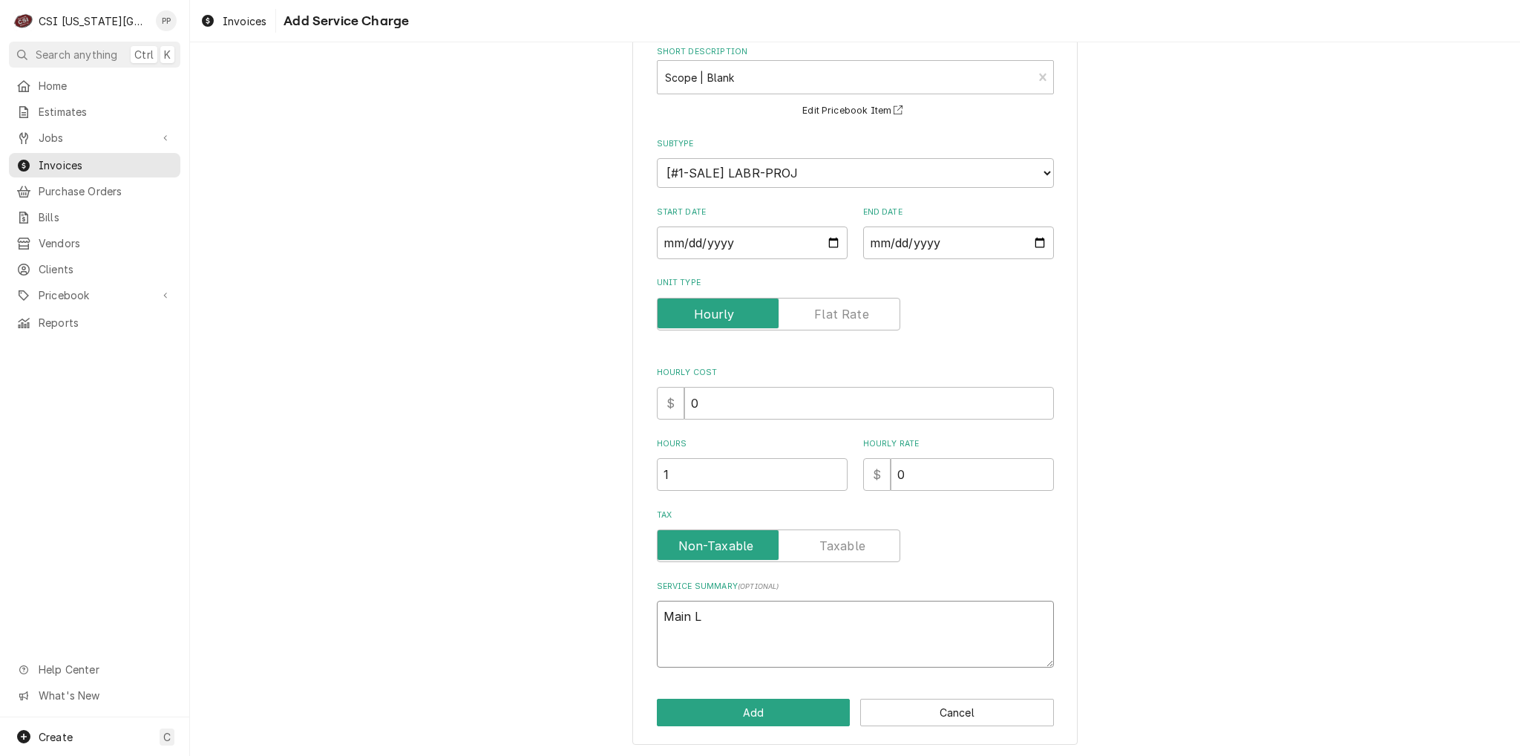
type textarea "Main Le"
type textarea "x"
type textarea "Main Lev"
type textarea "x"
type textarea "Main Leve"
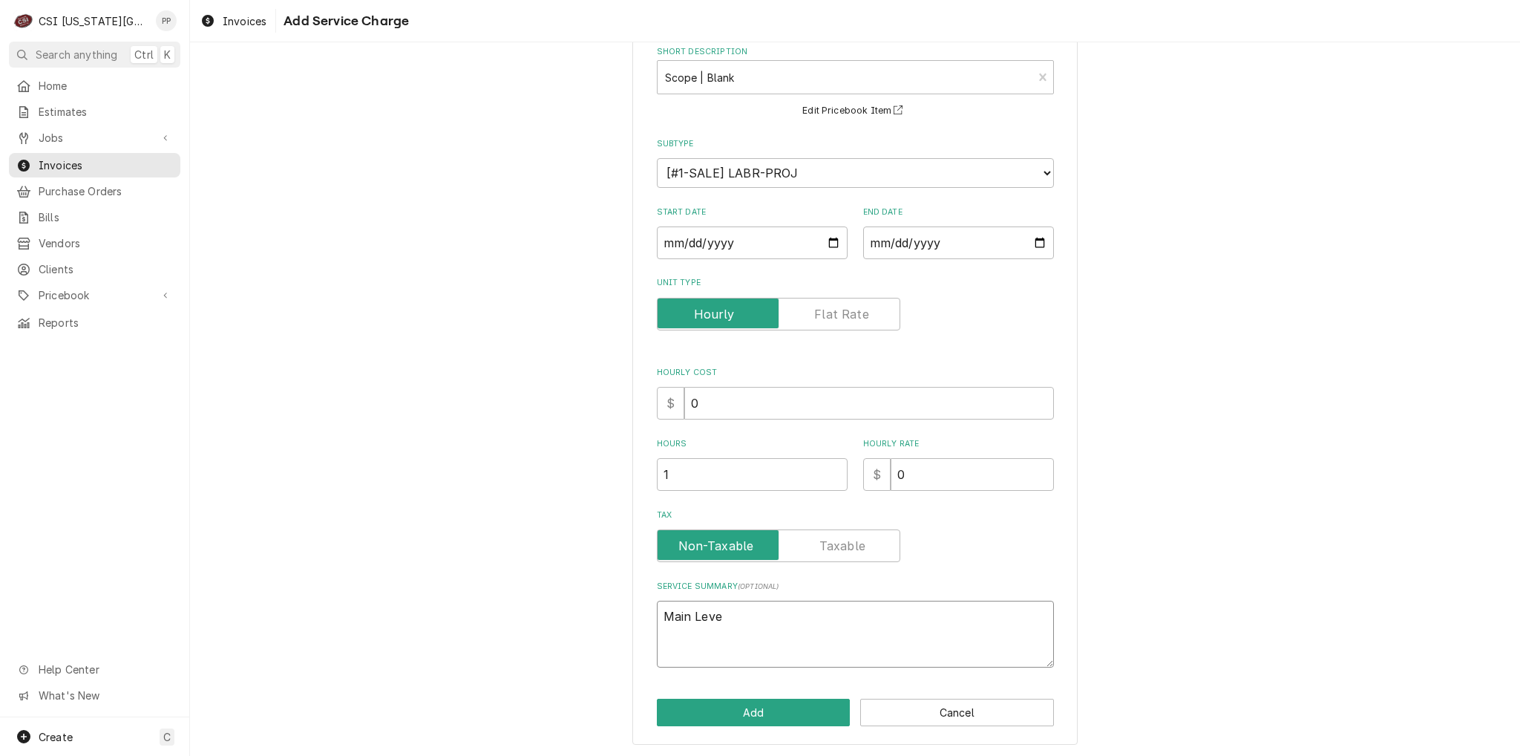
type textarea "x"
type textarea "Main Level"
type textarea "x"
type textarea "Main Level"
type textarea "x"
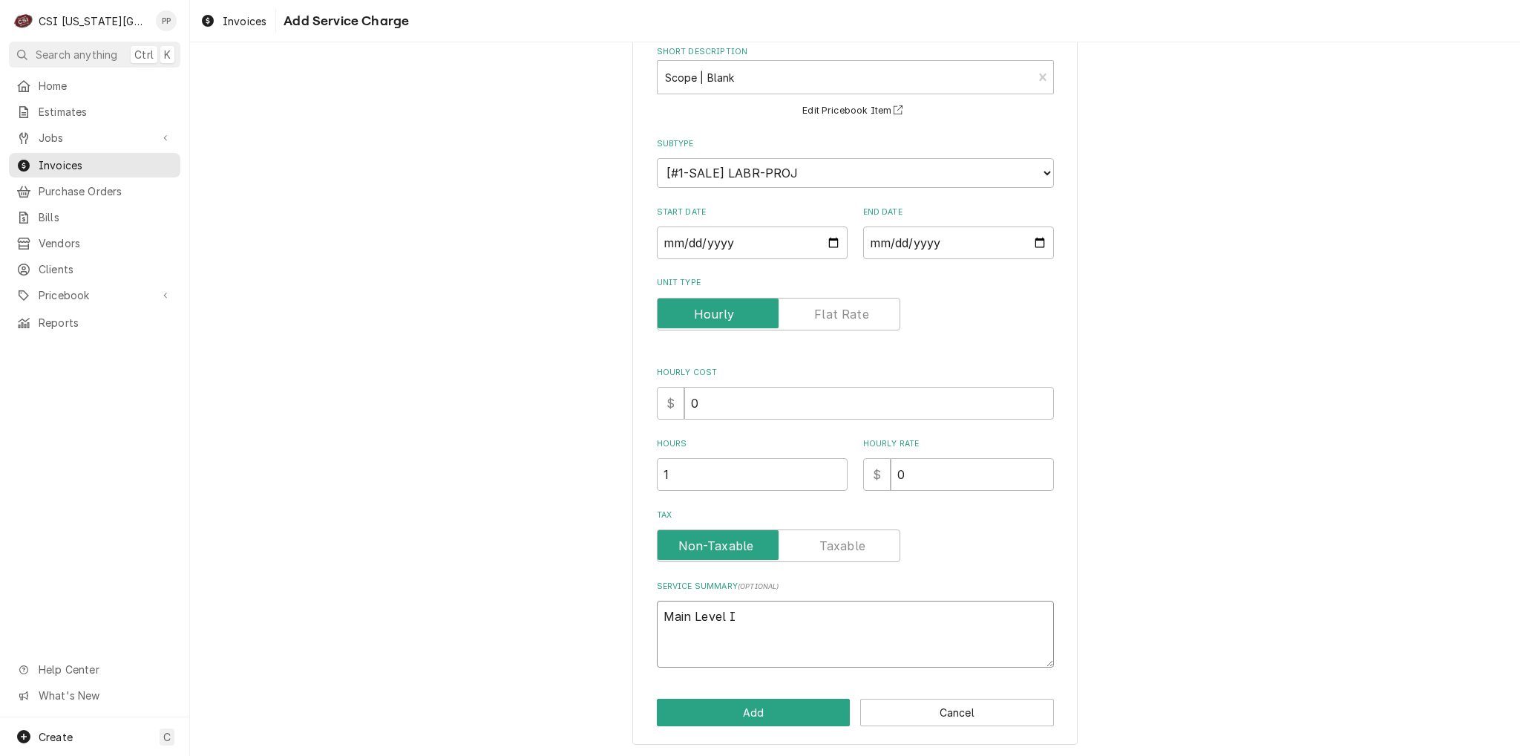
type textarea "Main Level IO"
type textarea "x"
type textarea "Main Level IOt"
type textarea "x"
type textarea "Main Level IO"
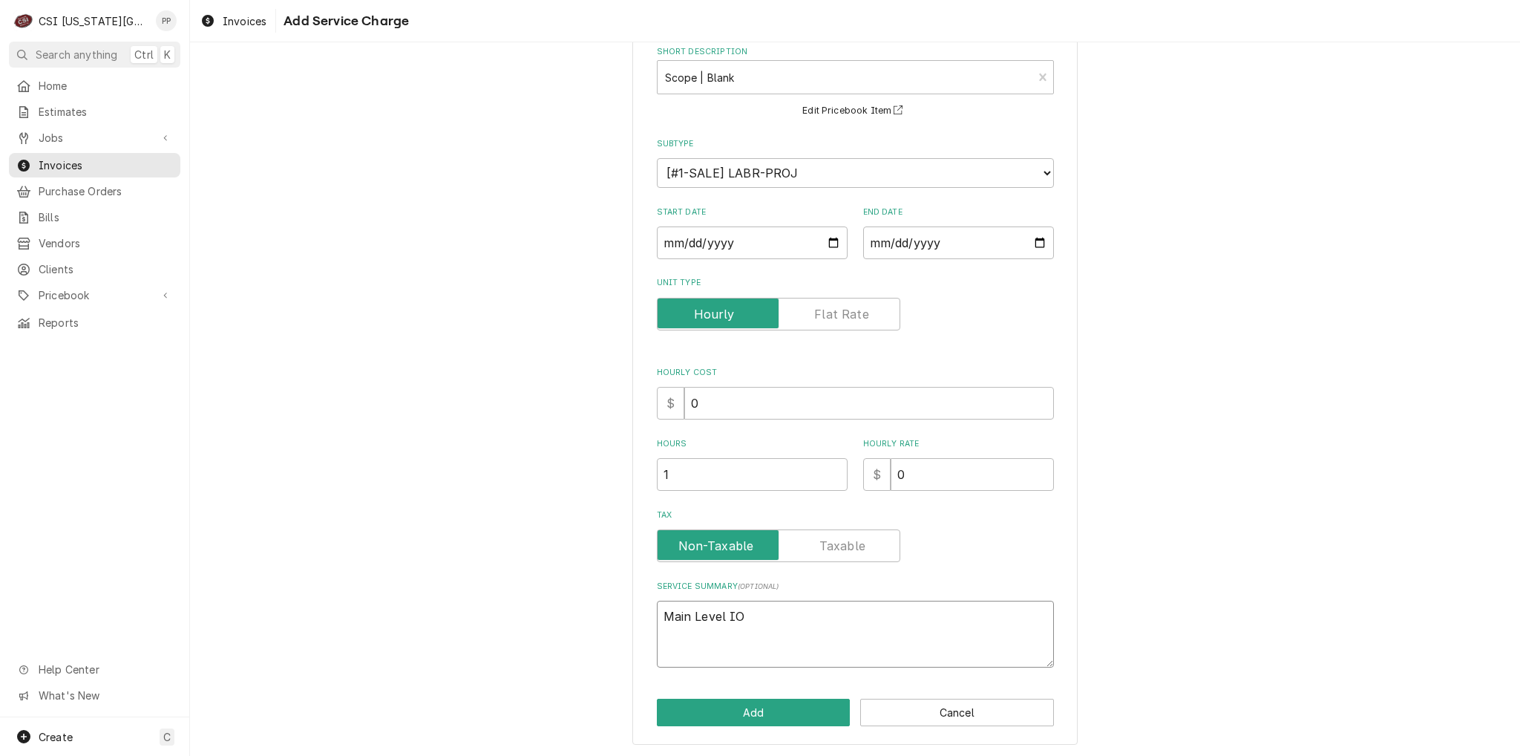
type textarea "x"
type textarea "Main Level I"
type textarea "x"
type textarea "Main Level It"
type textarea "x"
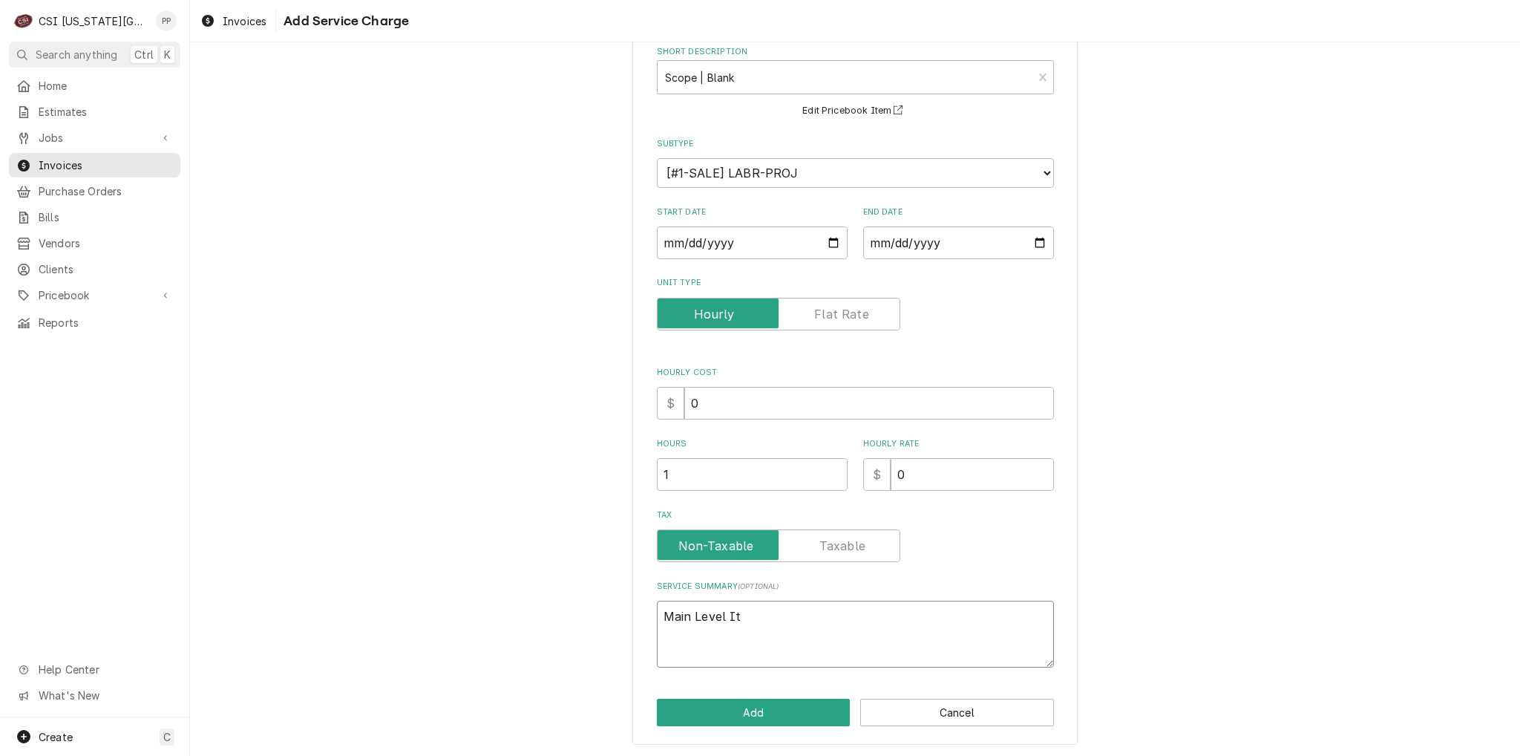
type textarea "Main Level Ite"
type textarea "x"
type textarea "Main Level Item"
type textarea "x"
type textarea "Main Level Item"
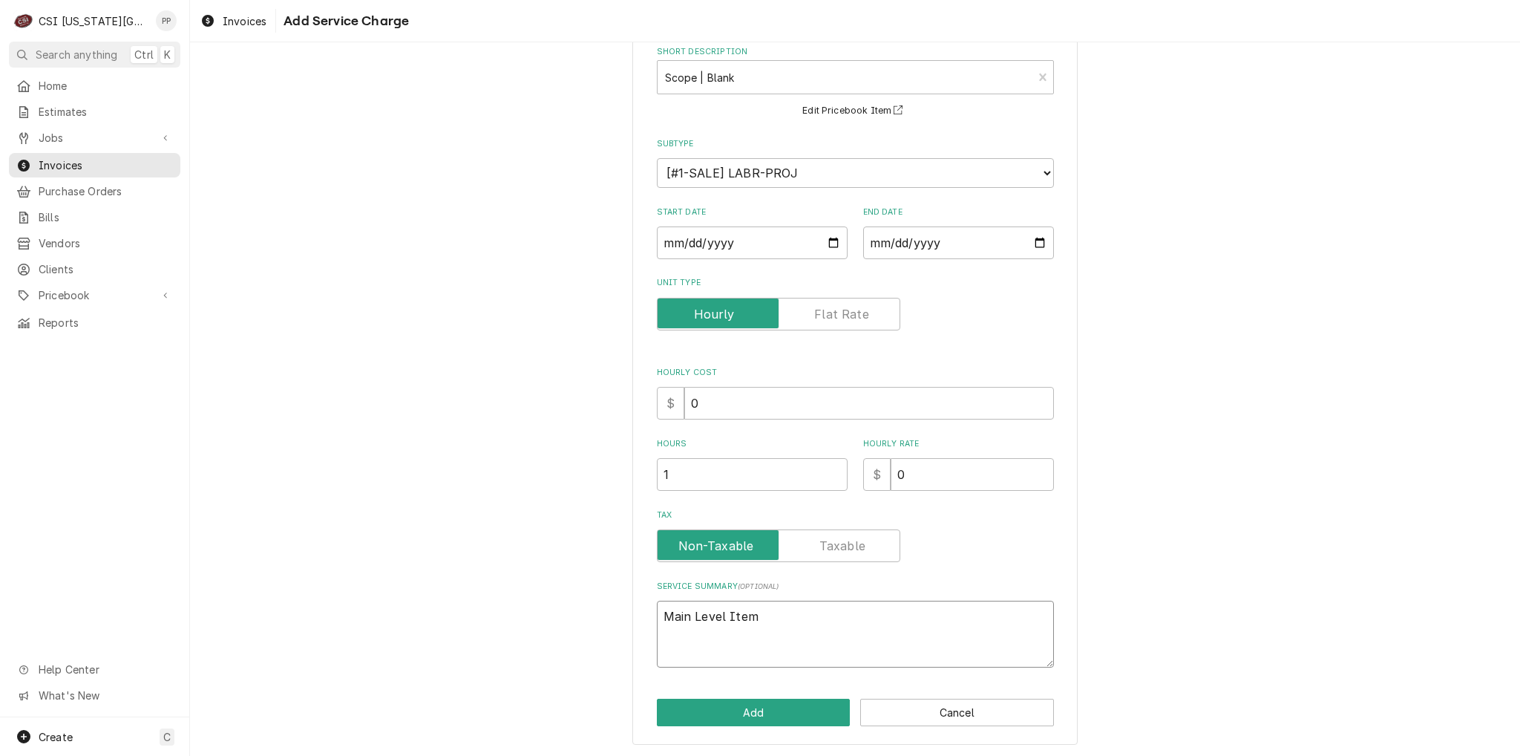
type textarea "x"
type textarea "Main Level Item 2"
type textarea "x"
type textarea "Main Level Item 20"
click at [789, 708] on button "Add" at bounding box center [754, 711] width 194 height 27
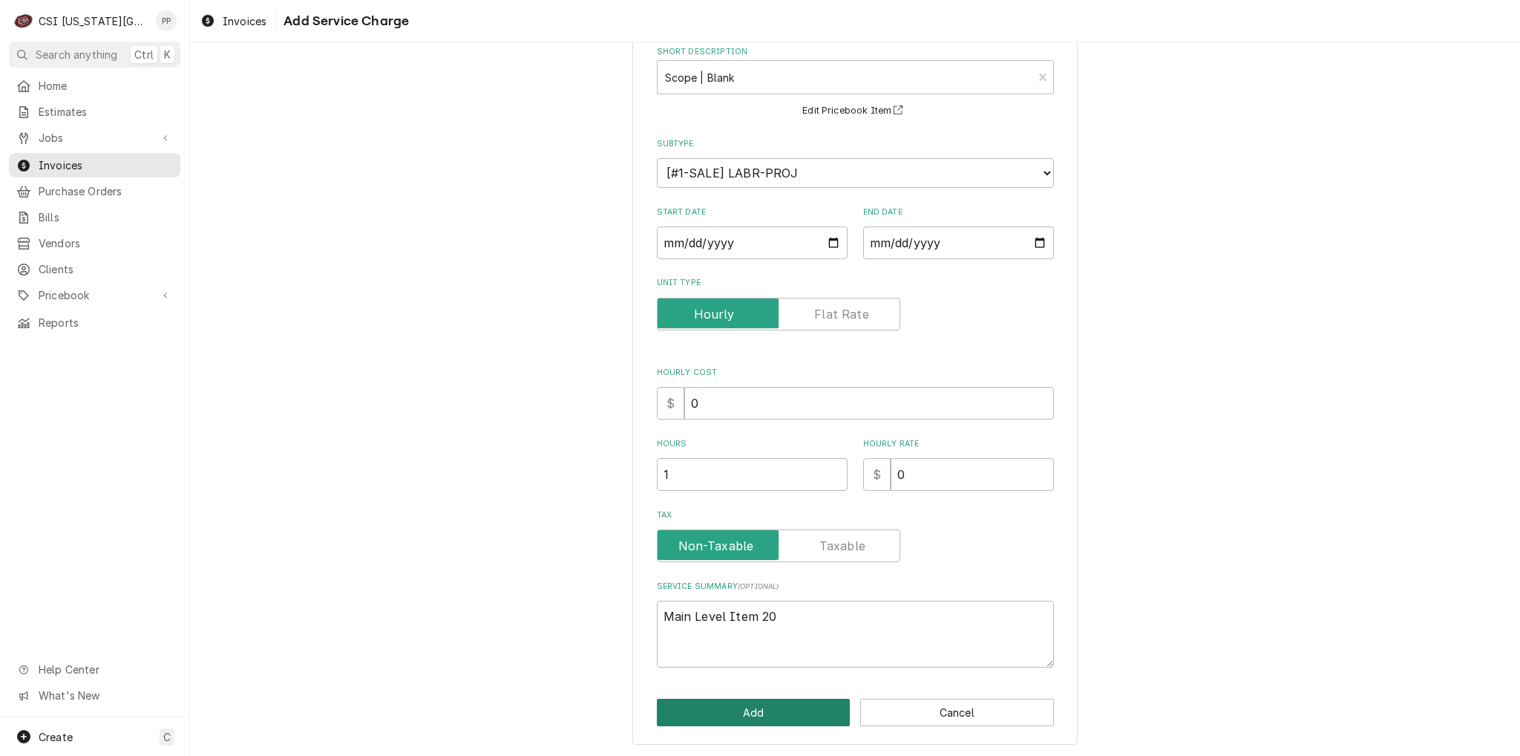
type textarea "x"
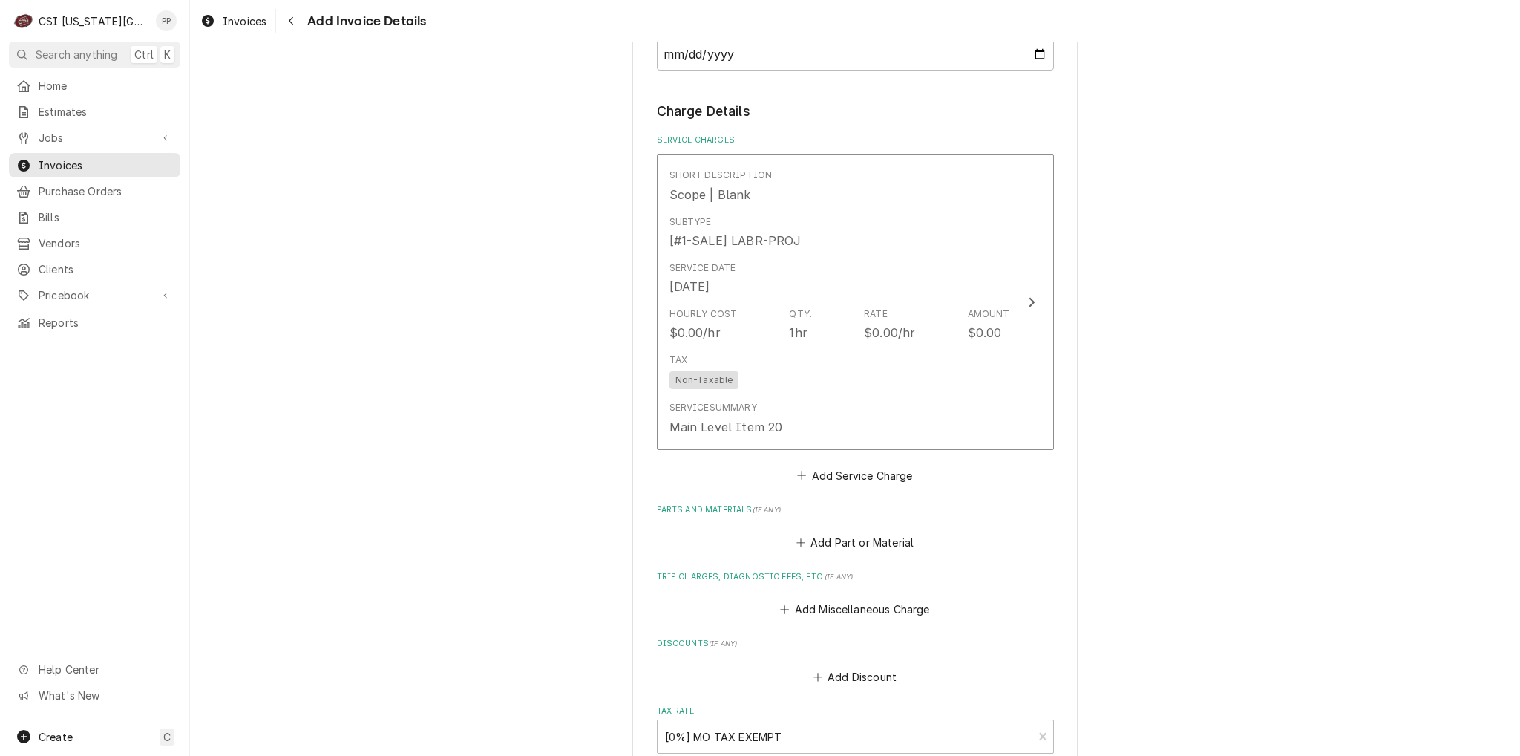
scroll to position [1076, 0]
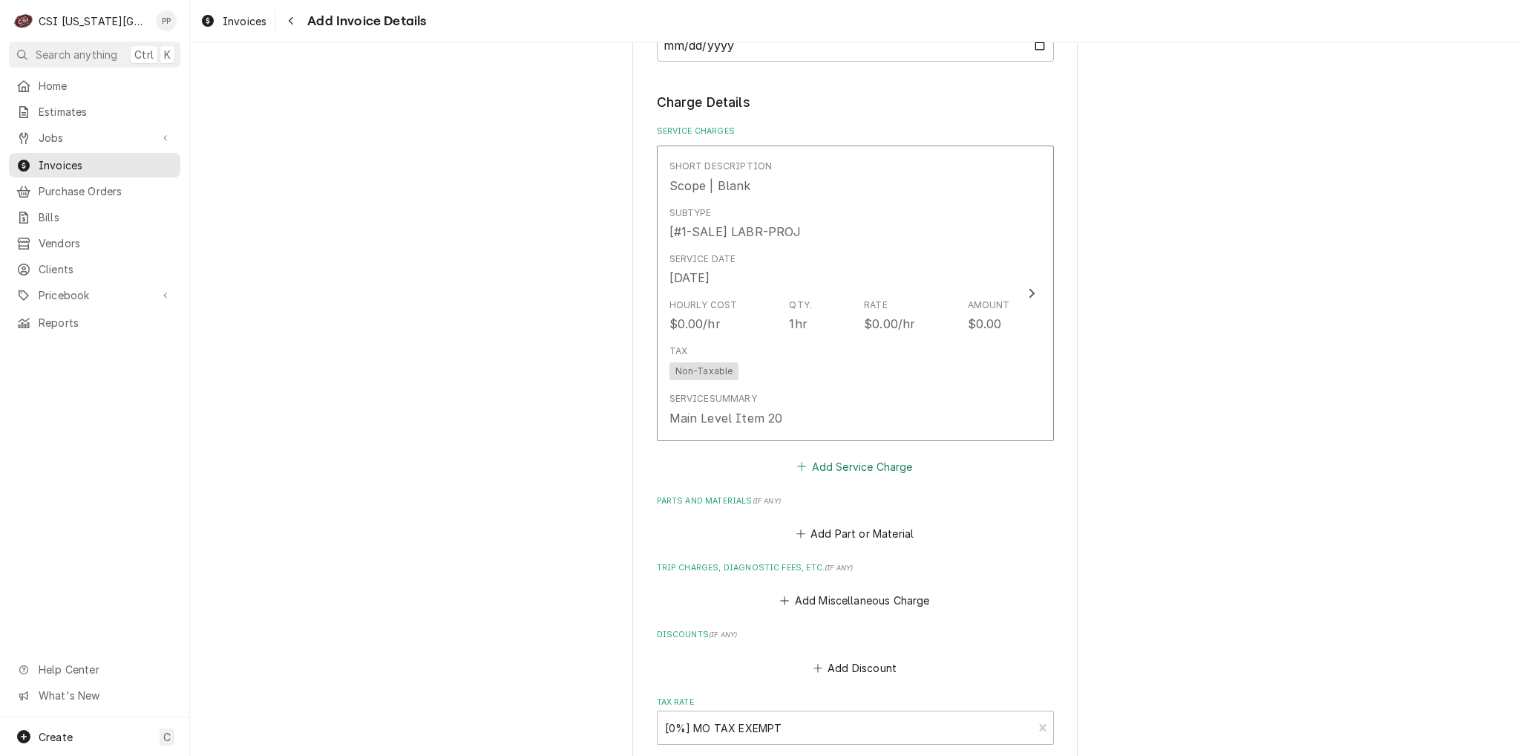
click at [882, 461] on button "Add Service Charge" at bounding box center [855, 466] width 120 height 21
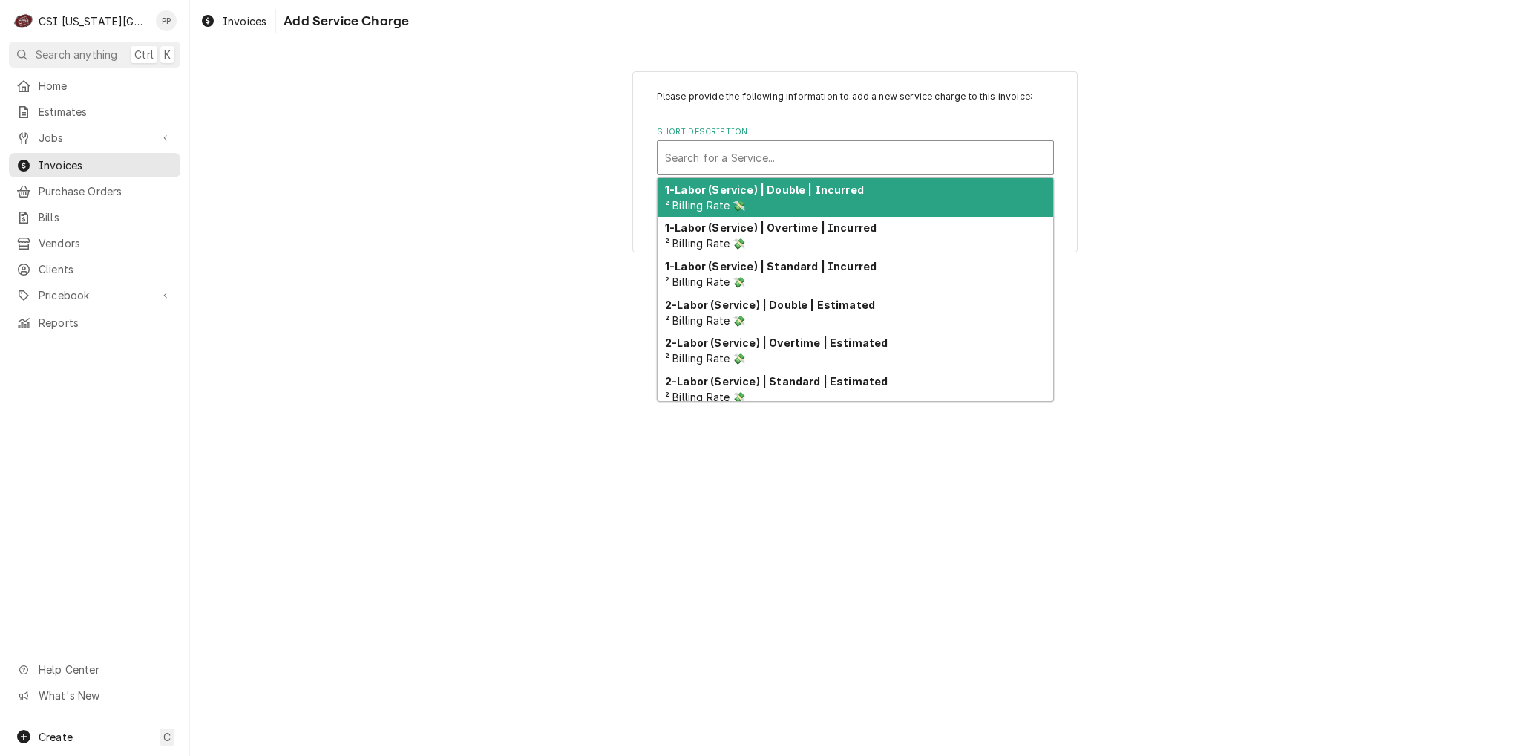
click at [825, 156] on div "Short Description" at bounding box center [855, 157] width 381 height 27
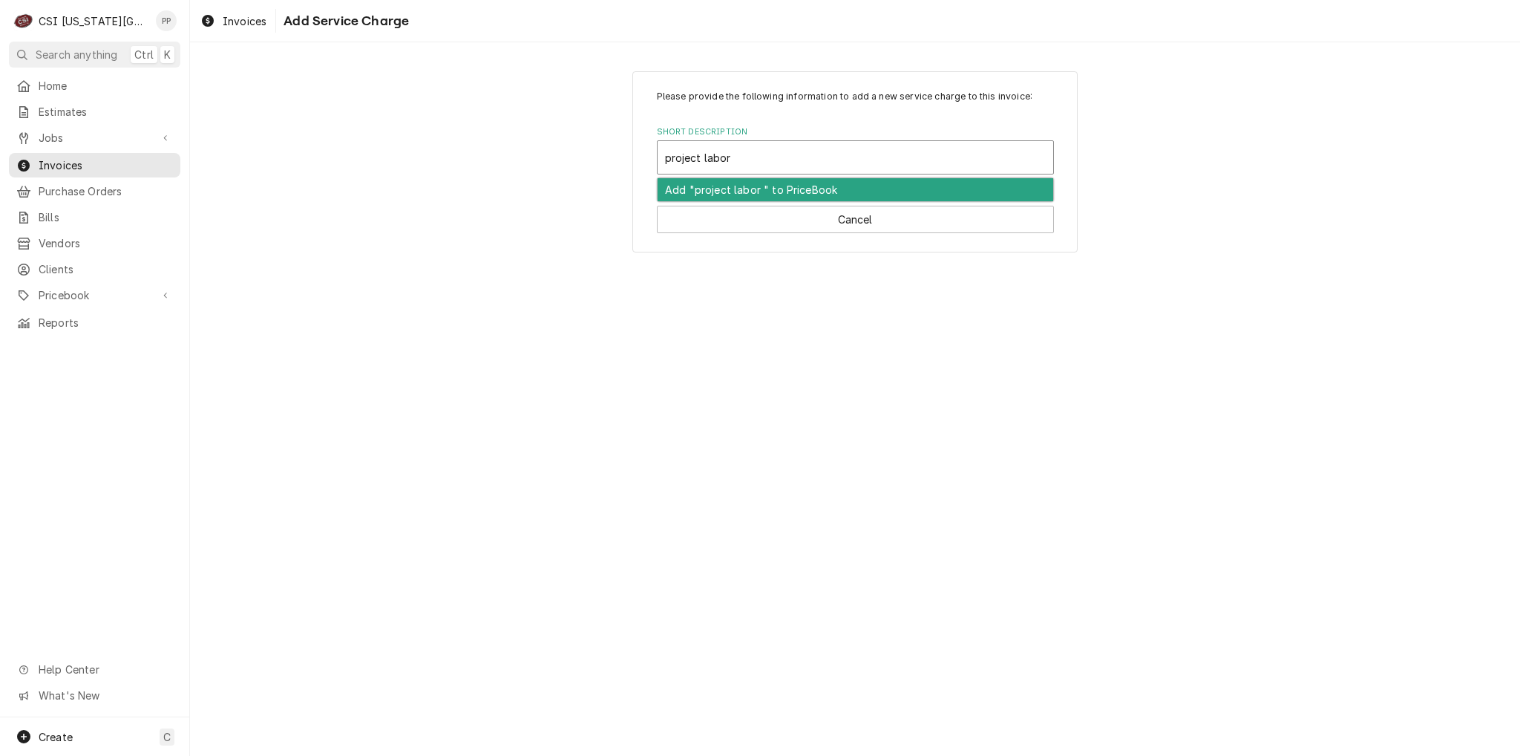
type input "project labor"
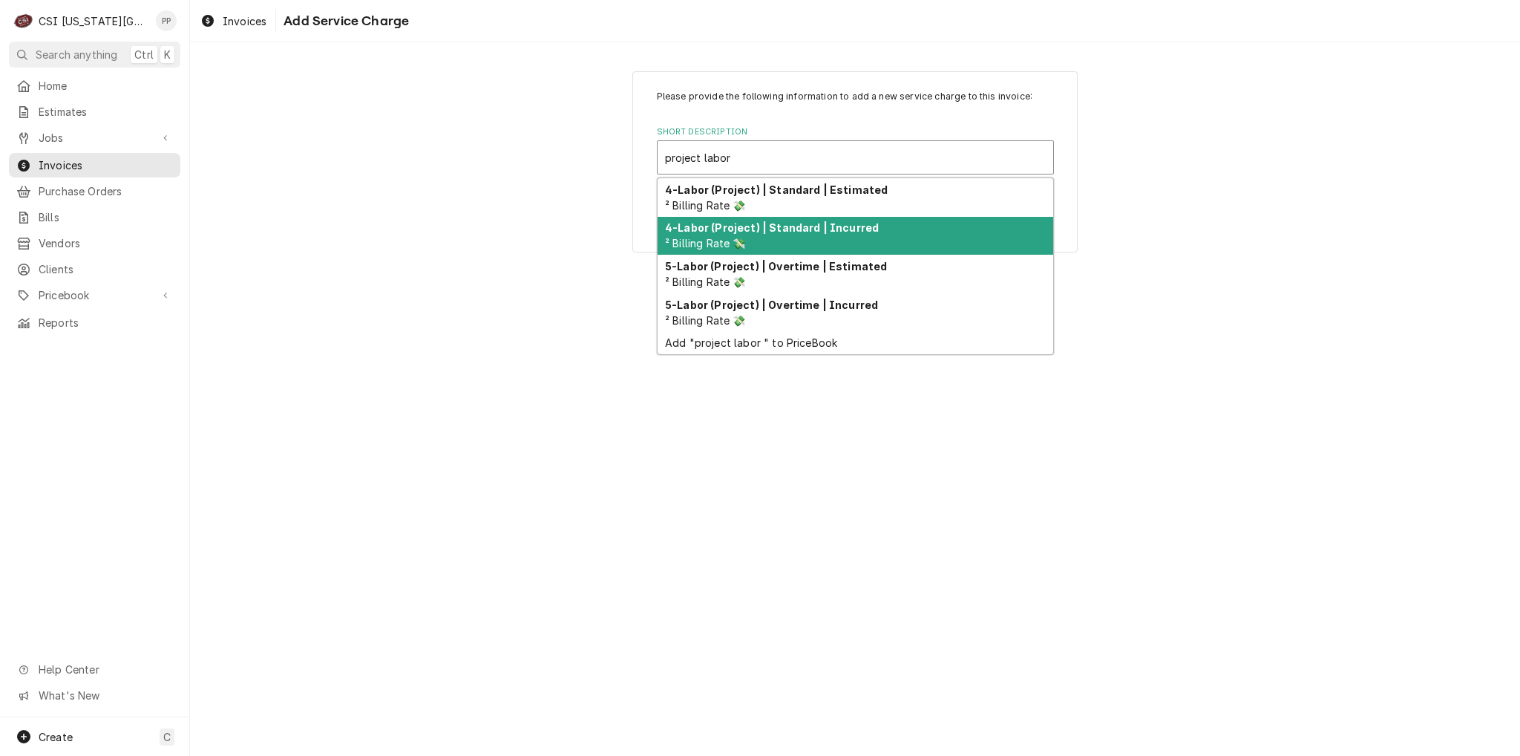
click at [840, 232] on strong "4-Labor (Project) | Standard | Incurred" at bounding box center [772, 227] width 214 height 13
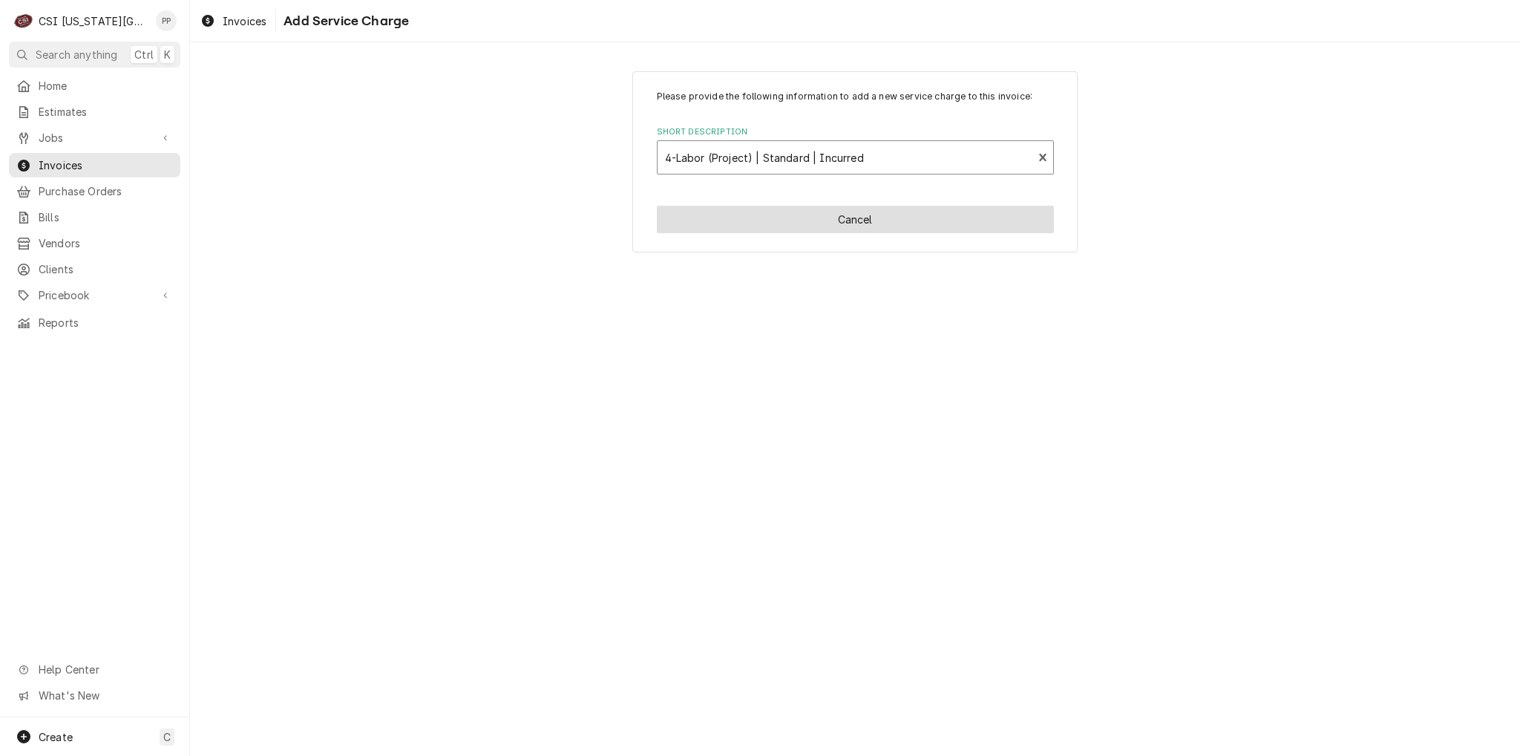
type textarea "x"
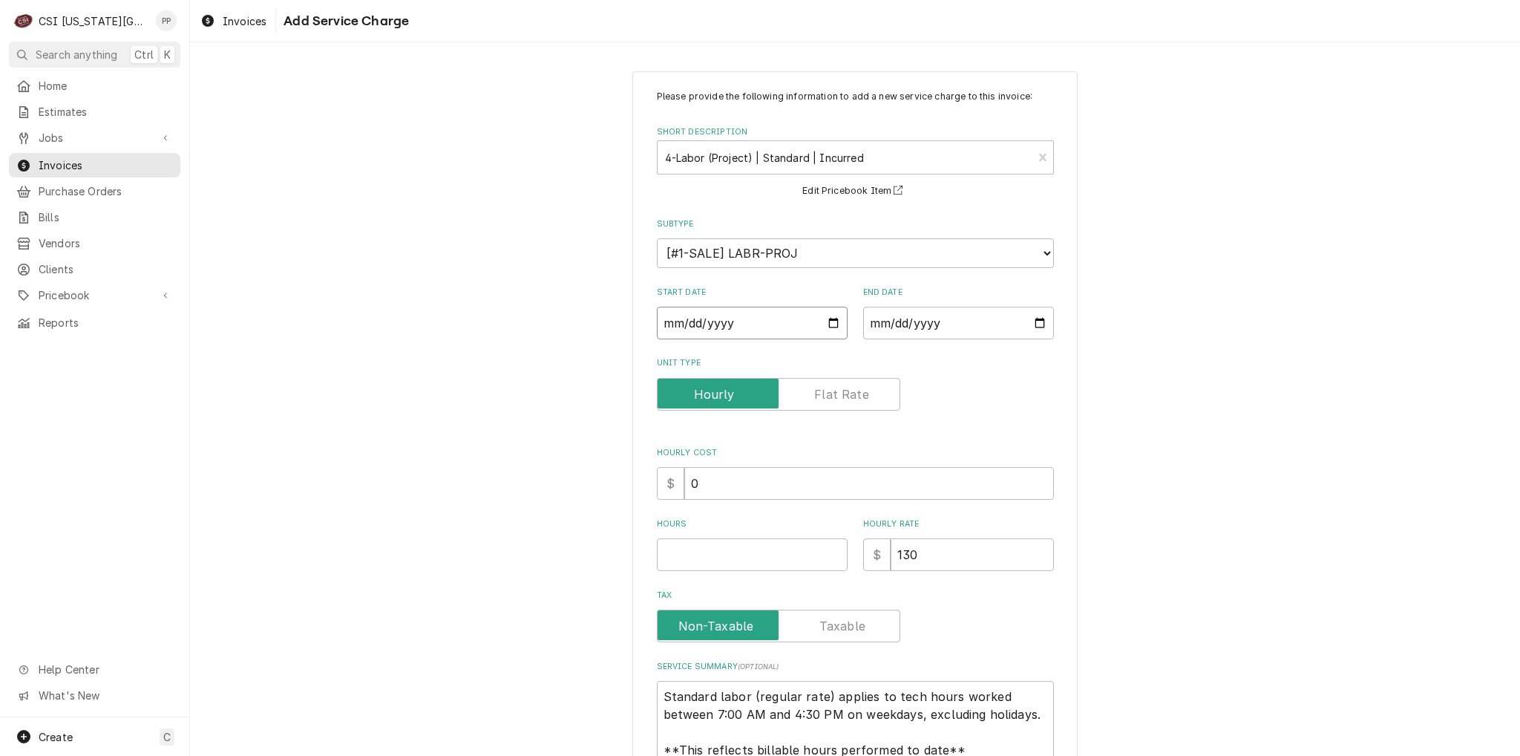
click at [825, 319] on input "Start Date" at bounding box center [752, 323] width 191 height 33
type input "2025-08-22"
type textarea "x"
click at [1034, 312] on input "End Date" at bounding box center [958, 323] width 191 height 33
type input "2025-08-22"
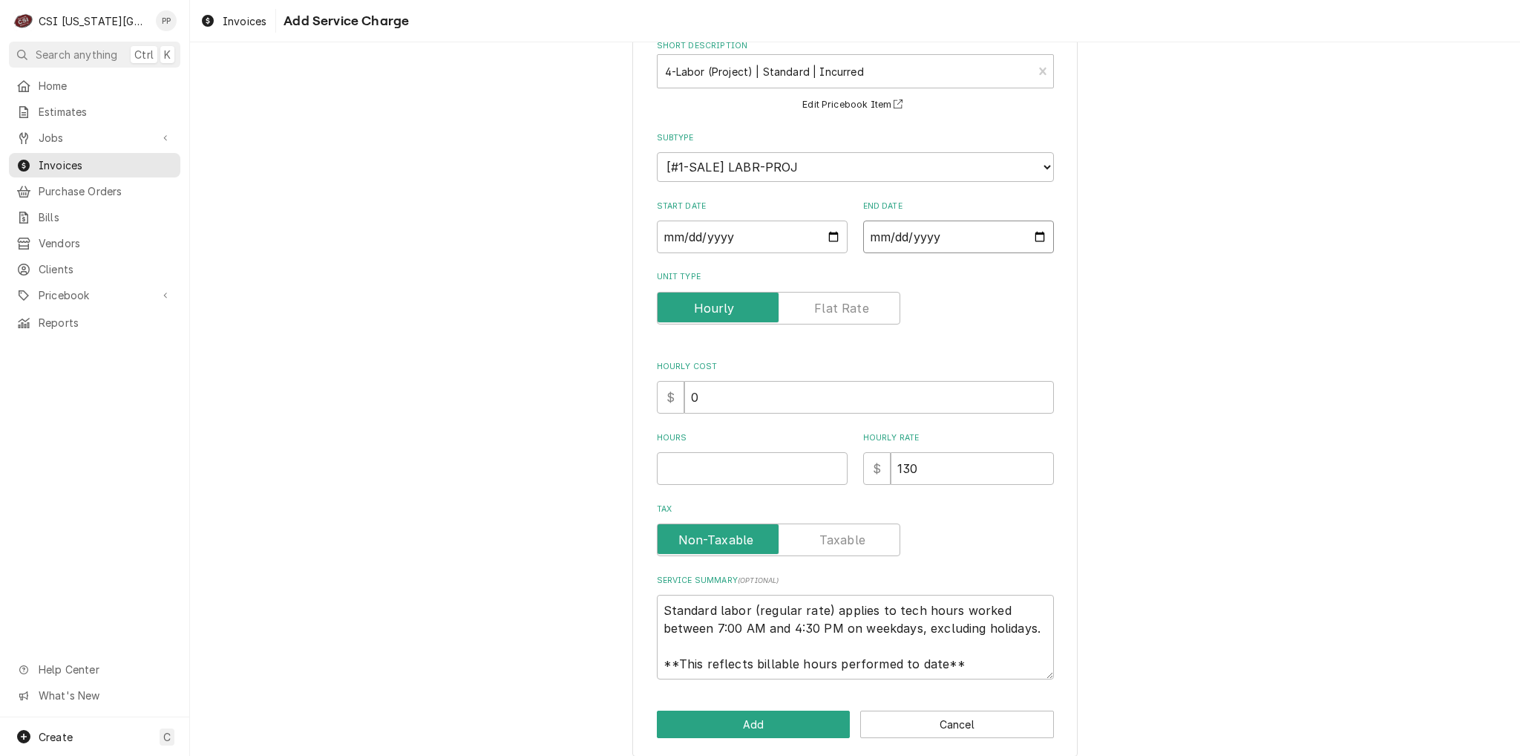
scroll to position [98, 0]
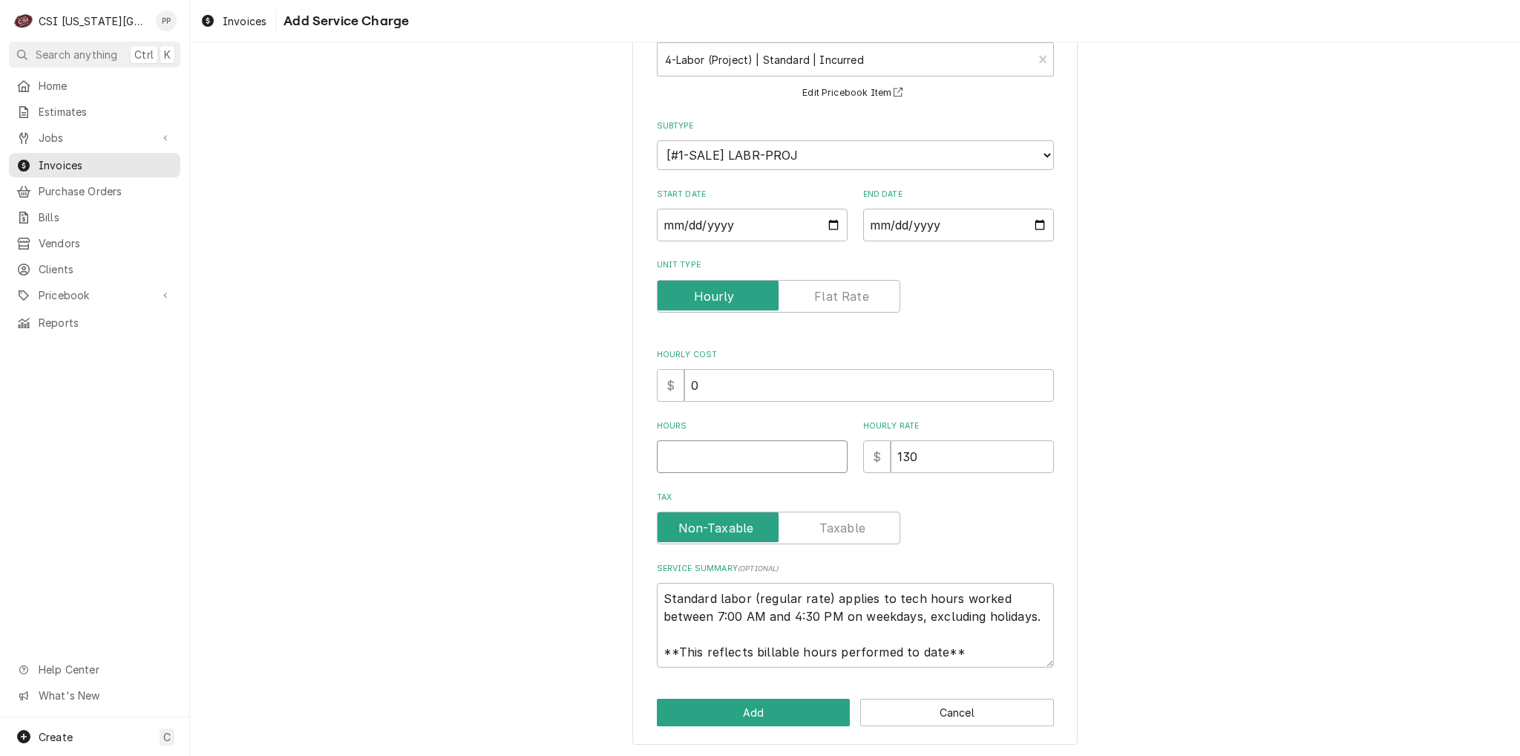
click at [784, 455] on input "Hours" at bounding box center [752, 456] width 191 height 33
type textarea "x"
type input "1"
drag, startPoint x: 845, startPoint y: 636, endPoint x: 453, endPoint y: 562, distance: 399.5
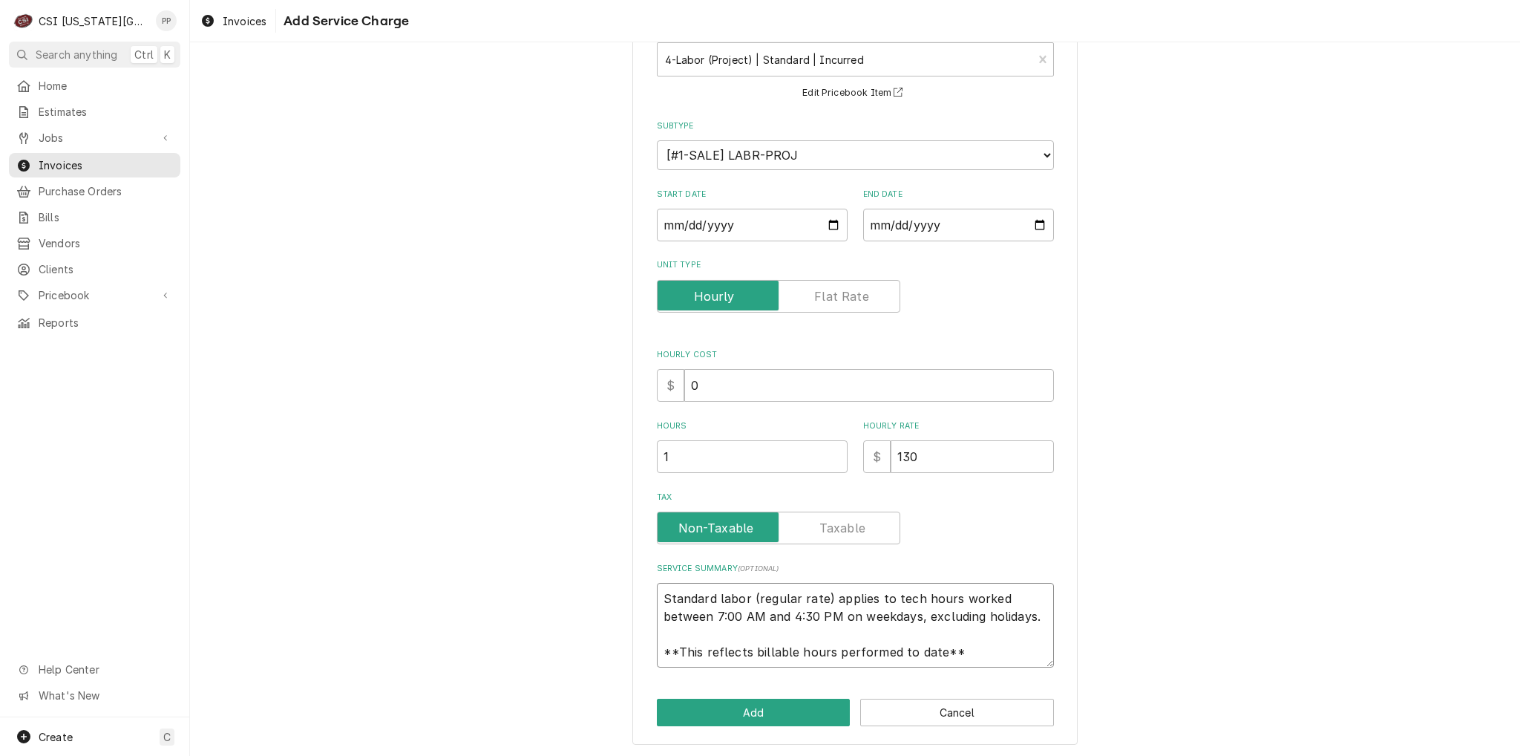
click at [453, 562] on div "Please provide the following information to add a new service charge to this in…" at bounding box center [855, 359] width 1330 height 798
type textarea "x"
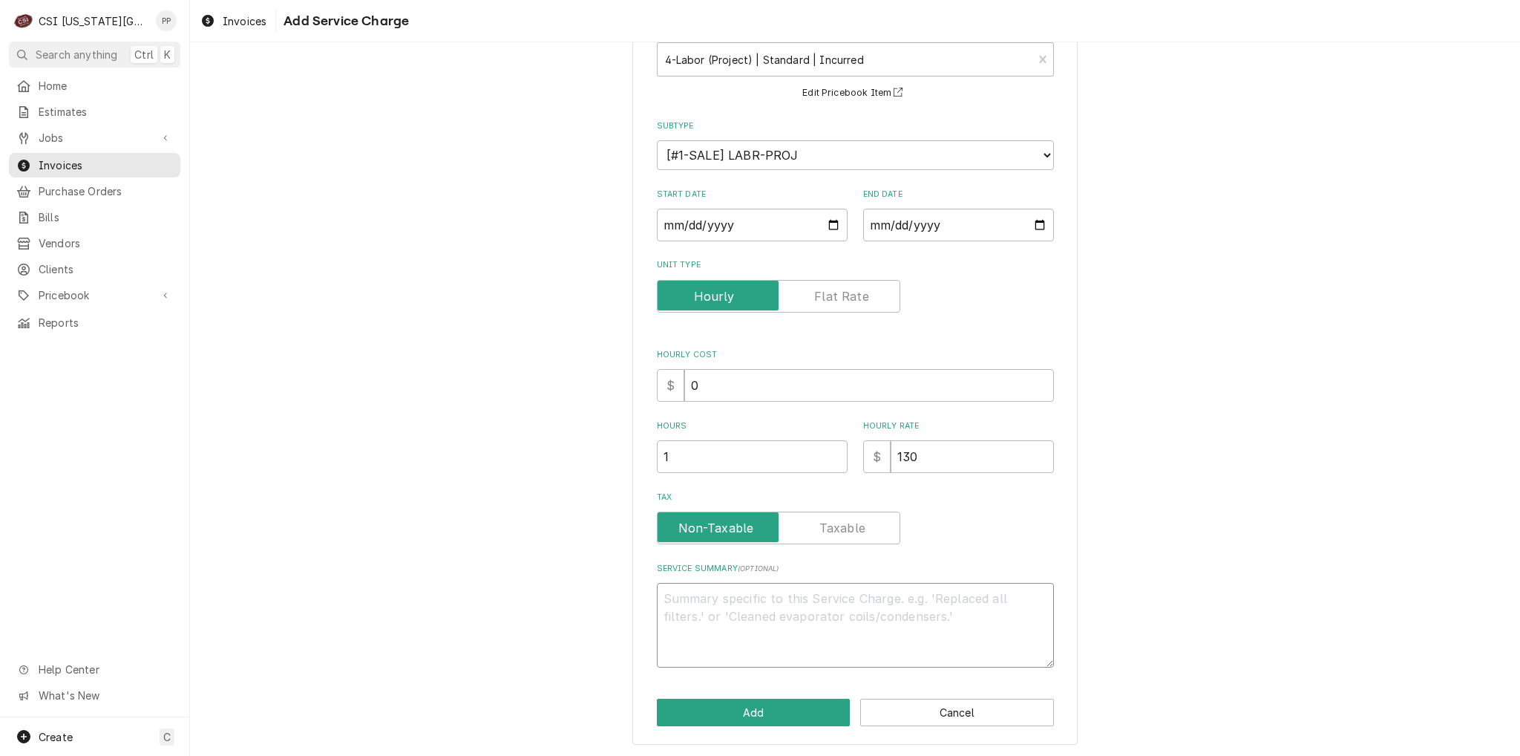
scroll to position [80, 0]
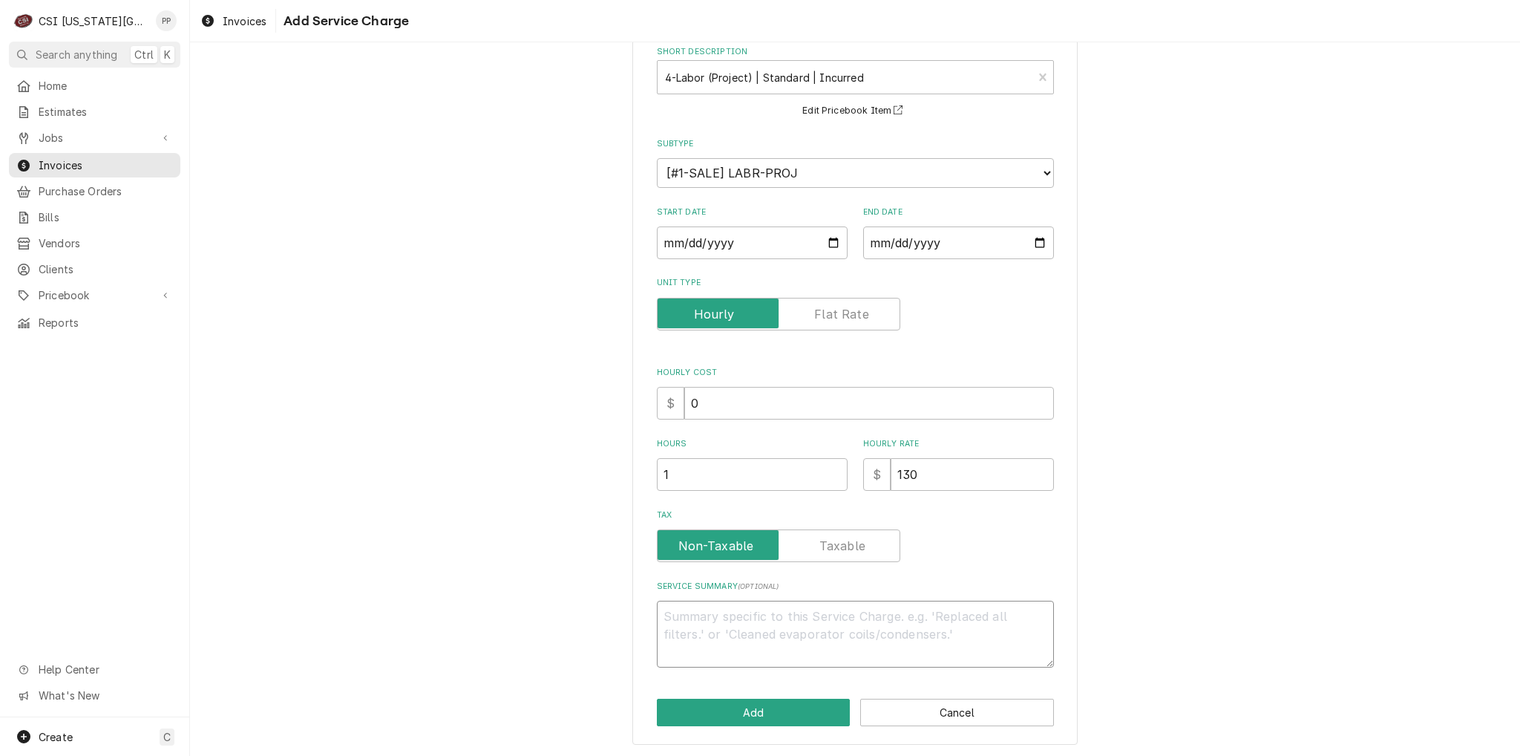
type textarea "x"
type textarea "I"
type textarea "x"
type textarea "In"
type textarea "x"
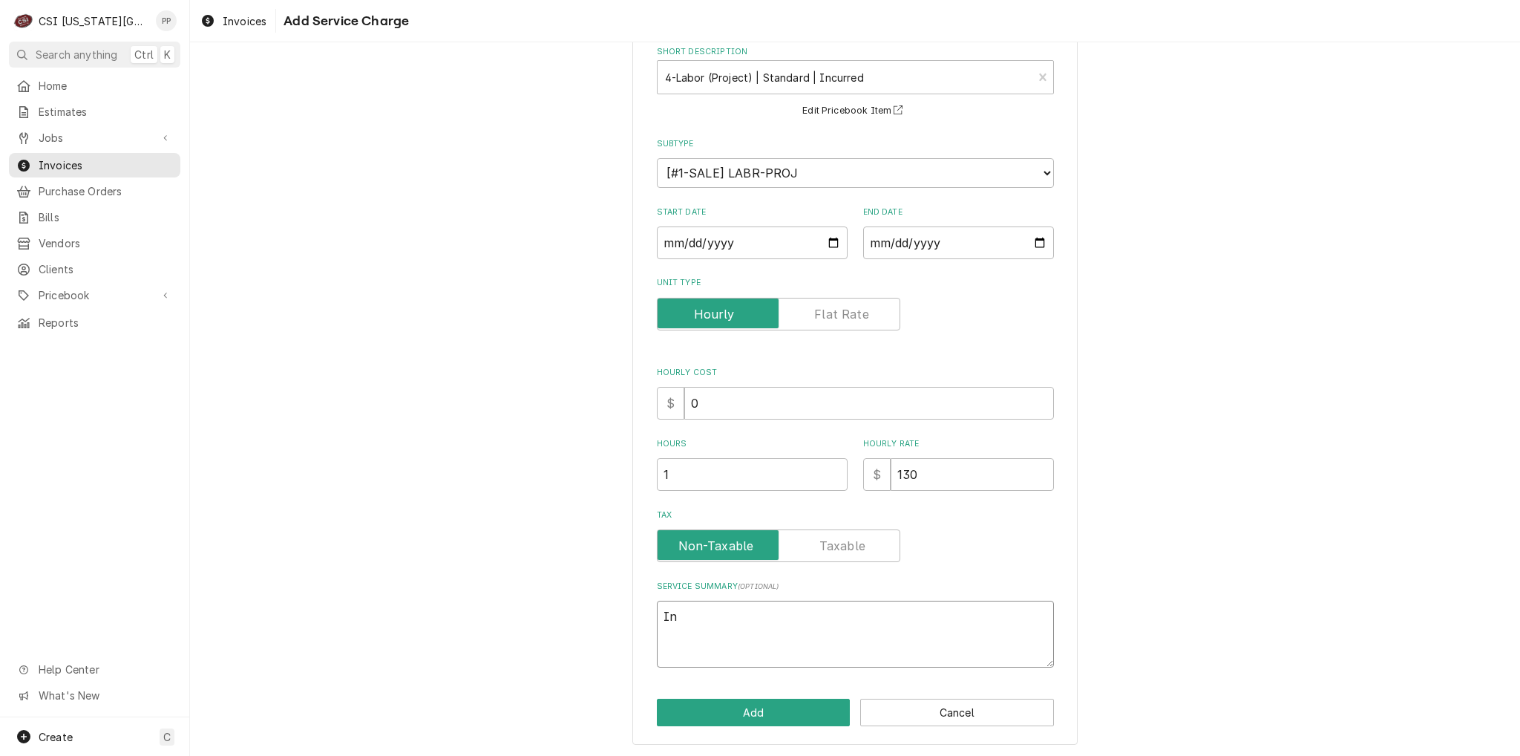
type textarea "Inc"
type textarea "x"
type textarea "Incu"
type textarea "x"
type textarea "Incur"
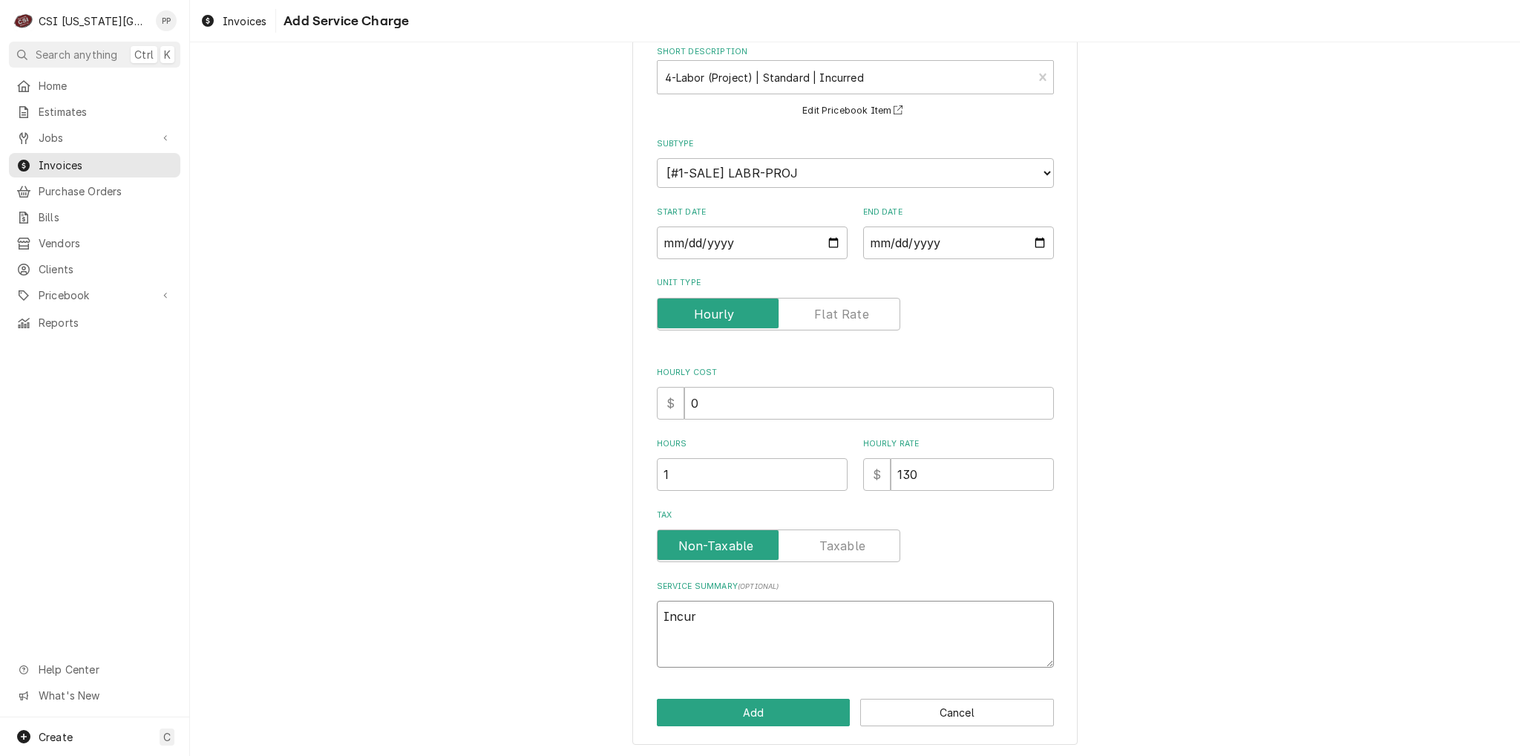
type textarea "x"
type textarea "Incurr"
type textarea "x"
type textarea "Incurre"
type textarea "x"
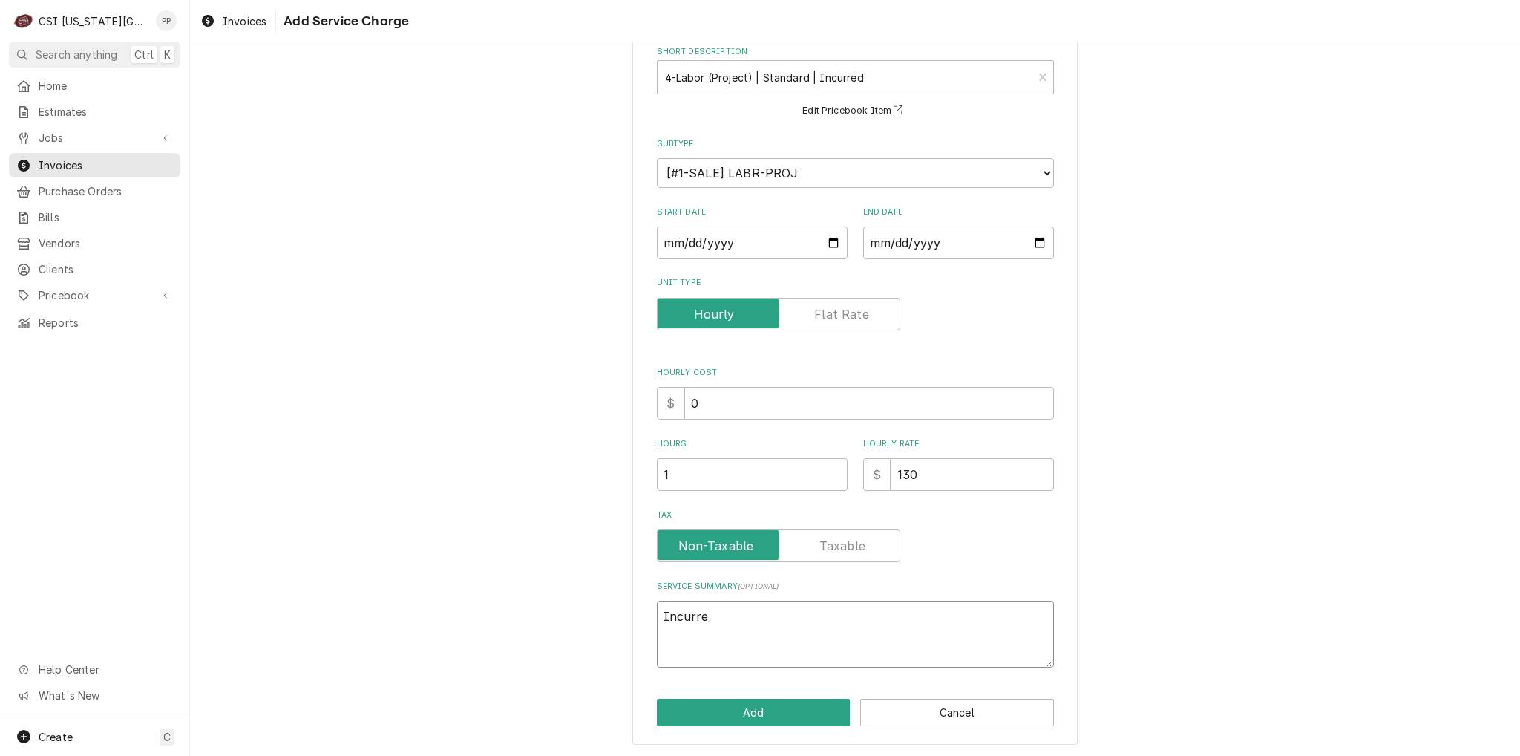
type textarea "Incurred"
type textarea "x"
type textarea "Incurred"
type textarea "x"
type textarea "Incurred l"
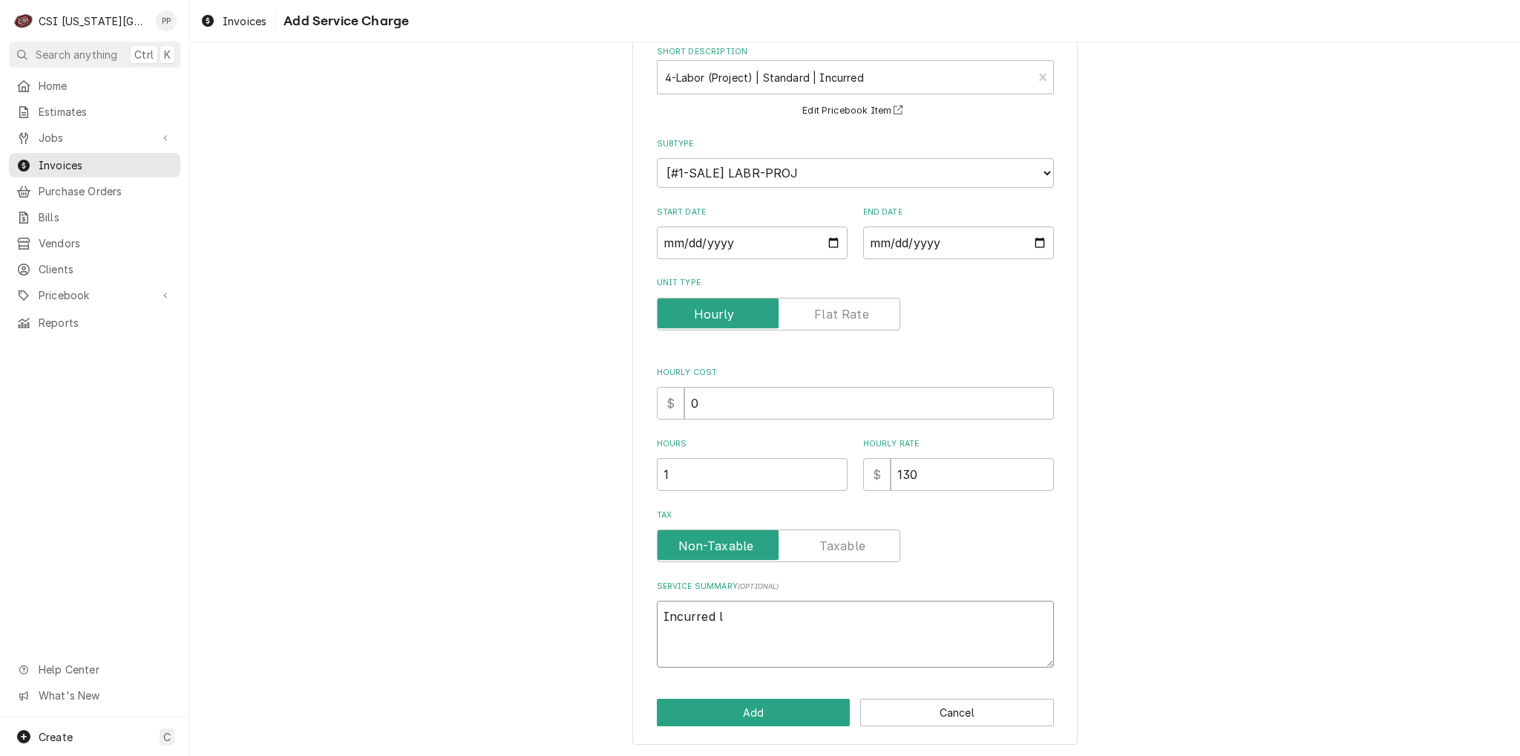
type textarea "x"
type textarea "Incurred la"
type textarea "x"
type textarea "Incurred lab"
type textarea "x"
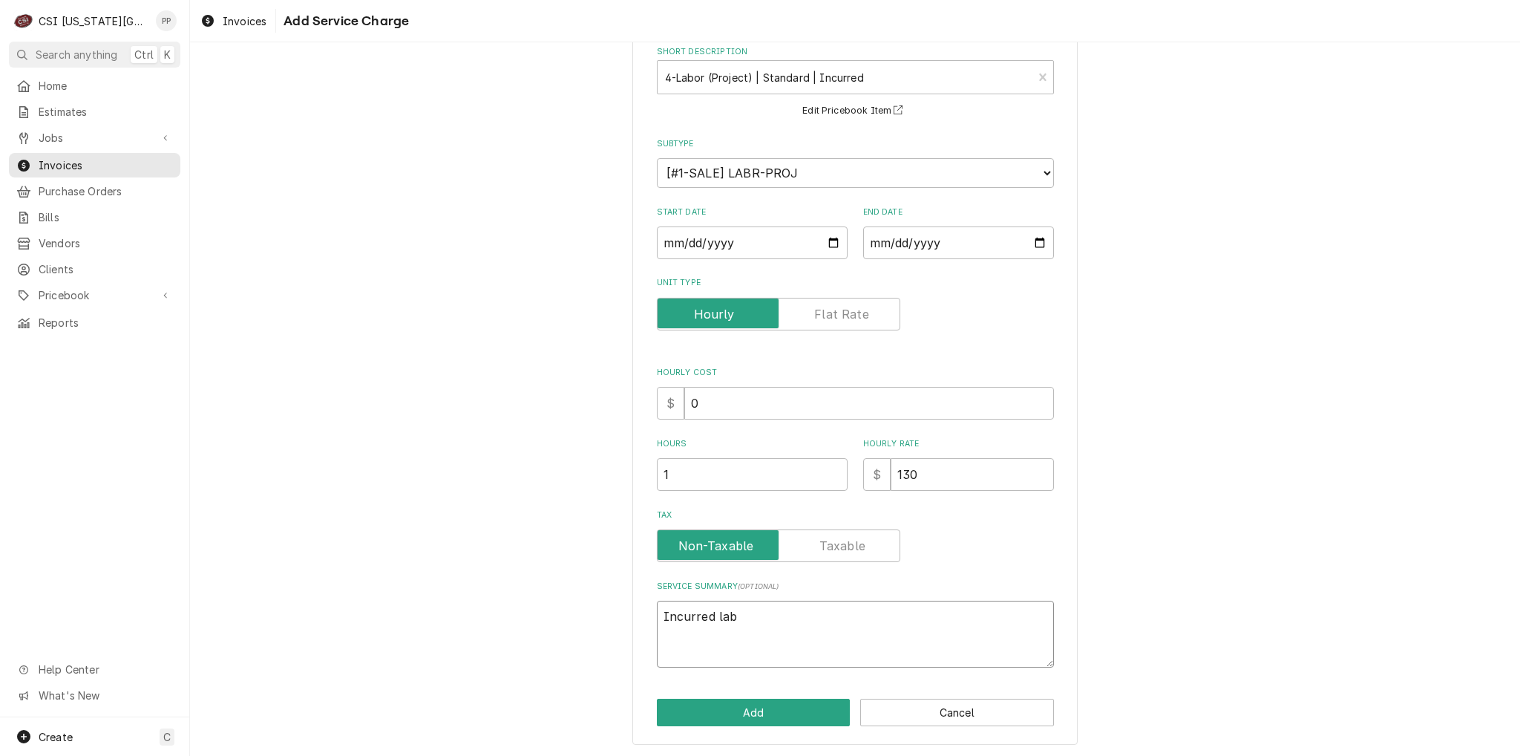
type textarea "Incurred labo"
type textarea "x"
type textarea "Incurred labor"
type textarea "x"
type textarea "Incurred labor"
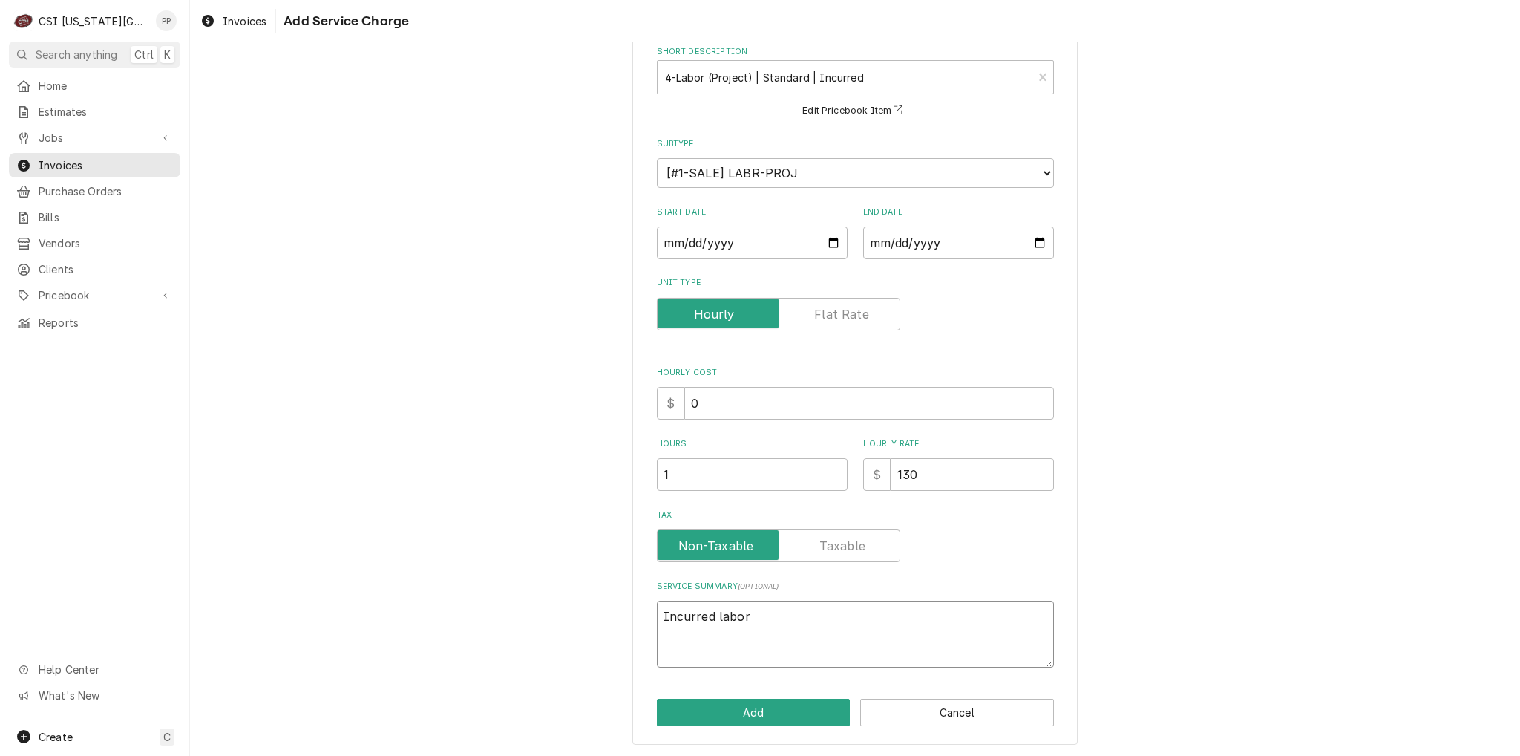
type textarea "x"
type textarea "Incurred labor a"
type textarea "x"
type textarea "Incurred labor ad"
type textarea "x"
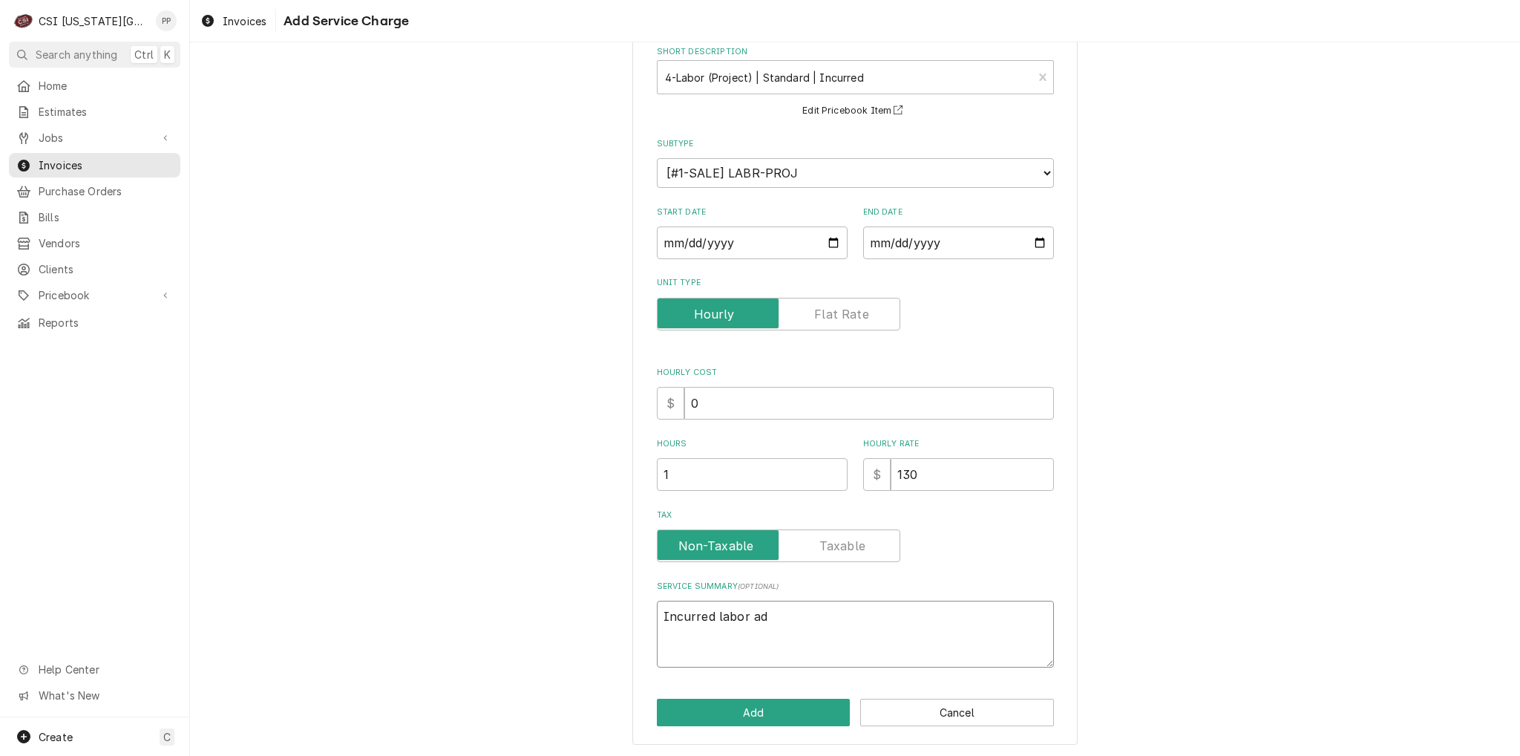
type textarea "Incurred labor add"
type textarea "x"
type textarea "Incurred labor add"
type textarea "x"
type textarea "Incurred labor add t"
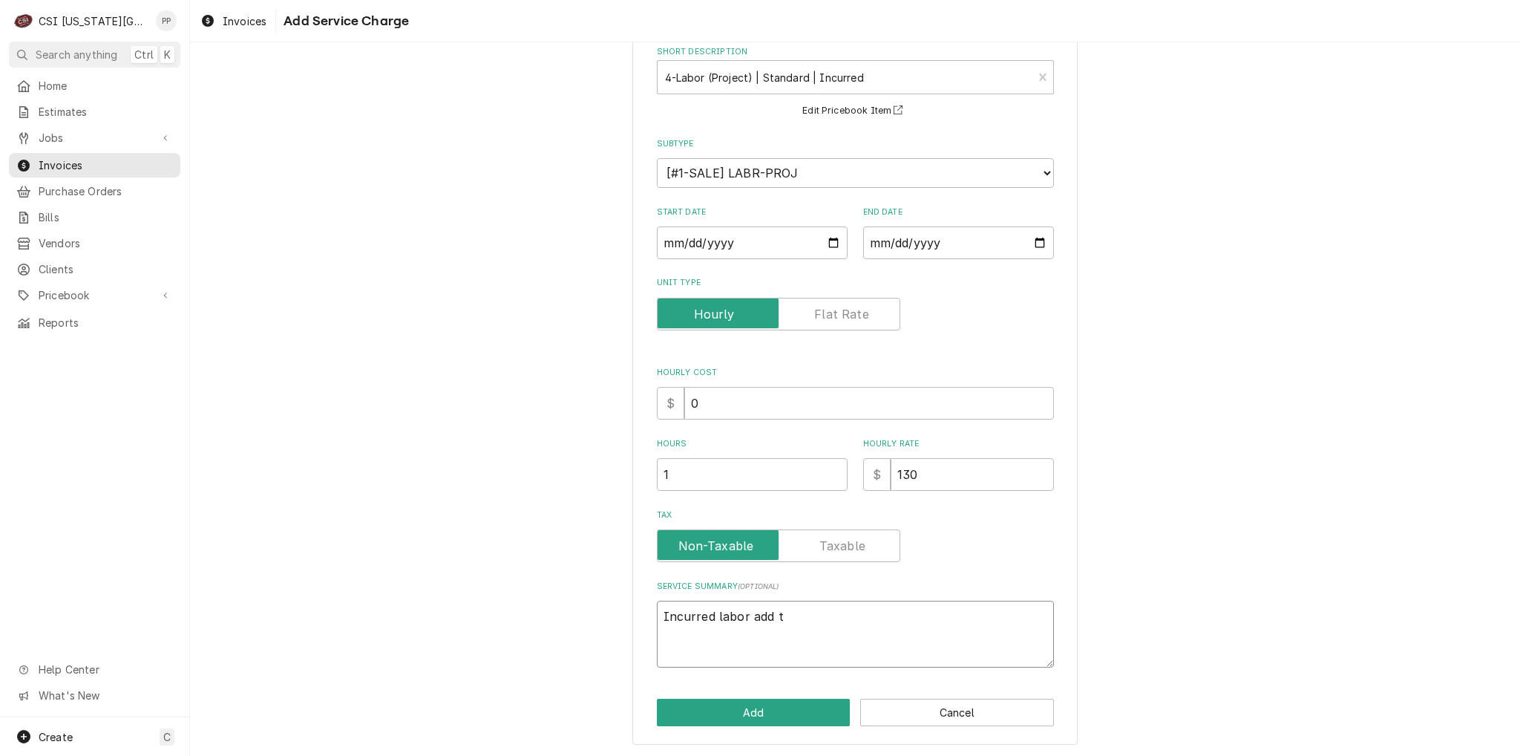
type textarea "x"
type textarea "Incurred labor add to"
type textarea "x"
type textarea "Incurred labor add to"
type textarea "x"
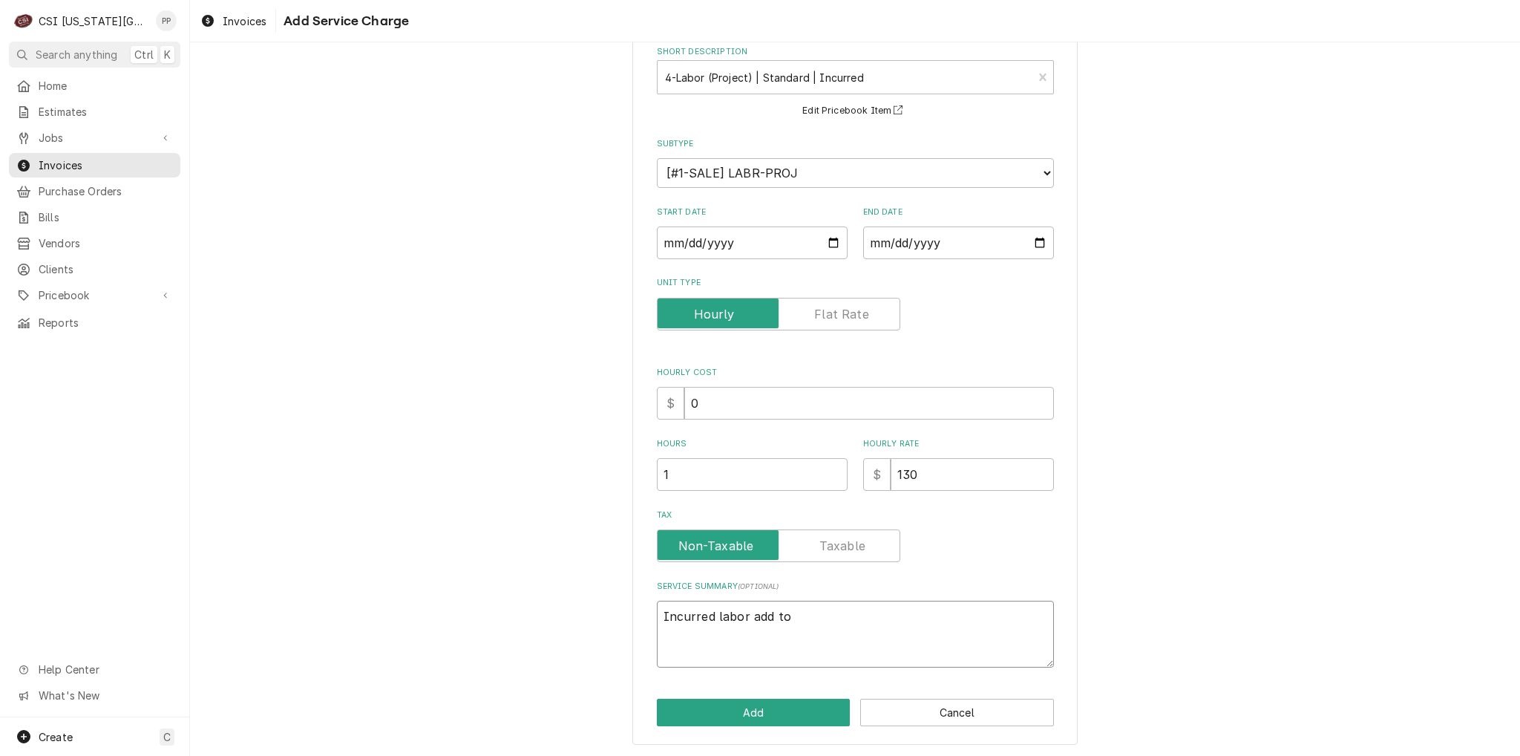
type textarea "Incurred labor add to r"
type textarea "x"
type textarea "Incurred labor add to re"
type textarea "x"
type textarea "Incurred labor add to rep"
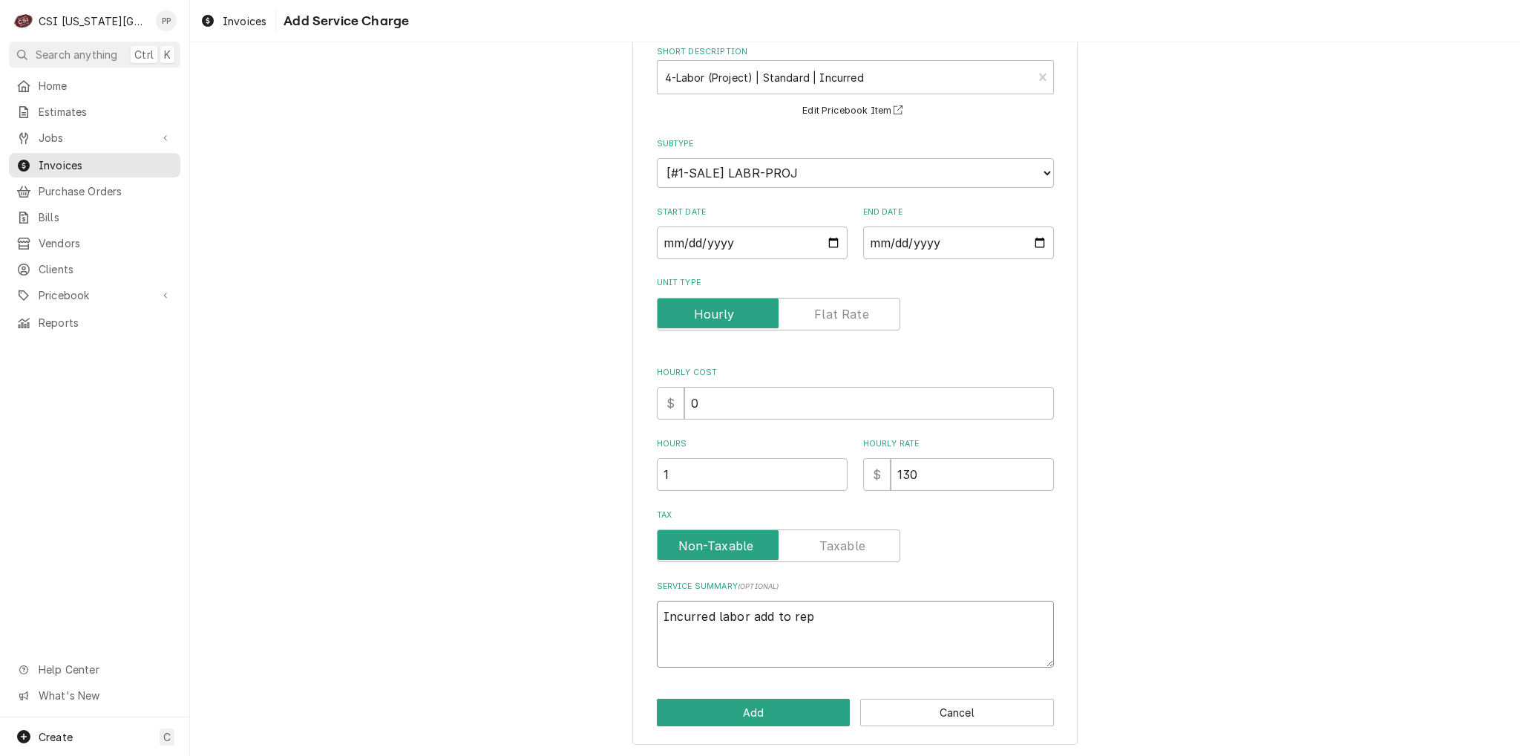
type textarea "x"
type textarea "Incurred labor add to repa"
type textarea "x"
type textarea "Incurred labor add to repai"
type textarea "x"
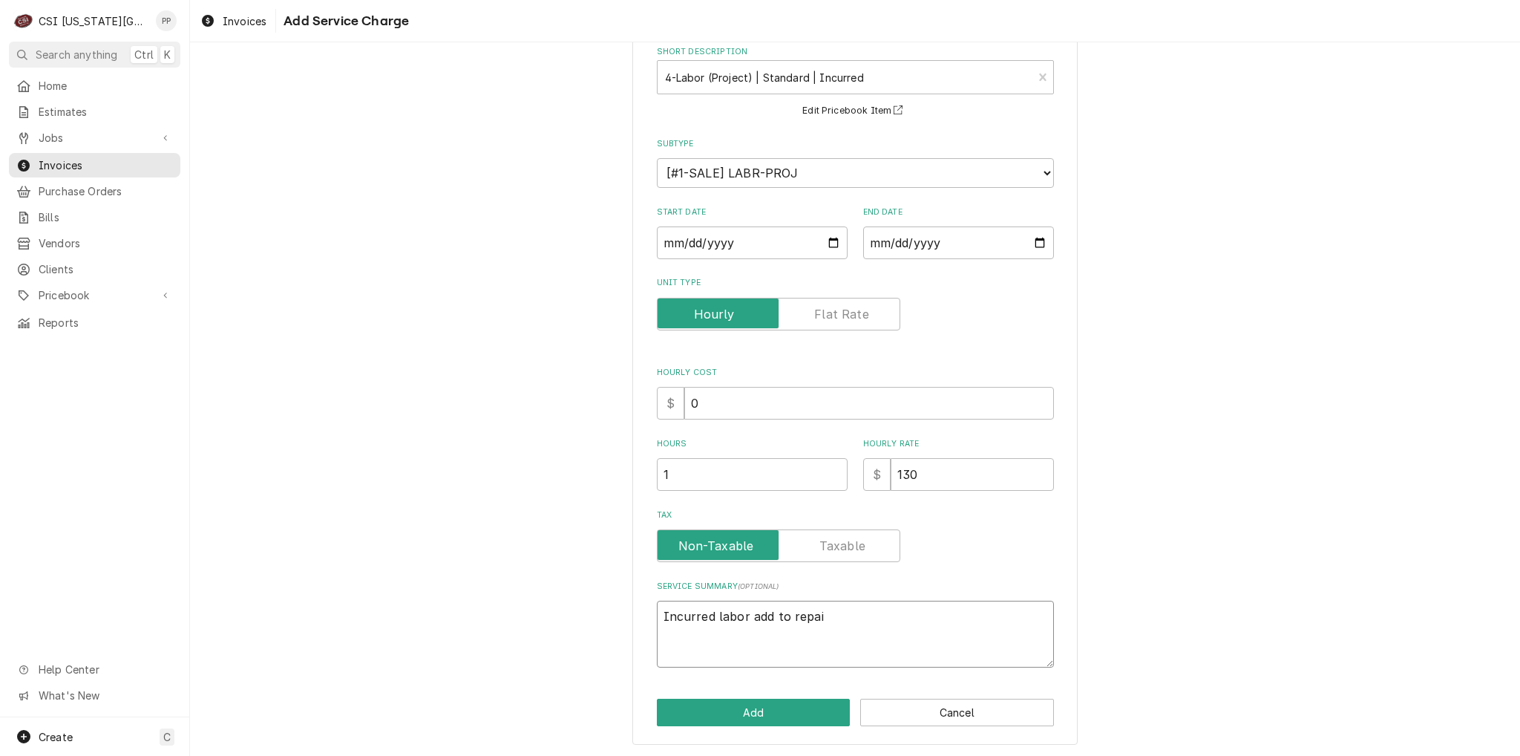
type textarea "Incurred labor add to repair"
type textarea "x"
type textarea "Incurred labor add to repair"
type textarea "x"
type textarea "Incurred labor add to repair D"
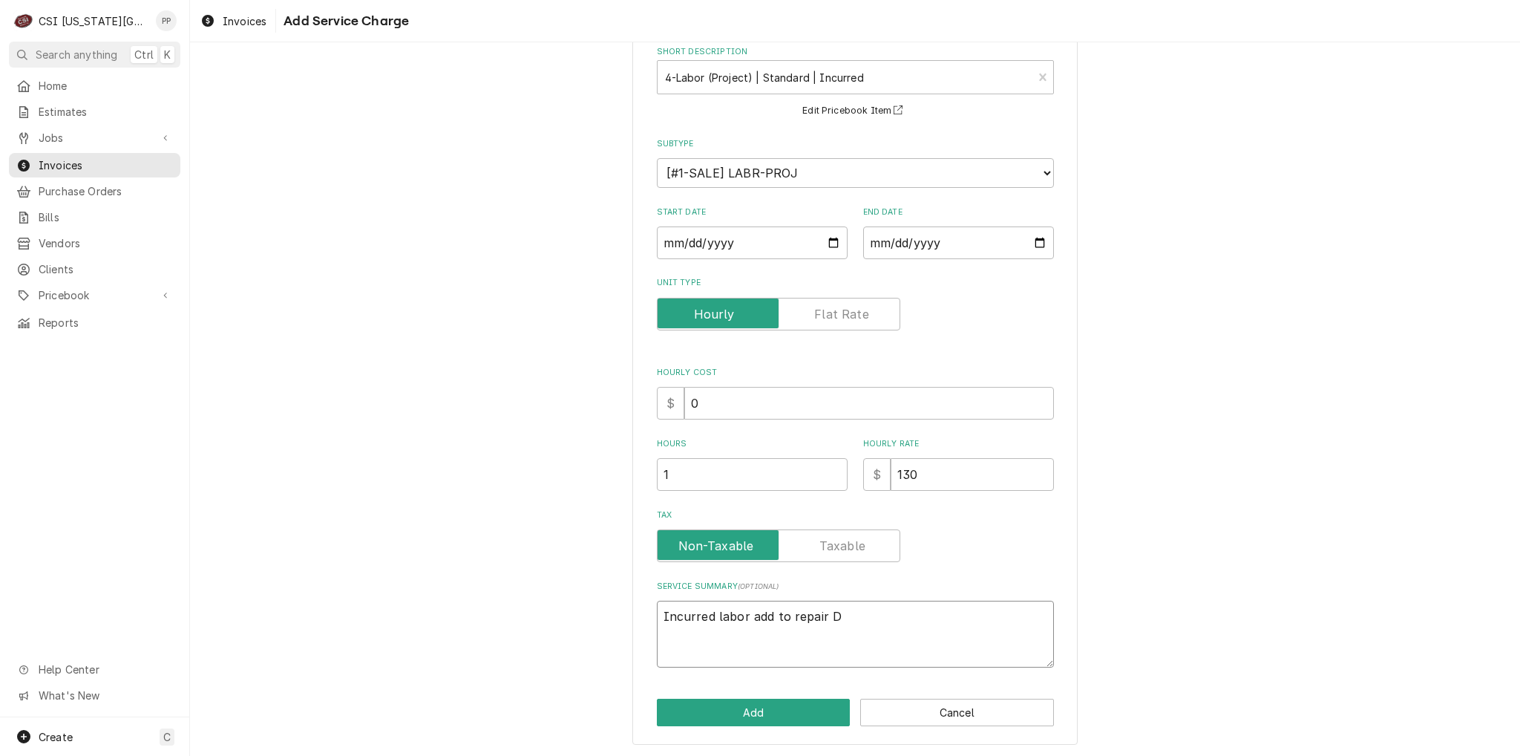
type textarea "x"
type textarea "Incurred labor add to repair Da"
type textarea "x"
type textarea "Incurred labor add to repair Dam"
type textarea "x"
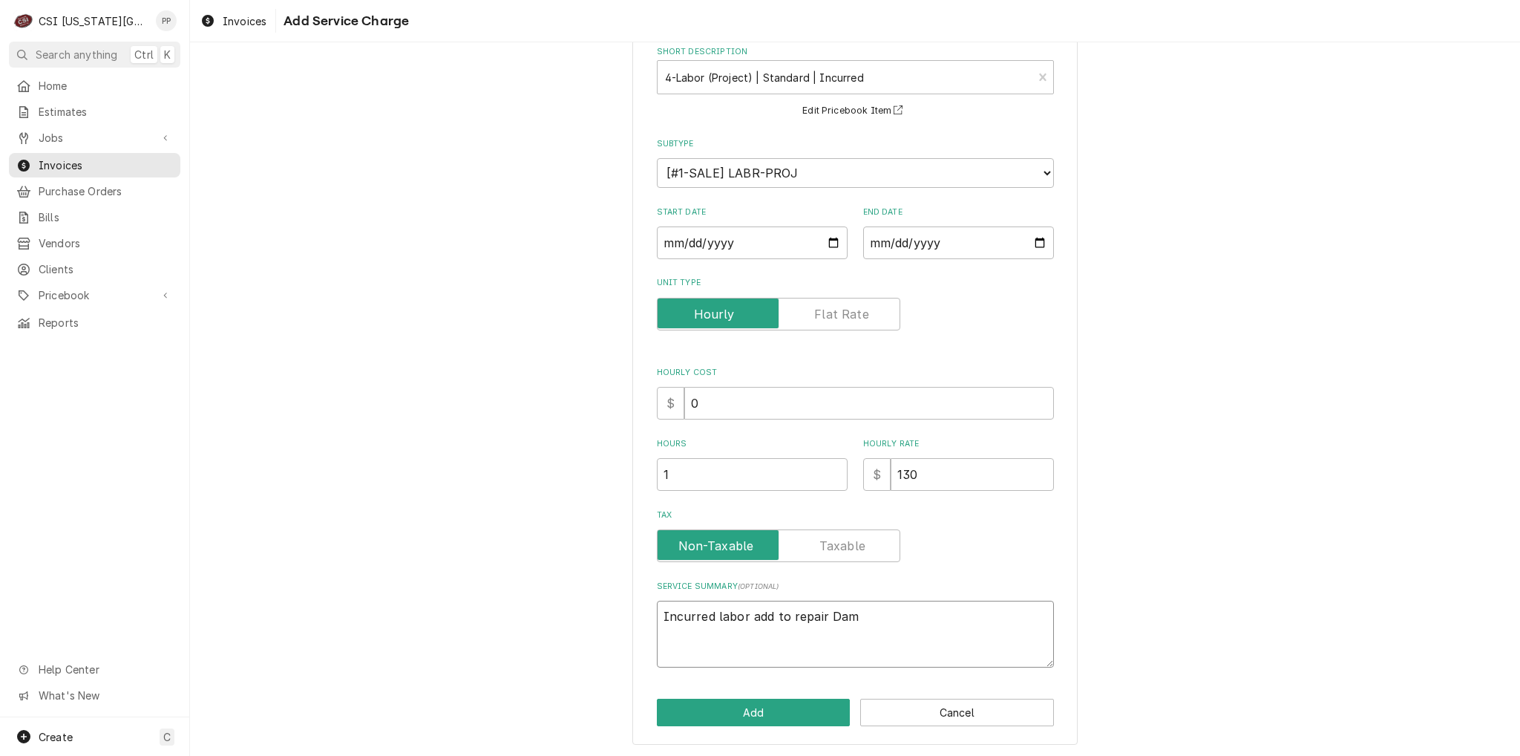
type textarea "Incurred labor add to repair Dama"
type textarea "x"
type textarea "Incurred labor add to repair Damag"
type textarea "x"
type textarea "Incurred labor add to repair Damage"
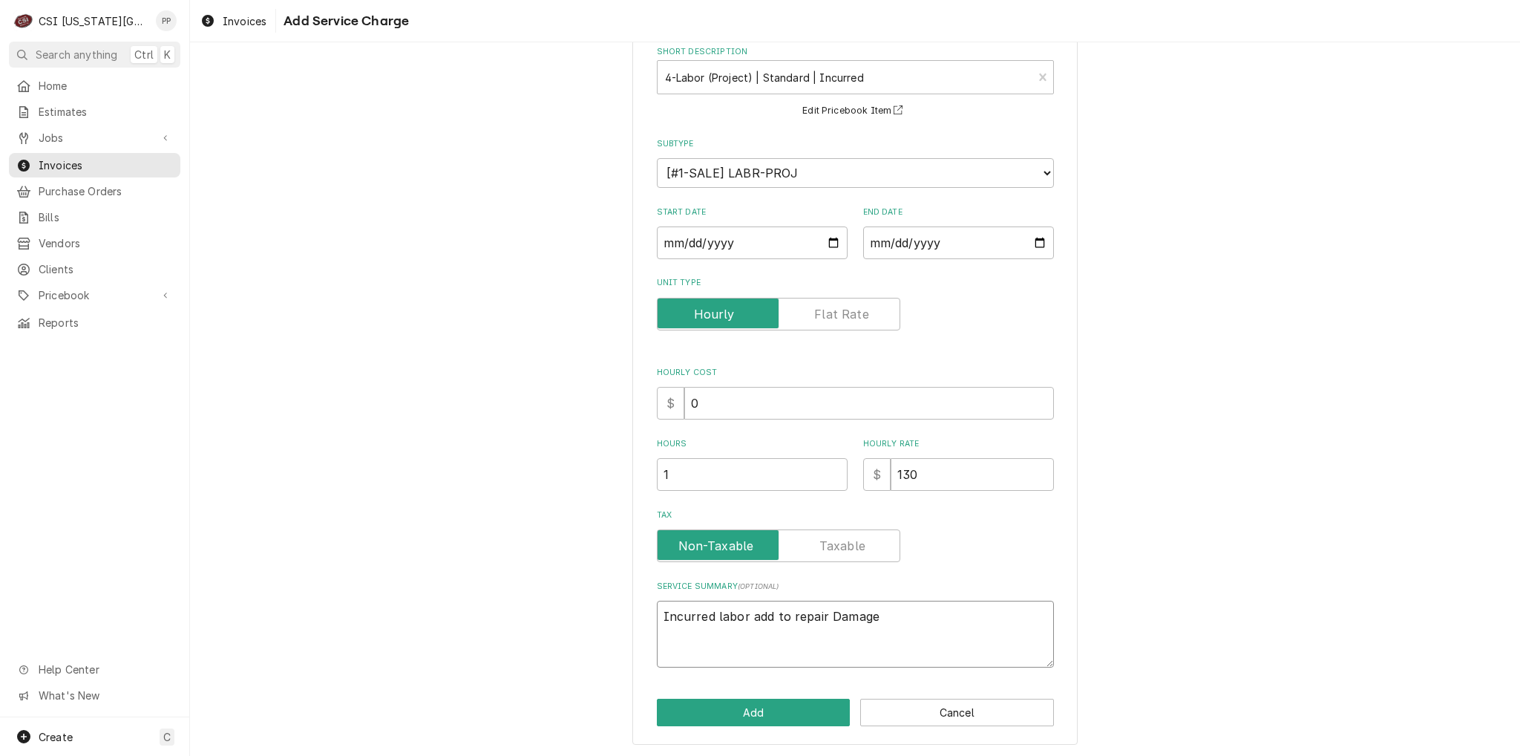
type textarea "x"
type textarea "Incurred labor add to repair Damaged"
type textarea "x"
type textarea "Incurred labor add to repair Damaged"
type textarea "x"
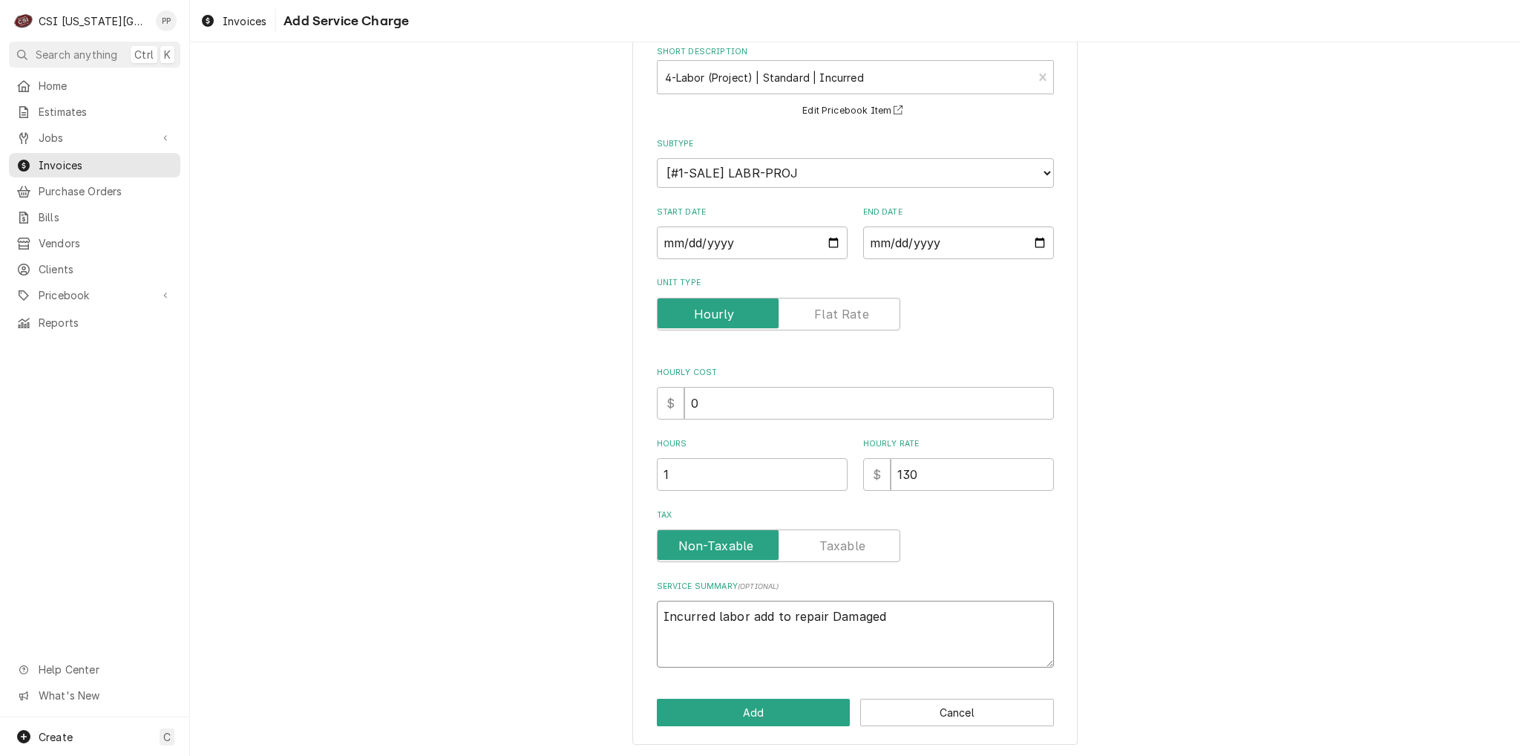
type textarea "Incurred labor add to repair Damaged c"
type textarea "x"
type textarea "Incurred labor add to repair Damaged ce"
type textarea "x"
type textarea "Incurred labor add to repair Damaged cei"
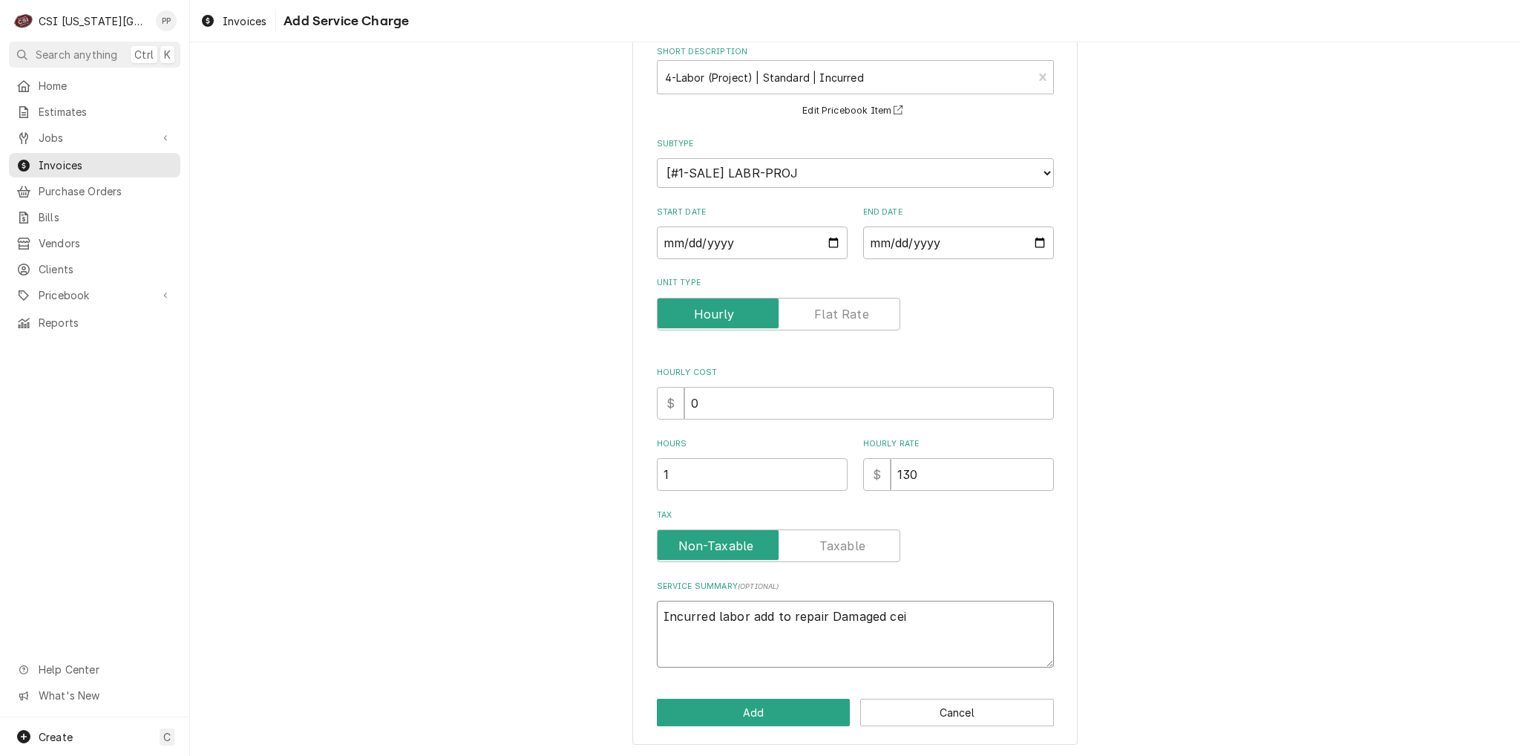
type textarea "x"
type textarea "Incurred labor add to repair Damaged ceil"
type textarea "x"
type textarea "Incurred labor add to repair Damaged ceili"
type textarea "x"
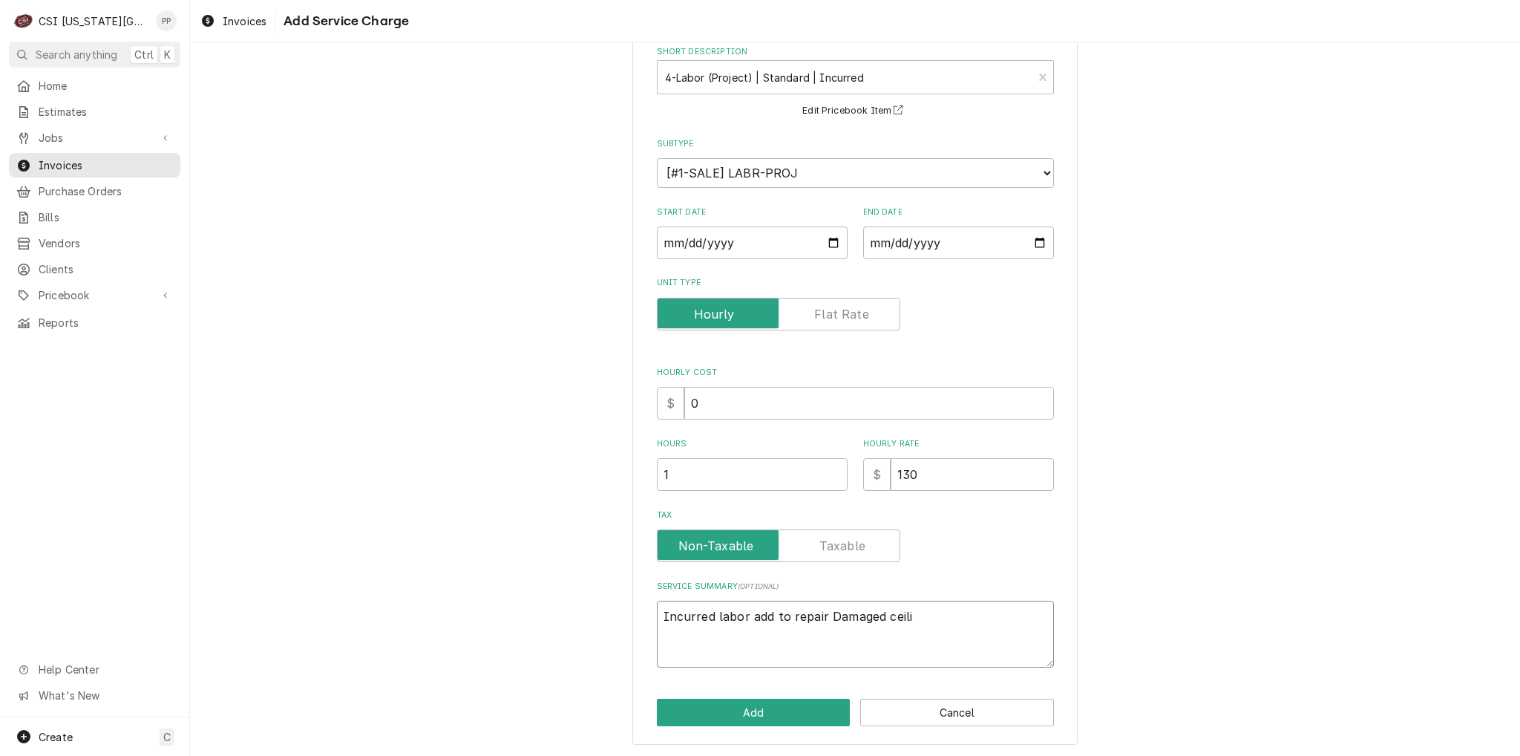
type textarea "Incurred labor add to repair Damaged ceilin"
type textarea "x"
type textarea "Incurred labor add to repair Damaged ceiling"
type textarea "x"
type textarea "Incurred labor add to repair Damaged ceiling"
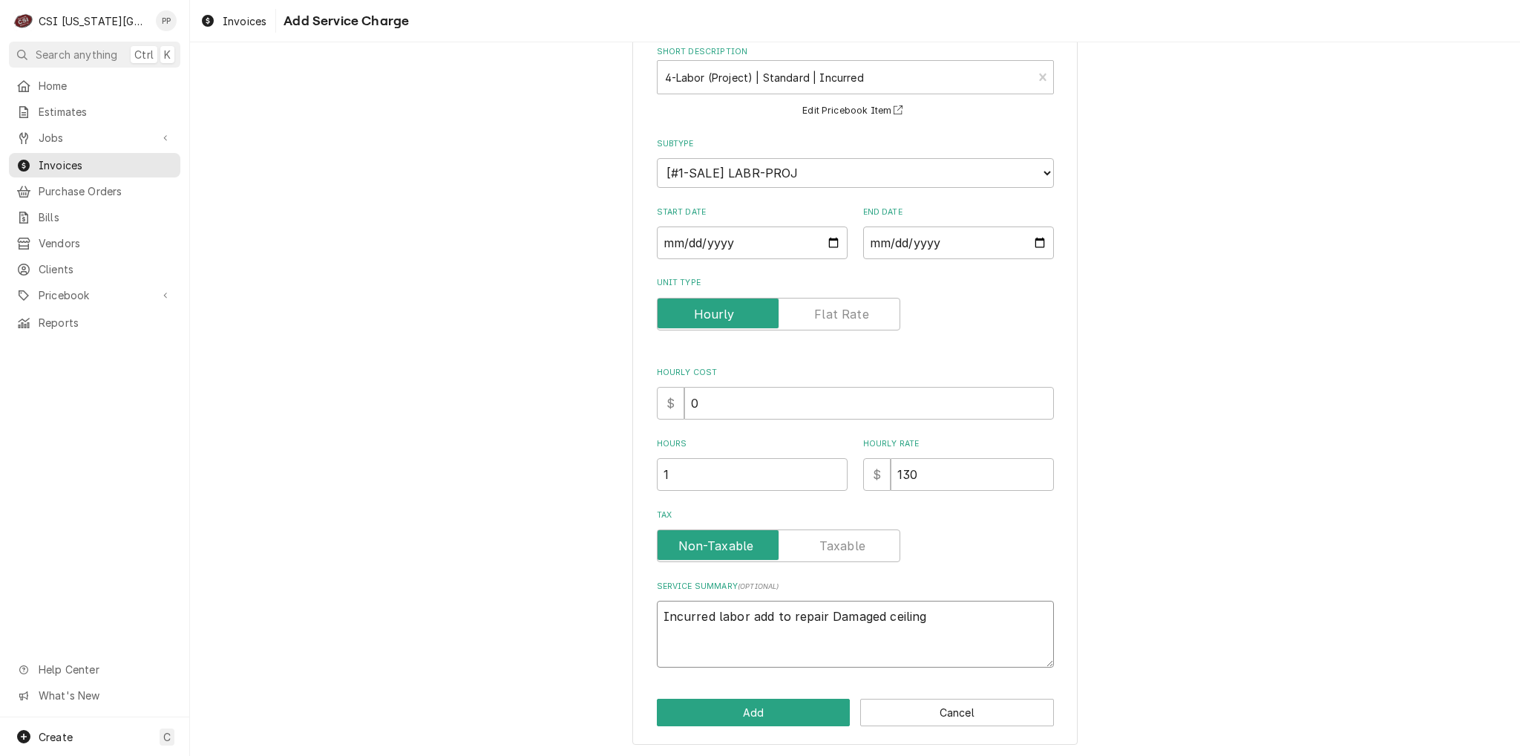
type textarea "x"
type textarea "Incurred labor add to repair Damaged ceiling p"
type textarea "x"
type textarea "Incurred labor add to repair Damaged ceiling pa"
type textarea "x"
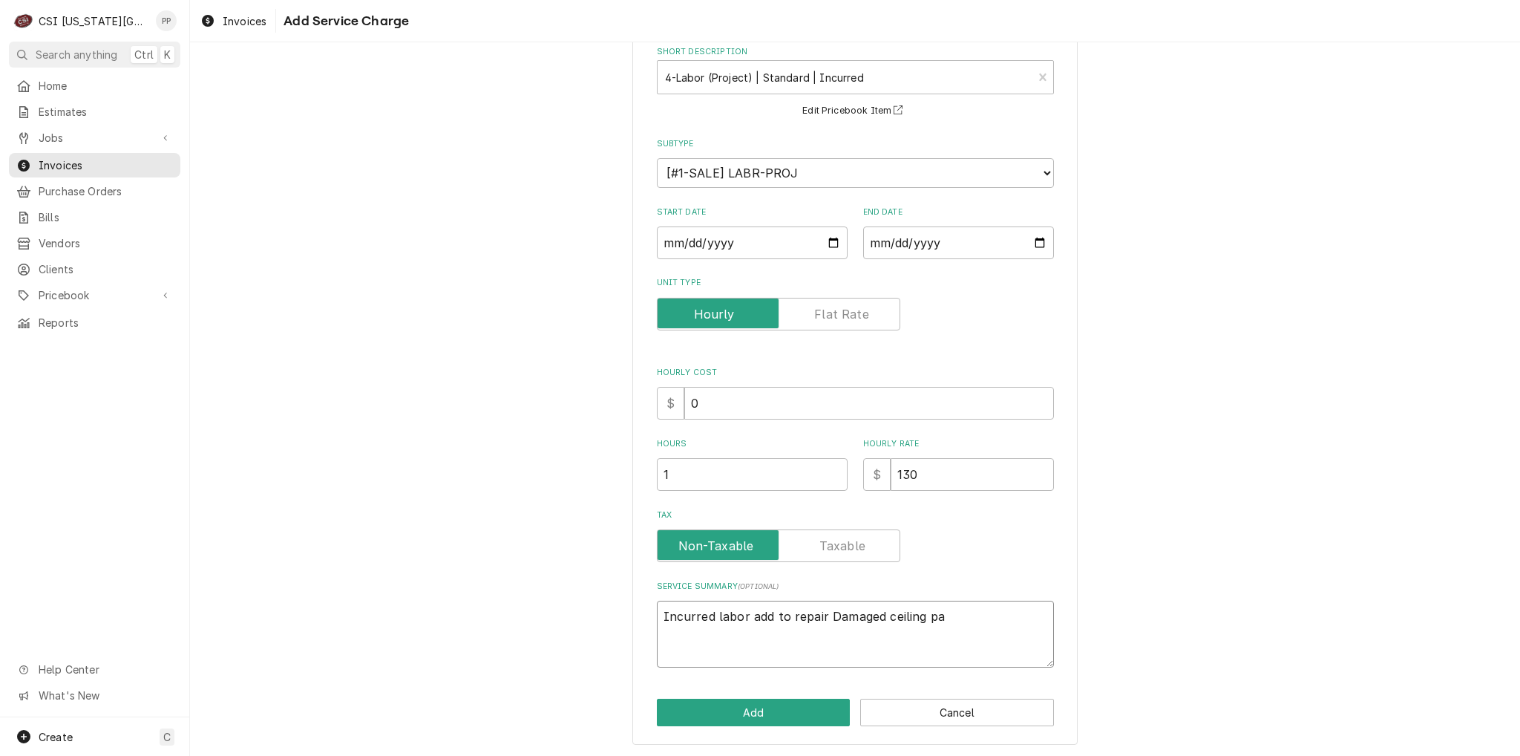
type textarea "Incurred labor add to repair Damaged ceiling pan"
type textarea "x"
type textarea "Incurred labor add to repair Damaged ceiling panl"
type textarea "x"
type textarea "Incurred labor add to repair Damaged ceiling panle"
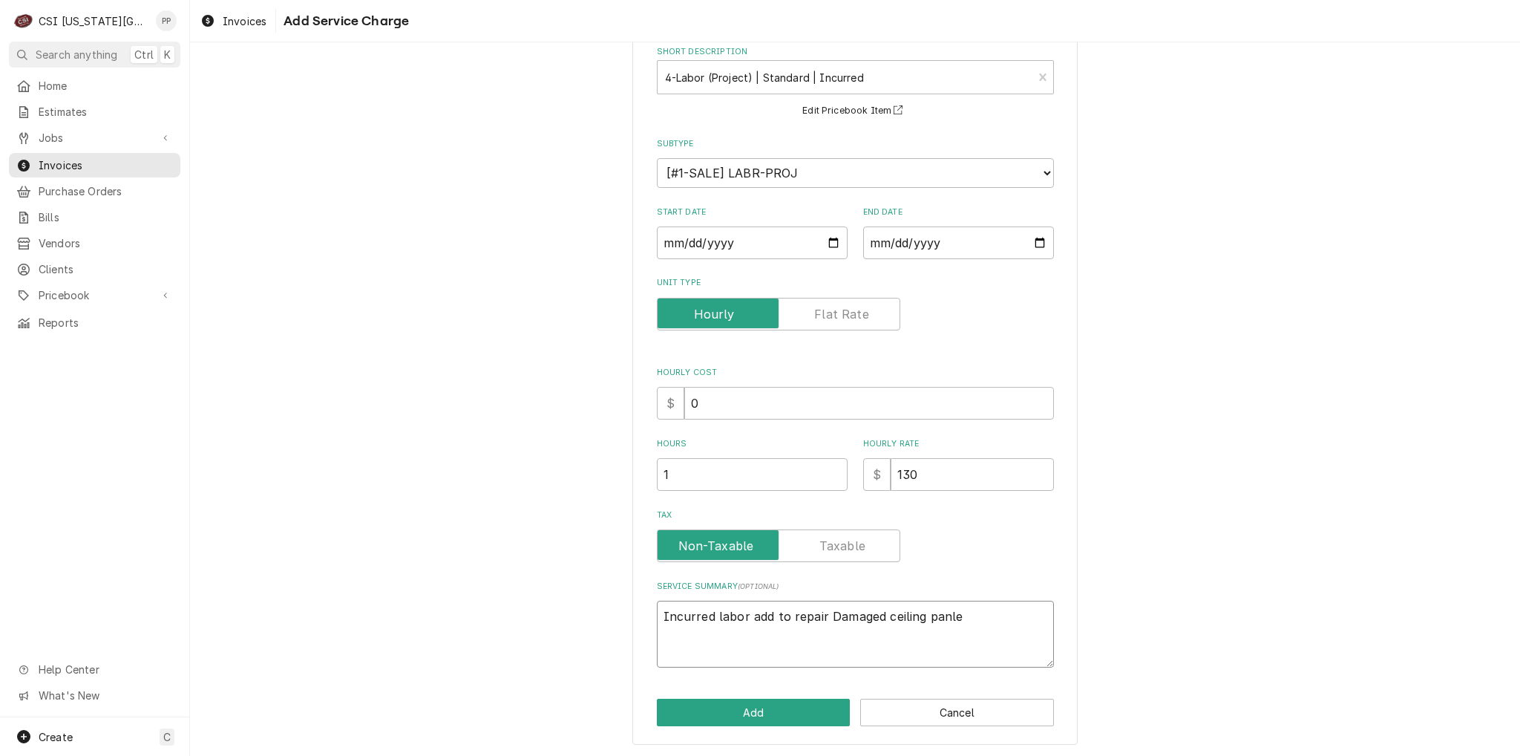
type textarea "x"
type textarea "Incurred labor add to repair Damaged ceiling panl"
type textarea "x"
type textarea "Incurred labor add to repair Damaged ceiling pan"
type textarea "x"
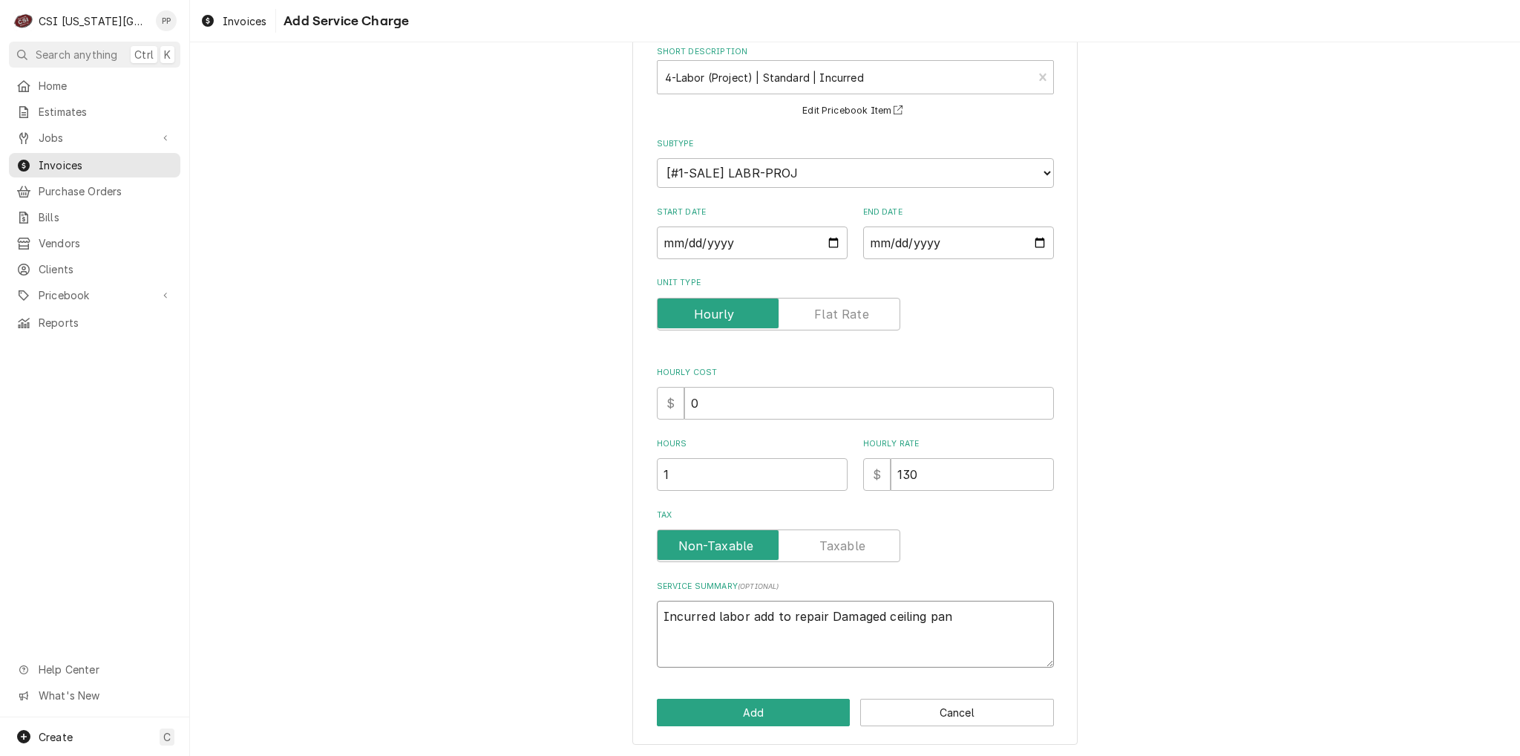
type textarea "Incurred labor add to repair Damaged ceiling pane"
type textarea "x"
type textarea "Incurred labor add to repair Damaged ceiling panel"
type textarea "x"
type textarea "Incurred labor add to repair Damaged ceiling panel,"
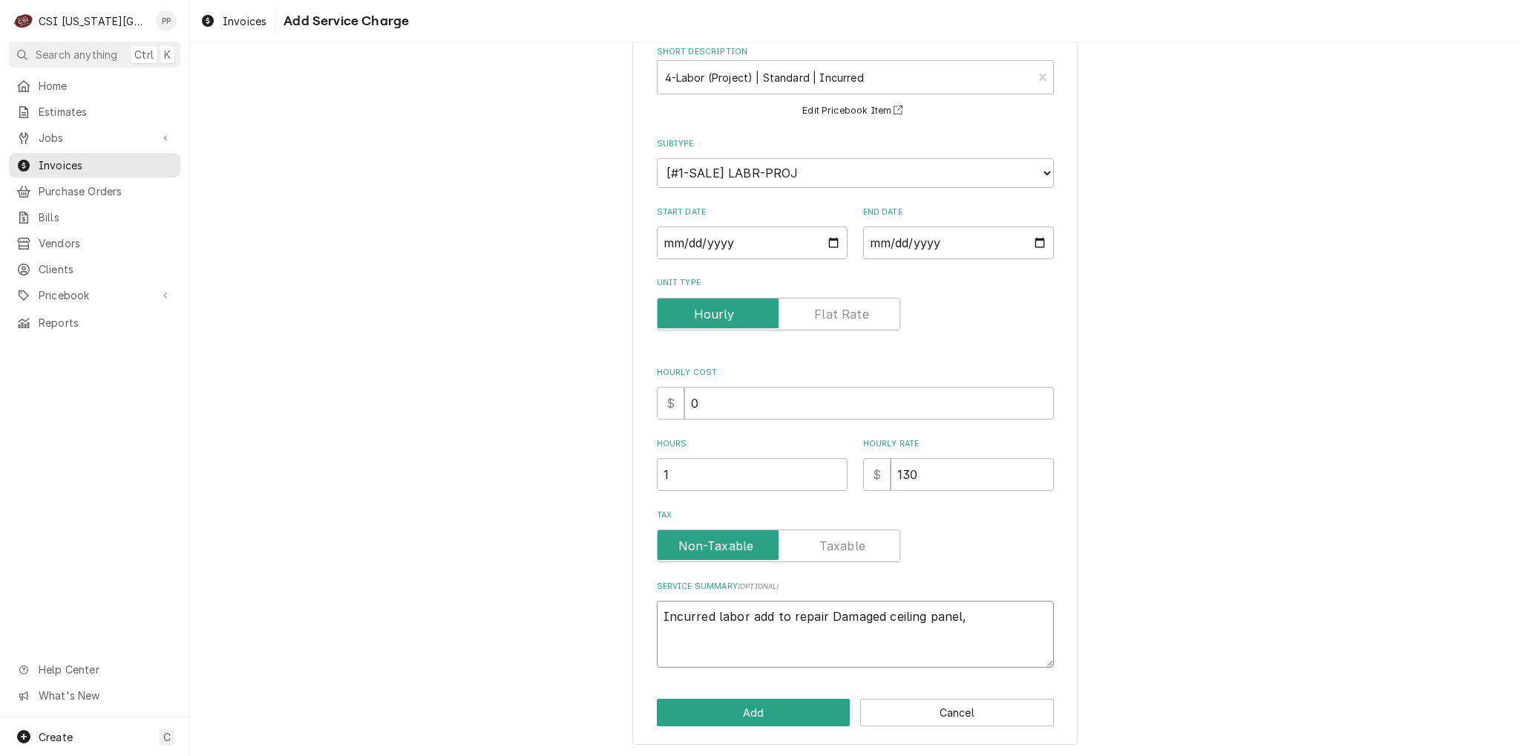
type textarea "x"
type textarea "Incurred labor add to repair Damaged ceiling panel,"
type textarea "x"
type textarea "Incurred labor add to repair Damaged ceiling panel, d"
type textarea "x"
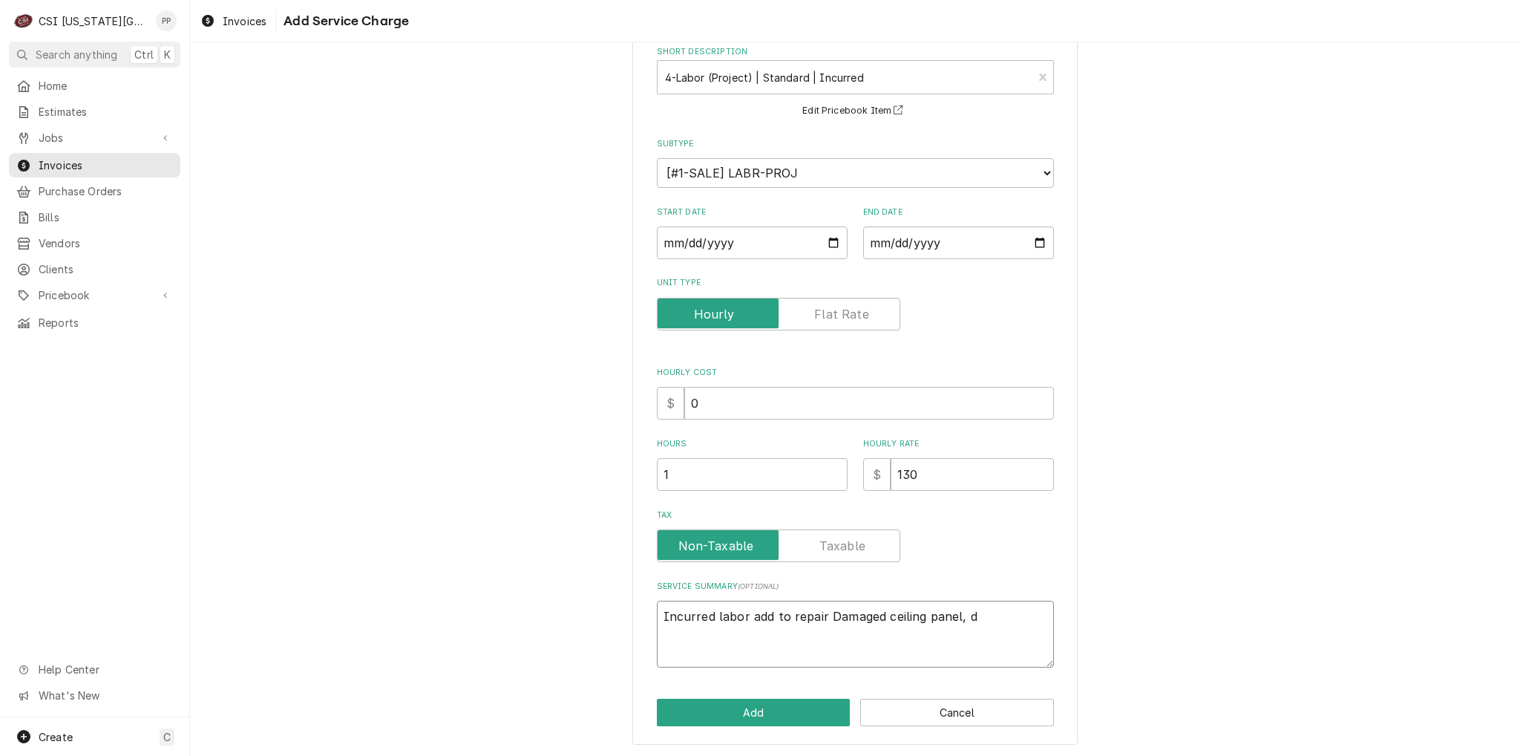
type textarea "Incurred labor add to repair Damaged ceiling panel, da"
type textarea "x"
type textarea "Incurred labor add to repair Damaged ceiling panel, dam"
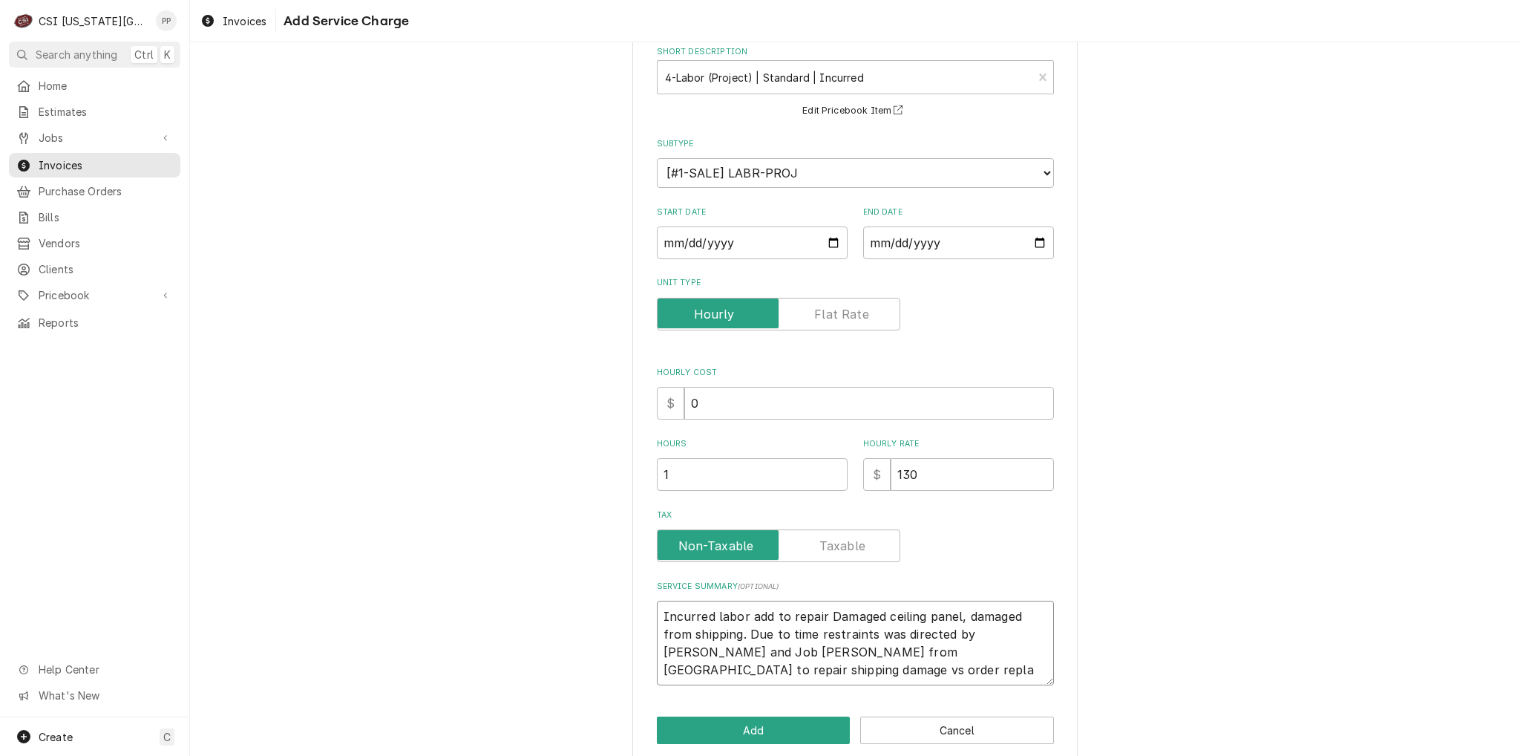
scroll to position [98, 0]
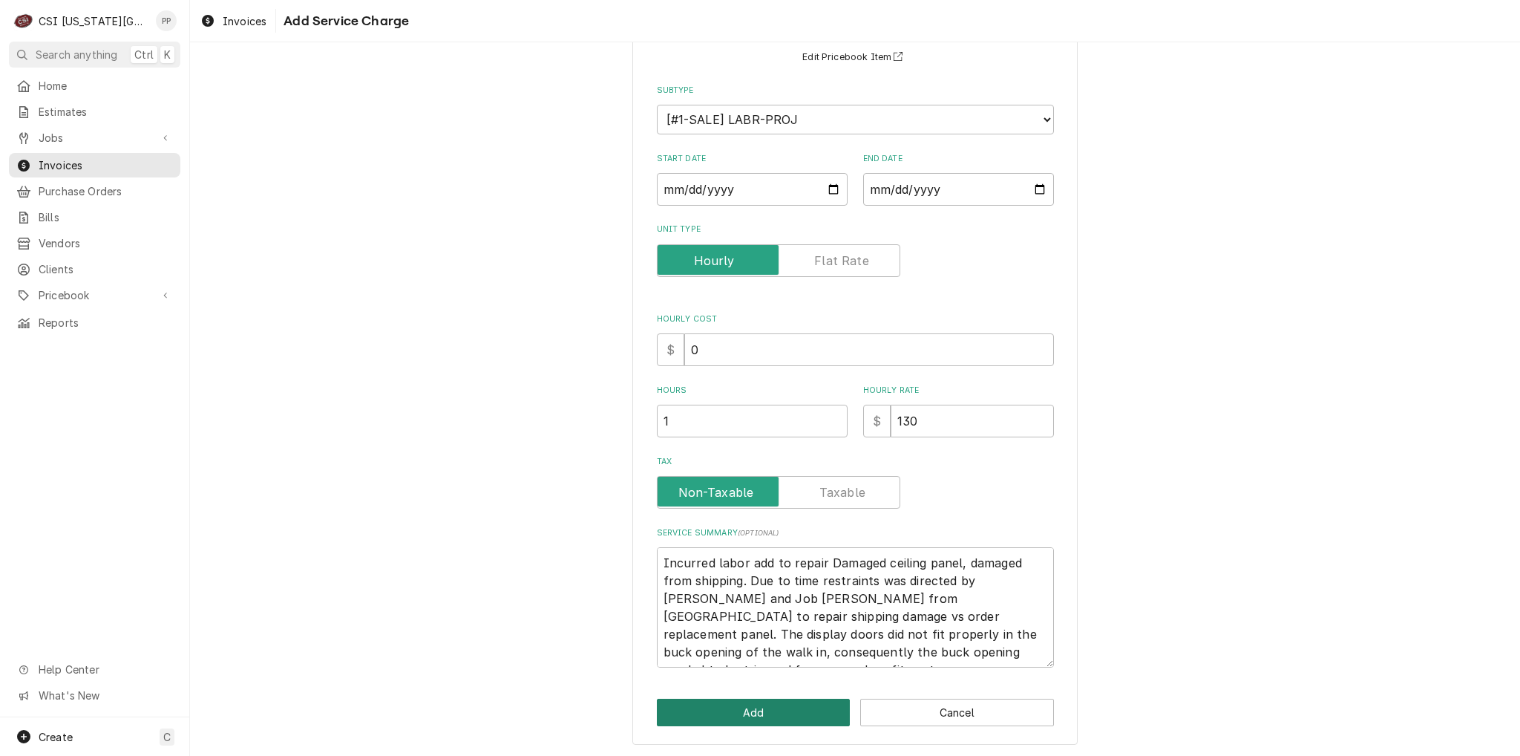
click at [796, 707] on button "Add" at bounding box center [754, 711] width 194 height 27
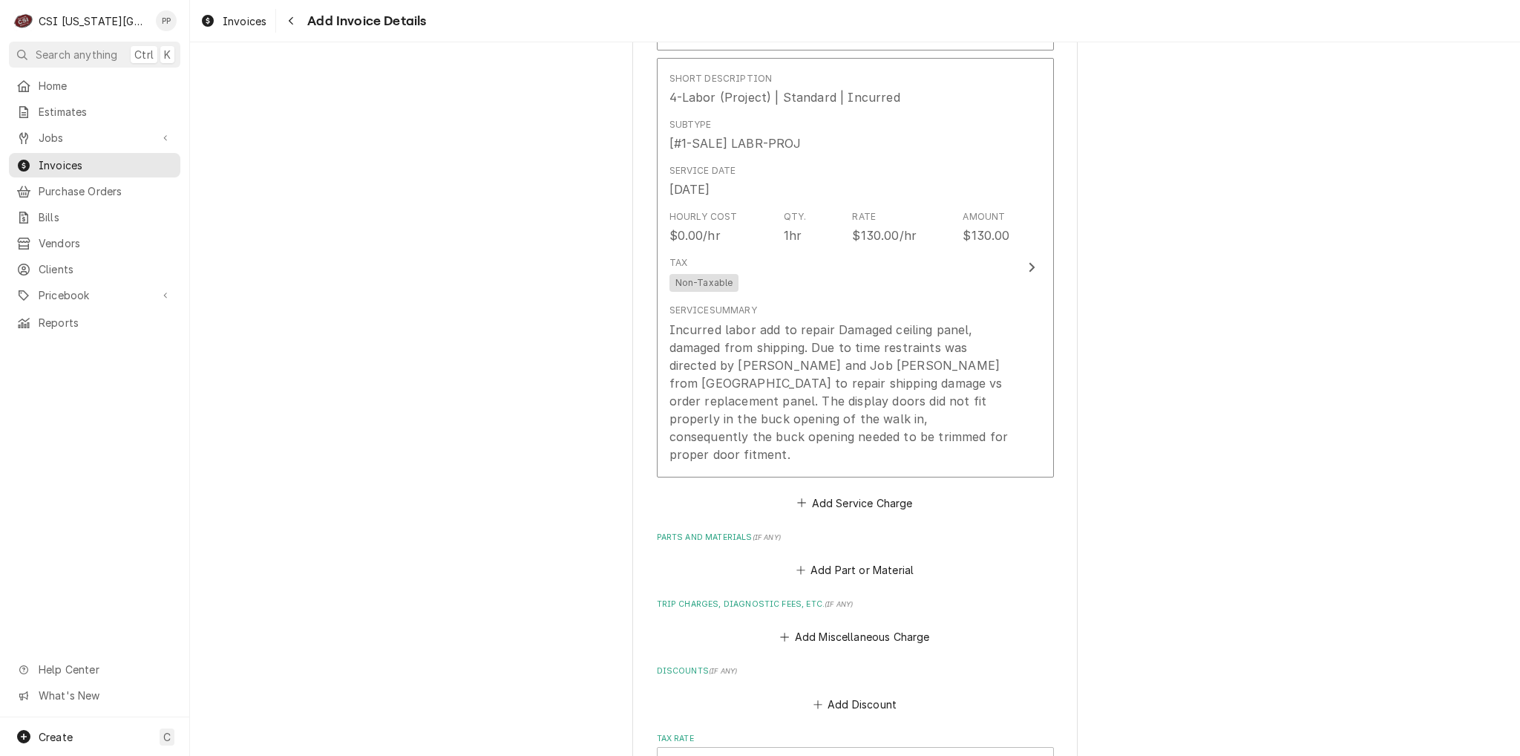
scroll to position [1475, 0]
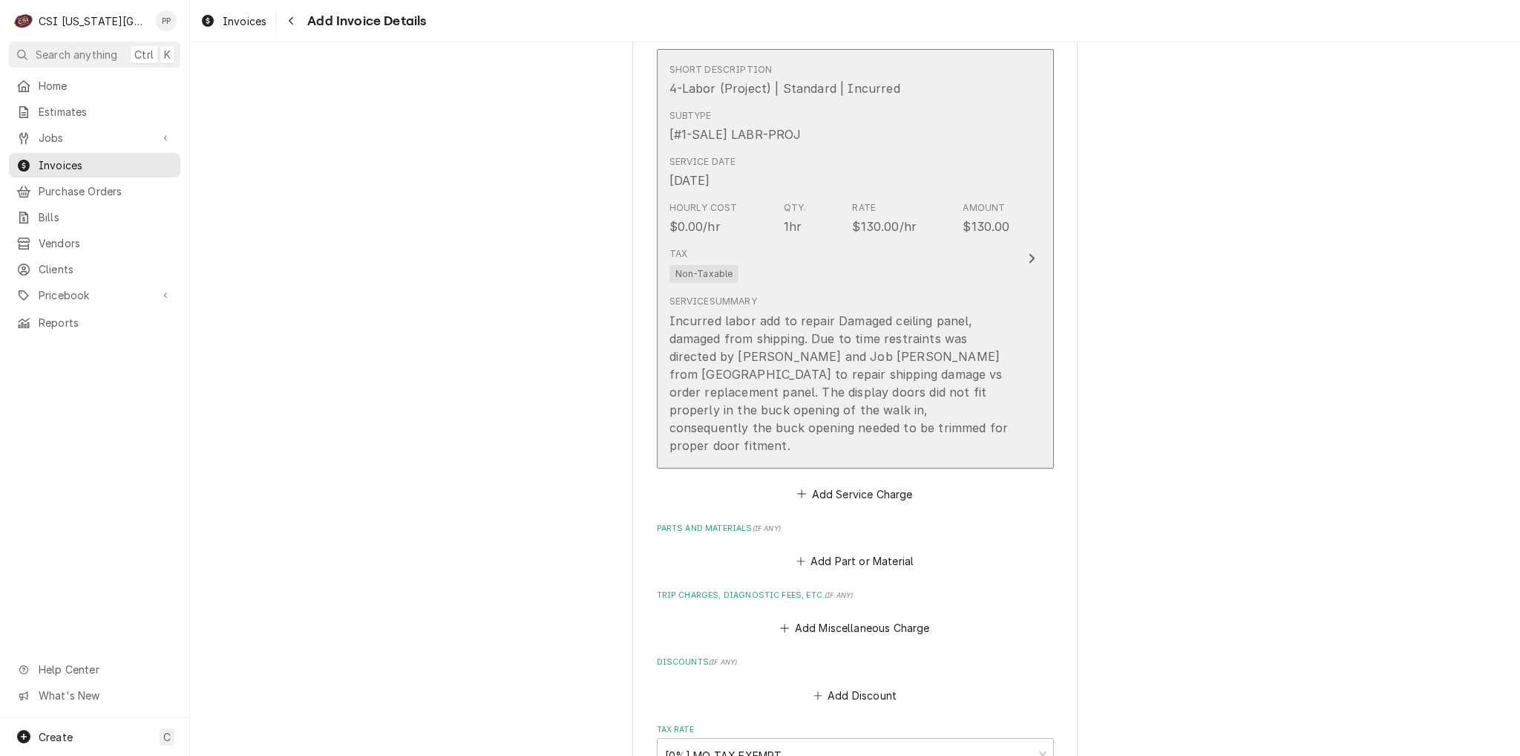
click at [935, 301] on div "Service Summary Incurred labor add to repair Damaged ceiling panel, damaged fro…" at bounding box center [839, 374] width 341 height 159
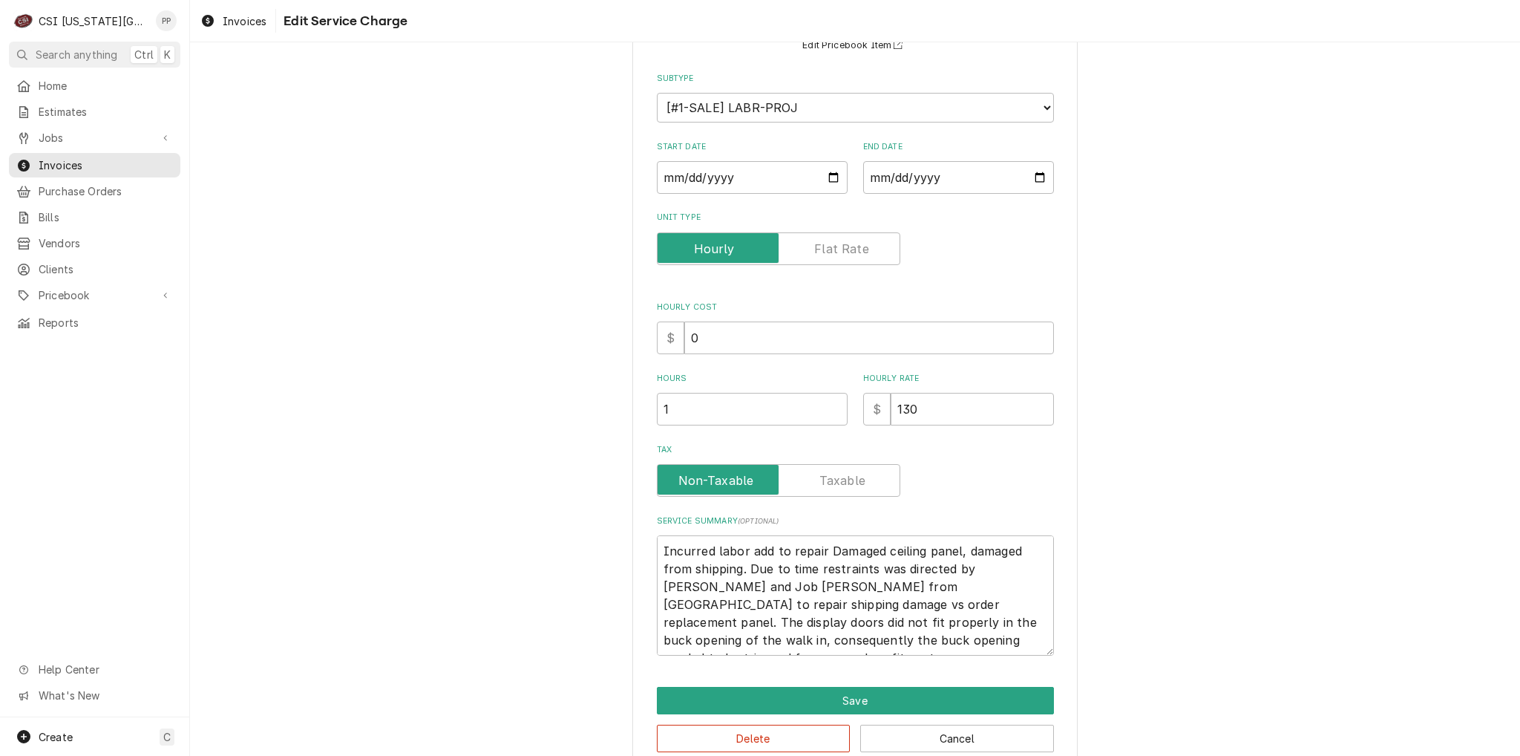
scroll to position [148, 0]
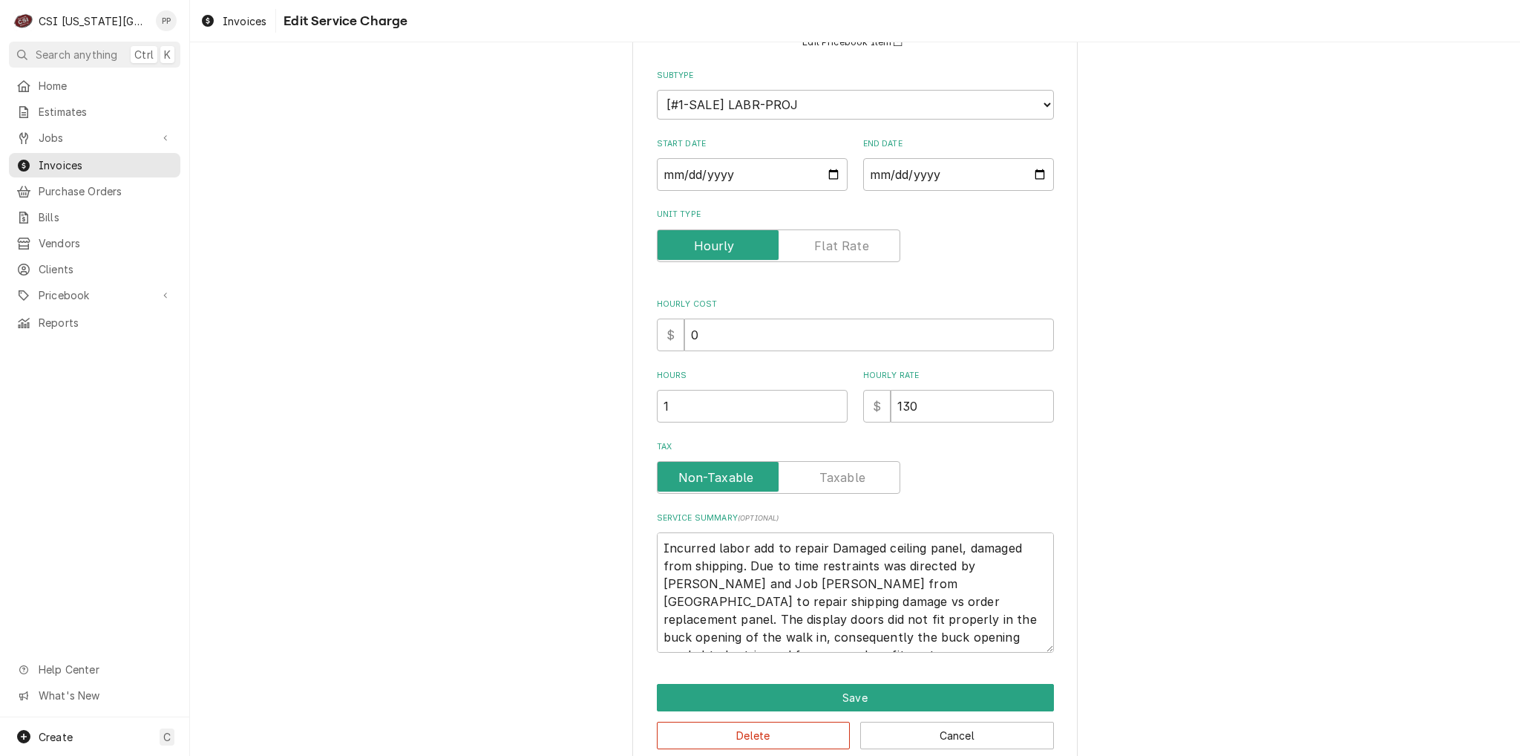
click at [854, 244] on label "Unit Type" at bounding box center [778, 245] width 243 height 33
click at [854, 244] on input "Unit Type" at bounding box center [778, 245] width 230 height 33
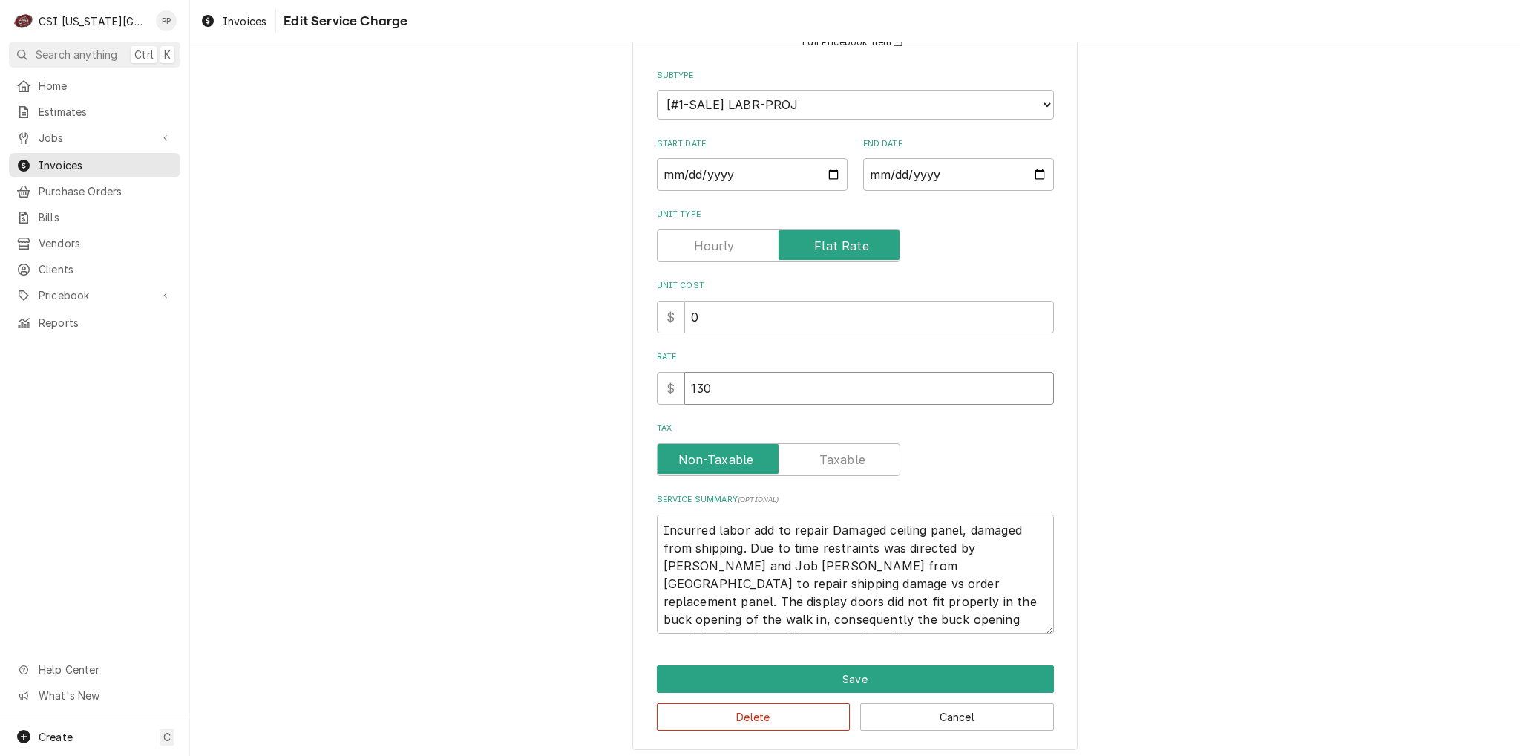
drag, startPoint x: 751, startPoint y: 387, endPoint x: 582, endPoint y: 390, distance: 169.2
click at [584, 381] on div "Use the fields below to edit this service charge Short Description 4-Labor (Pro…" at bounding box center [855, 335] width 1330 height 853
click at [852, 681] on button "Save" at bounding box center [855, 678] width 397 height 27
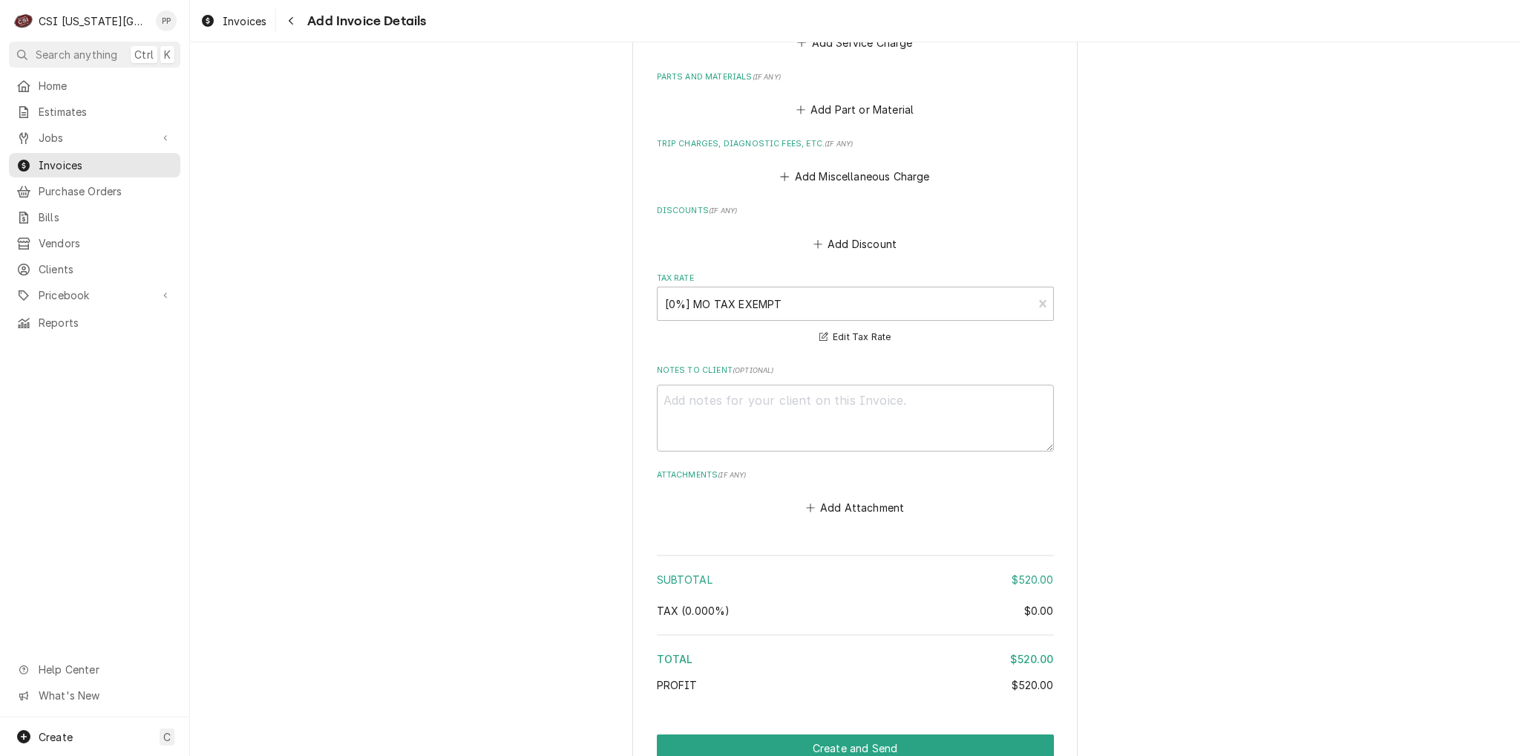
scroll to position [1980, 0]
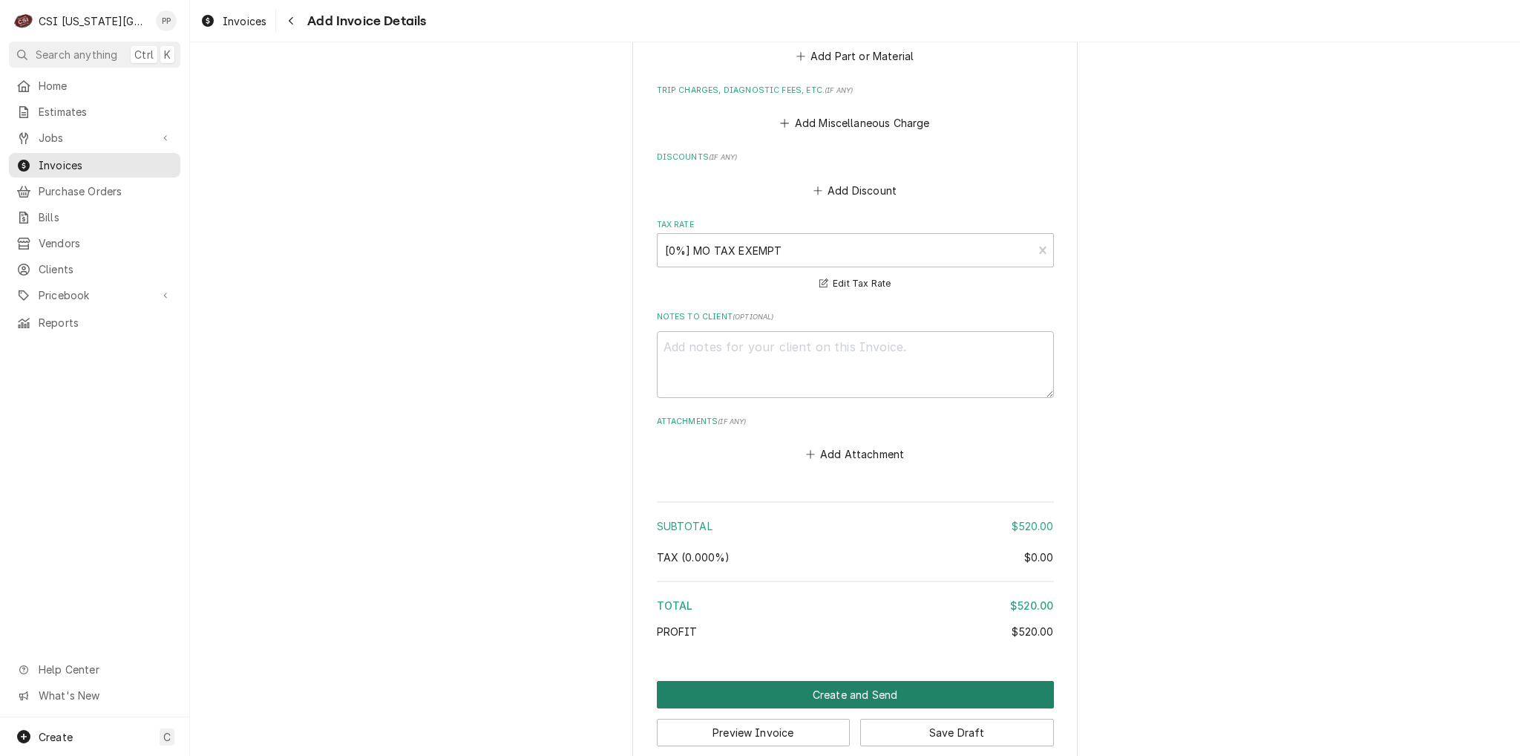
click at [903, 681] on button "Create and Send" at bounding box center [855, 694] width 397 height 27
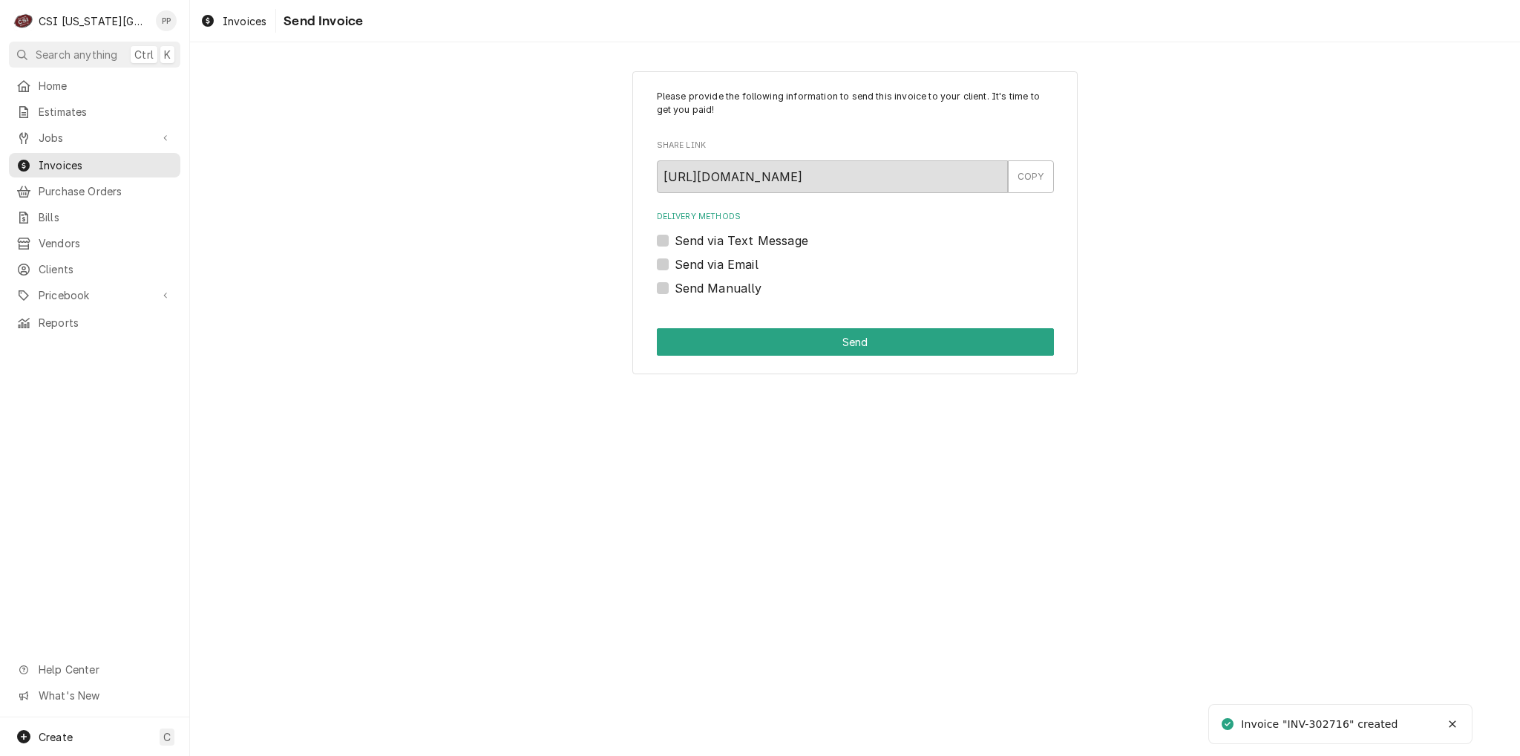
click at [675, 259] on label "Send via Email" at bounding box center [717, 264] width 84 height 18
click at [675, 259] on input "Send via Email" at bounding box center [873, 271] width 397 height 33
checkbox input "true"
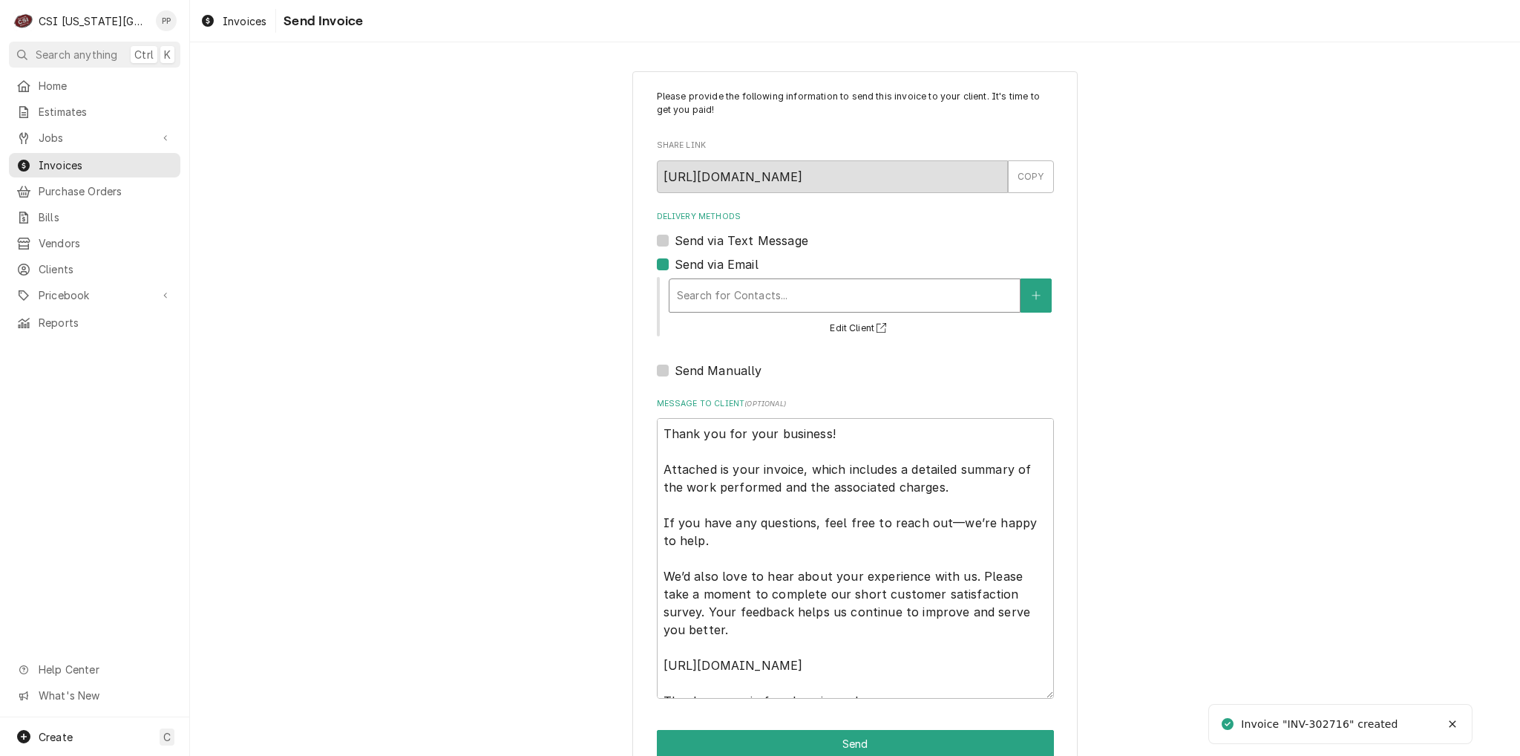
click at [726, 300] on div "Delivery Methods" at bounding box center [844, 295] width 335 height 27
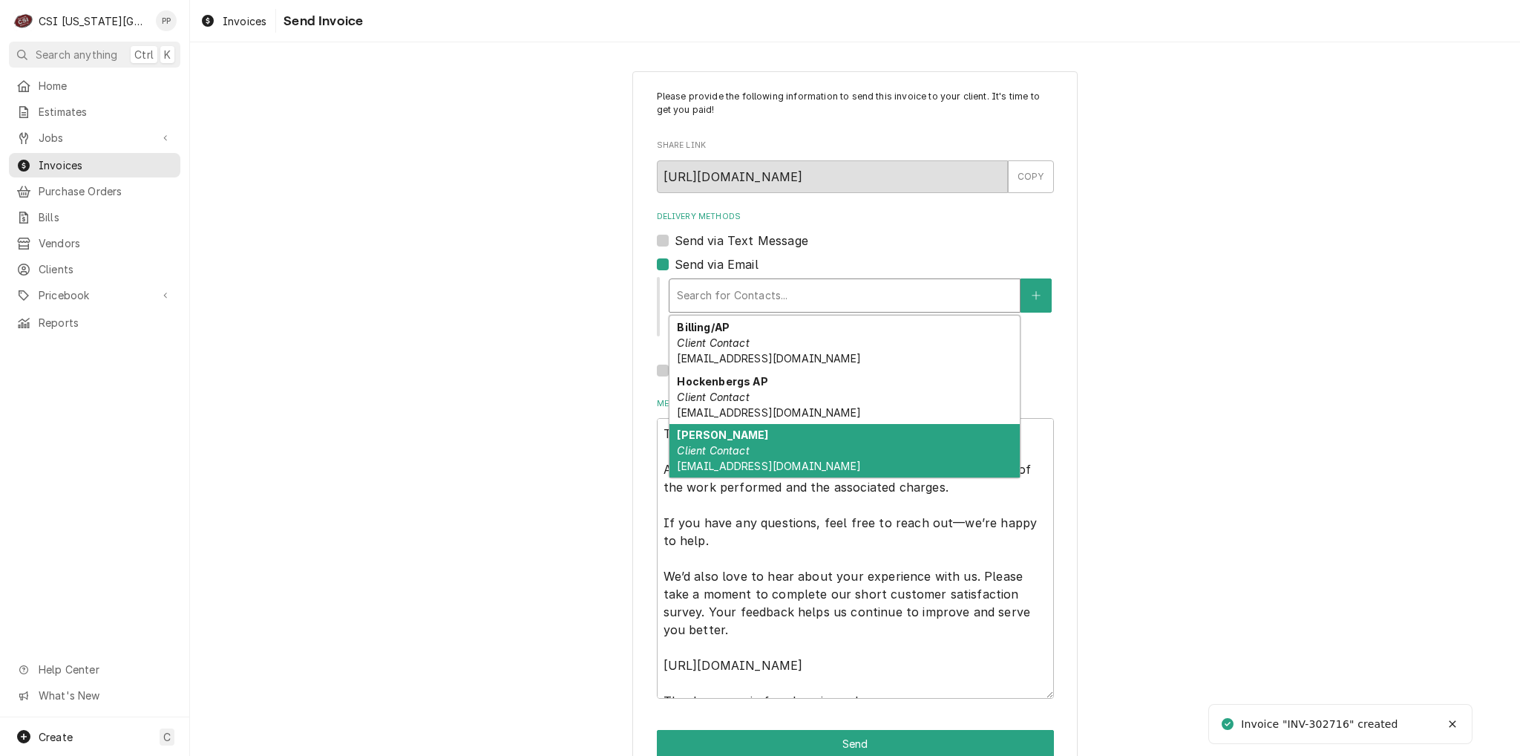
click at [775, 448] on div "[PERSON_NAME] Client Contact [EMAIL_ADDRESS][DOMAIN_NAME]" at bounding box center [844, 451] width 350 height 54
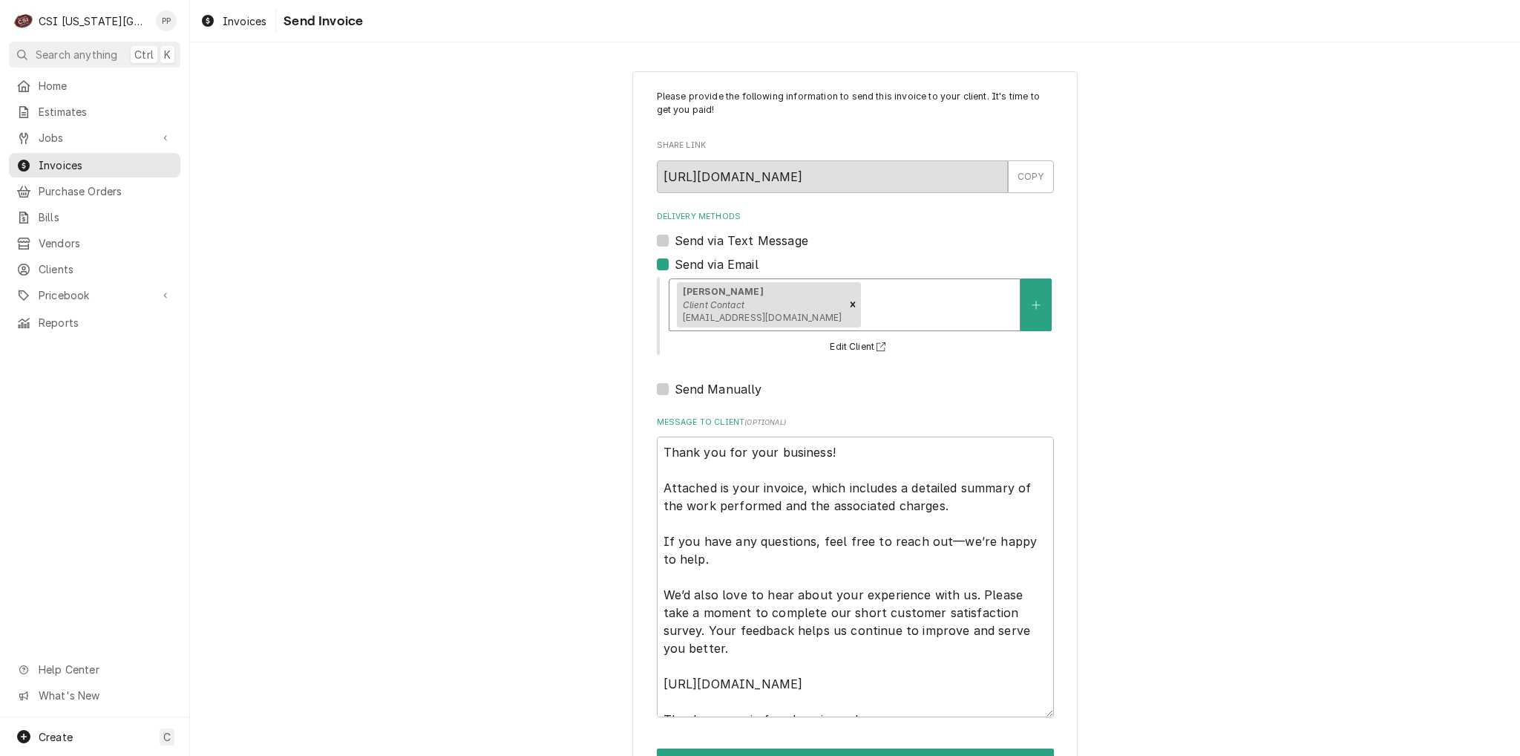
click at [848, 304] on icon "Remove [object Object]" at bounding box center [853, 304] width 10 height 10
type textarea "x"
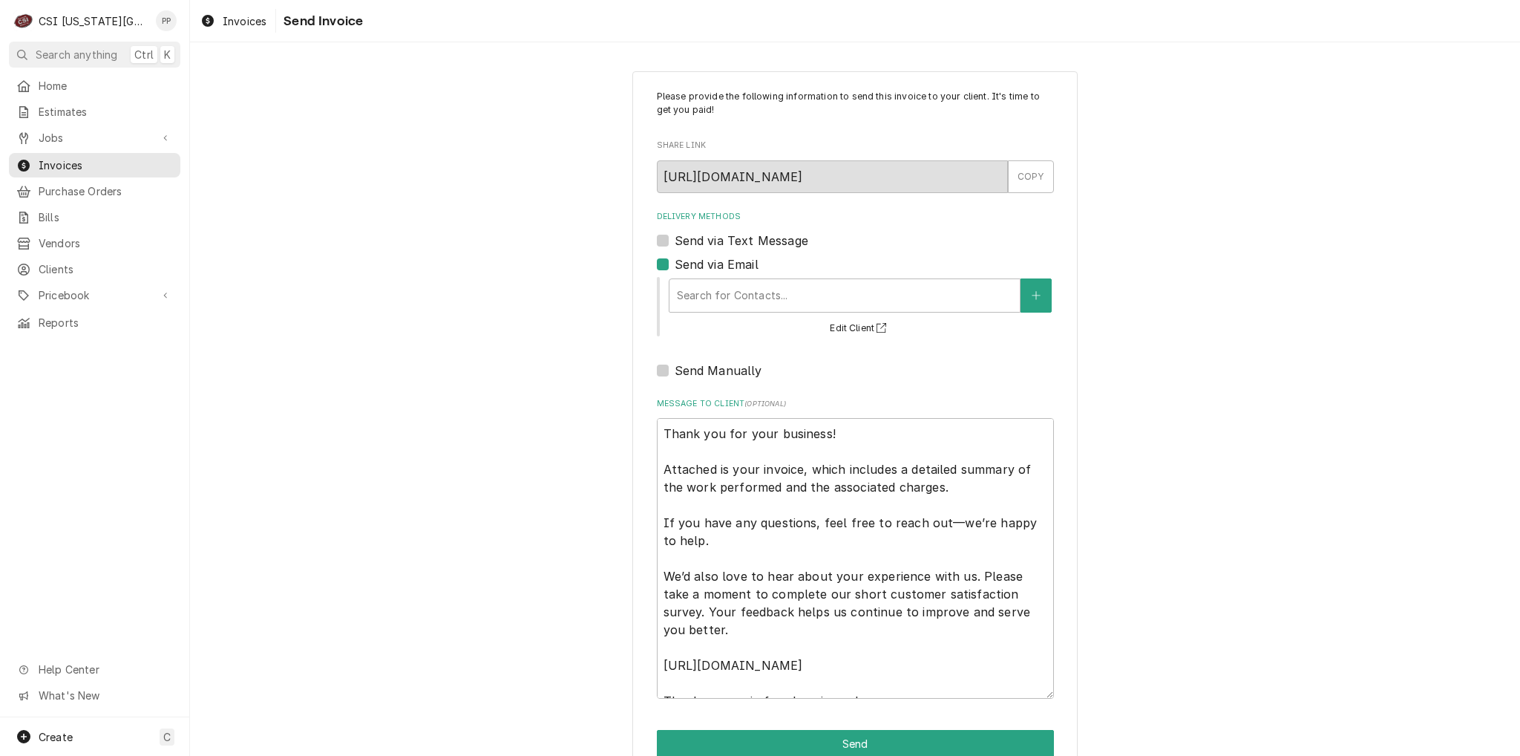
click at [675, 263] on label "Send via Email" at bounding box center [717, 264] width 84 height 18
click at [675, 263] on input "Send via Email" at bounding box center [873, 271] width 397 height 33
checkbox input "false"
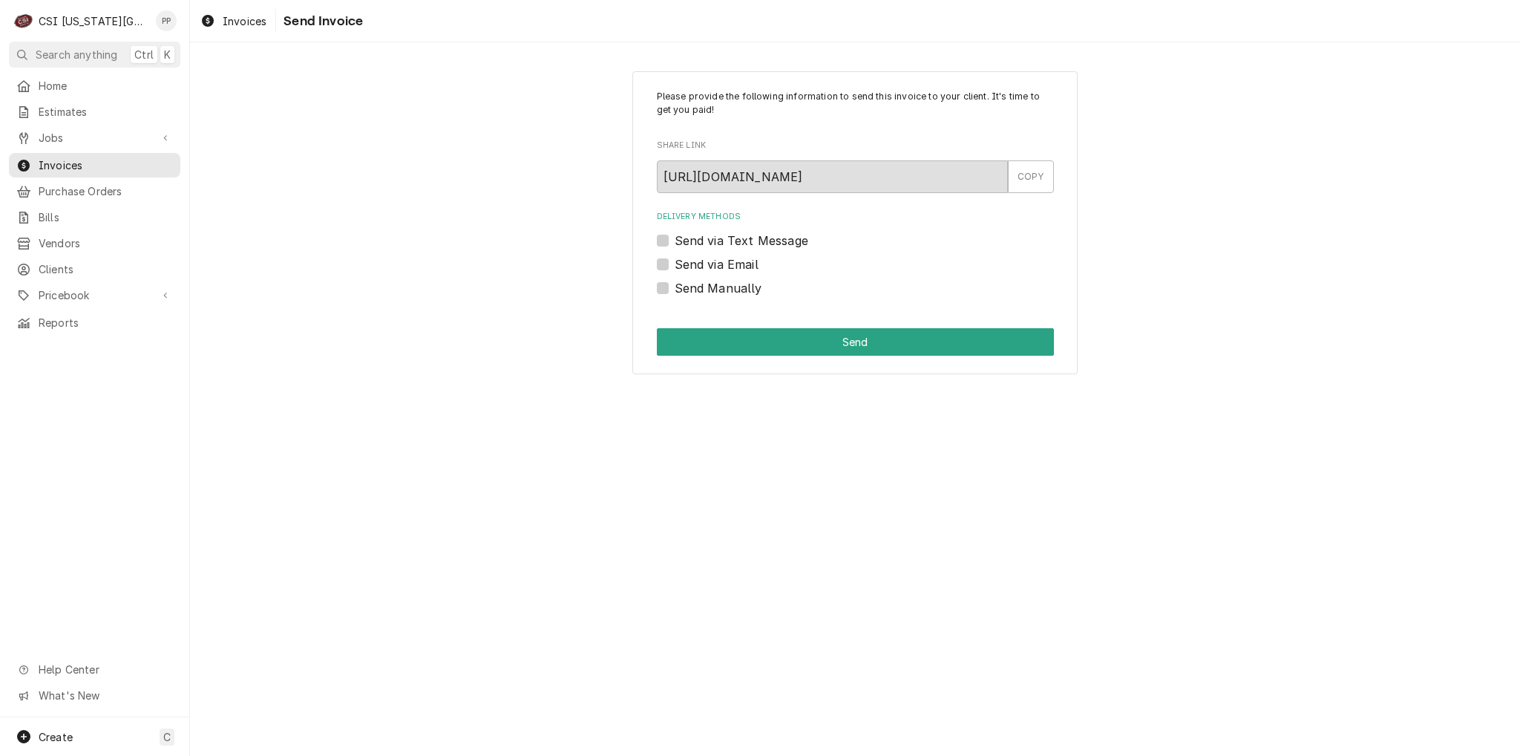
click at [675, 287] on label "Send Manually" at bounding box center [719, 288] width 88 height 18
click at [675, 287] on input "Send Manually" at bounding box center [873, 295] width 397 height 33
checkbox input "true"
click at [724, 344] on button "Send" at bounding box center [855, 341] width 397 height 27
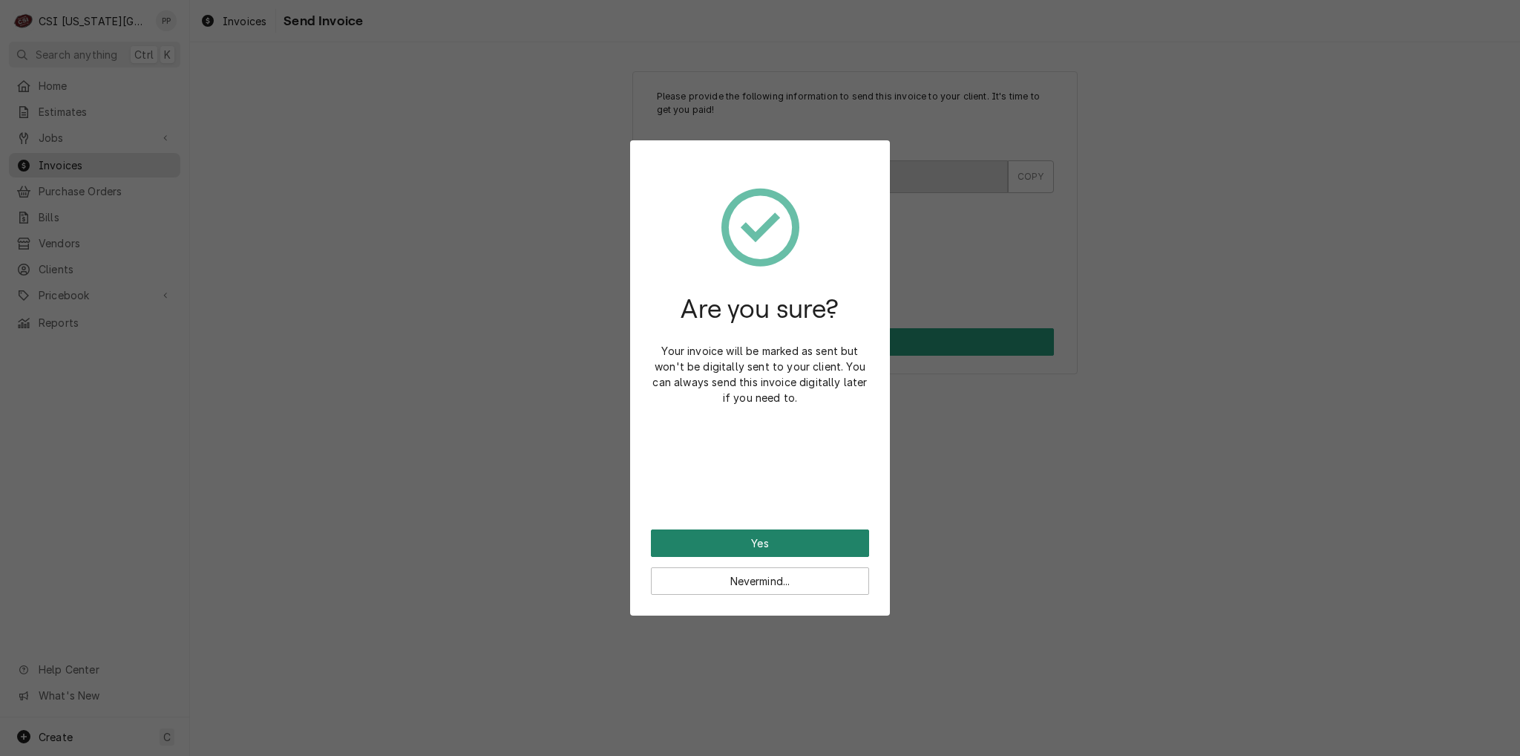
click at [809, 550] on button "Yes" at bounding box center [760, 542] width 218 height 27
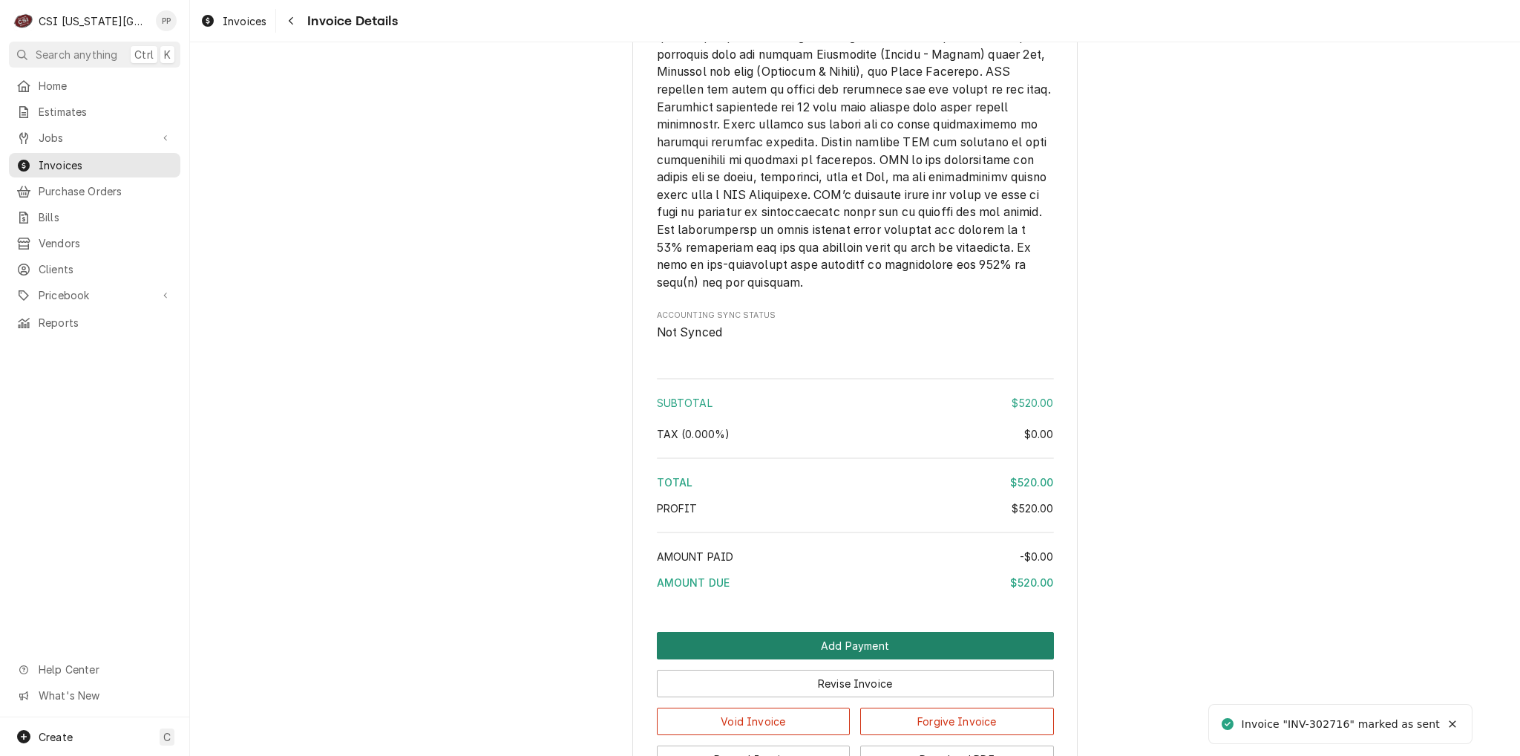
scroll to position [2238, 0]
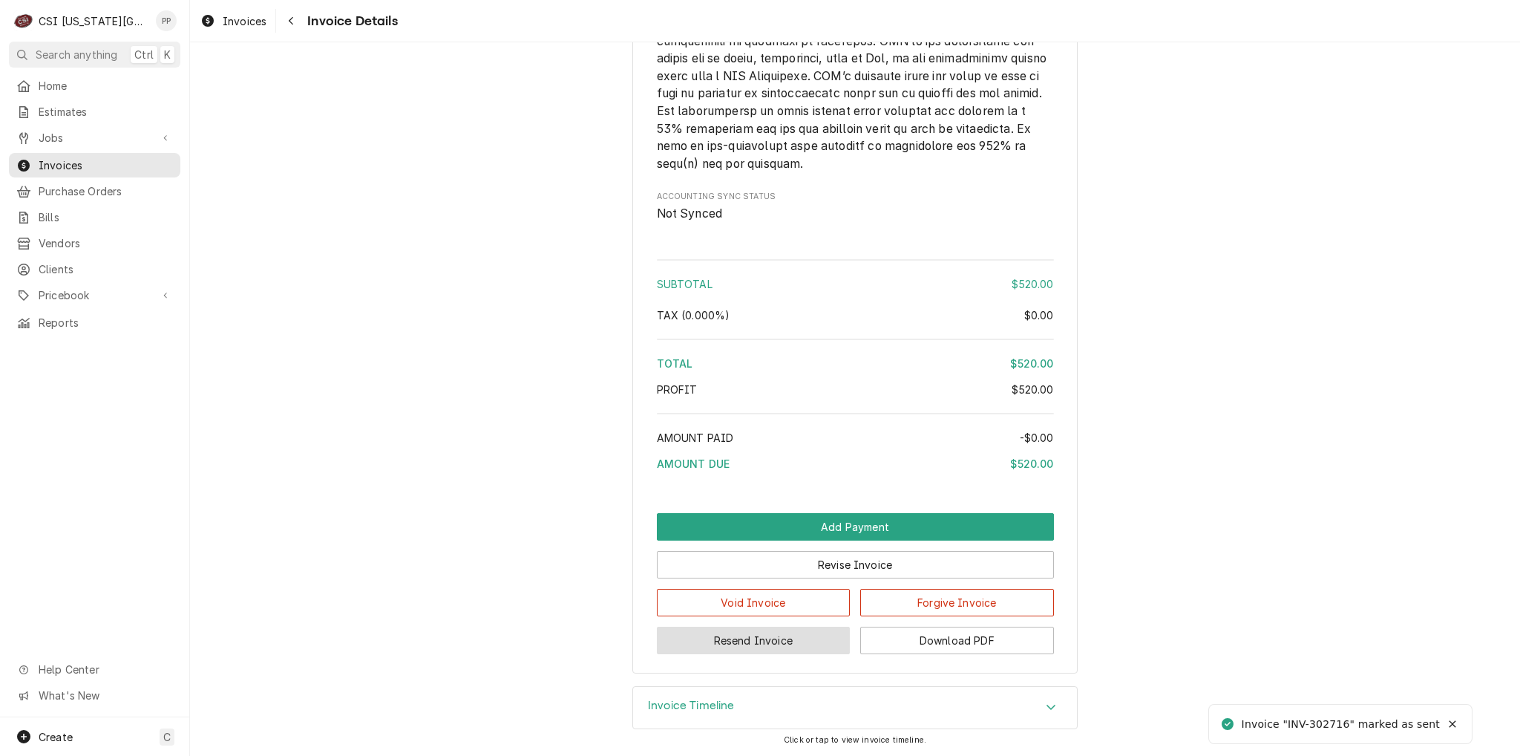
click at [738, 644] on button "Resend Invoice" at bounding box center [754, 639] width 194 height 27
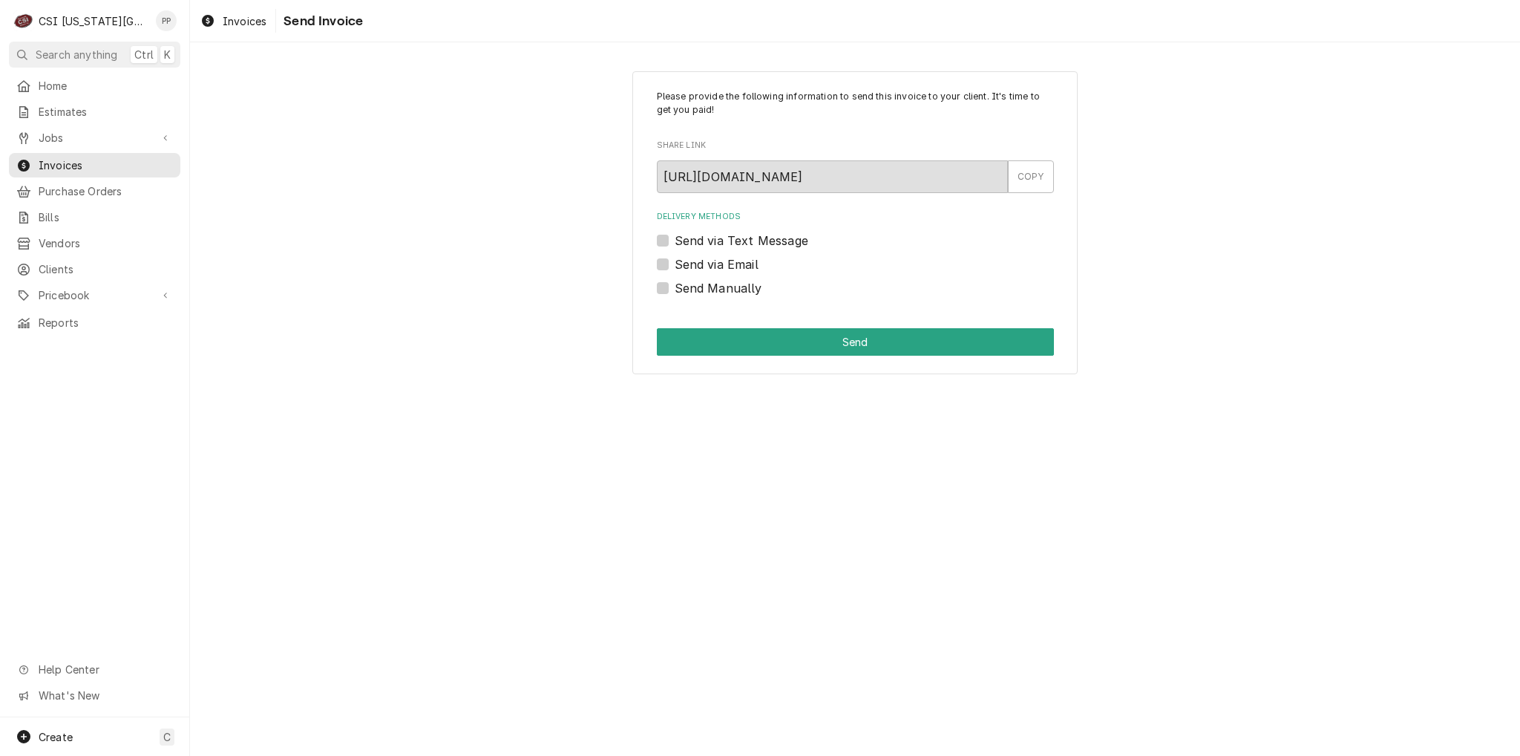
click at [675, 284] on label "Send Manually" at bounding box center [719, 288] width 88 height 18
click at [675, 284] on input "Send Manually" at bounding box center [873, 295] width 397 height 33
checkbox input "true"
click at [701, 333] on button "Send" at bounding box center [855, 341] width 397 height 27
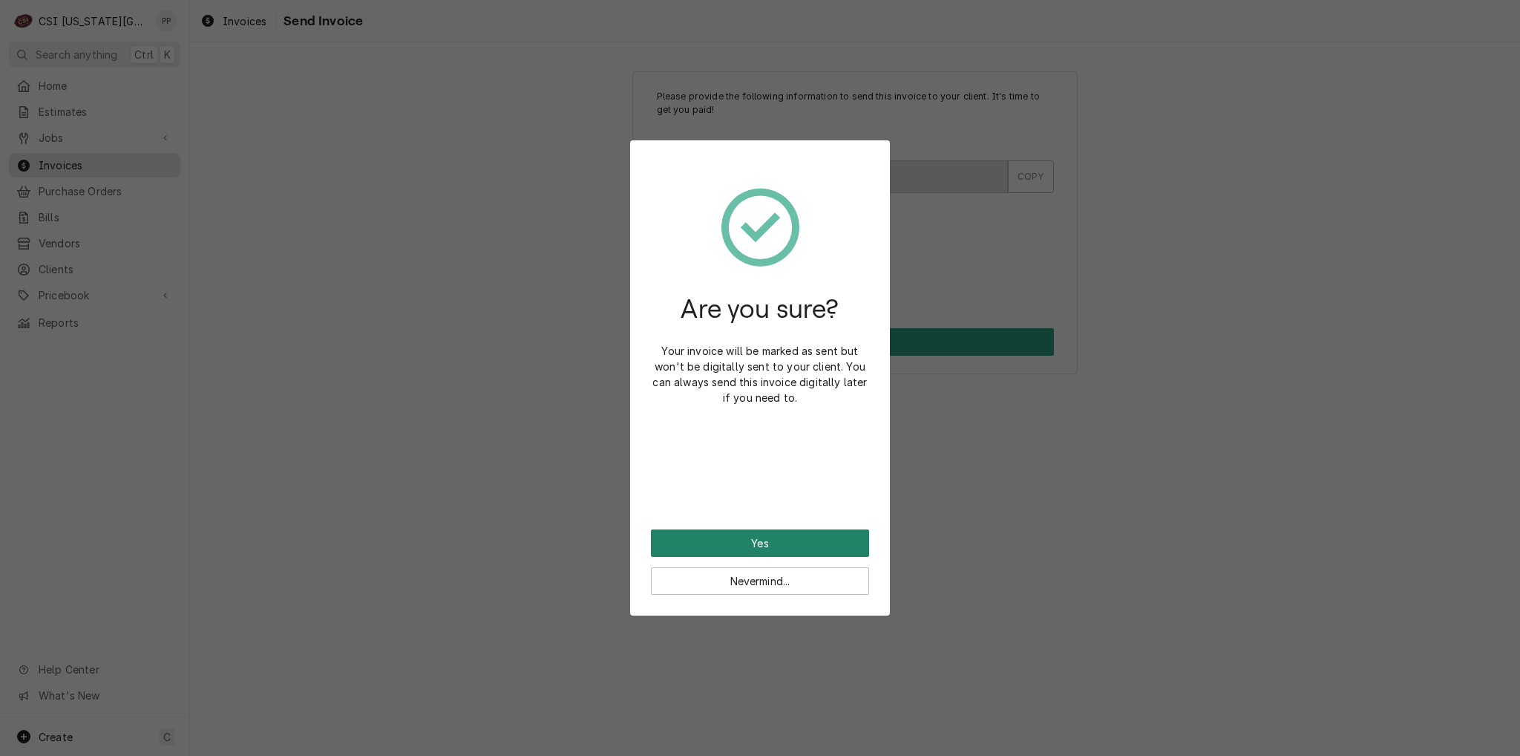
click at [804, 551] on button "Yes" at bounding box center [760, 542] width 218 height 27
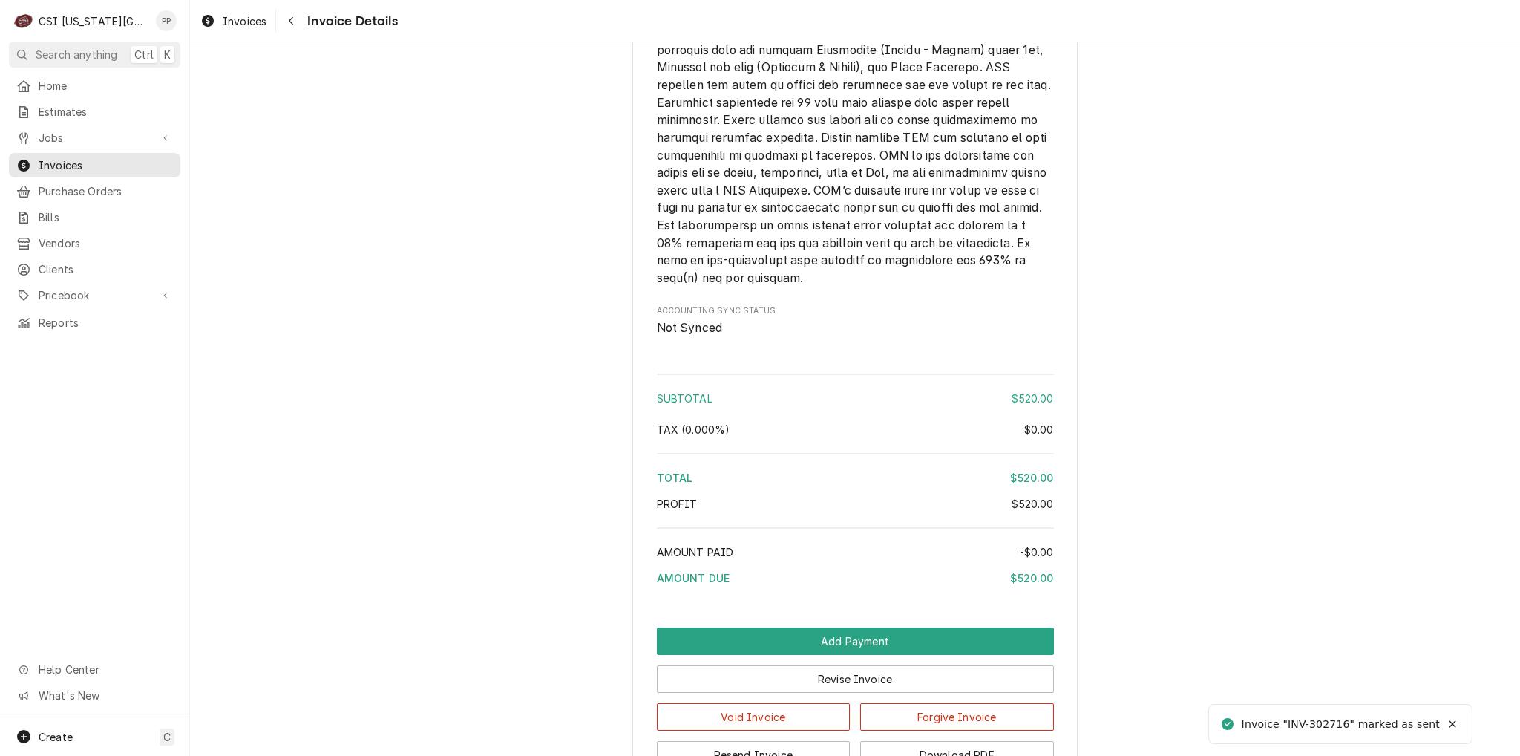
scroll to position [2238, 0]
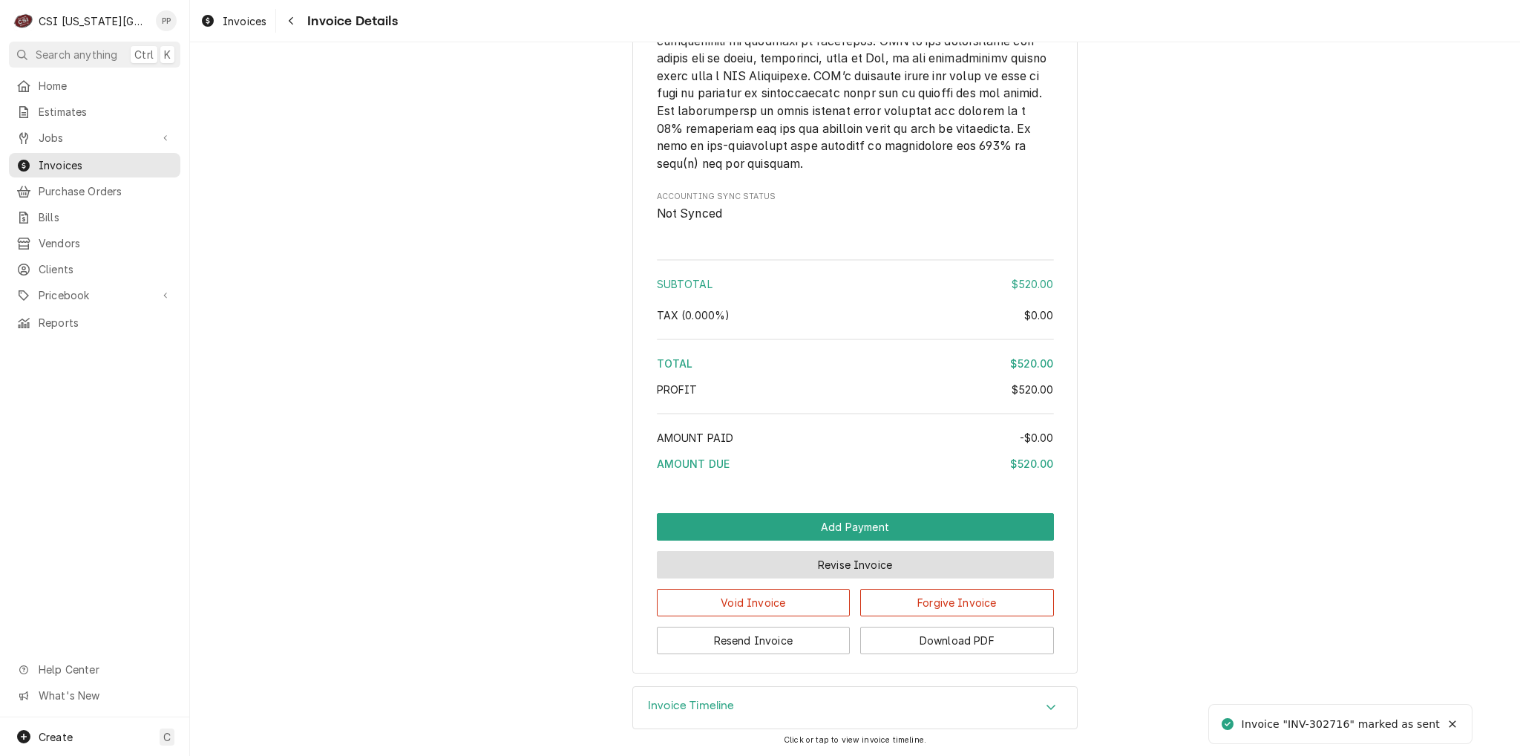
click at [809, 559] on button "Revise Invoice" at bounding box center [855, 564] width 397 height 27
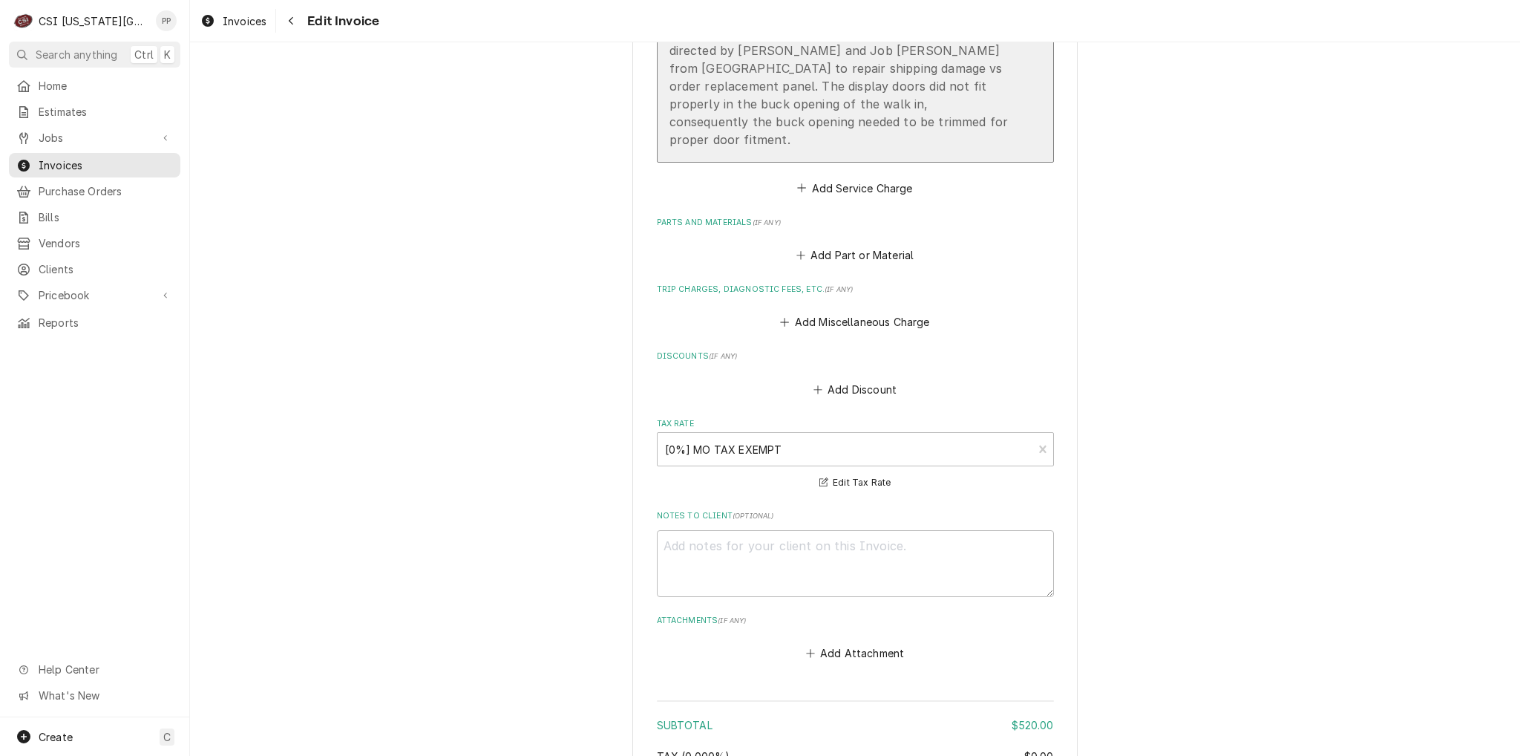
scroll to position [2013, 0]
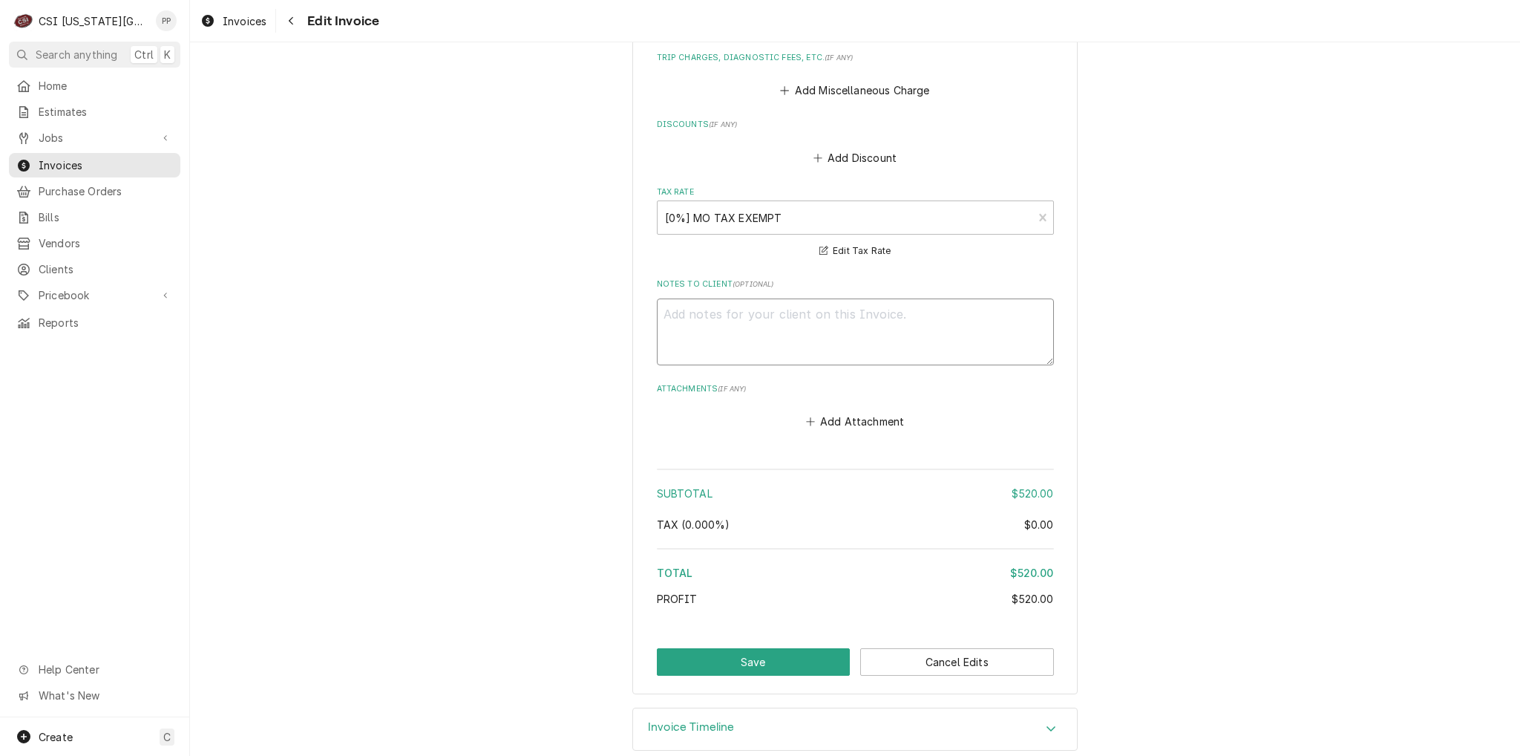
click at [807, 331] on textarea "Notes to Client ( optional )" at bounding box center [855, 331] width 397 height 67
type textarea "x"
type textarea "P"
type textarea "x"
type textarea "PO"
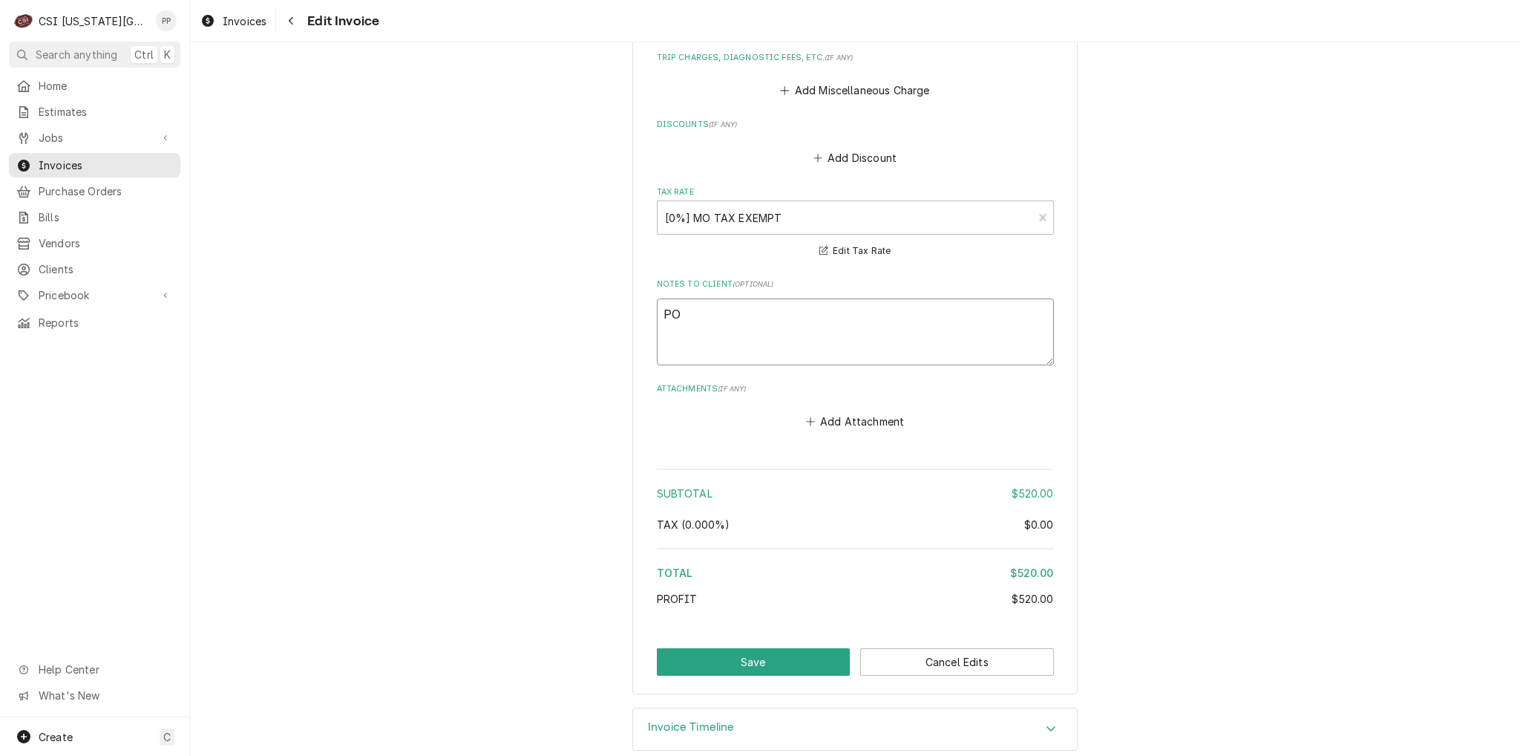
type textarea "x"
type textarea "PO"
type textarea "x"
type textarea "PO -"
type textarea "x"
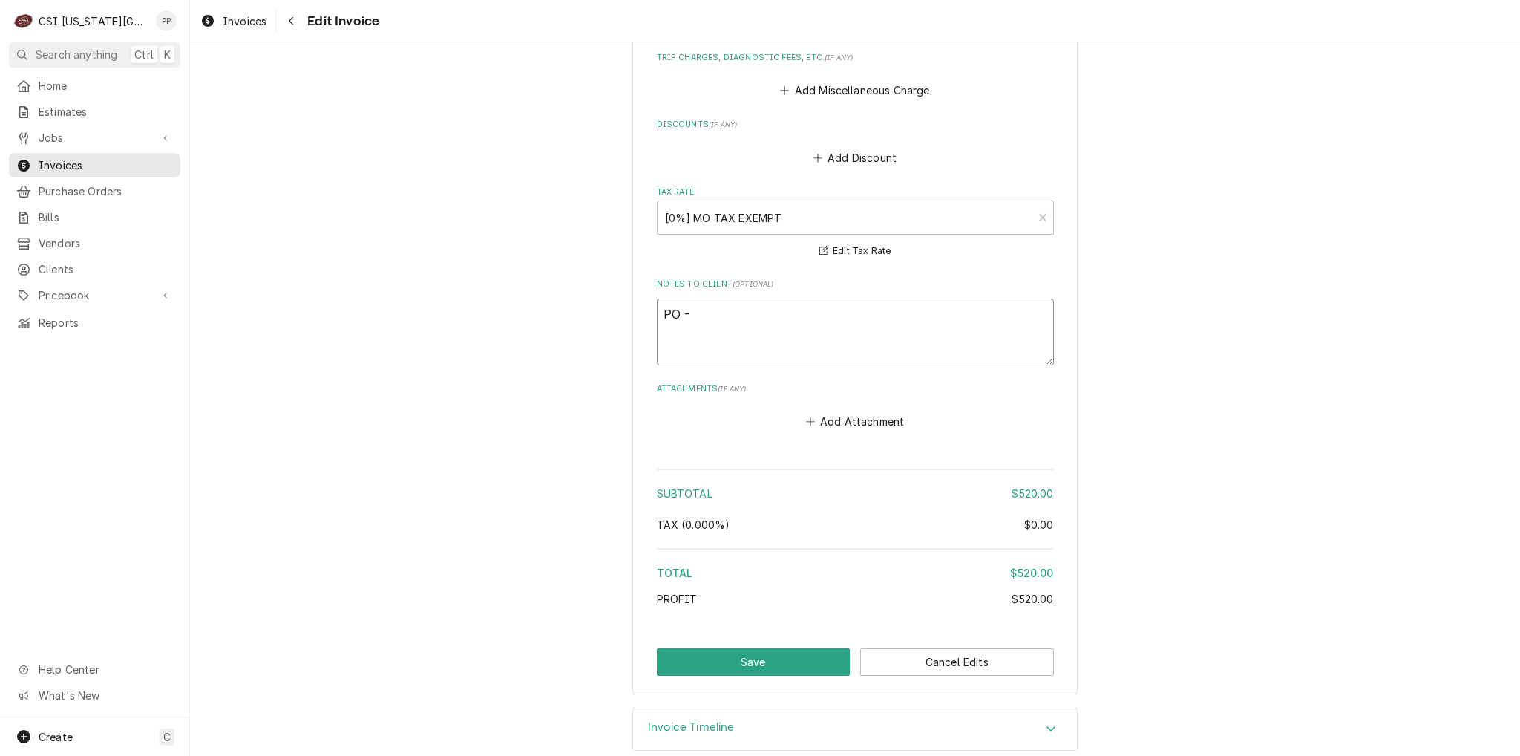
type textarea "PO -"
type textarea "x"
type textarea "PO - T"
type textarea "x"
type textarea "PO - Te"
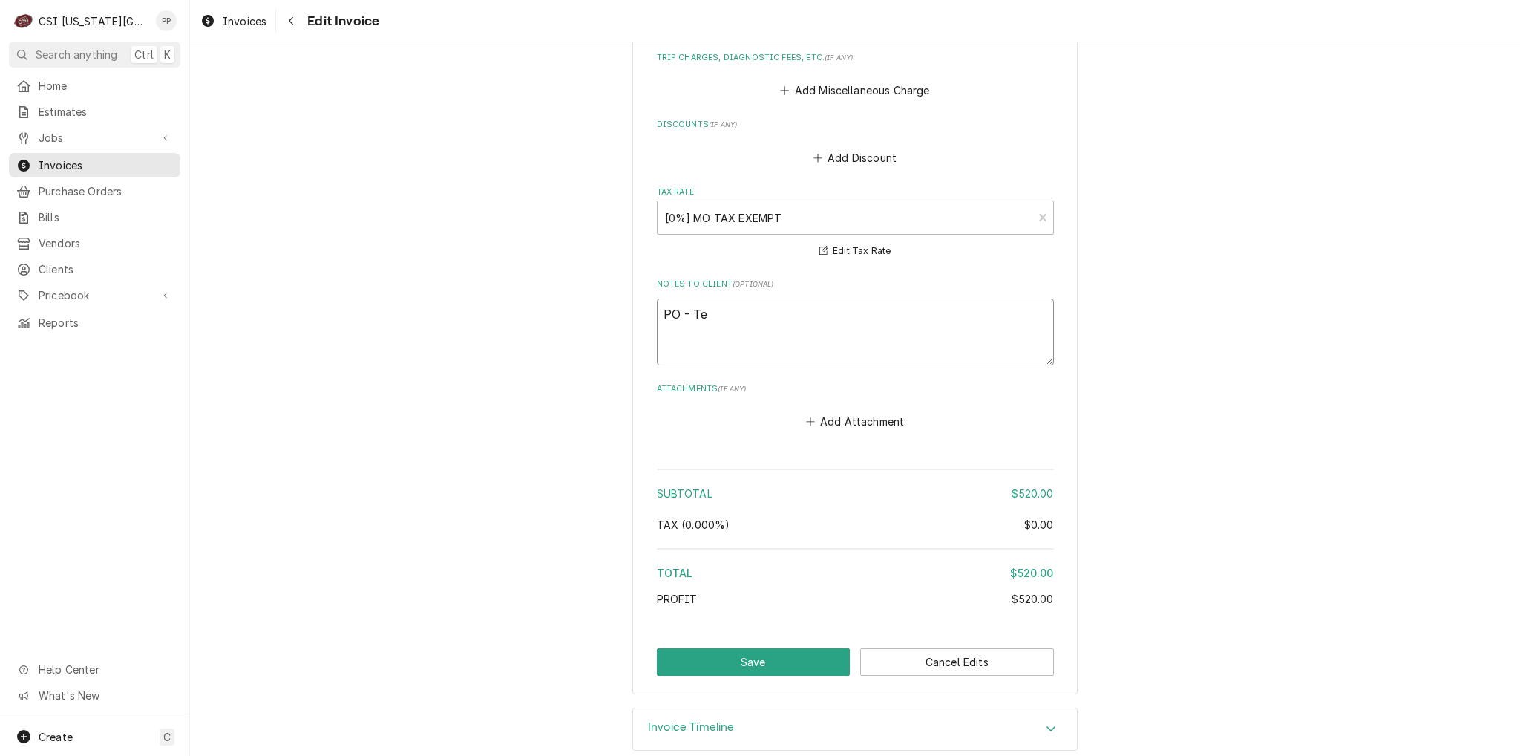
type textarea "x"
type textarea "PO - Ter"
type textarea "x"
type textarea "PO - Terru"
type textarea "x"
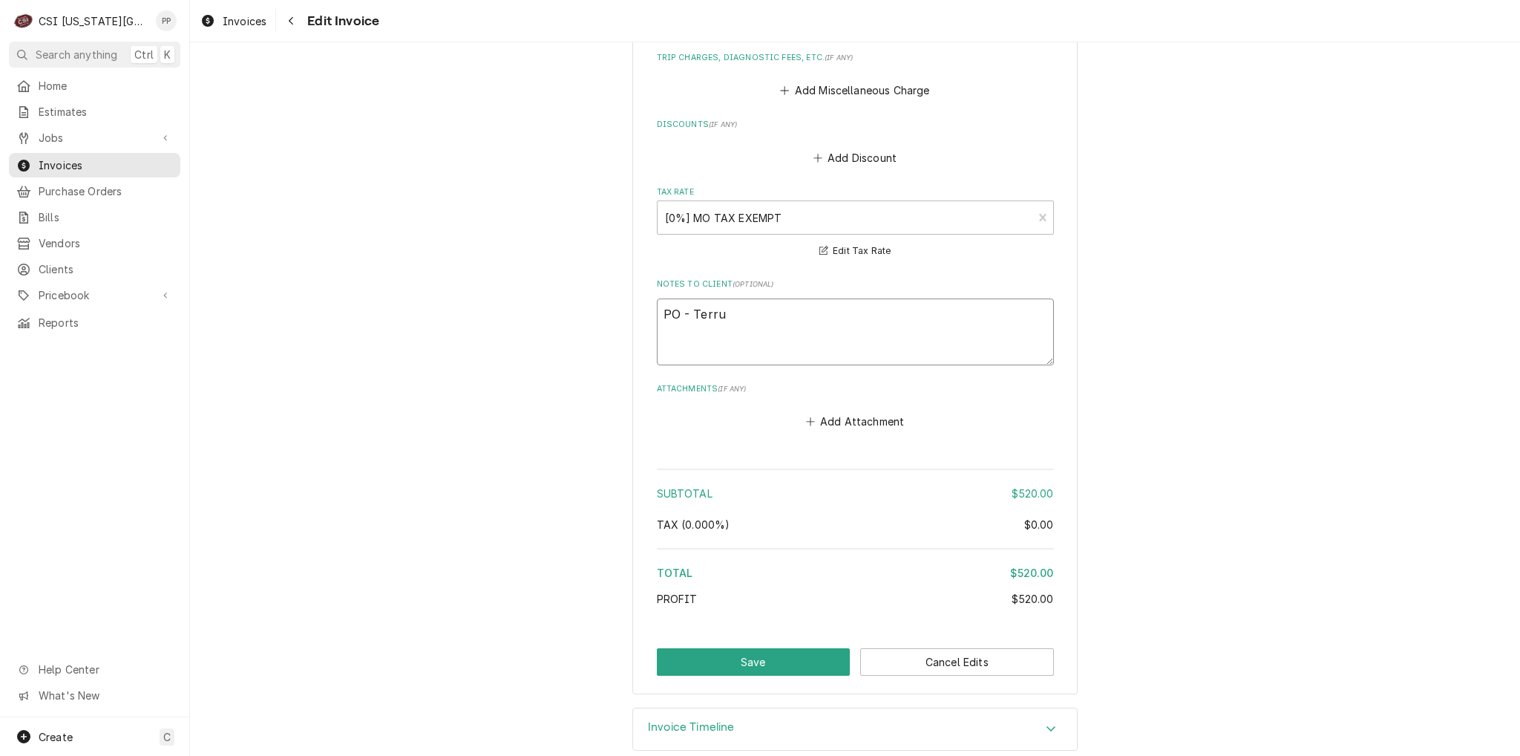
type textarea "PO - Terru"
type textarea "x"
type textarea "PO - Terru"
type textarea "x"
type textarea "PO - Terr"
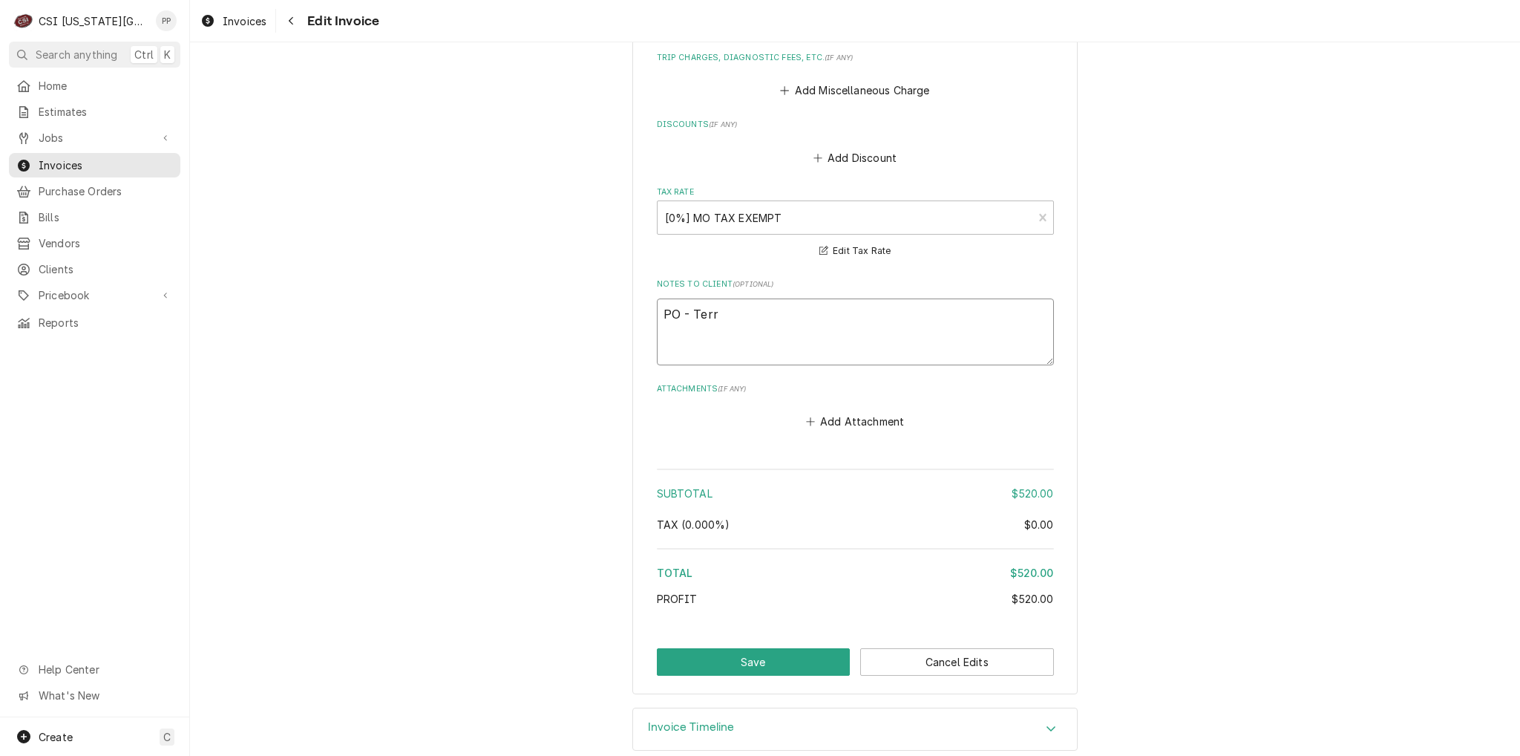
type textarea "x"
type textarea "PO - Terr"
type textarea "x"
type textarea "PO - Terr y"
type textarea "x"
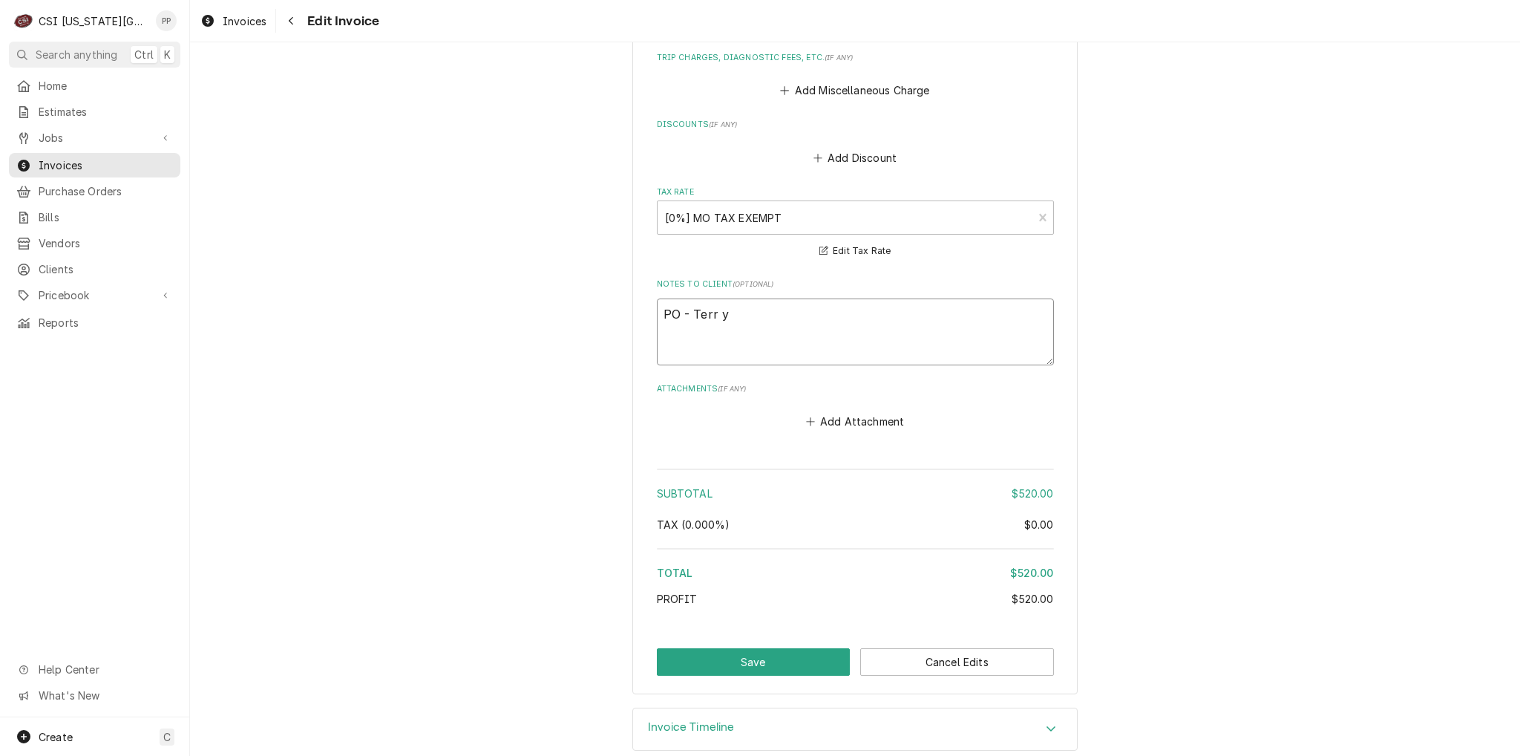
type textarea "PO - Terr y"
type textarea "x"
type textarea "PO - Terr y A"
type textarea "x"
type textarea "PO - Terr y"
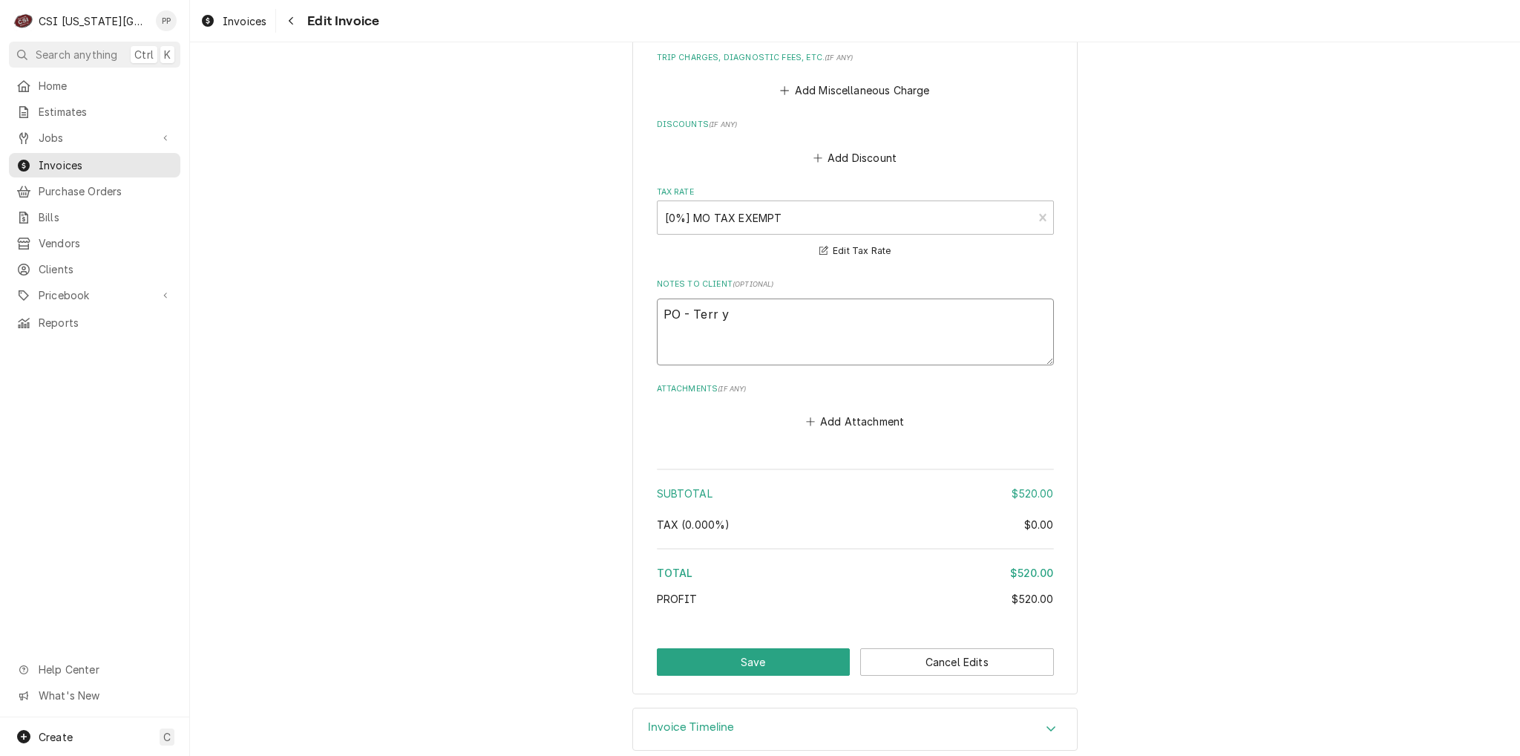
type textarea "x"
type textarea "PO - Terr y"
type textarea "x"
type textarea "PO - Terr"
type textarea "x"
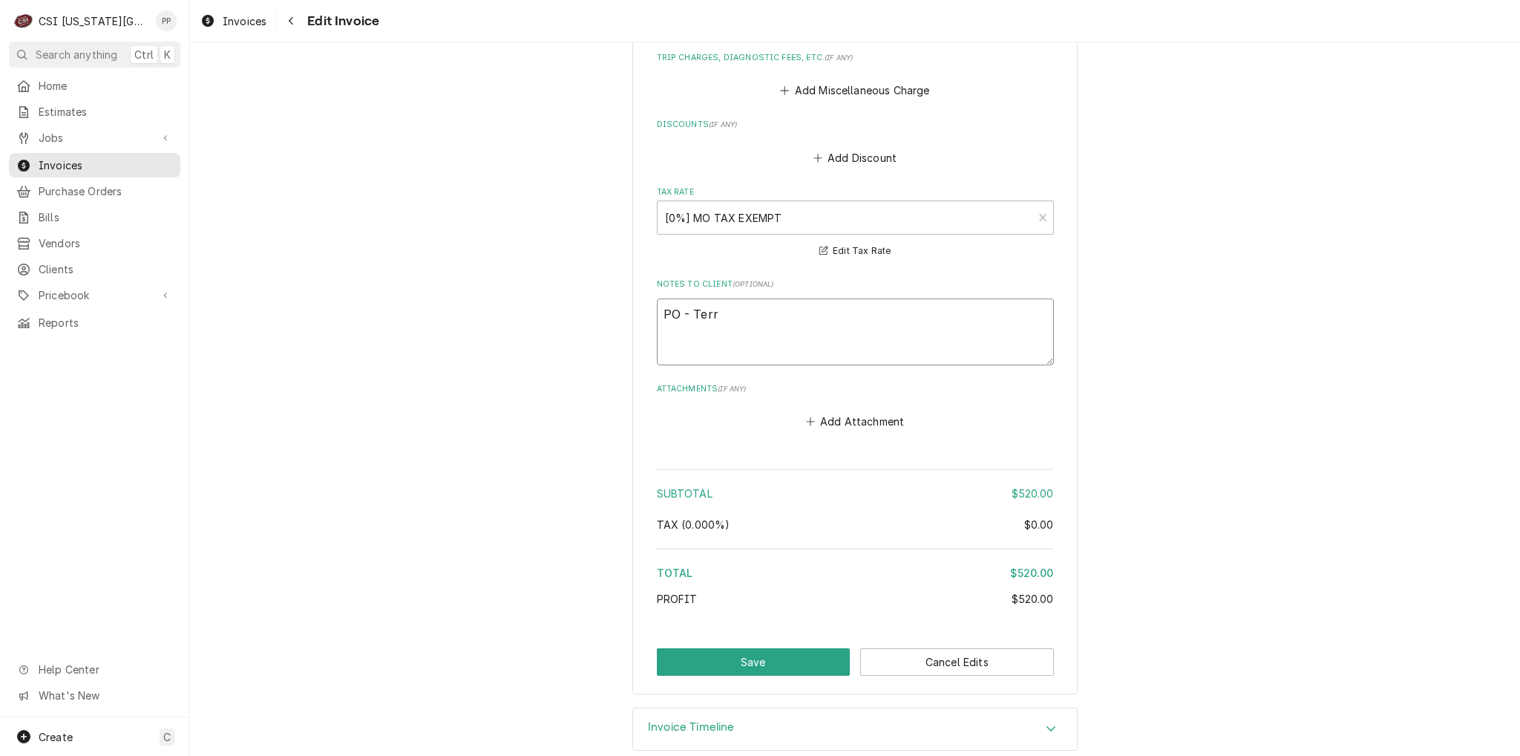
type textarea "PO - Terr"
type textarea "x"
type textarea "PO - Terry"
type textarea "x"
type textarea "PO - Terry"
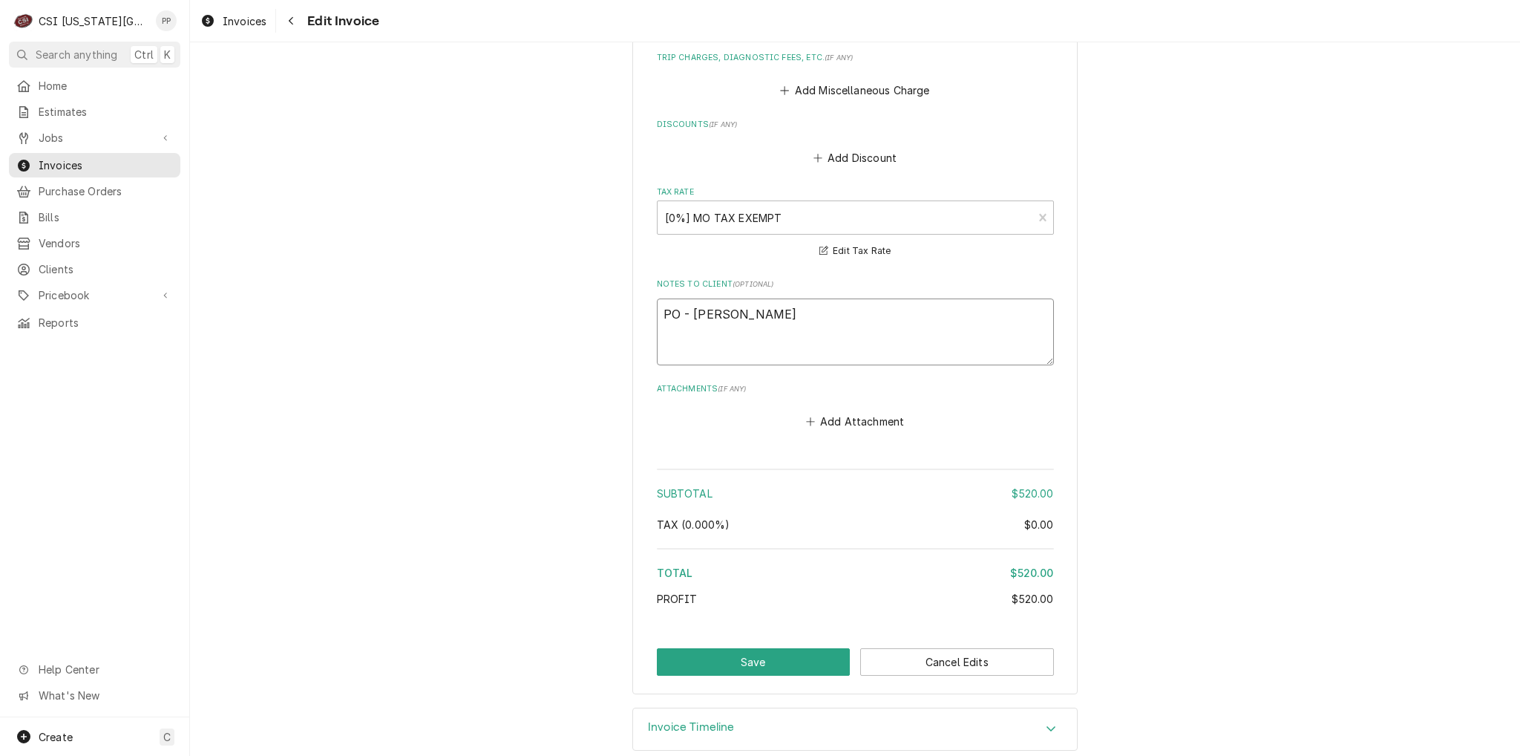
type textarea "x"
type textarea "PO - Terry A"
type textarea "x"
type textarea "PO - Terry An"
type textarea "x"
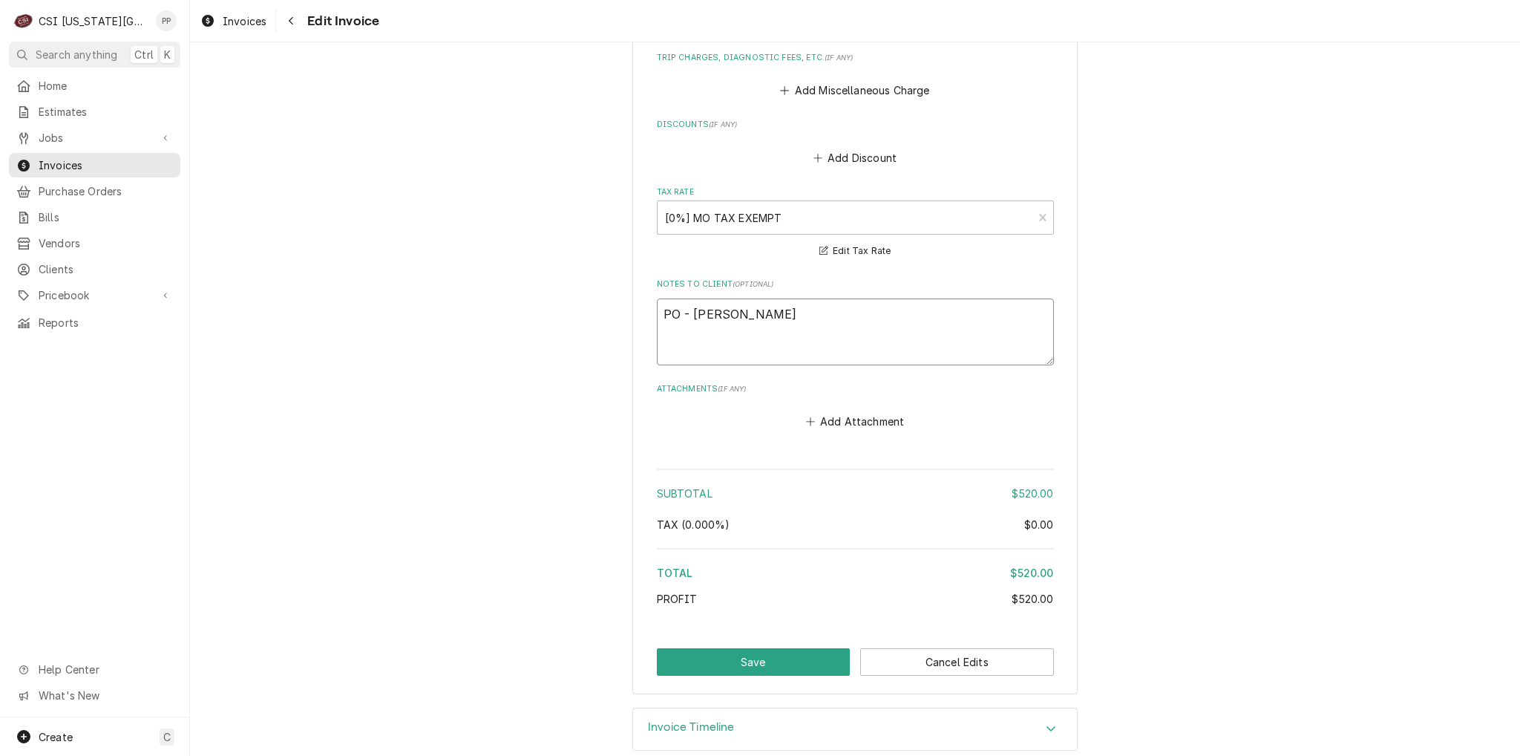
type textarea "PO - Terry And"
type textarea "x"
type textarea "PO - Terry Ande"
type textarea "x"
type textarea "PO - Terry Ander"
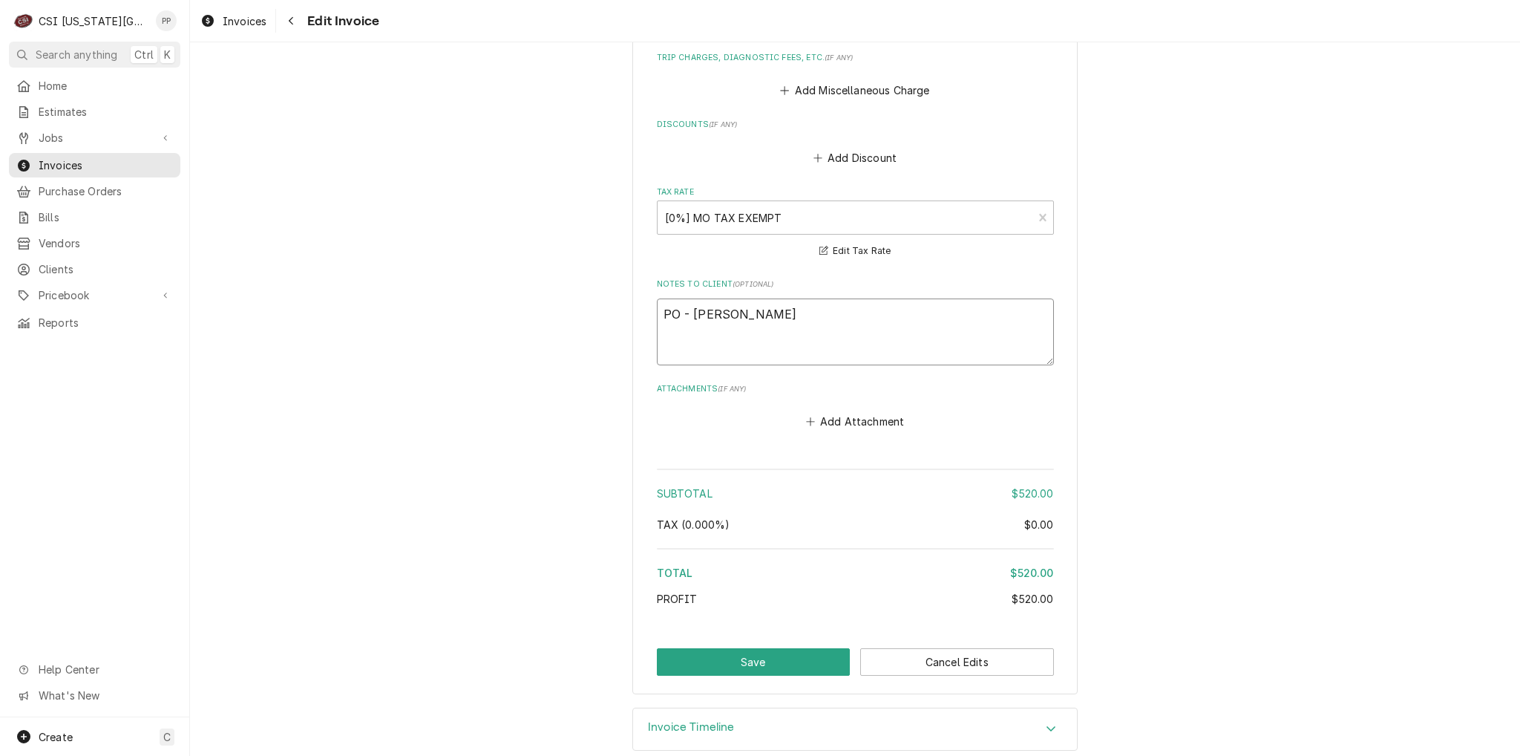
type textarea "x"
type textarea "PO - Terry Anders"
type textarea "x"
type textarea "PO - Terry Anderso"
type textarea "x"
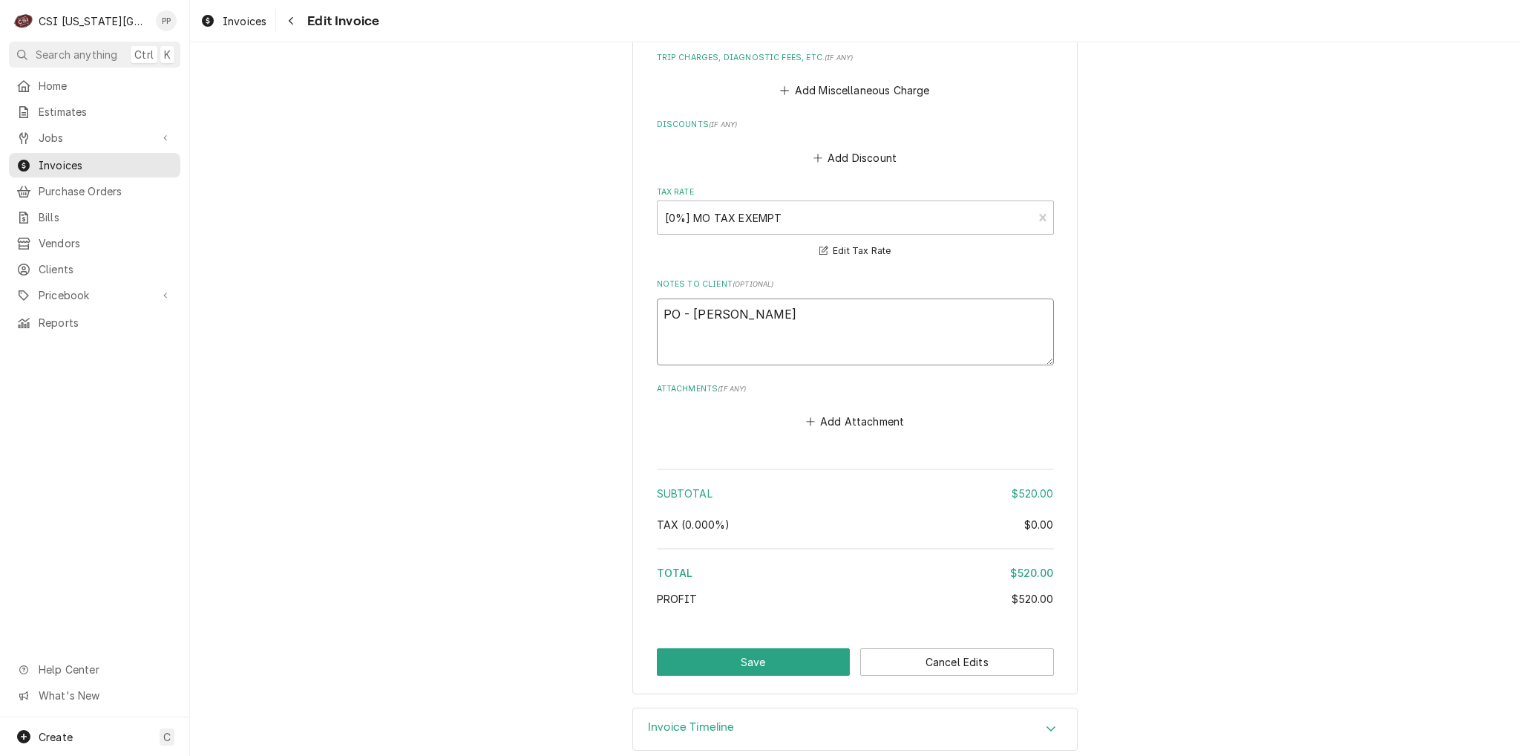
type textarea "PO - [PERSON_NAME]"
type textarea "x"
type textarea "PO - [PERSON_NAME]"
click at [819, 648] on button "Save" at bounding box center [754, 661] width 194 height 27
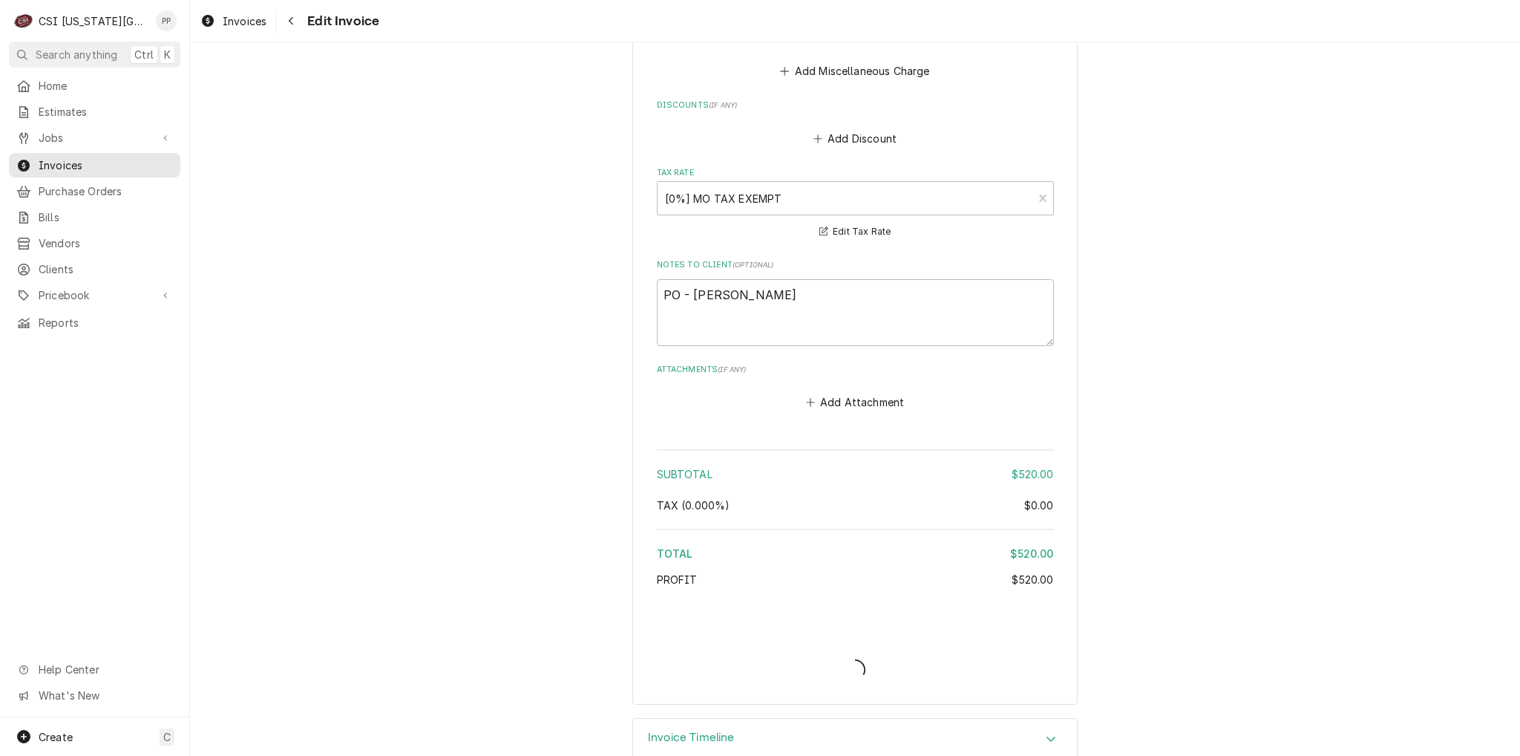
scroll to position [2042, 0]
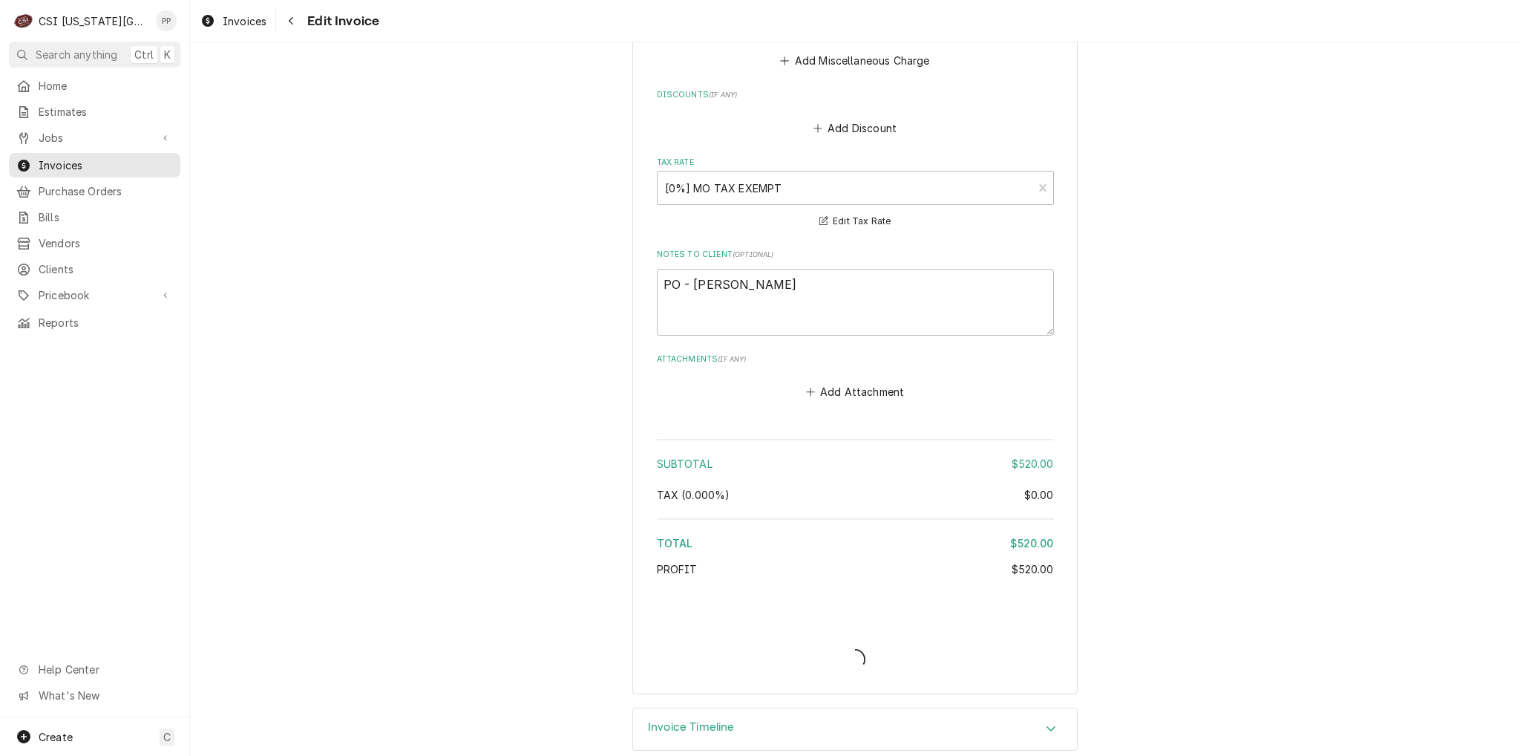
type textarea "x"
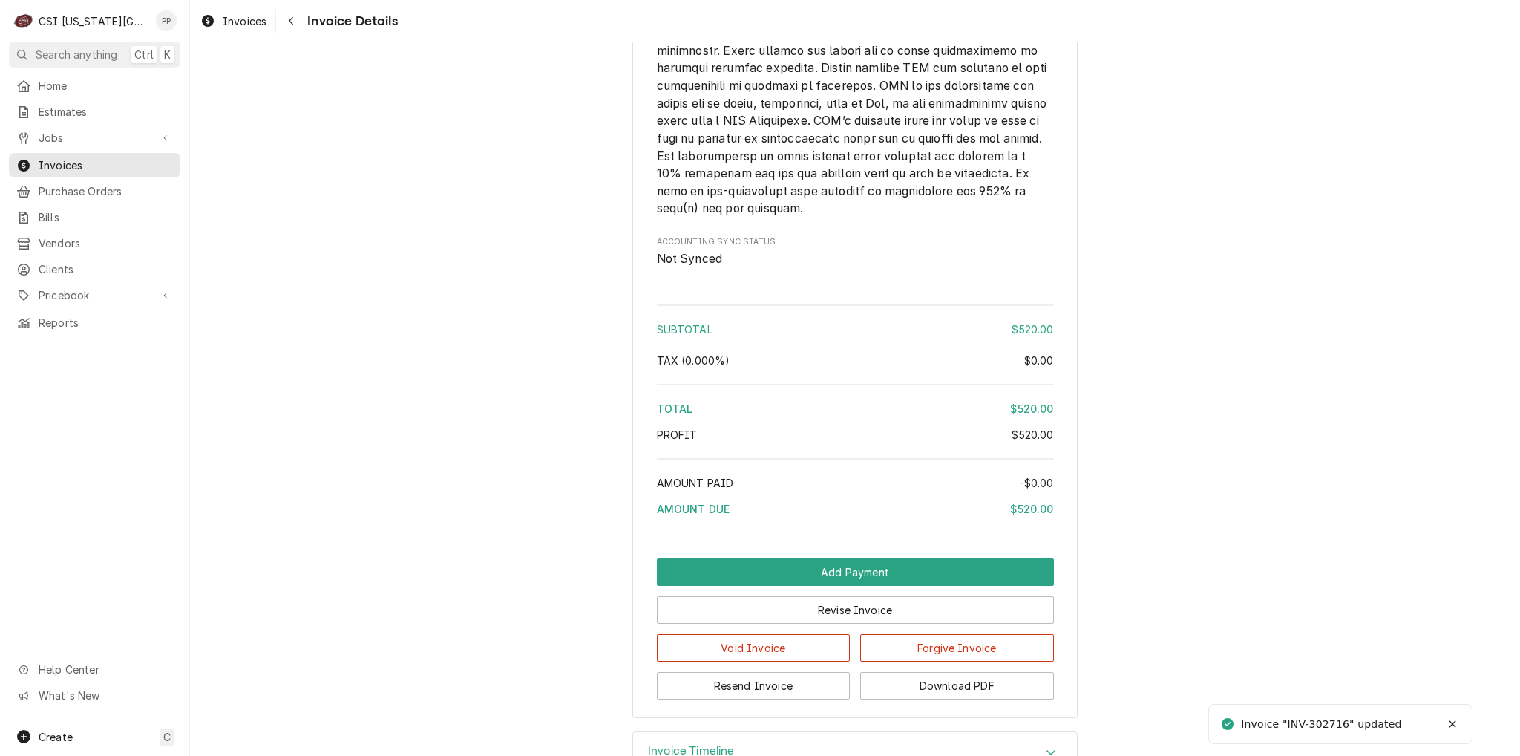
scroll to position [2287, 0]
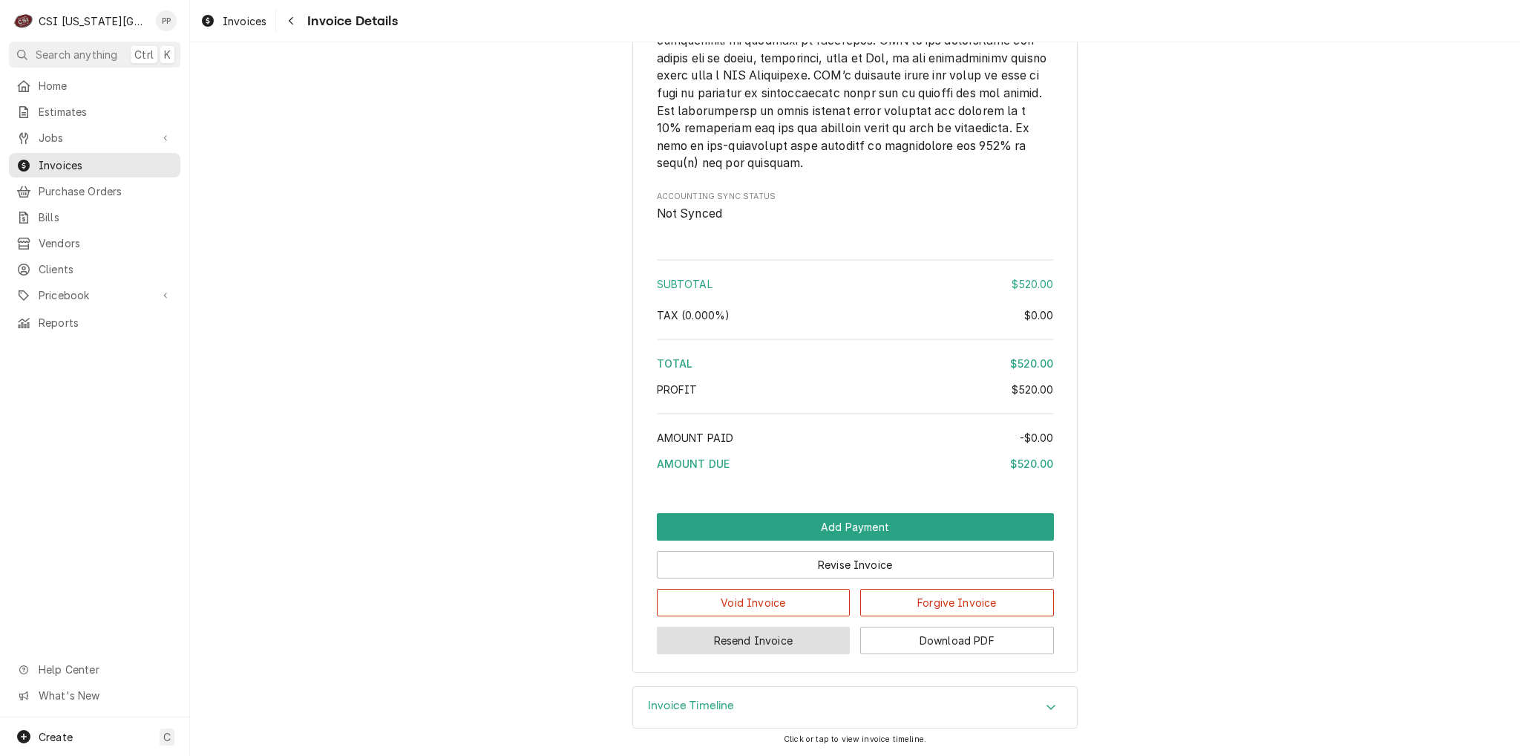
click at [755, 630] on button "Resend Invoice" at bounding box center [754, 639] width 194 height 27
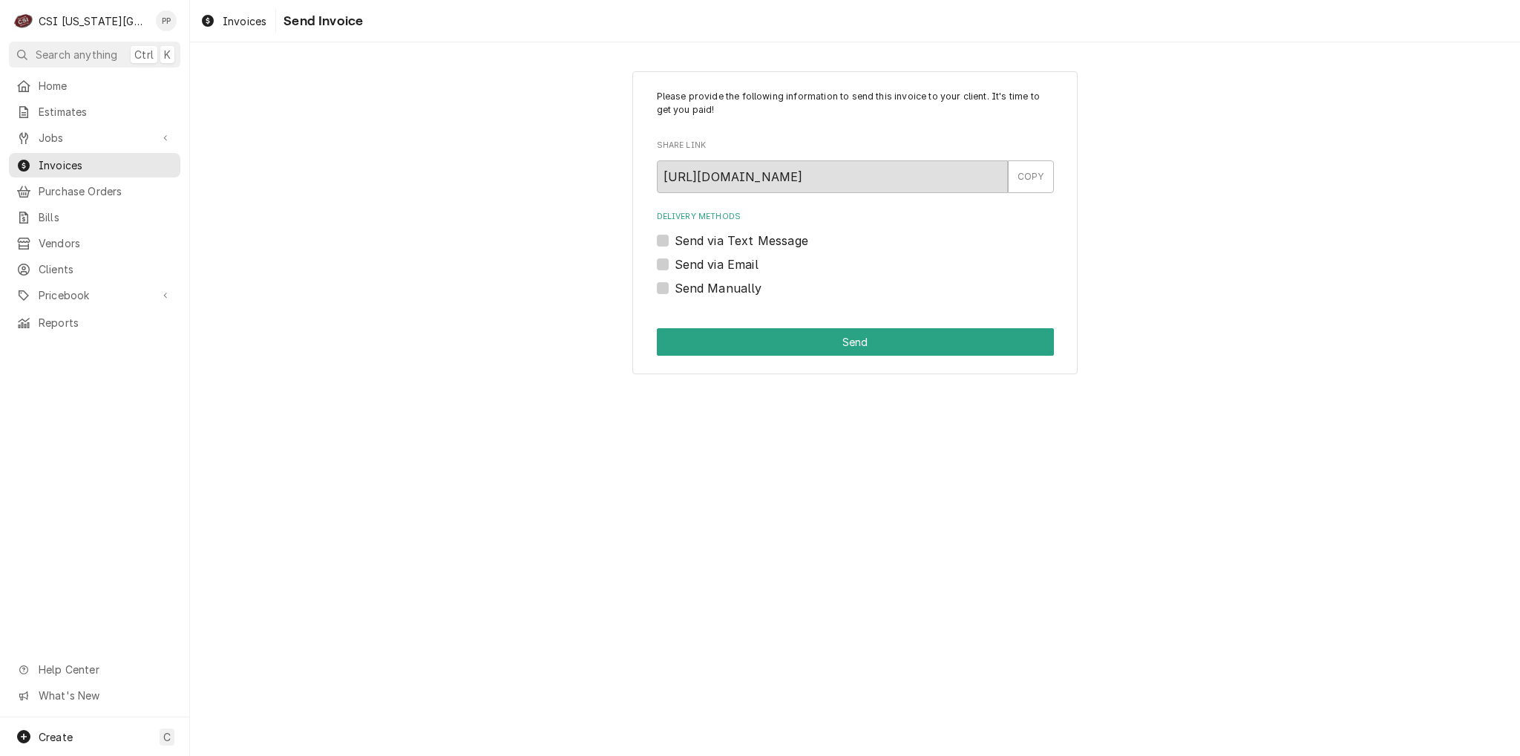
click at [675, 263] on label "Send via Email" at bounding box center [717, 264] width 84 height 18
click at [675, 263] on input "Send via Email" at bounding box center [873, 271] width 397 height 33
checkbox input "true"
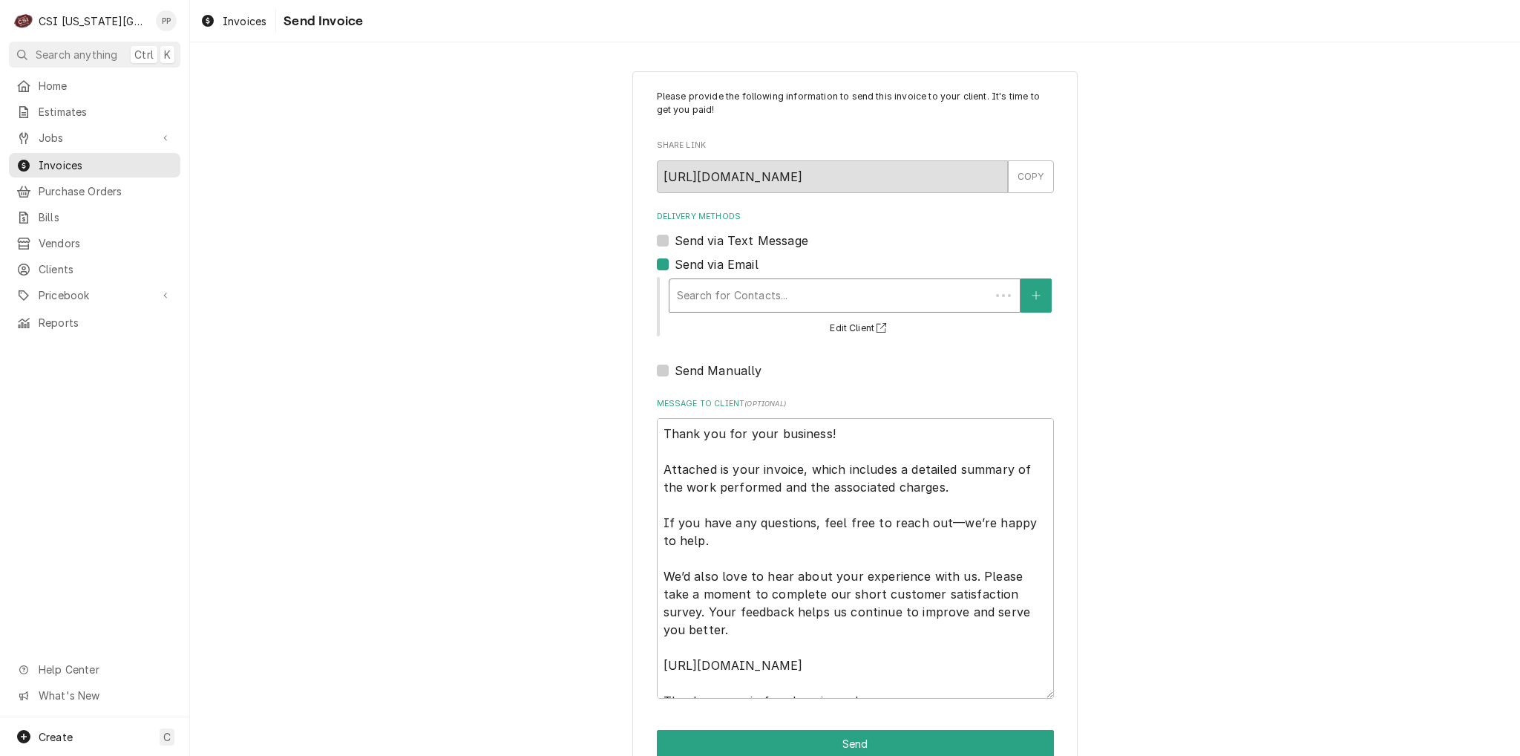
click at [729, 296] on div "Delivery Methods" at bounding box center [830, 295] width 306 height 27
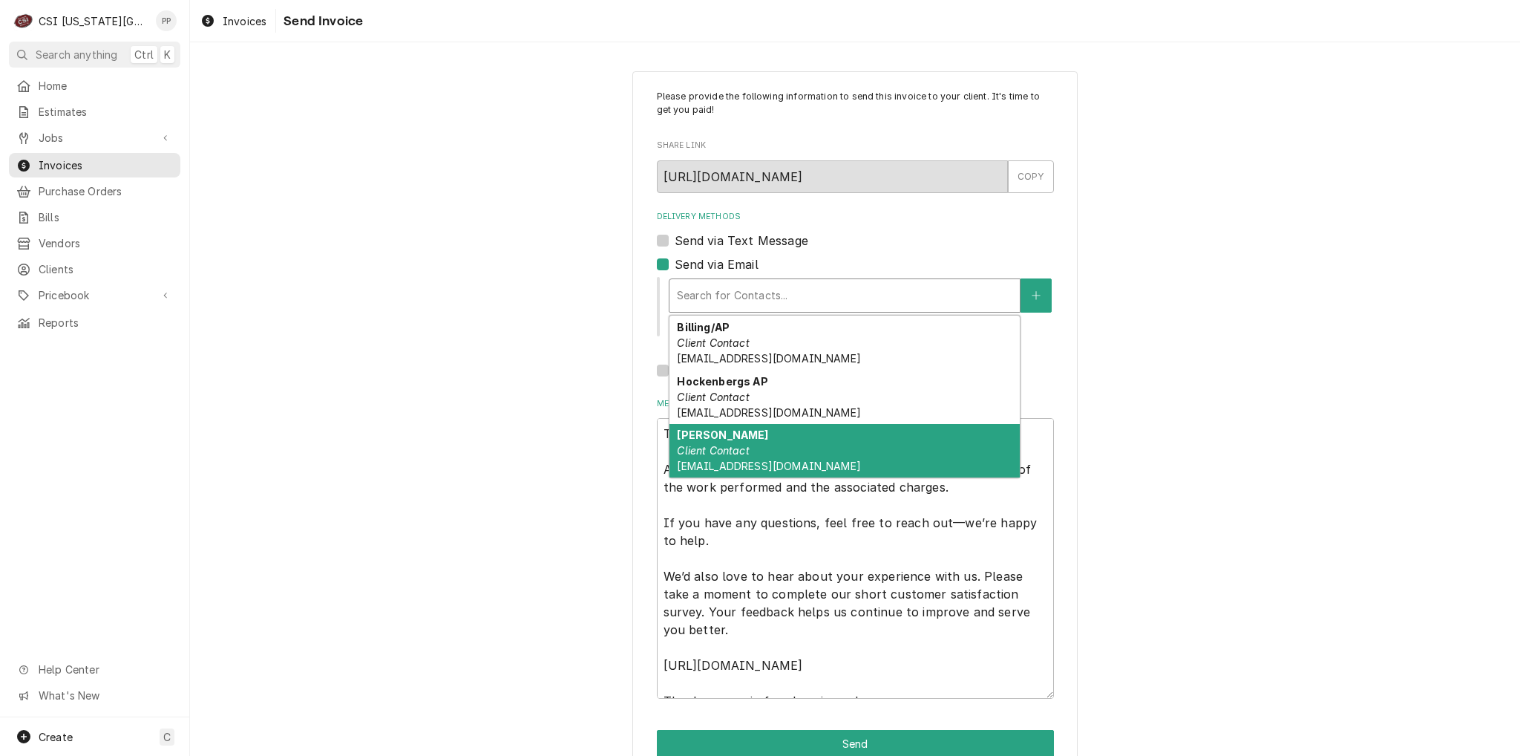
click at [747, 438] on div "[PERSON_NAME] Client Contact [EMAIL_ADDRESS][DOMAIN_NAME]" at bounding box center [844, 451] width 350 height 54
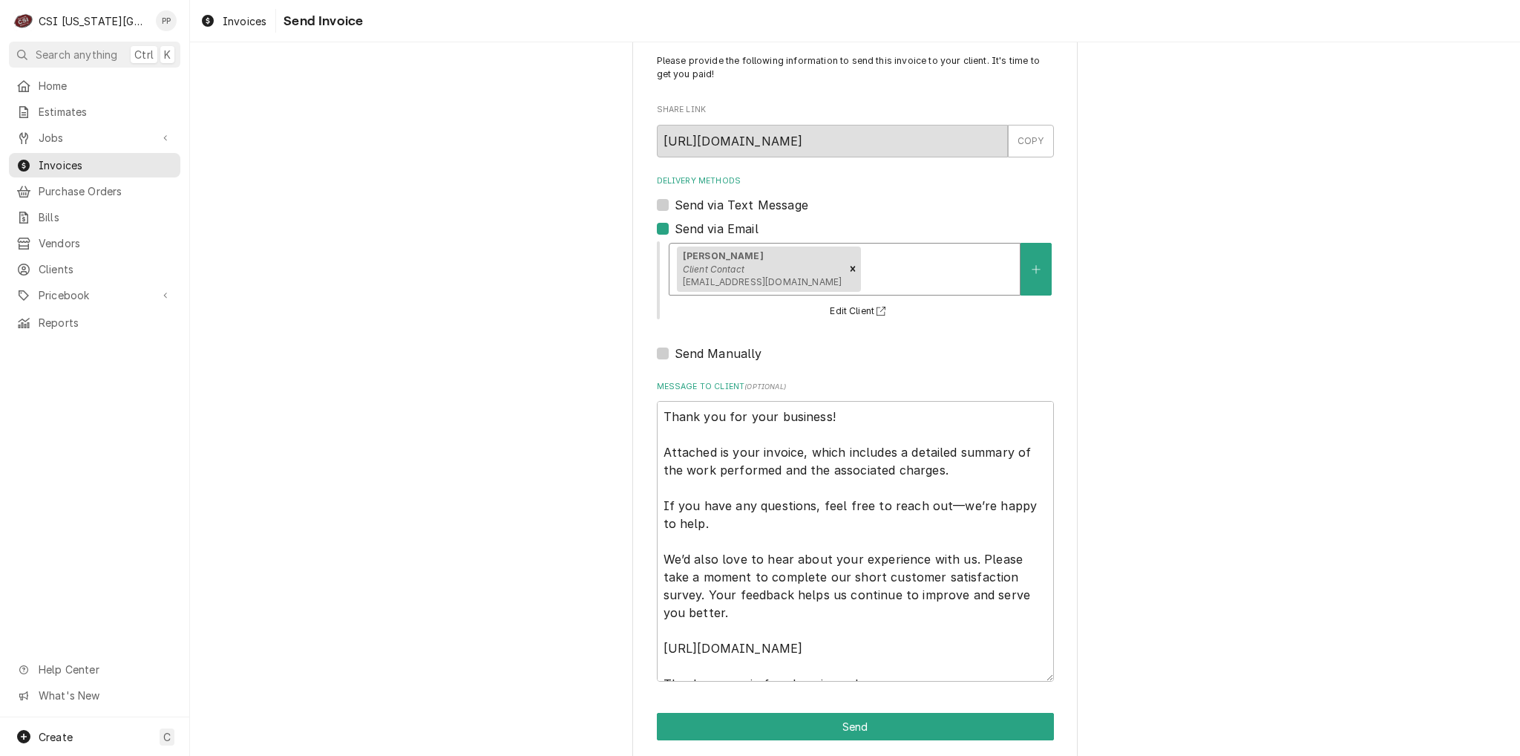
scroll to position [50, 0]
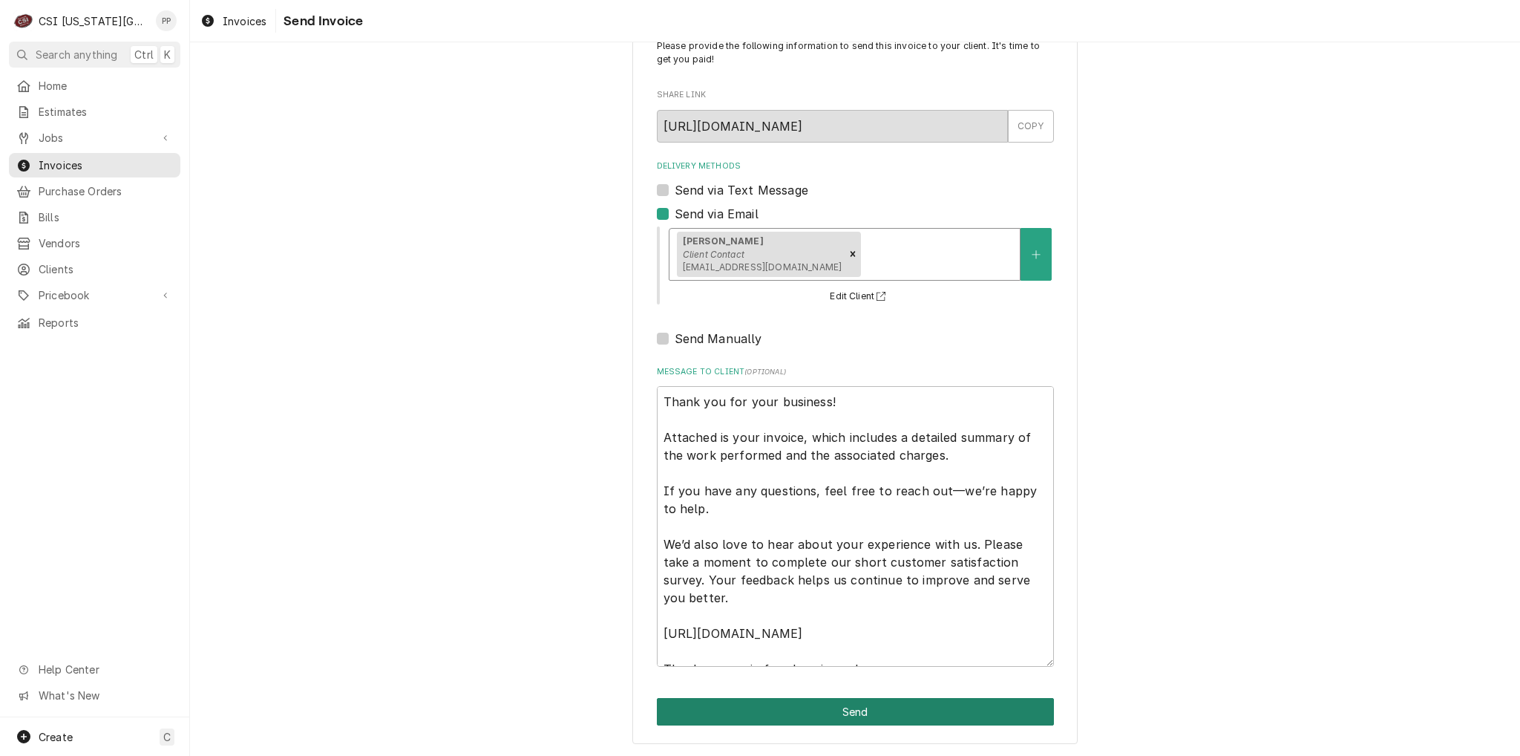
click at [917, 710] on button "Send" at bounding box center [855, 711] width 397 height 27
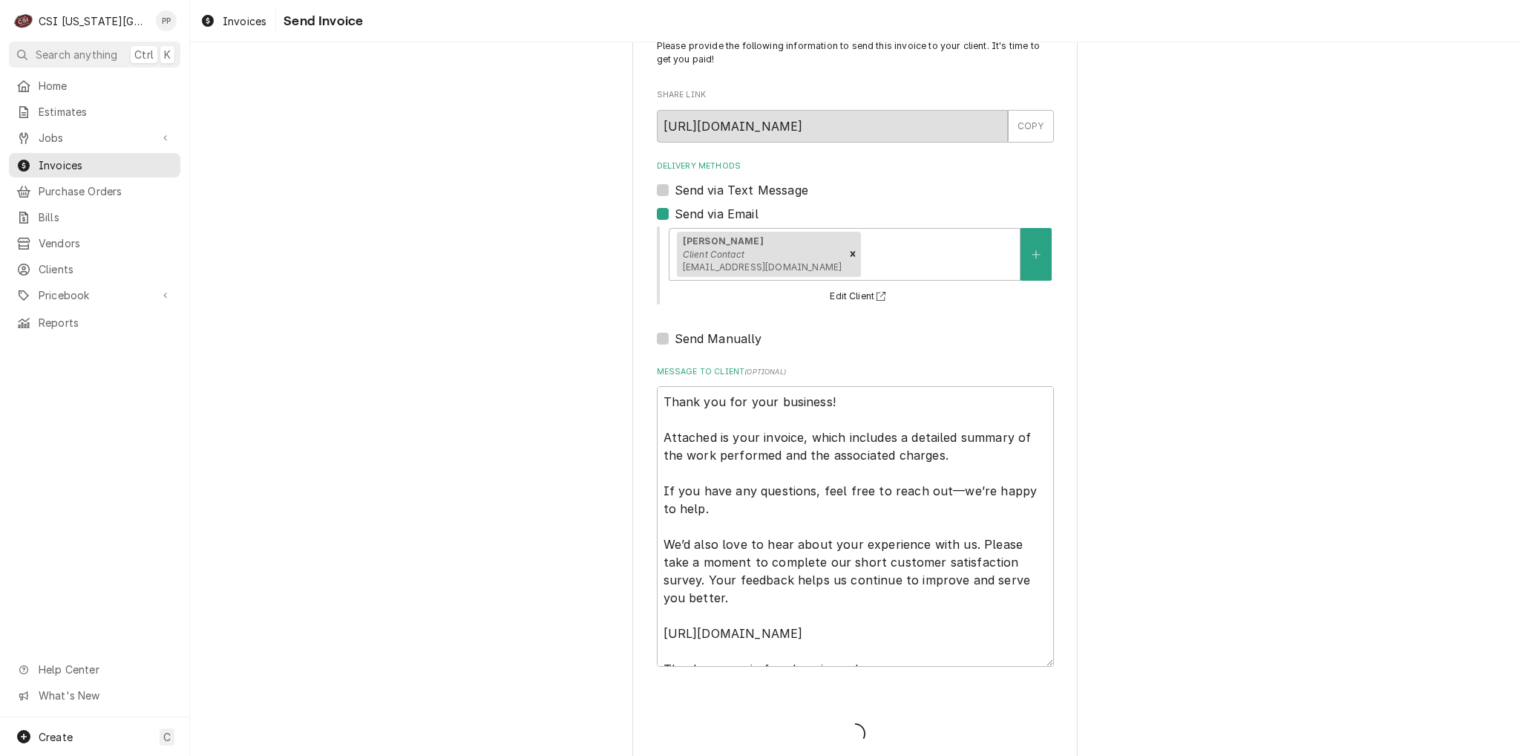
type textarea "x"
